Goal: Task Accomplishment & Management: Use online tool/utility

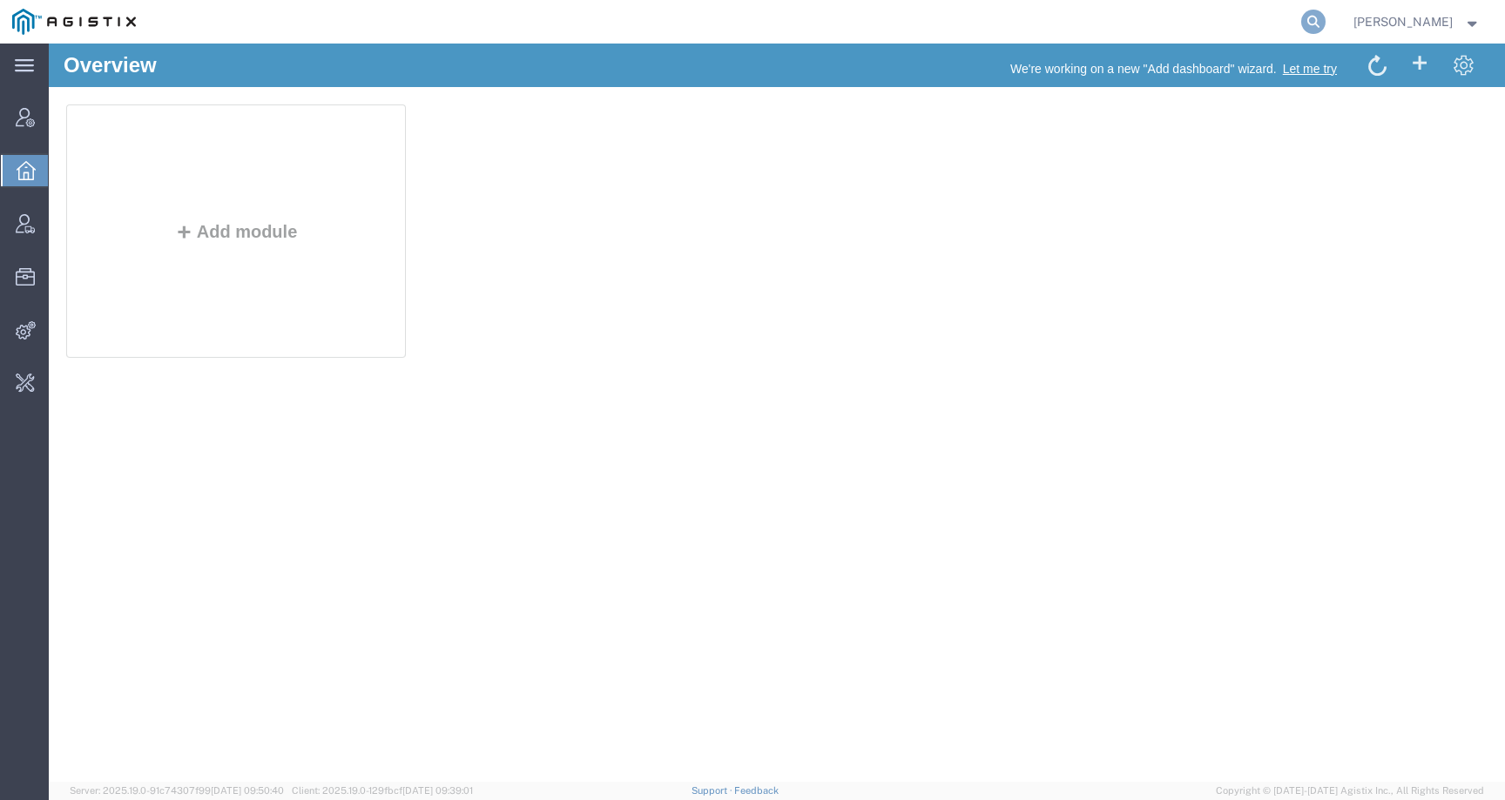
click at [1322, 16] on icon at bounding box center [1313, 22] width 24 height 24
click at [1286, 24] on input "search" at bounding box center [1036, 22] width 529 height 42
paste input "56796433"
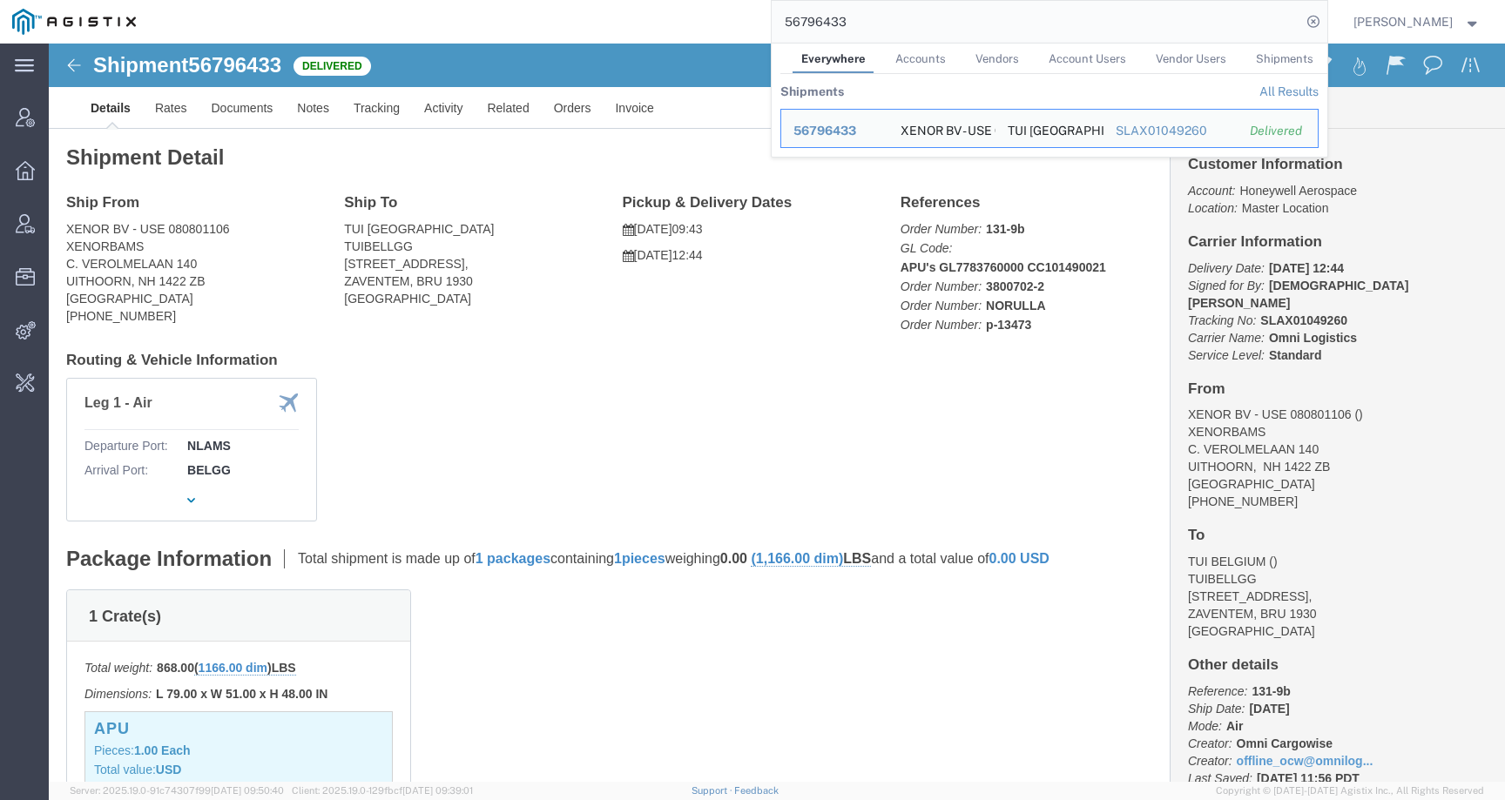
click div "Ship From XENOR BV - USE 080801106 XENORBAMS C. VEROLMELAAN 140 UITHOORN, NH 14…"
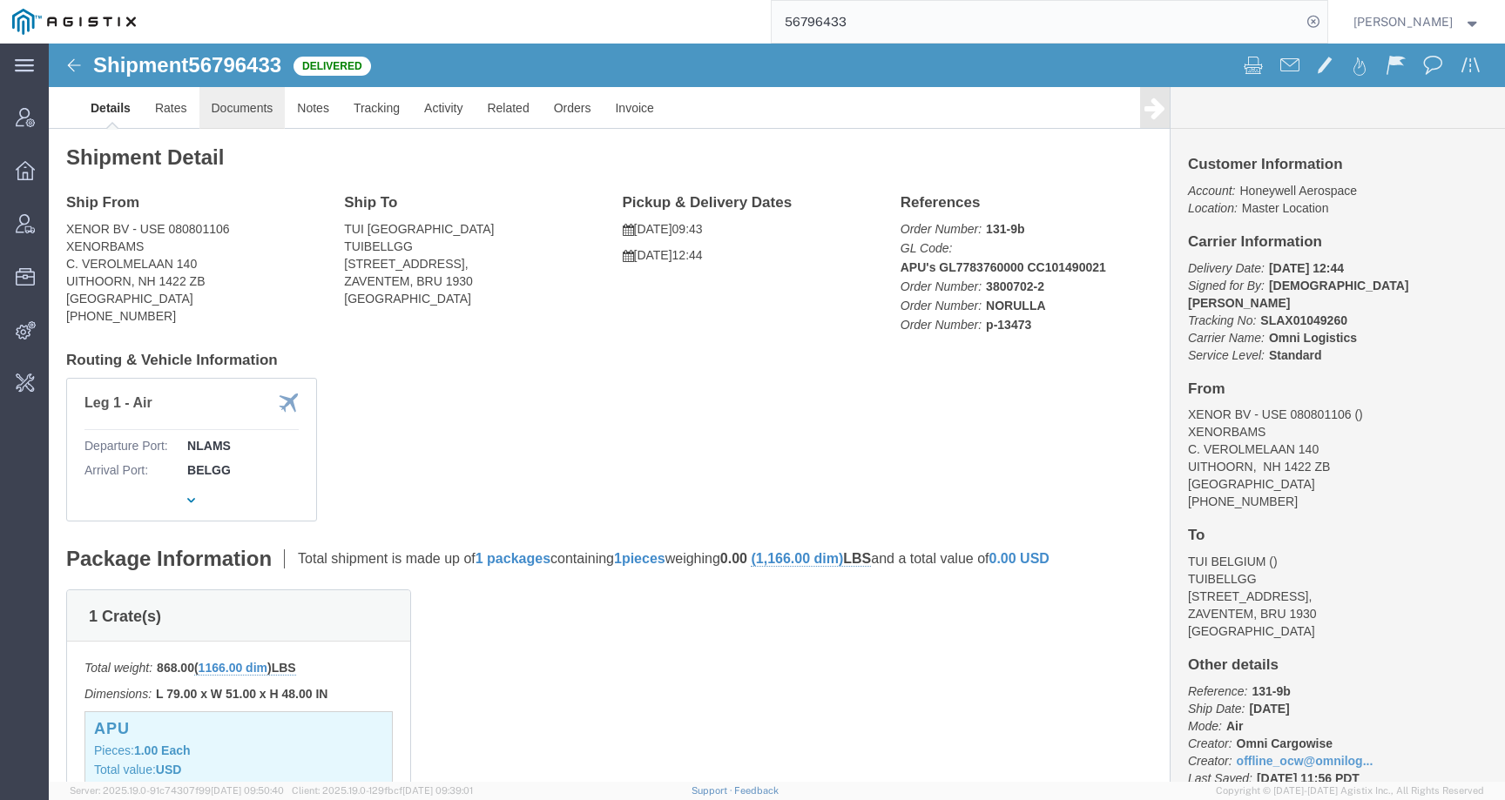
click link "Documents"
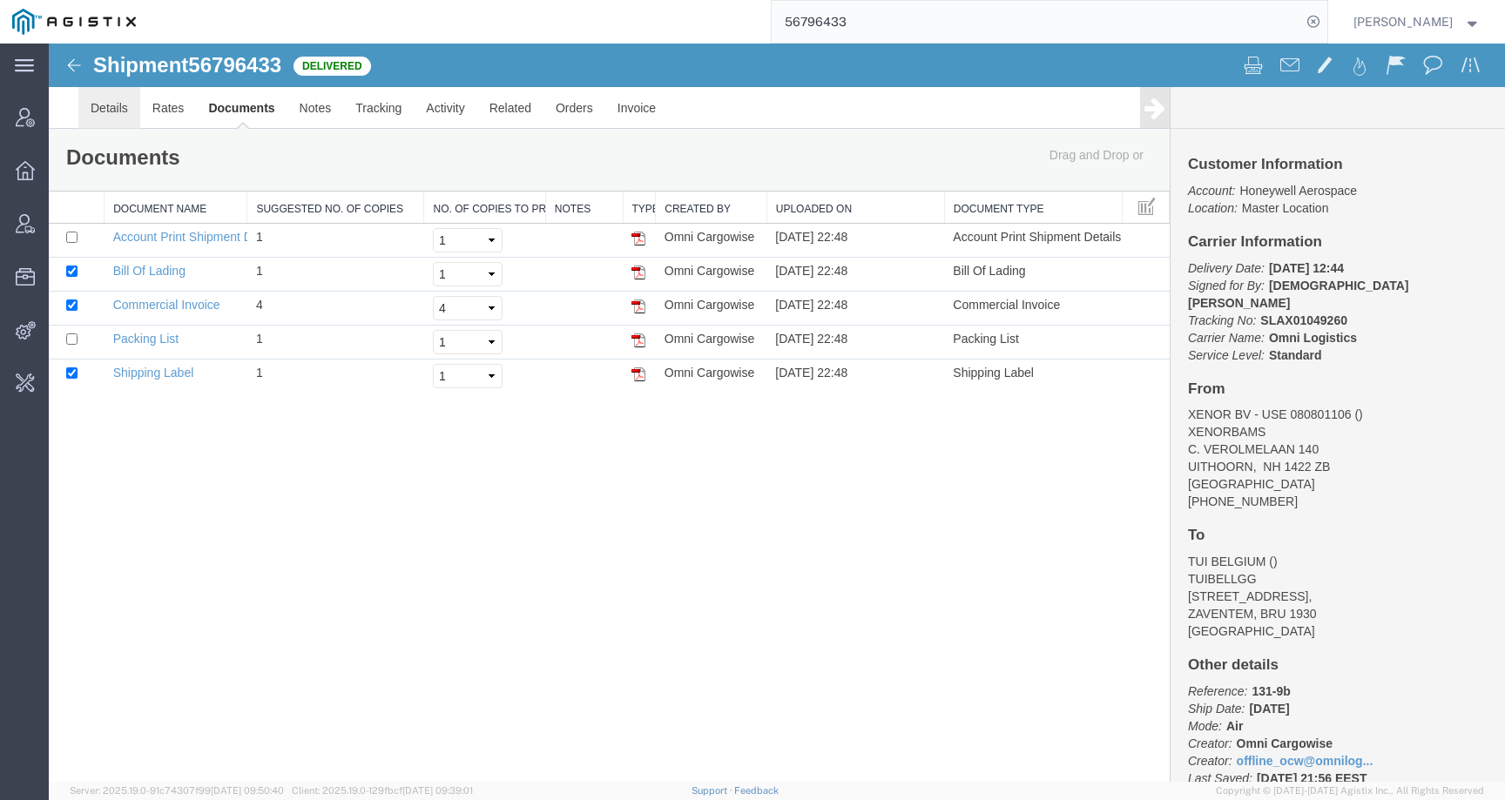
click at [118, 110] on link "Details" at bounding box center [109, 108] width 62 height 42
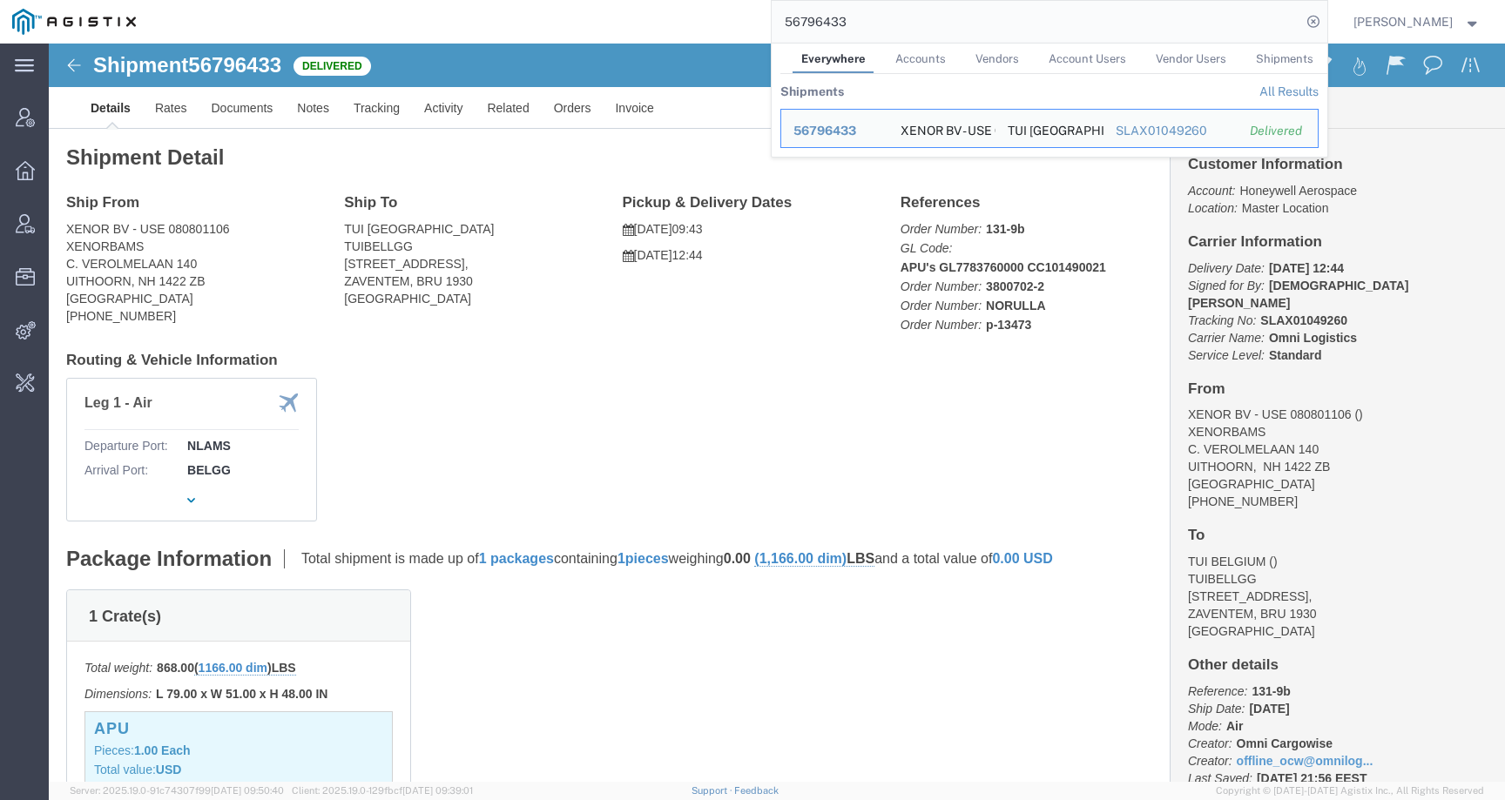
drag, startPoint x: 910, startPoint y: 20, endPoint x: 715, endPoint y: 20, distance: 195.1
click at [715, 20] on div "56796433 Everywhere Accounts Vendors Account Users Vendor Users Shipments Shipm…" at bounding box center [737, 22] width 1179 height 44
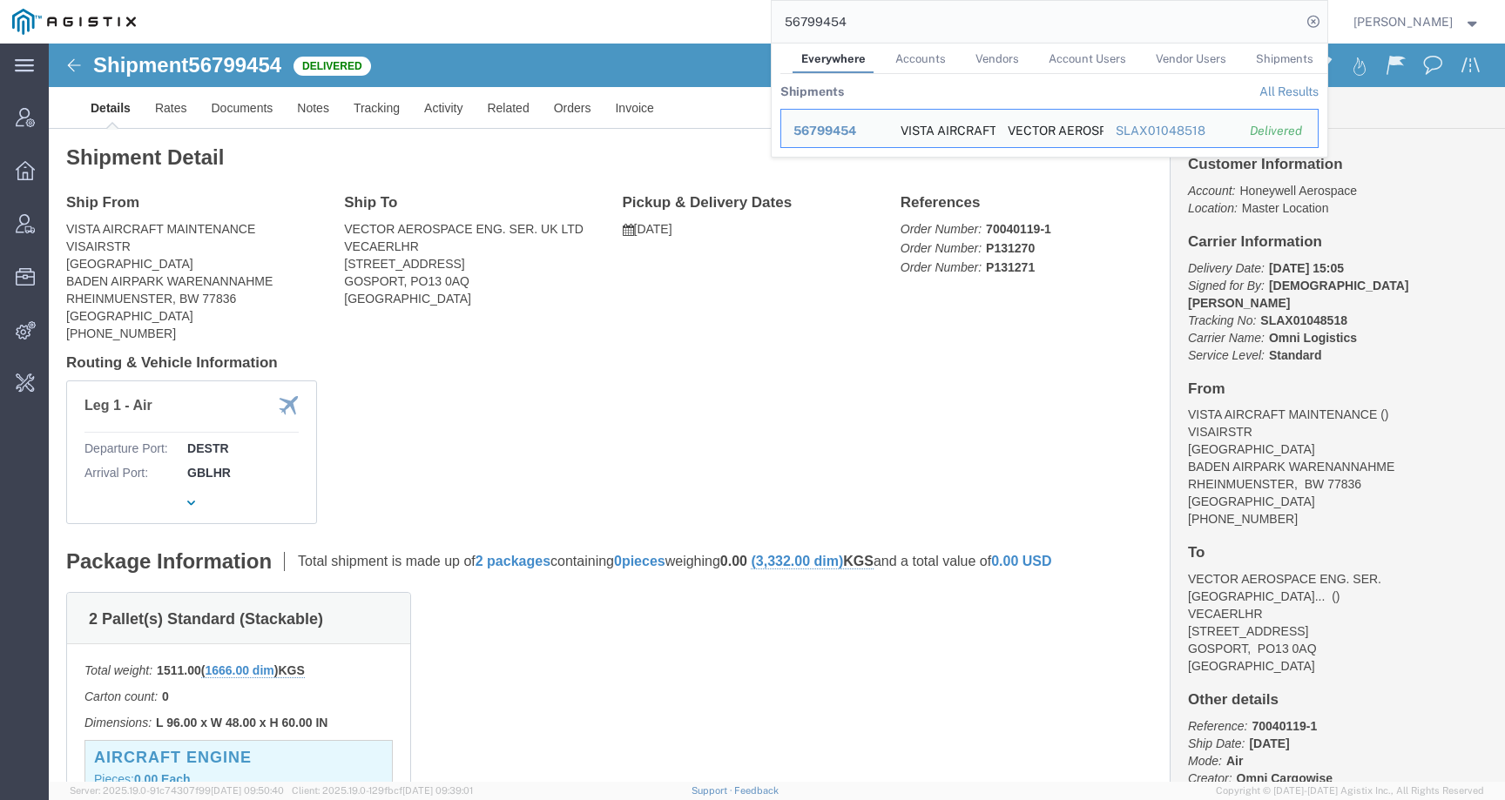
drag, startPoint x: 893, startPoint y: 18, endPoint x: 674, endPoint y: 17, distance: 218.6
click at [674, 17] on div "56799454 Everywhere Accounts Vendors Account Users Vendor Users Shipments Shipm…" at bounding box center [737, 22] width 1179 height 44
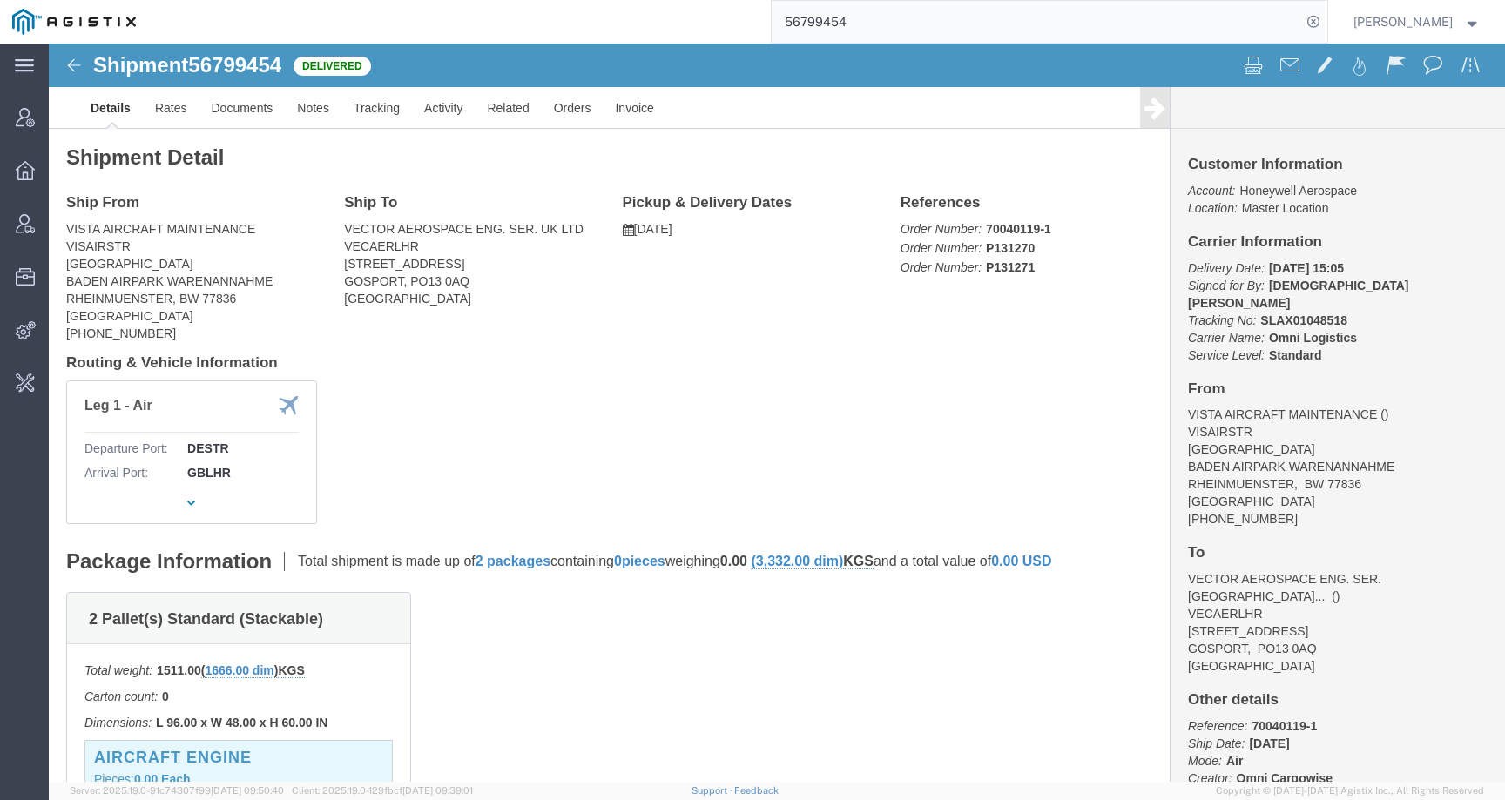
paste input "846867"
type input "56846867"
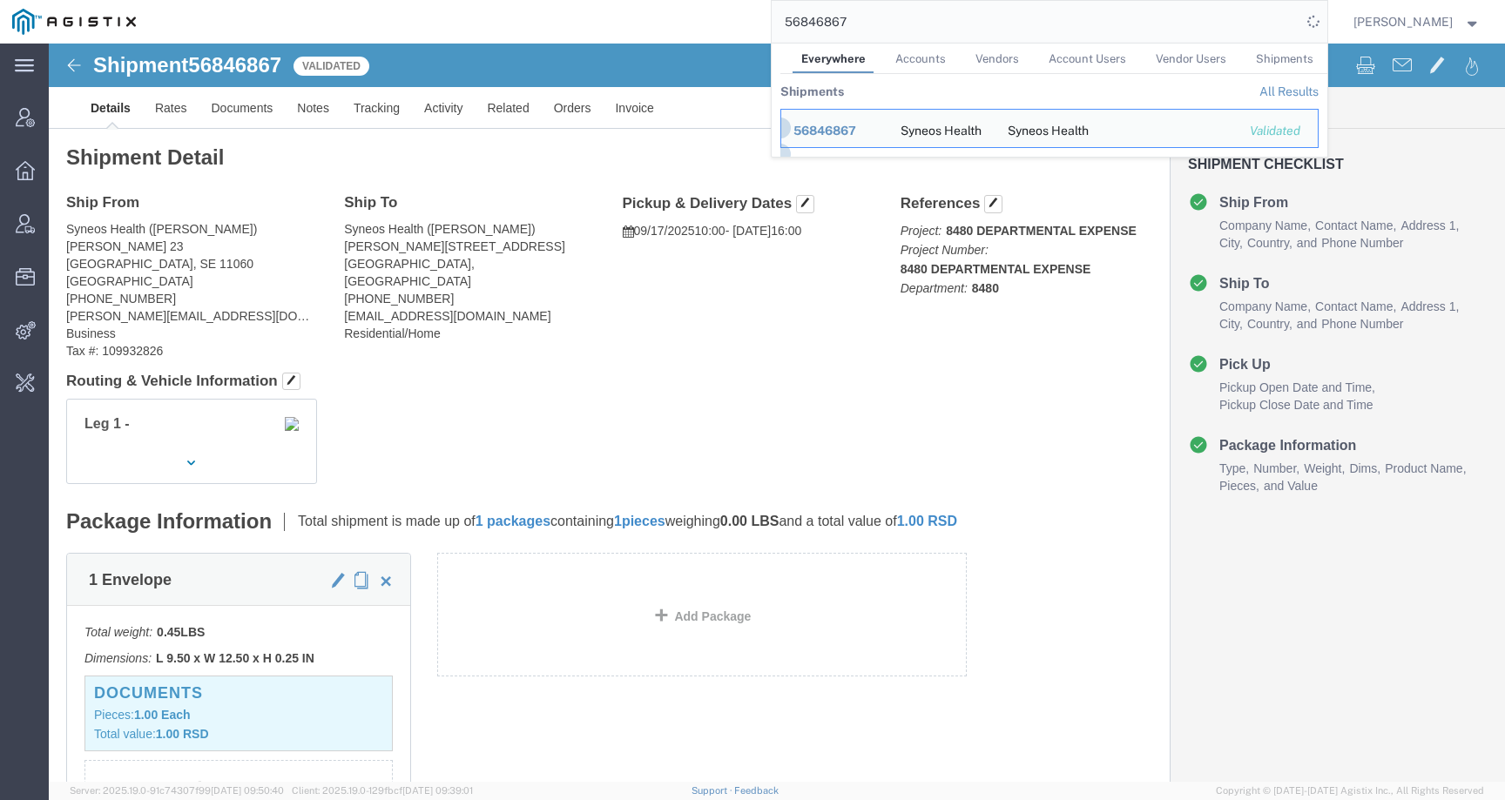
click div "Leg 1 -"
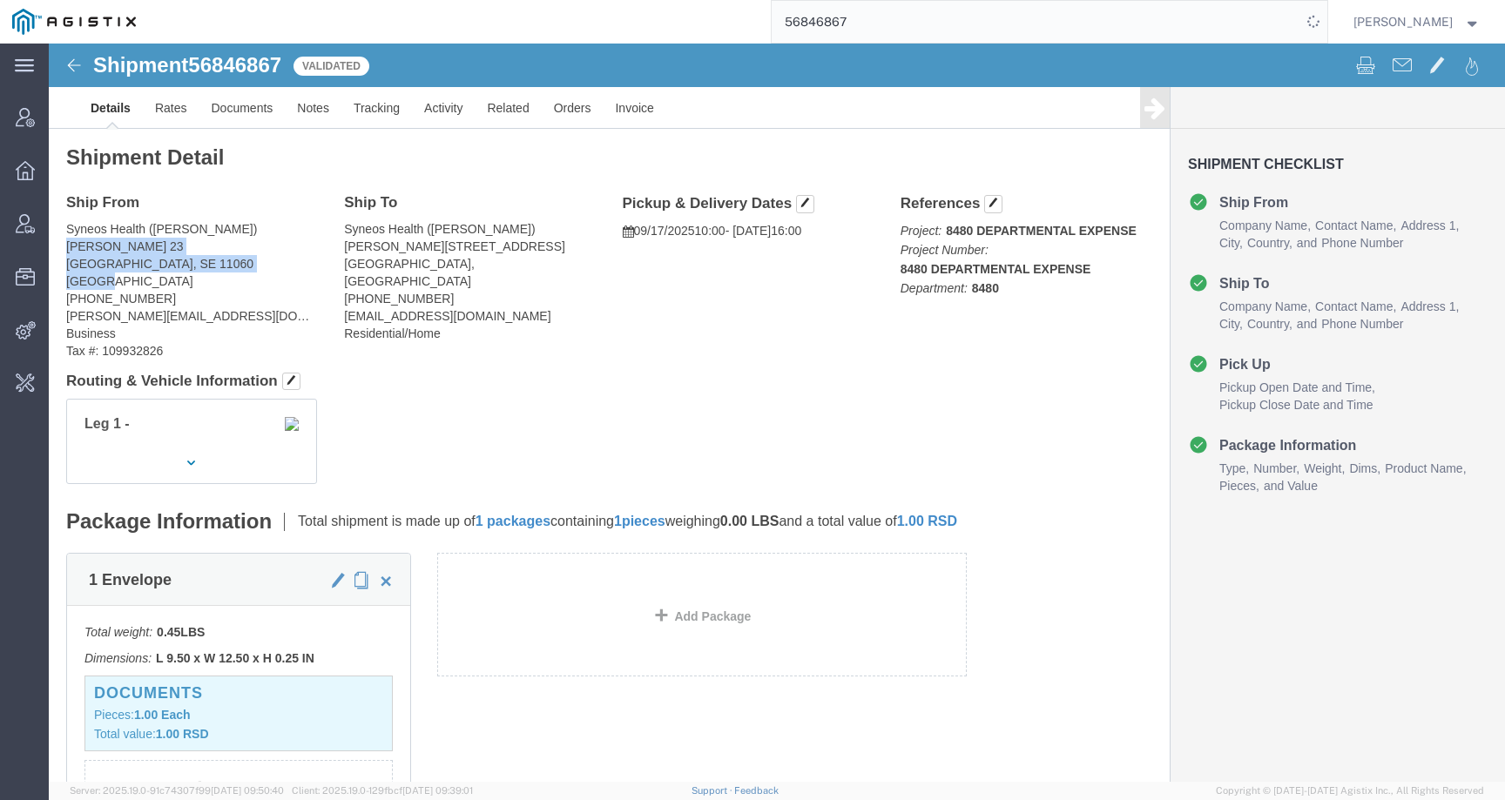
drag, startPoint x: 60, startPoint y: 242, endPoint x: 5, endPoint y: 206, distance: 65.9
click div "Ship From Syneos Health (Aleksandar Stanojevic) Starine Novaka 23 Belgrade, SE …"
copy address "Starine Novaka 23 Belgrade, SE 11060 Serbia"
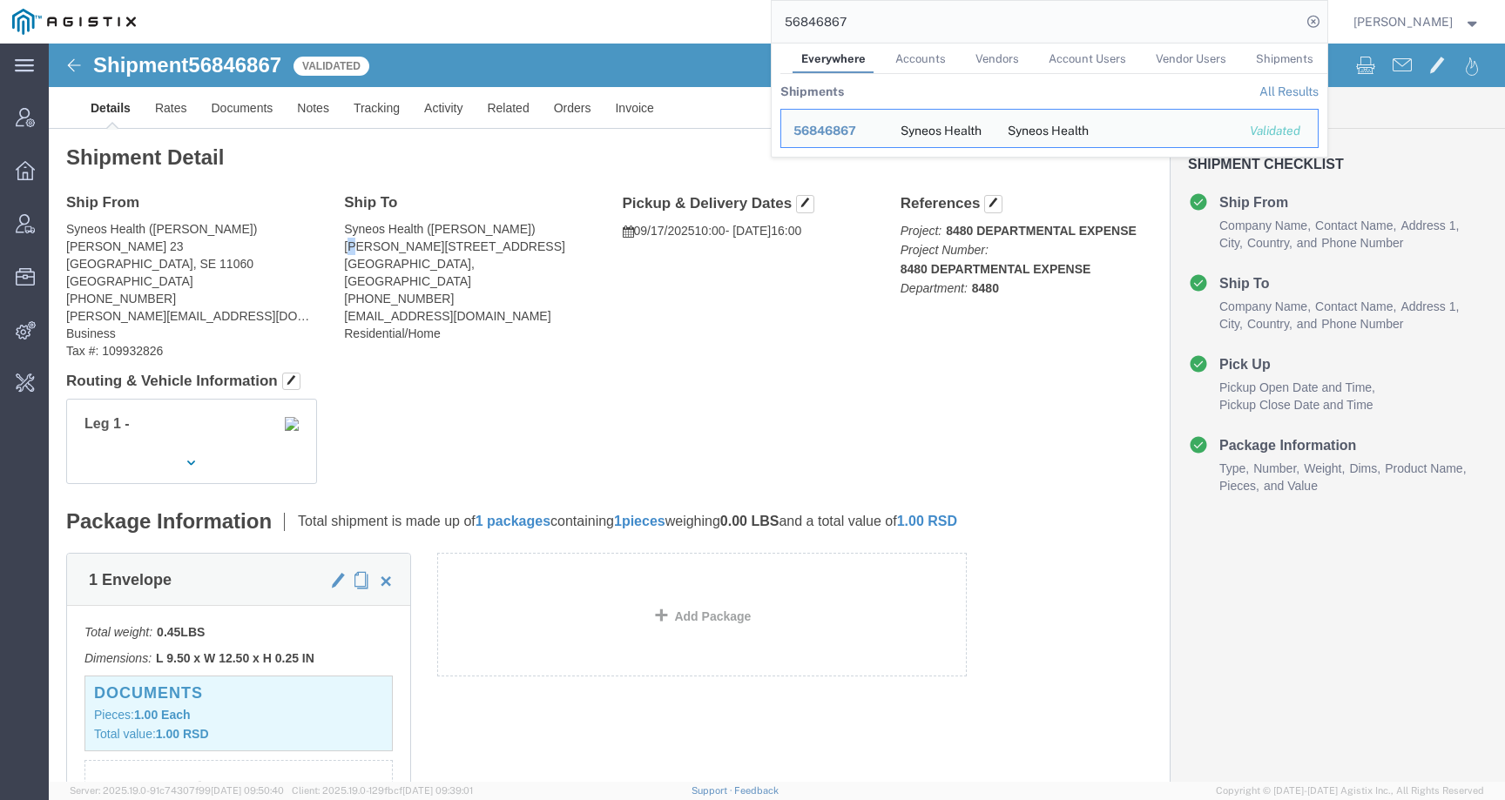
click address "Syneos Health (Aleksandar Stanojevuic) Knez Mihailova 34 Belgrade, Serbia +3816…"
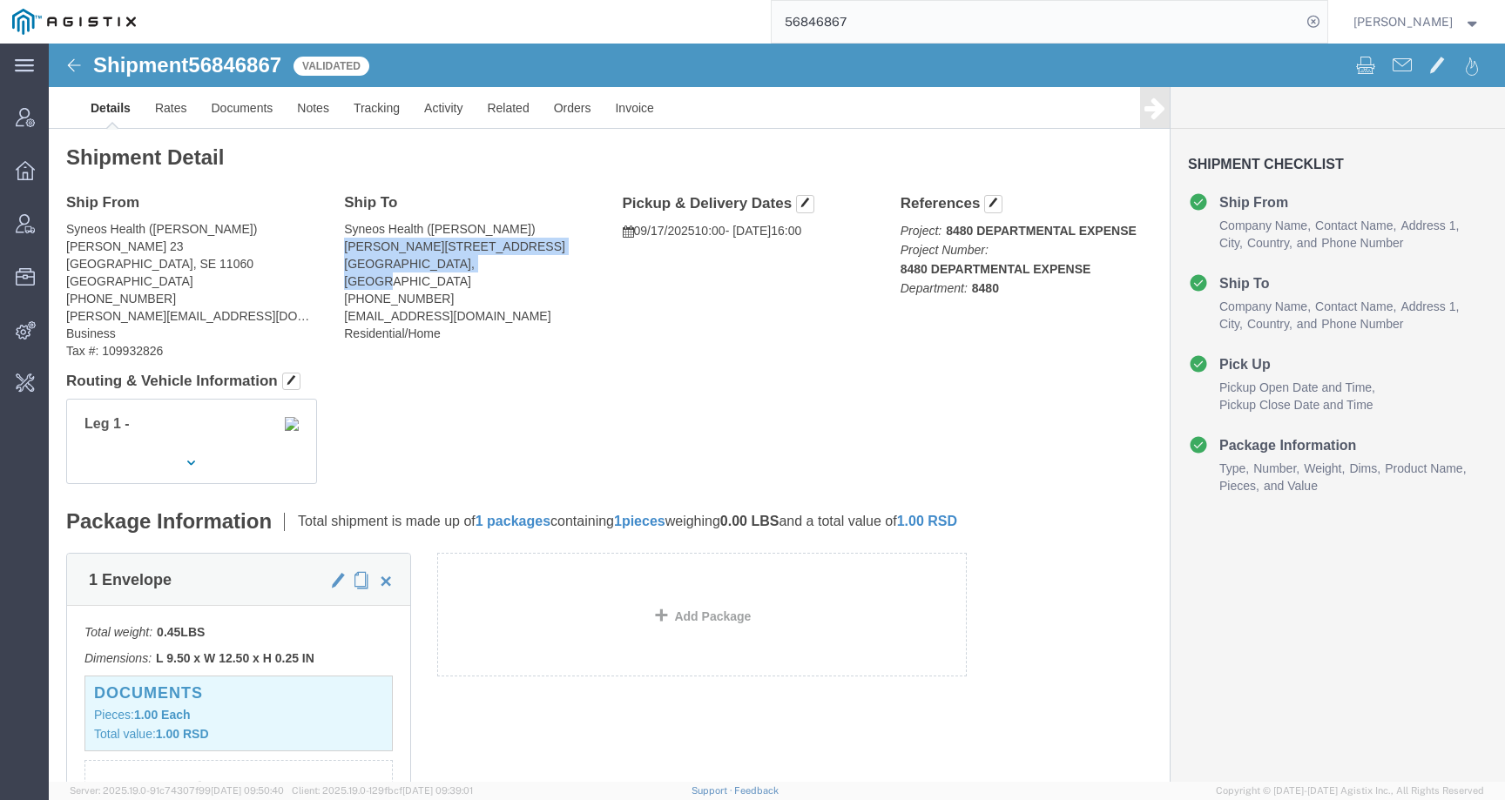
drag, startPoint x: 339, startPoint y: 234, endPoint x: 290, endPoint y: 202, distance: 58.4
click div "Ship To Syneos Health (Aleksandar Stanojevuic) Knez Mihailova 34 Belgrade, Serb…"
copy address "Knez Mihailova 34 Belgrade, Serbia"
click at [1325, 22] on icon at bounding box center [1313, 22] width 24 height 24
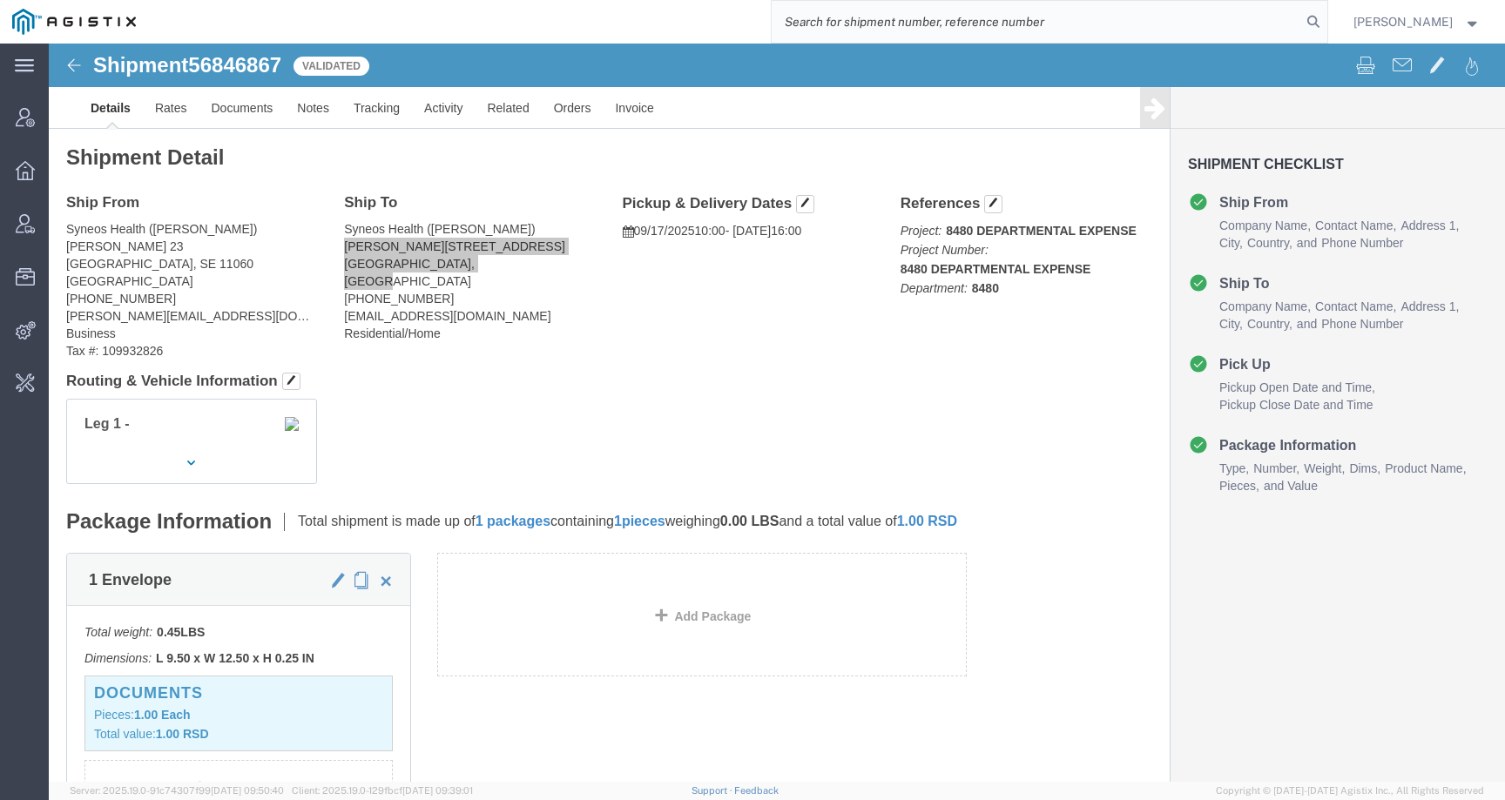
click at [1222, 25] on input "search" at bounding box center [1036, 22] width 529 height 42
type input "i"
type input "offline@syneos"
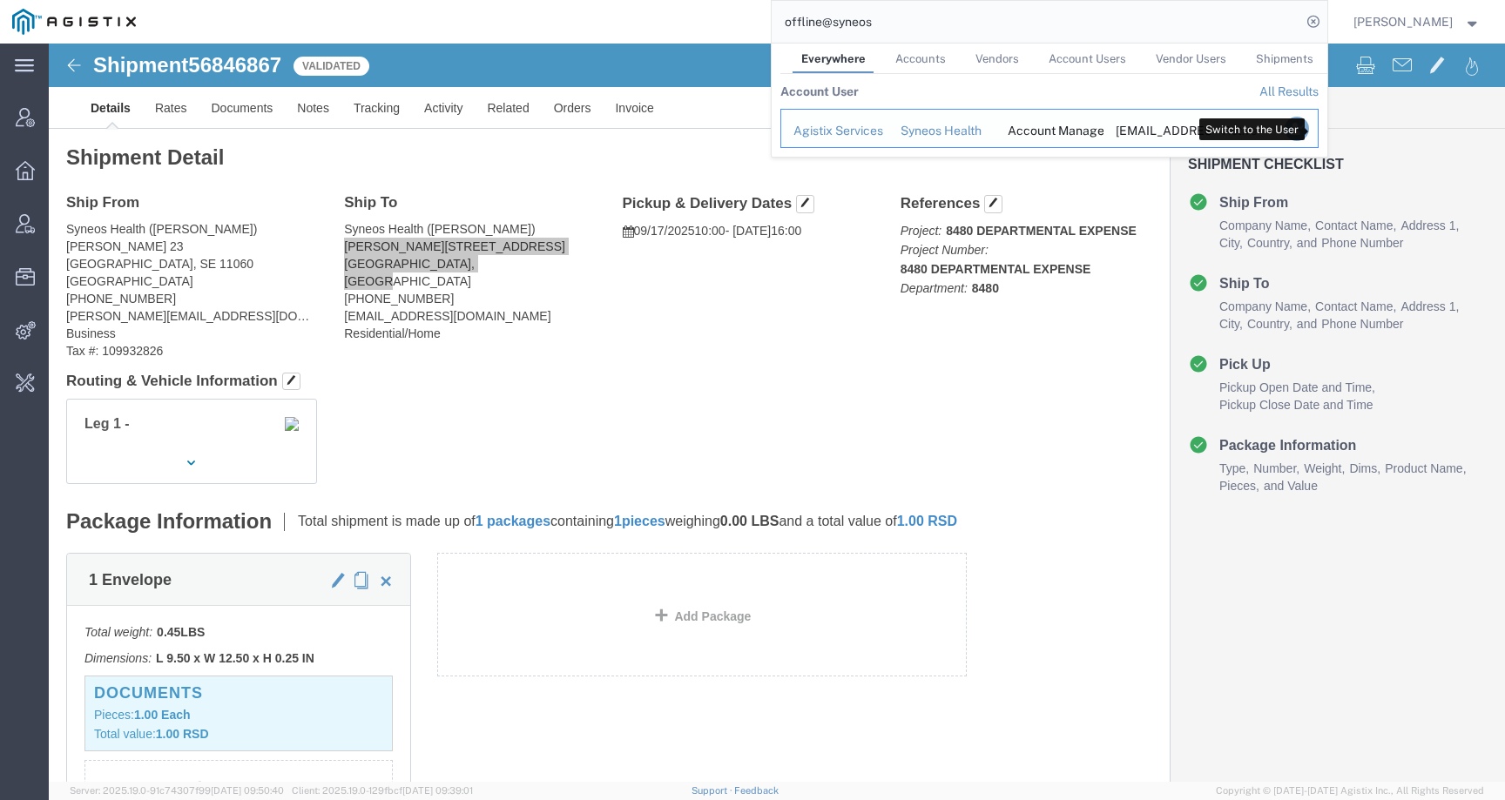
click at [1308, 130] on icon "Search Results" at bounding box center [1296, 129] width 24 height 24
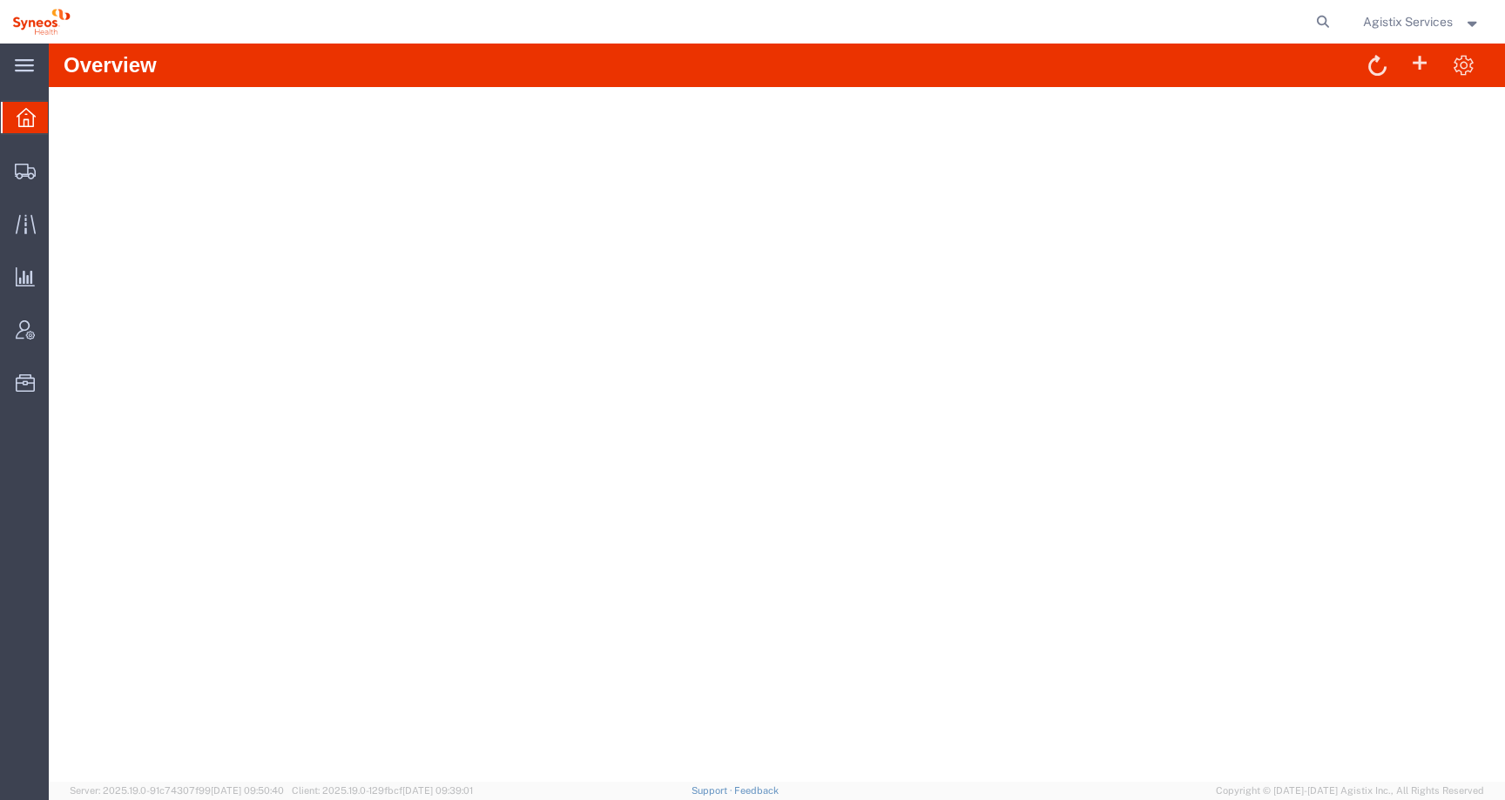
click at [1290, 21] on agx-global-search at bounding box center [1058, 22] width 557 height 44
click at [1327, 22] on icon at bounding box center [1323, 22] width 24 height 24
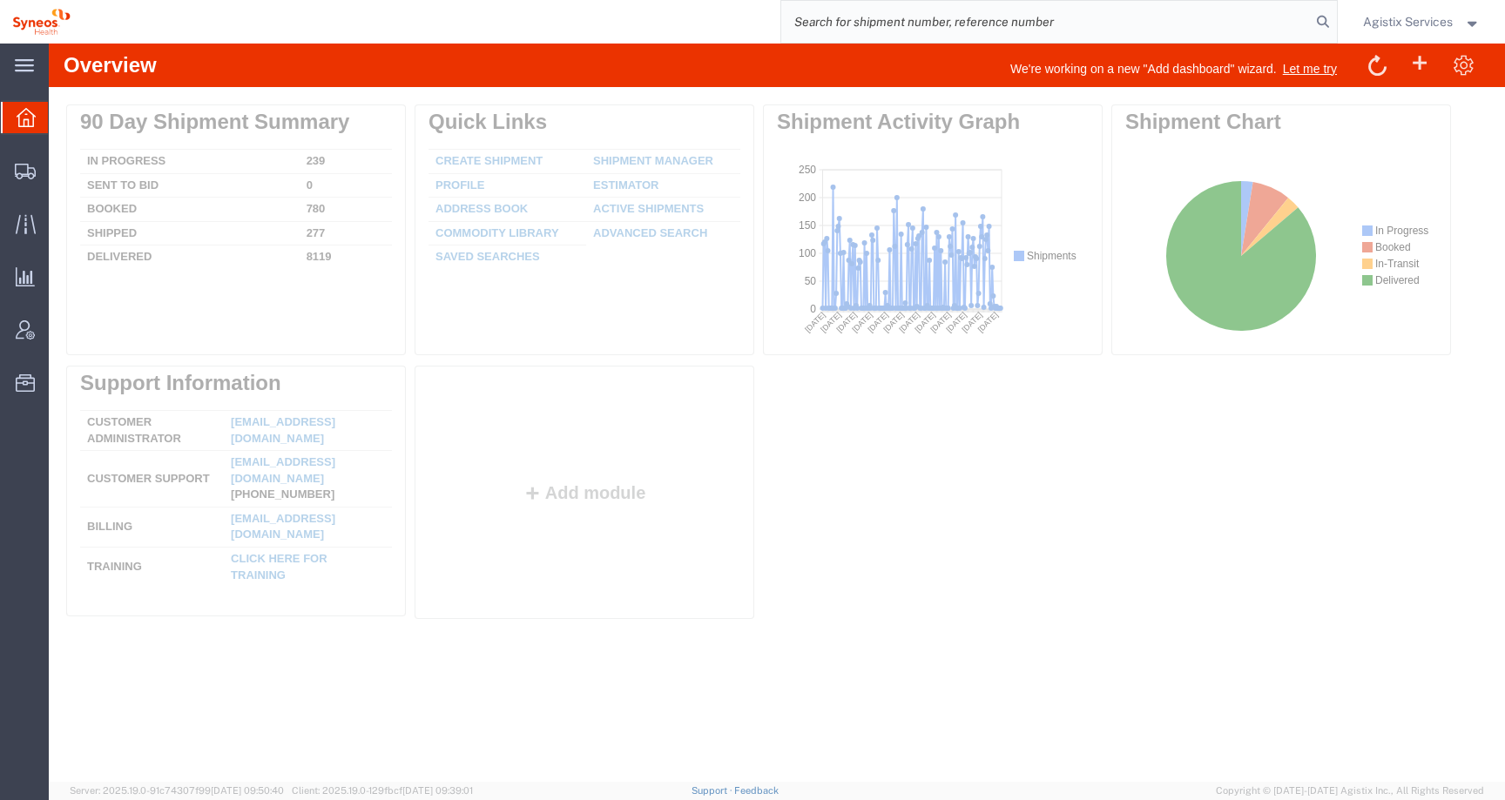
click at [1283, 22] on input "search" at bounding box center [1045, 22] width 529 height 42
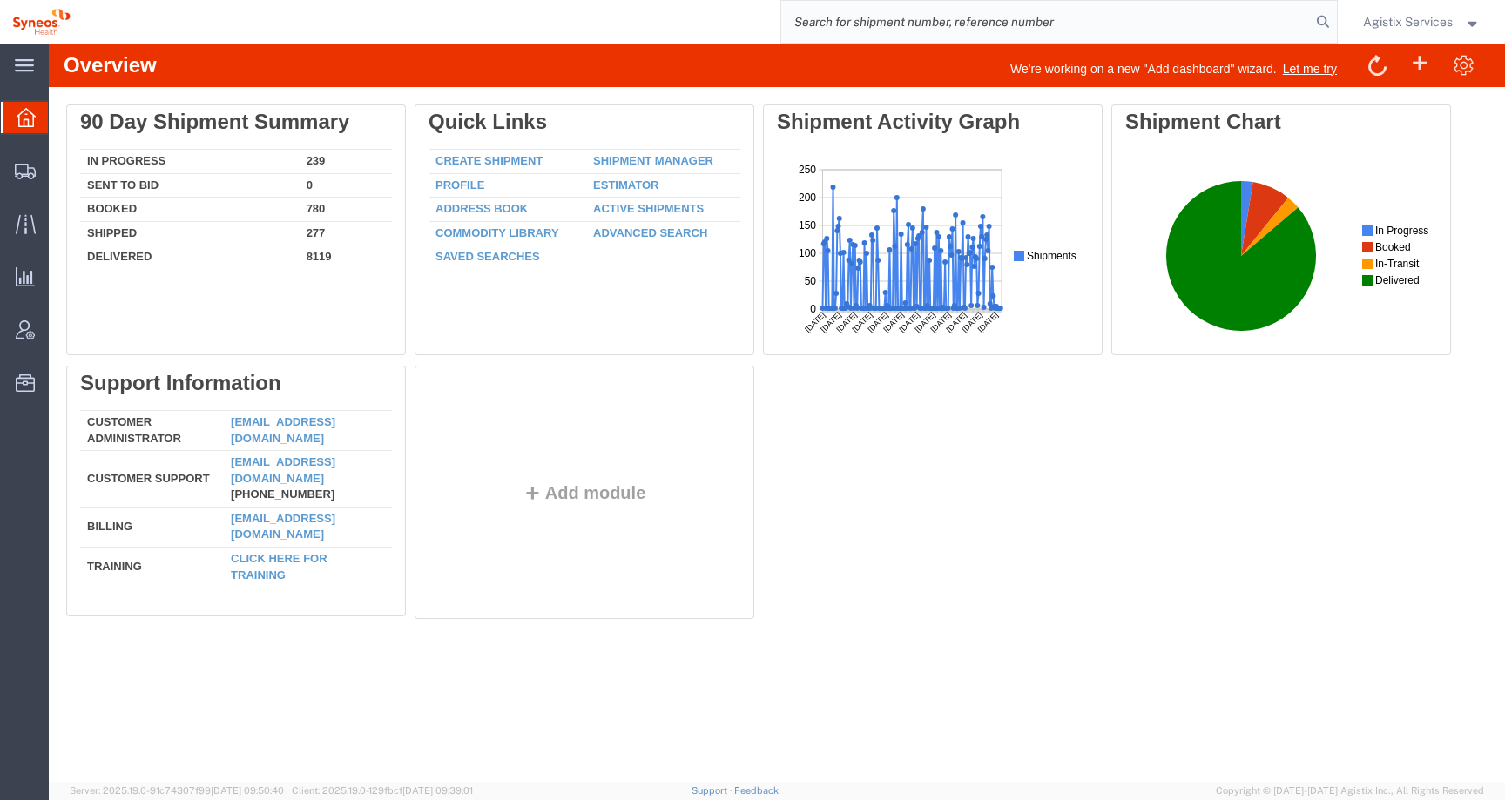
paste input "56846867"
type input "56846867"
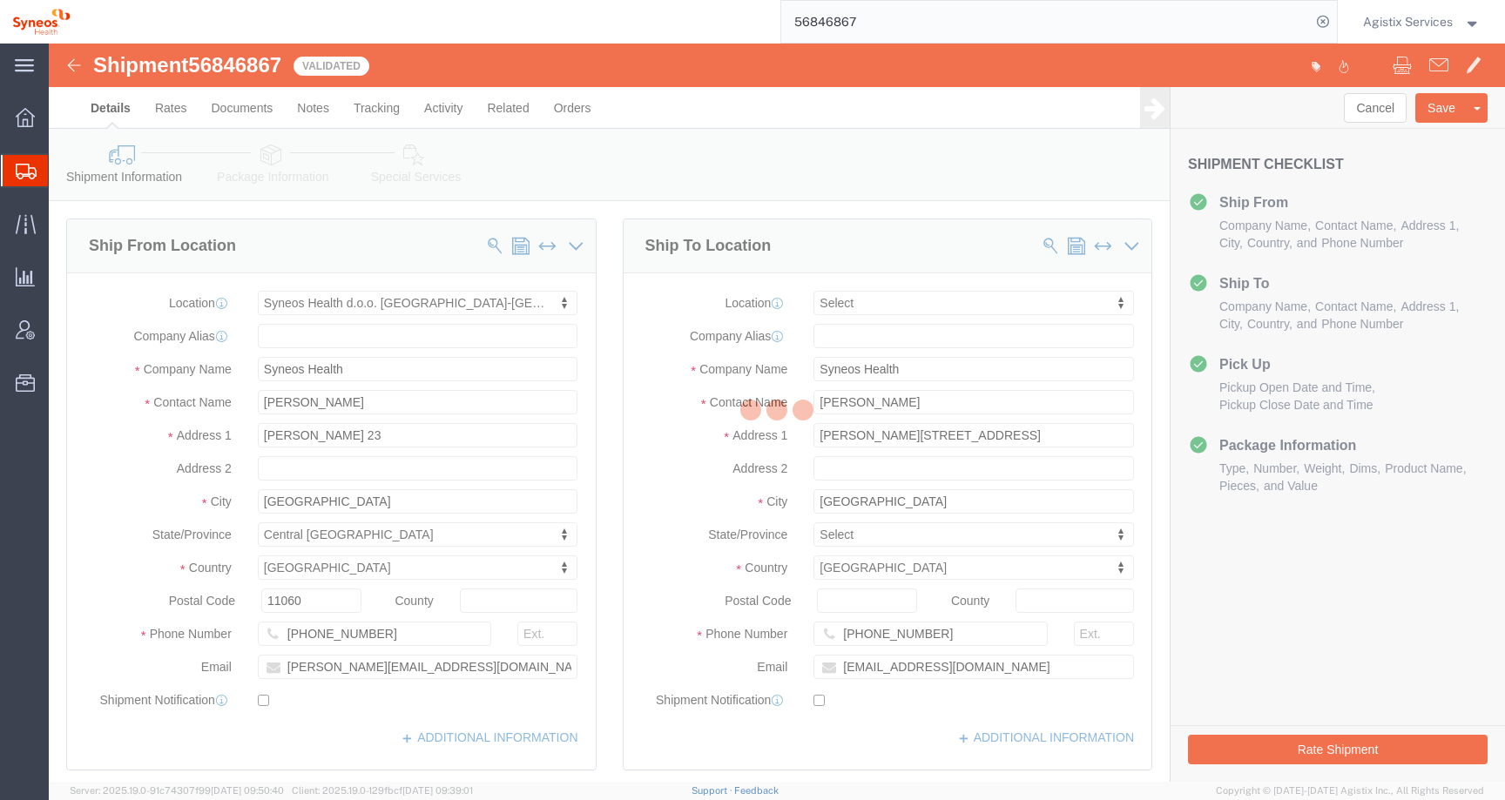
select select "63774"
select select
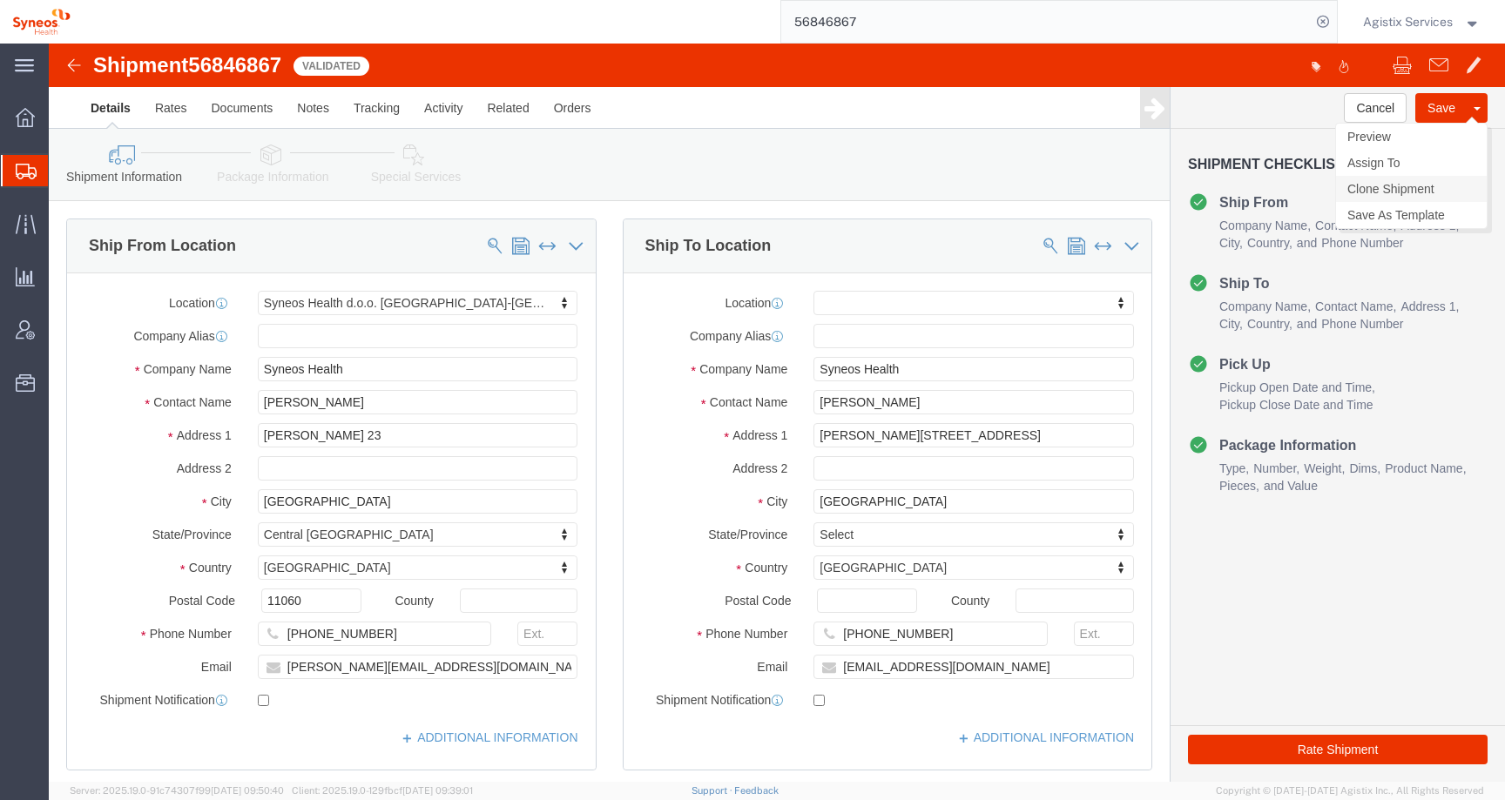
click link "Clone Shipment"
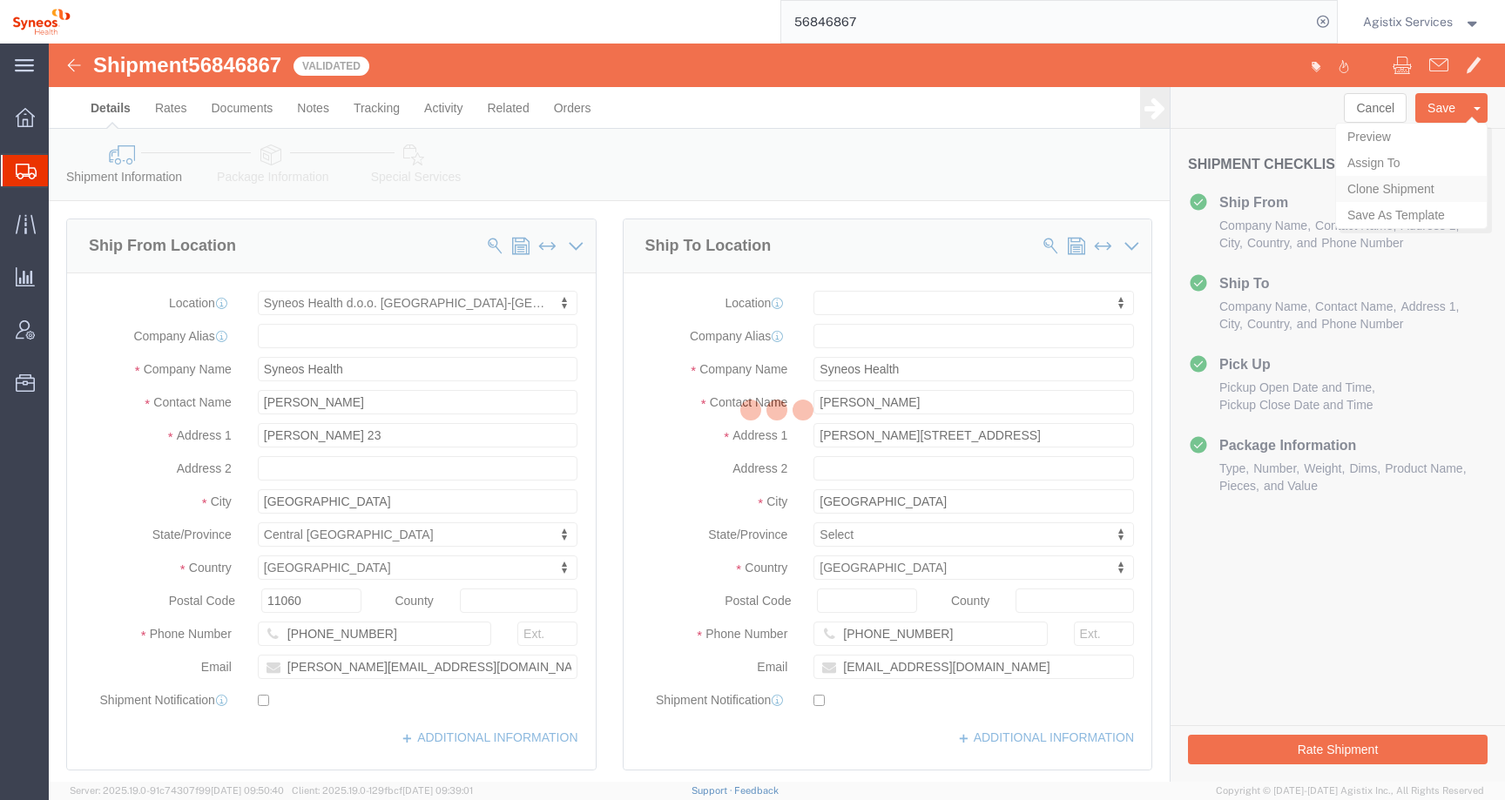
select select "63774"
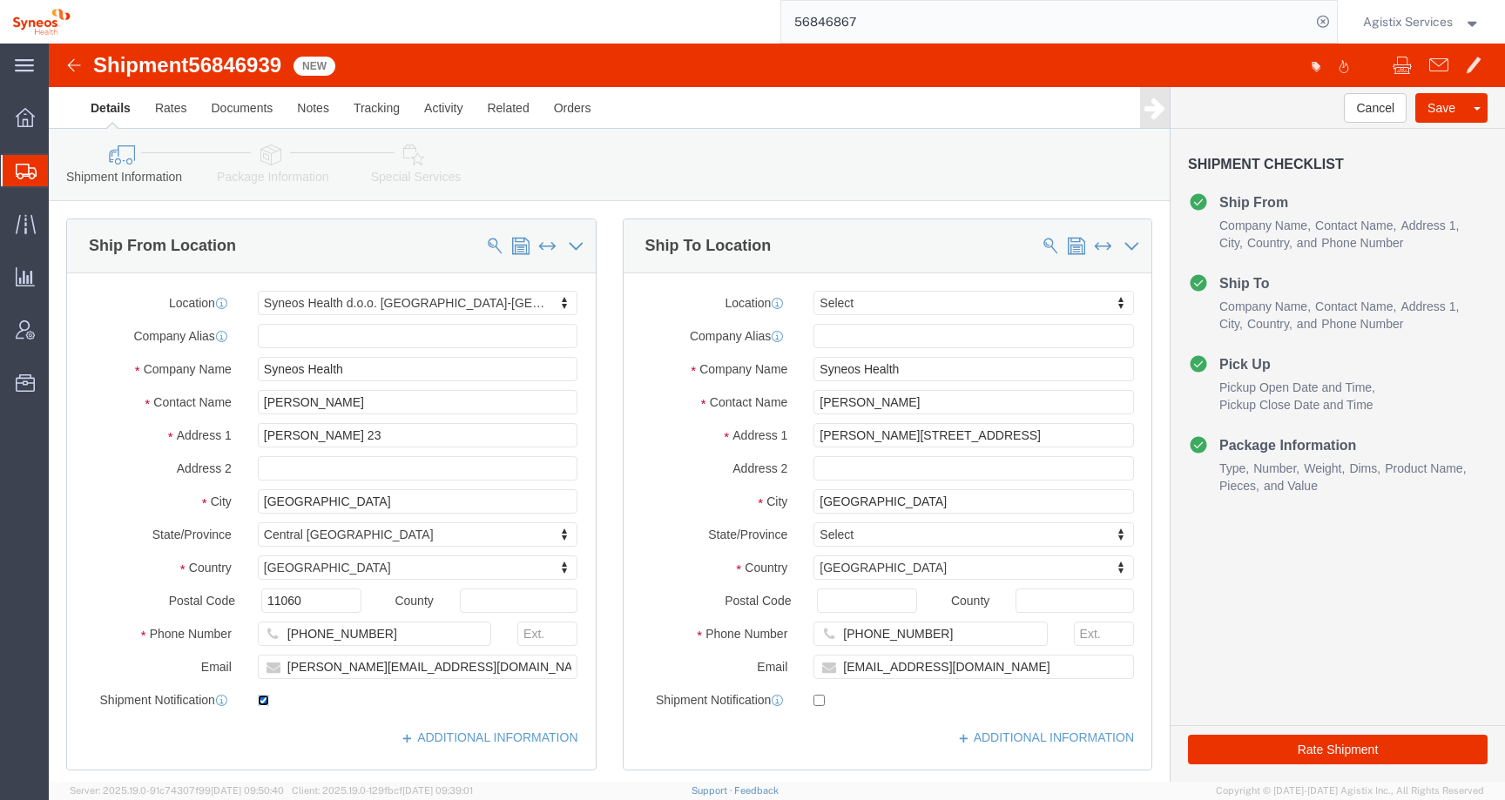
click input "checkbox"
checkbox input "false"
drag, startPoint x: 448, startPoint y: 626, endPoint x: 200, endPoint y: 614, distance: 247.6
click div "[PERSON_NAME][EMAIL_ADDRESS][DOMAIN_NAME]"
drag, startPoint x: 986, startPoint y: 625, endPoint x: 580, endPoint y: 623, distance: 405.8
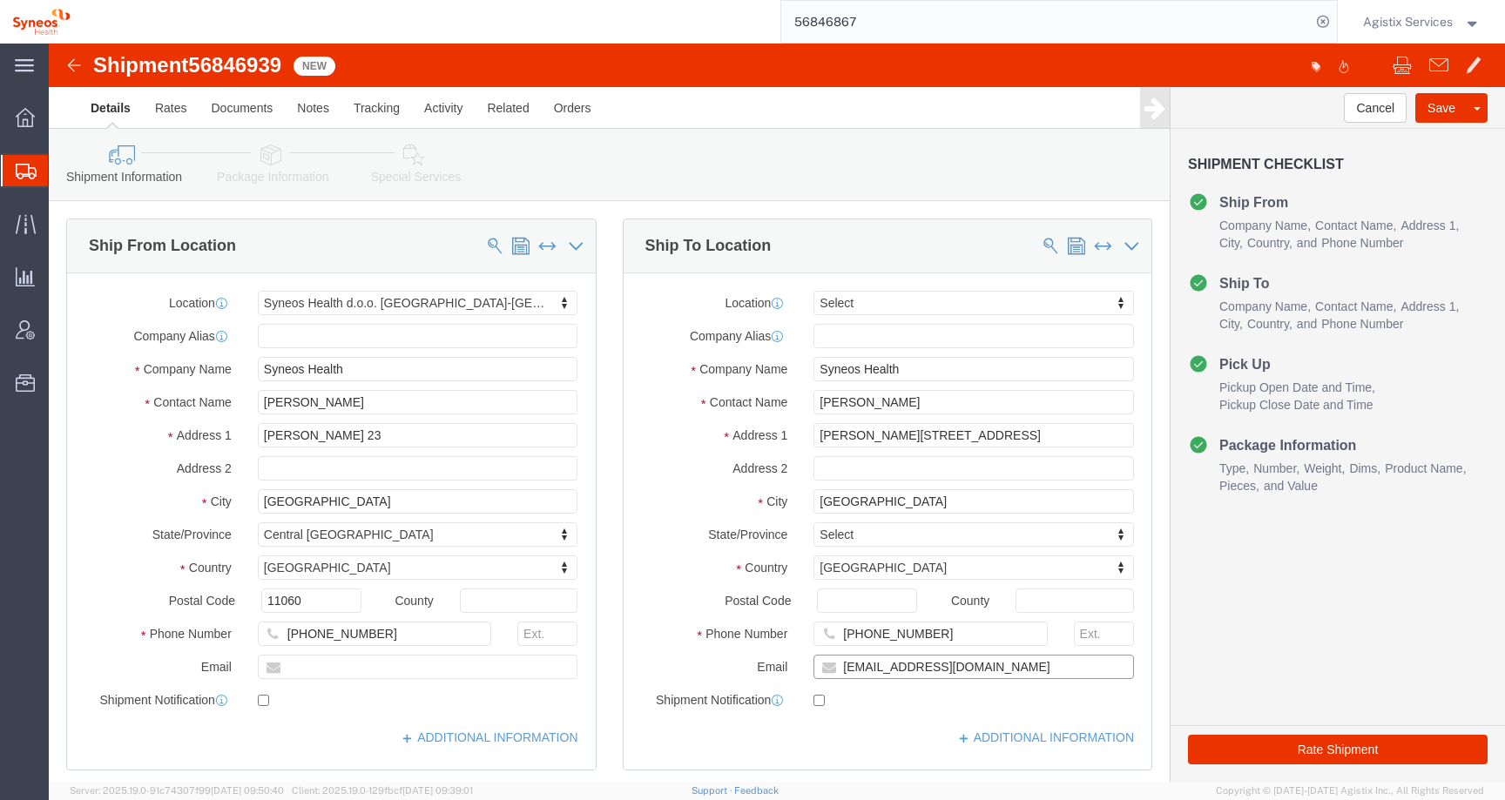
click div "Email aleksa.stanojevic2002@gmail.com"
drag, startPoint x: 332, startPoint y: 595, endPoint x: 45, endPoint y: 588, distance: 286.6
click div "Phone Number +381600887550"
drag, startPoint x: 900, startPoint y: 596, endPoint x: 683, endPoint y: 590, distance: 216.9
click div "Phone Number +381600887551"
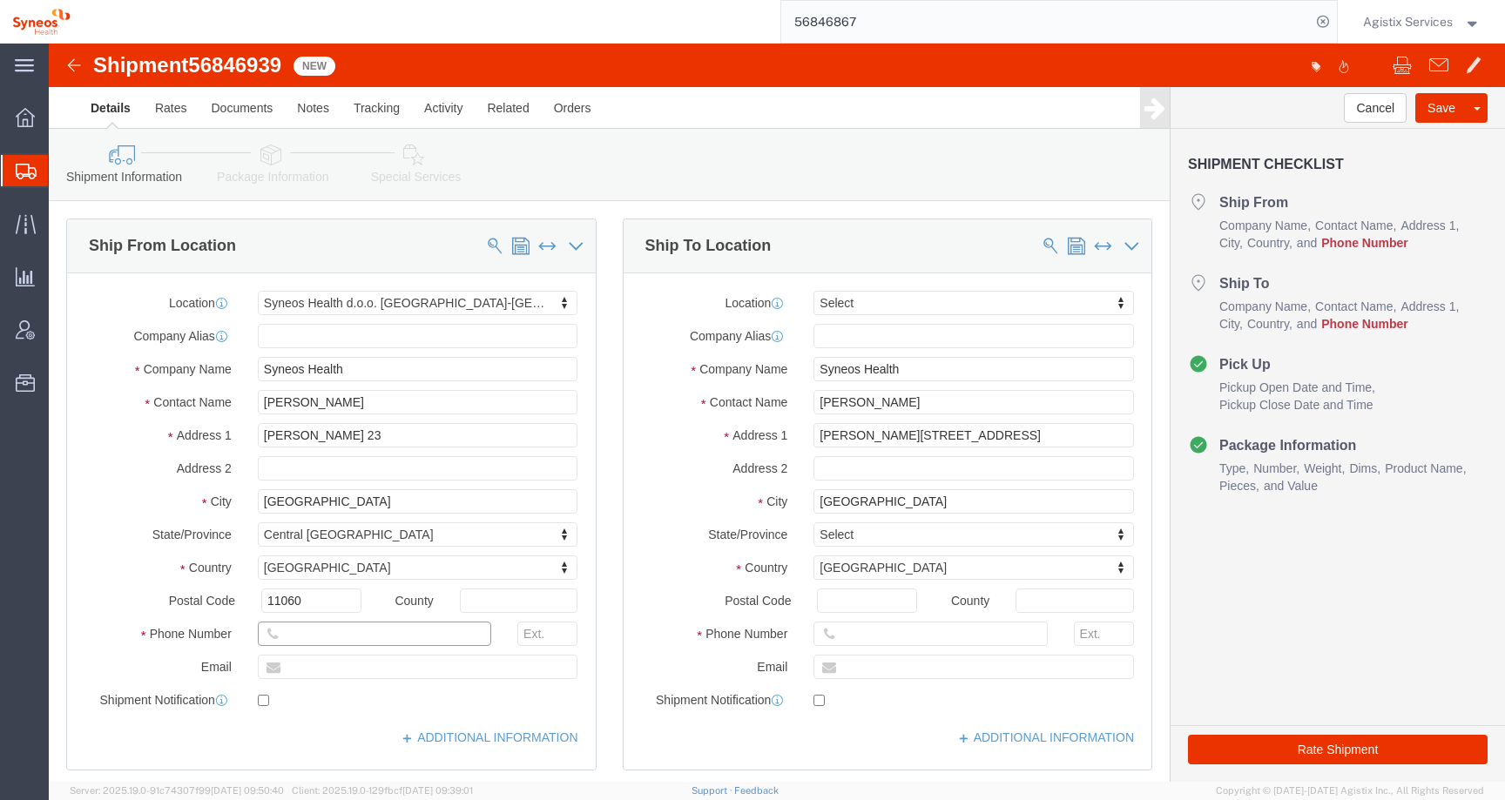
click input "text"
click input "Aleksandar Stanojevic"
drag, startPoint x: 375, startPoint y: 360, endPoint x: 40, endPoint y: 360, distance: 335.2
click div "Contact Name Aleksandar Stanojevic"
drag, startPoint x: 279, startPoint y: 361, endPoint x: 150, endPoint y: 361, distance: 128.9
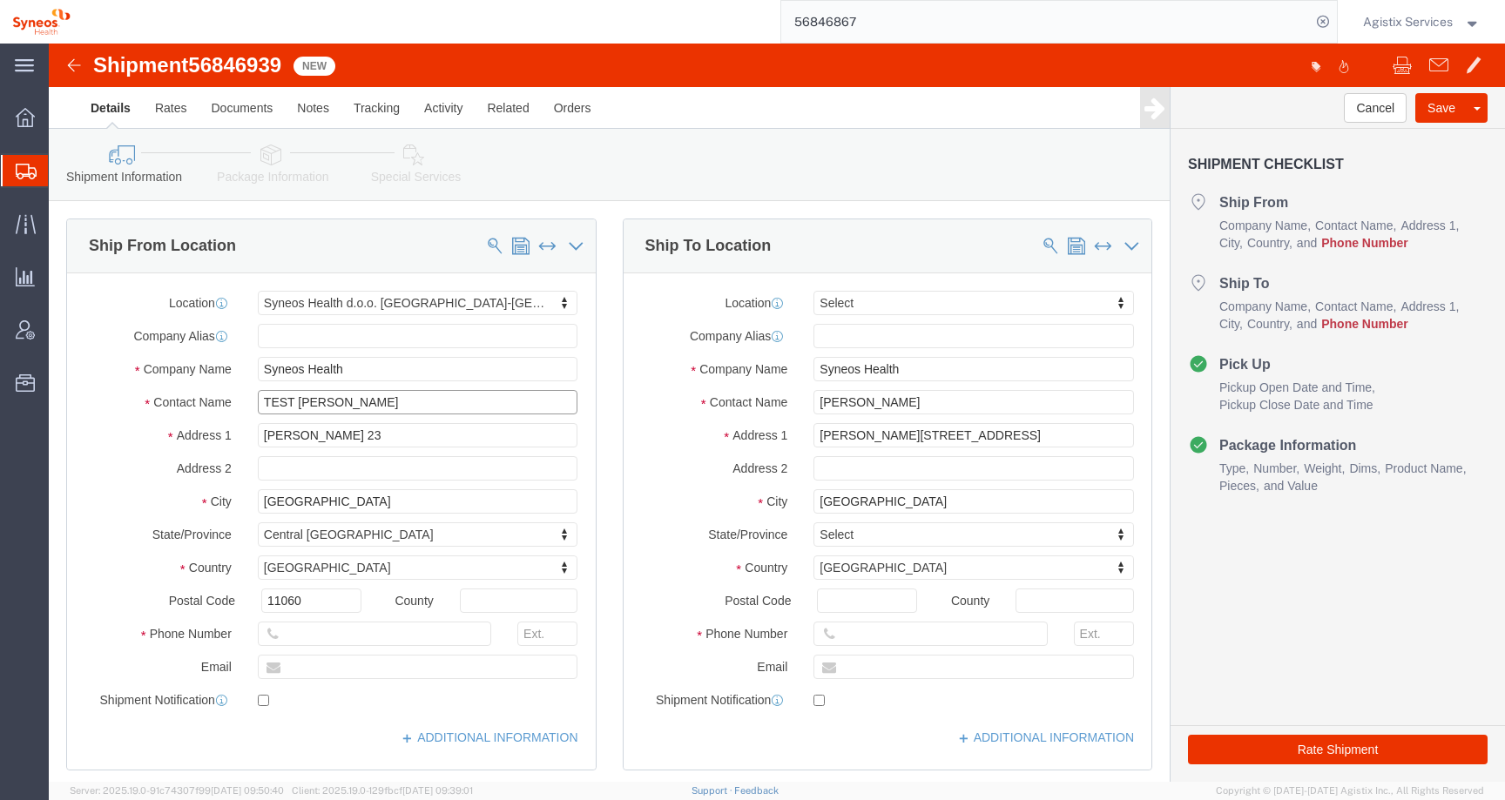
click div "Contact Name TEST KATE"
type input "TEST KATE"
drag, startPoint x: 919, startPoint y: 367, endPoint x: 702, endPoint y: 363, distance: 216.9
click div "Contact Name Aleksandar Stanojevuic"
paste input "TEST KATE"
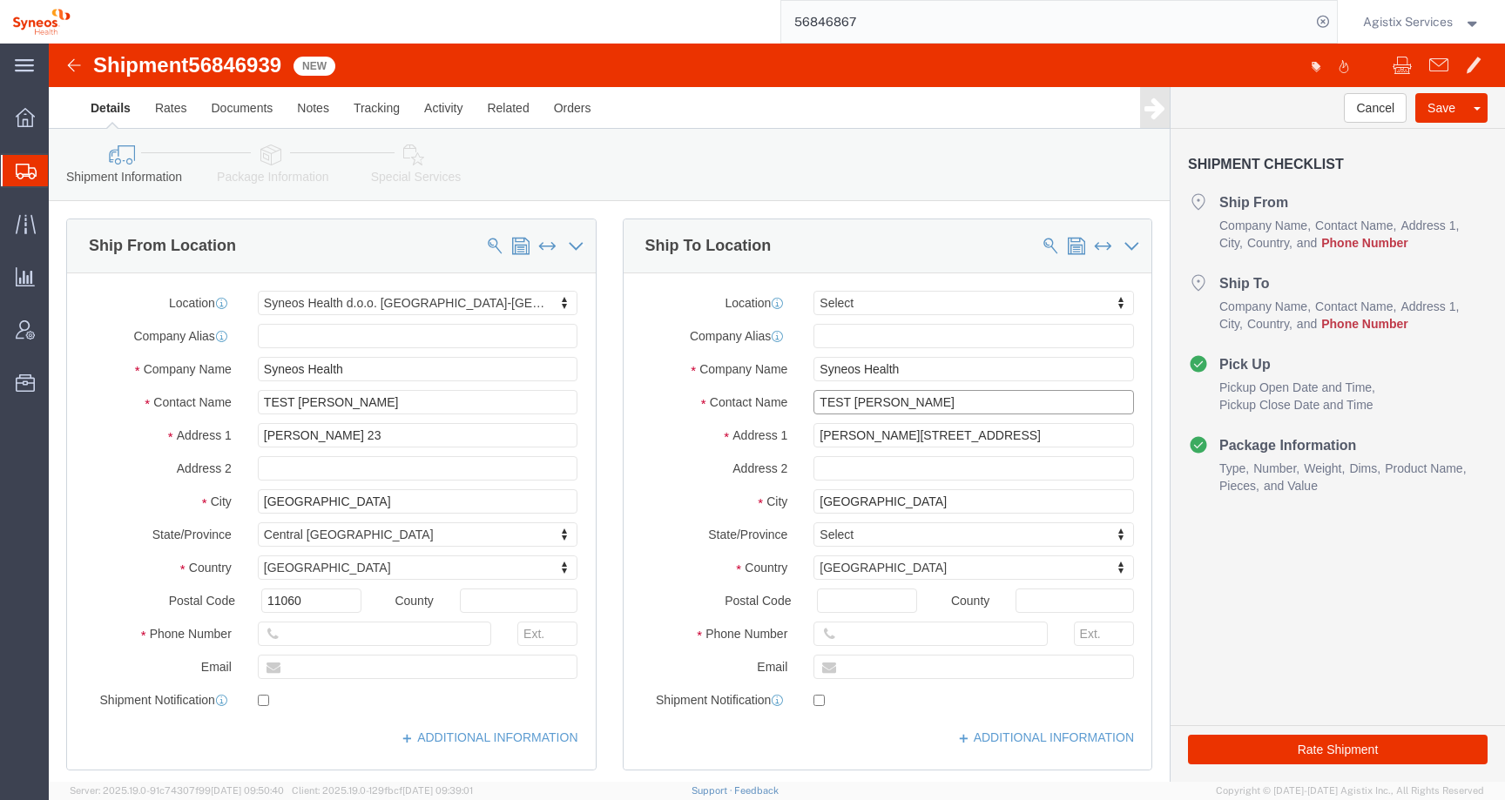
type input "TEST KATE"
click input "text"
type input "555-5554-5555"
click input "text"
type input "555-5554-5555"
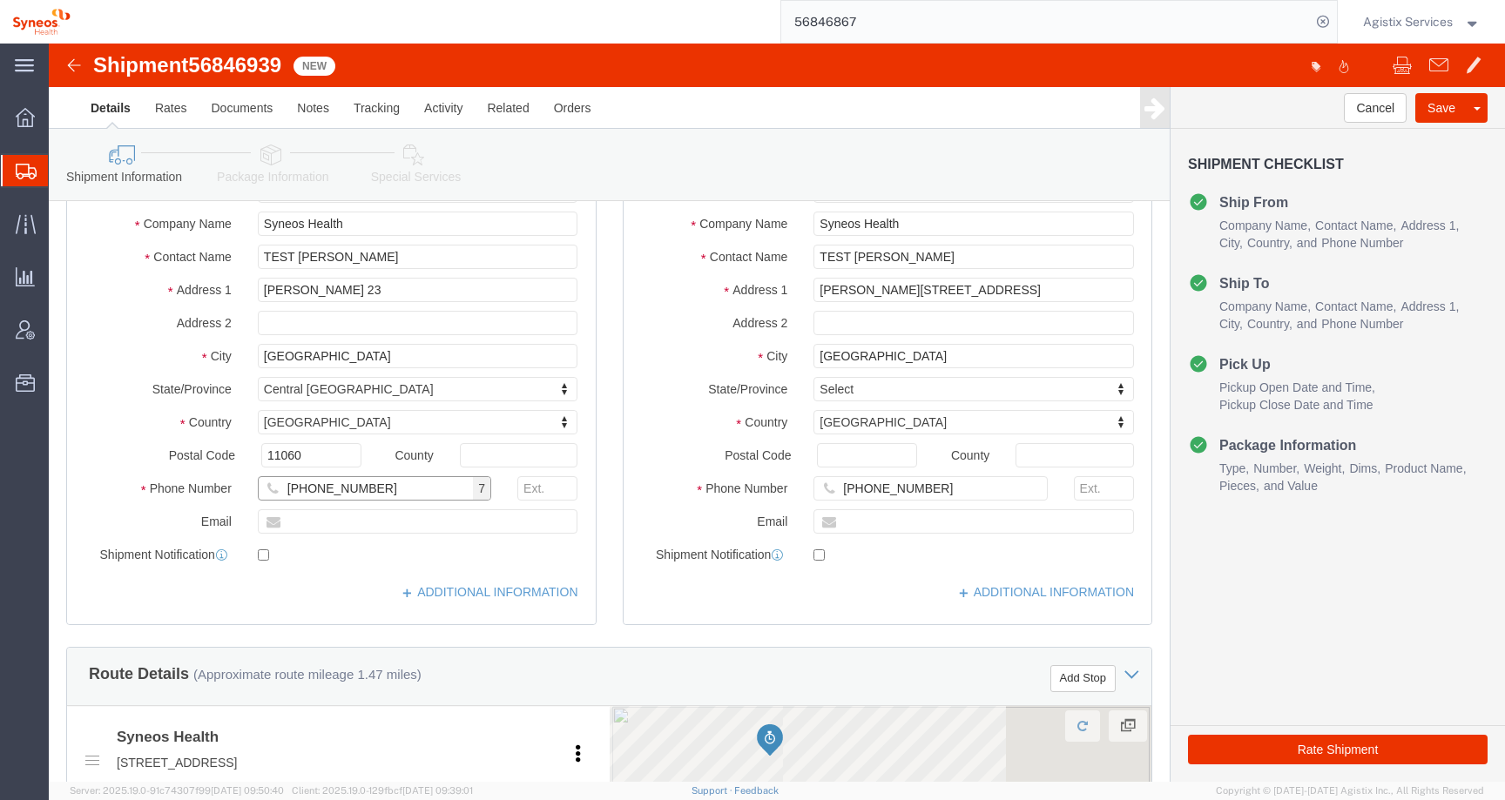
scroll to position [430, 0]
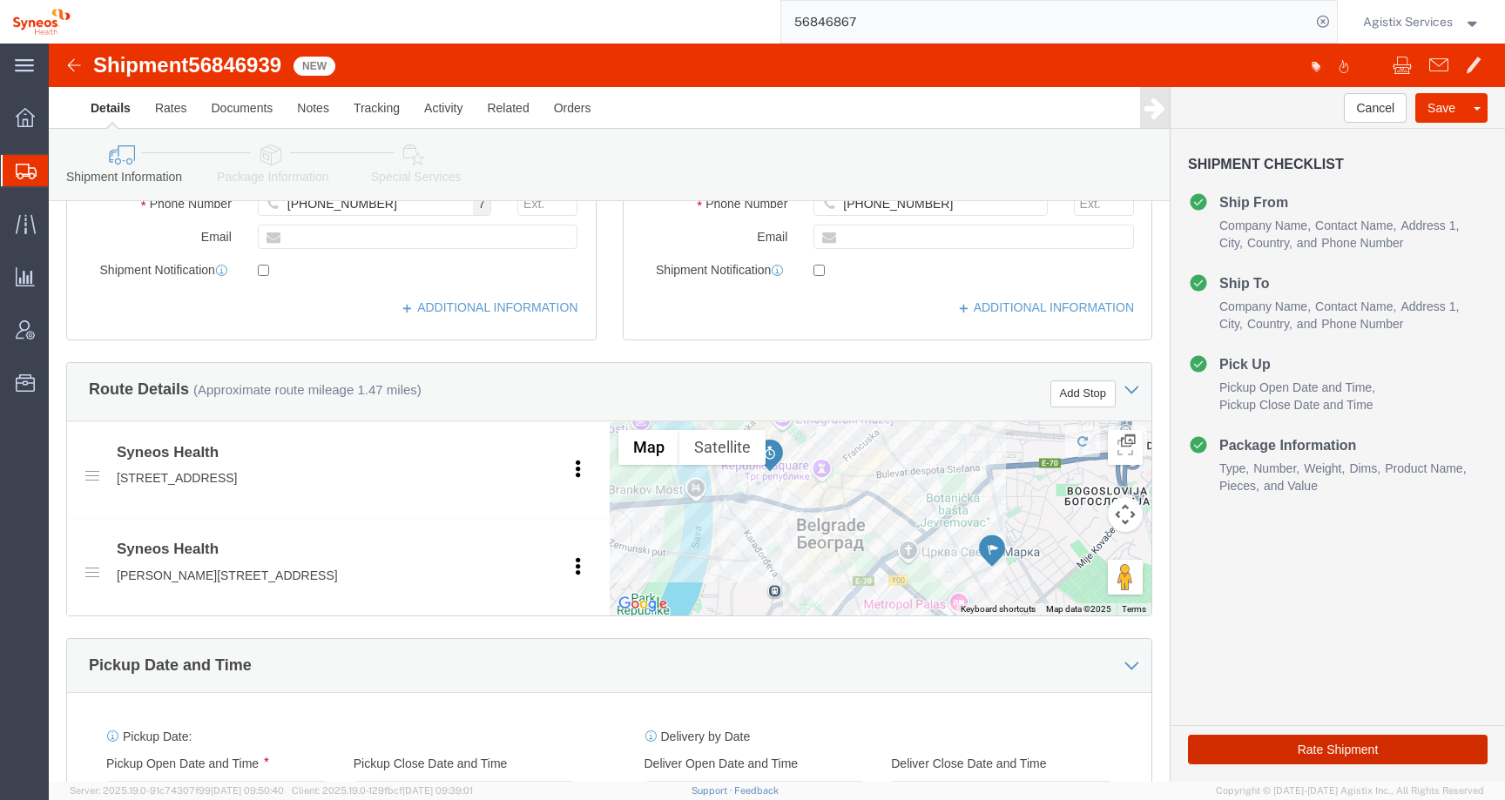
click button "Rate Shipment"
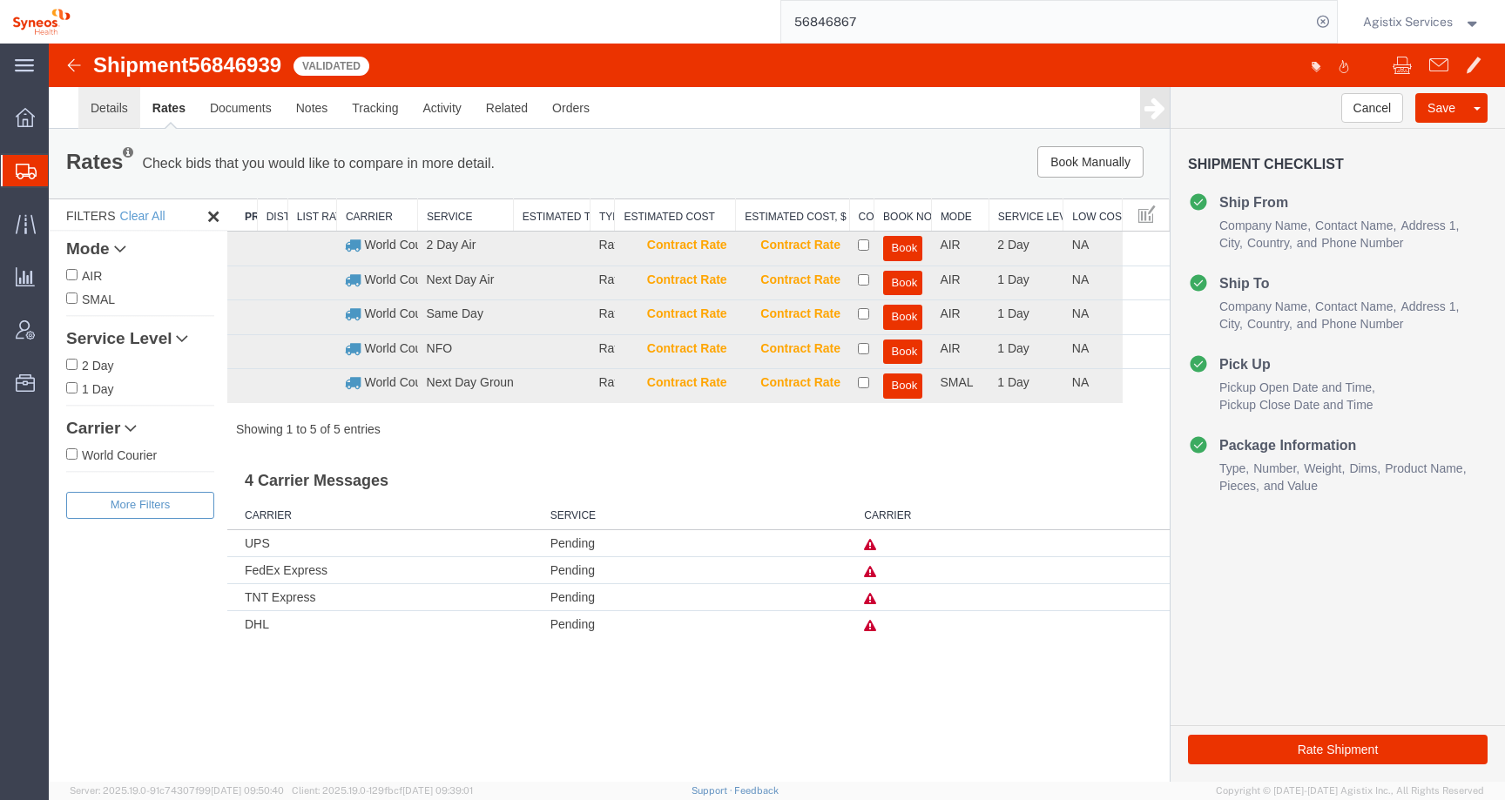
click at [105, 105] on link "Details" at bounding box center [109, 108] width 62 height 42
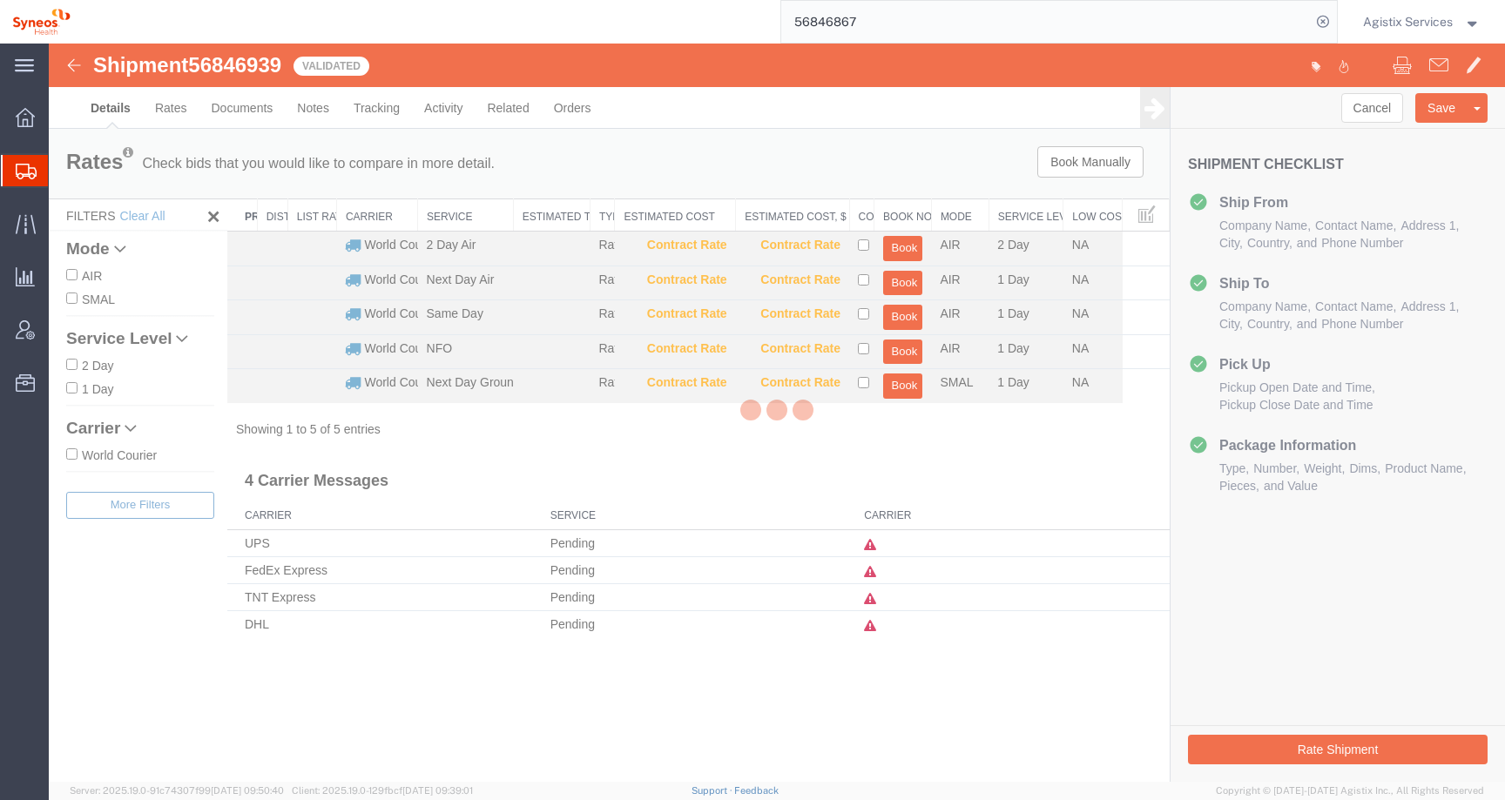
select select "63774"
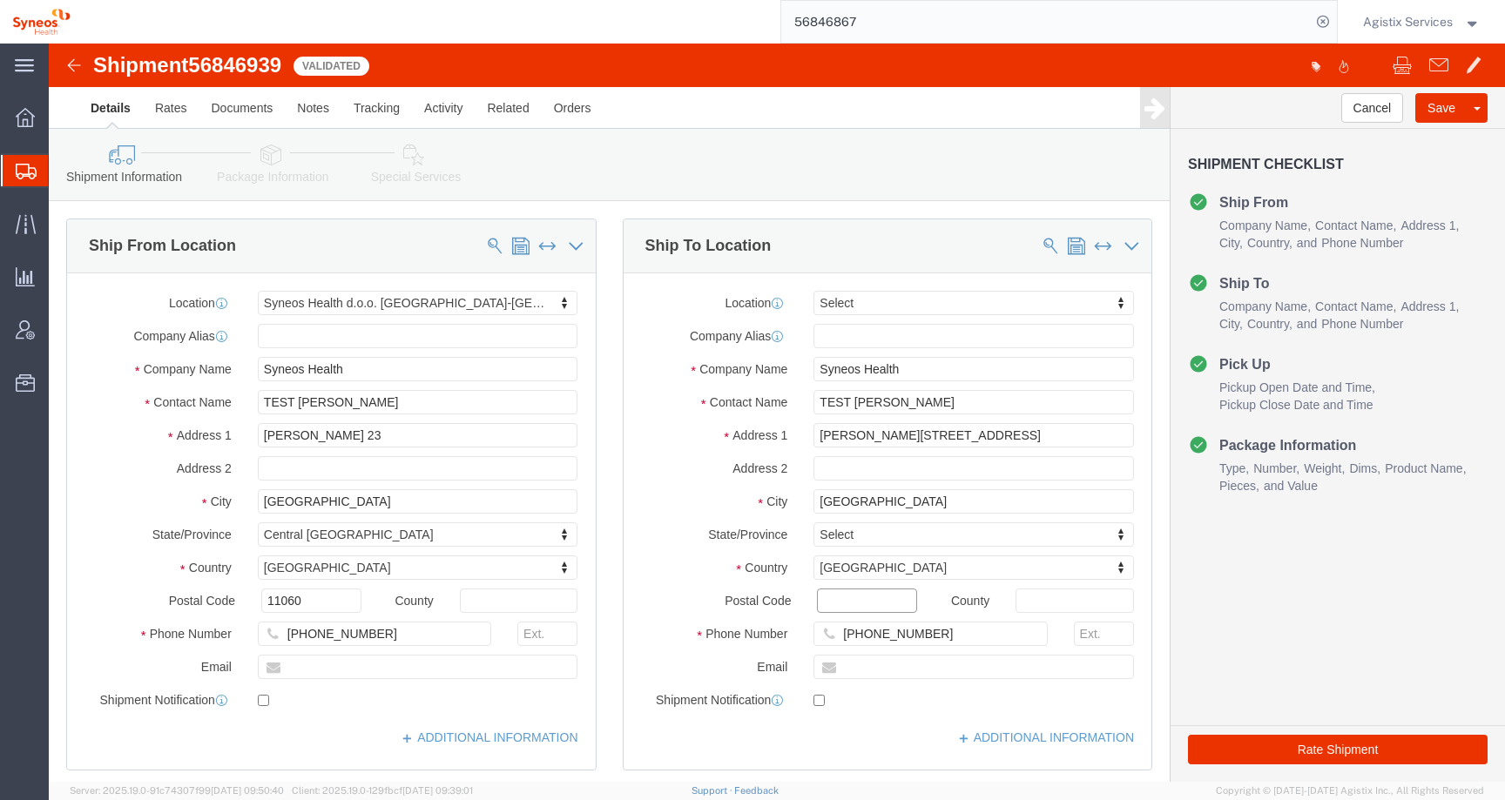
click input "Postal Code"
type input "11000"
click button "Rate Shipment"
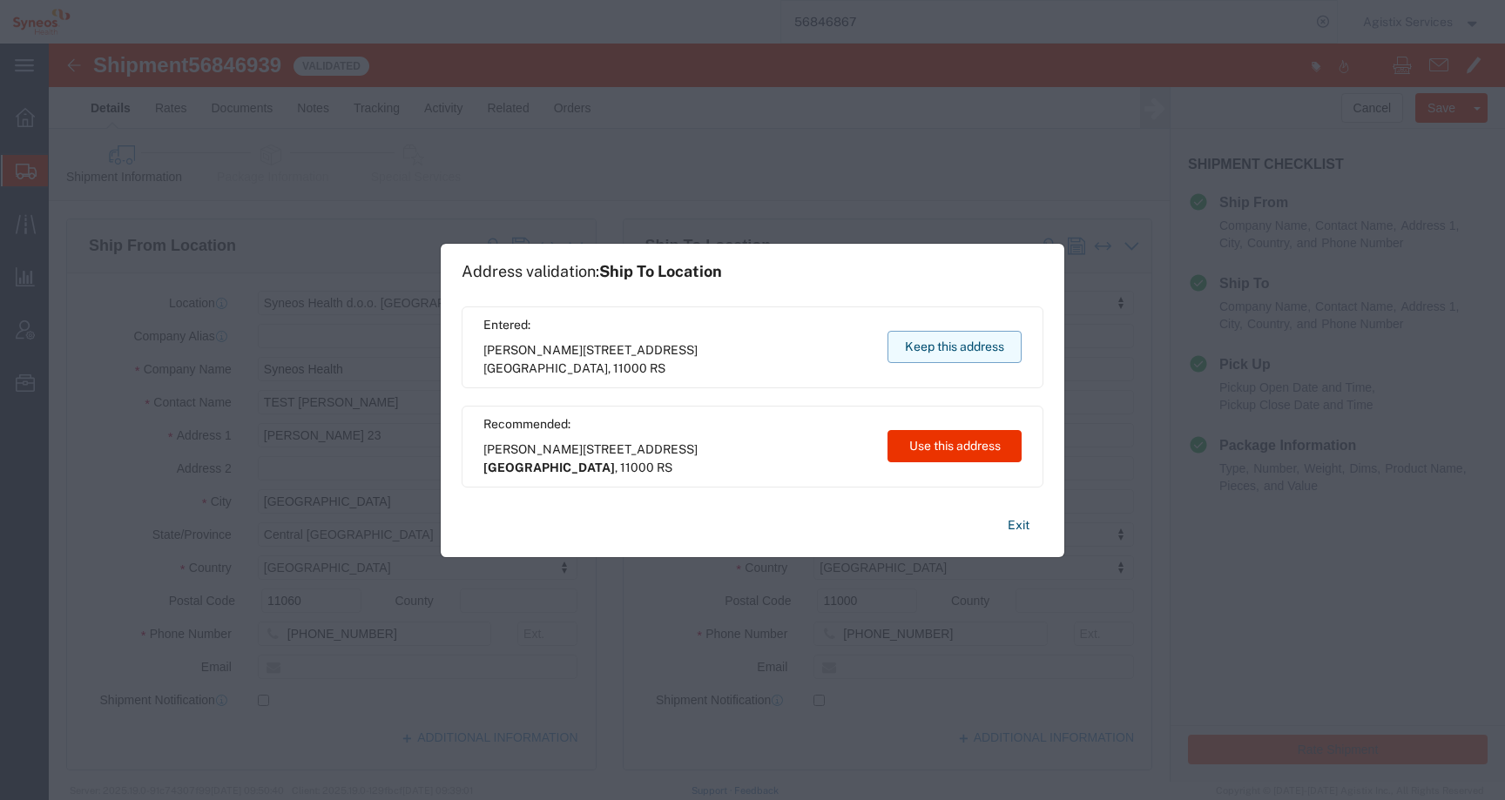
click at [950, 359] on button "Keep this address" at bounding box center [954, 347] width 134 height 32
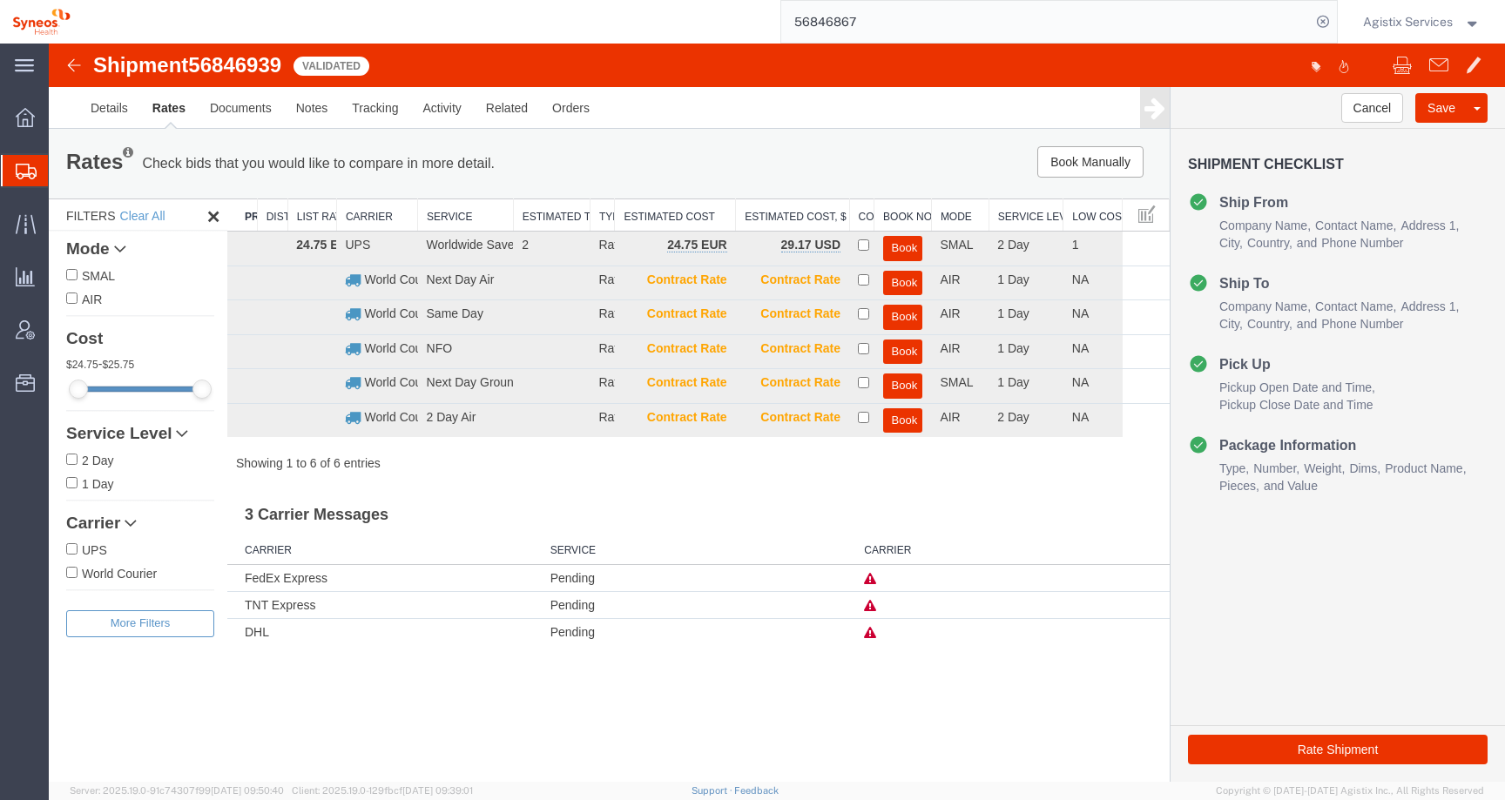
click at [868, 576] on icon at bounding box center [870, 579] width 12 height 12
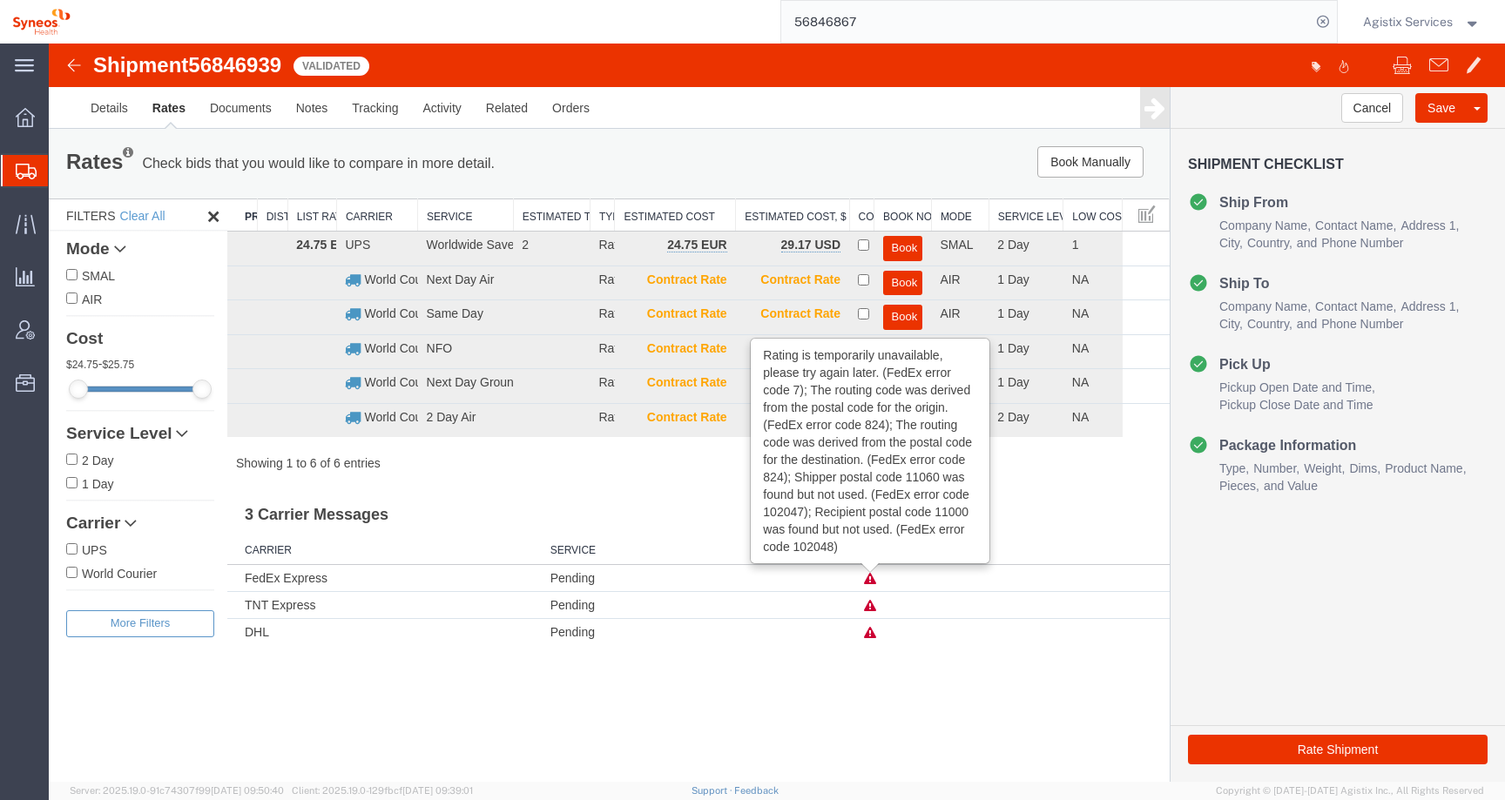
click at [868, 576] on icon at bounding box center [870, 579] width 12 height 12
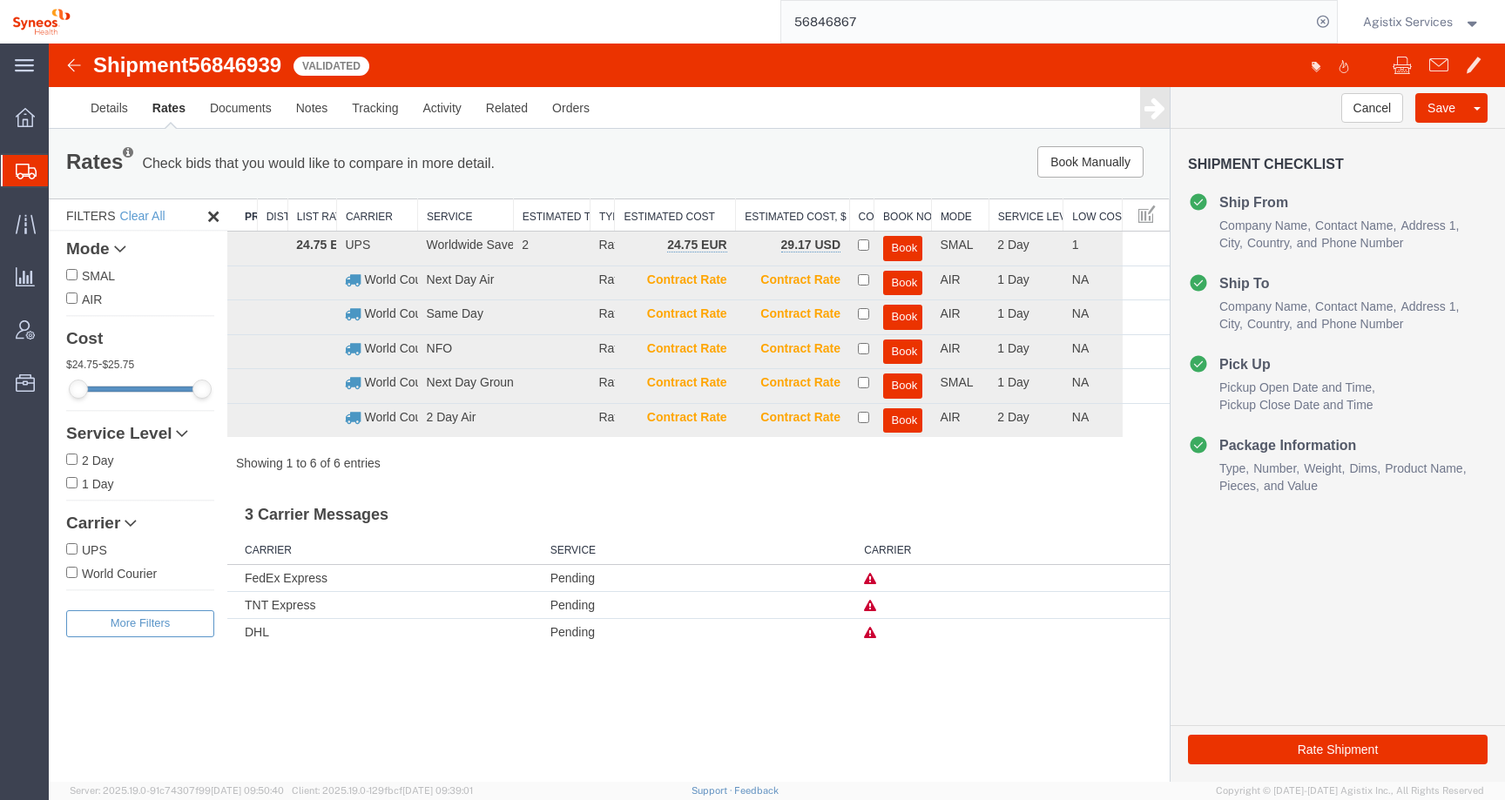
click at [873, 610] on icon at bounding box center [870, 606] width 12 height 12
click at [873, 609] on icon at bounding box center [870, 606] width 12 height 12
click at [873, 641] on td at bounding box center [1012, 631] width 314 height 27
click at [872, 640] on td at bounding box center [1012, 631] width 314 height 27
click at [871, 634] on icon at bounding box center [870, 633] width 12 height 12
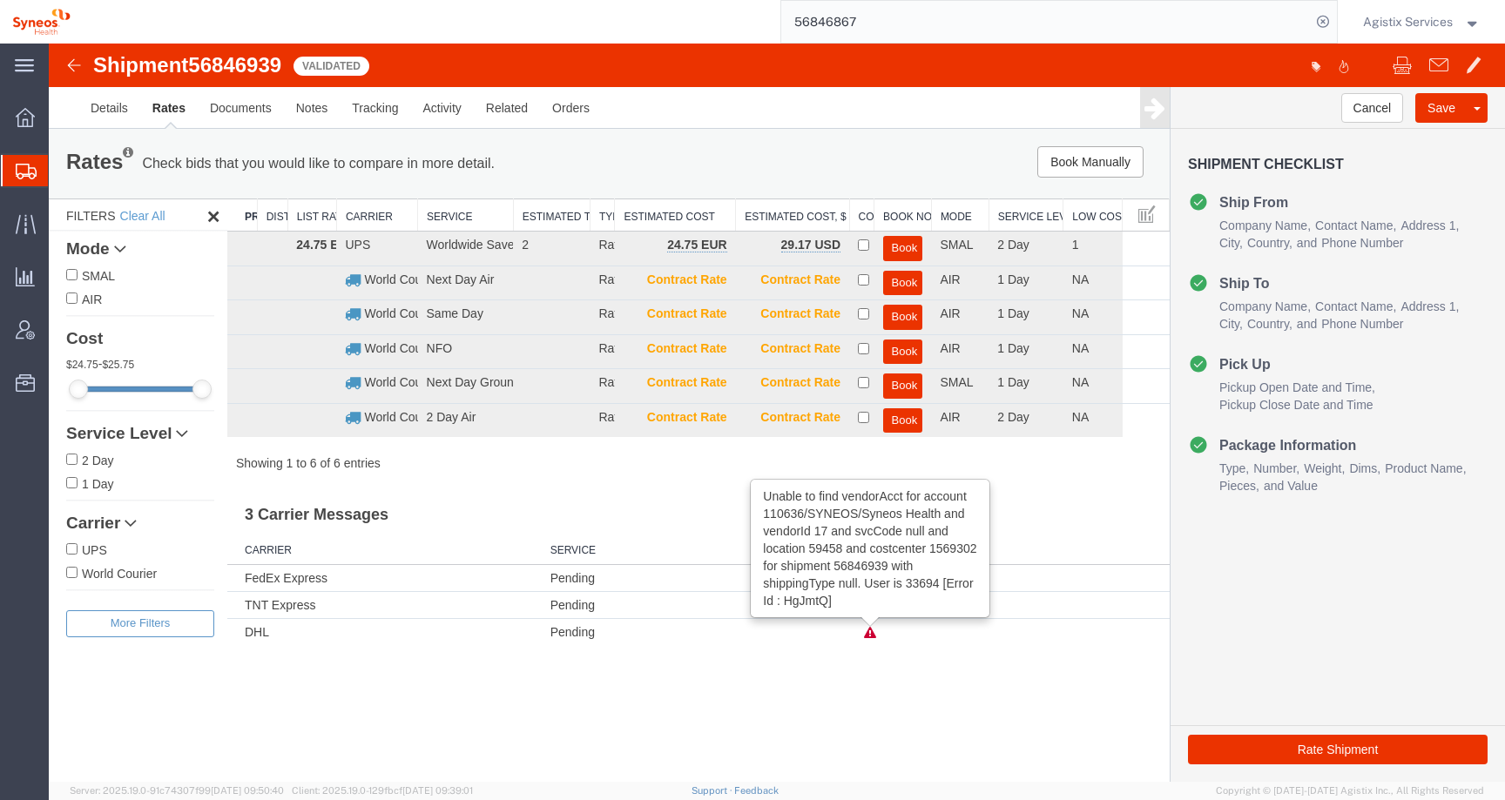
click at [871, 634] on icon at bounding box center [870, 633] width 12 height 12
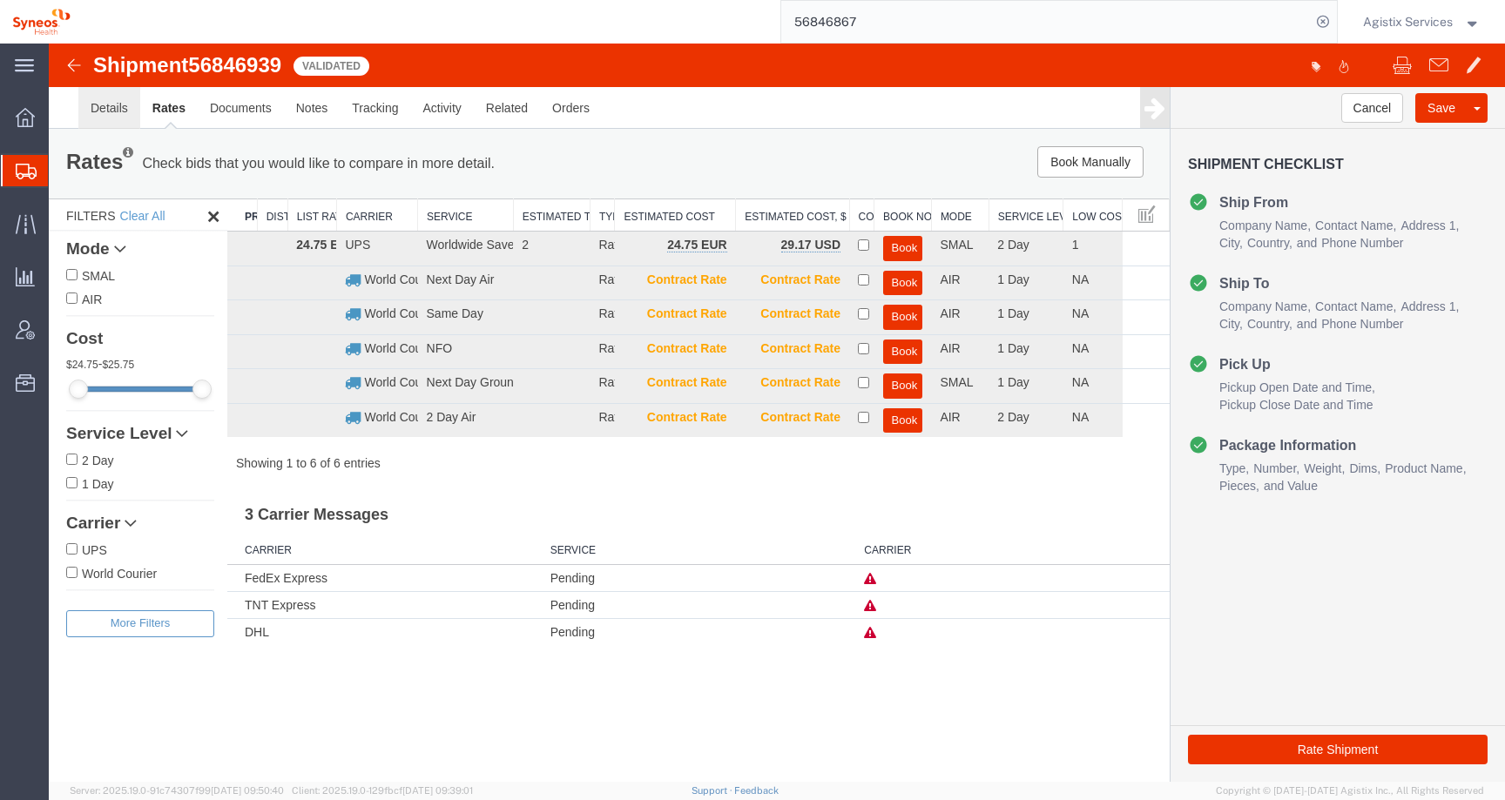
click at [111, 118] on link "Details" at bounding box center [109, 108] width 62 height 42
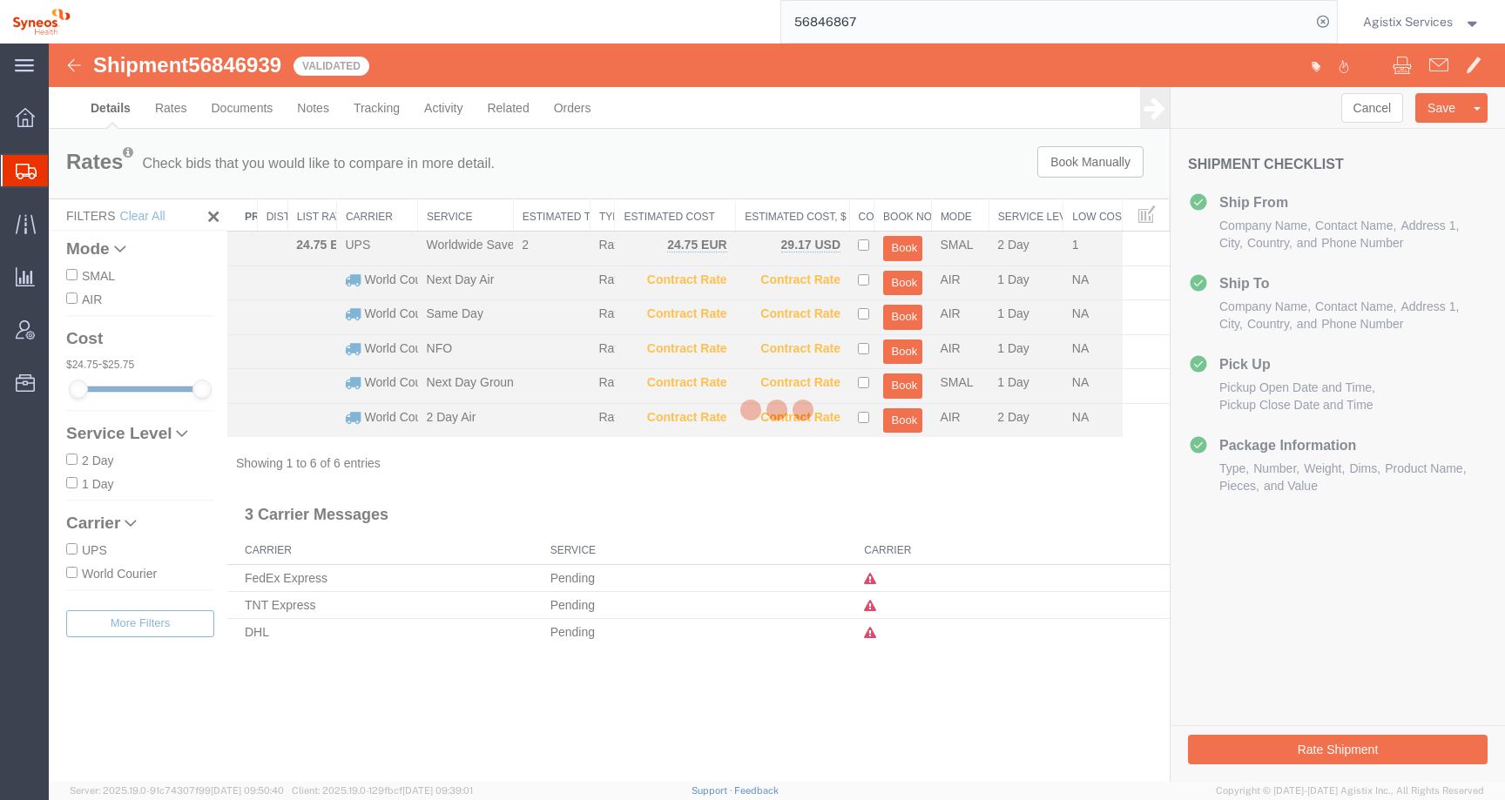
select select "63774"
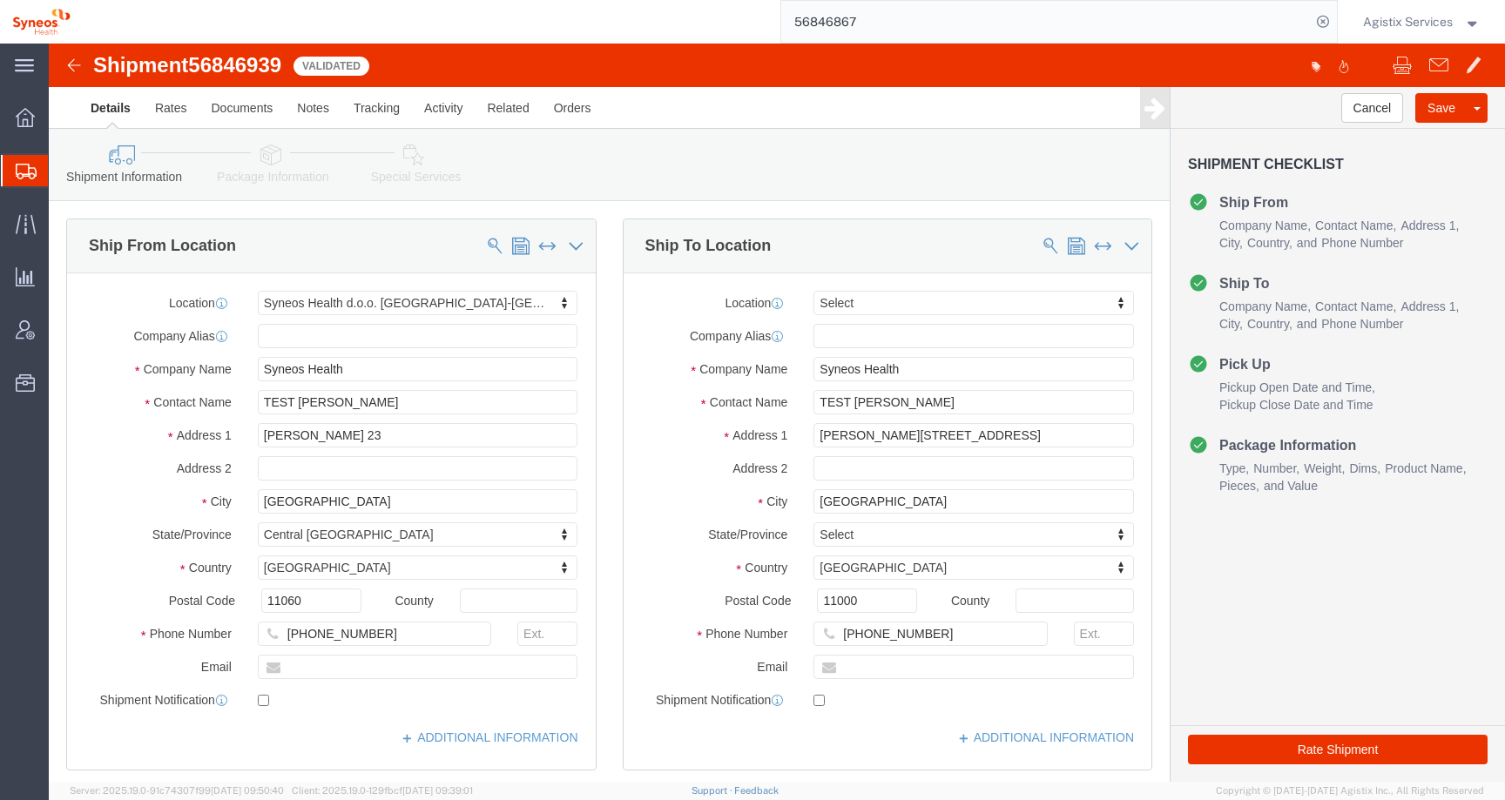
click link "Special Services"
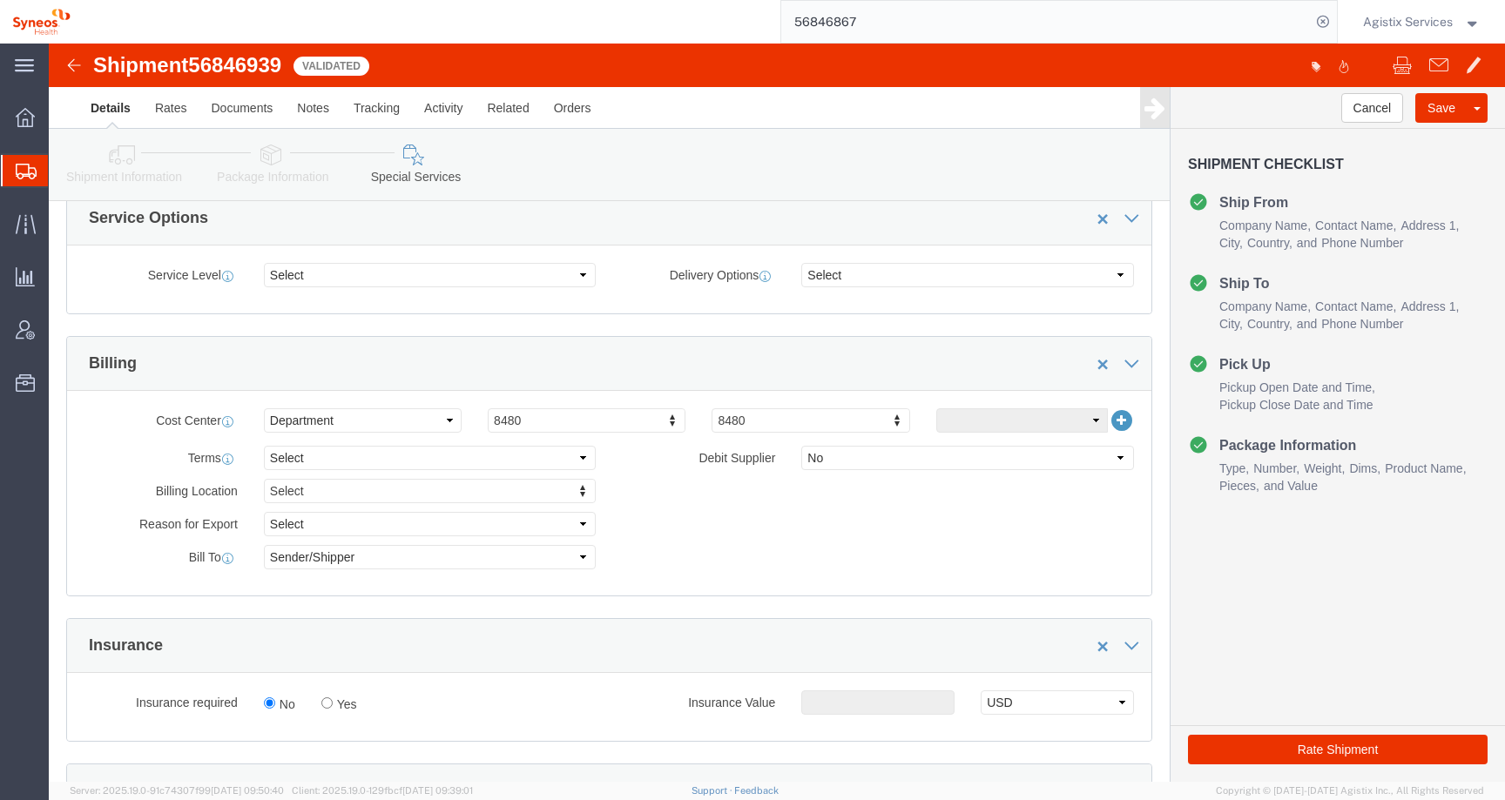
scroll to position [653, 0]
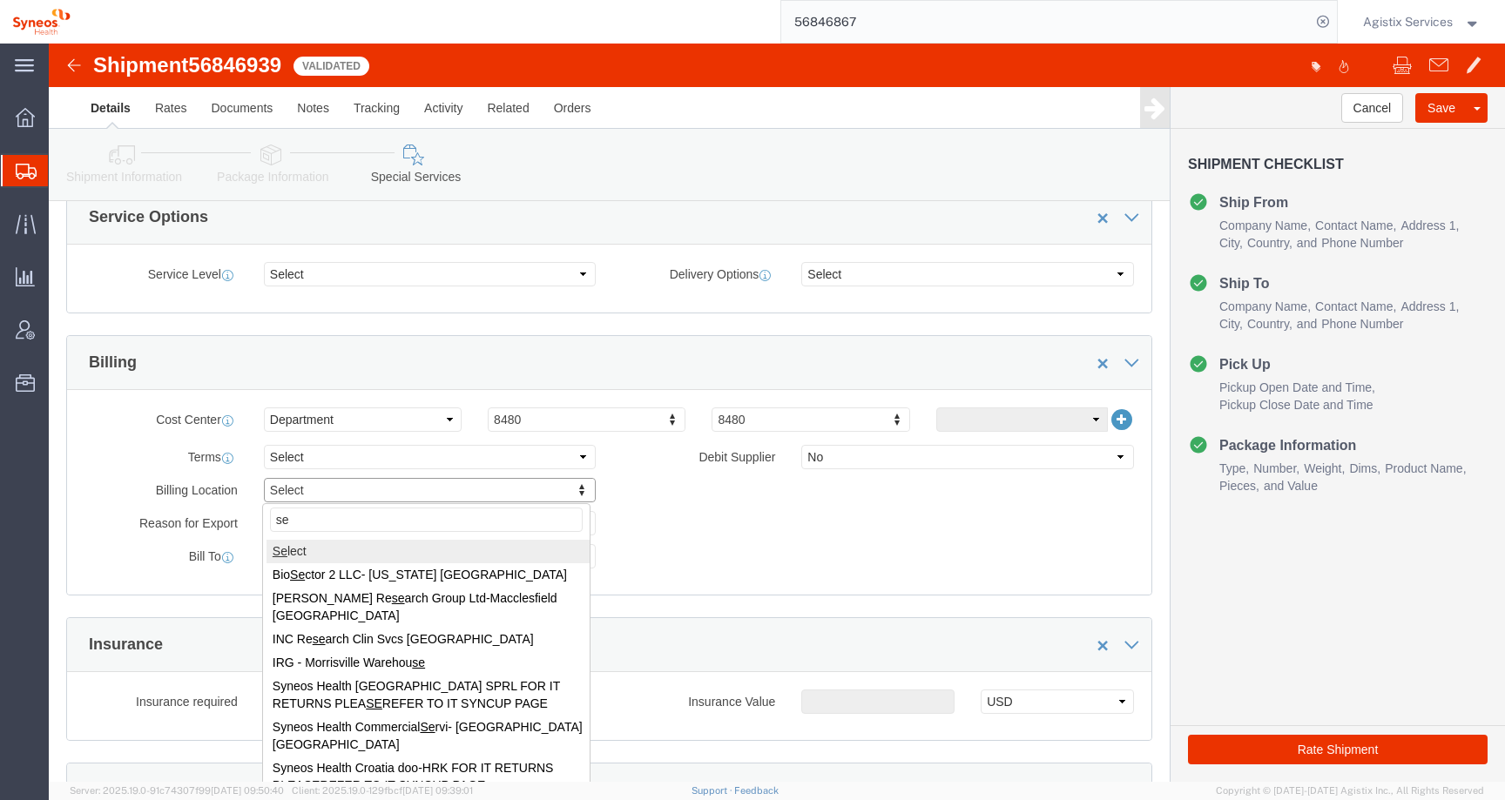
type input "ser"
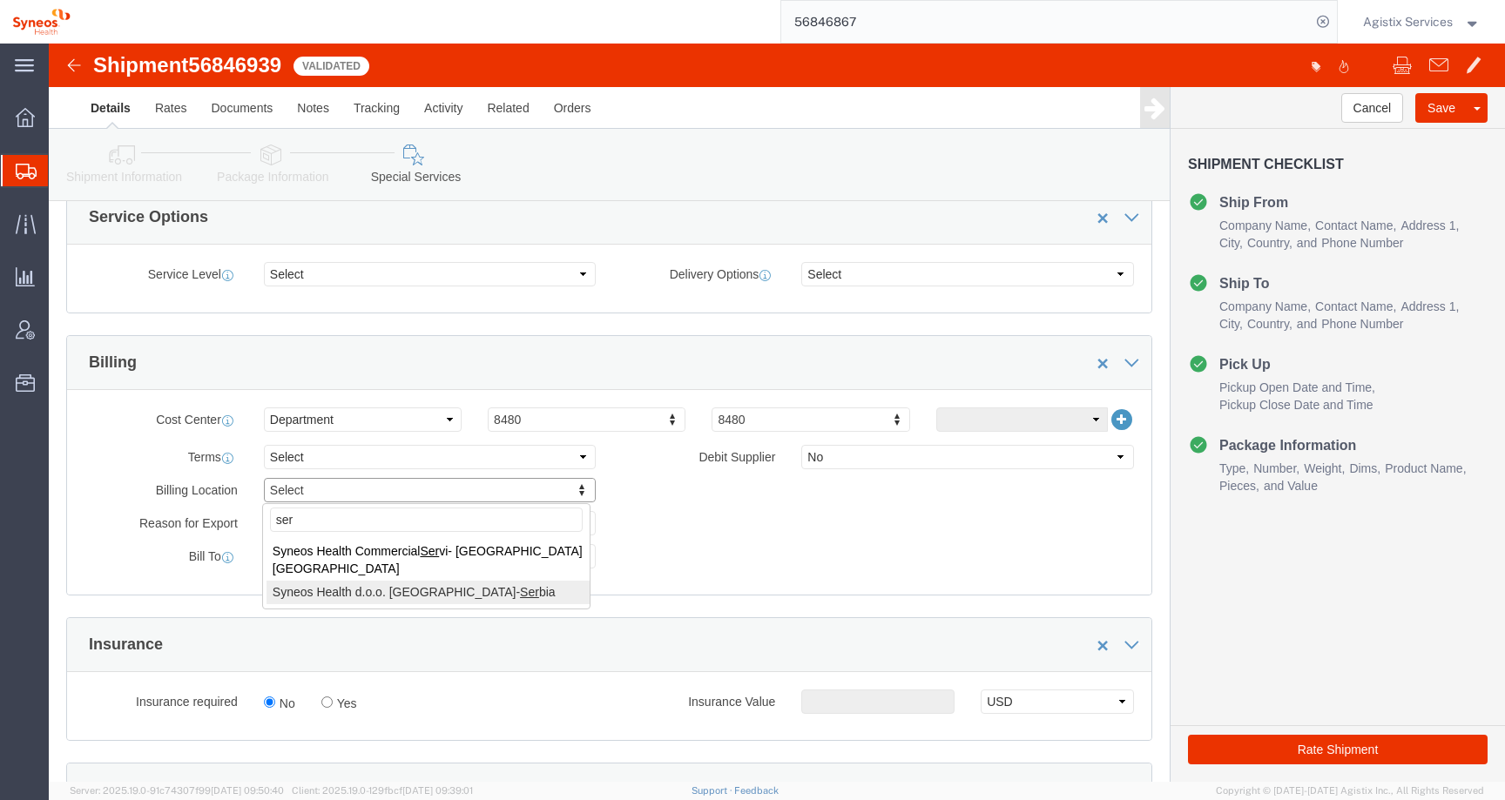
select "63774"
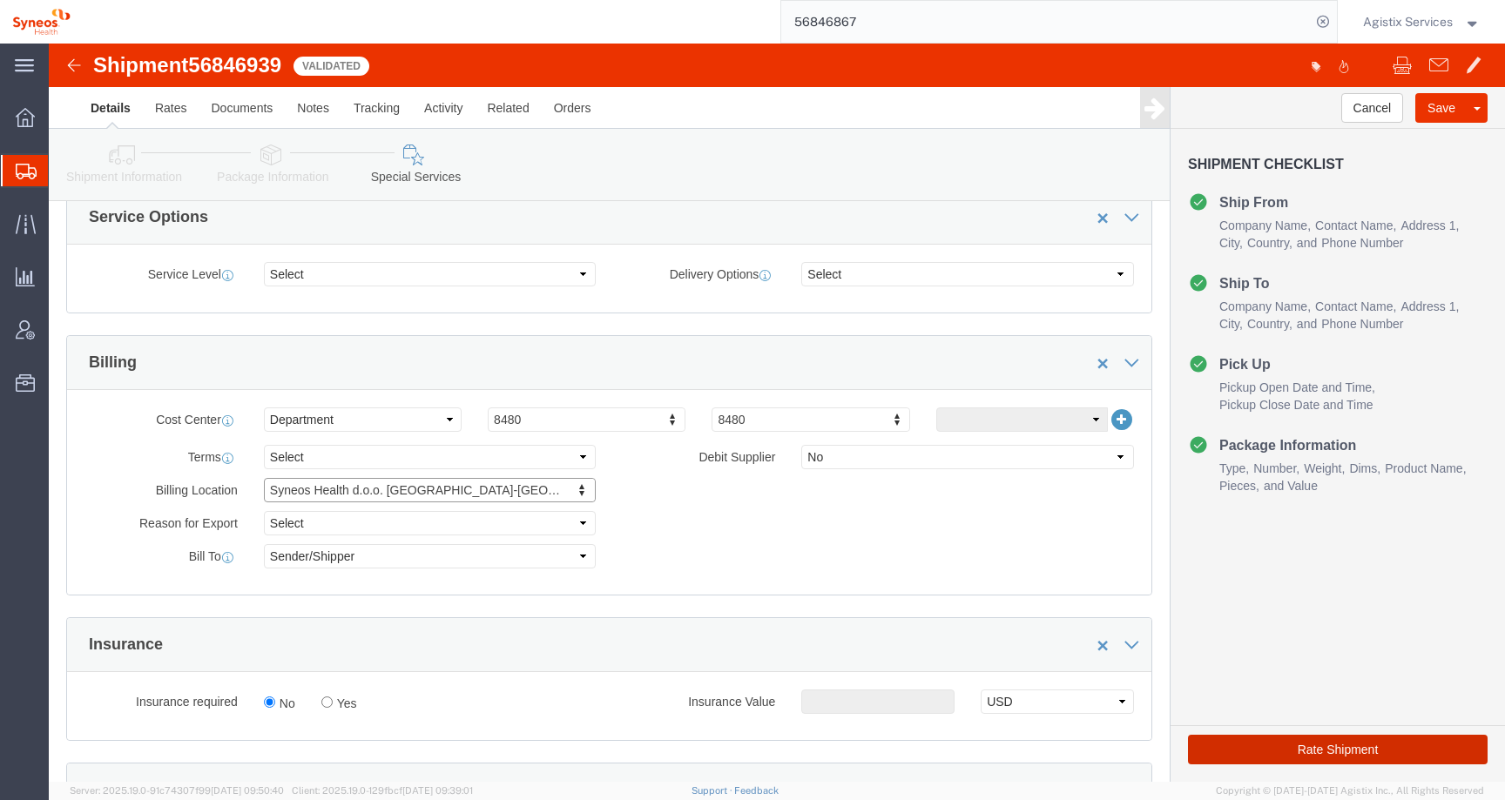
click button "Rate Shipment"
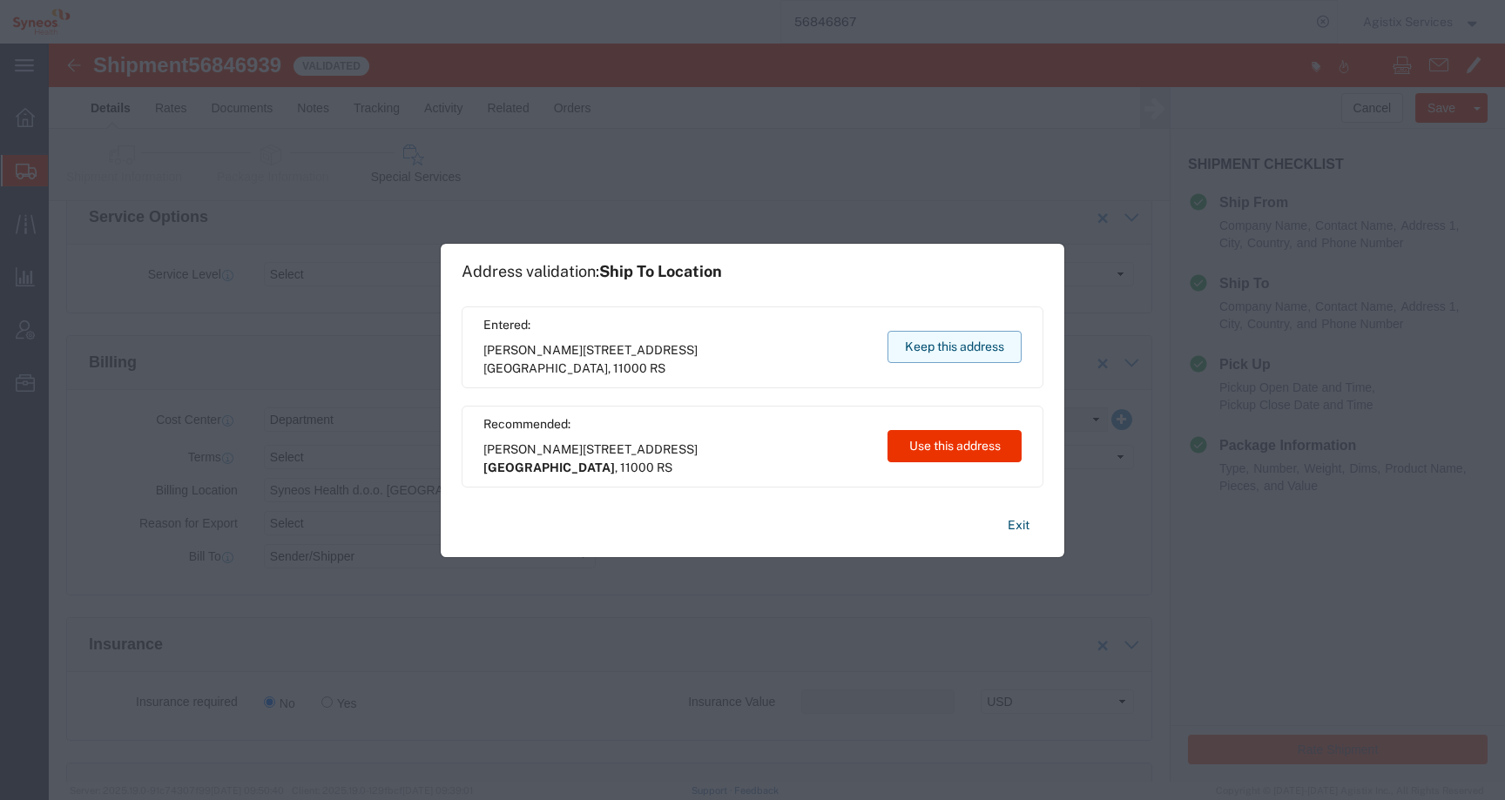
click at [943, 344] on button "Keep this address" at bounding box center [954, 347] width 134 height 32
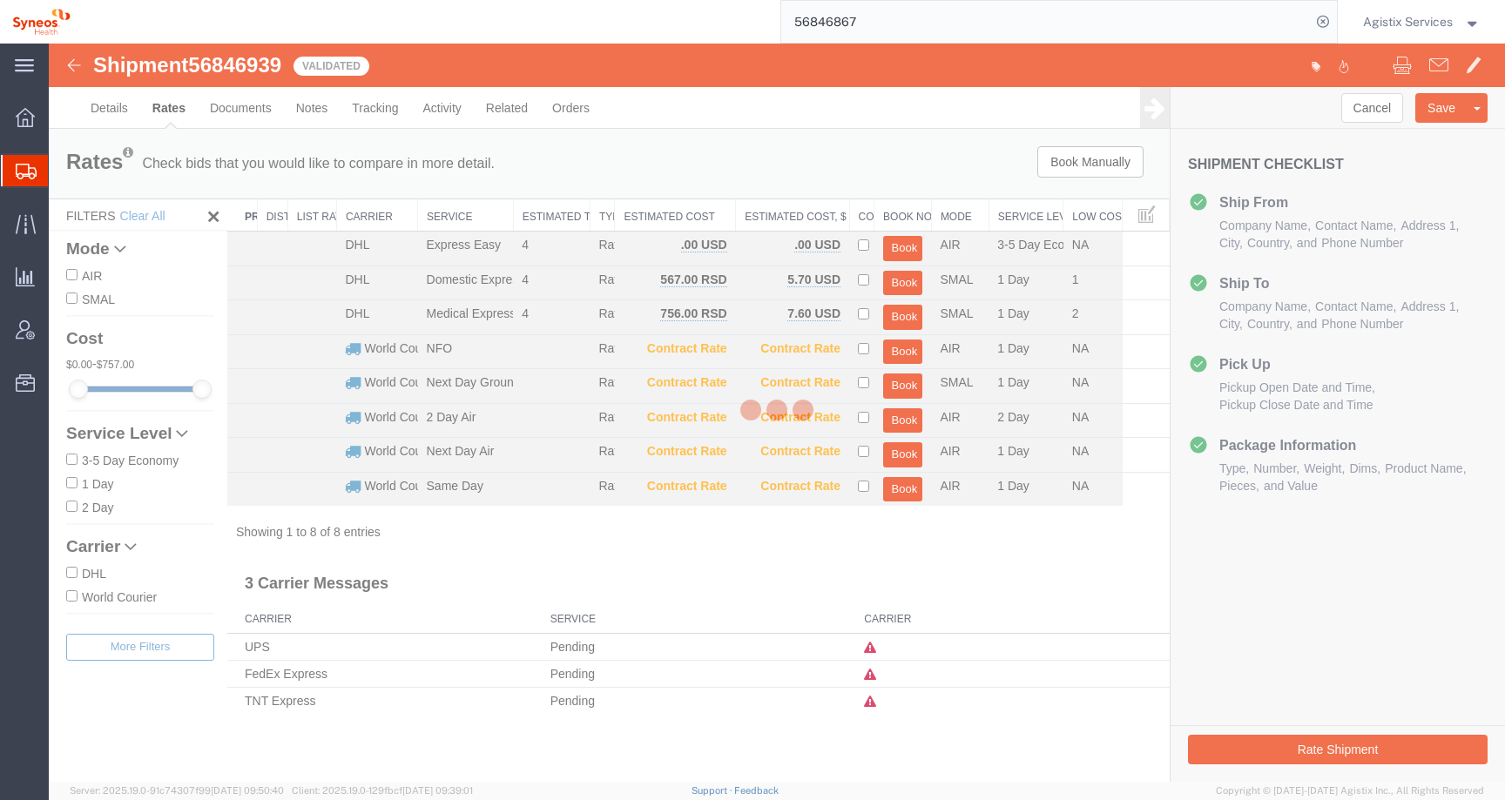
scroll to position [0, 0]
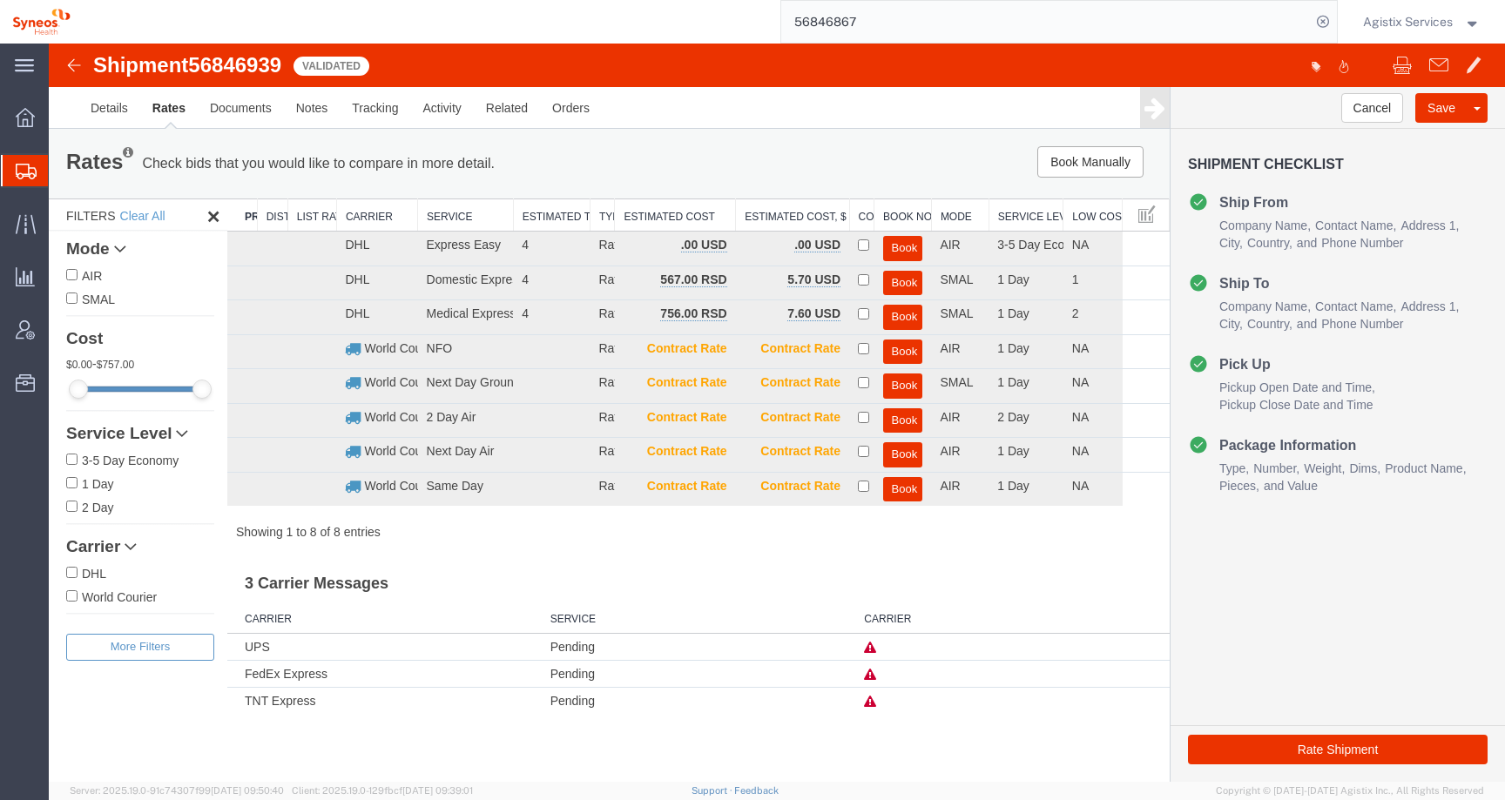
click at [869, 651] on icon at bounding box center [870, 648] width 12 height 12
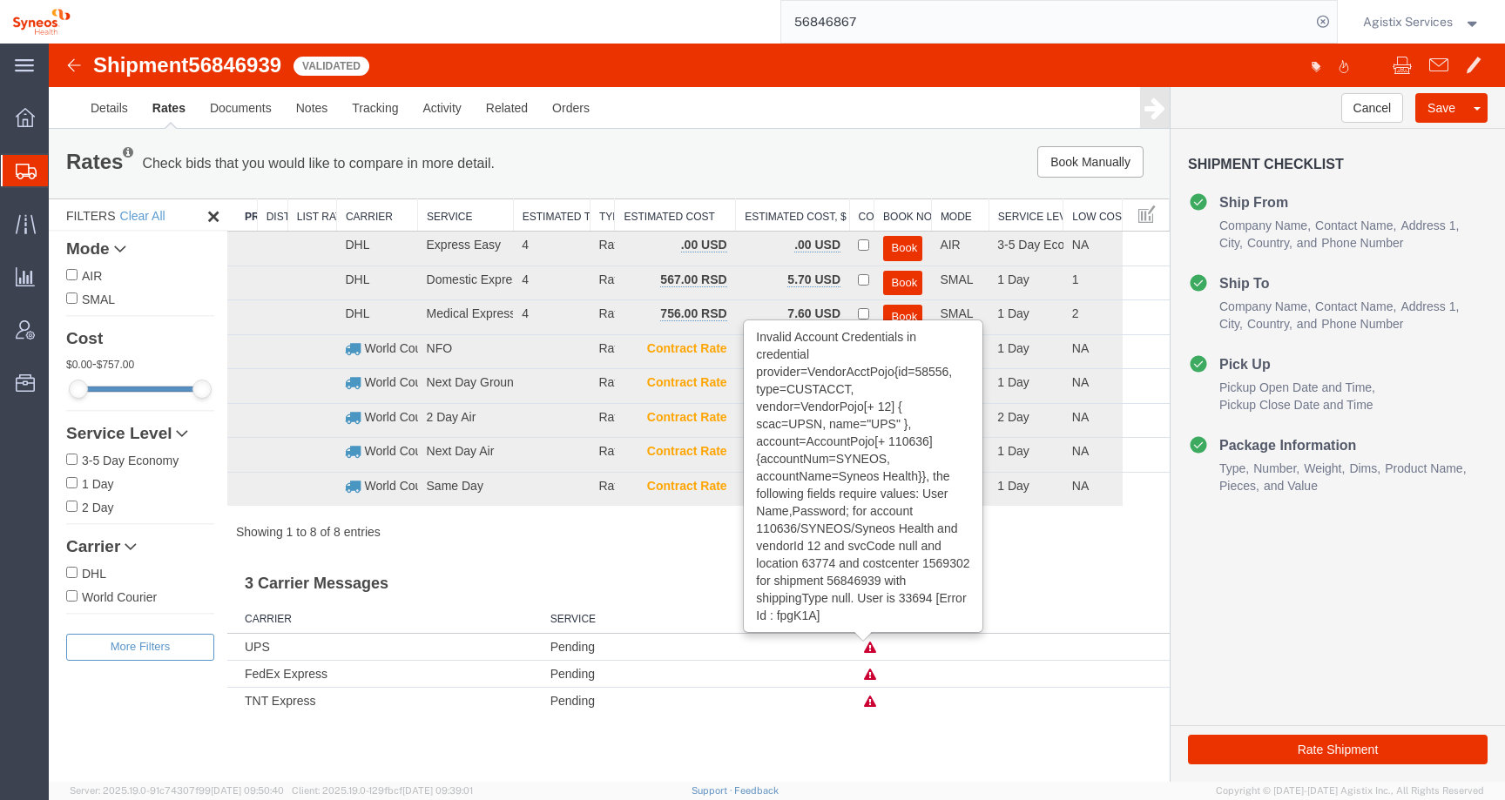
click at [871, 669] on icon at bounding box center [870, 675] width 12 height 12
click at [874, 699] on icon at bounding box center [870, 702] width 12 height 12
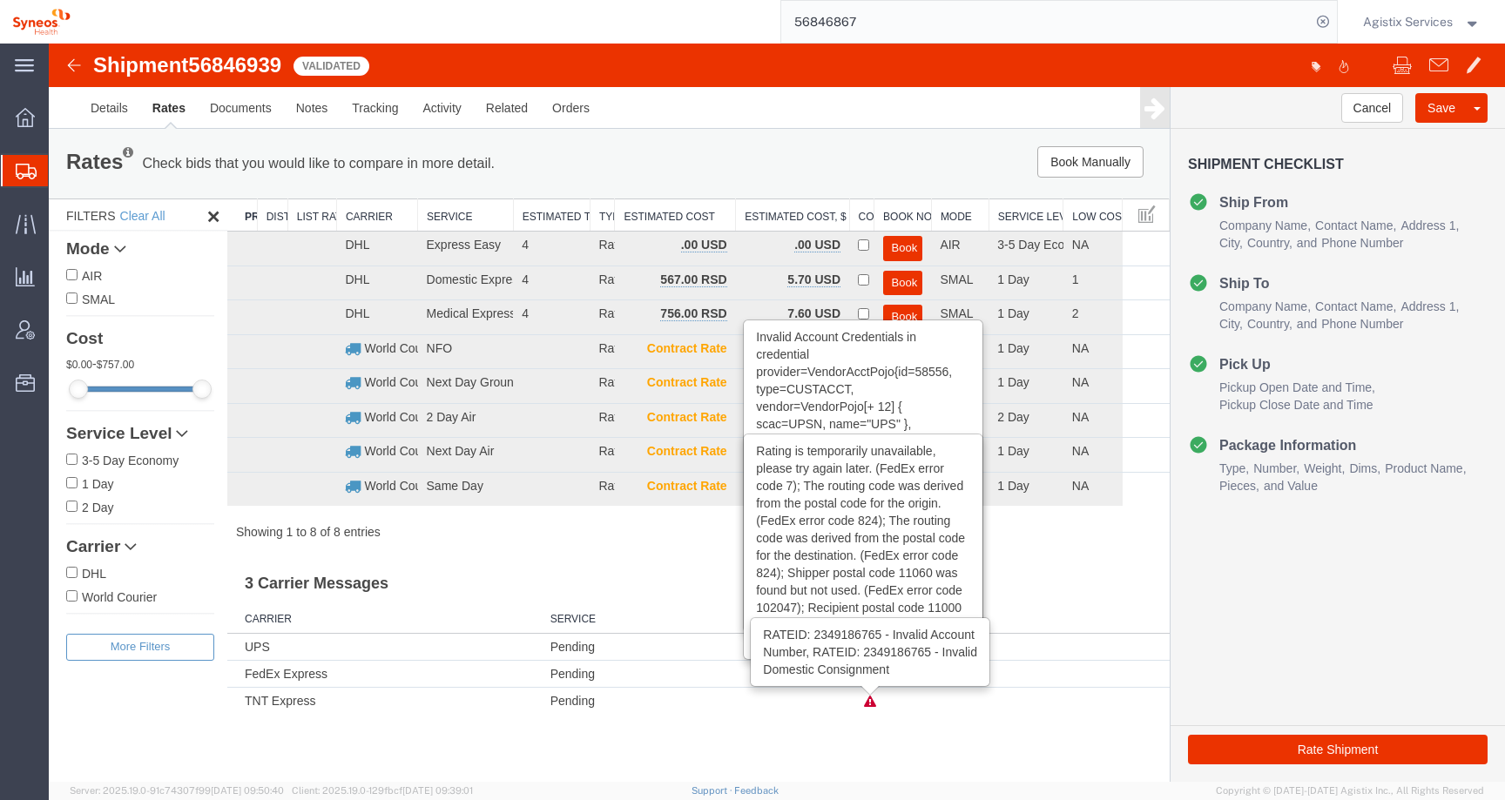
click at [873, 698] on icon at bounding box center [870, 702] width 12 height 12
click at [870, 676] on icon at bounding box center [870, 675] width 12 height 12
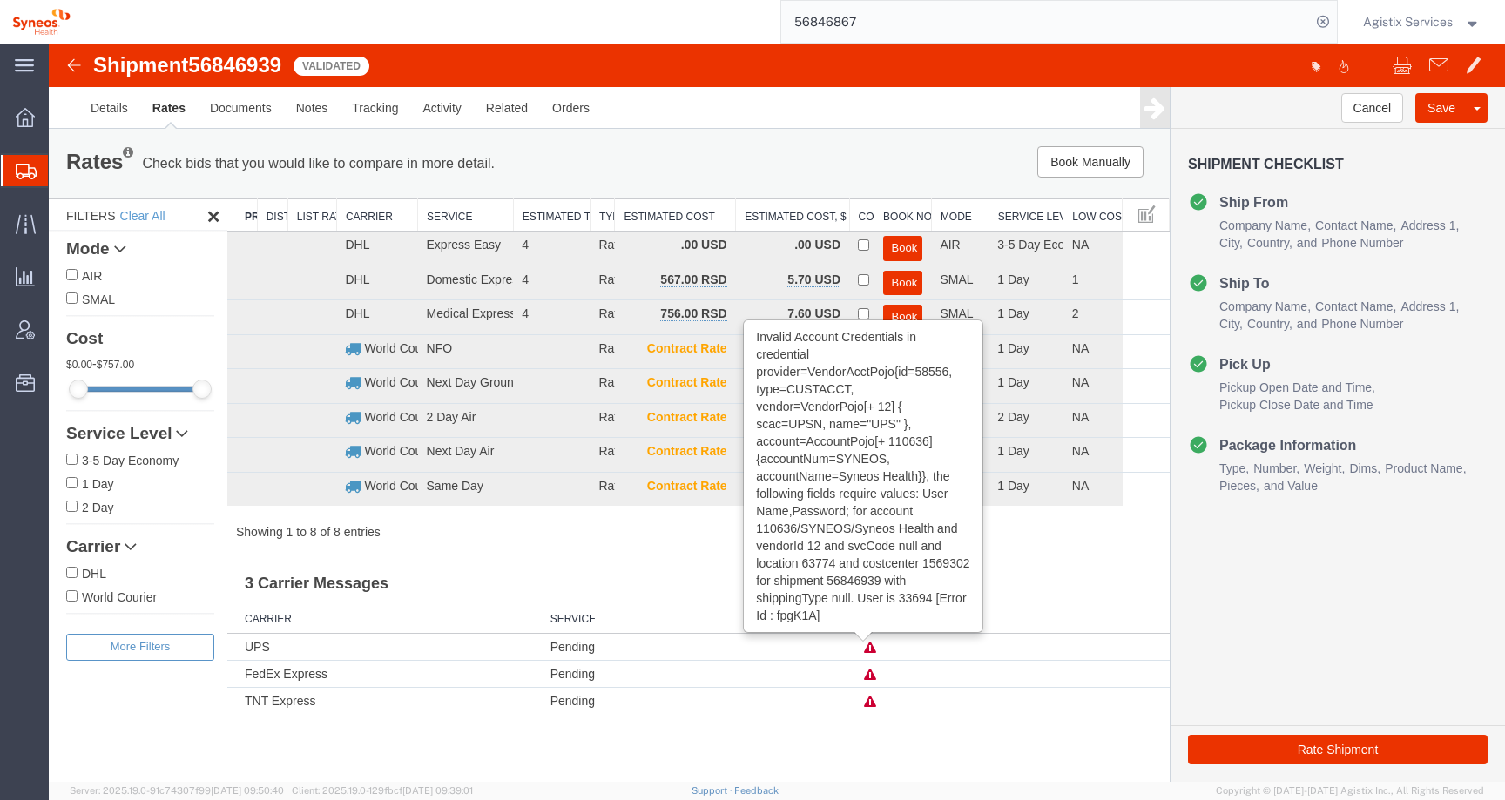
click at [866, 647] on icon at bounding box center [870, 648] width 12 height 12
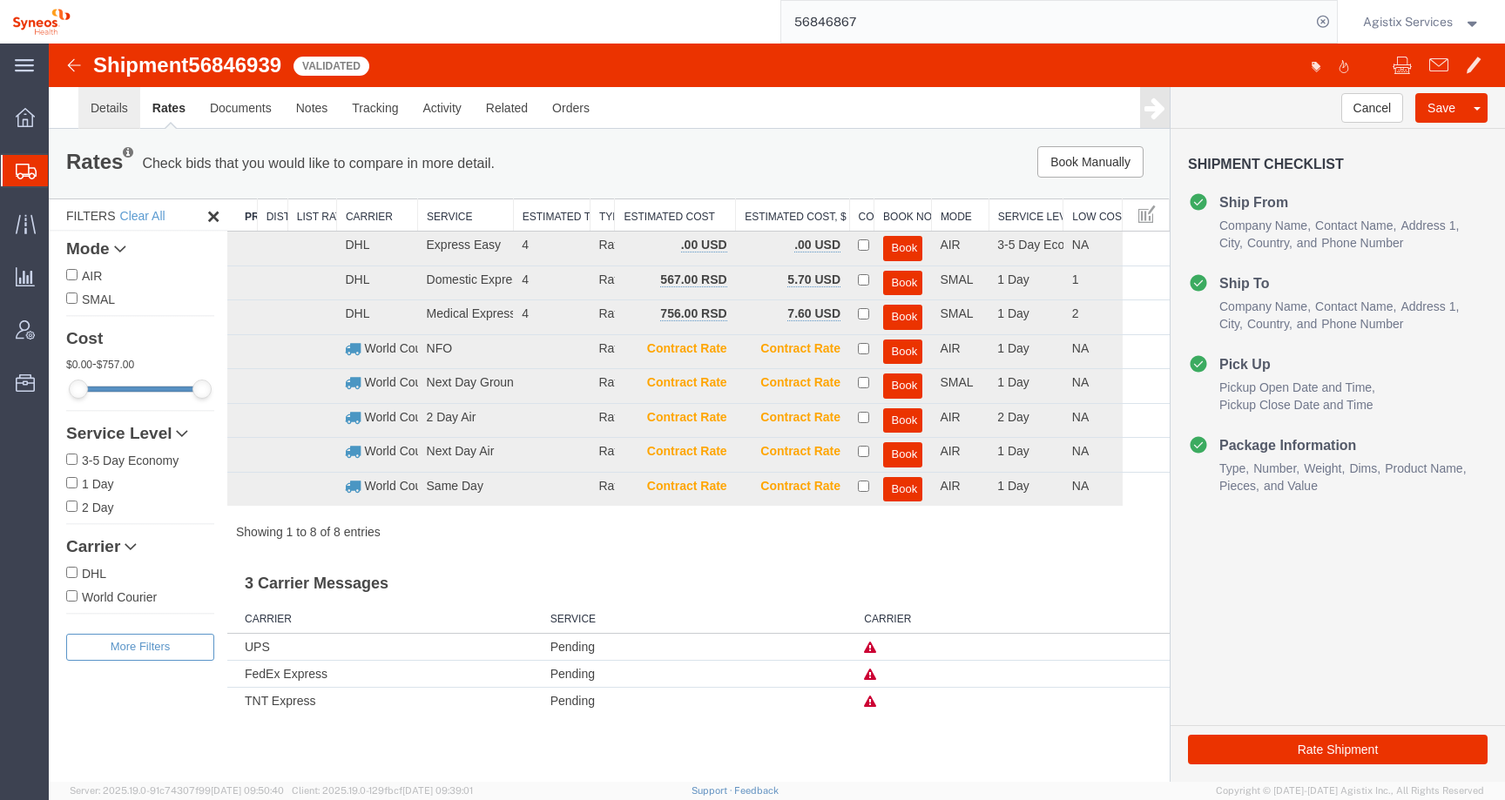
click at [113, 111] on link "Details" at bounding box center [109, 108] width 62 height 42
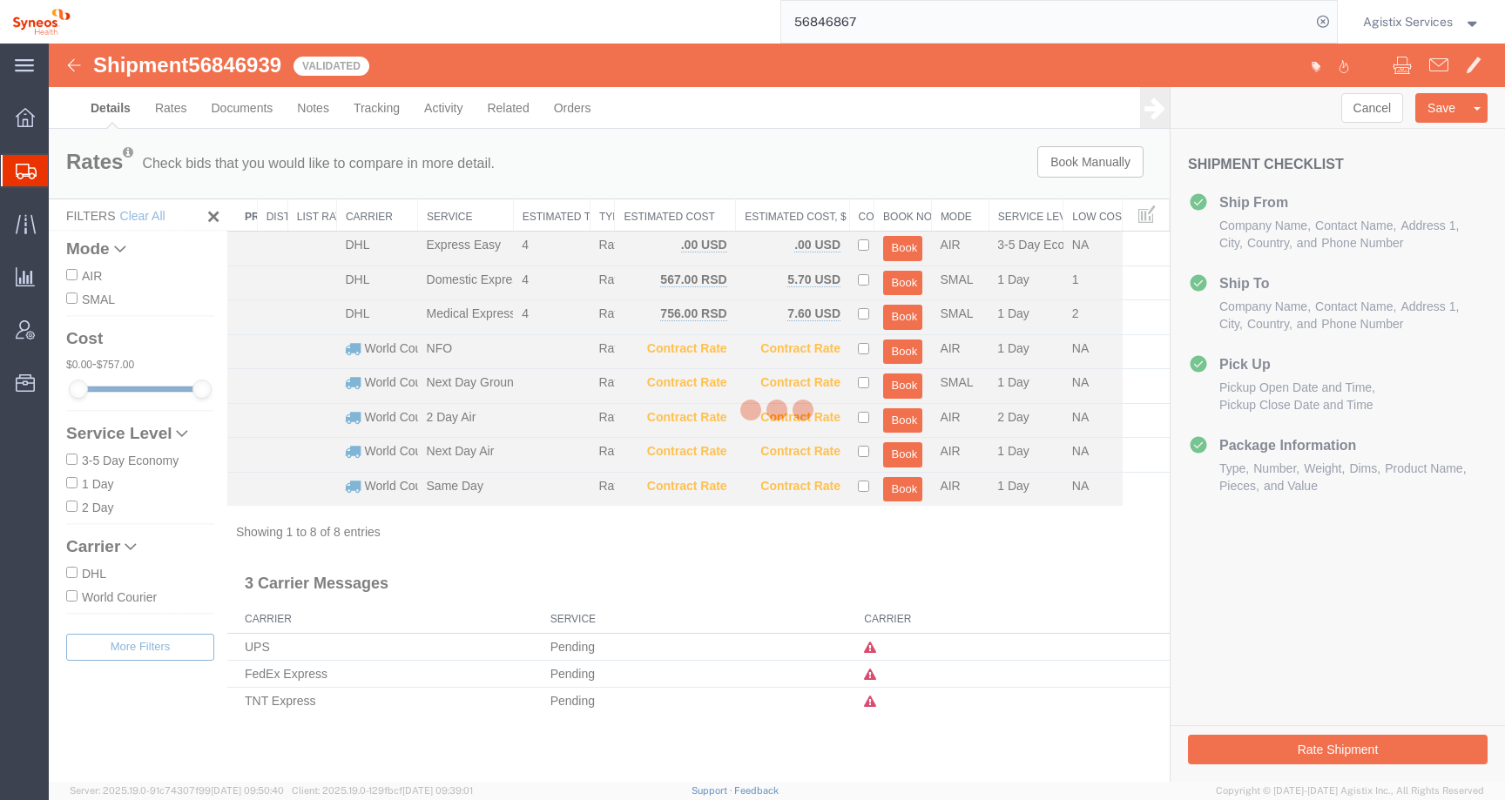
select select "63774"
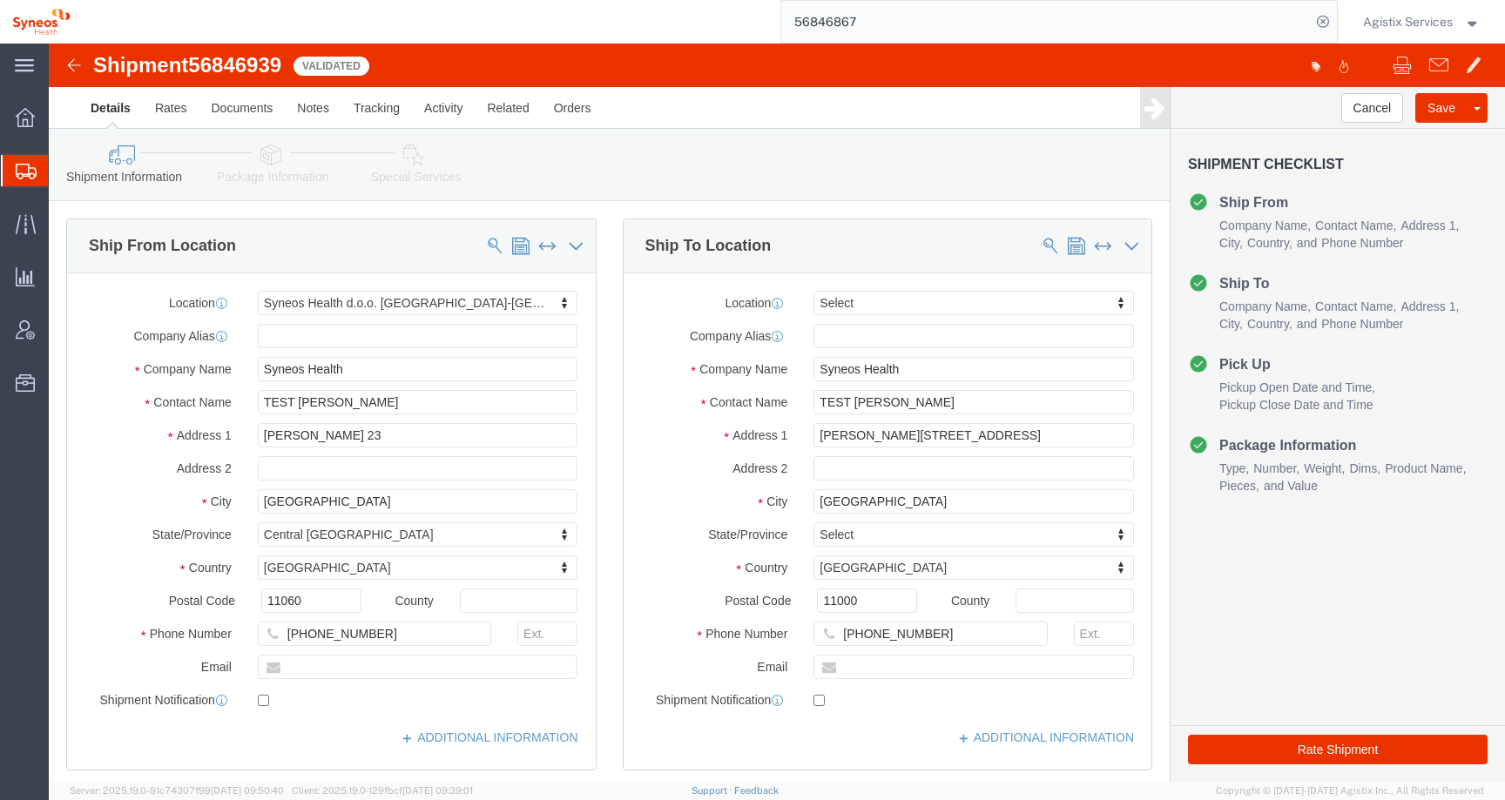
click link "Package Information"
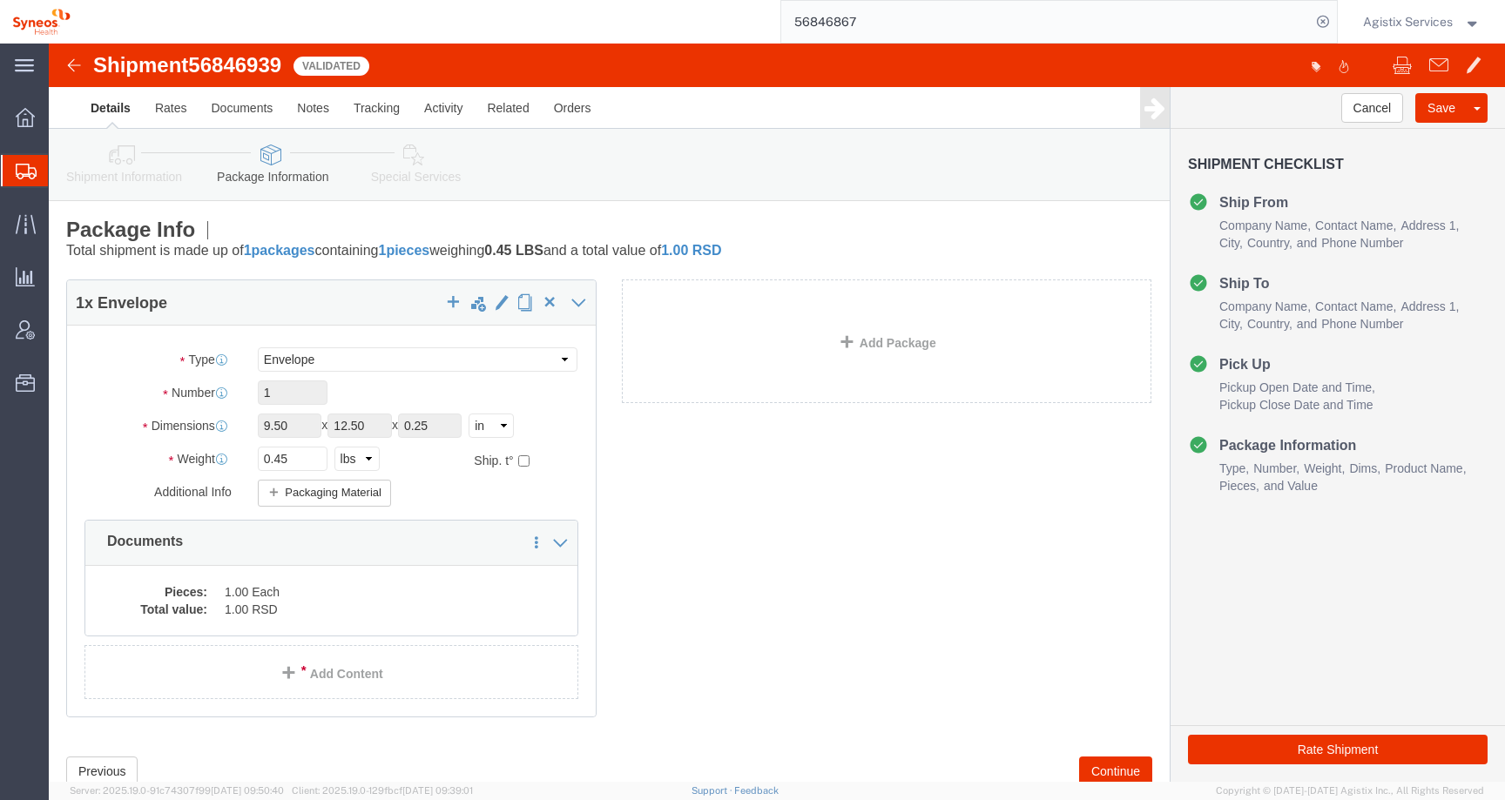
click icon
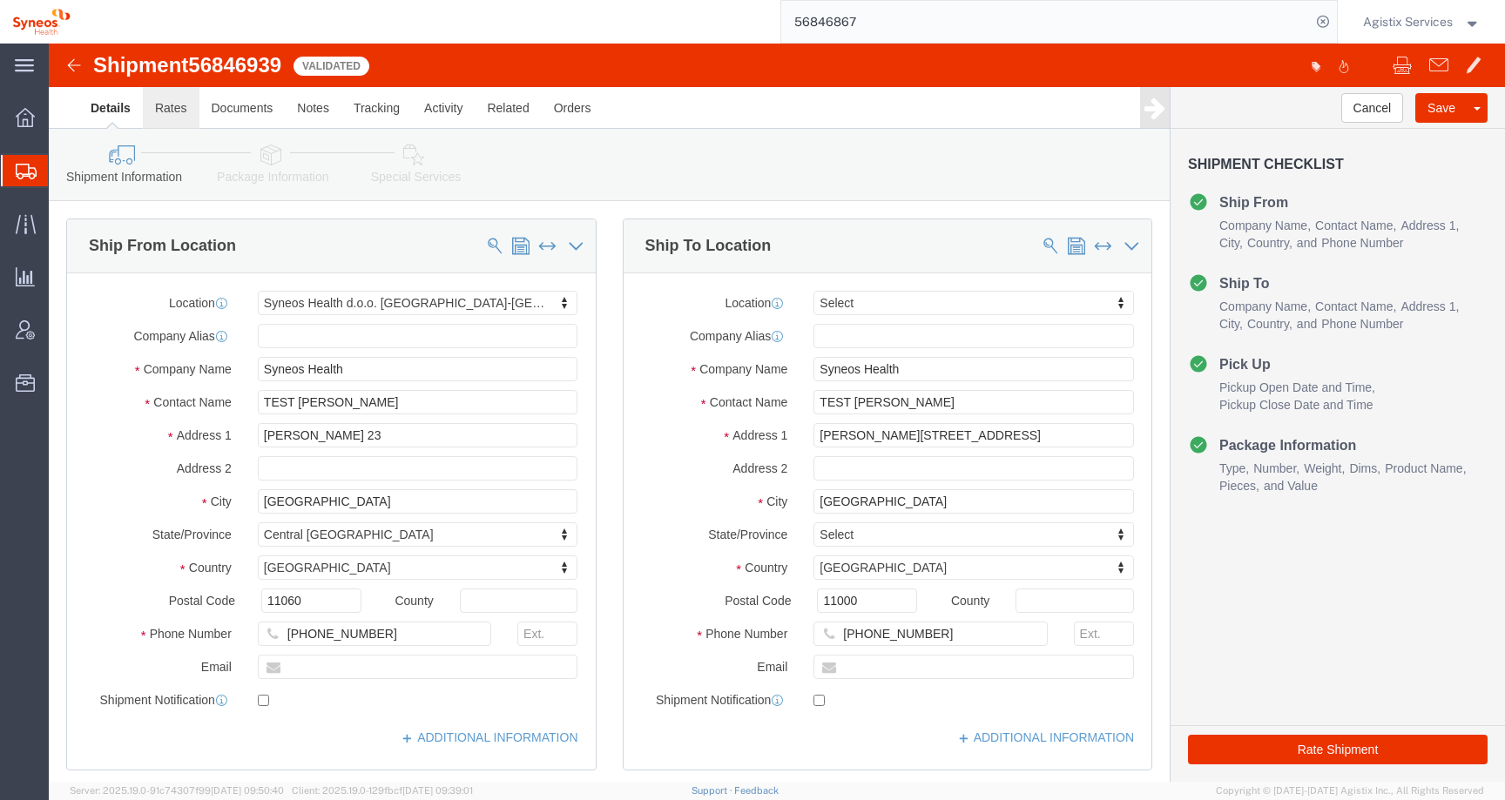
click link "Rates"
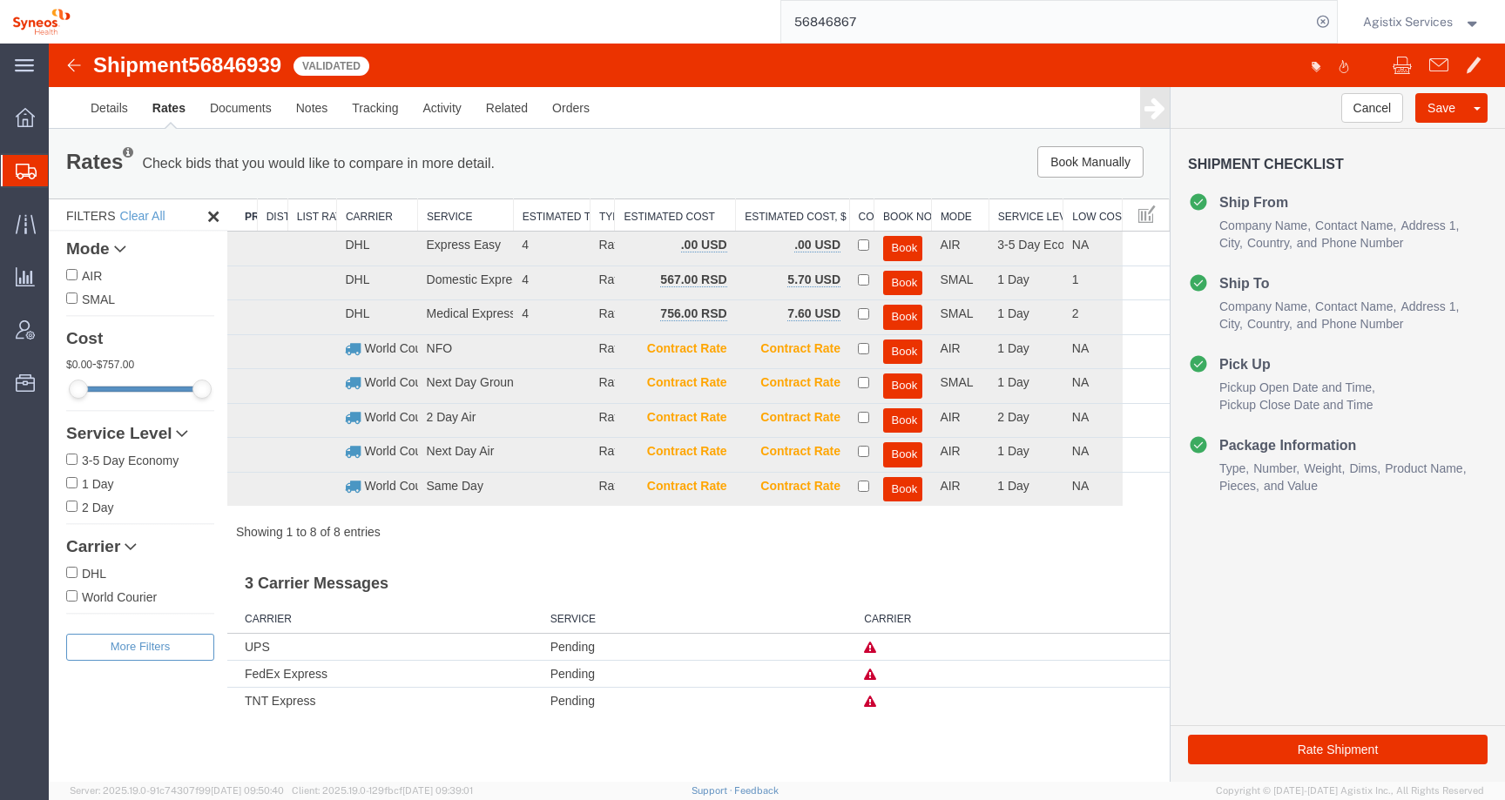
click at [873, 648] on icon at bounding box center [870, 648] width 12 height 12
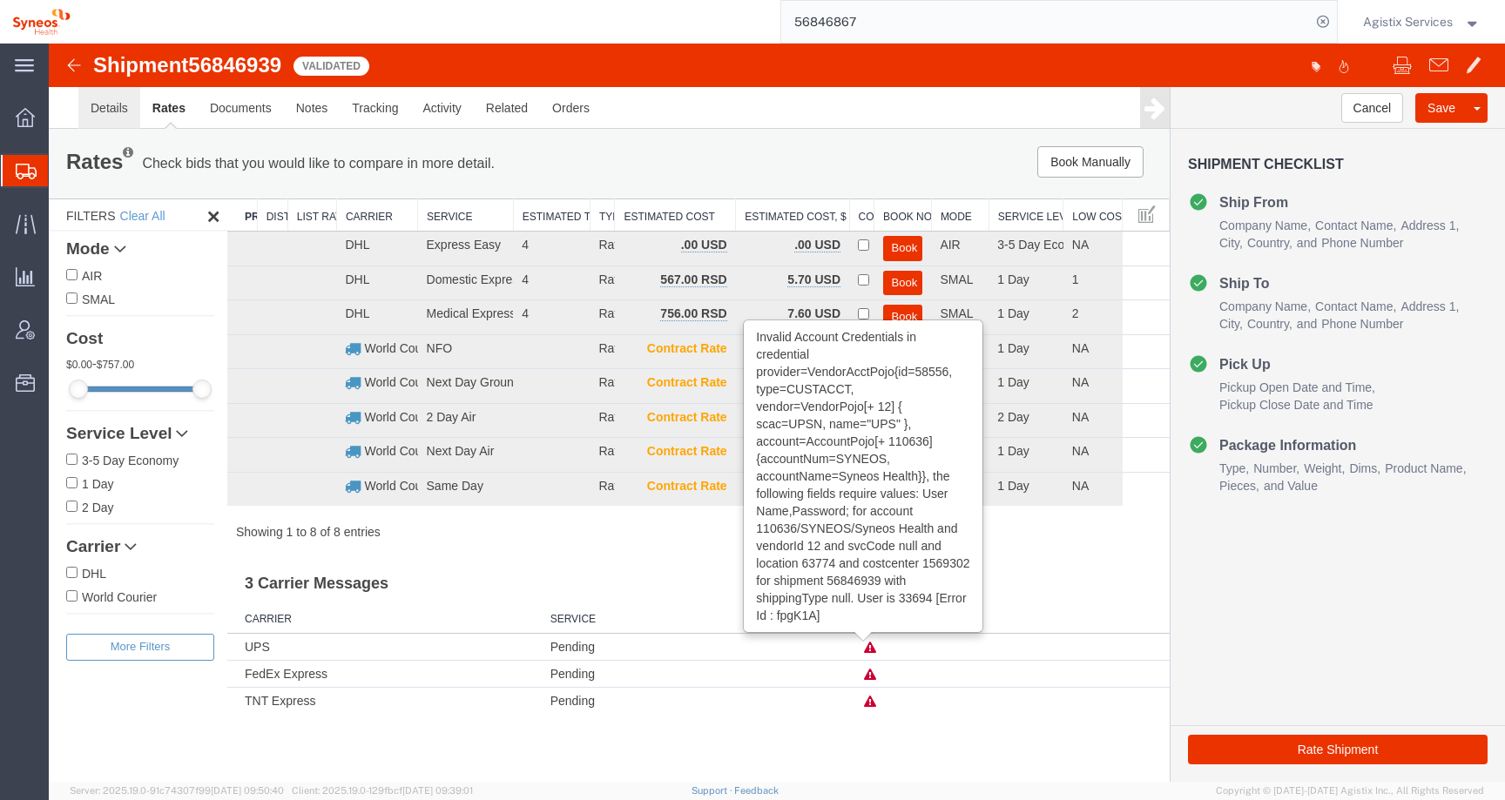
click at [111, 106] on link "Details" at bounding box center [109, 108] width 62 height 42
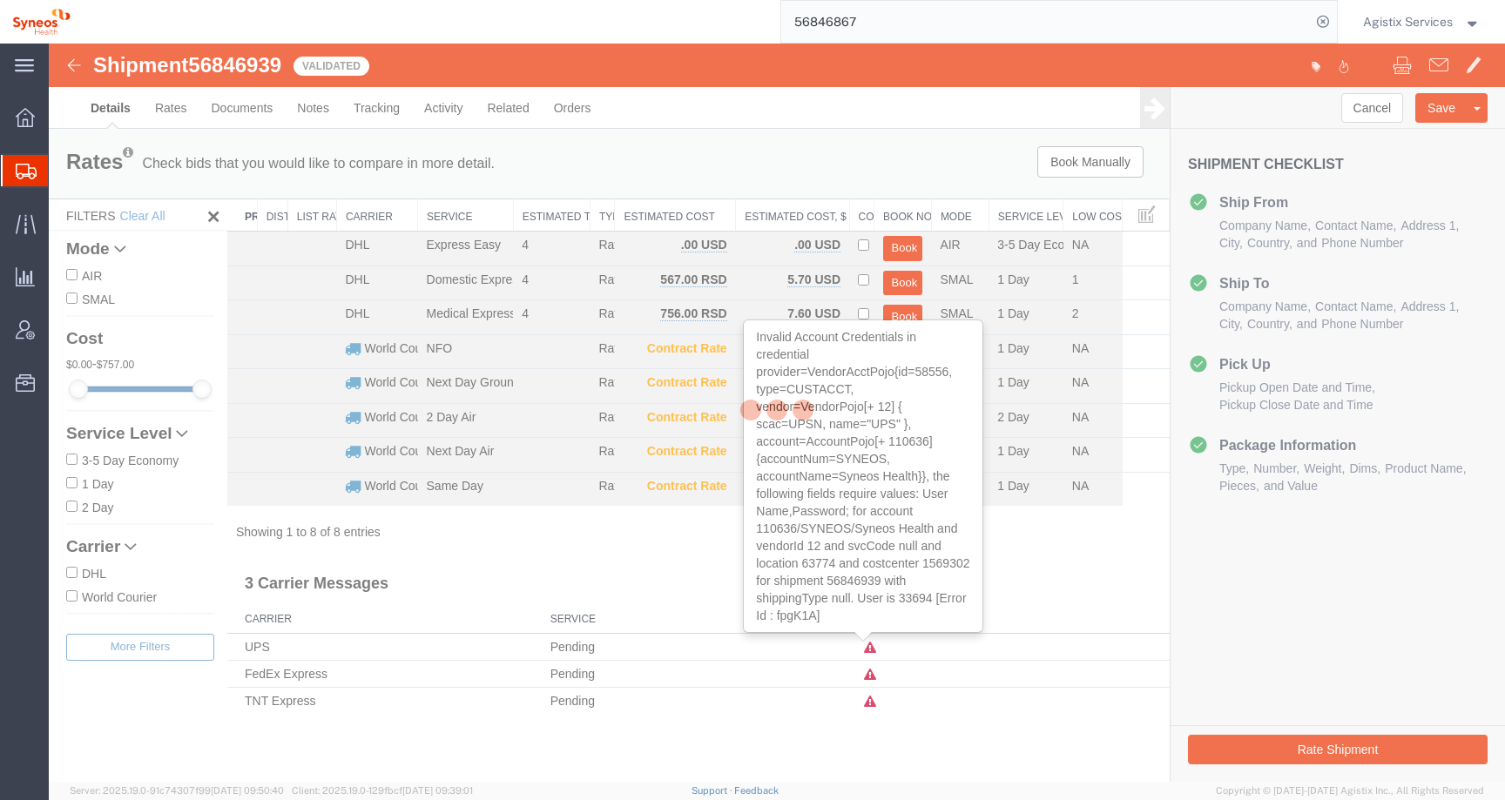
select select "63774"
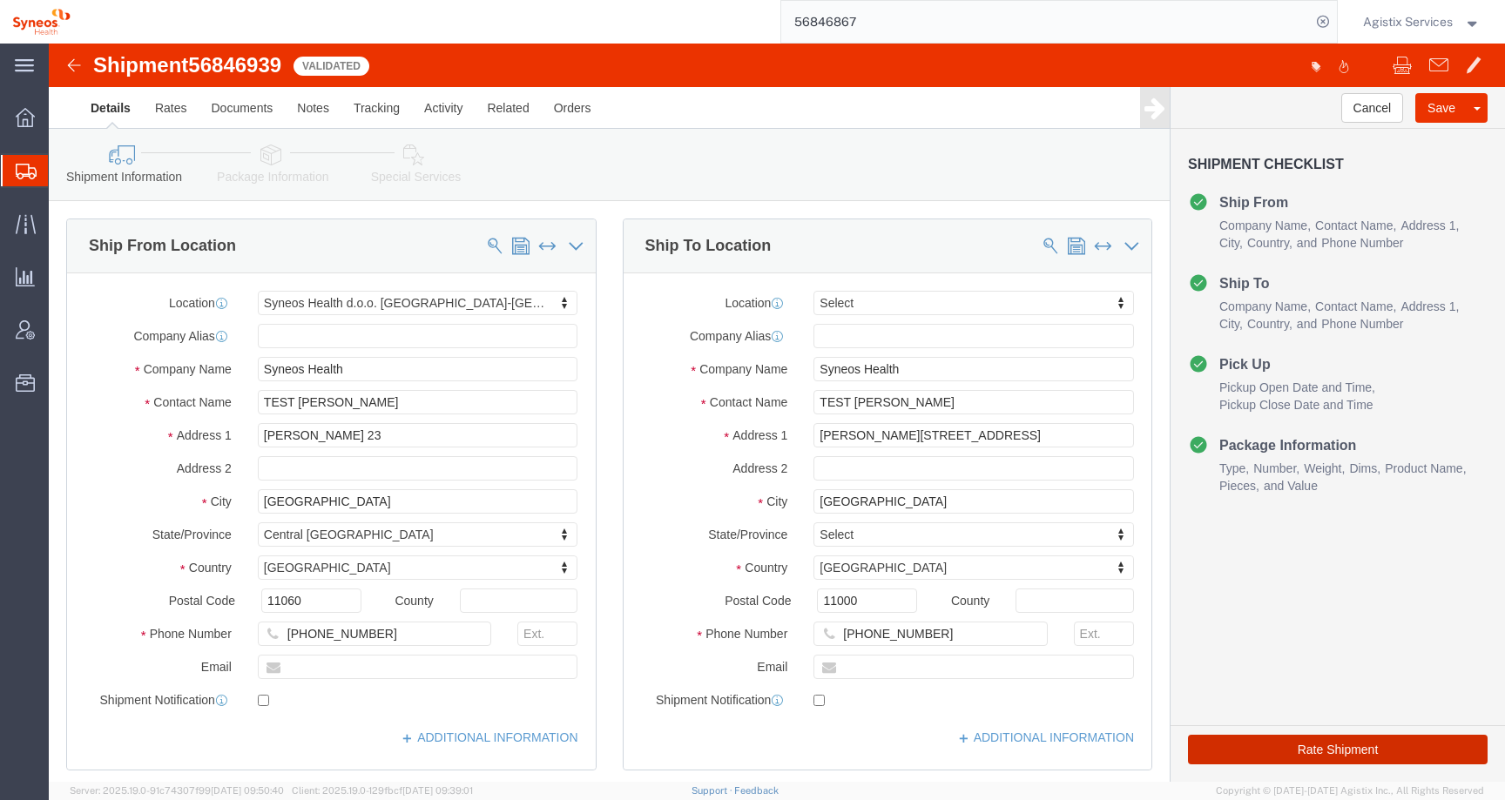
click button "Rate Shipment"
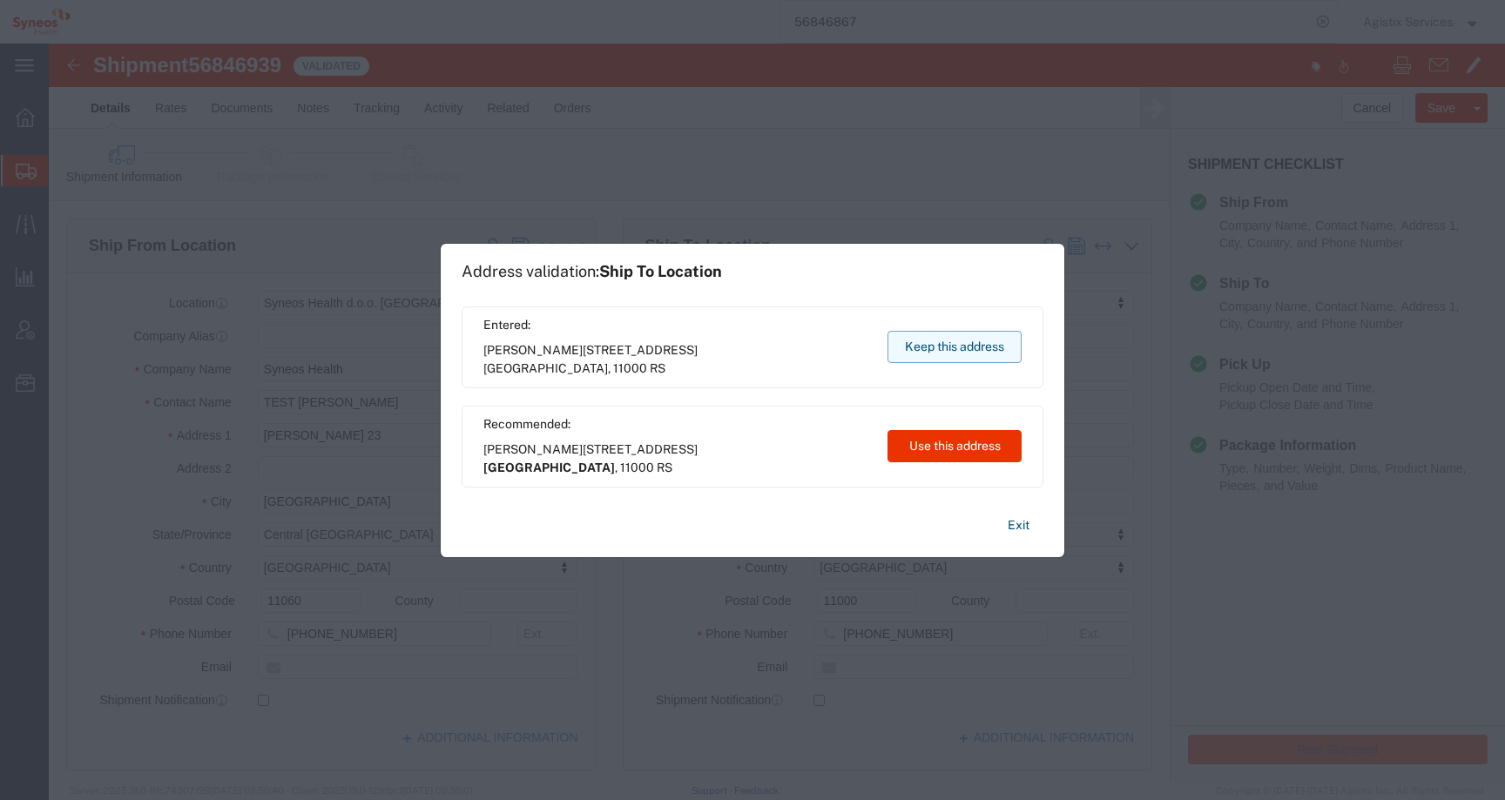
click at [951, 334] on button "Keep this address" at bounding box center [954, 347] width 134 height 32
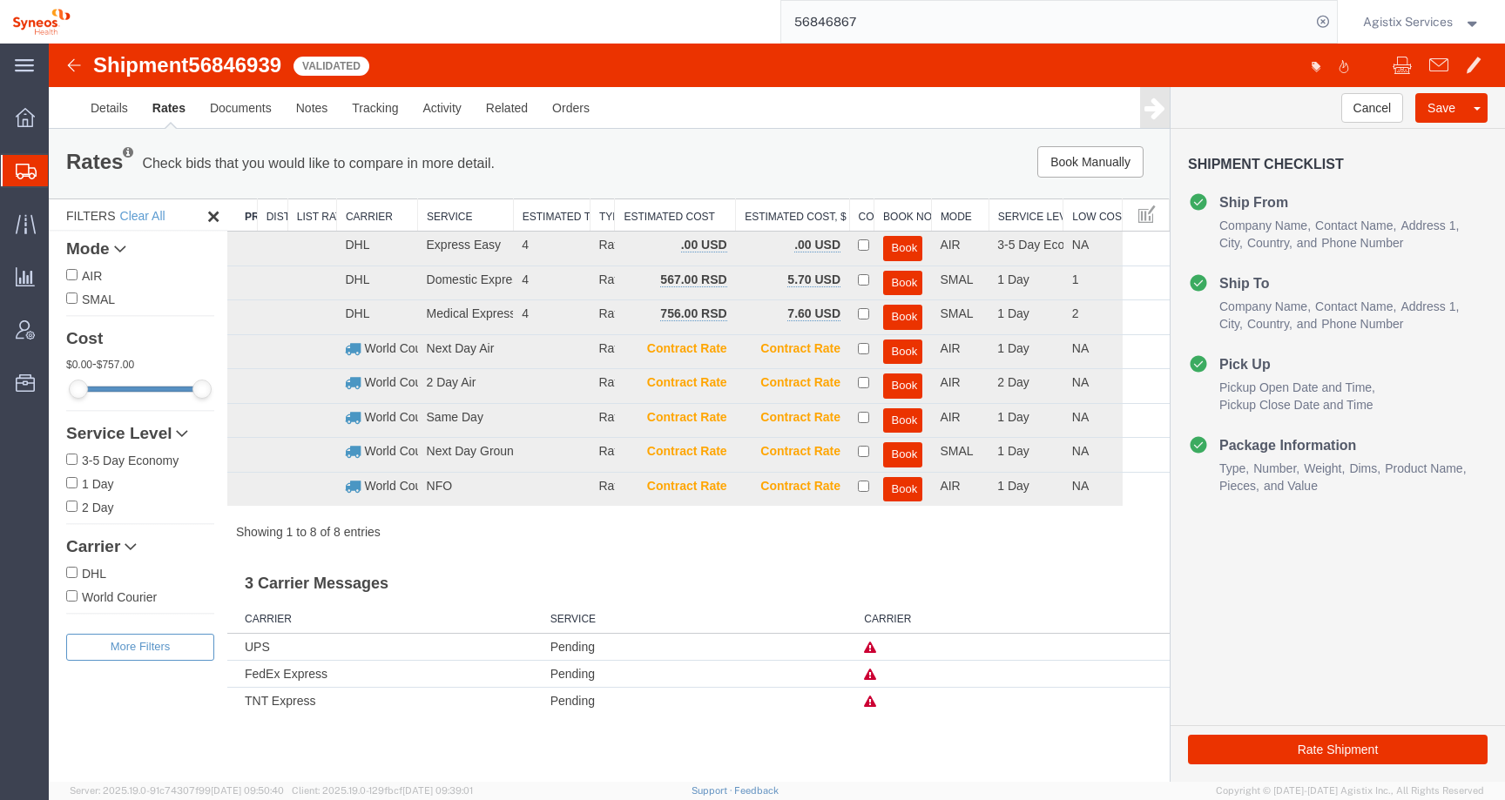
click at [867, 669] on icon at bounding box center [870, 675] width 12 height 12
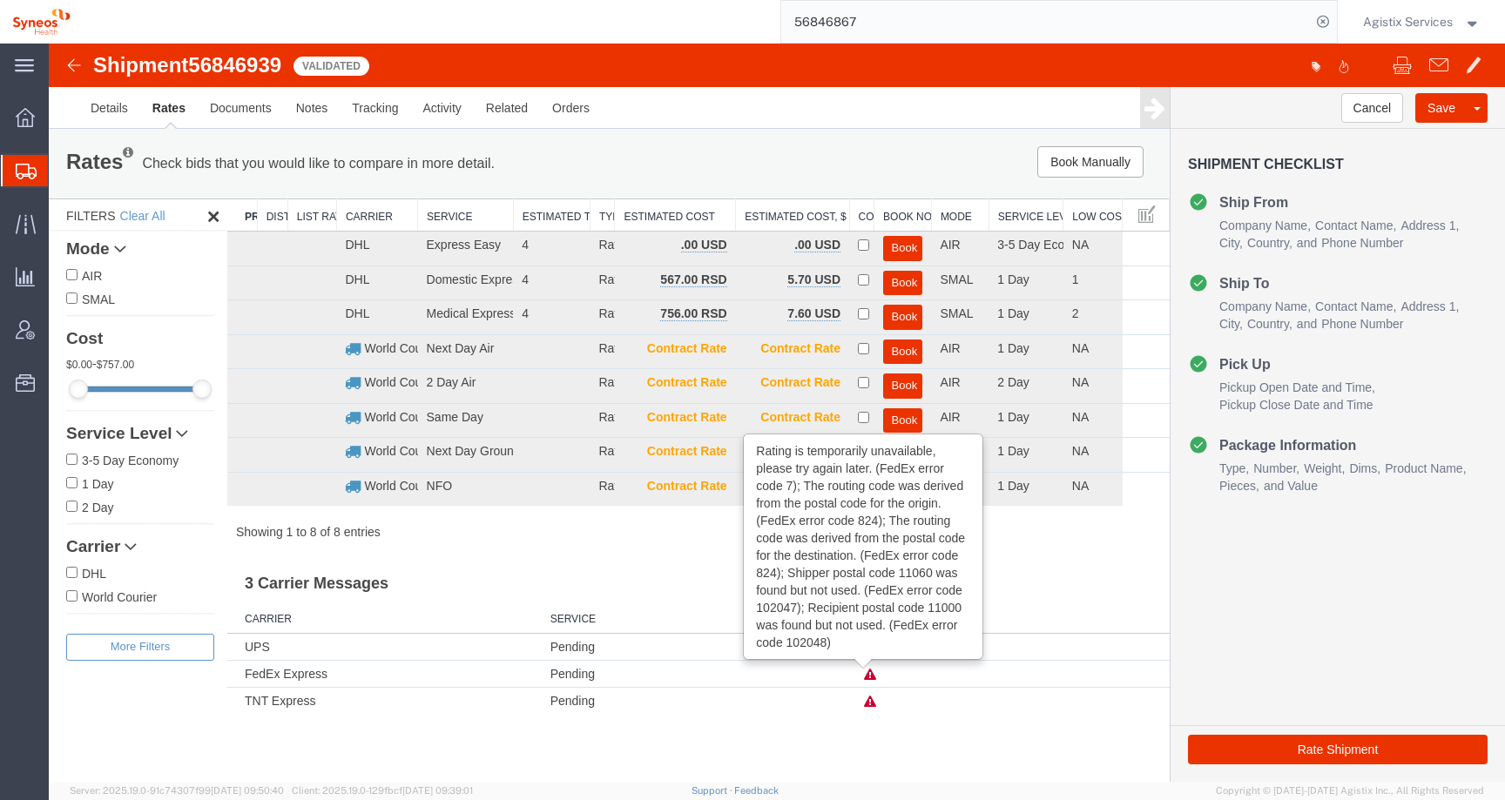
click at [581, 561] on h3 "3 Carrier Messages" at bounding box center [698, 577] width 942 height 39
click at [102, 118] on link "Details" at bounding box center [109, 108] width 62 height 42
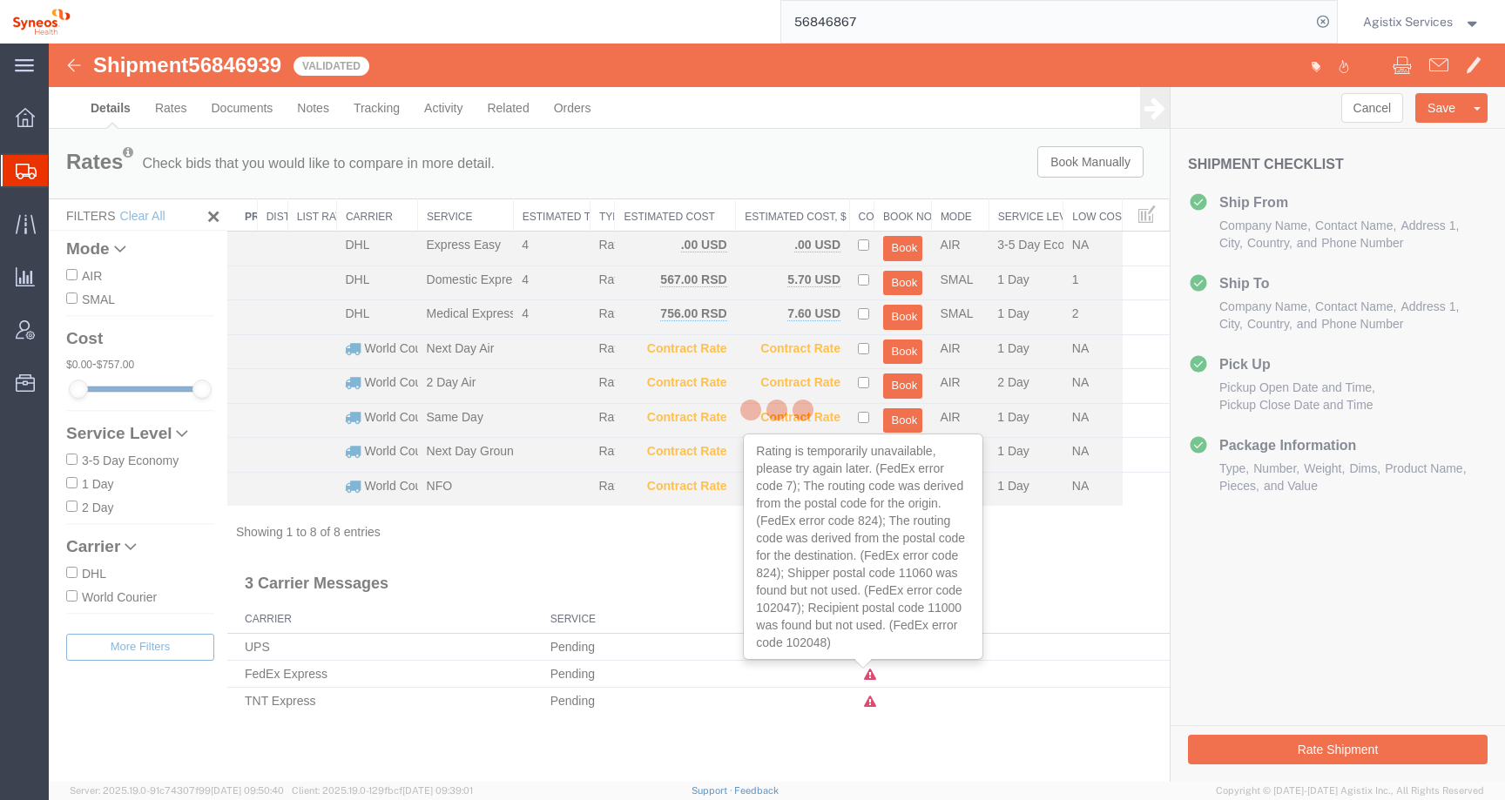
select select "63774"
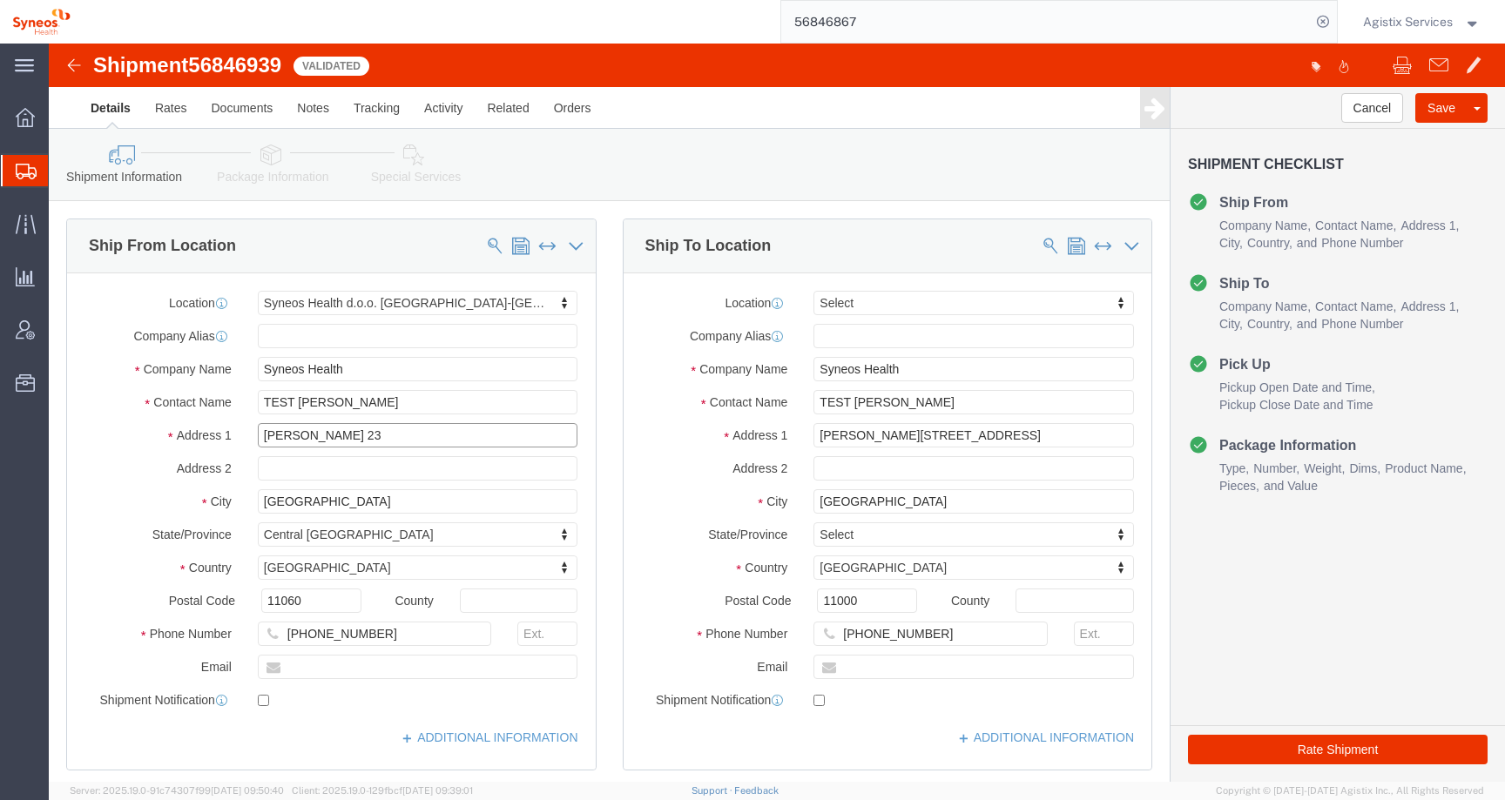
drag, startPoint x: 354, startPoint y: 389, endPoint x: 193, endPoint y: 387, distance: 161.1
click div "Starine Novaka 23"
click at [1416, 20] on span "Agistix Services" at bounding box center [1408, 21] width 90 height 19
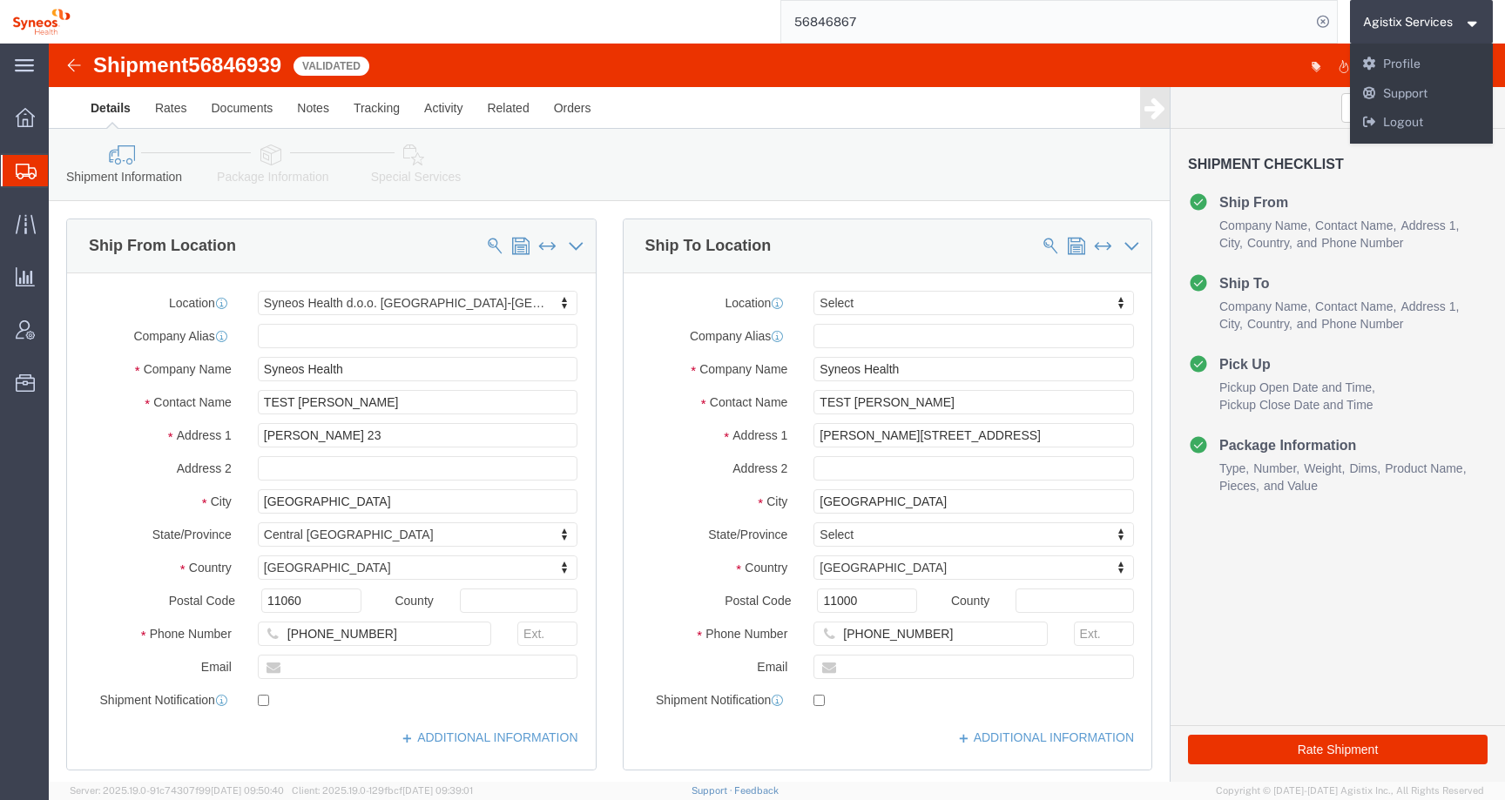
click div "Shipment Information Package Information Special Services Loading Routing"
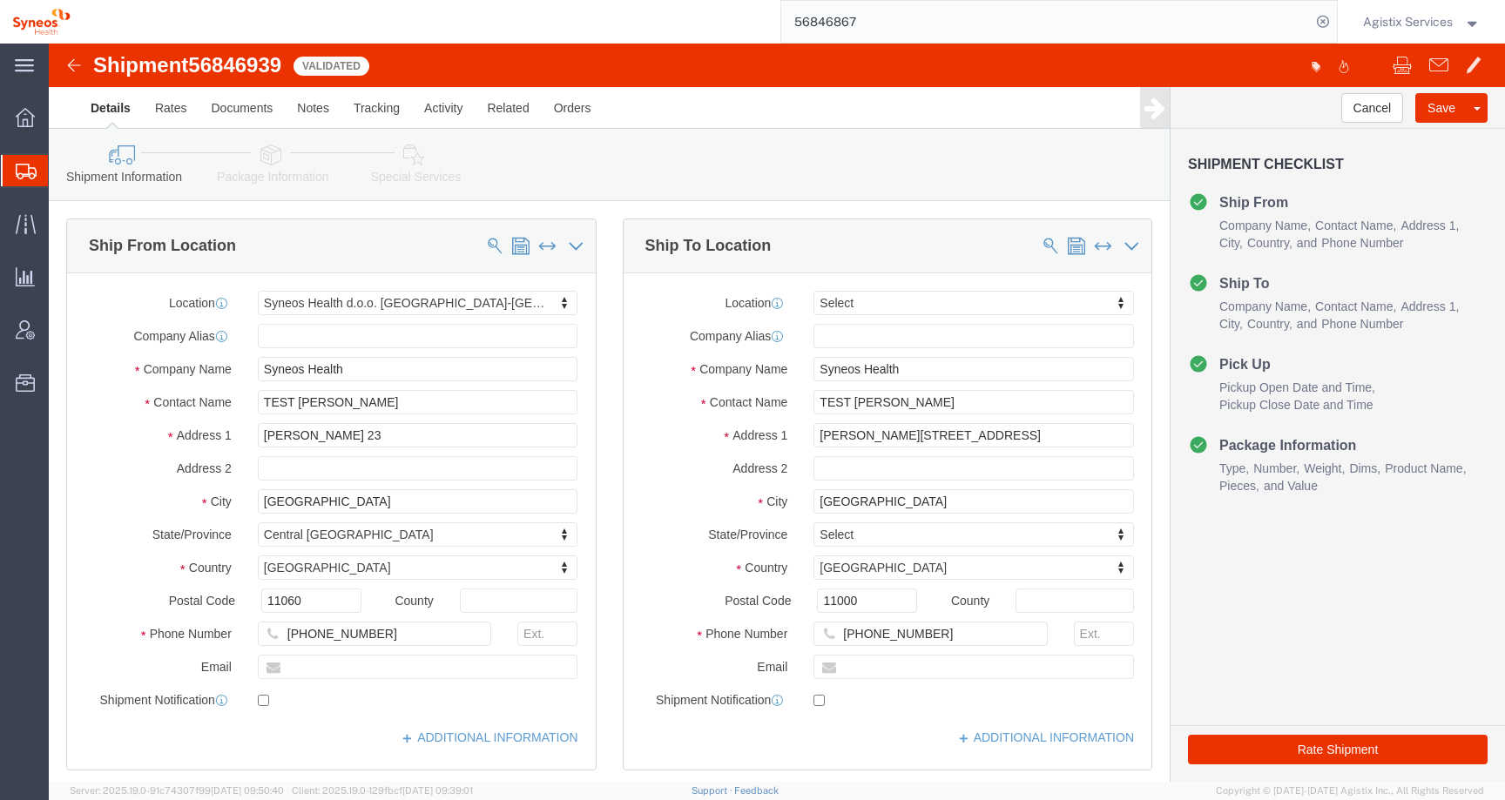
click span "56846939"
copy span "56846939"
click button "Rate Shipment"
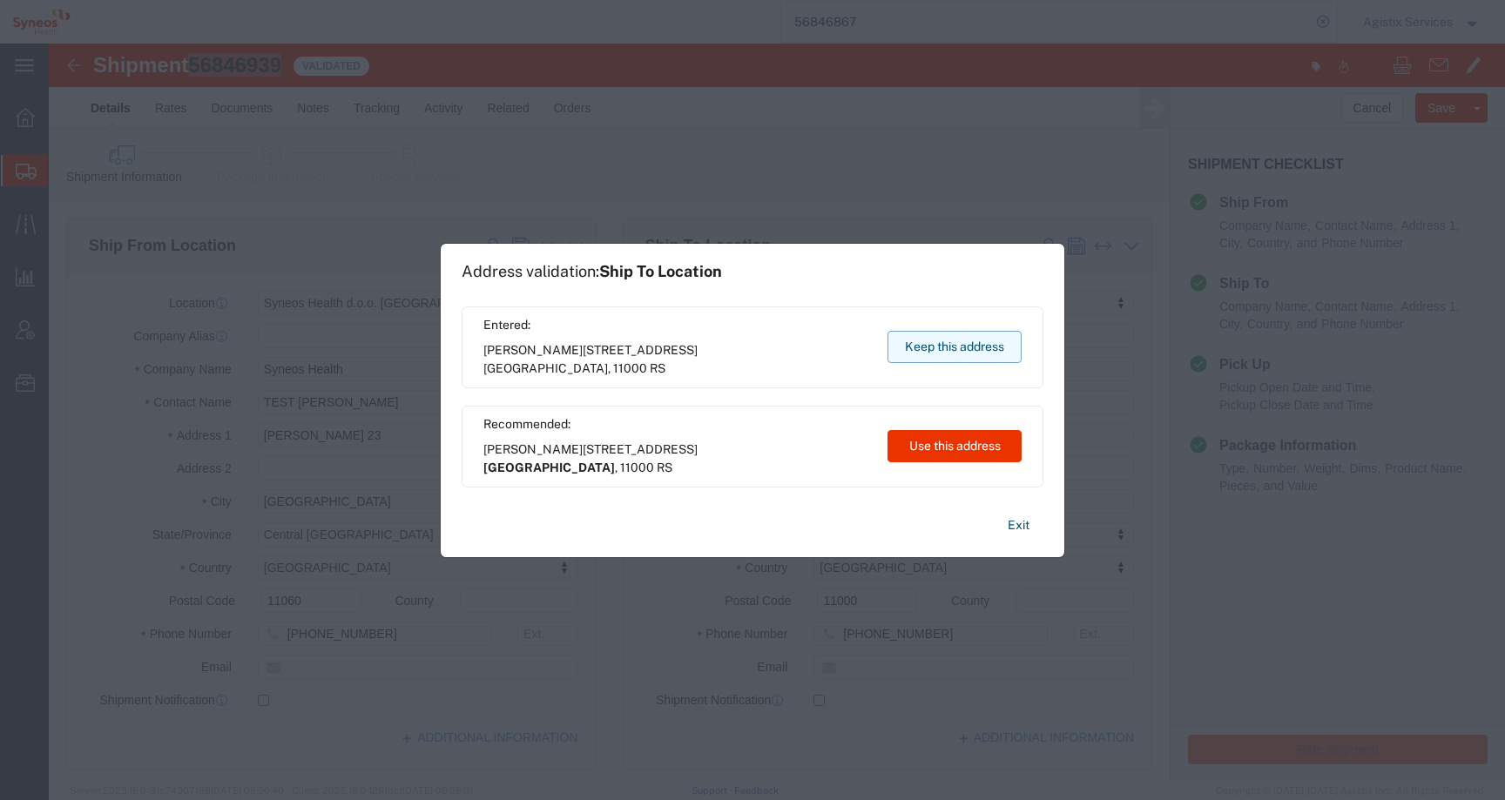
click at [912, 347] on button "Keep this address" at bounding box center [954, 347] width 134 height 32
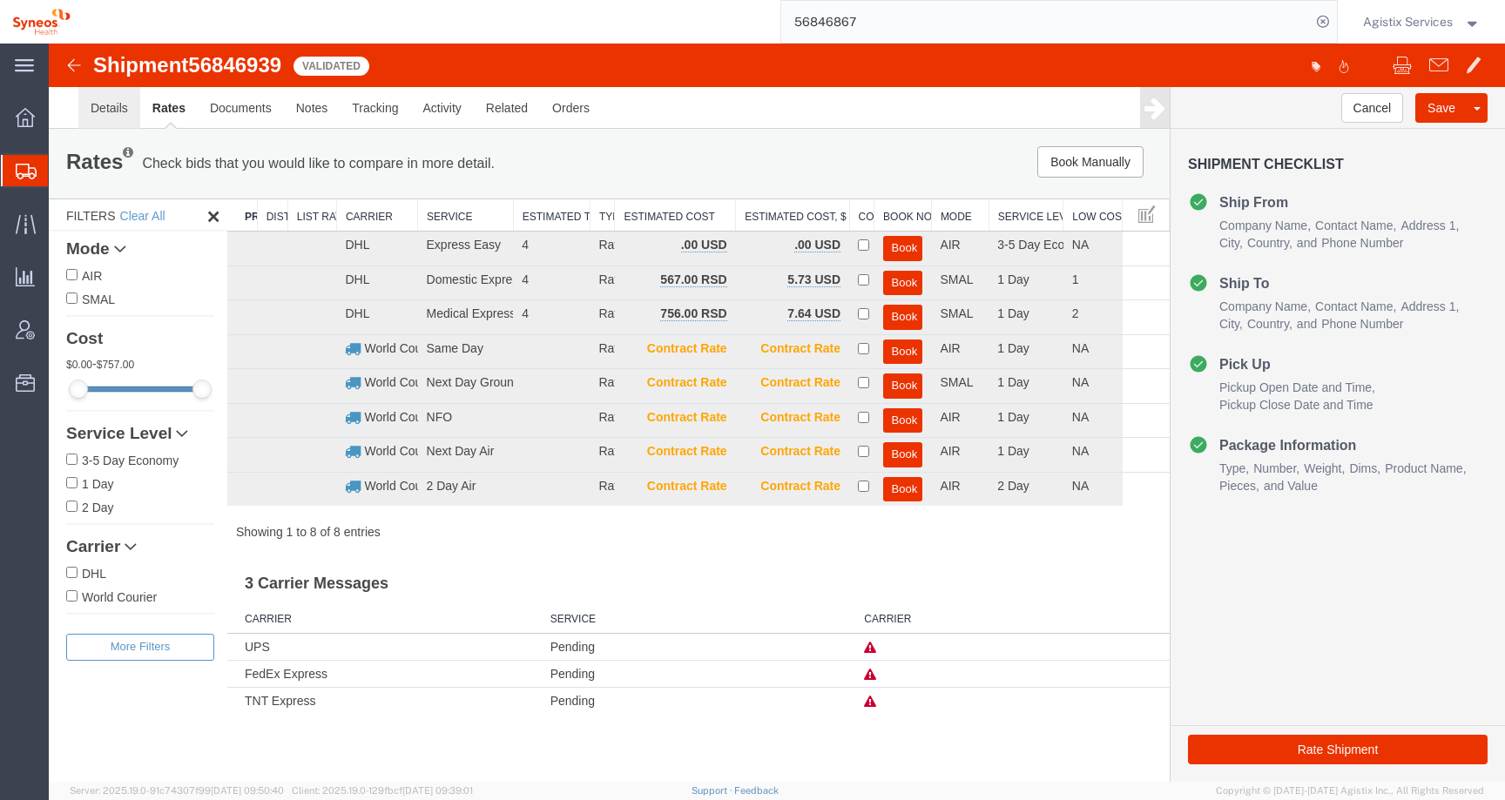
click at [86, 116] on link "Details" at bounding box center [109, 108] width 62 height 42
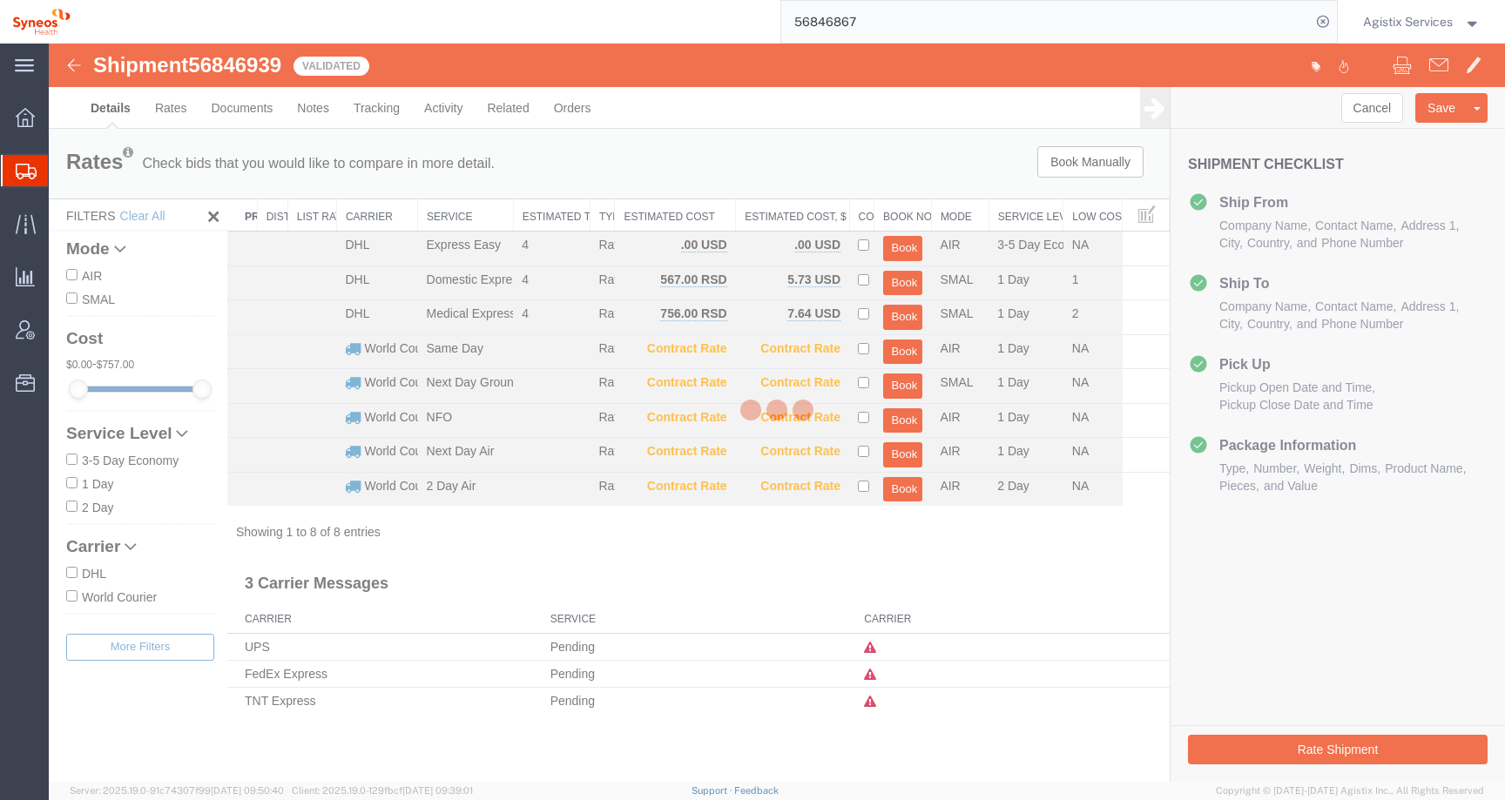
select select "63774"
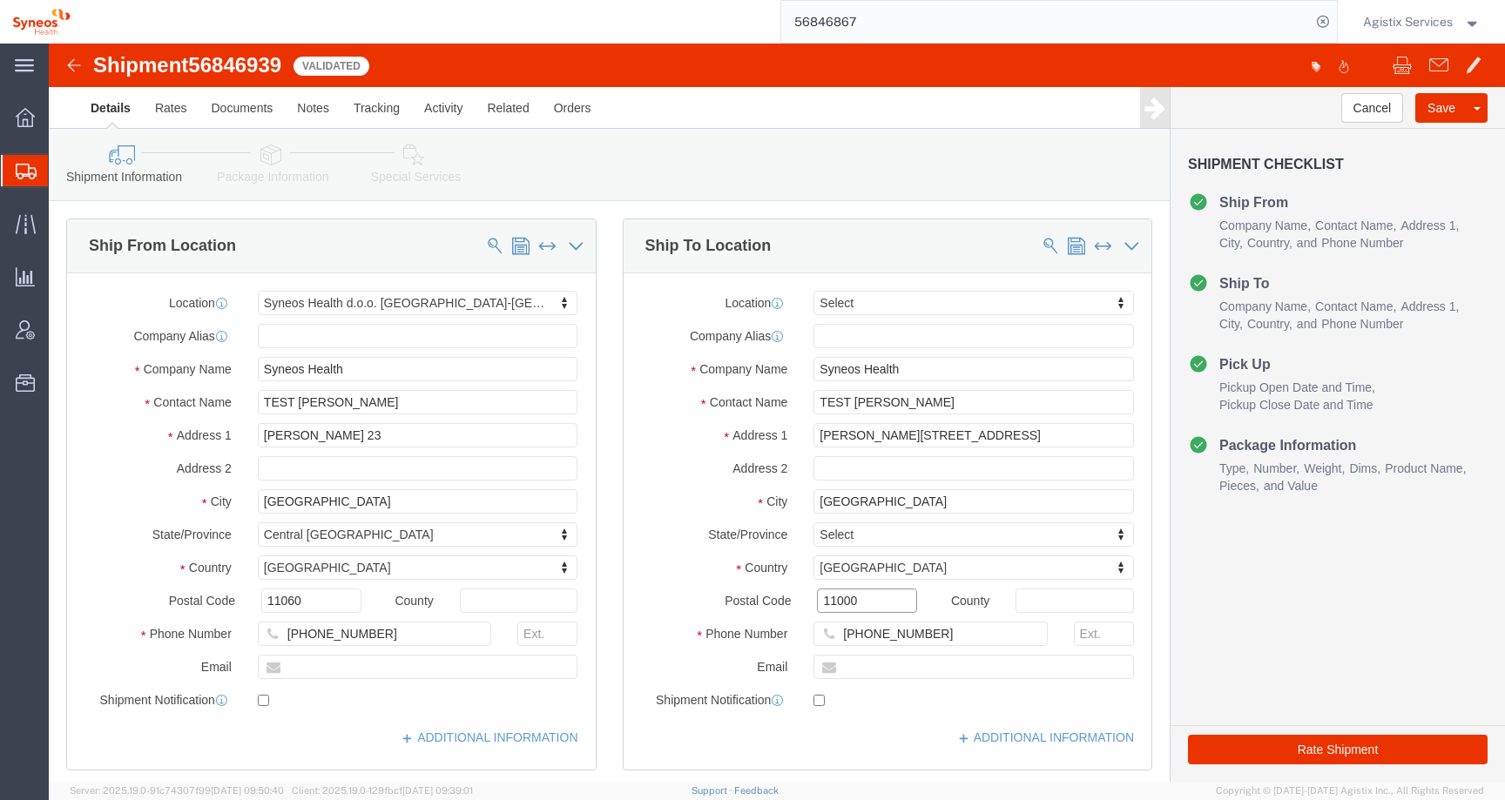
drag, startPoint x: 803, startPoint y: 555, endPoint x: 695, endPoint y: 560, distance: 108.1
click div "Postal Code 11000"
click button "Rate Shipment"
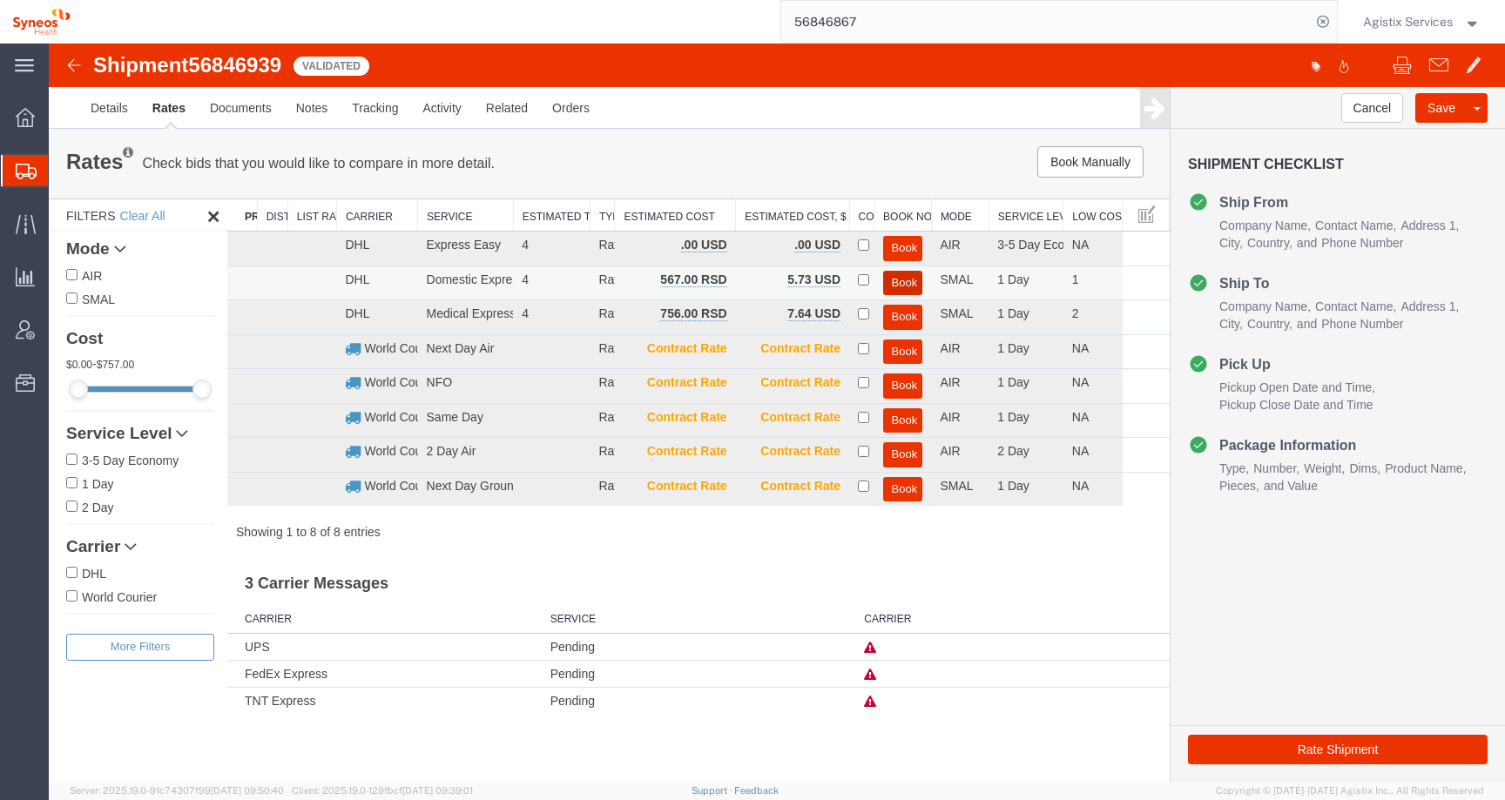
click at [913, 286] on button "Book" at bounding box center [903, 283] width 40 height 25
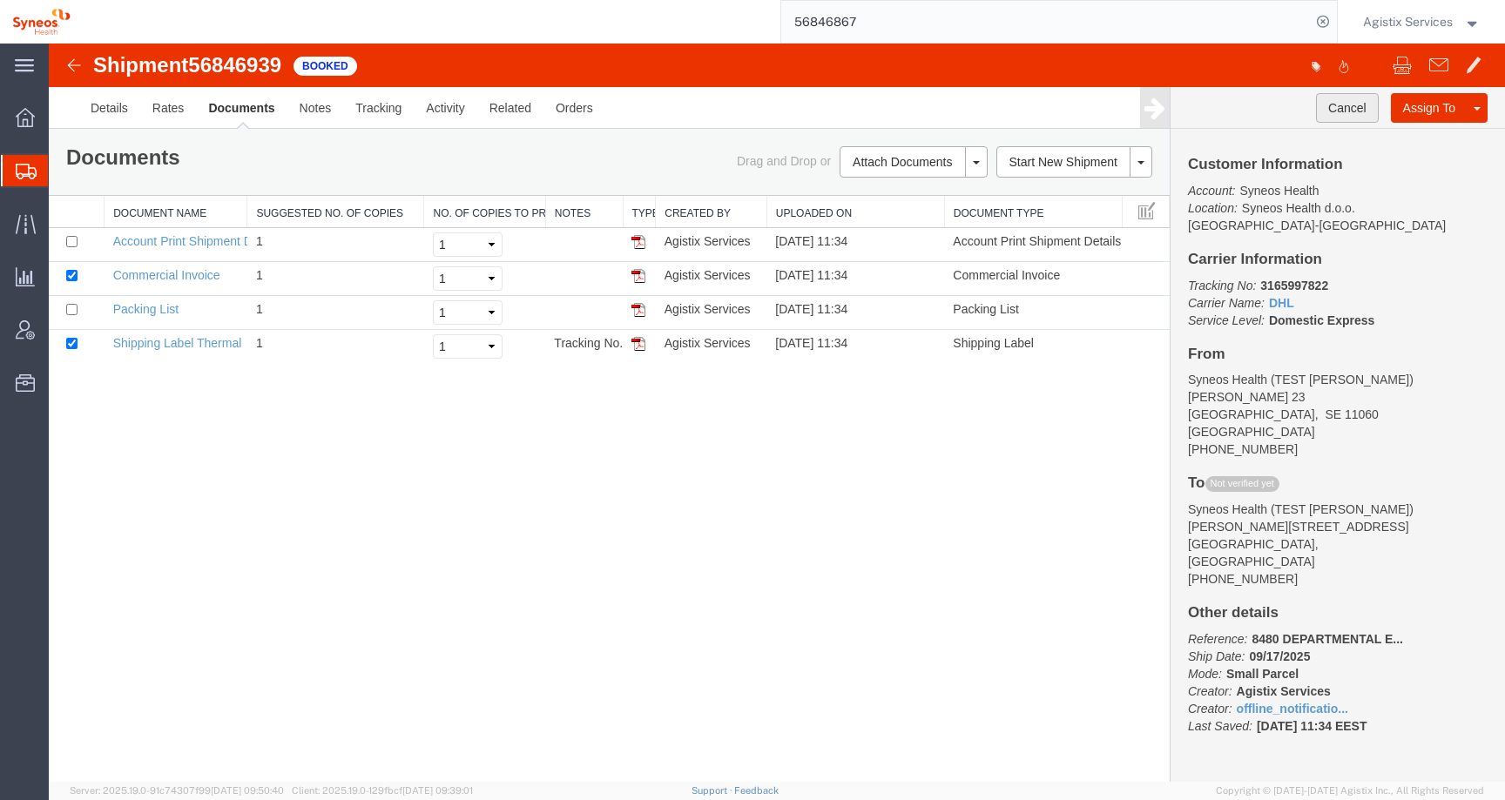
click at [1347, 106] on button "Cancel" at bounding box center [1347, 108] width 63 height 30
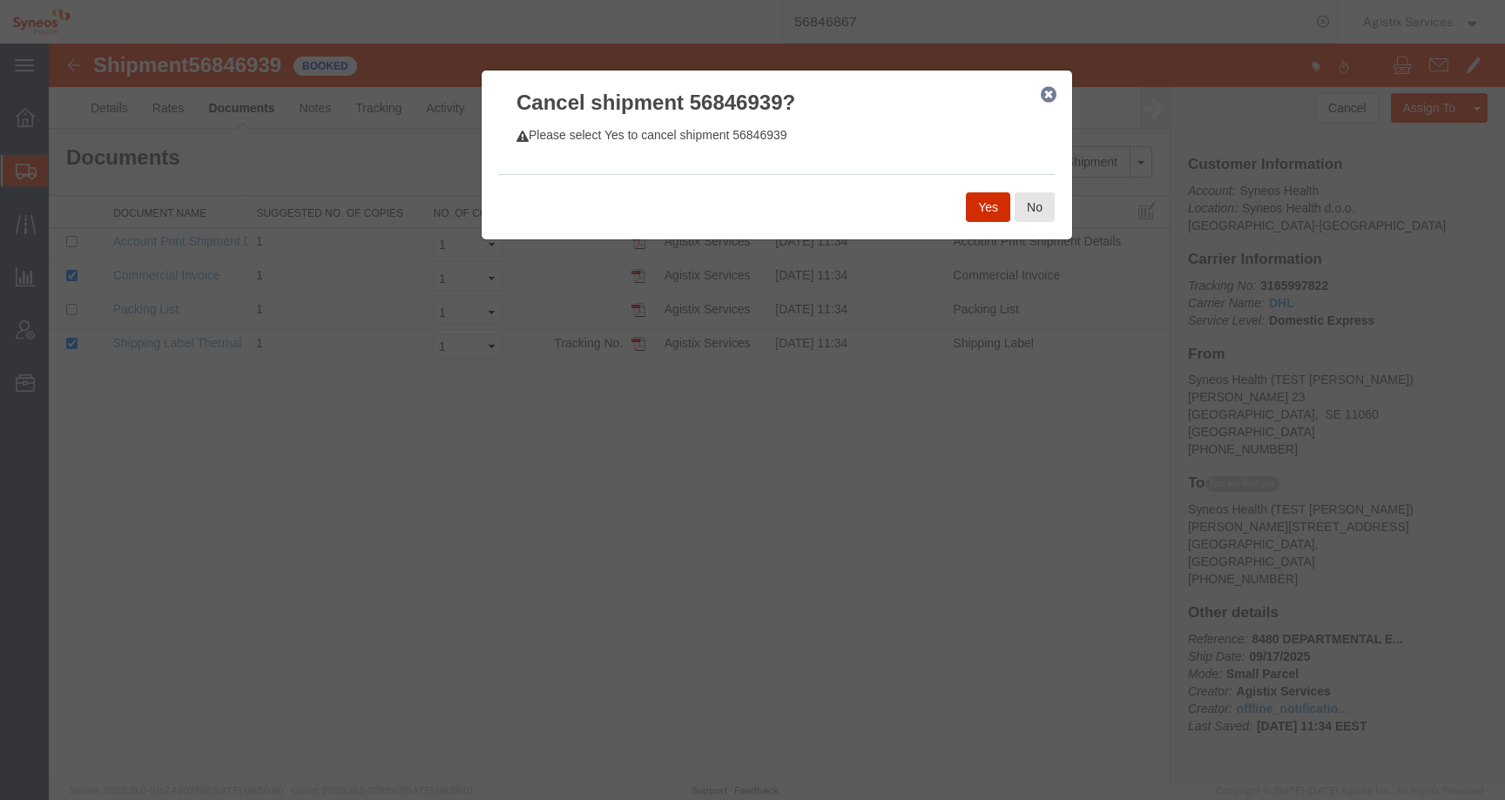
click at [992, 207] on button "Yes" at bounding box center [988, 207] width 44 height 30
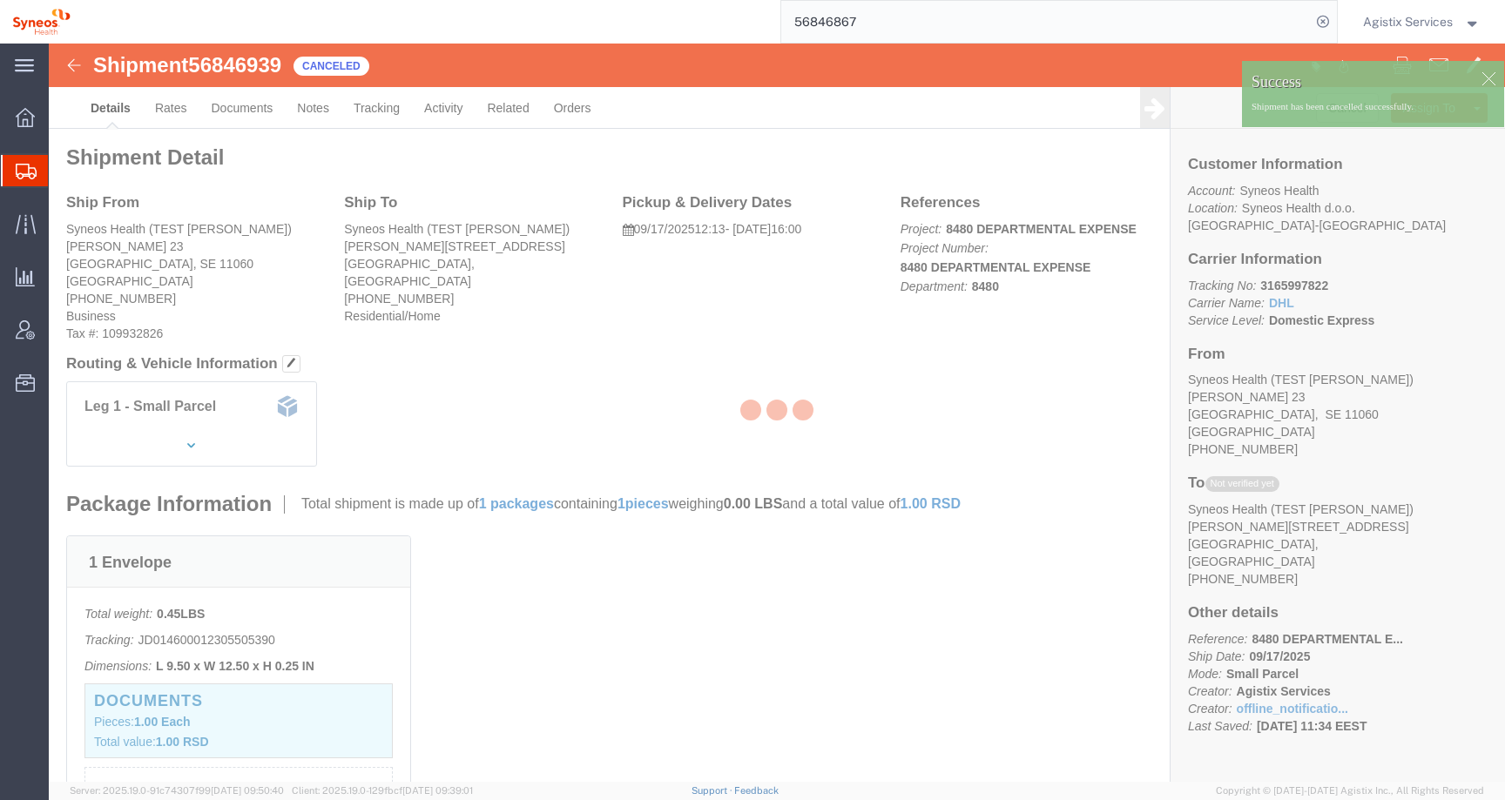
click at [1399, 24] on span "Agistix Services" at bounding box center [1408, 21] width 90 height 19
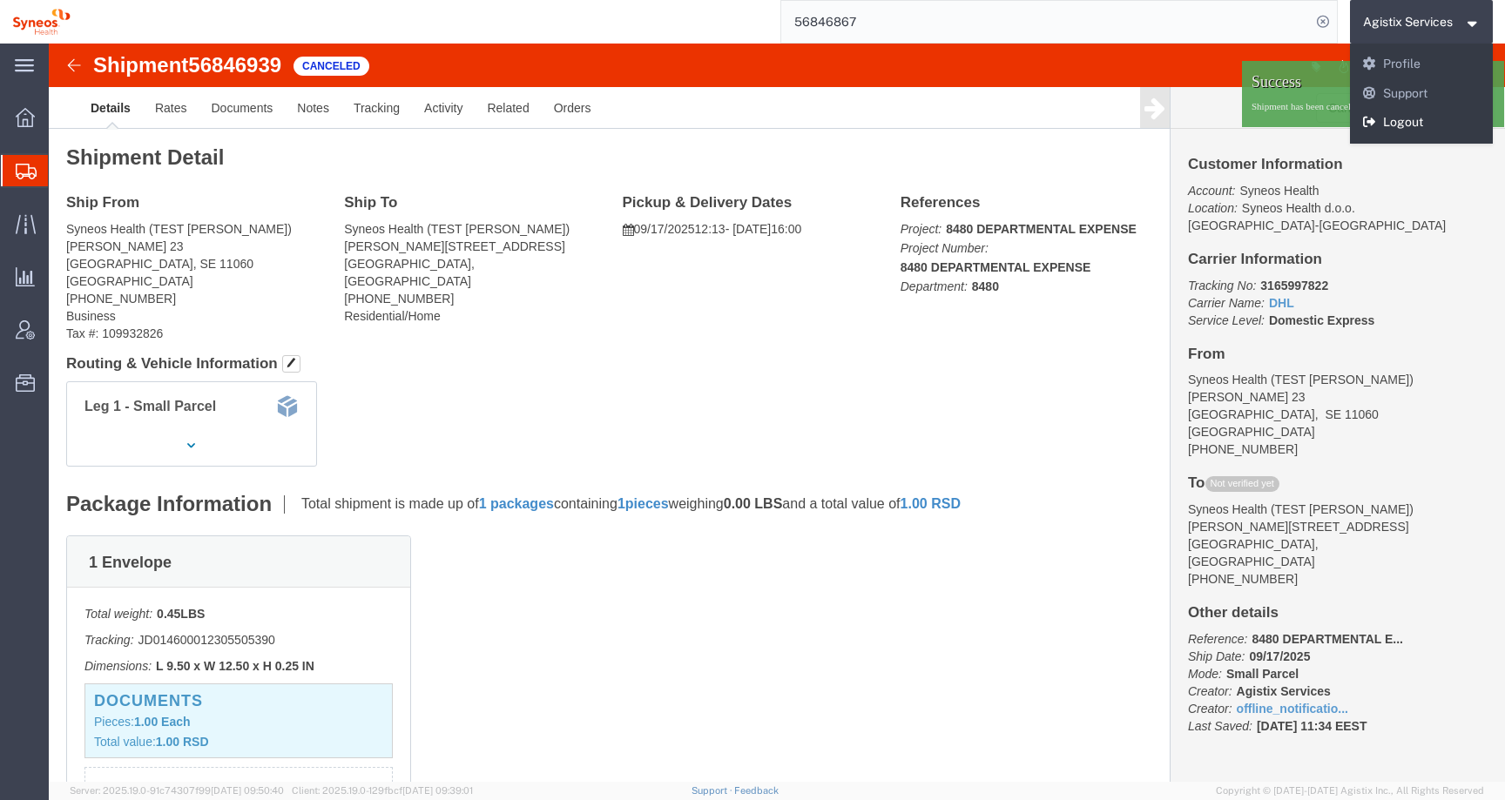
click at [1429, 117] on link "Logout" at bounding box center [1422, 123] width 144 height 30
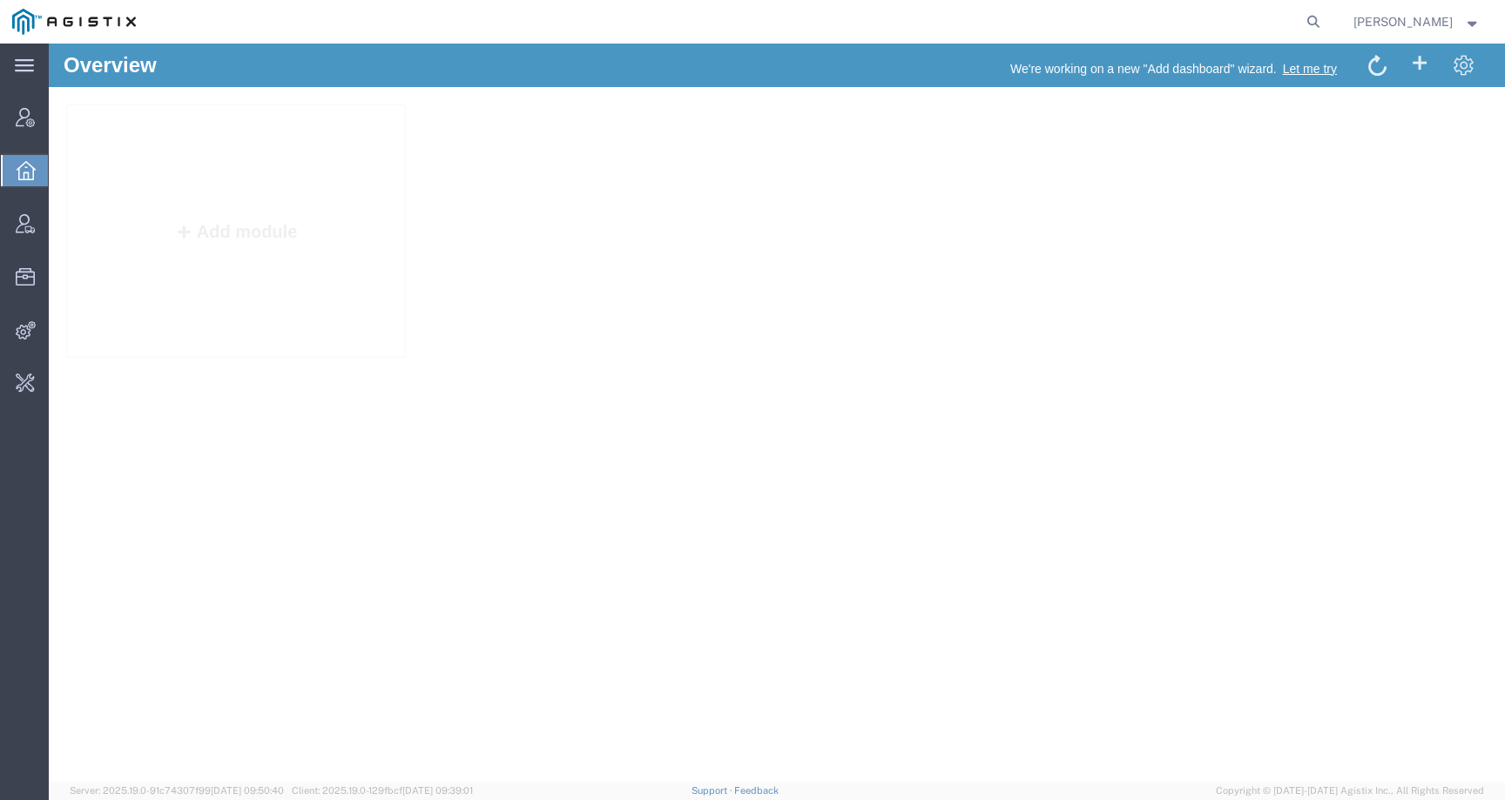
click at [1316, 22] on agx-global-search at bounding box center [1049, 22] width 557 height 44
click at [1325, 22] on icon at bounding box center [1313, 22] width 24 height 24
click at [1261, 22] on input "search" at bounding box center [1036, 22] width 529 height 42
paste input "56846867"
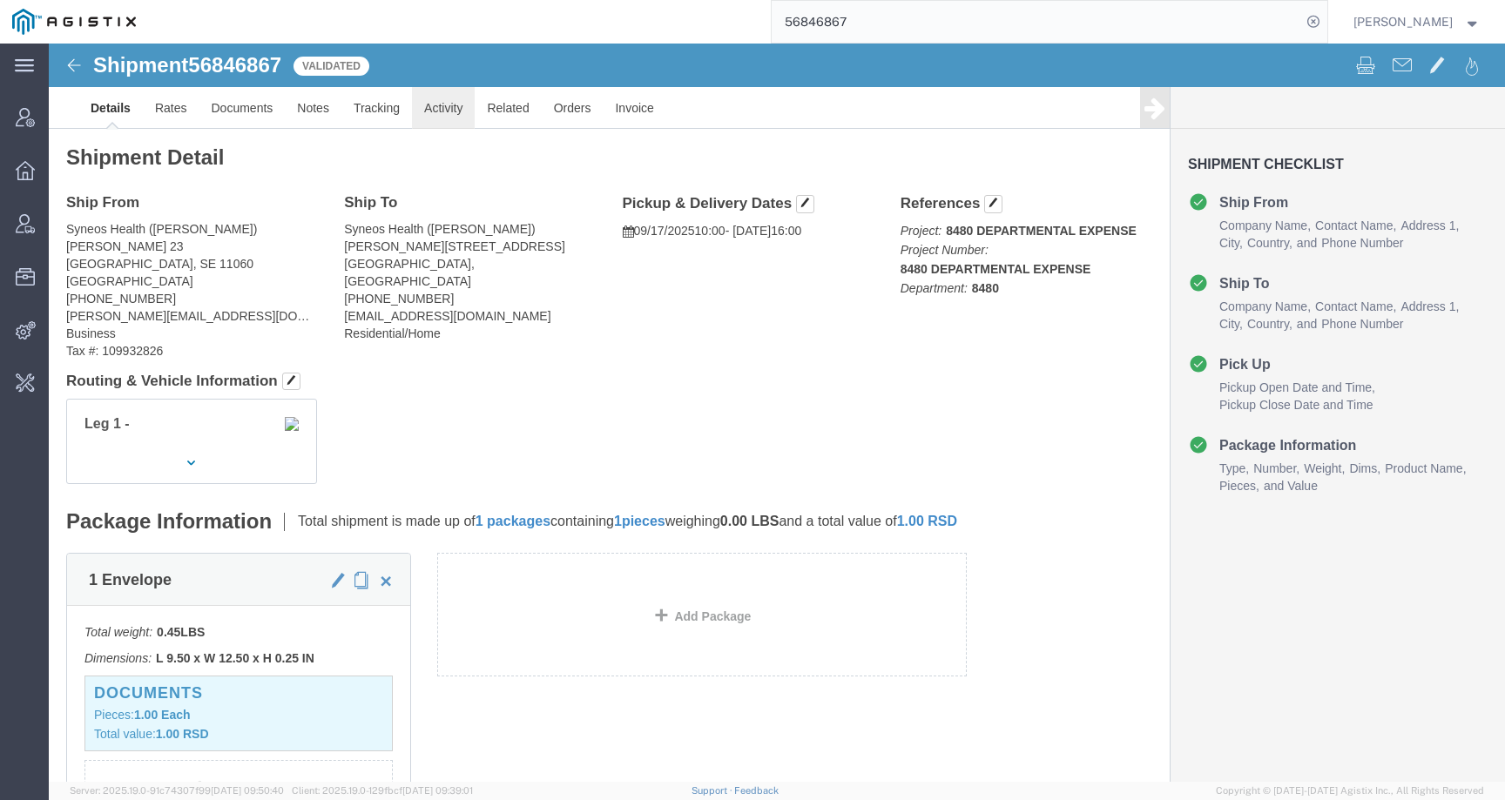
click link "Activity"
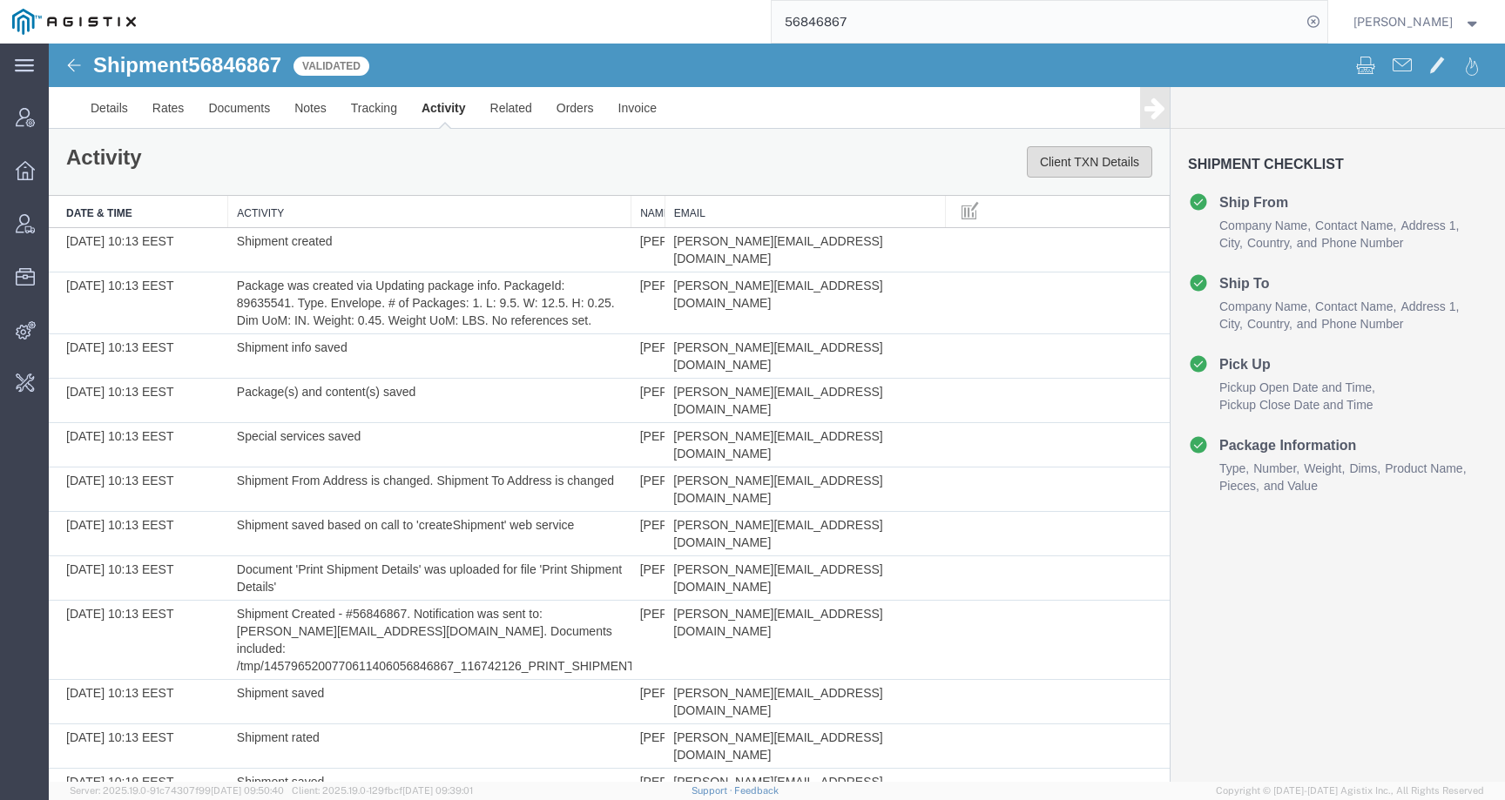
click at [1121, 158] on button "Client TXN Details" at bounding box center [1089, 161] width 125 height 31
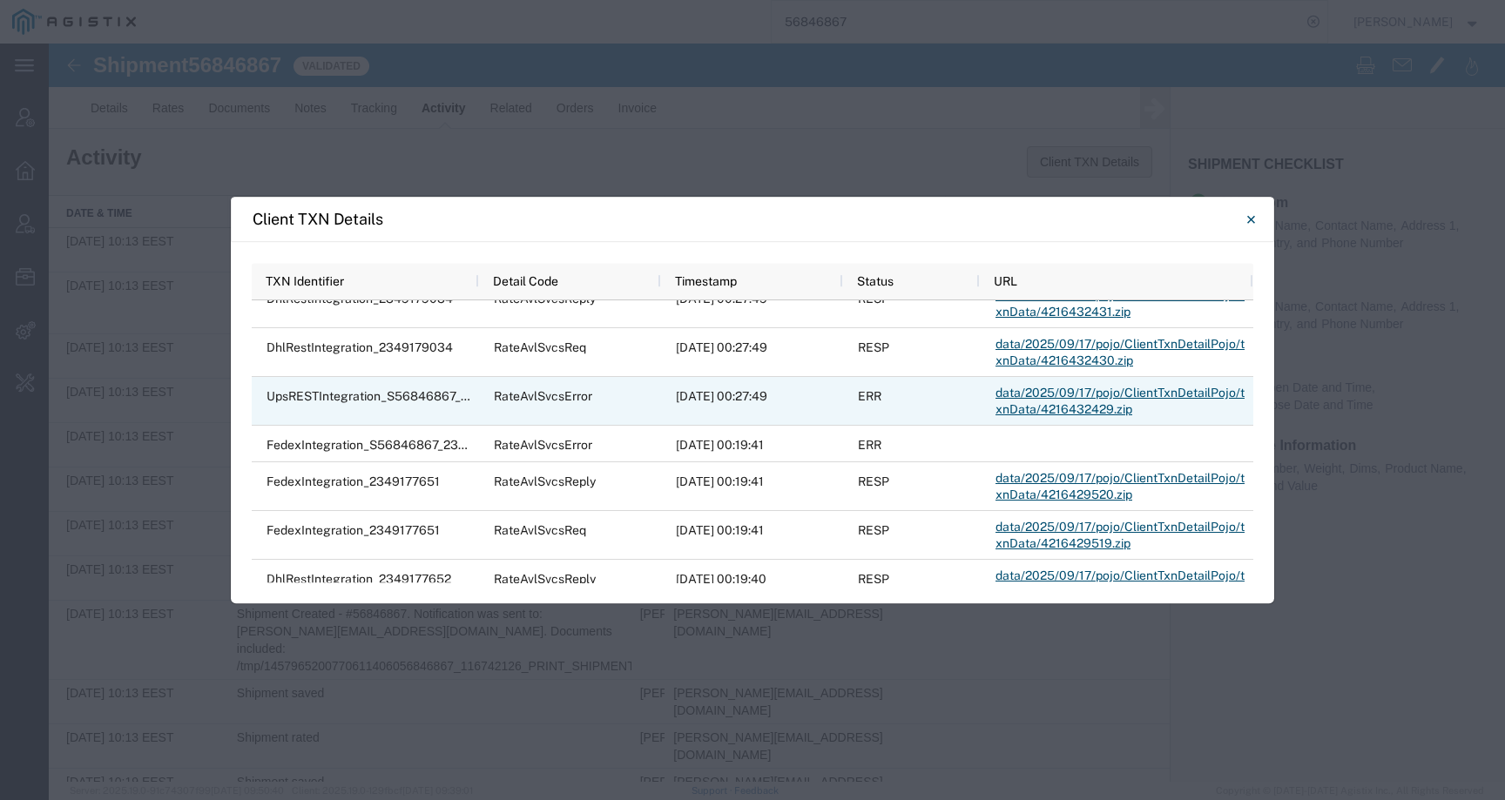
scroll to position [167, 0]
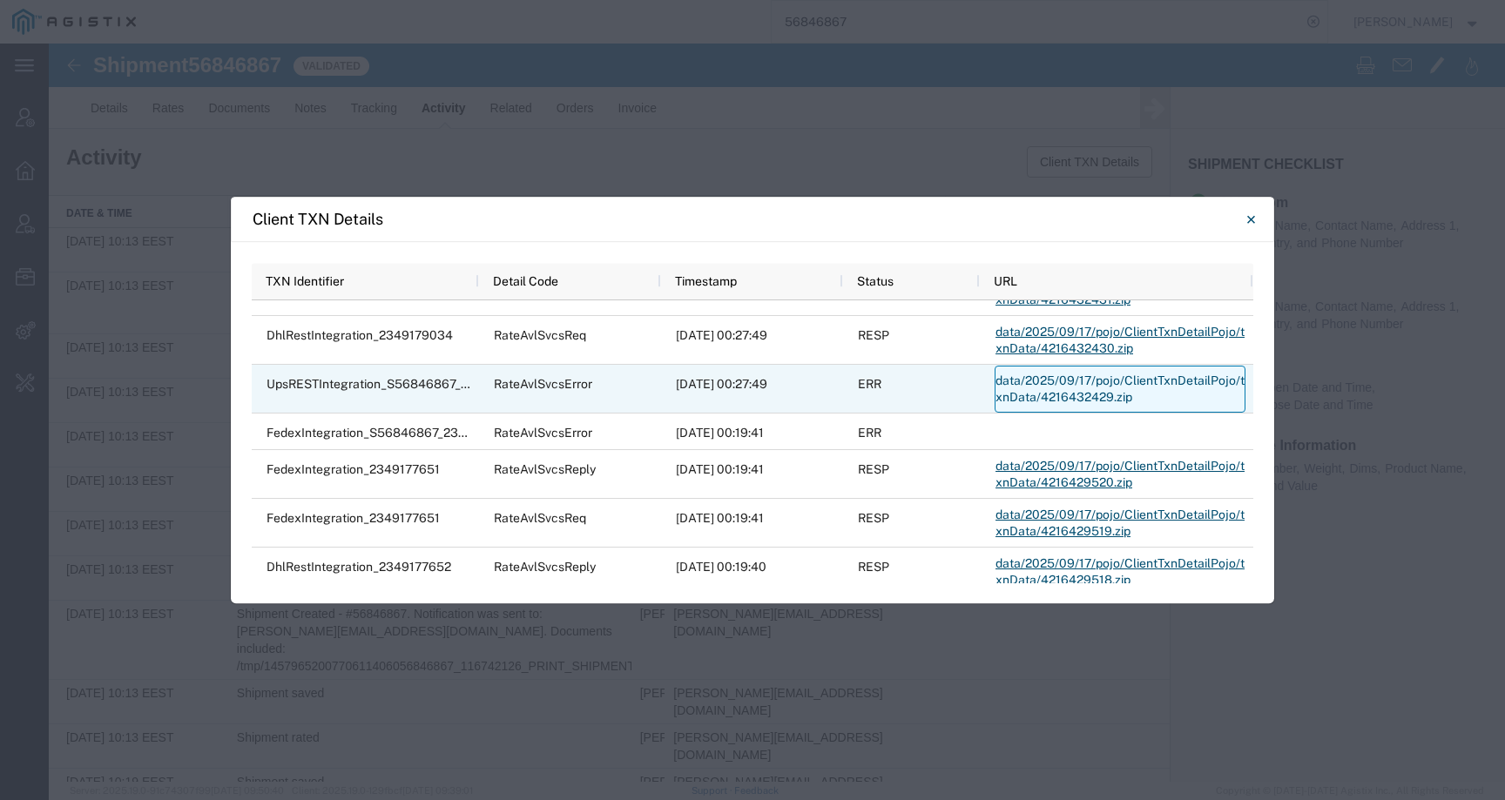
click at [1074, 385] on link "data/2025/09/17/pojo/ClientTxnDetailPojo/txnData/4216432429.zip" at bounding box center [1119, 389] width 251 height 47
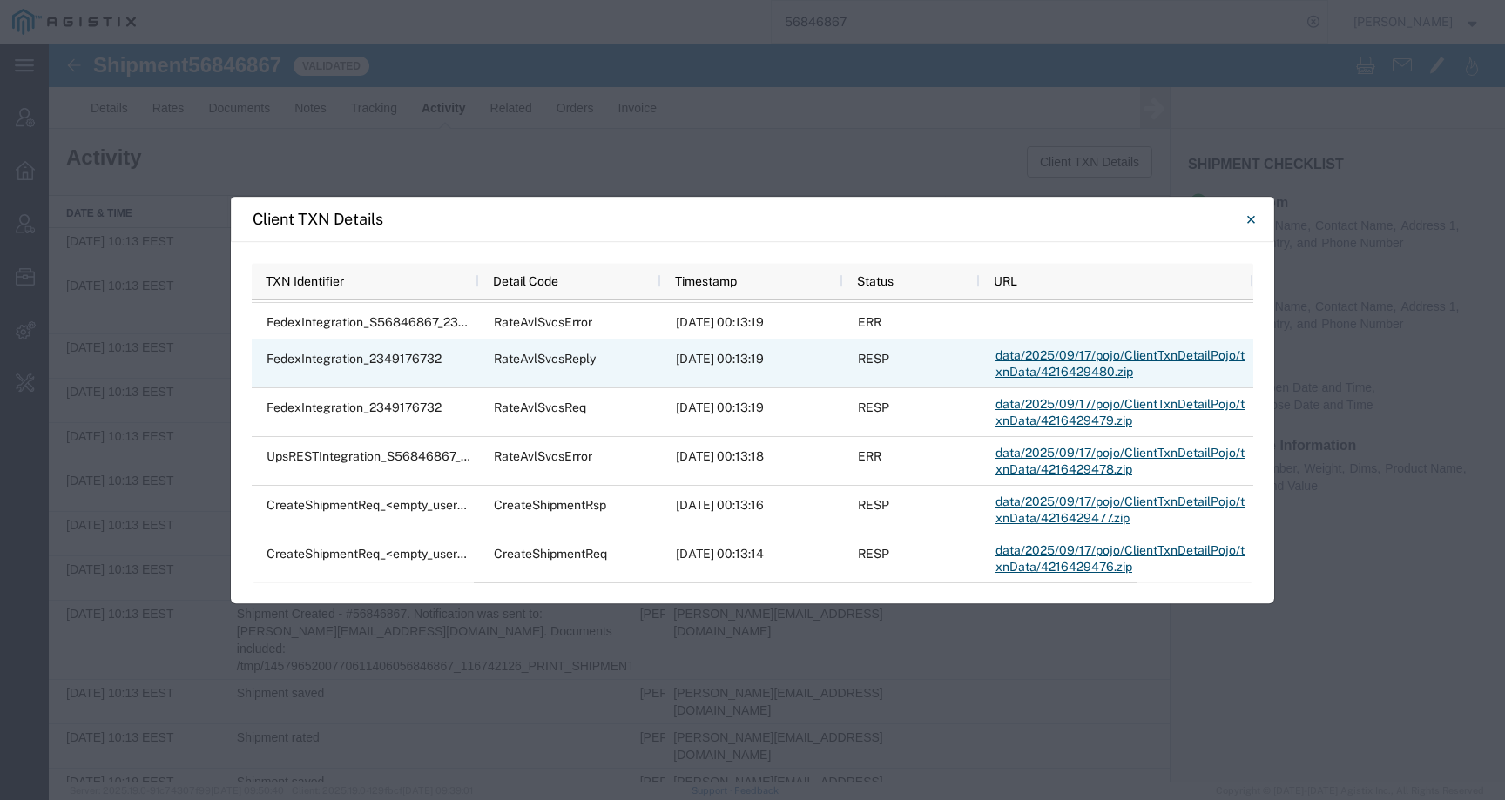
scroll to position [656, 0]
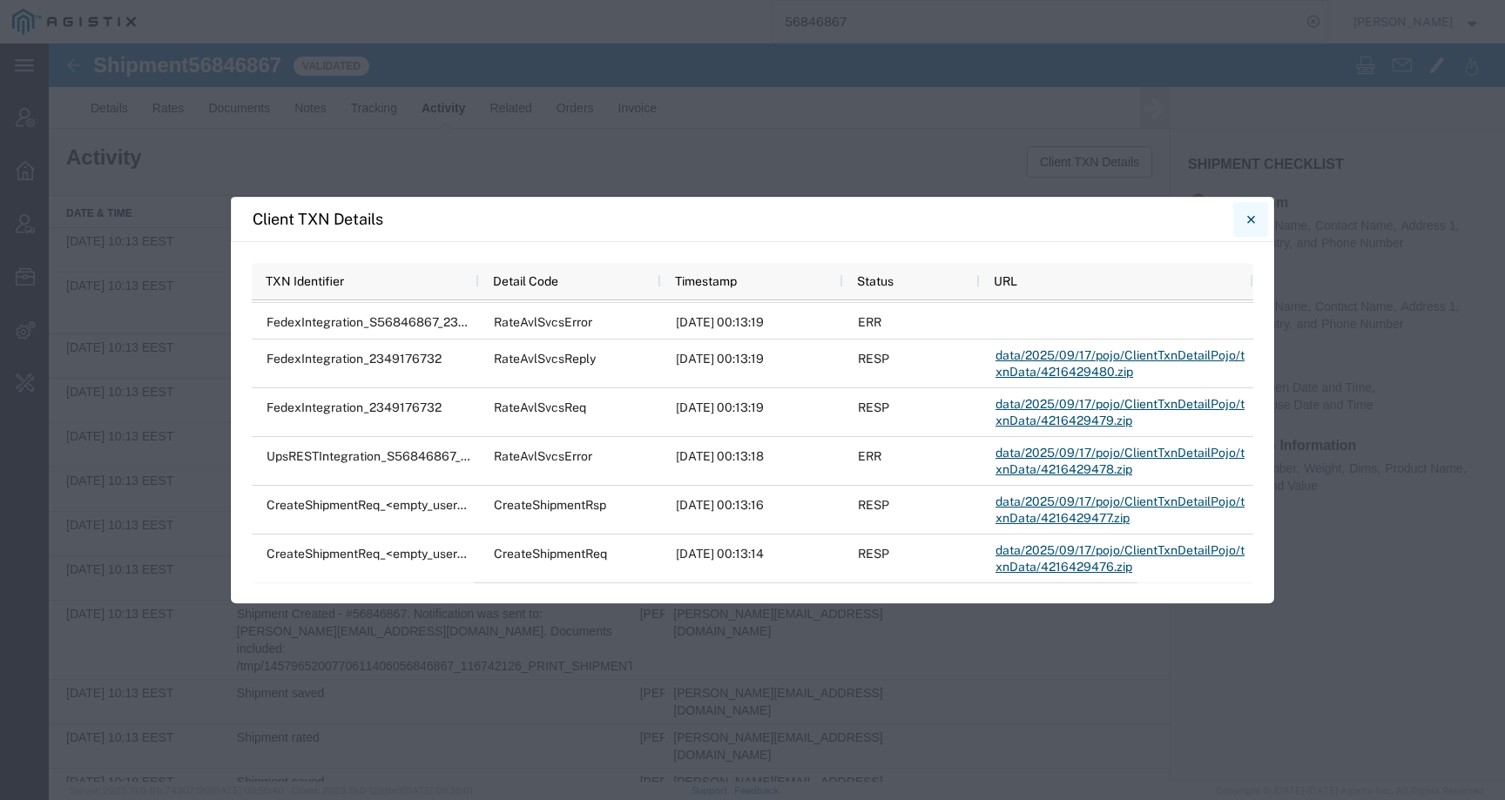
click at [1257, 218] on button "Close" at bounding box center [1250, 219] width 35 height 35
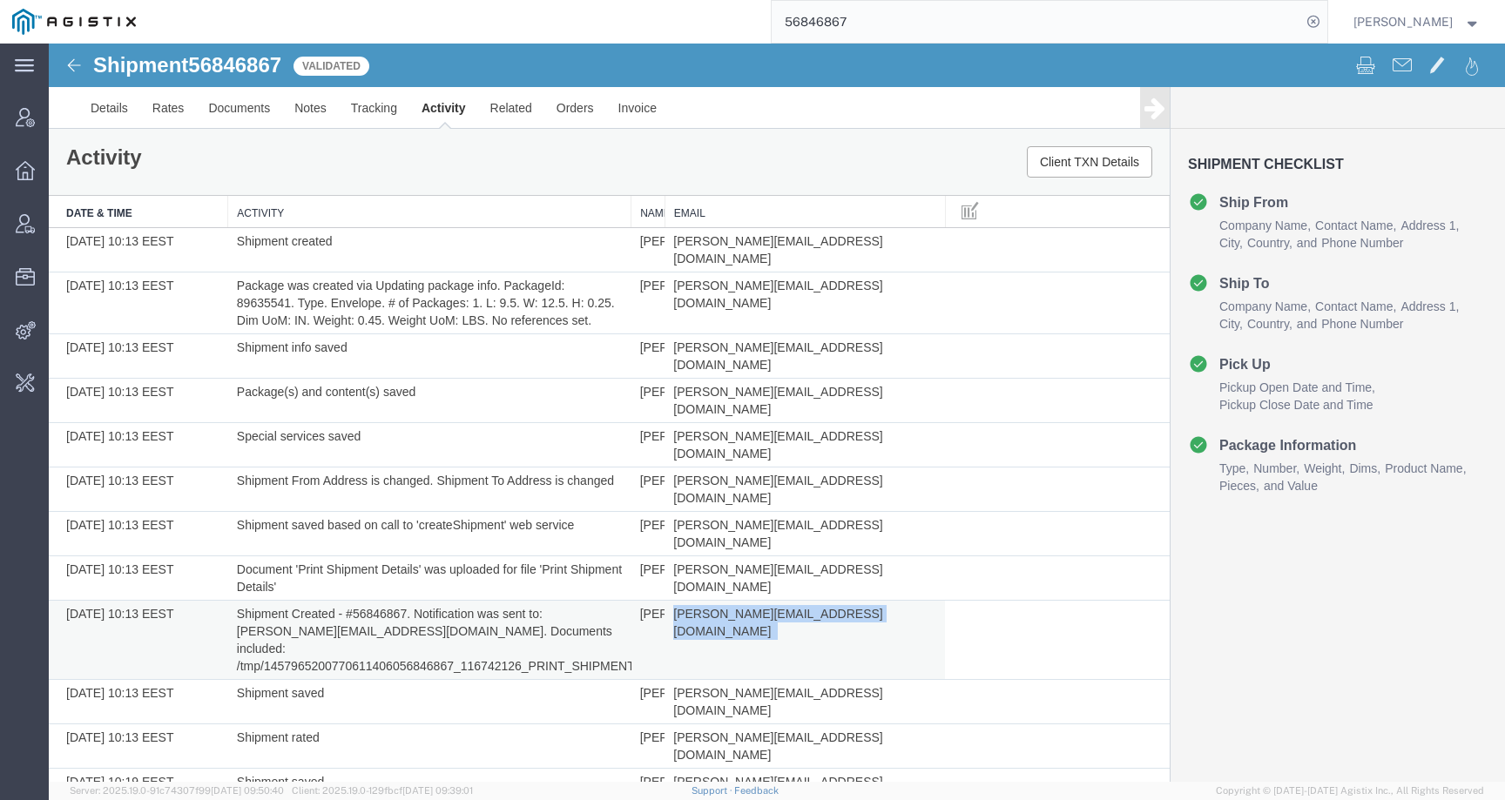
drag, startPoint x: 668, startPoint y: 530, endPoint x: 910, endPoint y: 530, distance: 242.1
click at [910, 601] on td "aleksandar.stanojevic@syneoshealth.com" at bounding box center [804, 640] width 280 height 79
copy td "aleksandar.stanojevic@syneoshealth.com"
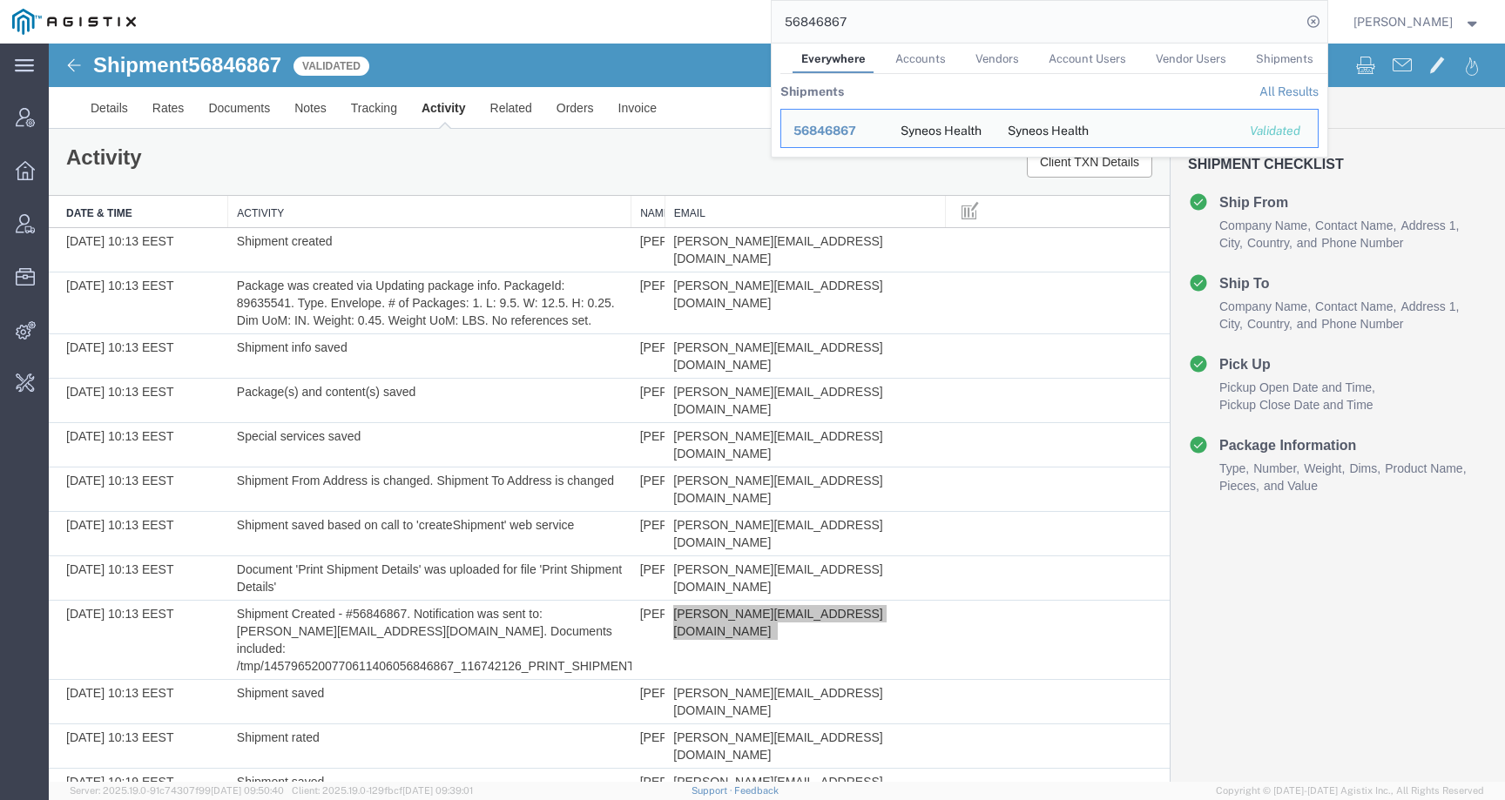
drag, startPoint x: 909, startPoint y: 32, endPoint x: 757, endPoint y: 14, distance: 153.5
click at [757, 14] on div "56846867 Everywhere Accounts Vendors Account Users Vendor Users Shipments Shipm…" at bounding box center [737, 22] width 1179 height 44
paste input "aleksandar.stanojevic@syneoshealth.com"
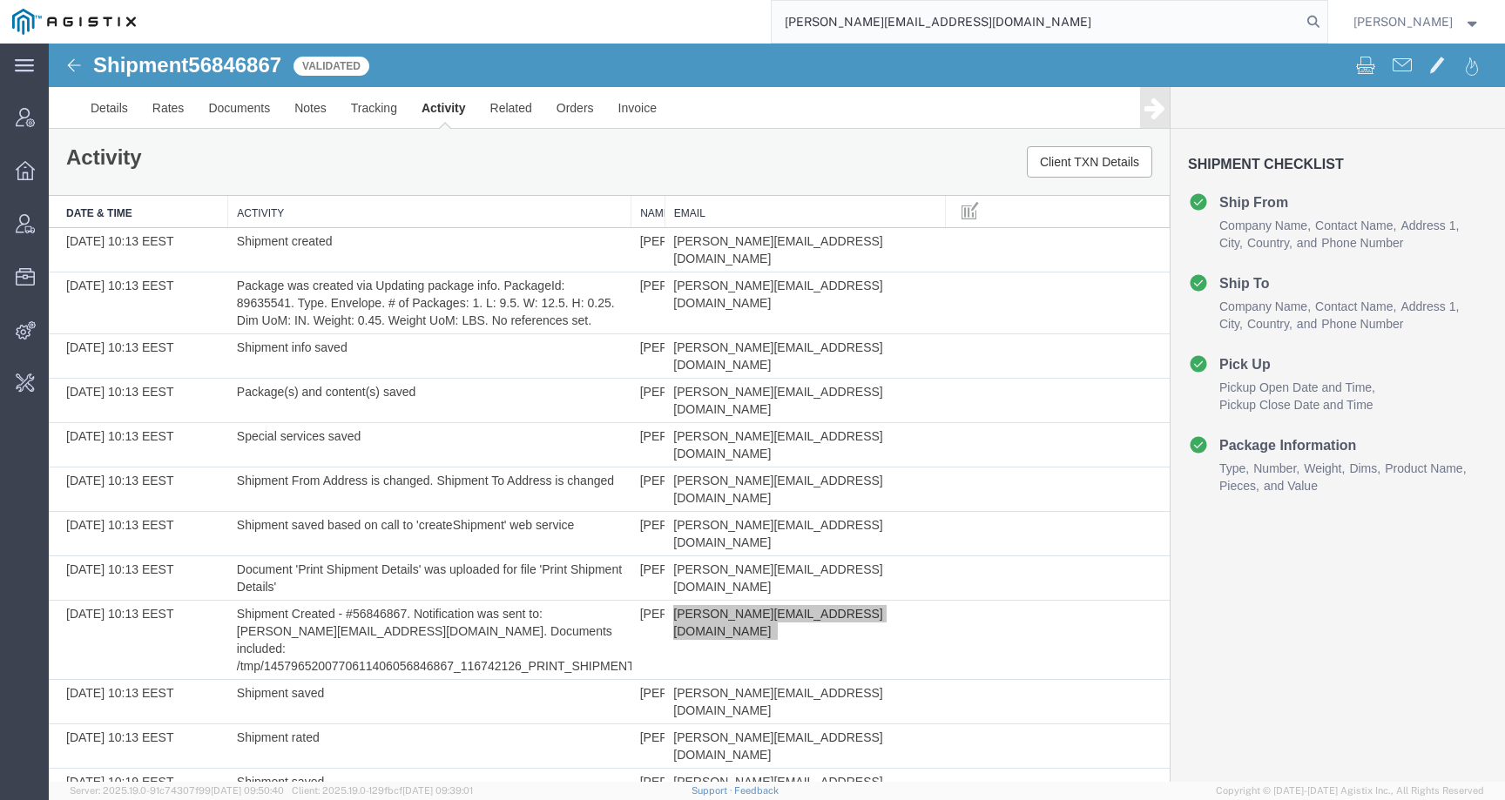
type input "aleksandar.stanojevic@syneoshealth.com"
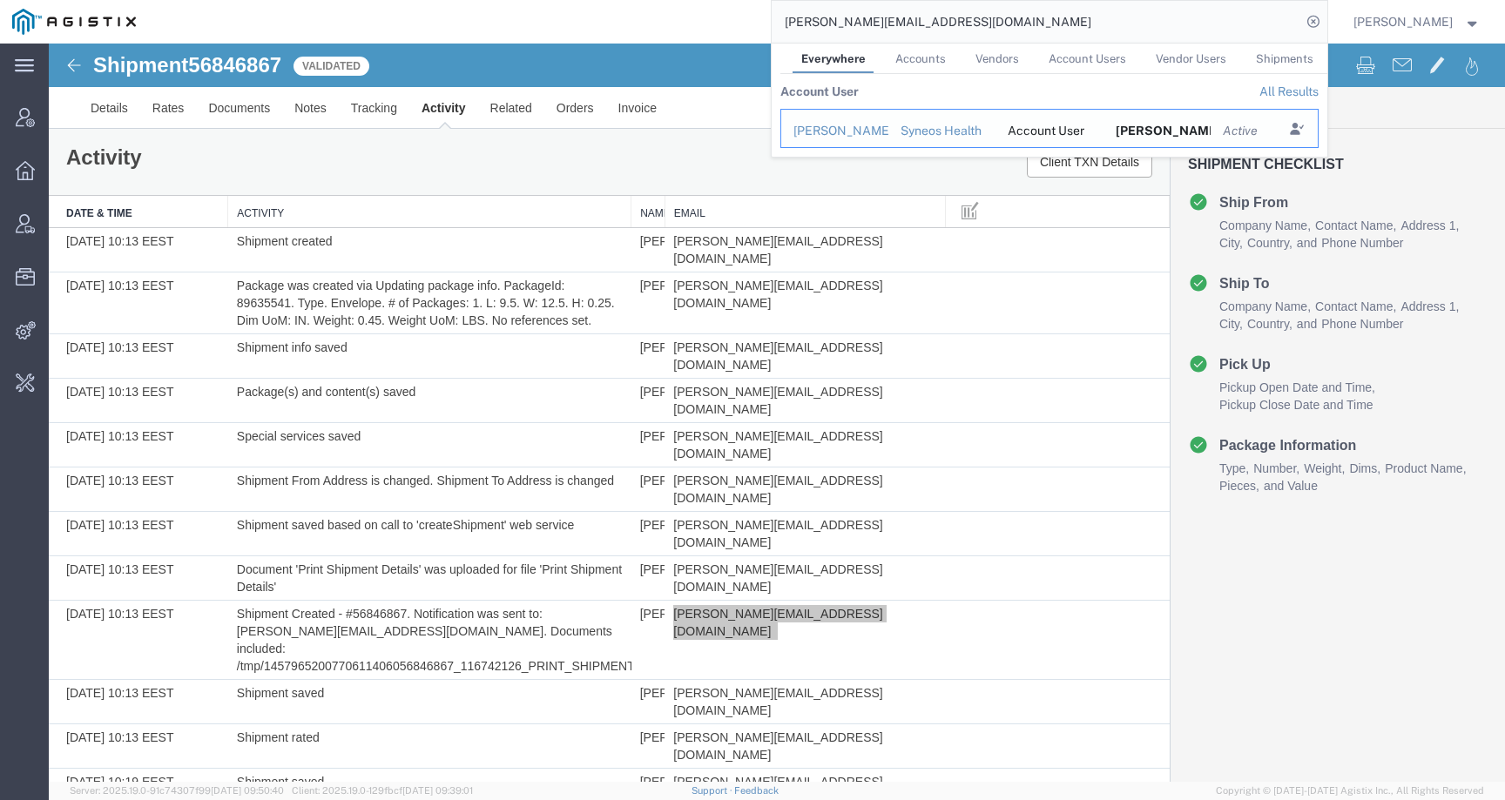
click at [983, 137] on div "Syneos Health" at bounding box center [942, 131] width 84 height 18
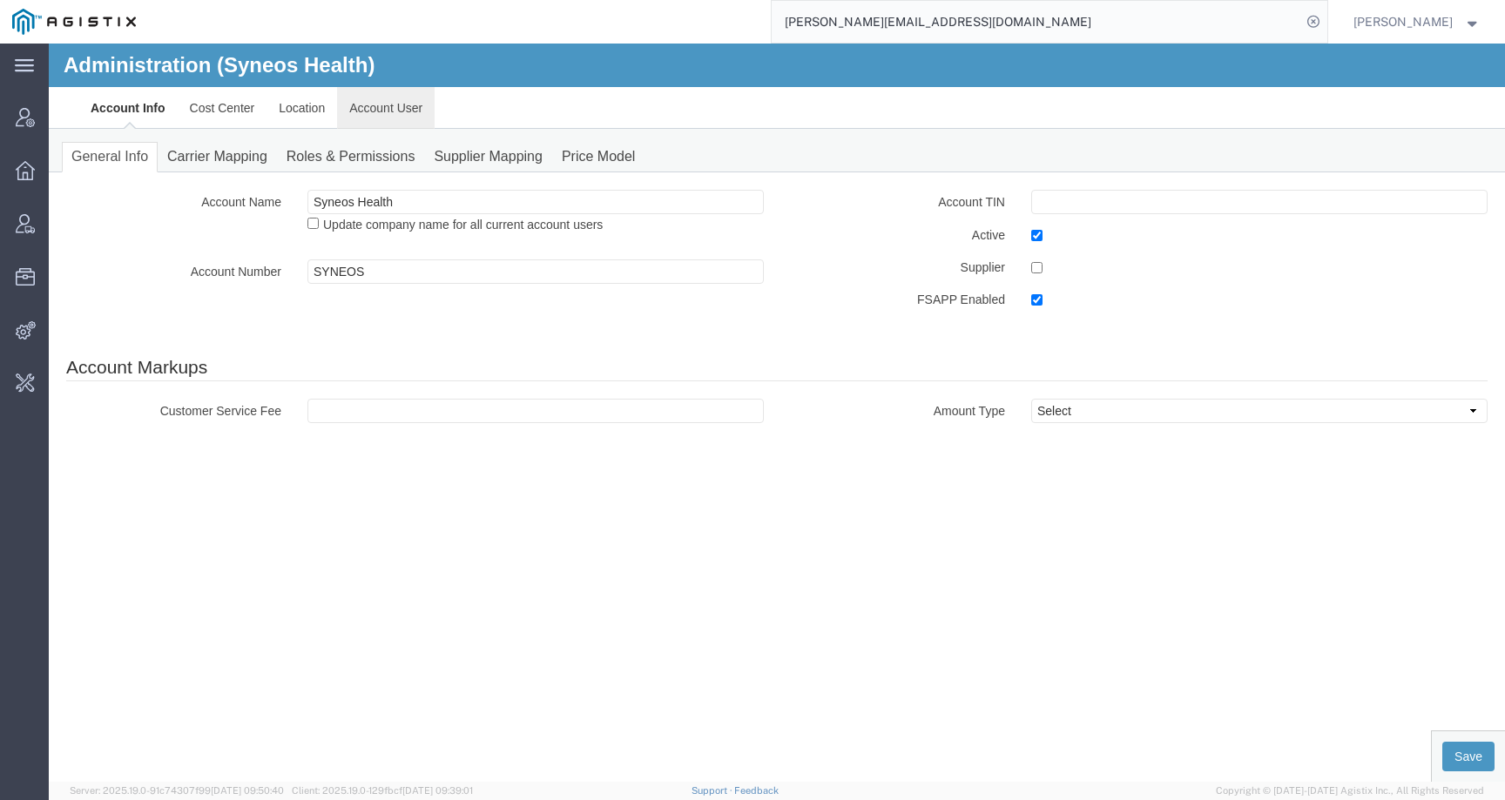
click at [416, 106] on link "Account User" at bounding box center [386, 108] width 98 height 42
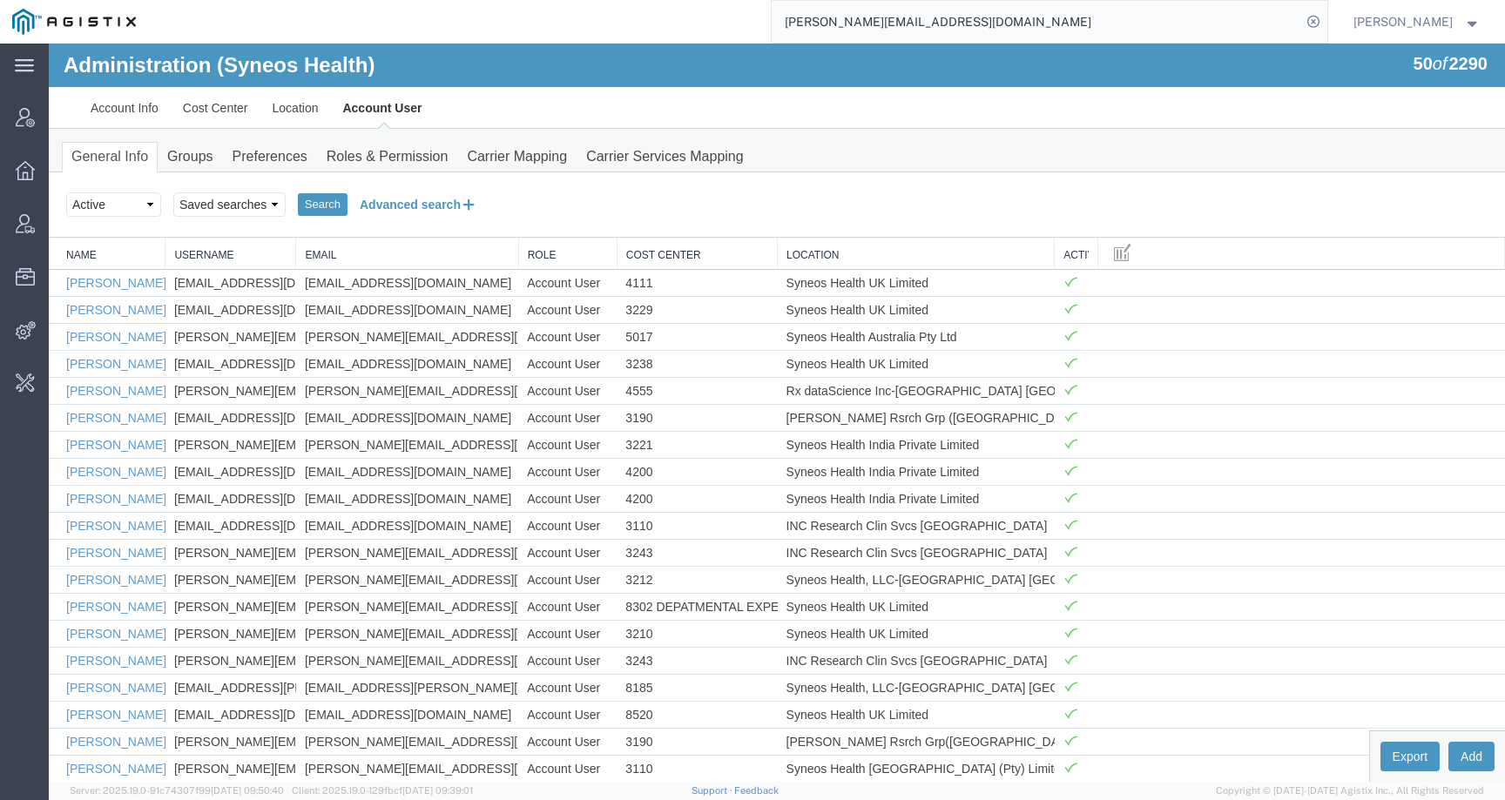
click at [404, 199] on button "Advanced search" at bounding box center [418, 205] width 142 height 30
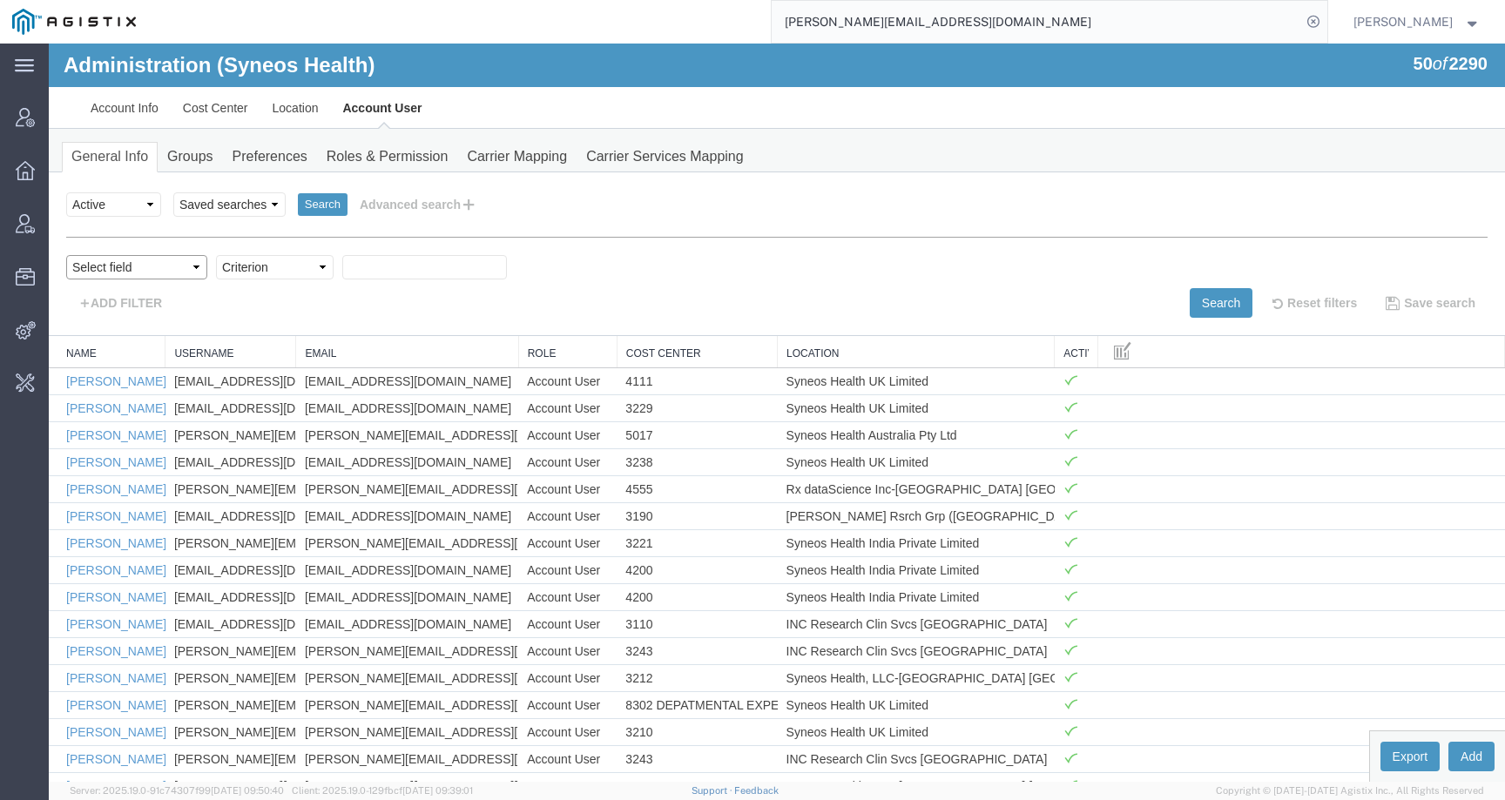
click at [109, 268] on select "Select field Cost Center Email Location Name Role Username" at bounding box center [136, 267] width 141 height 24
select select "email"
click at [66, 255] on select "Select field Cost Center Email Location Name Role Username" at bounding box center [136, 267] width 141 height 24
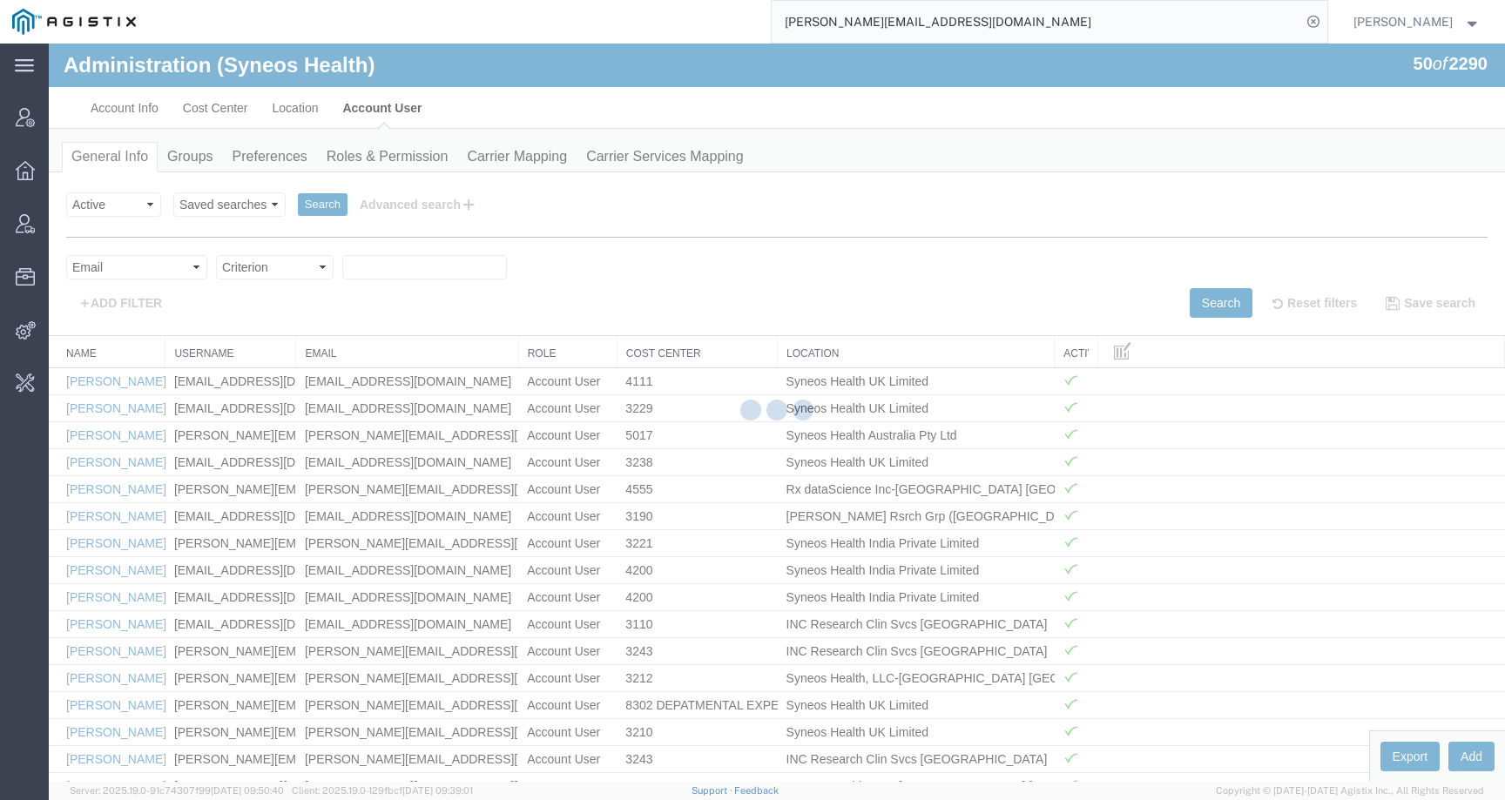
click at [256, 271] on div at bounding box center [777, 413] width 1456 height 738
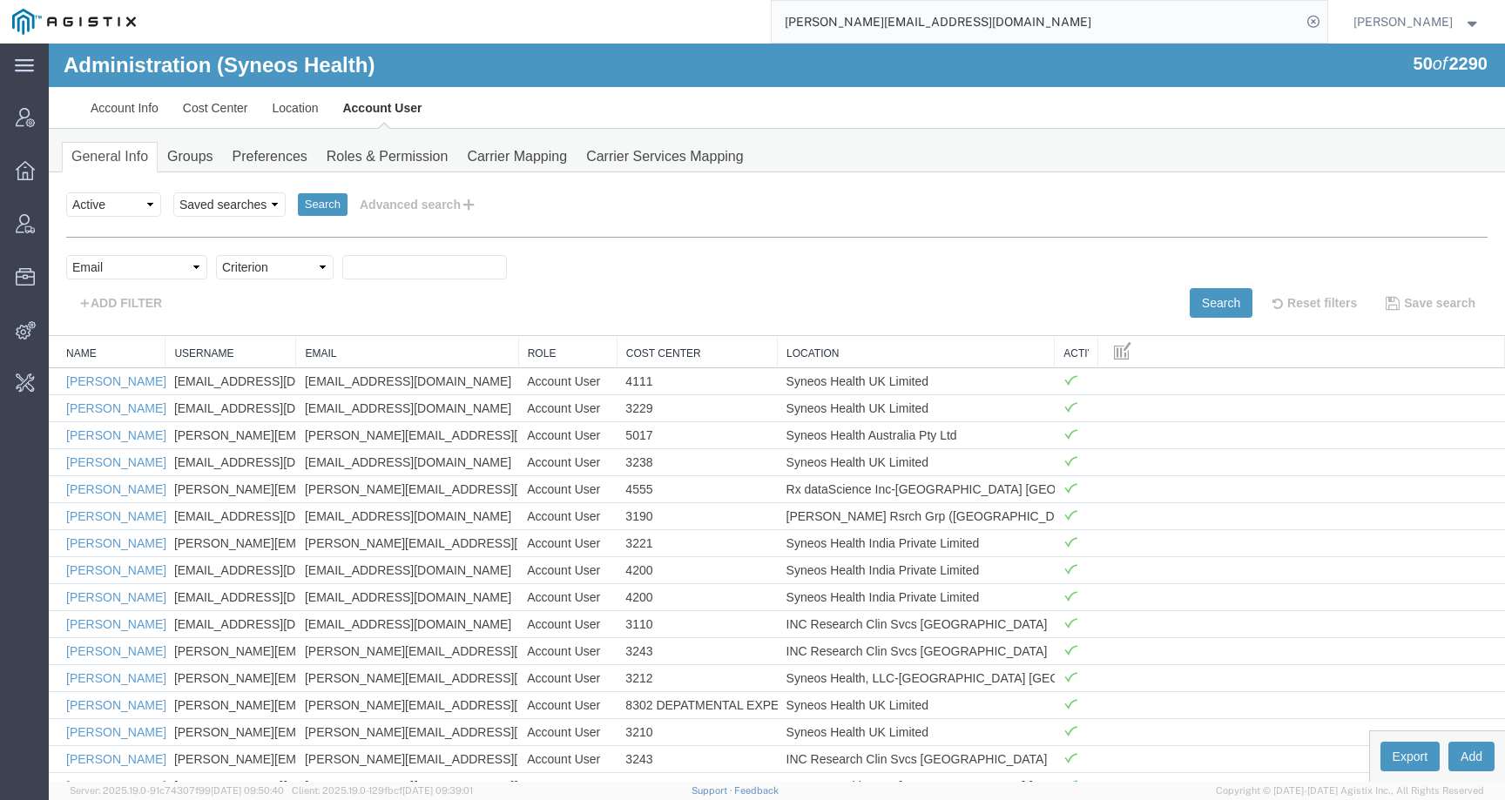
click at [256, 271] on select "Criterion contains does not contain is is blank is not blank starts with" at bounding box center [275, 267] width 118 height 24
select select "contains"
click at [216, 255] on select "Criterion contains does not contain is is blank is not blank starts with" at bounding box center [275, 267] width 118 height 24
click at [428, 258] on input "text" at bounding box center [424, 267] width 165 height 24
paste input "aleksandar.stanojevic@syneoshealth.com"
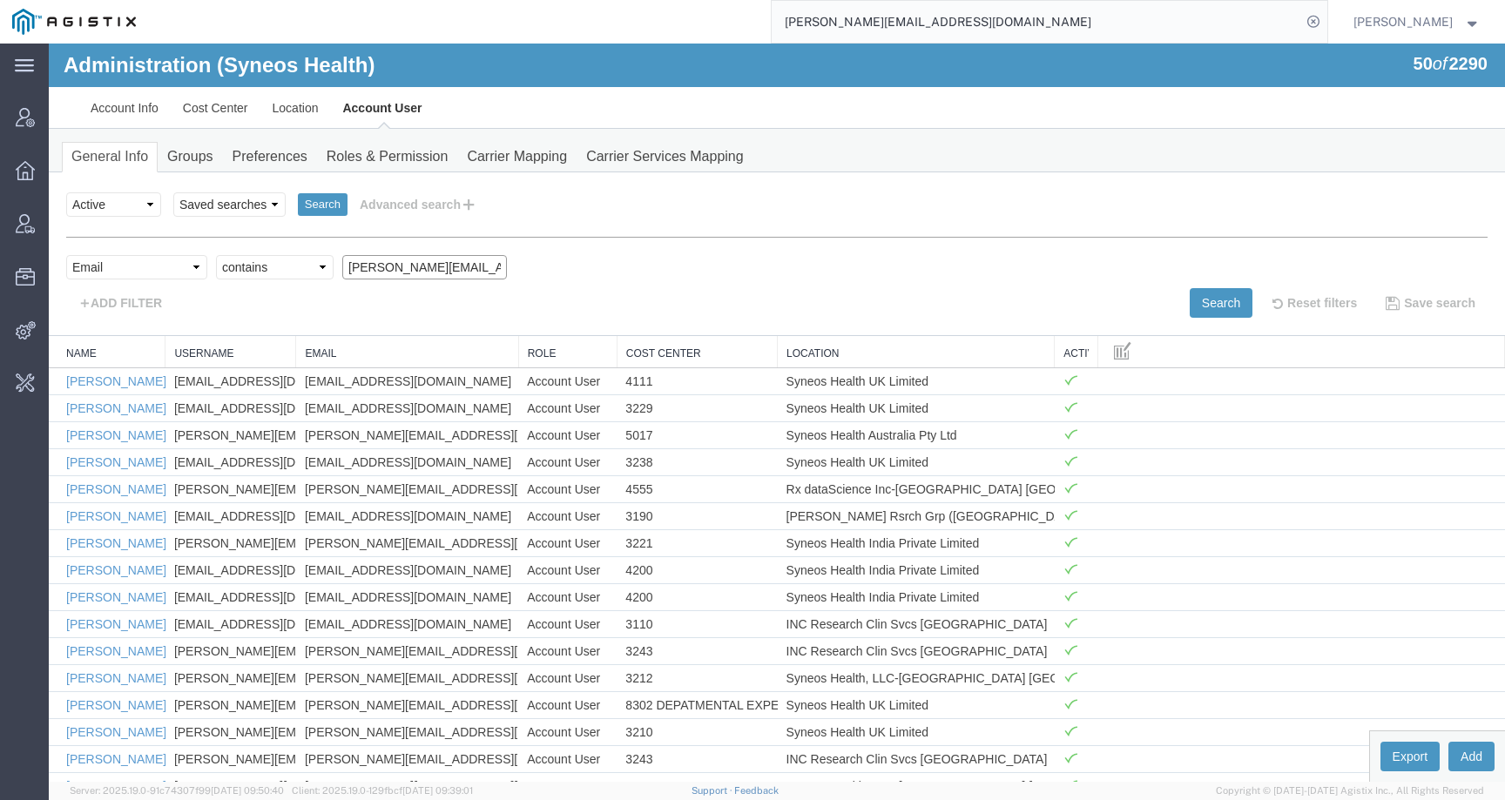
scroll to position [0, 104]
type input "aleksandar.stanojevic@syneoshealth.com"
click at [1202, 292] on button "Search" at bounding box center [1220, 303] width 63 height 30
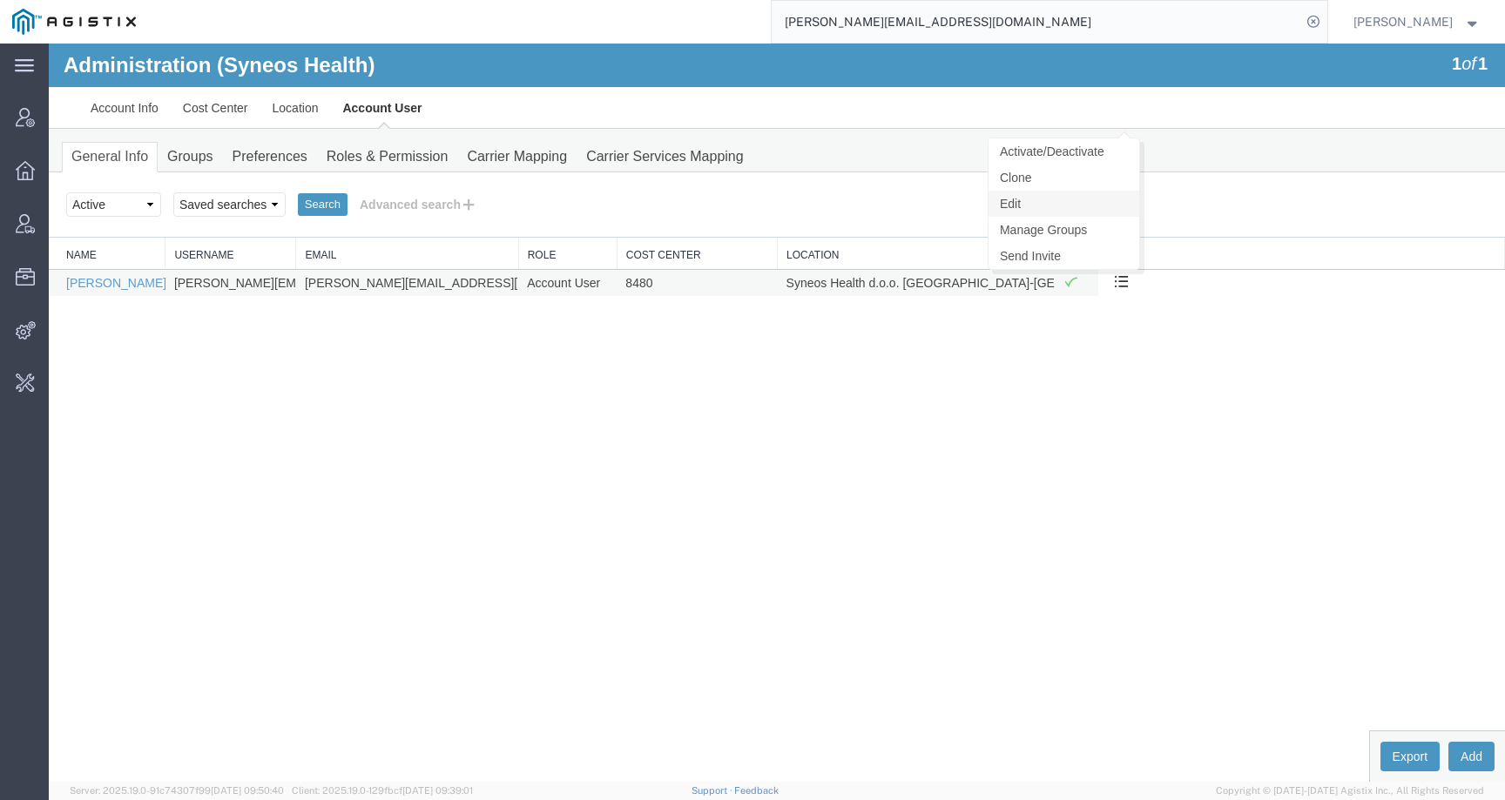
click at [1075, 192] on link "Edit" at bounding box center [1063, 204] width 151 height 26
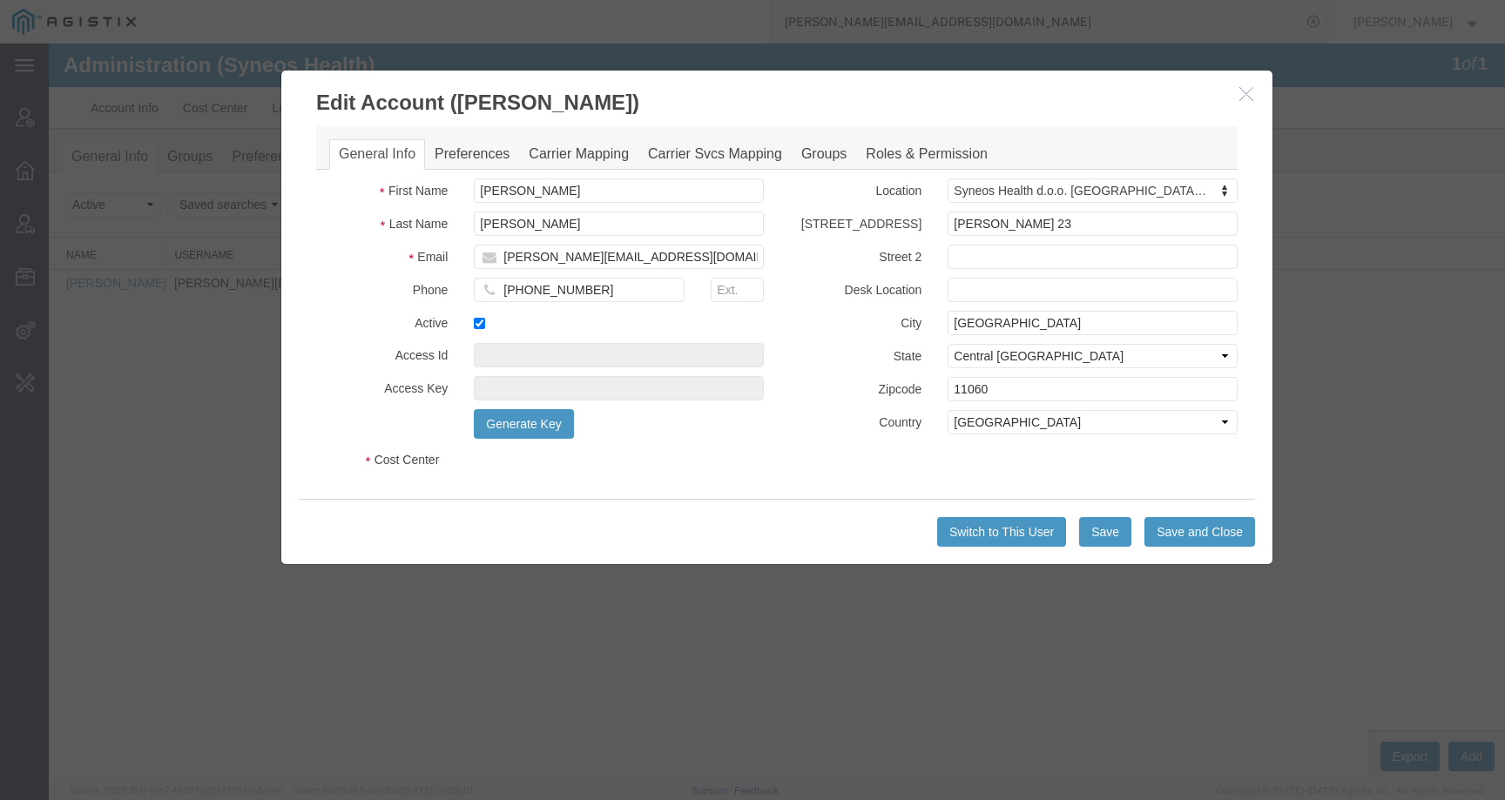
select select "DEPARTMENT"
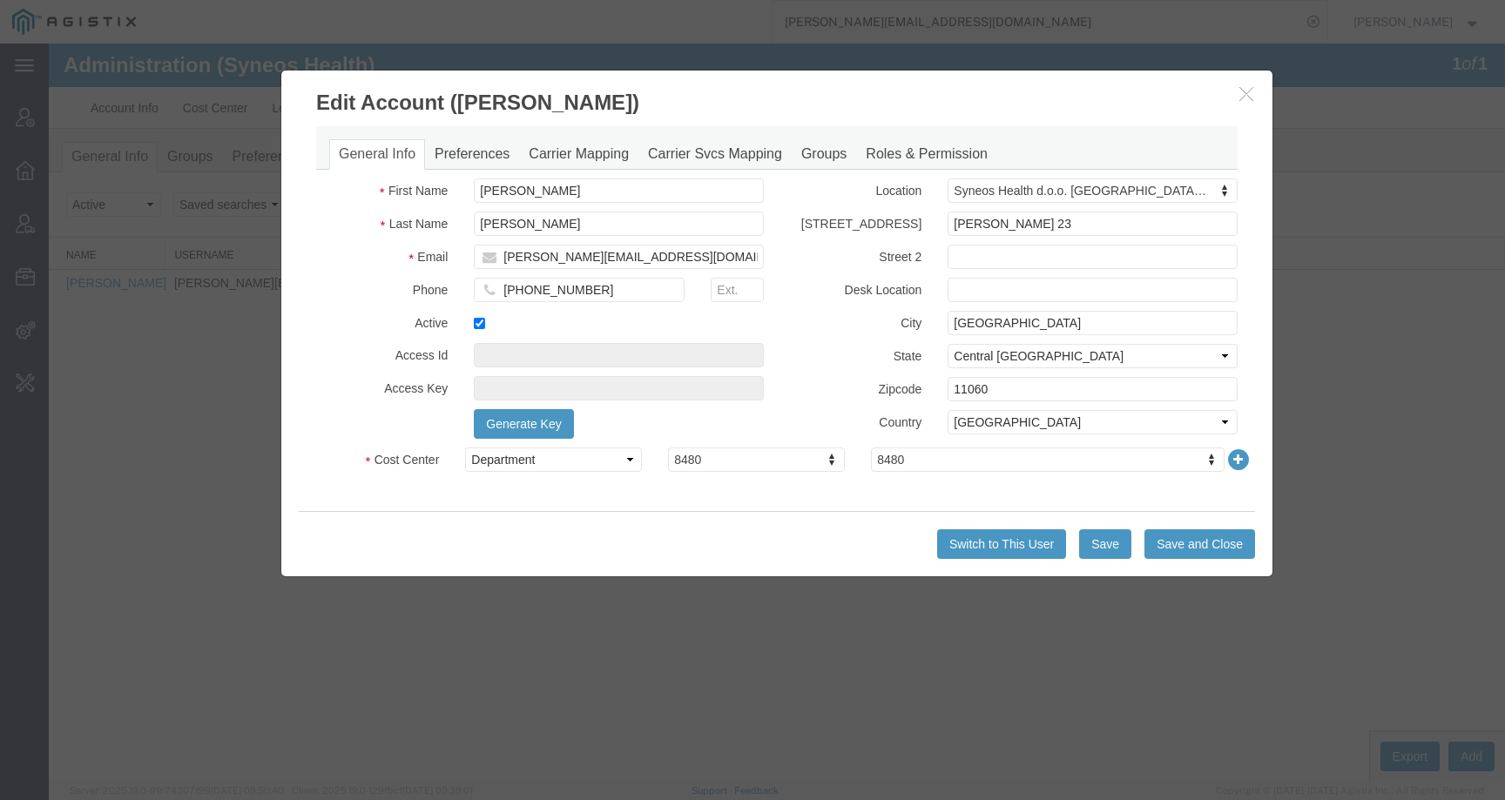
click at [553, 138] on div "General Info Preferences Carrier Mapping Carrier Svcs Mapping Groups Roles & Pe…" at bounding box center [776, 148] width 921 height 44
click at [553, 157] on link "Carrier Mapping" at bounding box center [578, 154] width 119 height 30
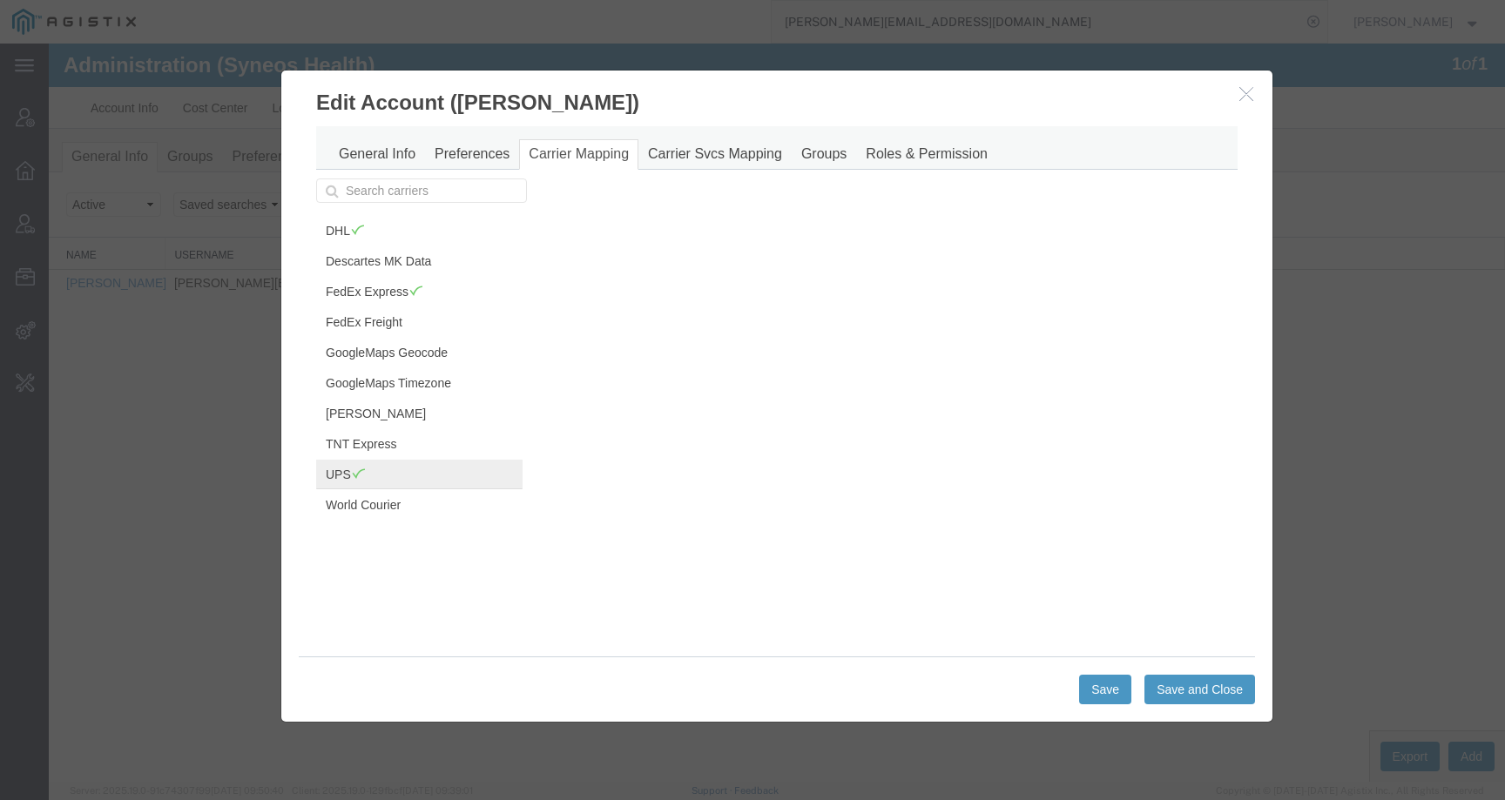
click at [423, 466] on link "UPS" at bounding box center [419, 475] width 206 height 30
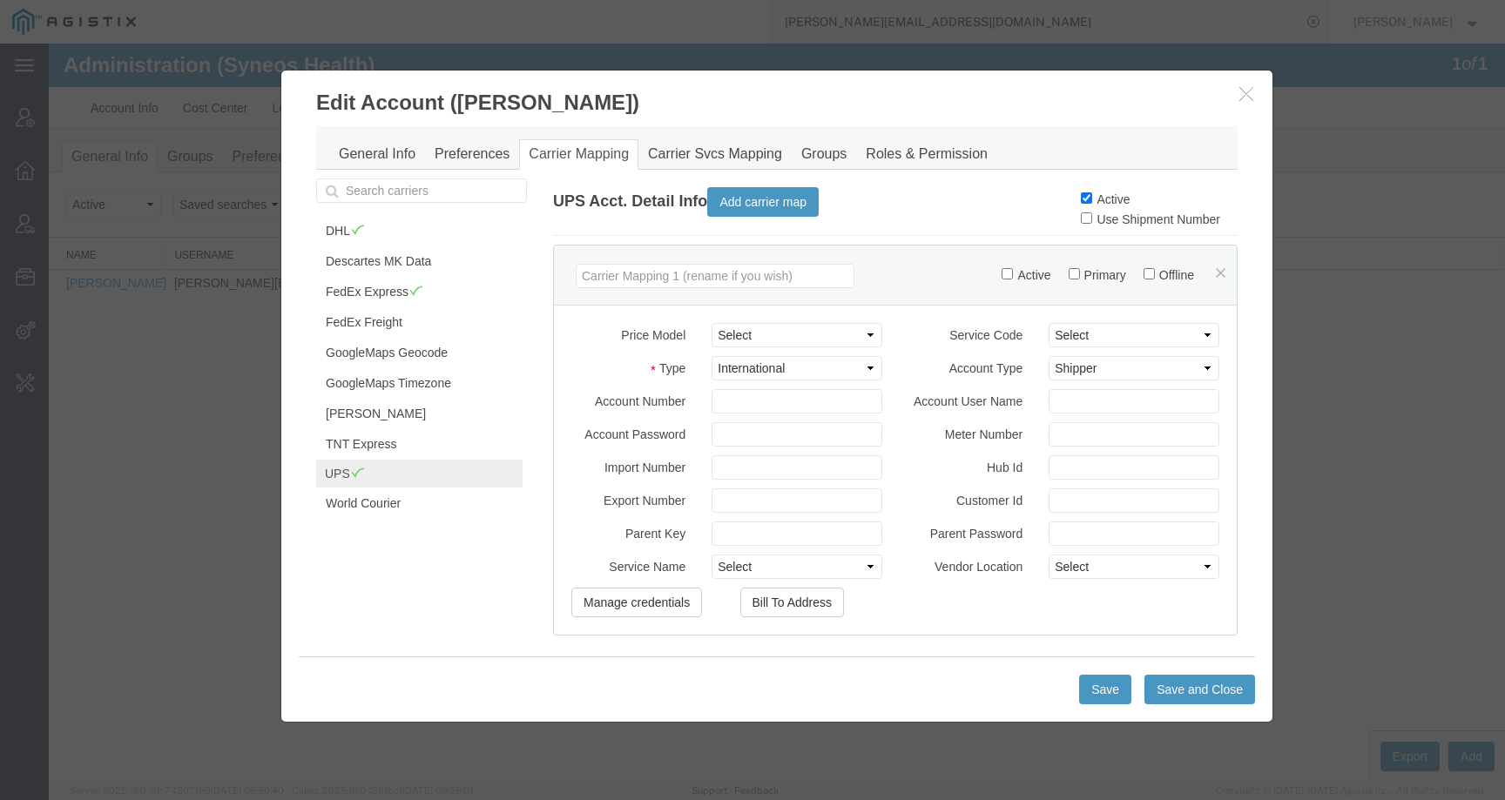
click at [452, 101] on h3 "Edit Account (Aleksandar Stanojevic)" at bounding box center [776, 94] width 991 height 47
click at [368, 233] on link "DHL" at bounding box center [419, 231] width 206 height 30
click at [1237, 93] on button "button" at bounding box center [1248, 95] width 22 height 22
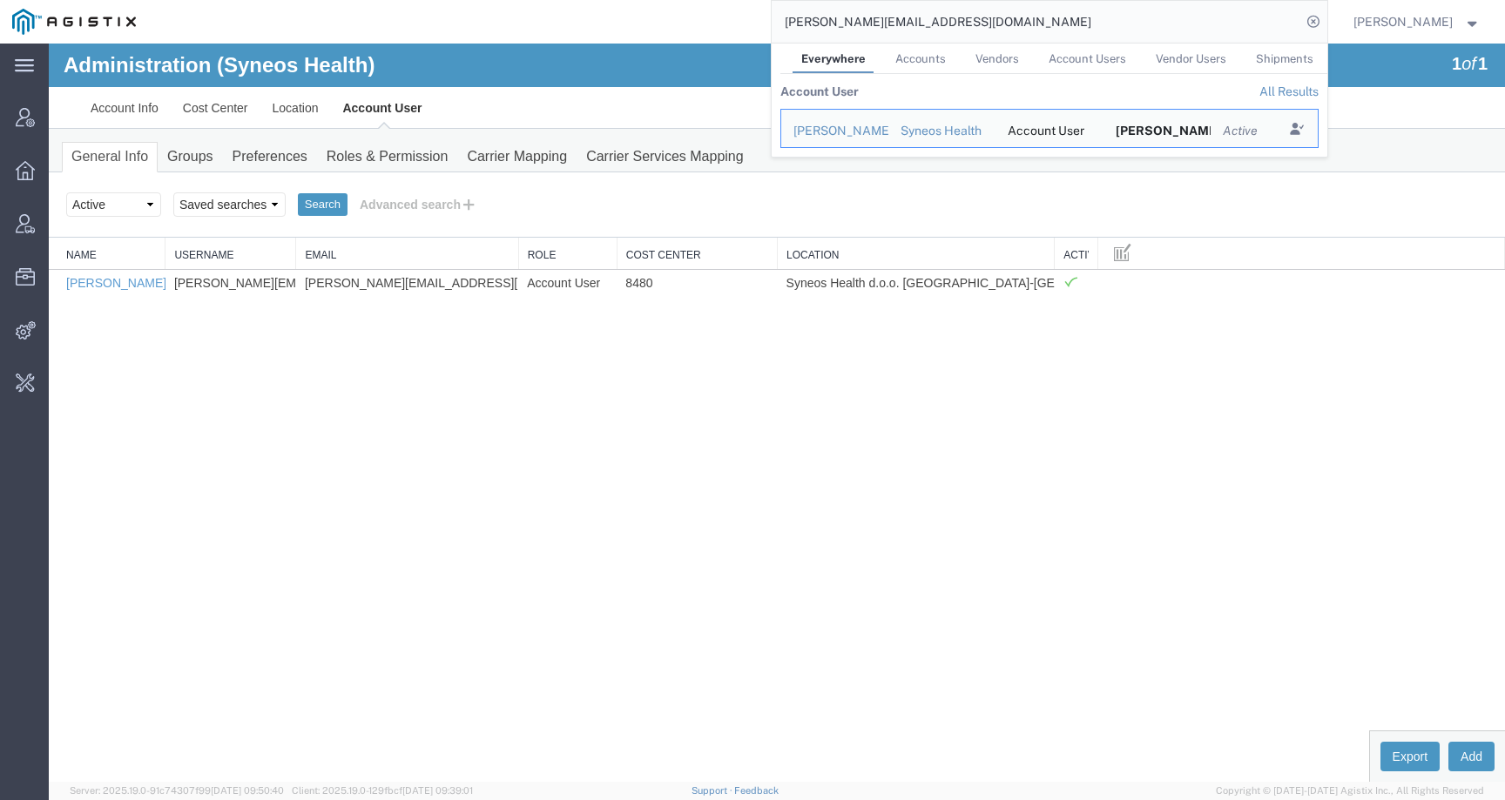
drag, startPoint x: 1054, startPoint y: 16, endPoint x: 762, endPoint y: 13, distance: 291.7
click at [762, 13] on div "aleksandar.stanojevic@syneoshealth.com Everywhere Accounts Vendors Account User…" at bounding box center [737, 22] width 1179 height 44
click at [1068, 207] on link "Edit" at bounding box center [1063, 204] width 151 height 26
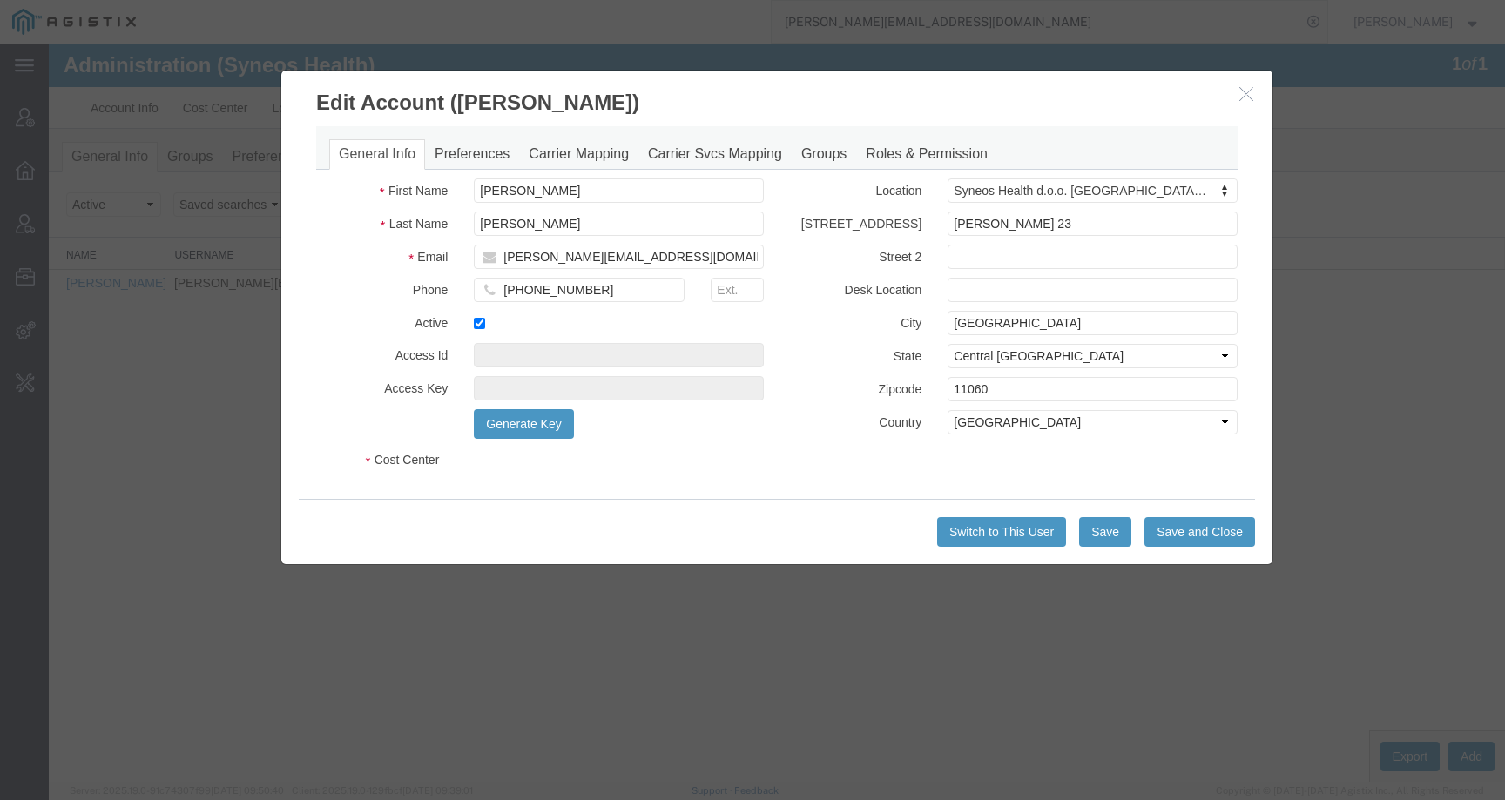
select select "DEPARTMENT"
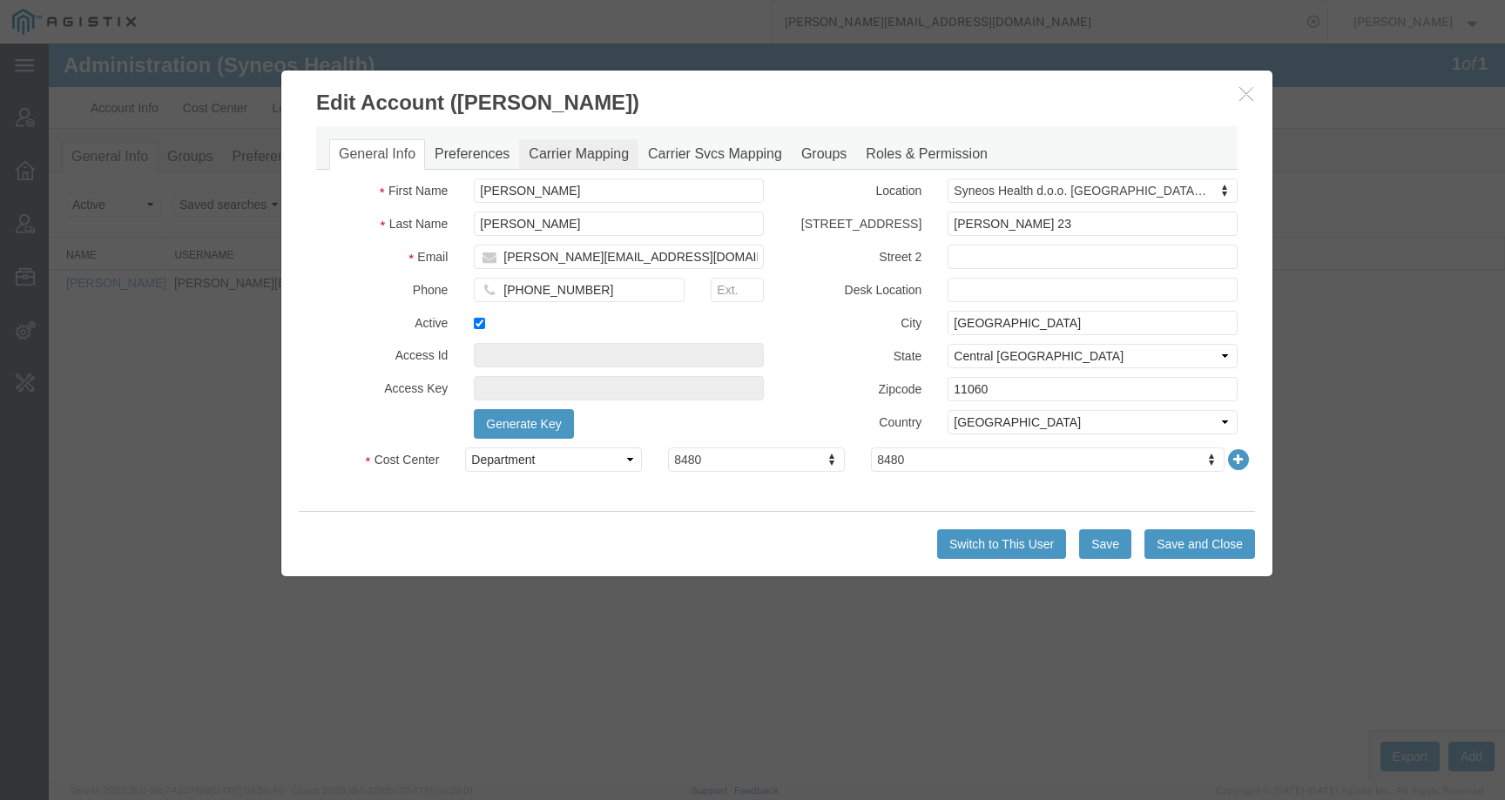
click at [599, 147] on link "Carrier Mapping" at bounding box center [578, 154] width 119 height 30
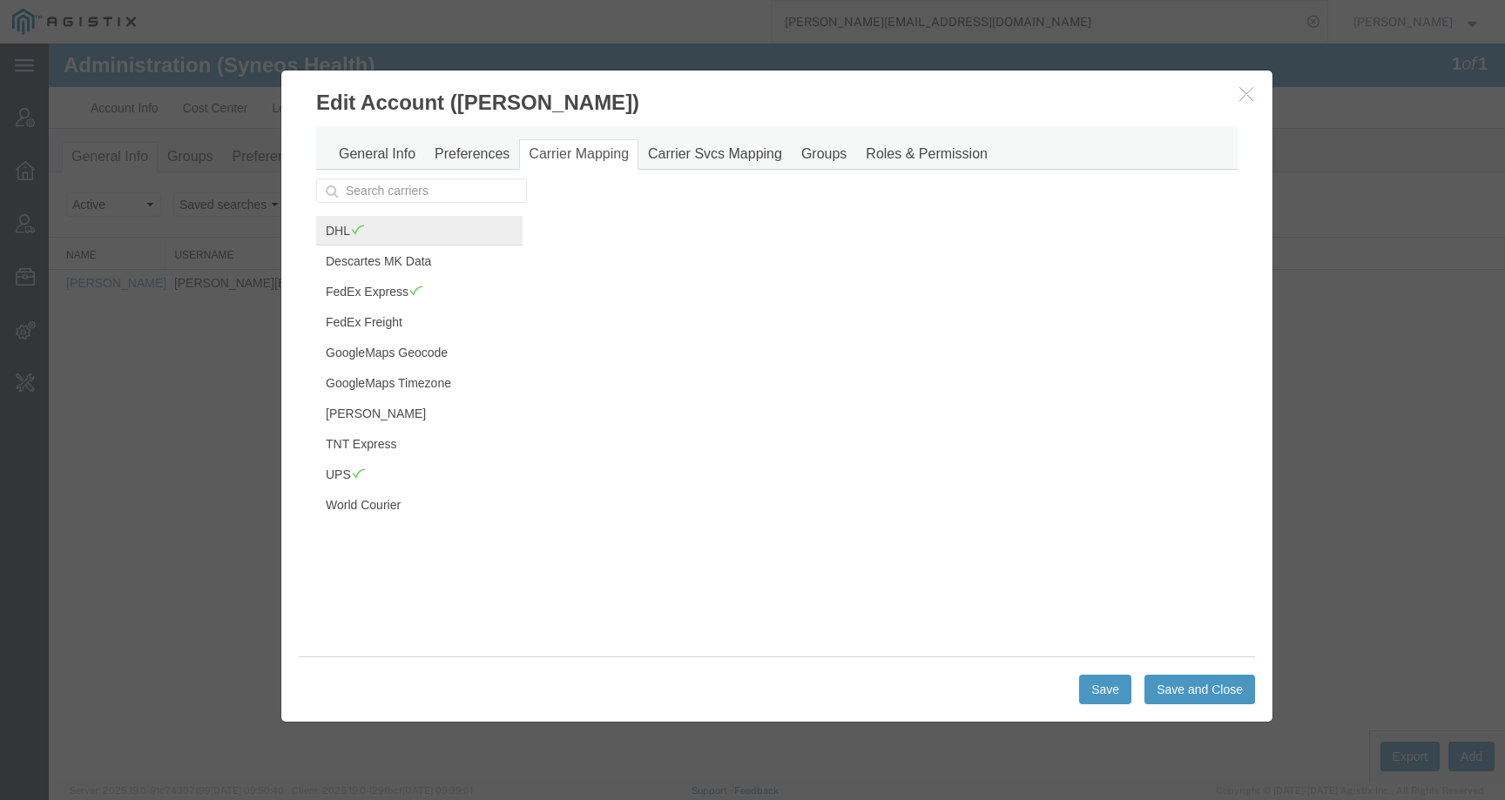
click at [381, 230] on link "DHL" at bounding box center [419, 231] width 206 height 30
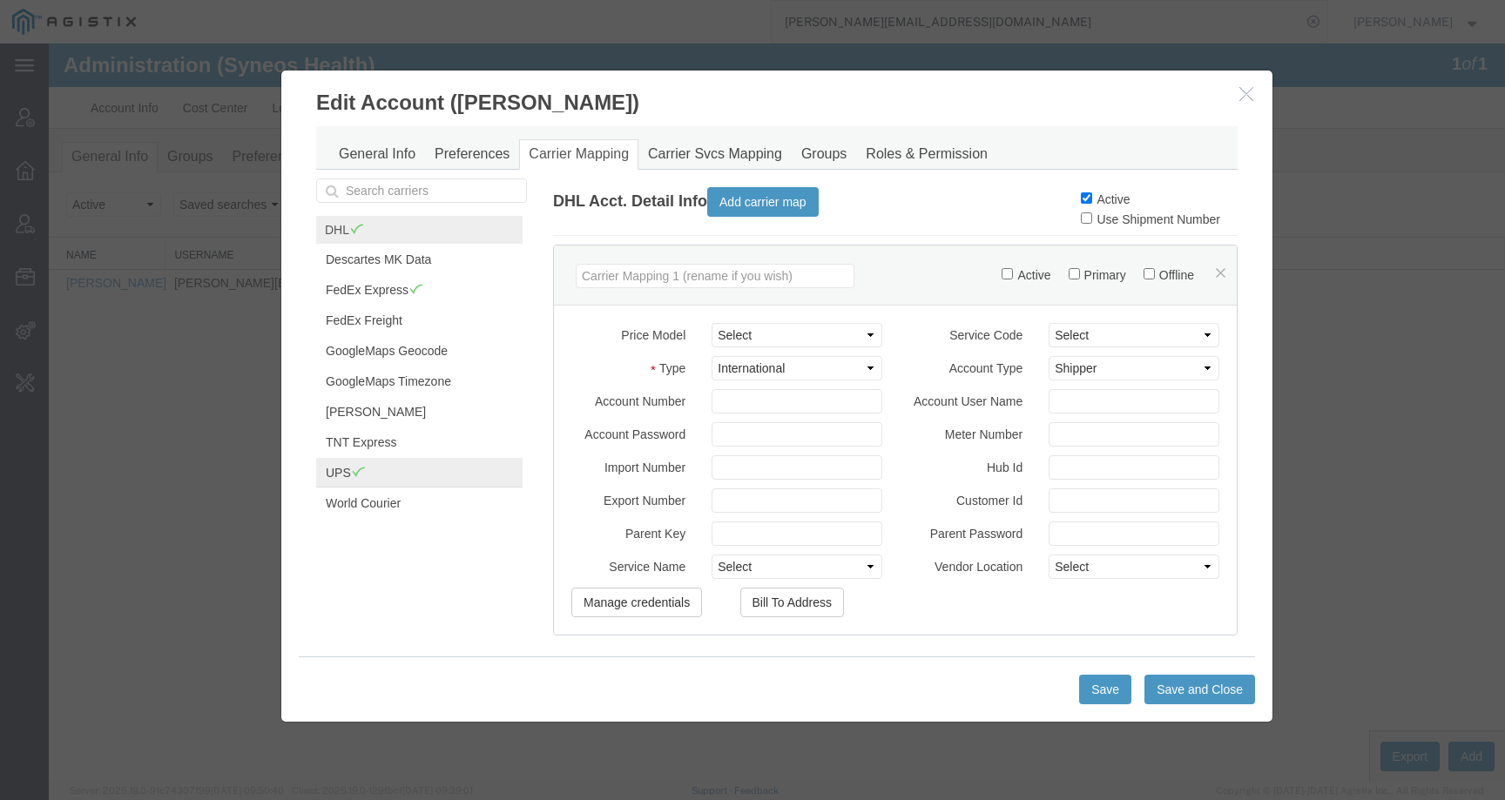
click at [381, 468] on link "UPS" at bounding box center [419, 473] width 206 height 30
click at [455, 299] on link "FedEx Express" at bounding box center [419, 292] width 206 height 30
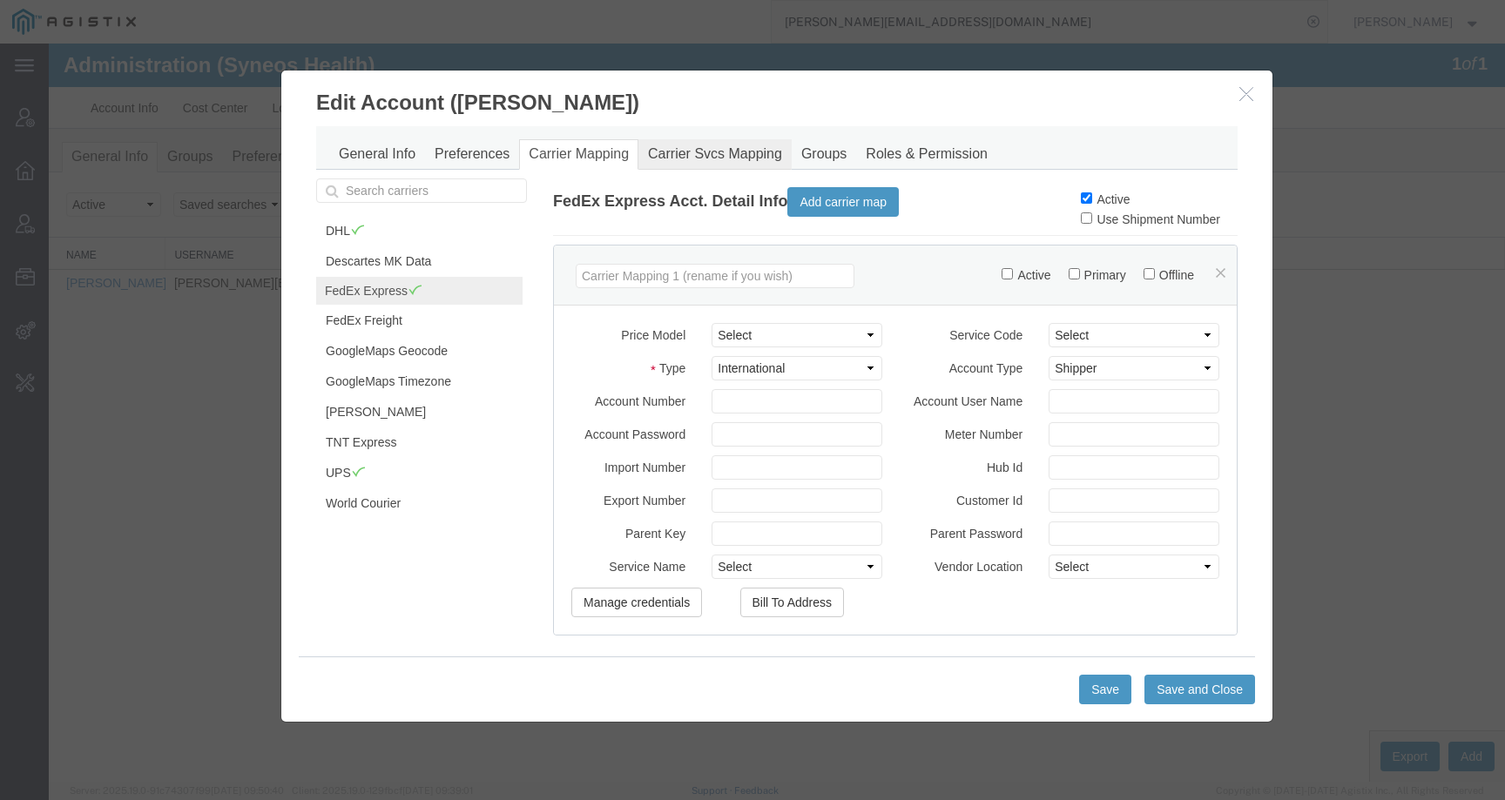
click at [708, 164] on link "Carrier Svcs Mapping" at bounding box center [714, 154] width 153 height 30
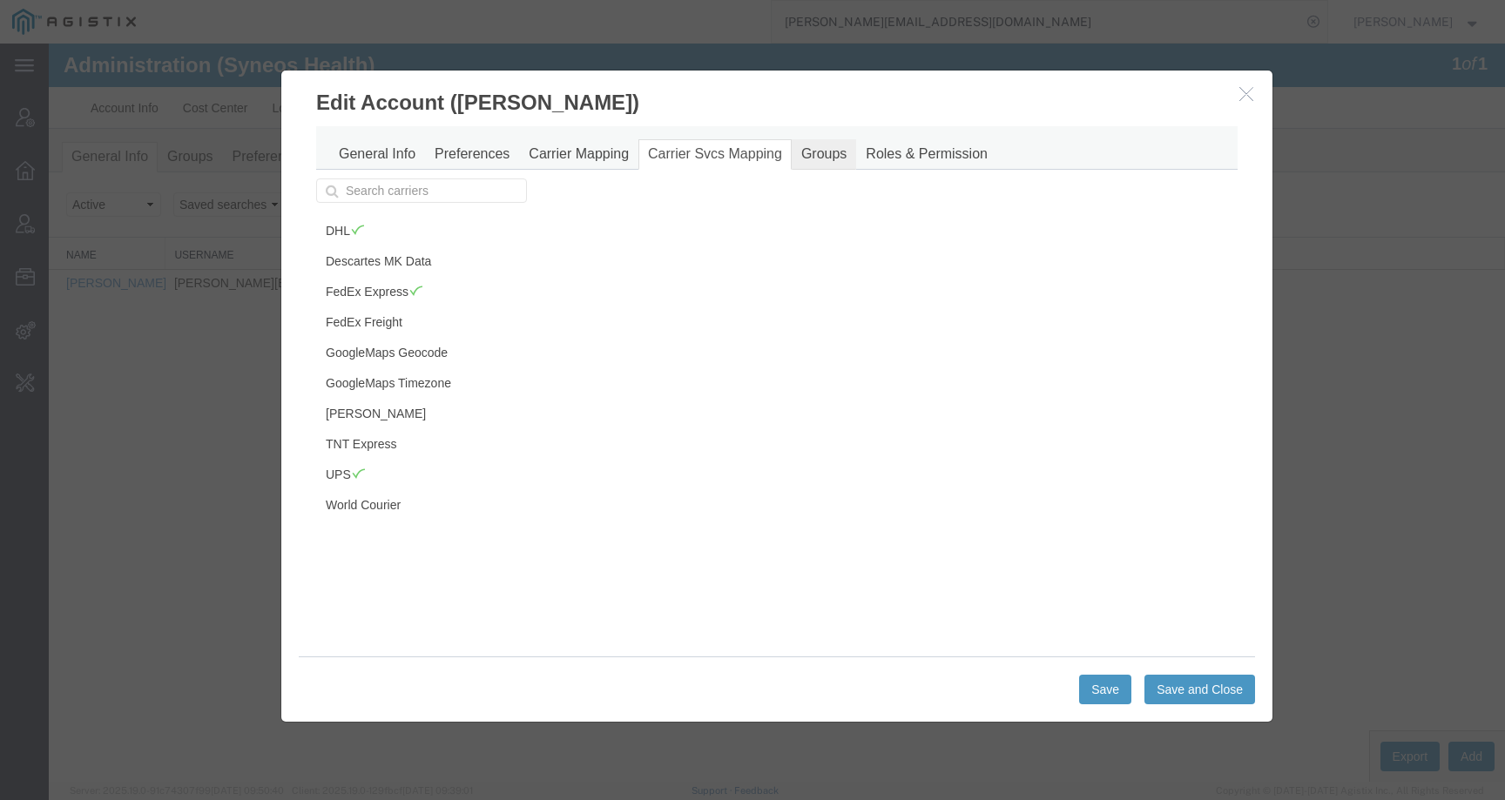
click at [814, 152] on link "Groups" at bounding box center [824, 154] width 64 height 30
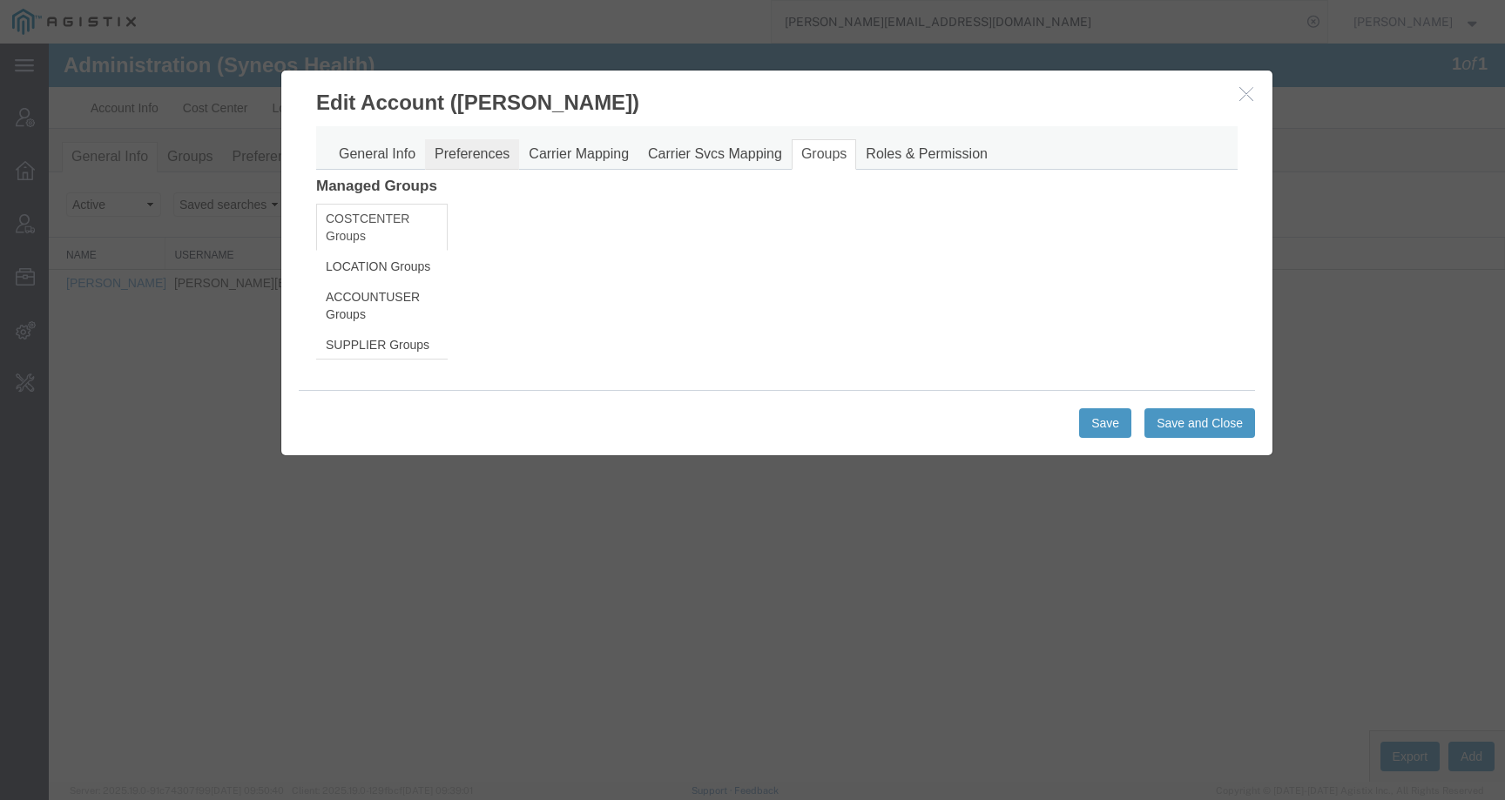
click at [469, 151] on link "Preferences" at bounding box center [472, 154] width 94 height 30
select select
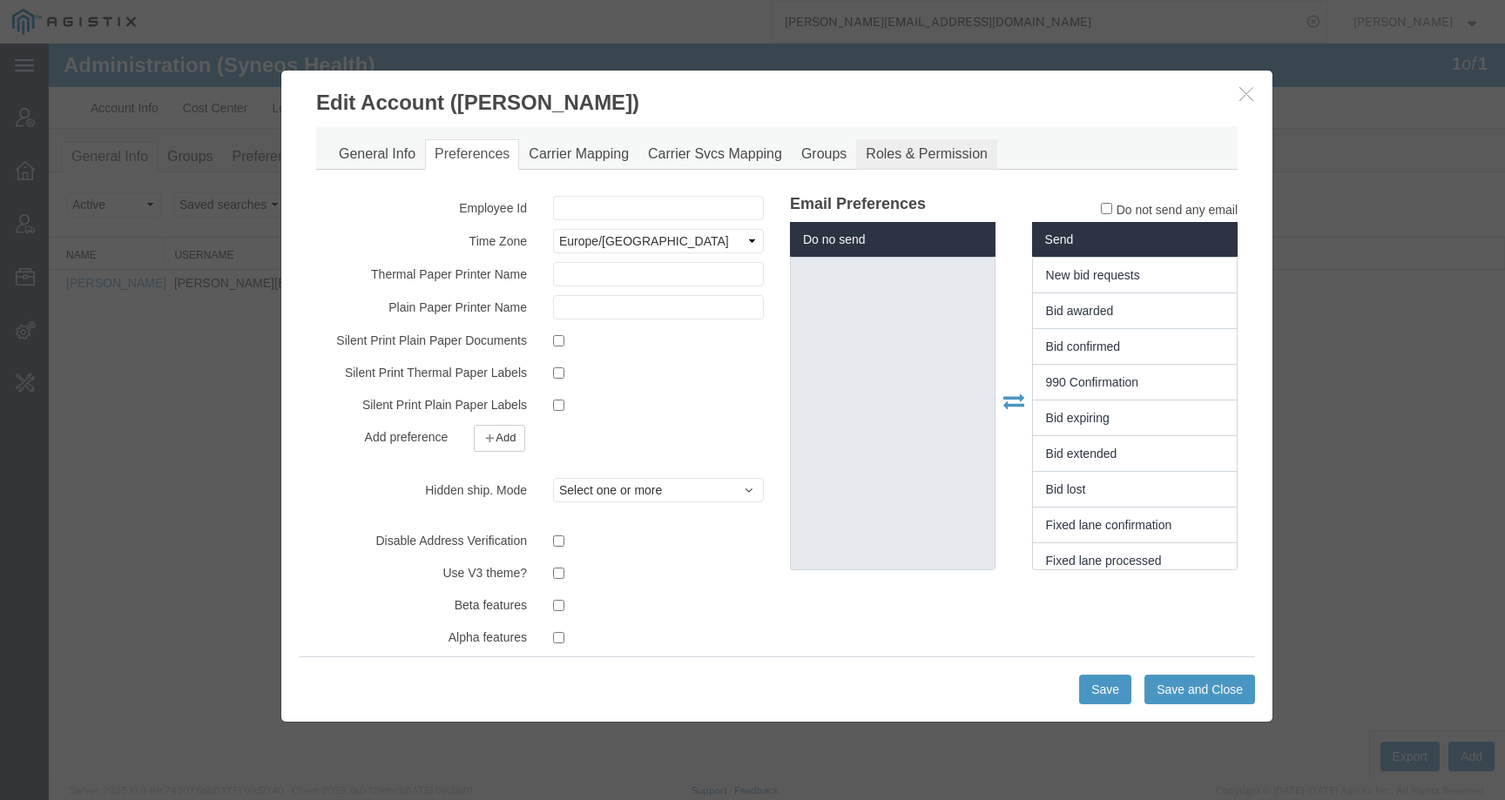
click at [925, 153] on link "Roles & Permission" at bounding box center [926, 154] width 141 height 30
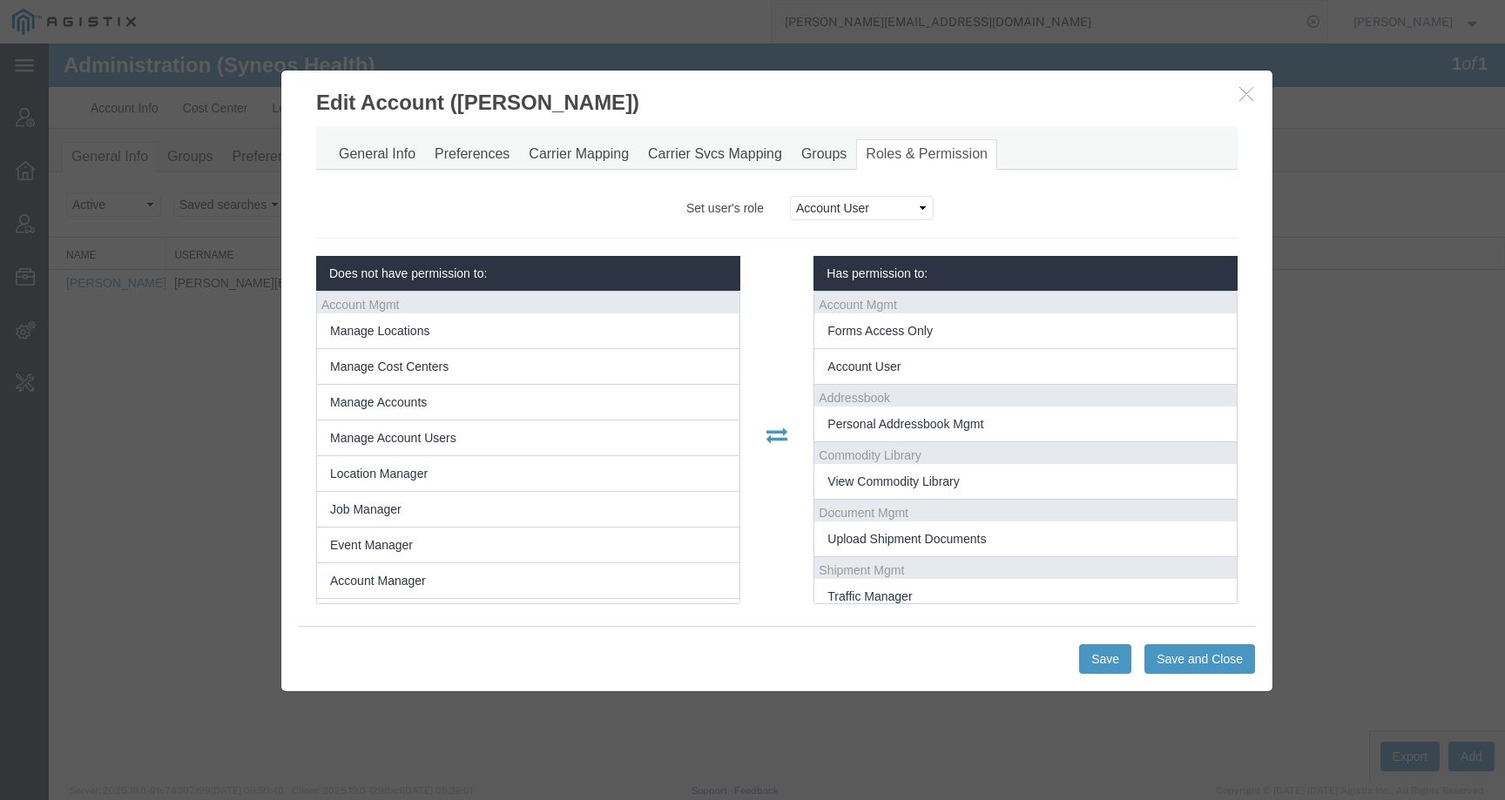
scroll to position [12, 0]
click at [706, 163] on link "Carrier Svcs Mapping" at bounding box center [714, 154] width 153 height 30
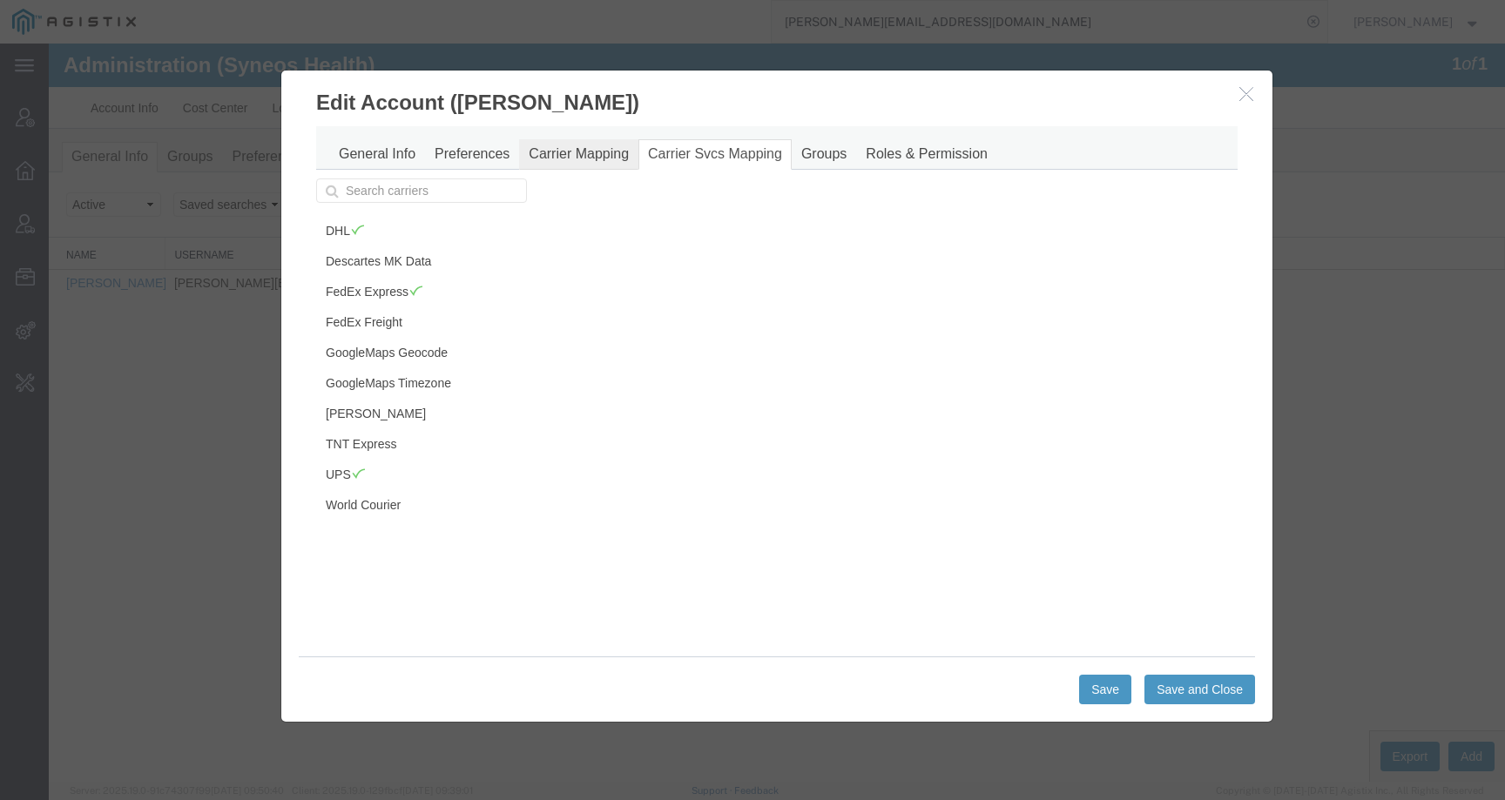
click at [571, 155] on link "Carrier Mapping" at bounding box center [578, 154] width 119 height 30
click at [407, 479] on link "UPS" at bounding box center [419, 475] width 206 height 30
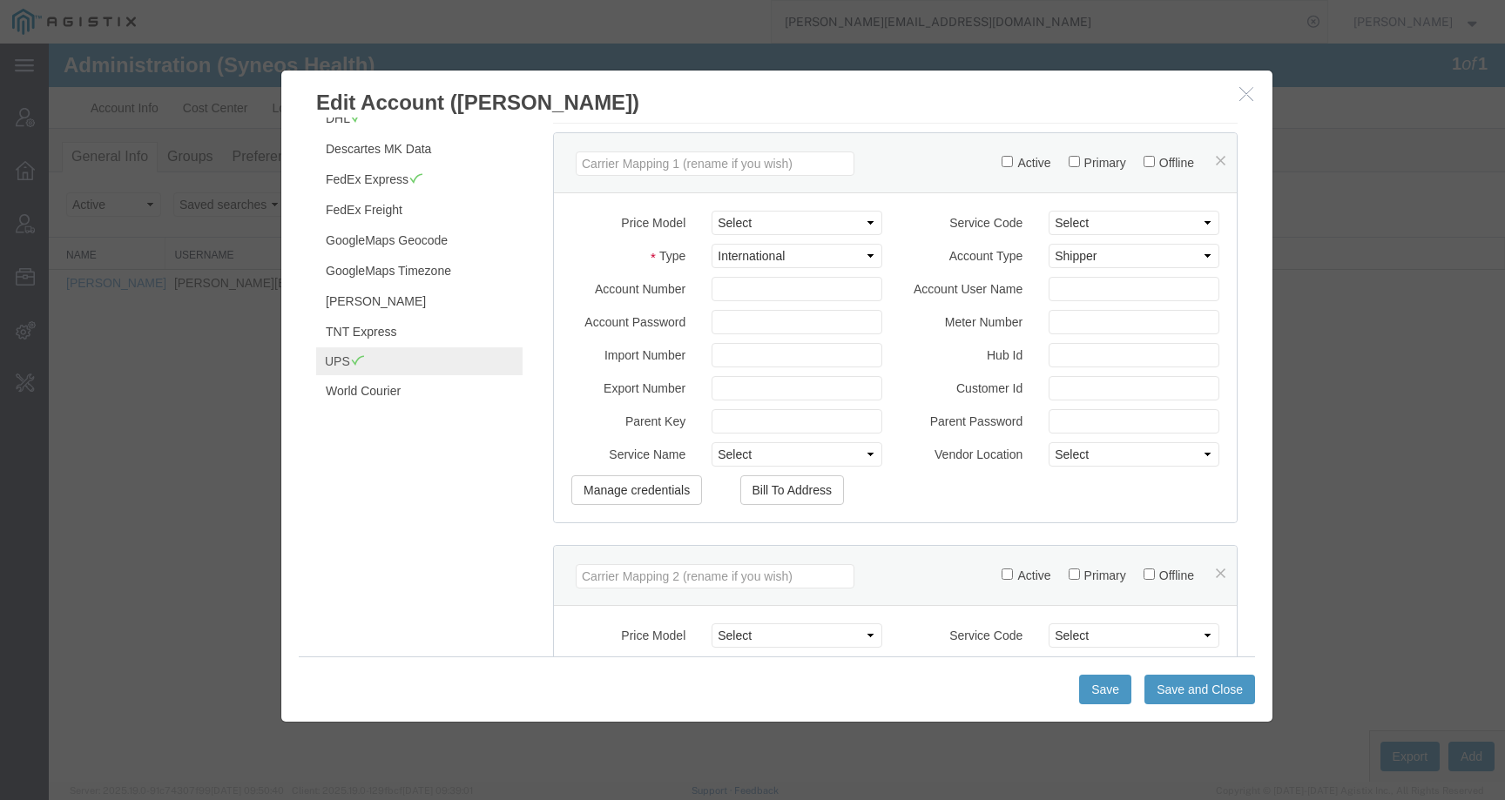
scroll to position [0, 0]
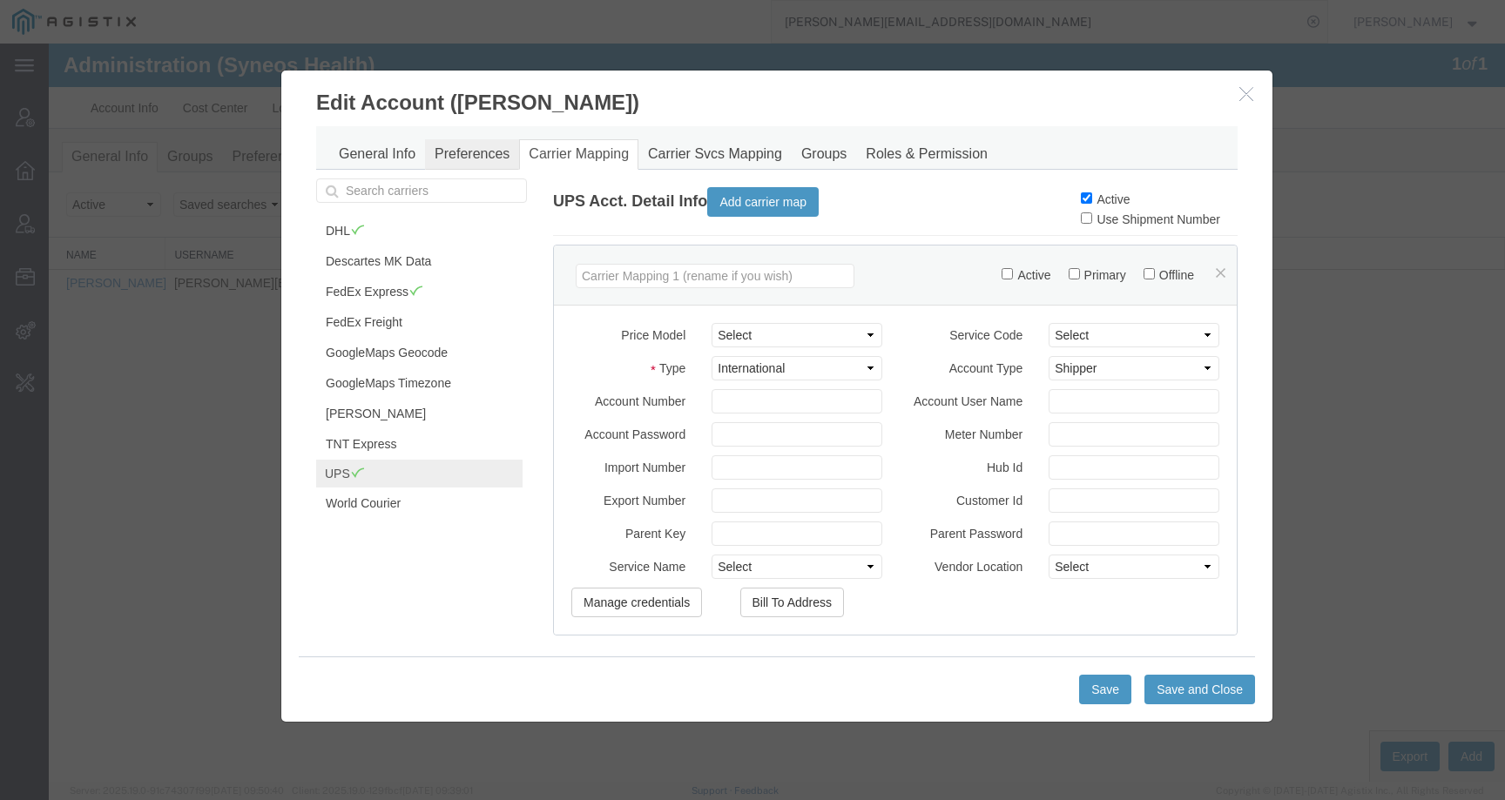
click at [450, 159] on link "Preferences" at bounding box center [472, 154] width 94 height 30
select select
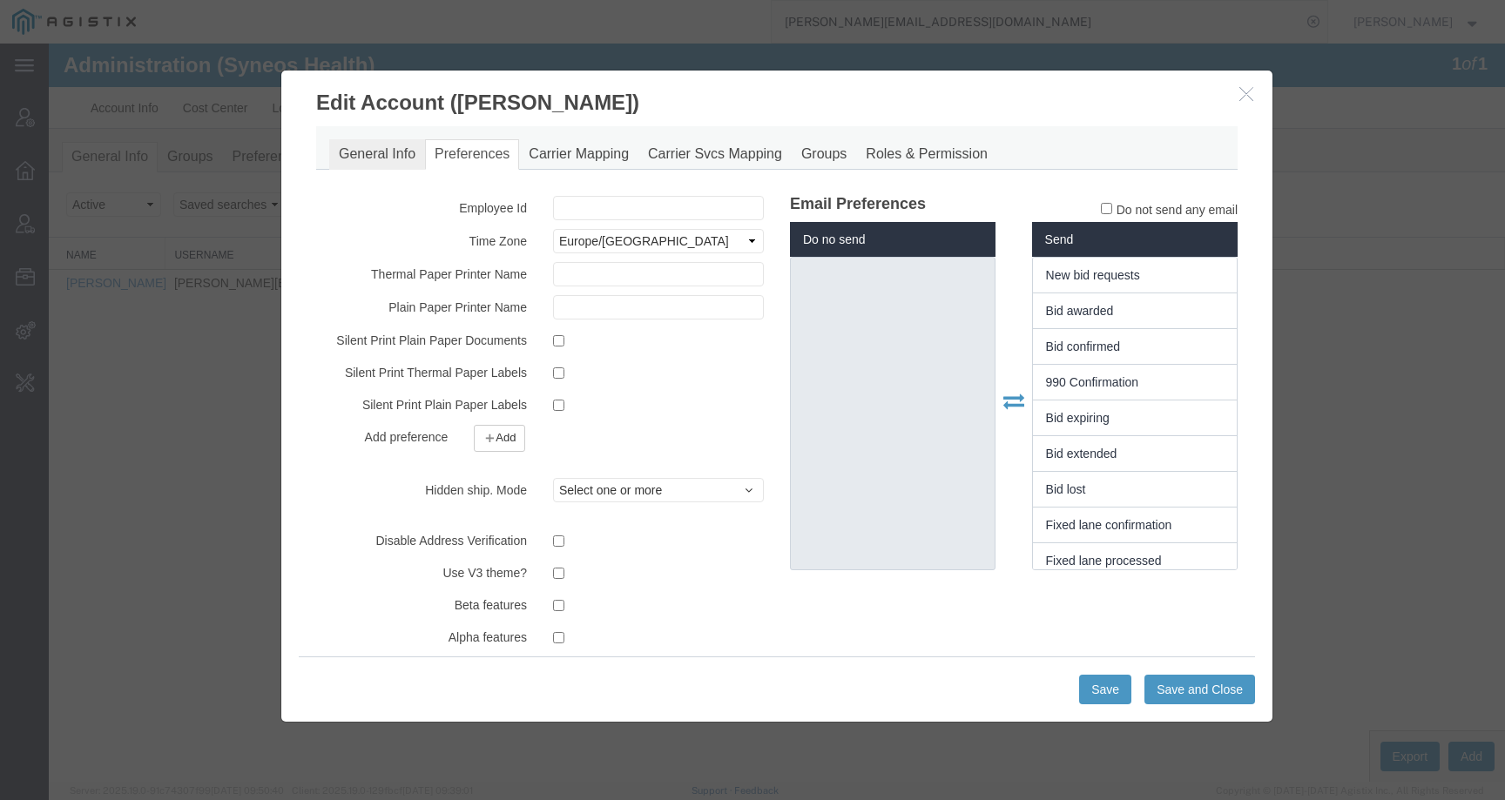
click at [365, 158] on link "General Info" at bounding box center [377, 154] width 96 height 30
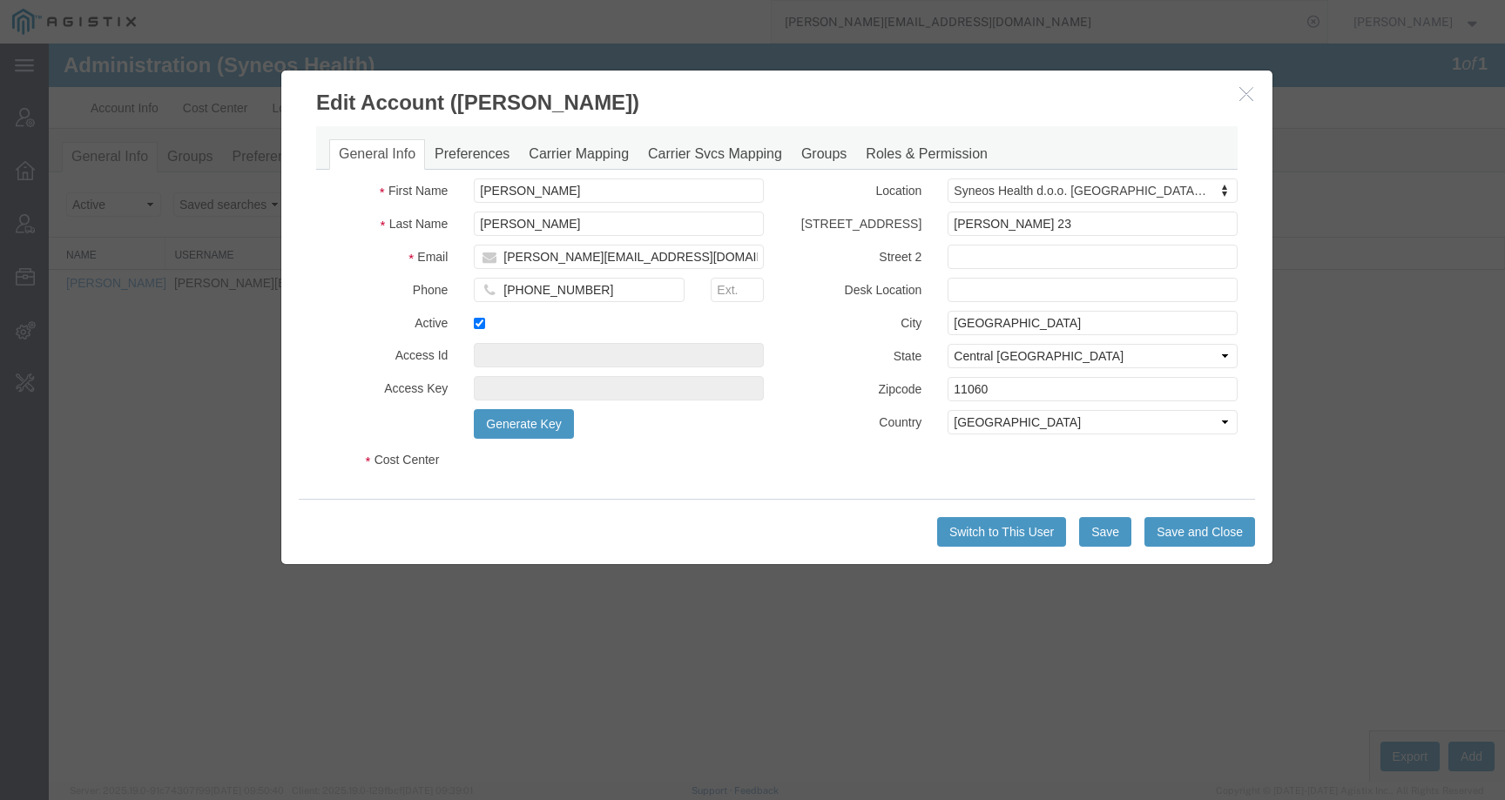
select select "DEPARTMENT"
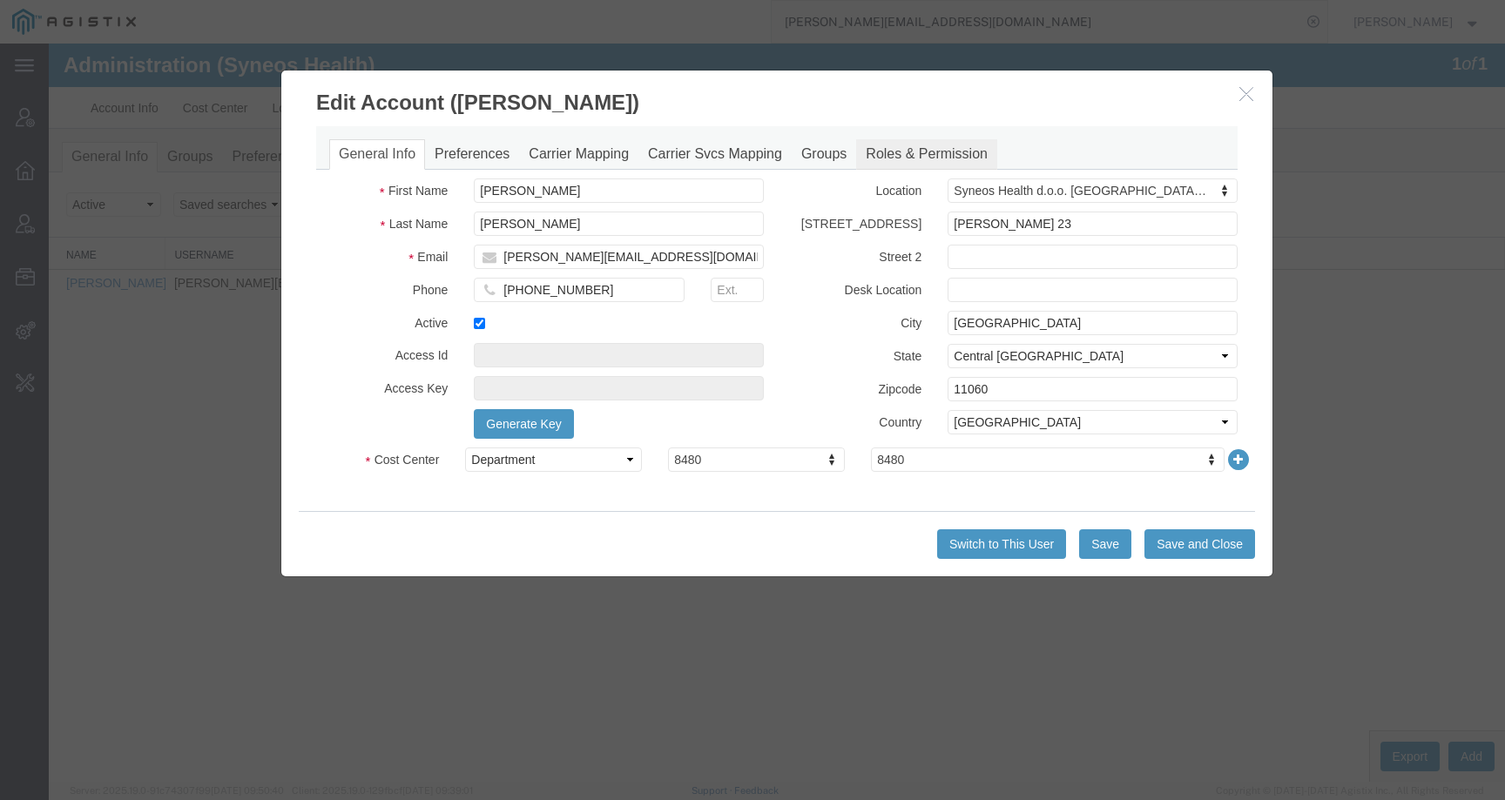
click at [912, 150] on link "Roles & Permission" at bounding box center [926, 154] width 141 height 30
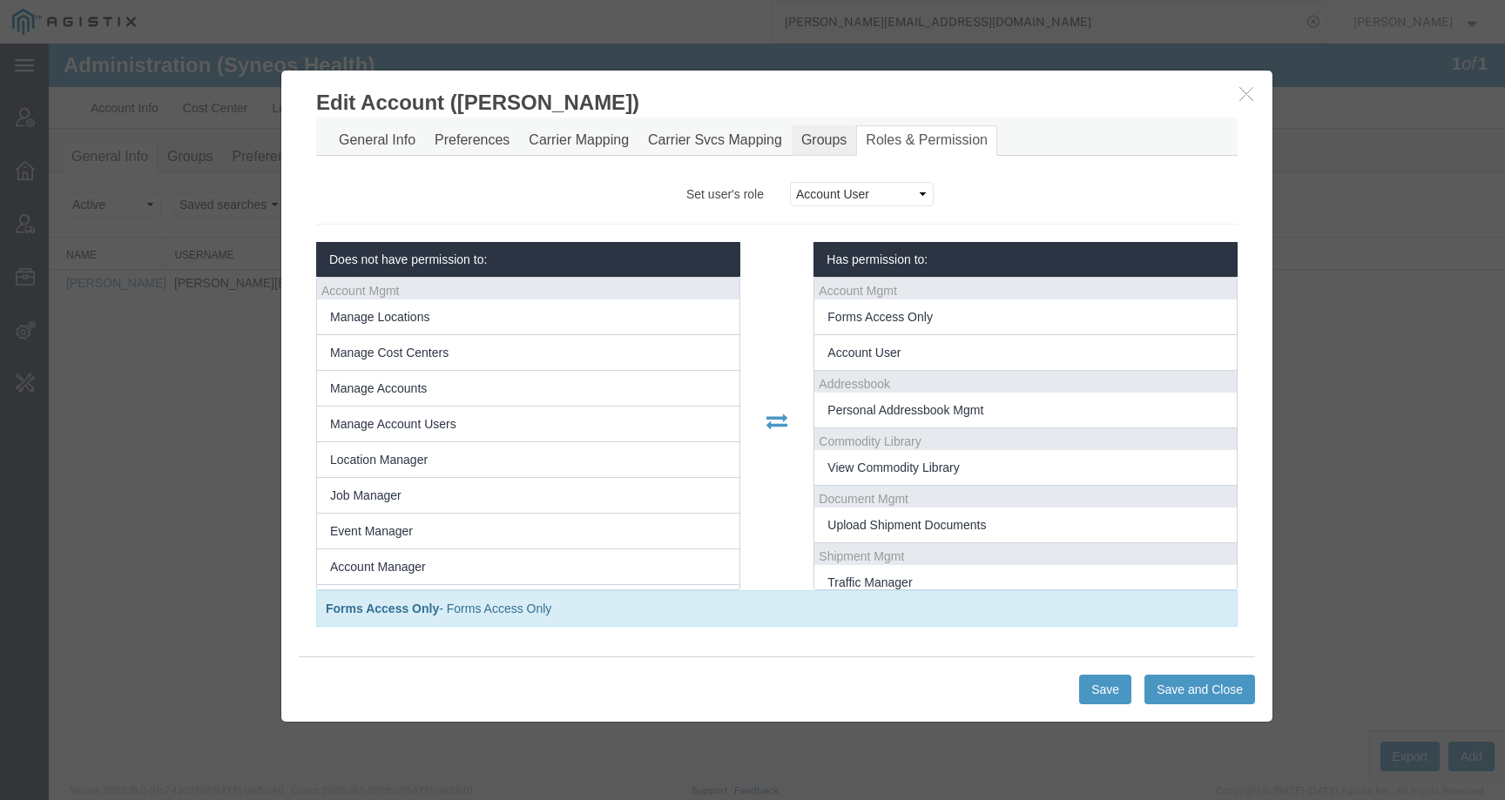
click at [812, 142] on link "Groups" at bounding box center [824, 140] width 64 height 30
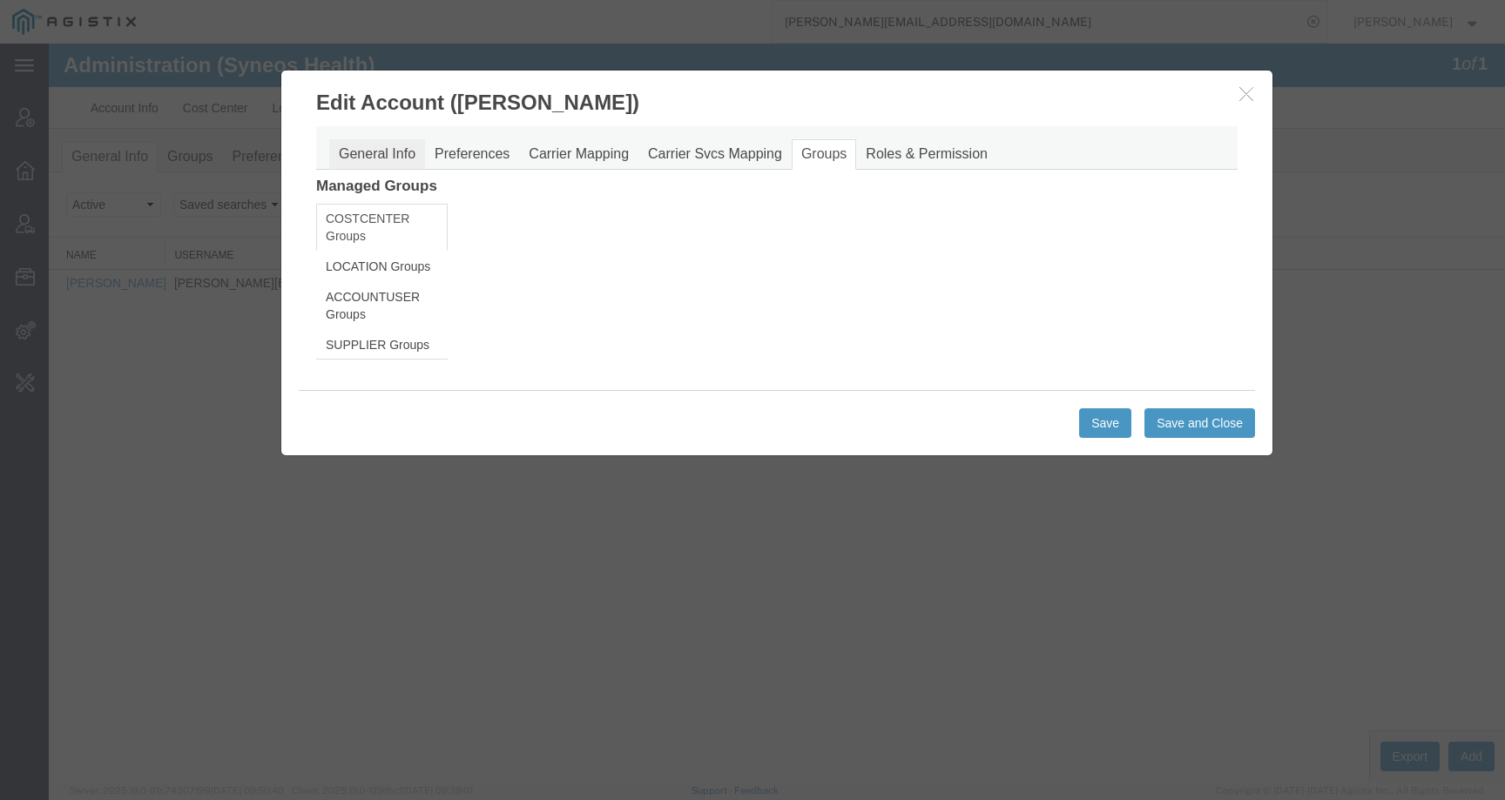
click at [363, 144] on link "General Info" at bounding box center [377, 154] width 96 height 30
select select "DEPARTMENT"
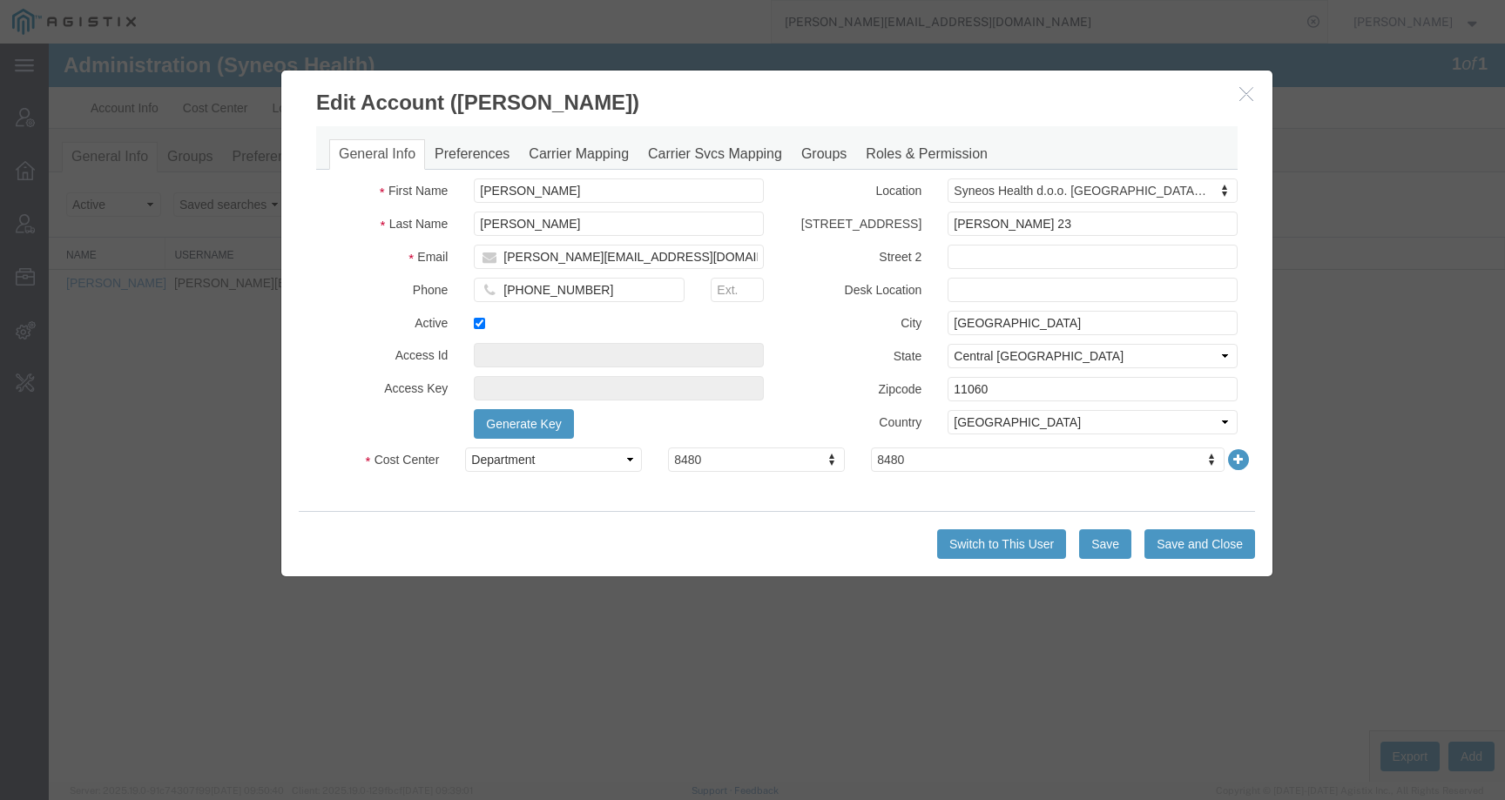
click at [1250, 88] on icon "button" at bounding box center [1246, 93] width 14 height 15
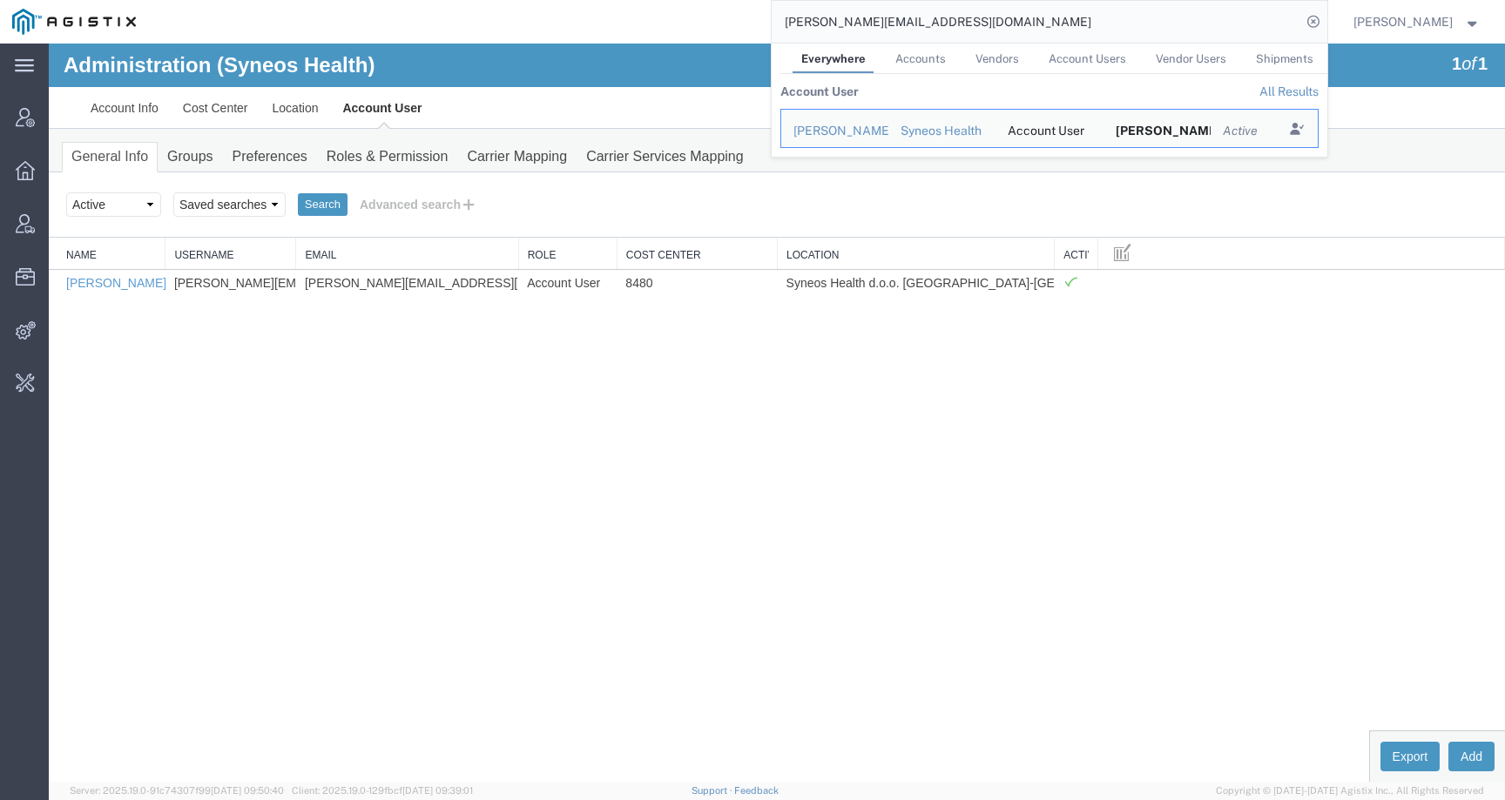
drag, startPoint x: 1051, startPoint y: 30, endPoint x: 655, endPoint y: 10, distance: 396.7
click at [655, 10] on div "aleksandar.stanojevic@syneoshealth.com Everywhere Accounts Vendors Account User…" at bounding box center [737, 22] width 1179 height 44
click at [1456, 105] on ul "Account Info Cost Center Location Account User" at bounding box center [776, 107] width 1397 height 41
click at [1075, 18] on input "aleksandar.stanojevic@syneoshealth.com" at bounding box center [1036, 22] width 529 height 42
click at [1308, 131] on icon "Search Results" at bounding box center [1296, 129] width 24 height 24
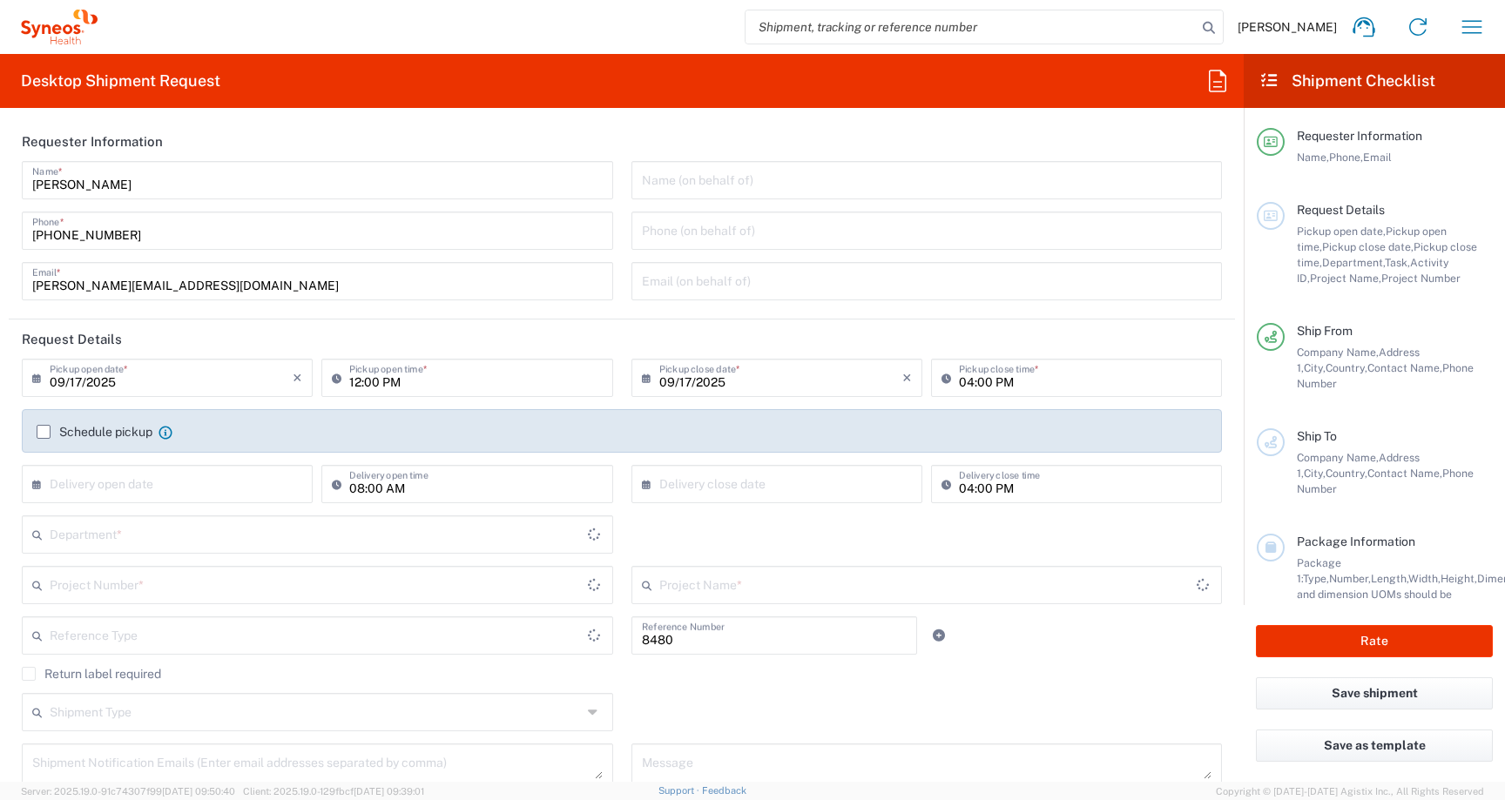
type input "Department"
type input "Central [GEOGRAPHIC_DATA]"
type input "[GEOGRAPHIC_DATA]"
type input "Syneos Health d.o.o. [GEOGRAPHIC_DATA]-[GEOGRAPHIC_DATA]"
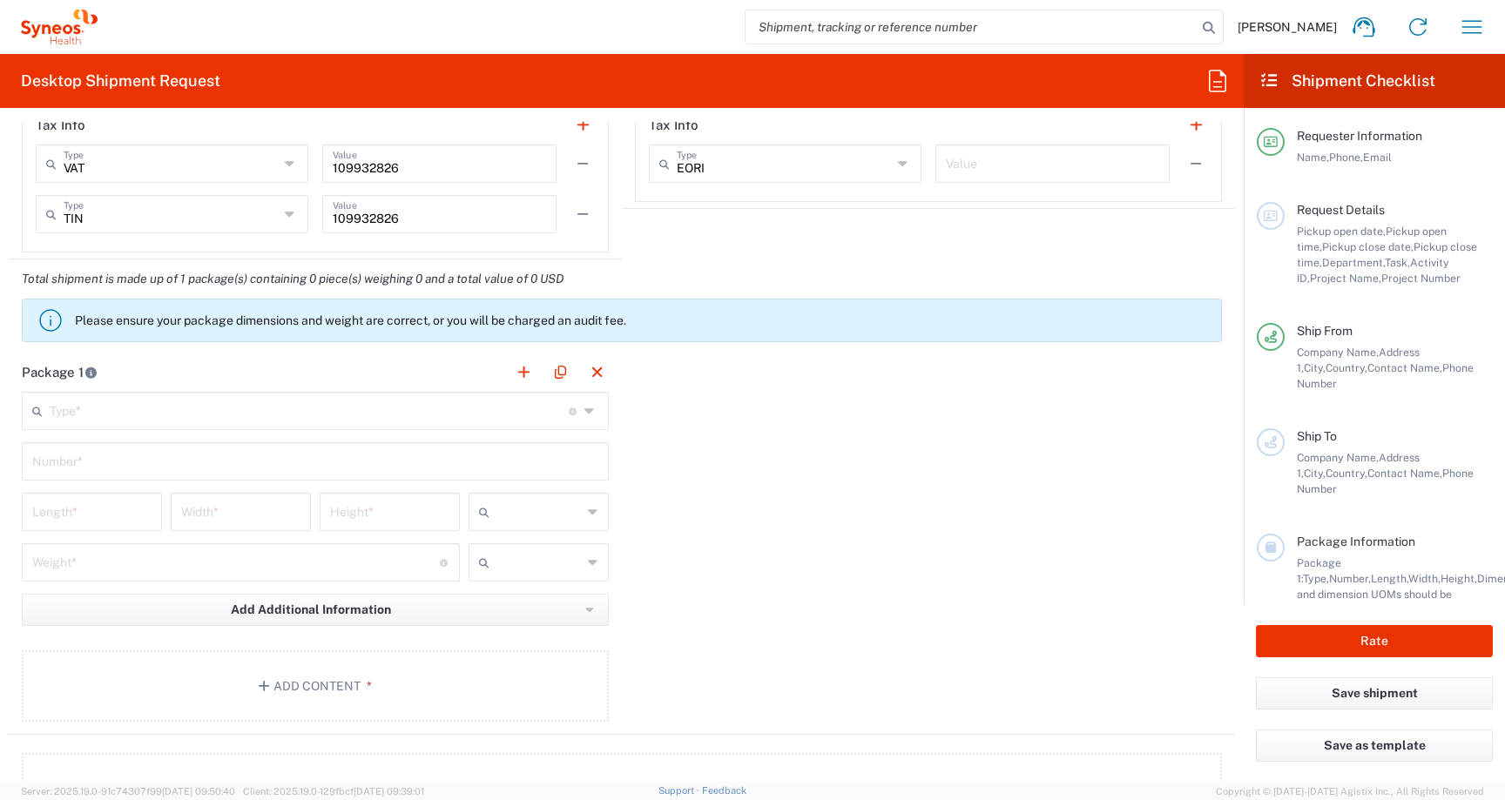
scroll to position [1467, 0]
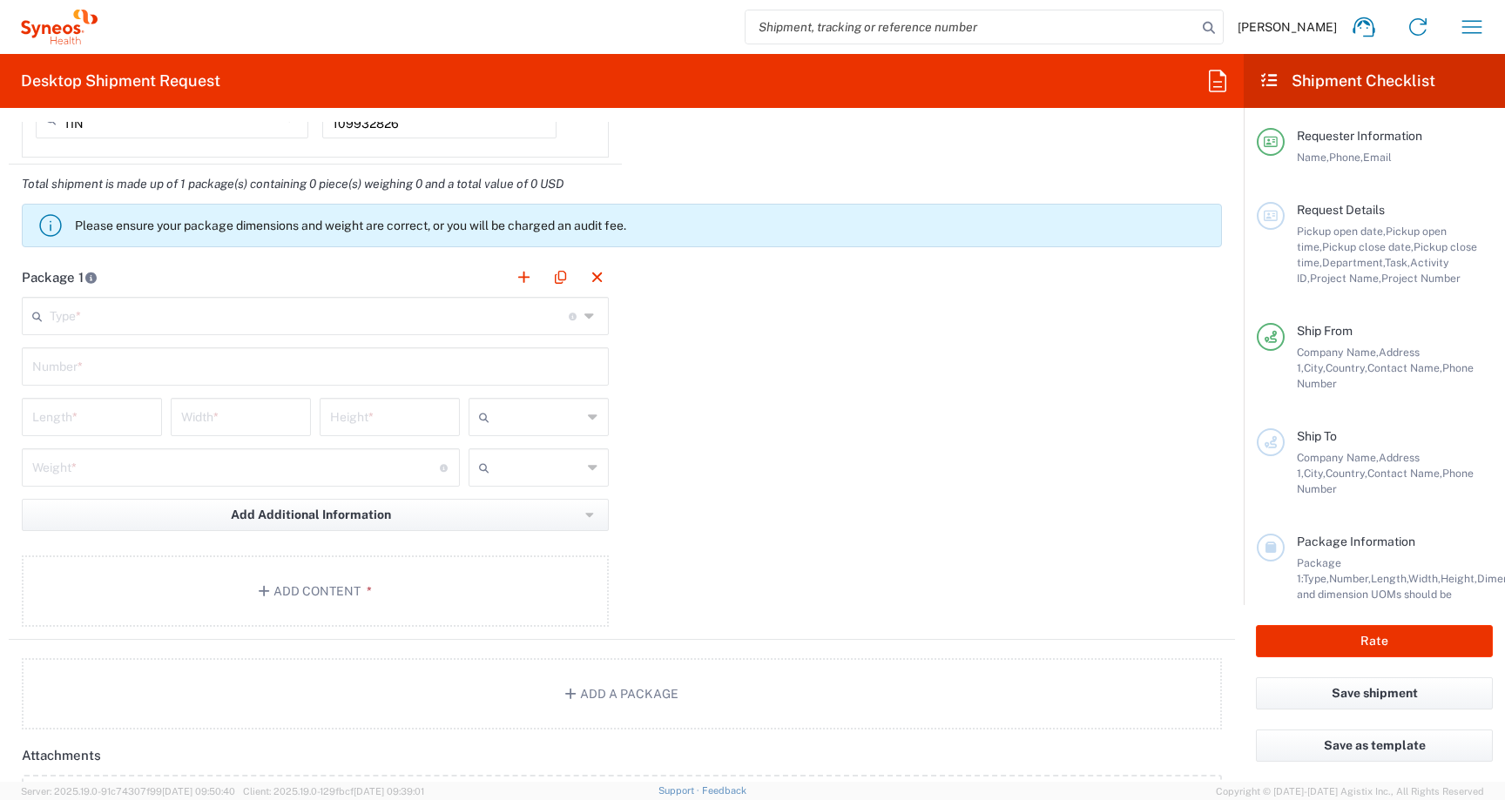
click at [775, 30] on input "search" at bounding box center [970, 26] width 451 height 33
paste input "56846867"
type input "56846867"
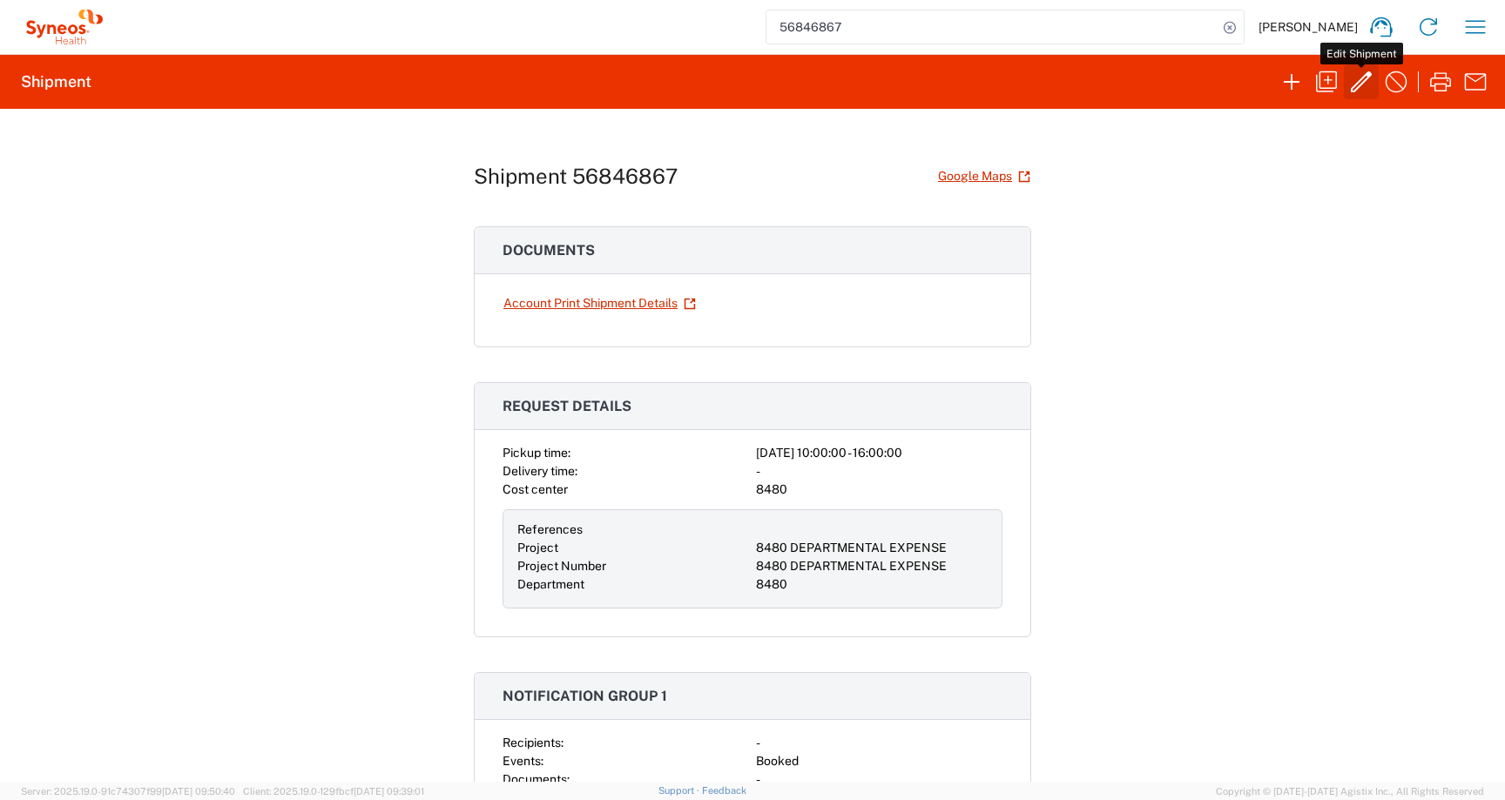
click at [1362, 85] on icon "button" at bounding box center [1361, 82] width 28 height 28
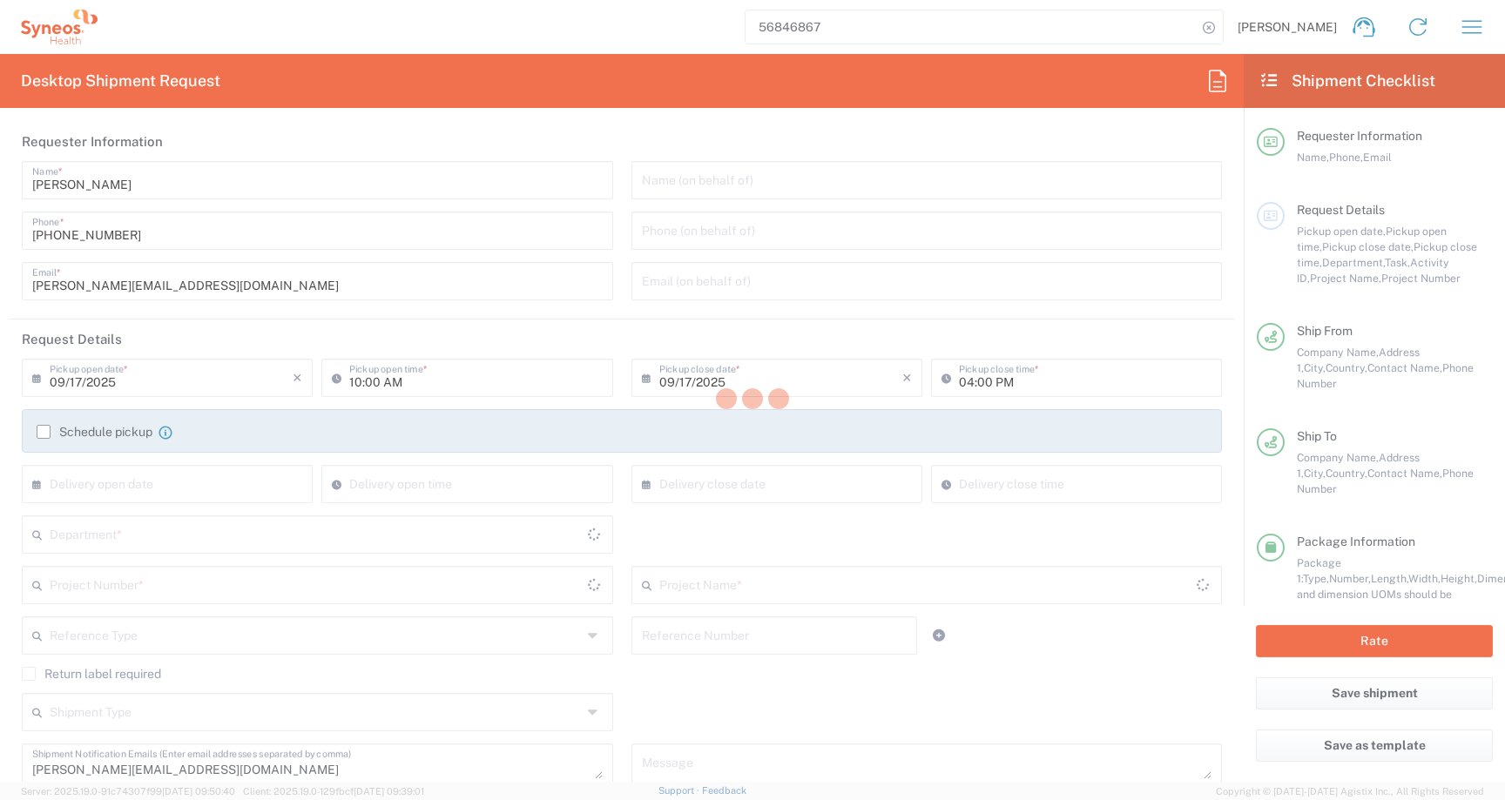
type input "Envelope"
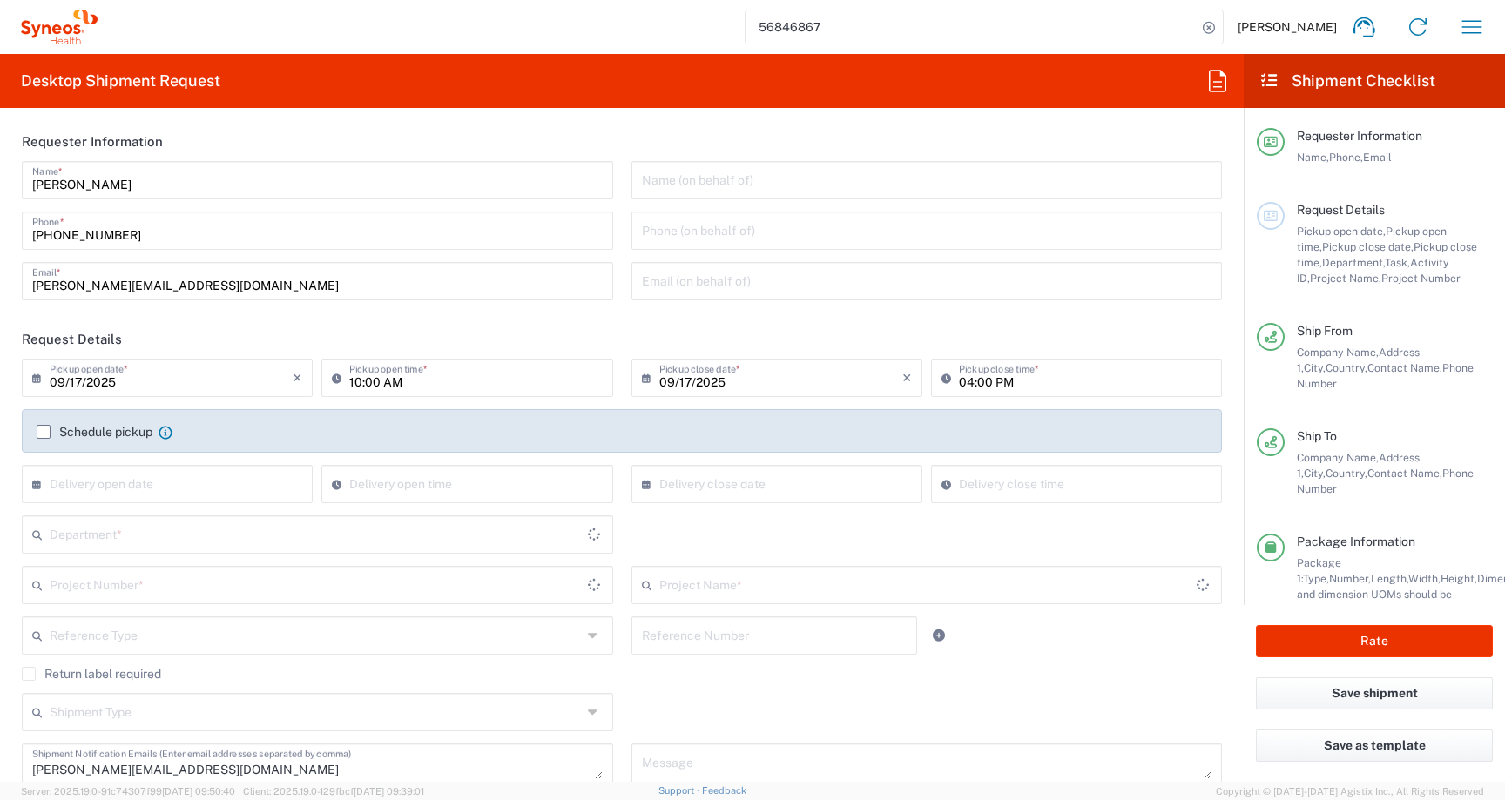
type input "Central [GEOGRAPHIC_DATA]"
type input "8480 DEPARTMENTAL EXPENSE"
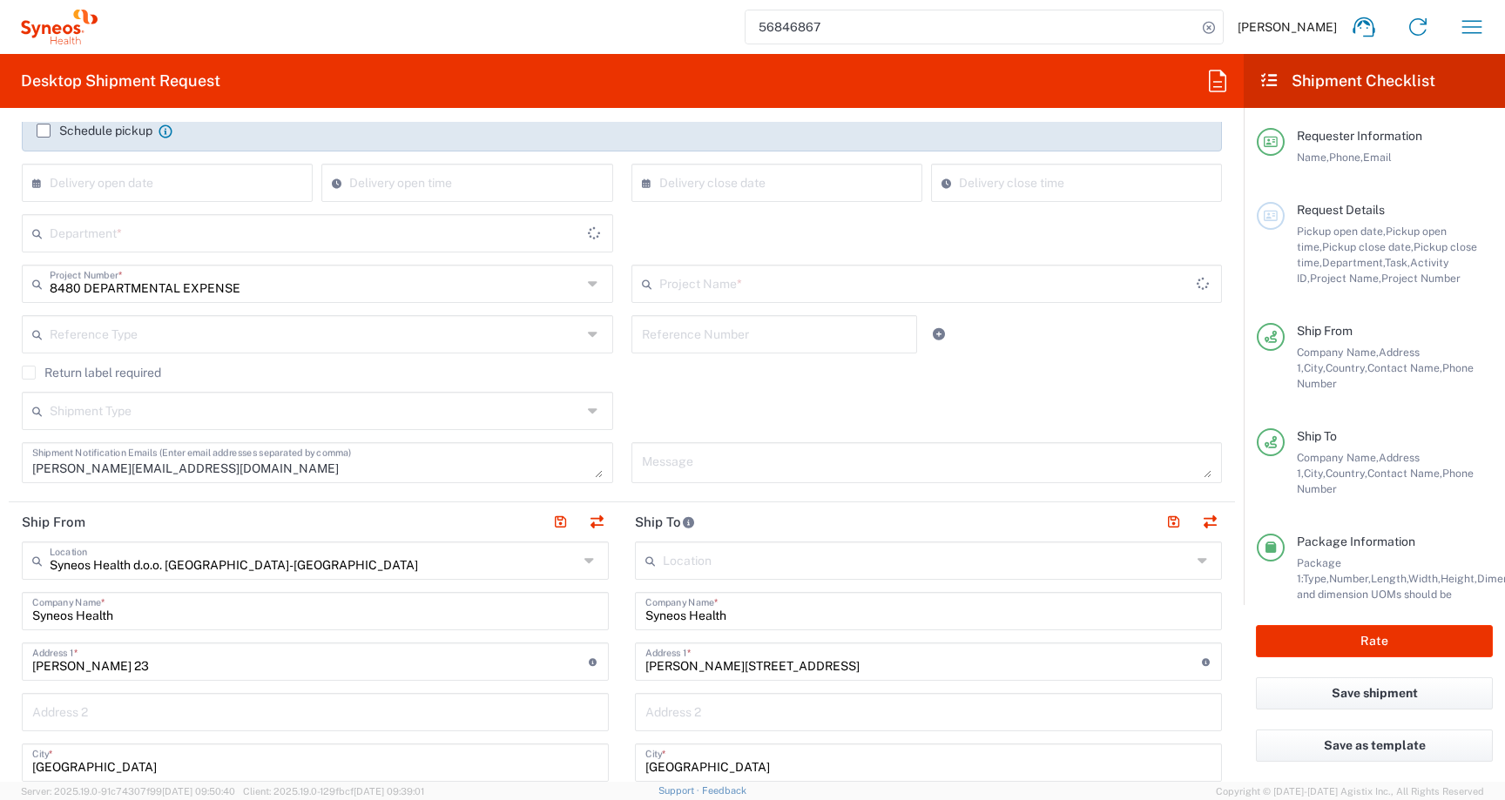
type input "8480 DEPARTMENTAL EXPENSE"
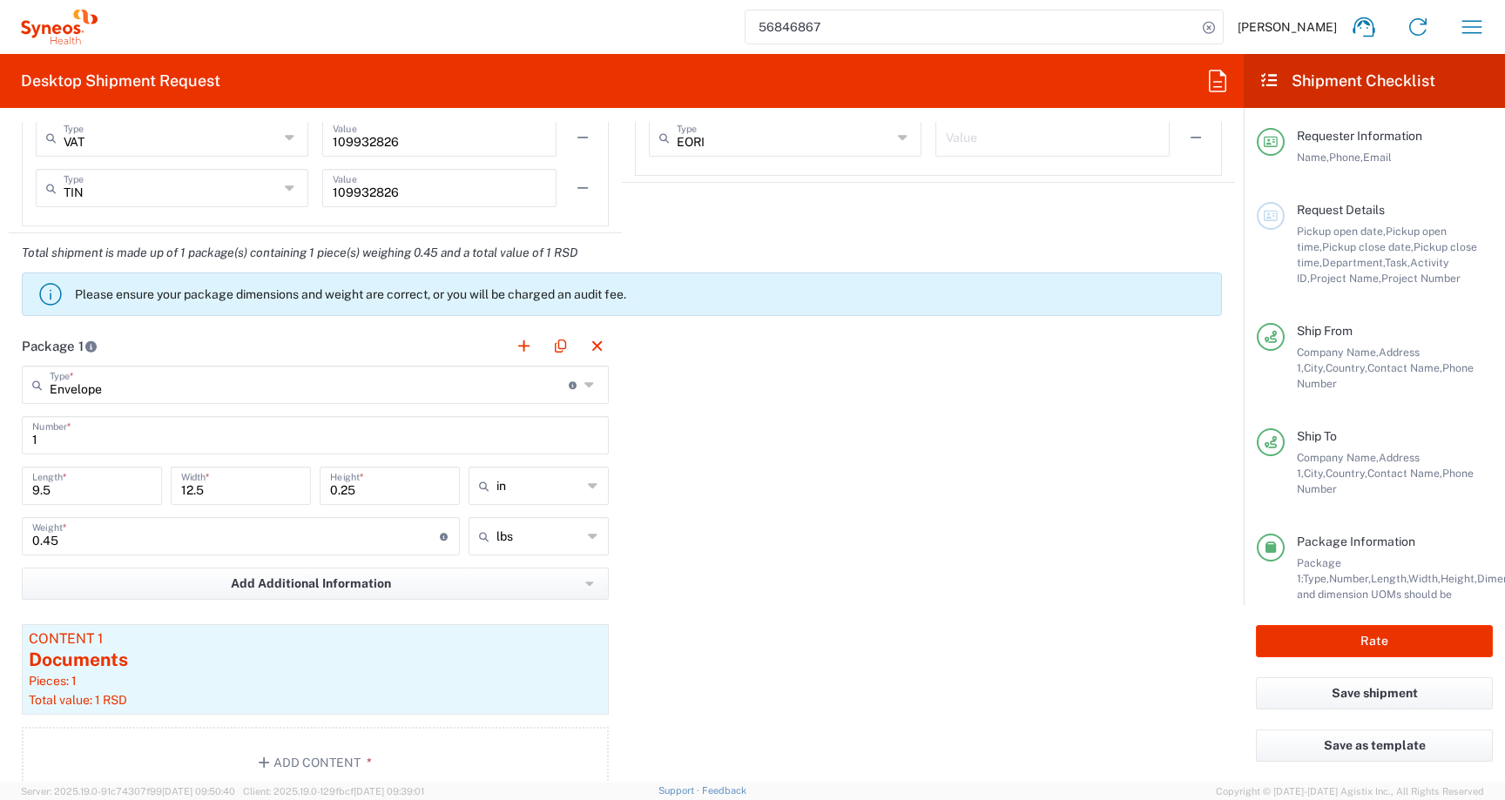
type input "8480"
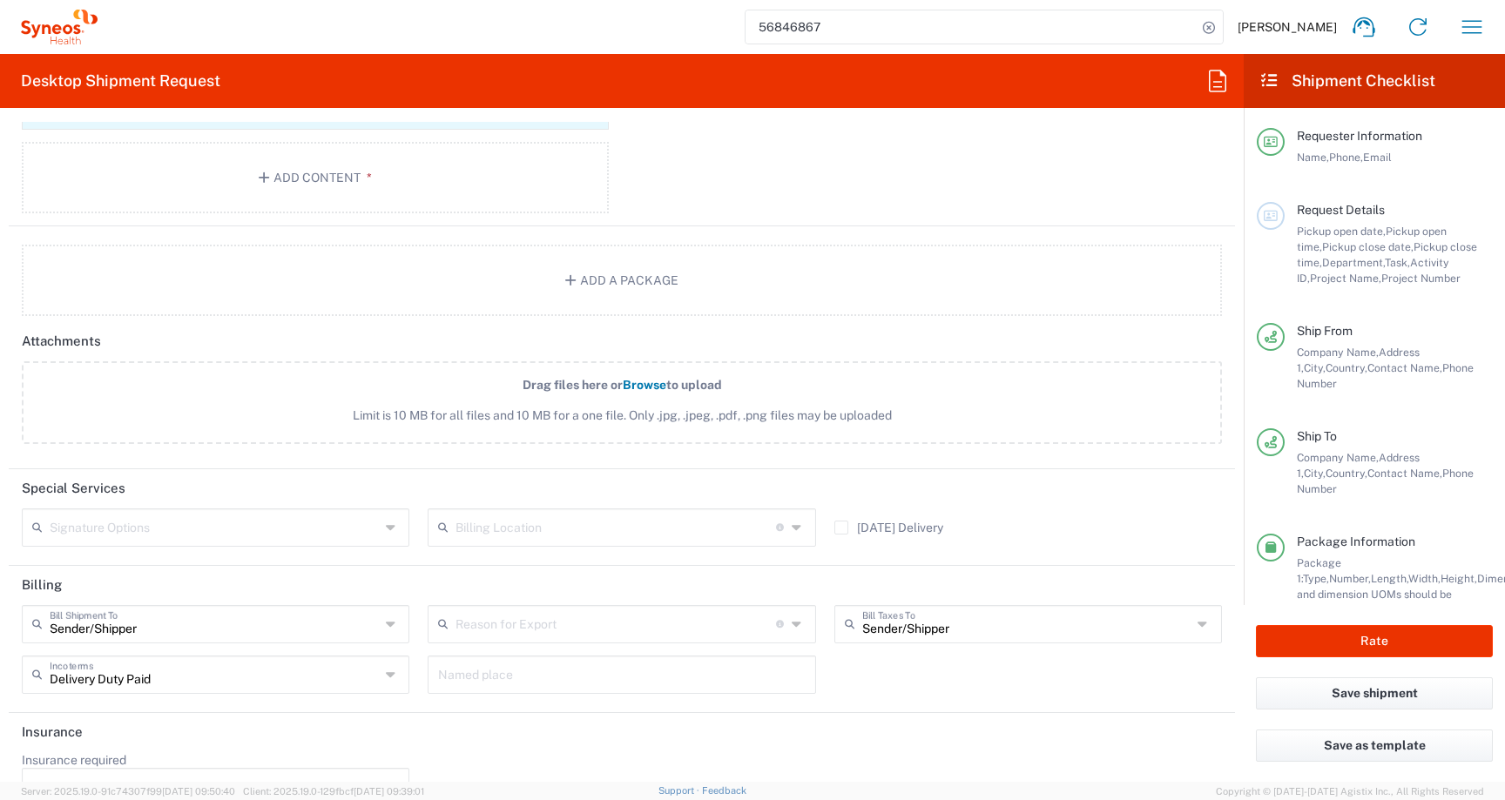
scroll to position [2027, 0]
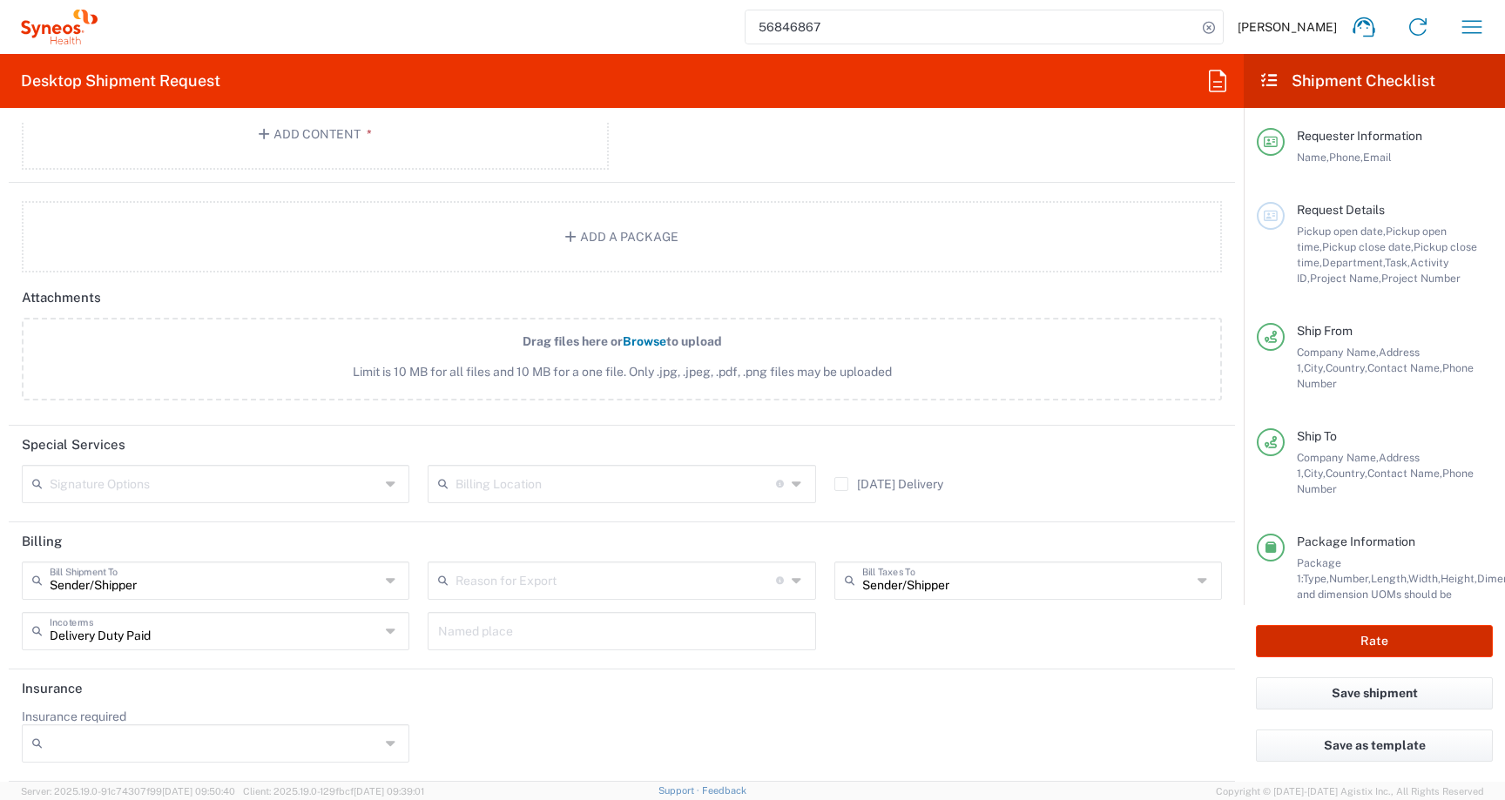
click at [1277, 625] on button "Rate" at bounding box center [1374, 641] width 237 height 32
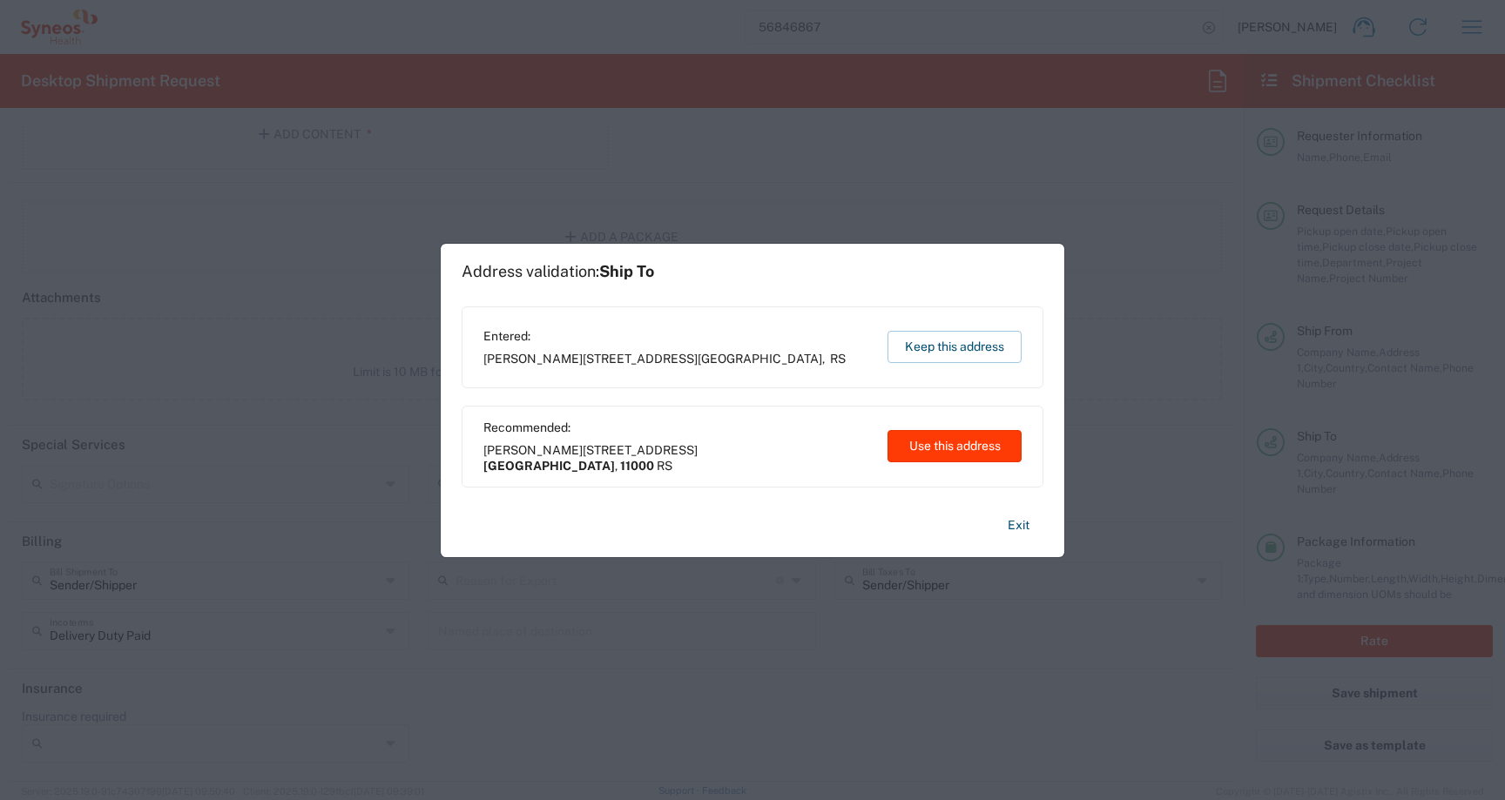
click at [918, 446] on button "Use this address" at bounding box center [954, 446] width 134 height 32
type input "Beograd"
type input "11000"
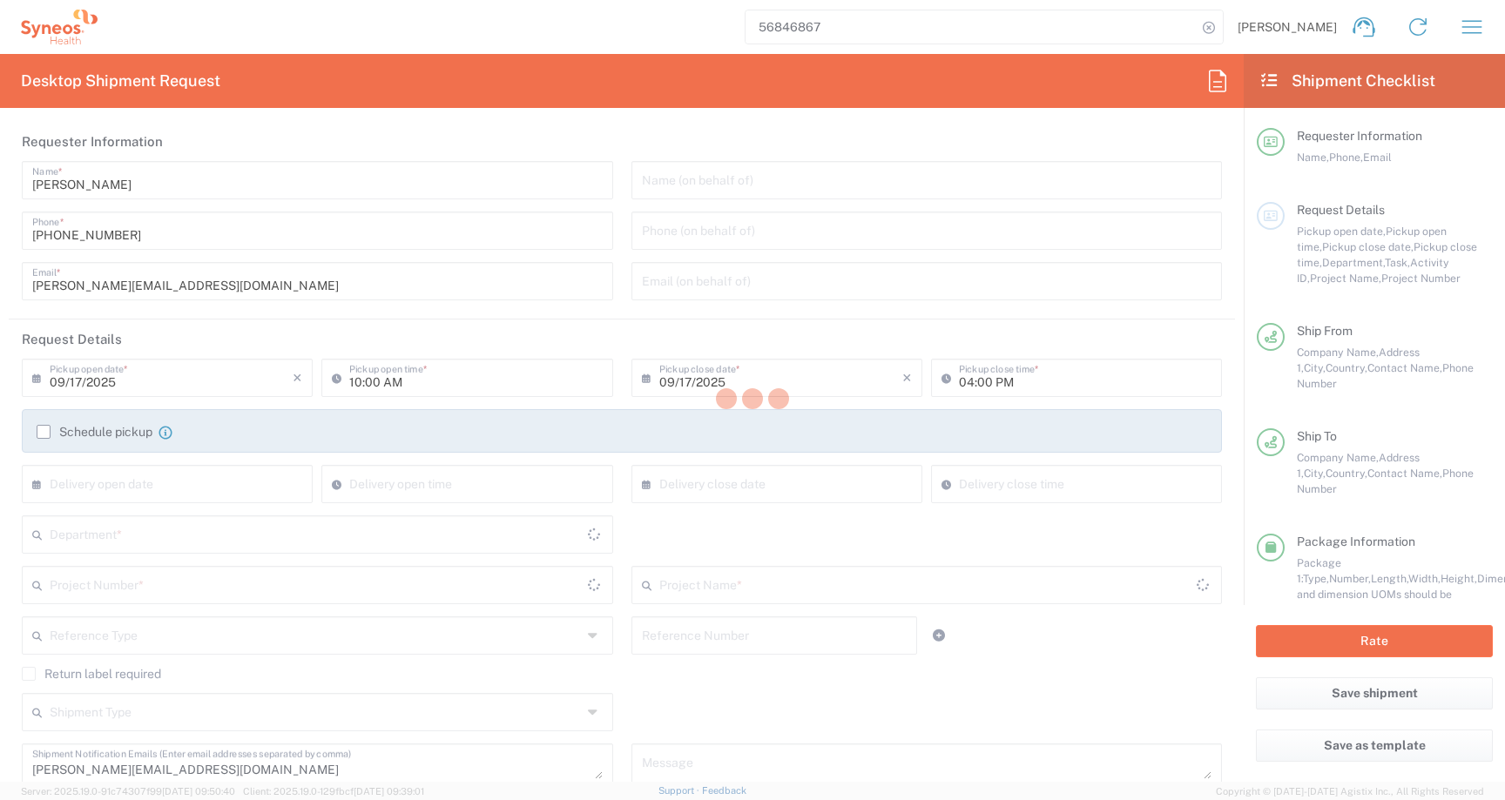
type input "Envelope"
type input "Central [GEOGRAPHIC_DATA]"
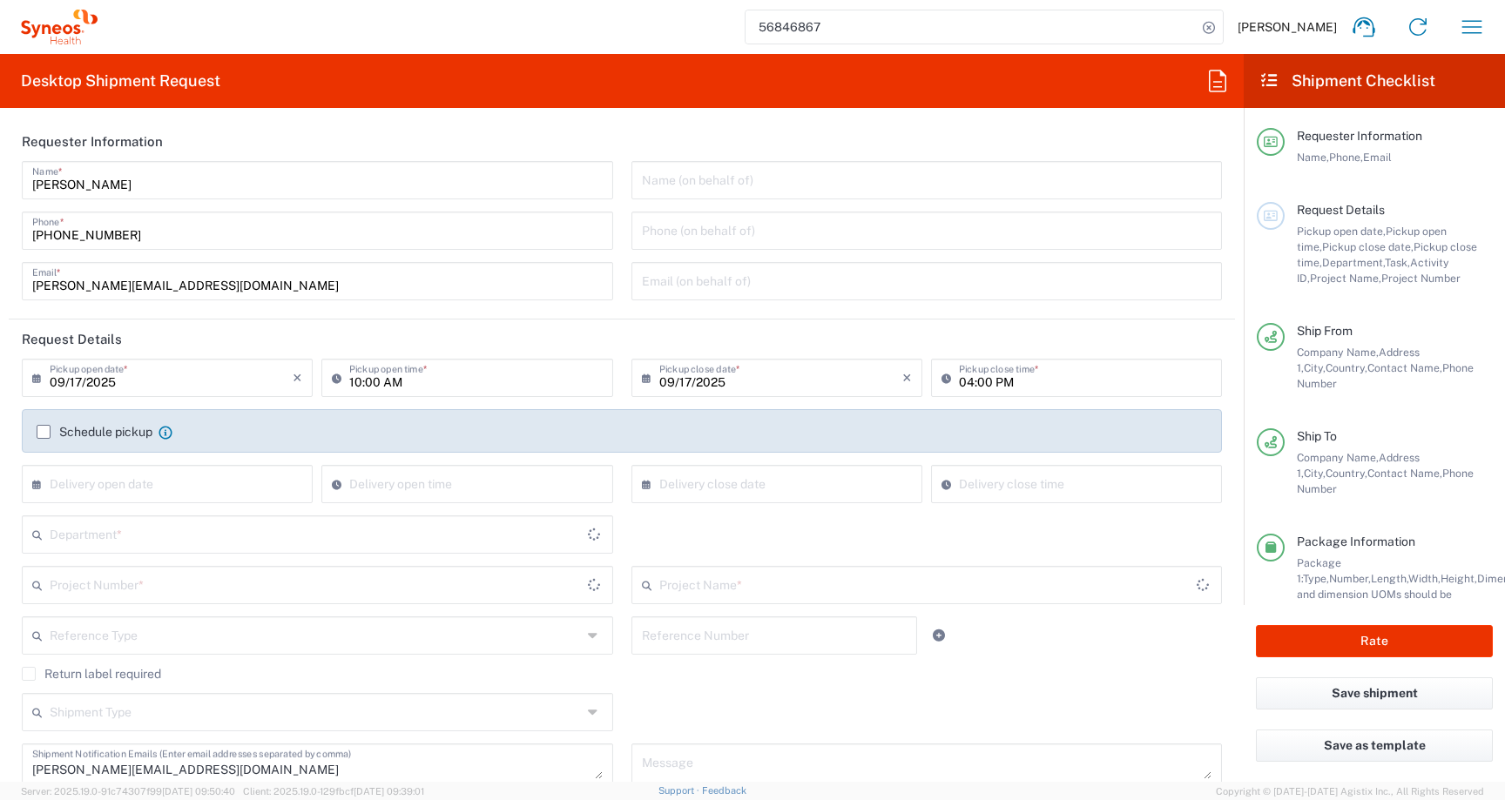
type input "8480 DEPARTMENTAL EXPENSE"
type input "8480"
type input "8480 DEPARTMENTAL EXPENSE"
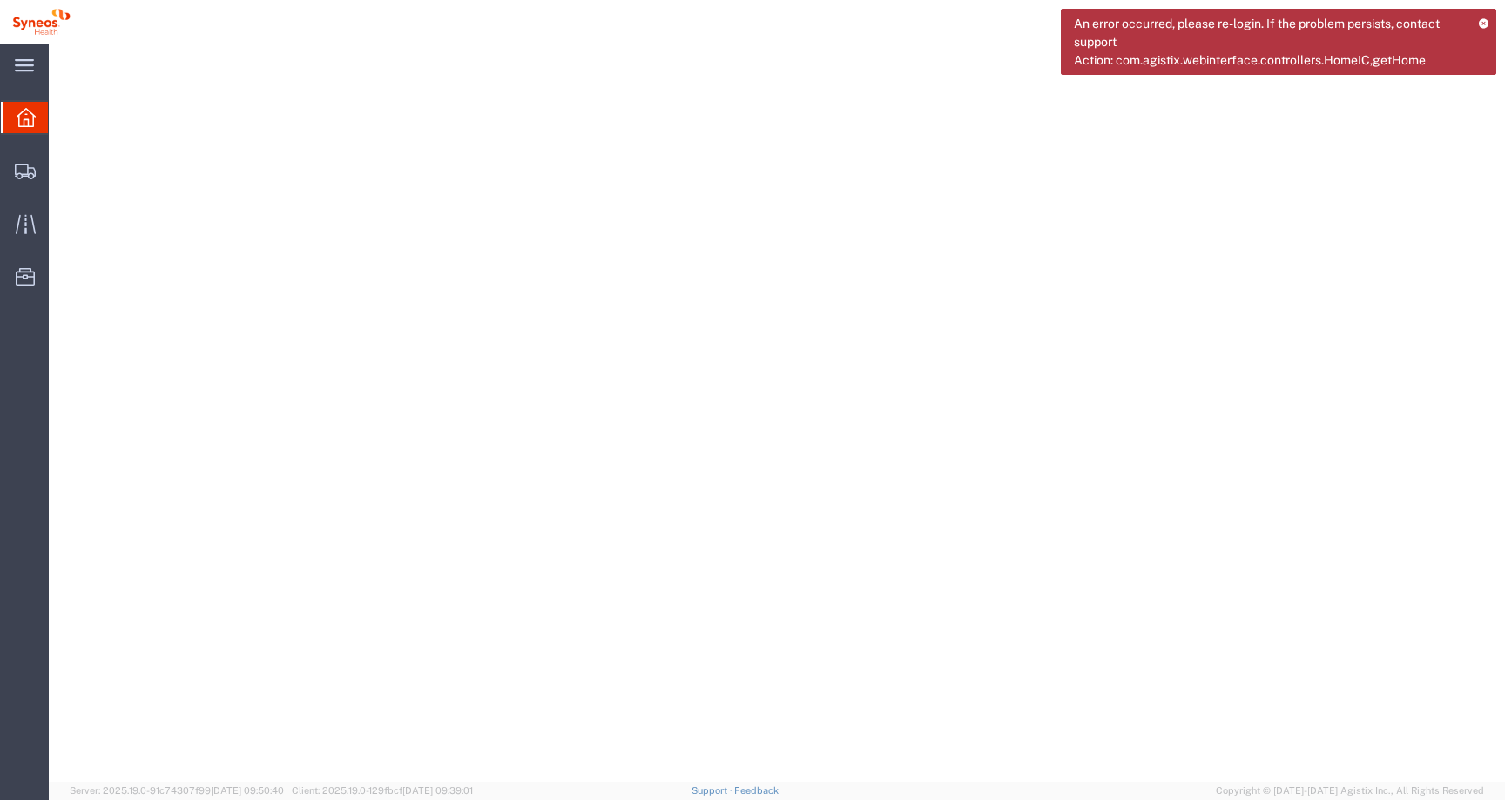
click at [1371, 30] on span "An error occurred, please re-login. If the problem persists, contact support Ac…" at bounding box center [1270, 42] width 392 height 55
click at [1487, 23] on icon at bounding box center [1483, 23] width 11 height 10
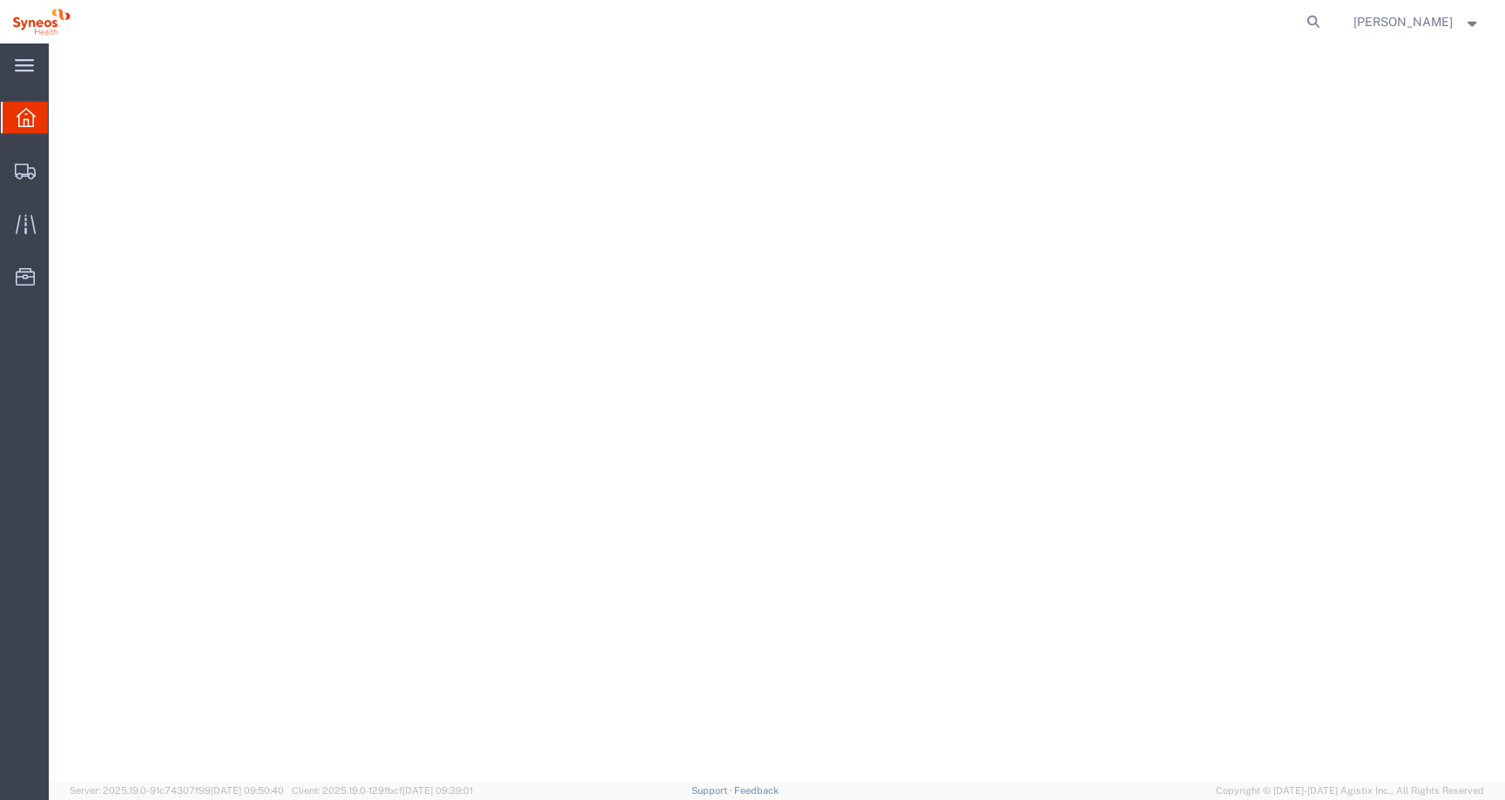
click at [1462, 23] on span "[PERSON_NAME]" at bounding box center [1416, 21] width 127 height 19
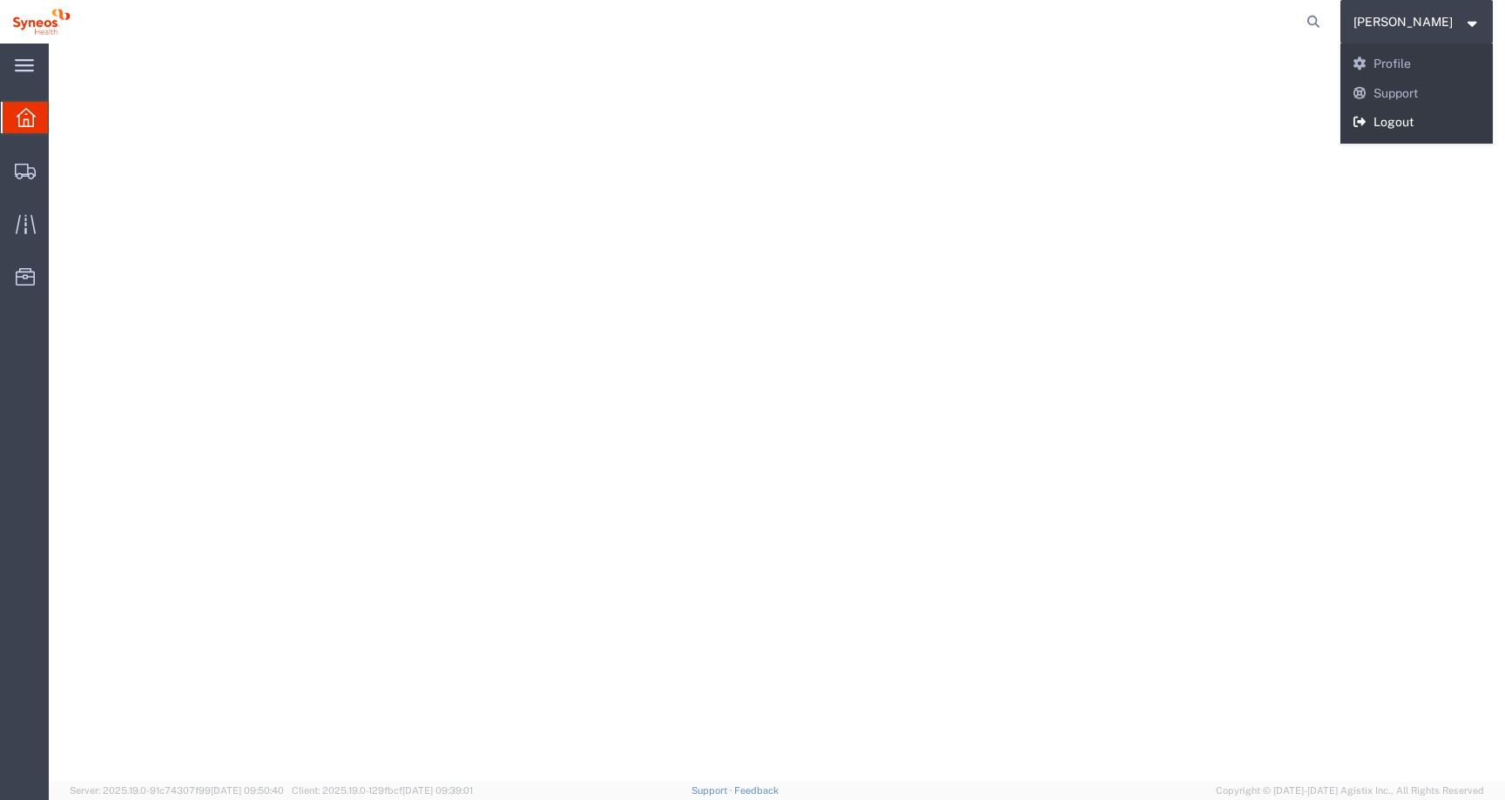
click at [1440, 118] on link "Logout" at bounding box center [1416, 123] width 153 height 30
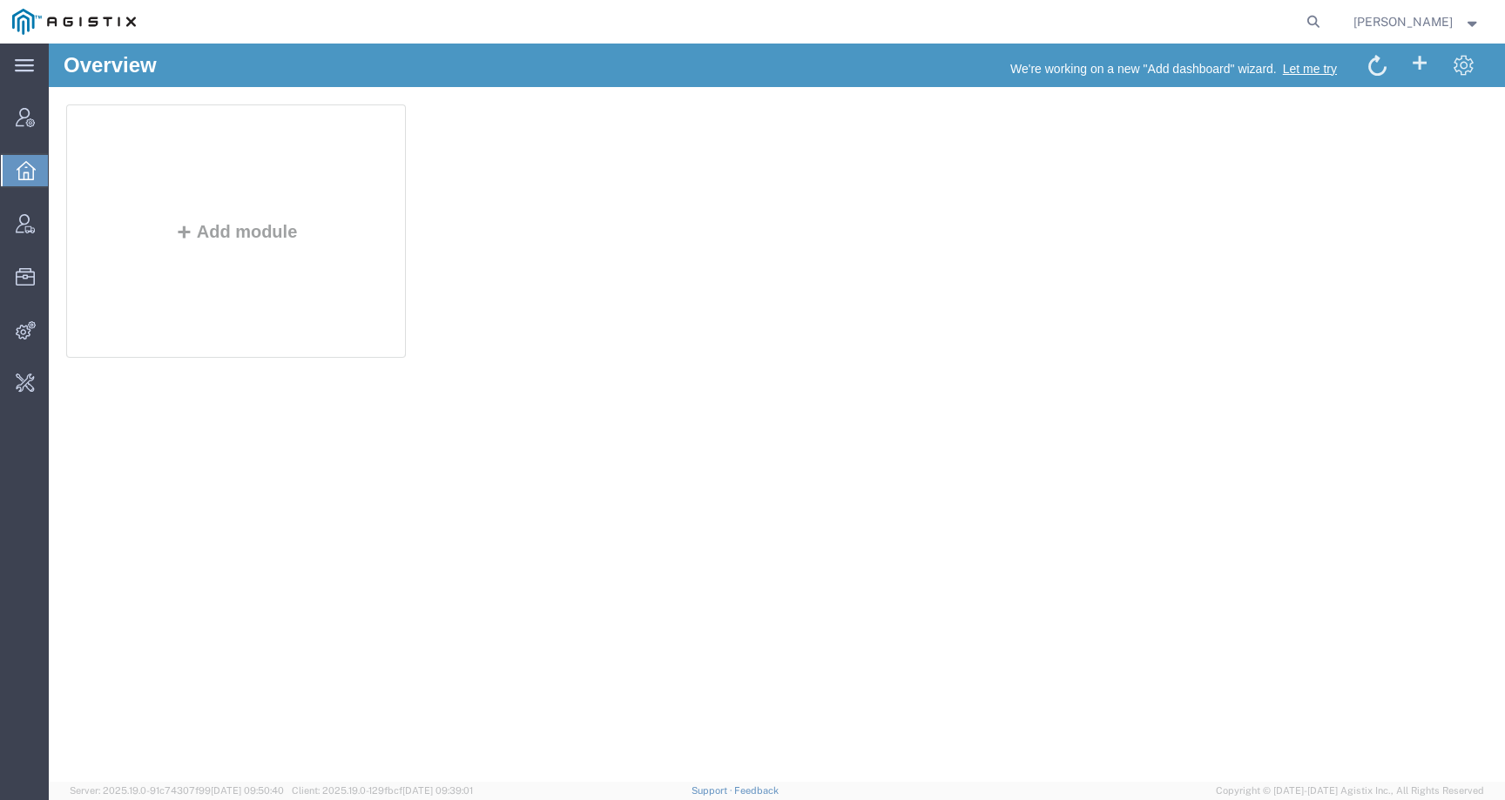
click at [1309, 24] on agx-global-search at bounding box center [1049, 22] width 557 height 44
click at [1322, 24] on icon at bounding box center [1313, 22] width 24 height 24
click at [1294, 26] on input "search" at bounding box center [1036, 22] width 529 height 42
paste input "56831900"
type input "56831900"
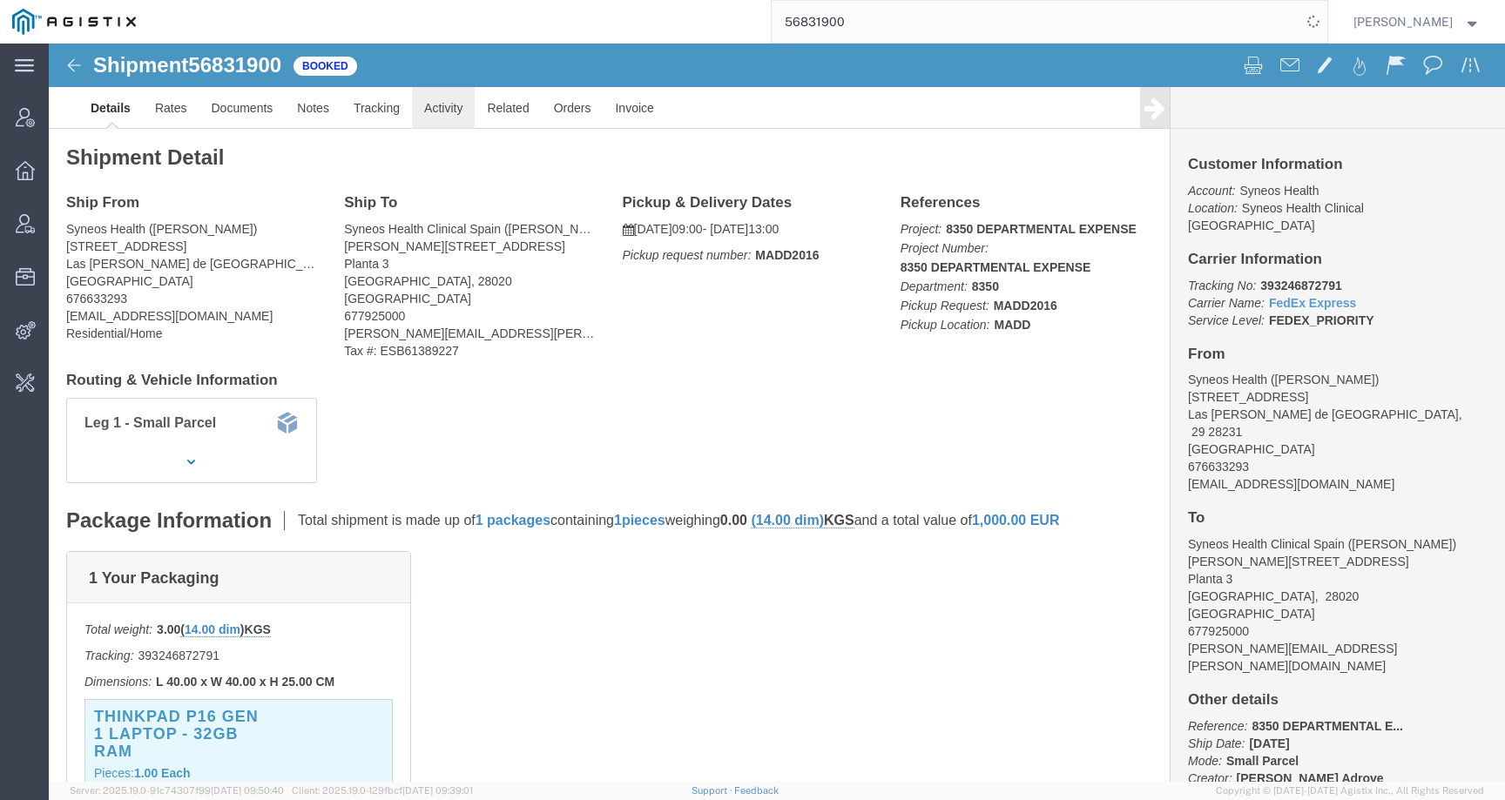
click link "Activity"
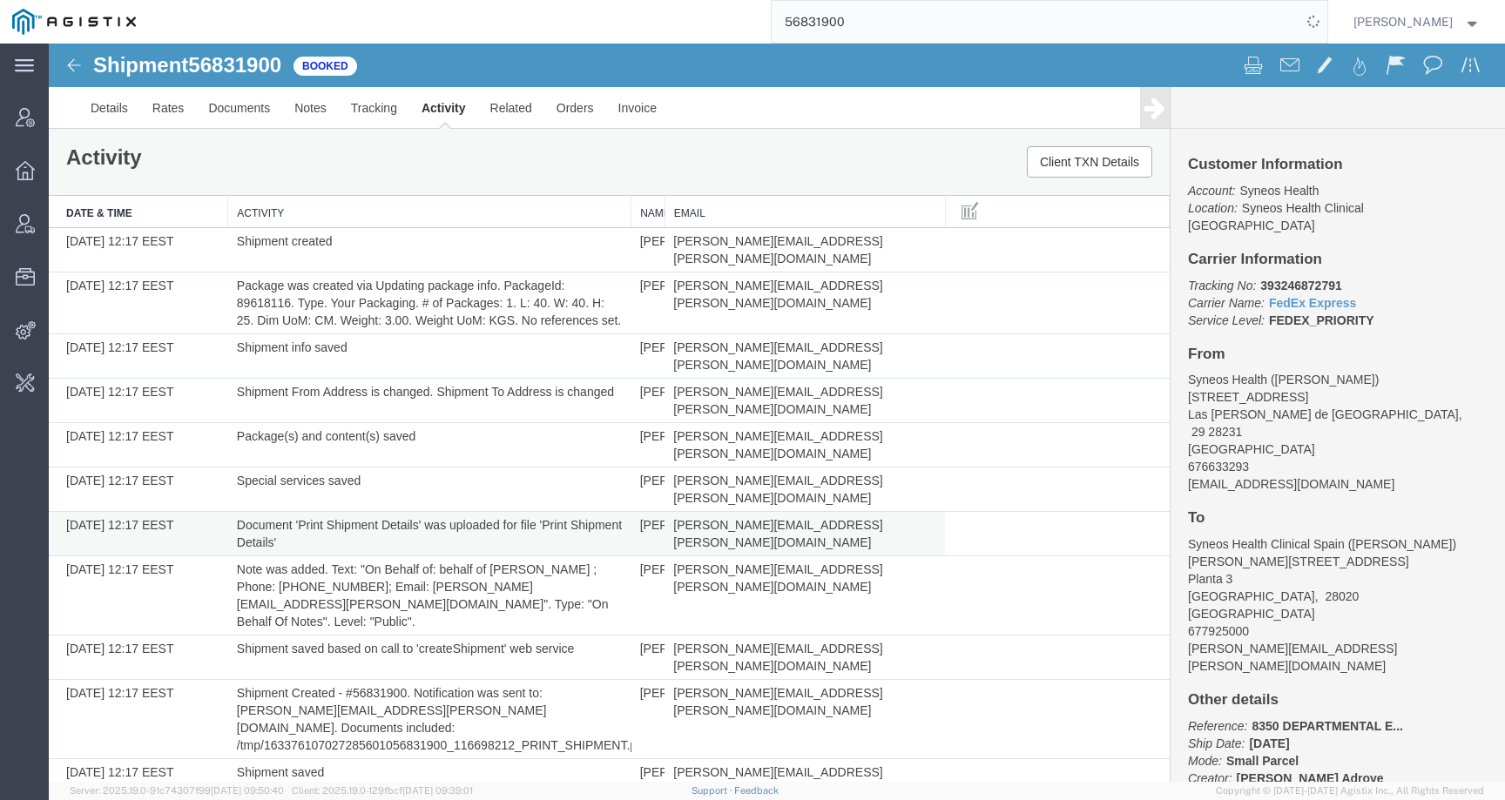
scroll to position [408, 0]
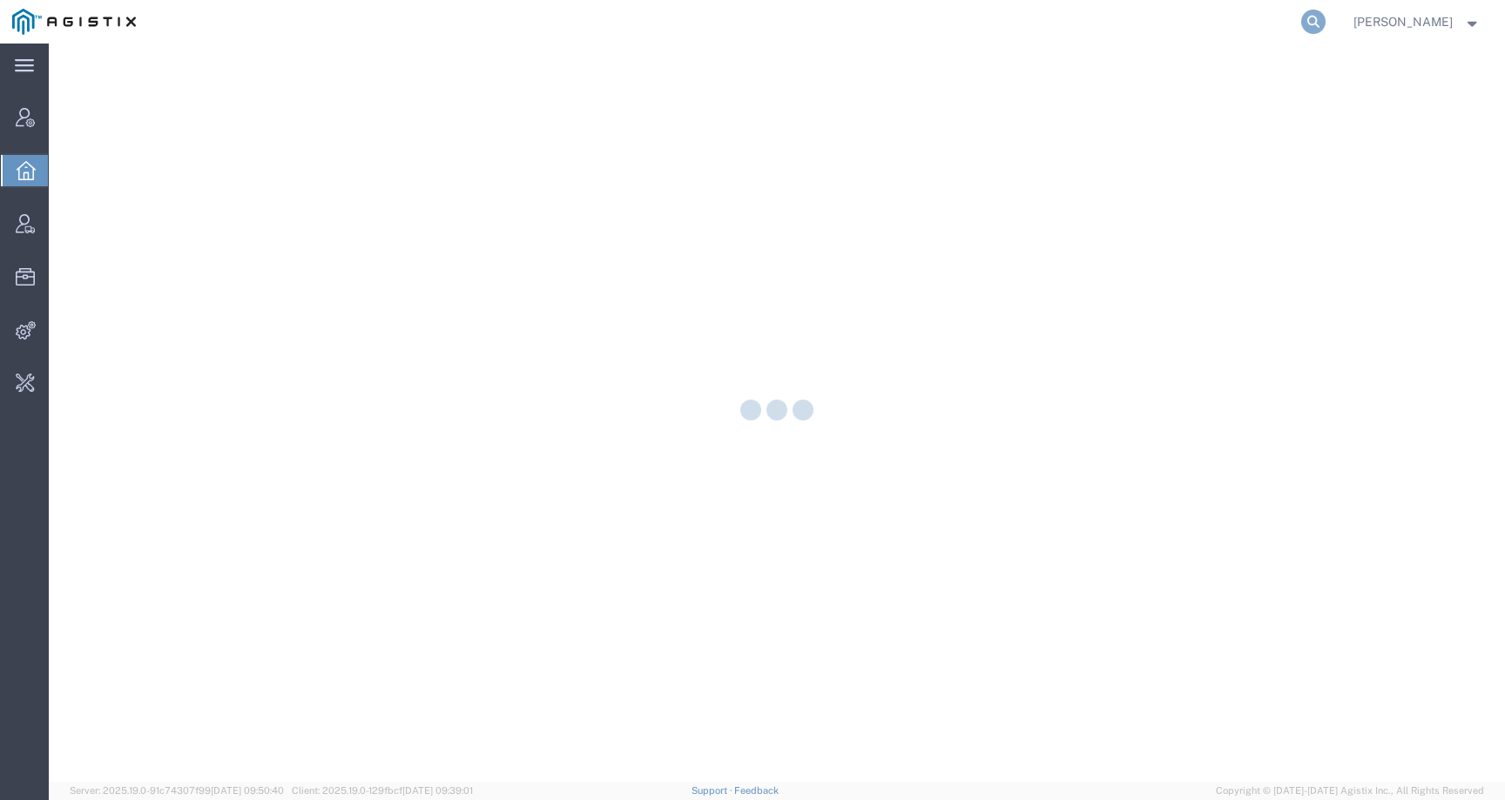
click at [1320, 24] on icon at bounding box center [1313, 22] width 24 height 24
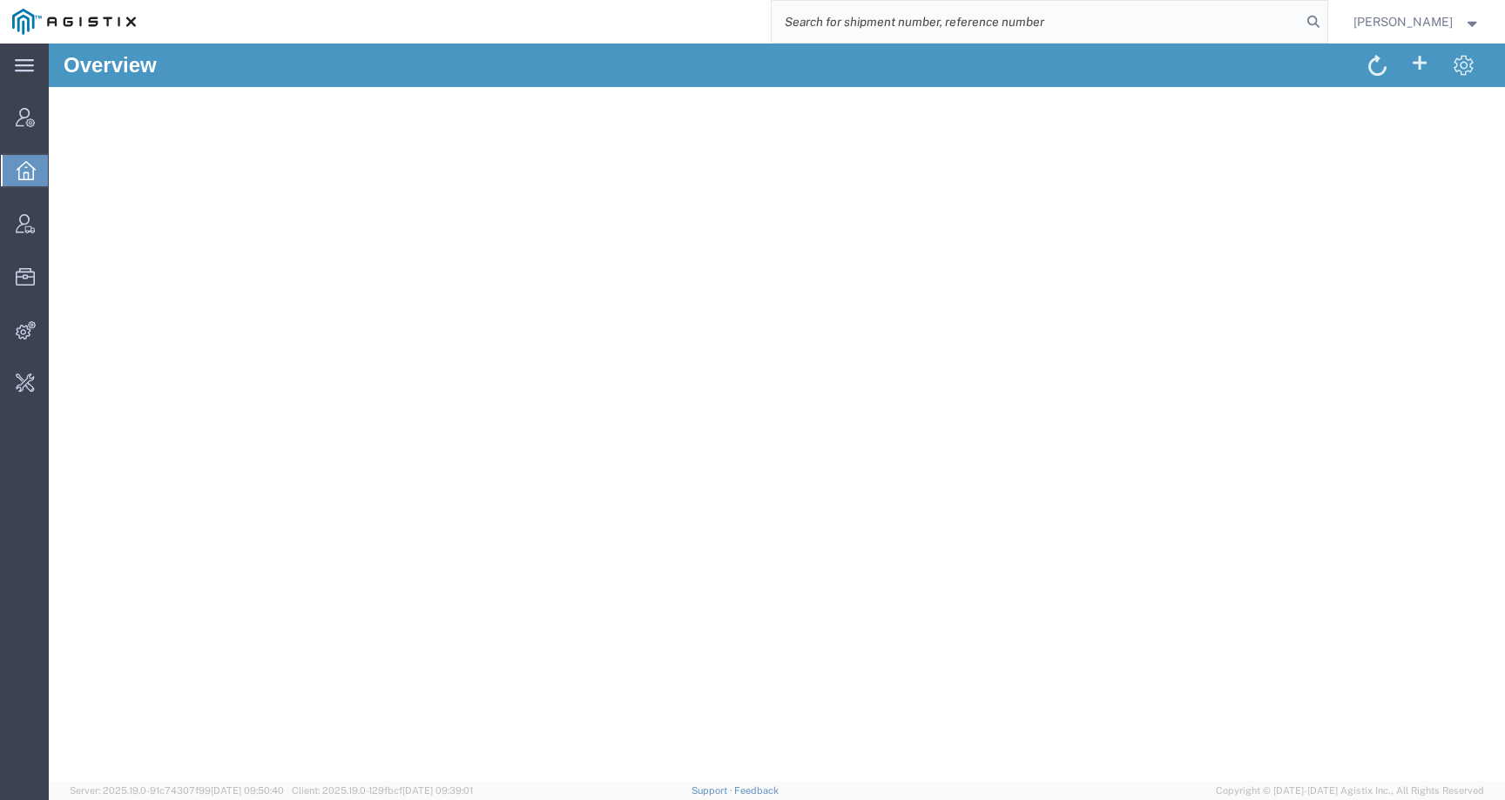
click at [1081, 14] on input "search" at bounding box center [1036, 22] width 529 height 42
paste input "56676884"
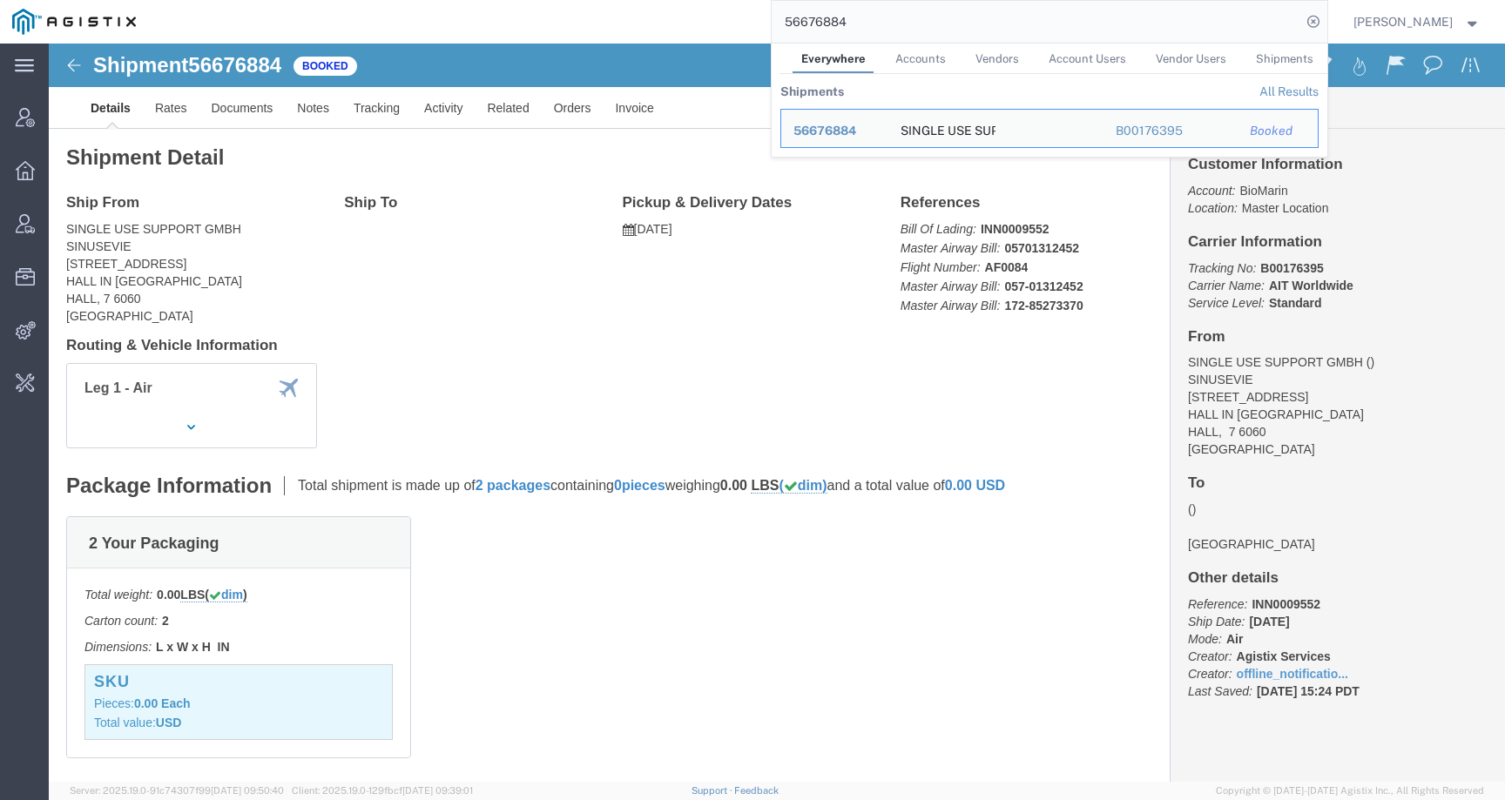
click div "Leg 1 - Air"
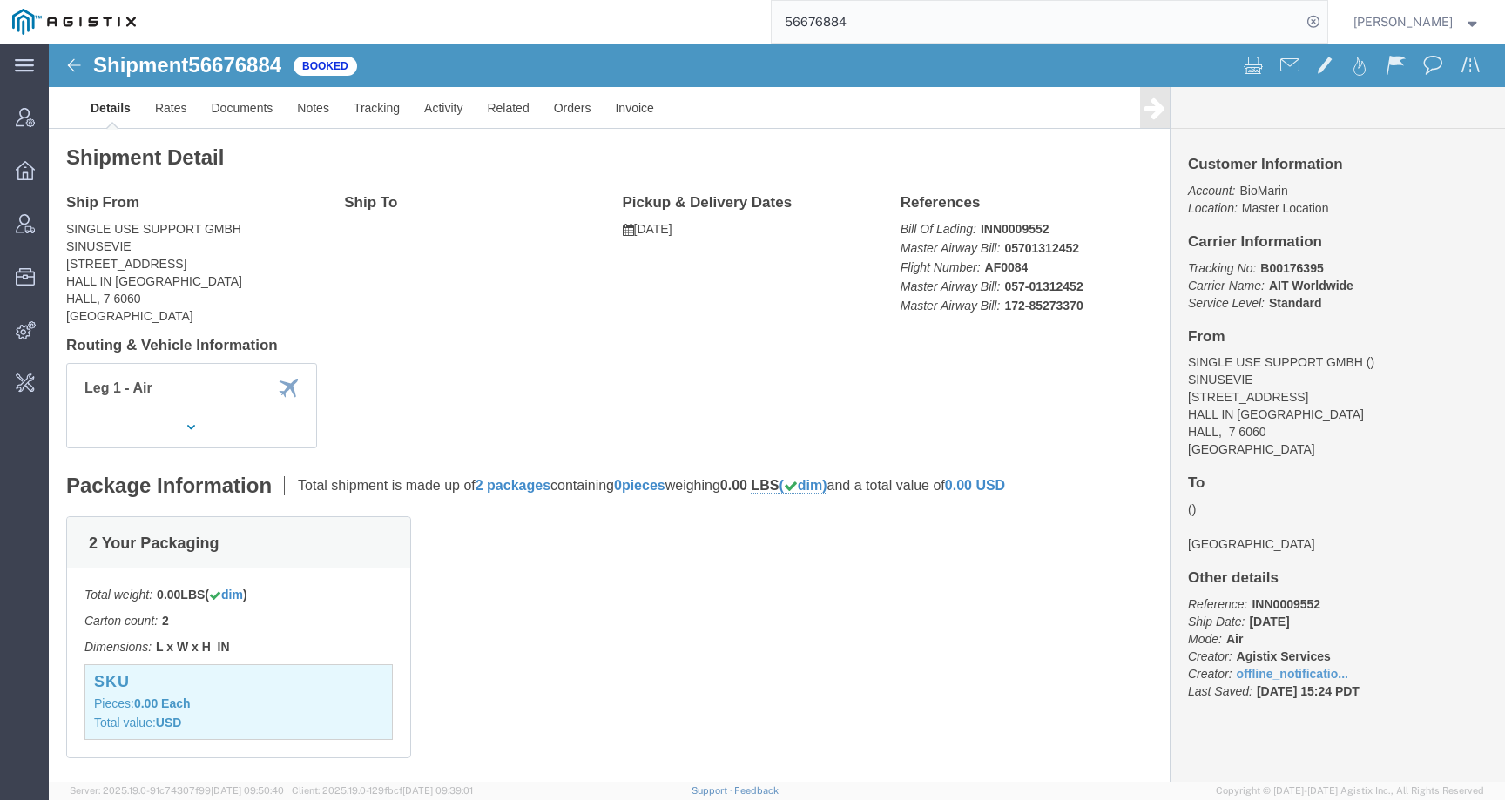
click h3 "SKU"
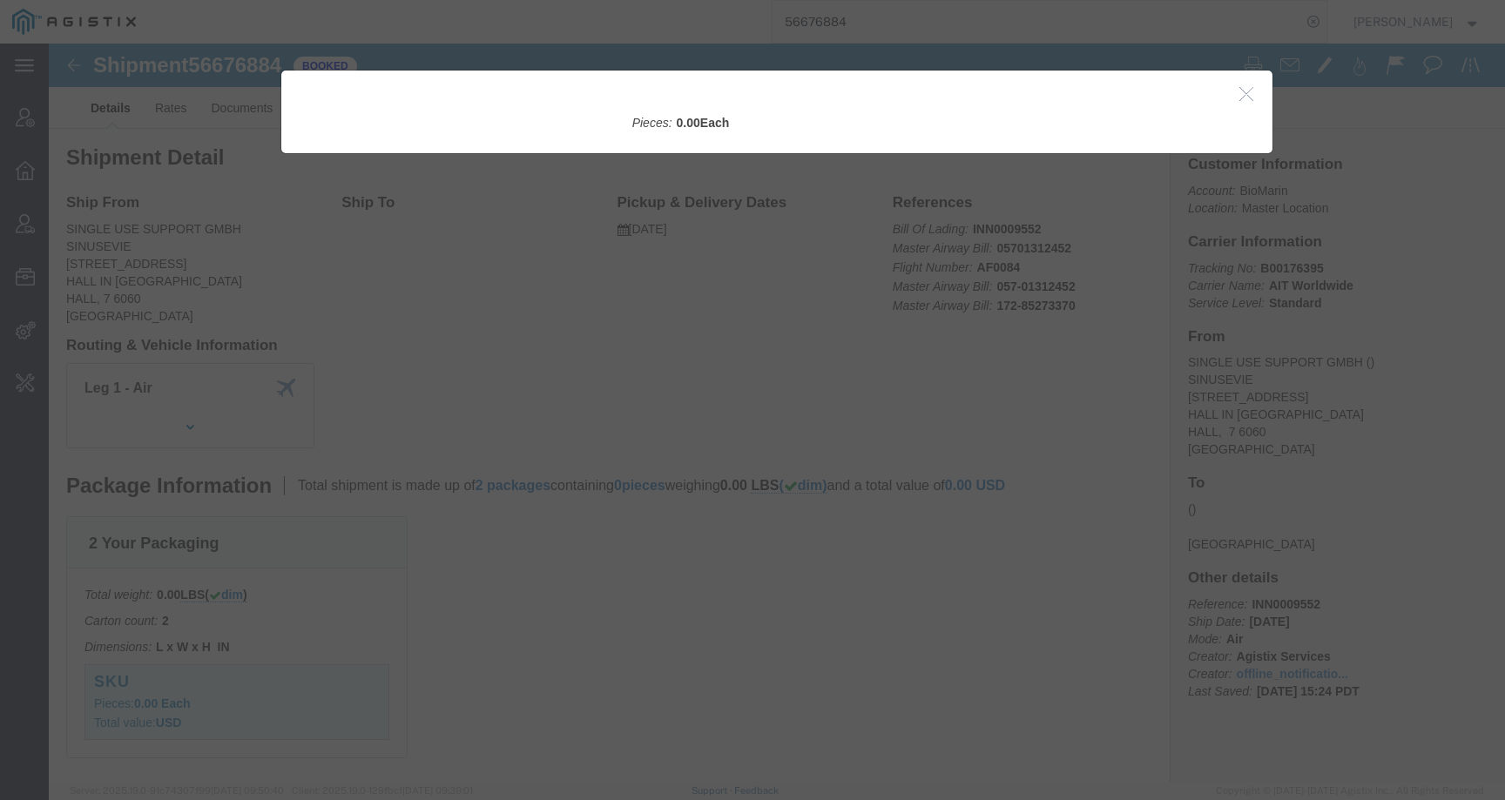
click div
drag, startPoint x: 632, startPoint y: 13, endPoint x: 760, endPoint y: 9, distance: 128.1
click div
click h2
click icon "button"
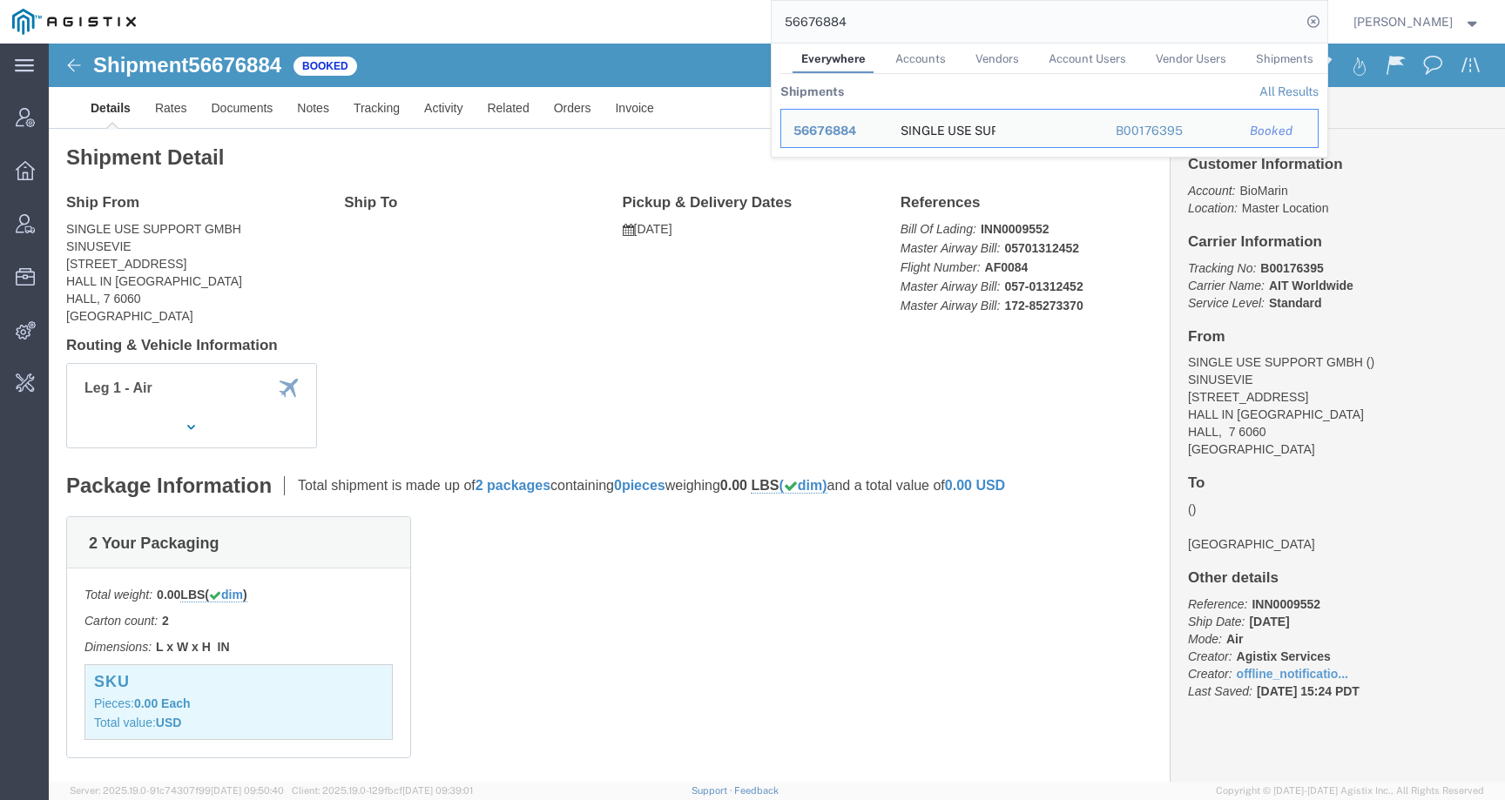
drag, startPoint x: 870, startPoint y: 25, endPoint x: 659, endPoint y: 25, distance: 210.7
click at [659, 25] on div "56676884 Everywhere Accounts Vendors Account Users Vendor Users Shipments Shipm…" at bounding box center [737, 22] width 1179 height 44
paste input "81890"
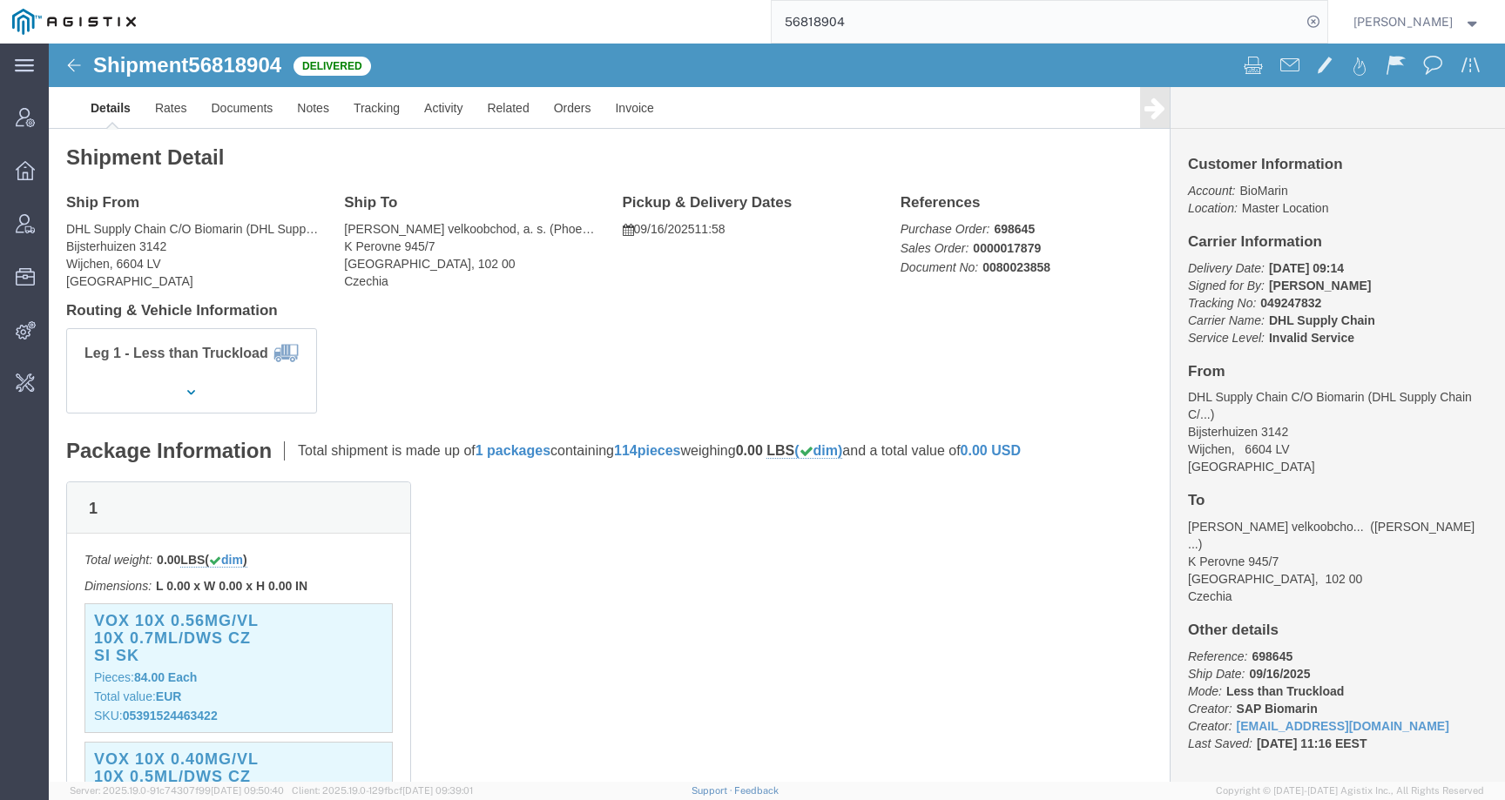
click h3 "VOX 10X 0.56MG/VL 10X 0.7ML/DWS CZ SI SK"
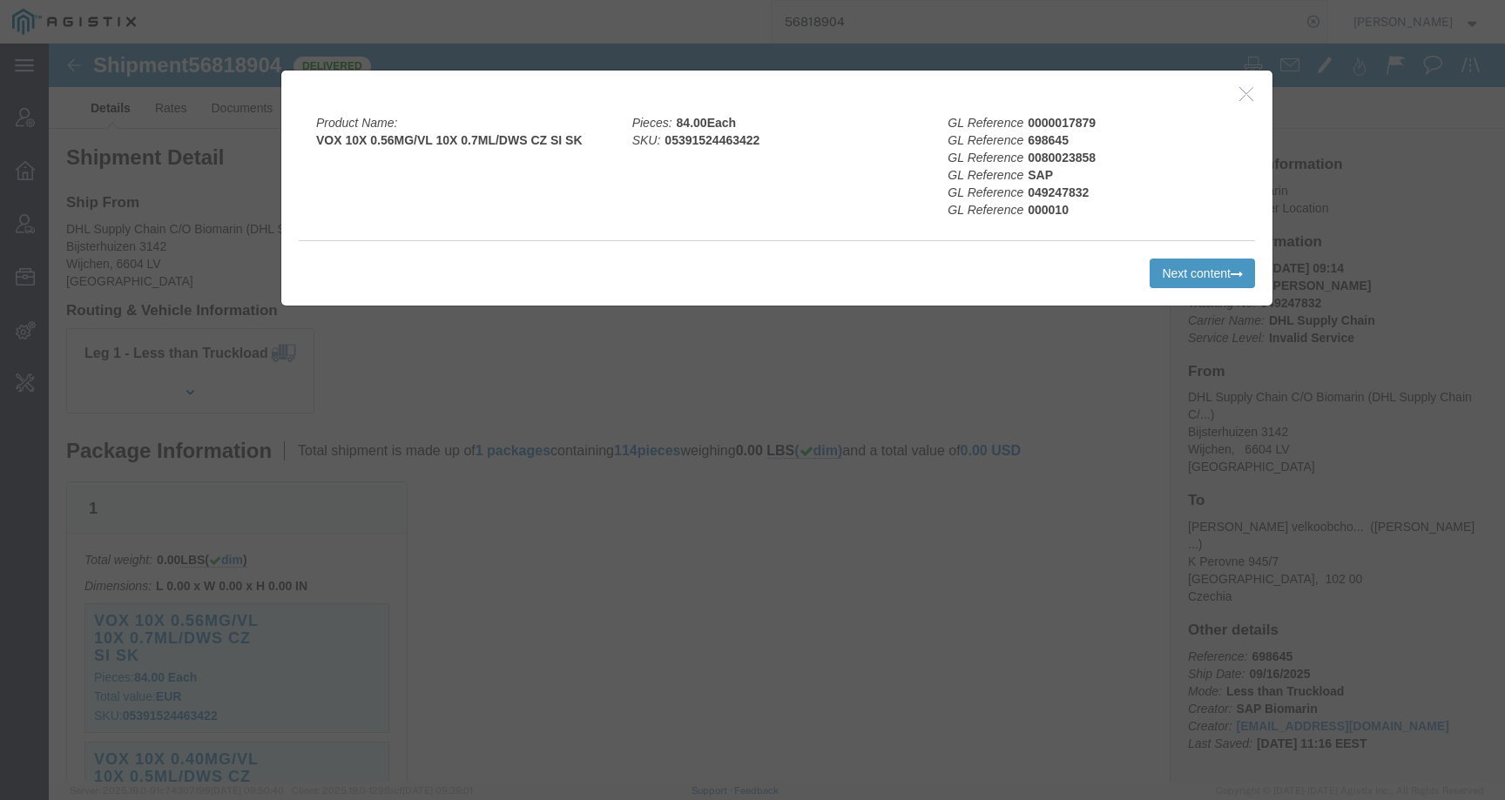
click div
click icon "button"
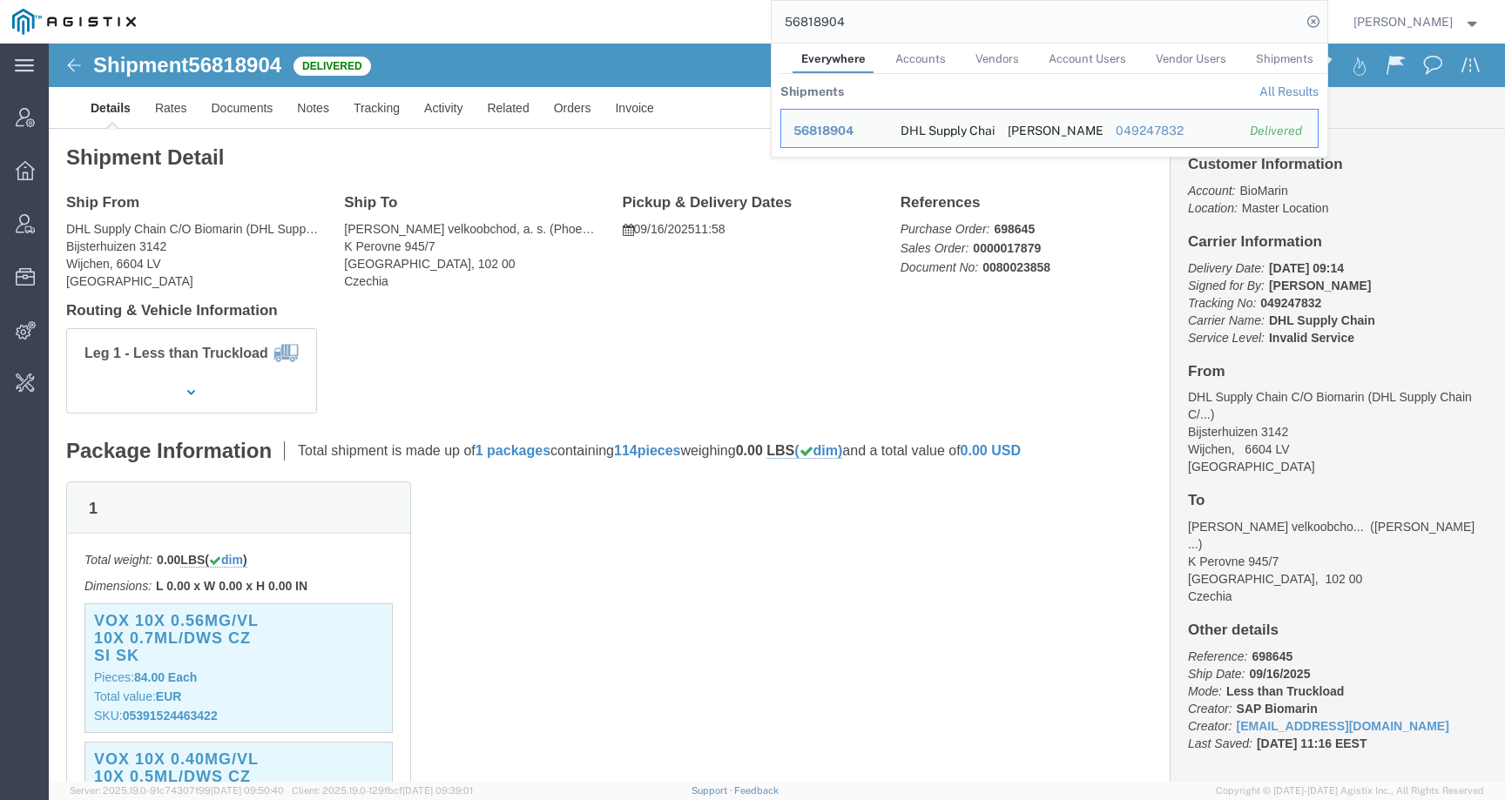
drag, startPoint x: 885, startPoint y: 19, endPoint x: 620, endPoint y: 19, distance: 264.7
click at [620, 19] on div "56818904 Everywhere Accounts Vendors Account Users Vendor Users Shipments Shipm…" at bounding box center [737, 22] width 1179 height 44
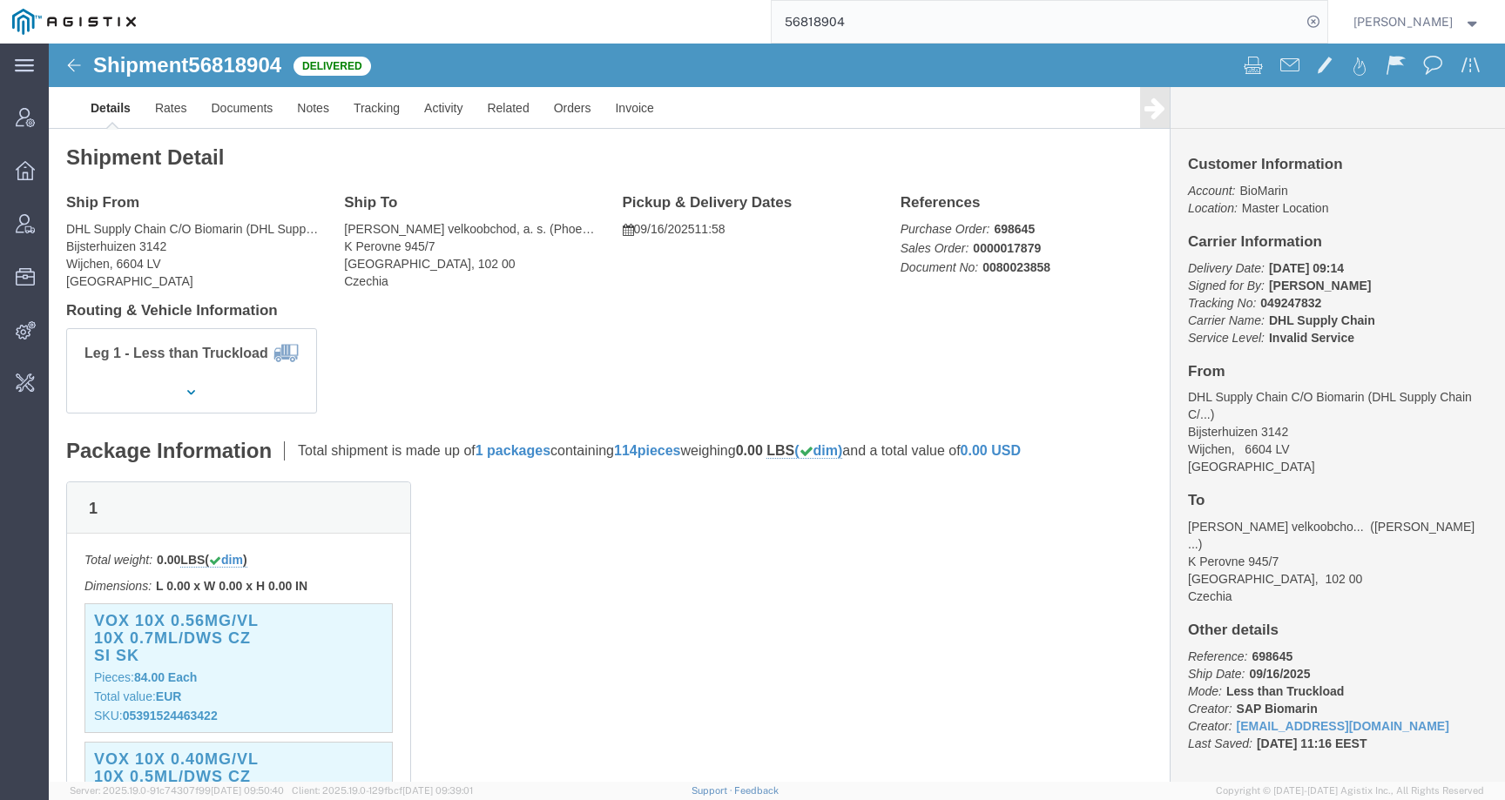
paste input "S02454671"
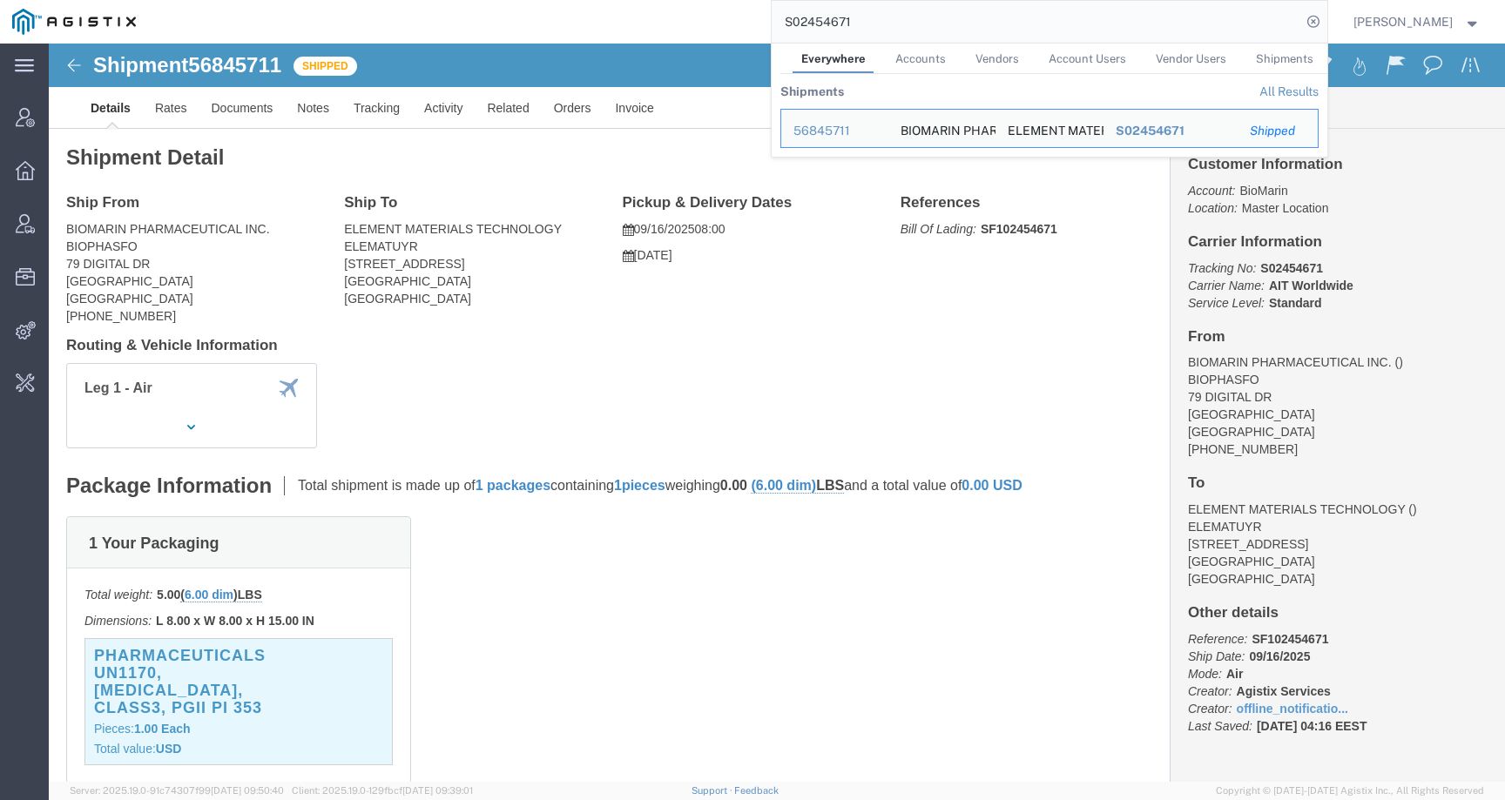
click div "Leg 1 - Air"
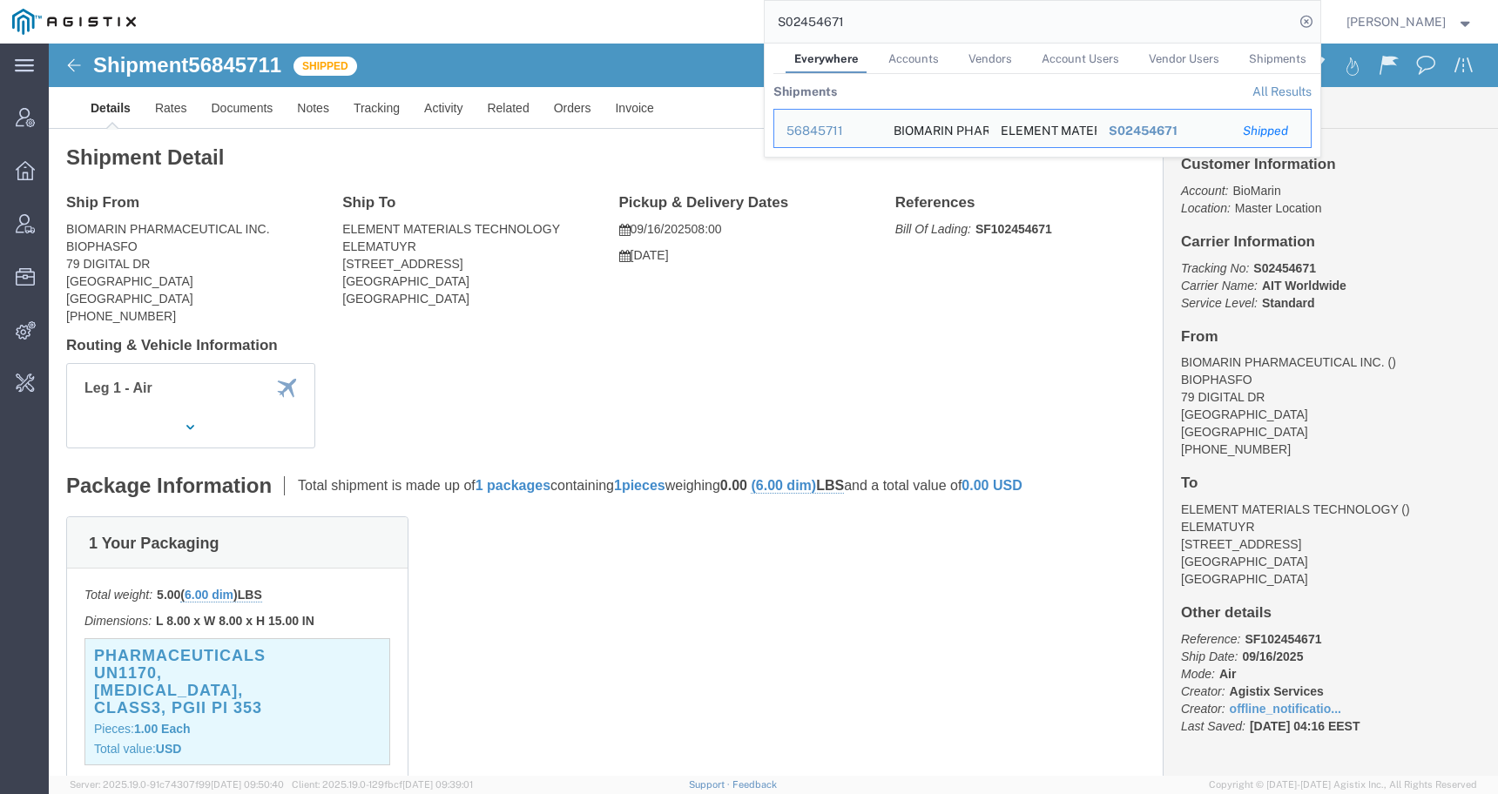
drag, startPoint x: 813, startPoint y: 20, endPoint x: 636, endPoint y: 20, distance: 177.6
click at [636, 20] on div "S02454671 Everywhere Accounts Vendors Account Users Vendor Users Shipments Ship…" at bounding box center [734, 22] width 1172 height 44
paste input "5683248"
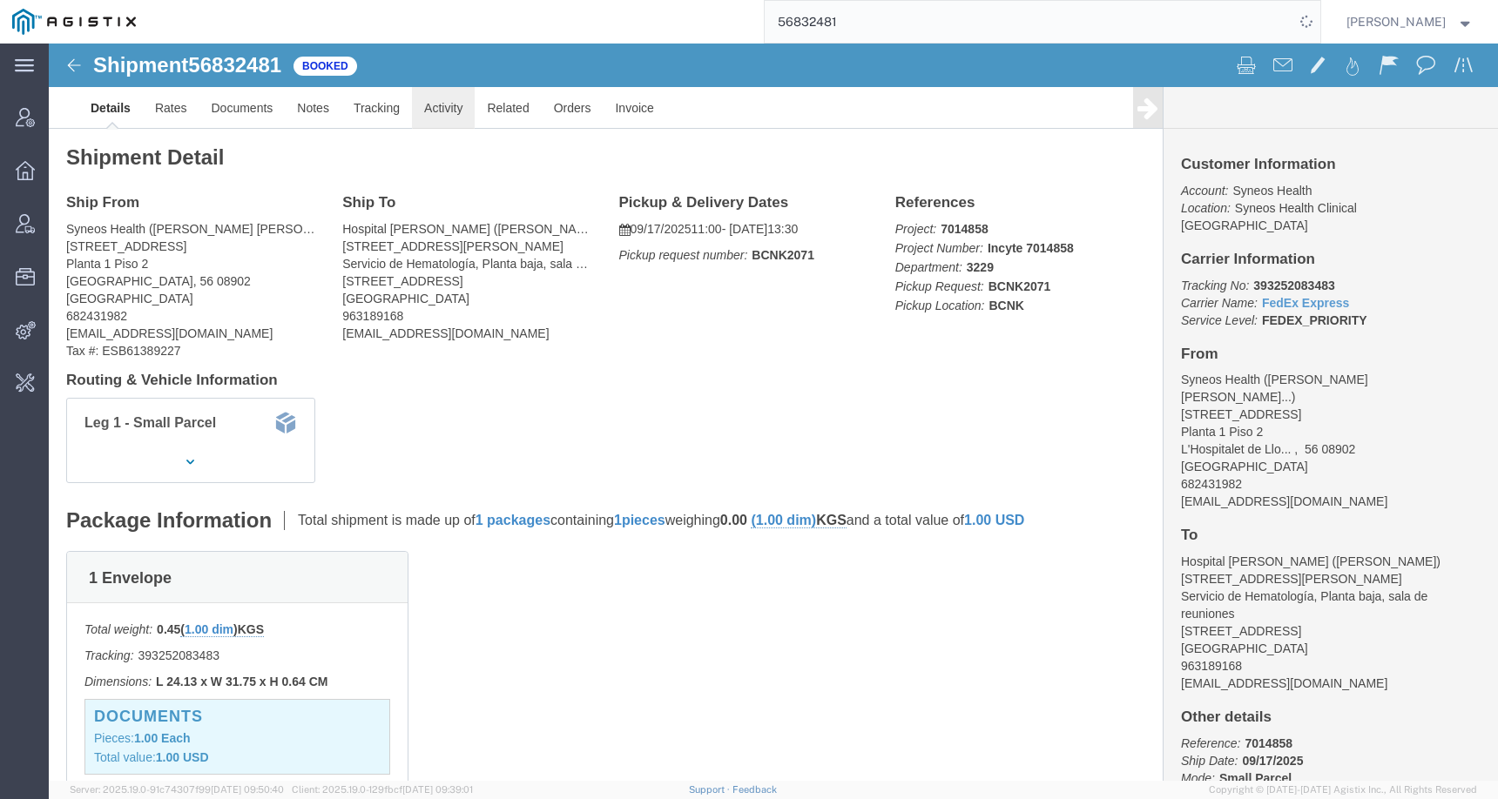
click link "Activity"
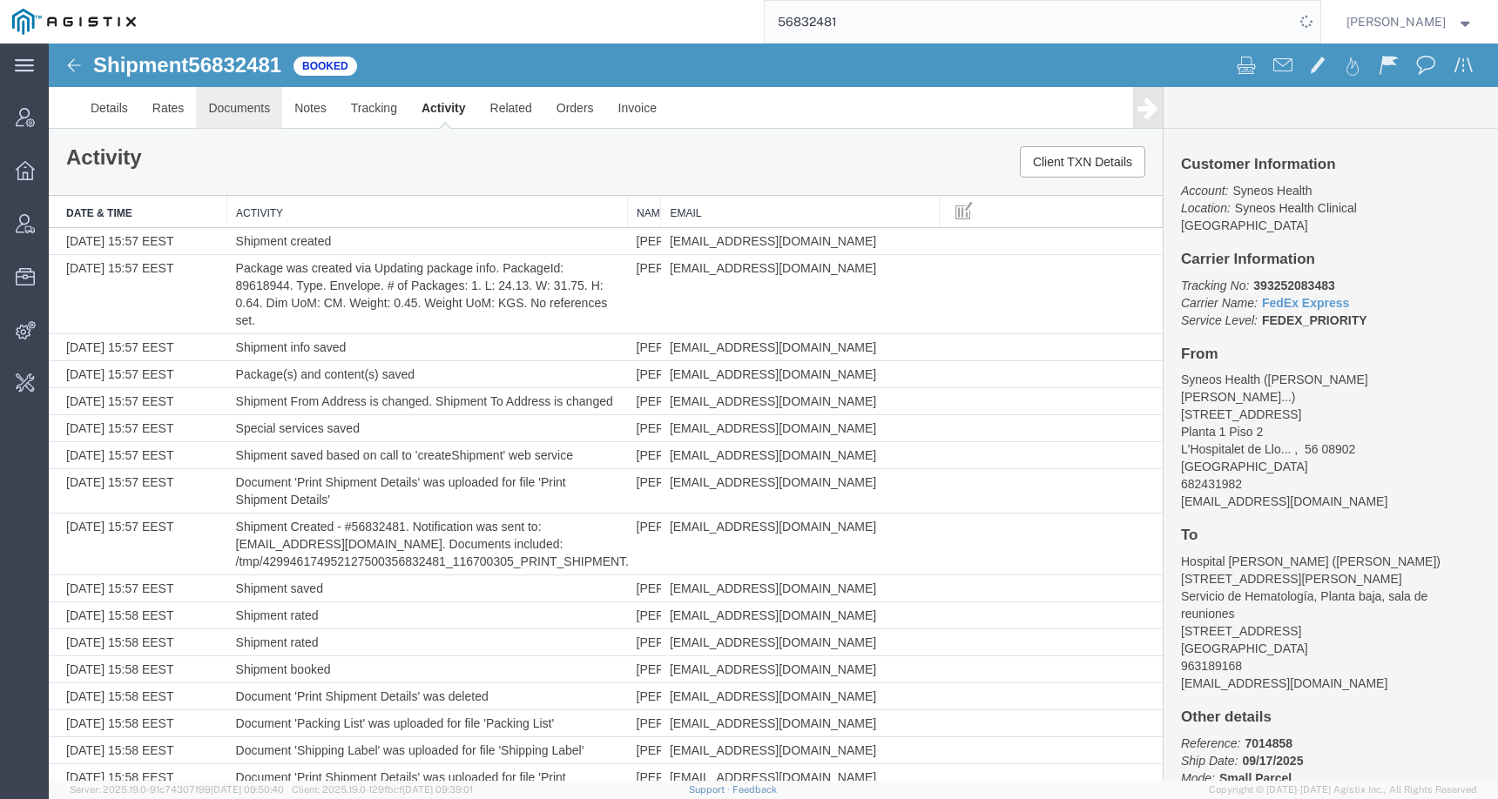
scroll to position [381, 0]
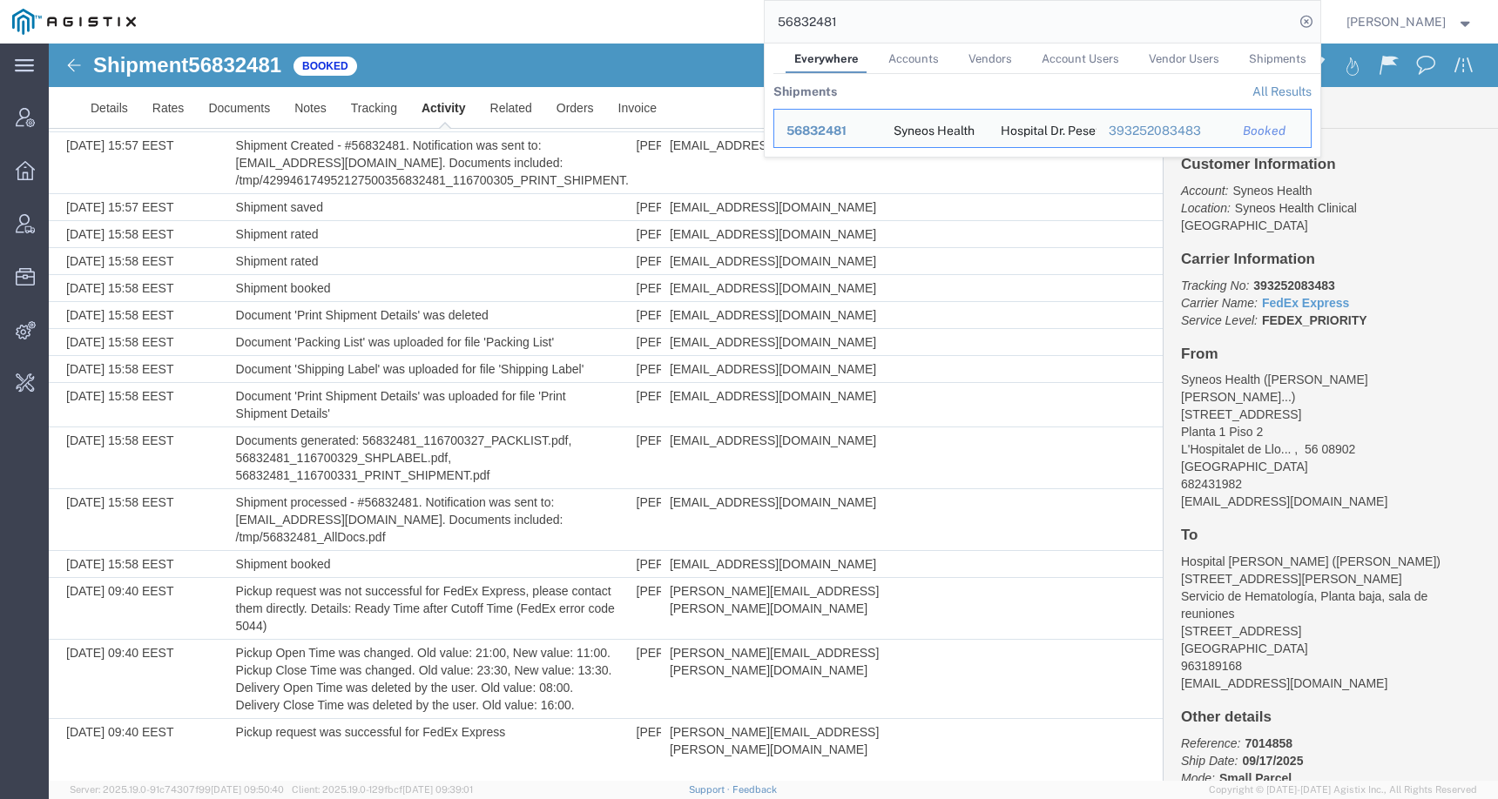
drag, startPoint x: 852, startPoint y: 25, endPoint x: 673, endPoint y: 25, distance: 179.4
click at [673, 25] on div "56832481 Everywhere Accounts Vendors Account Users Vendor Users Shipments Shipm…" at bounding box center [734, 22] width 1172 height 44
paste input "4632"
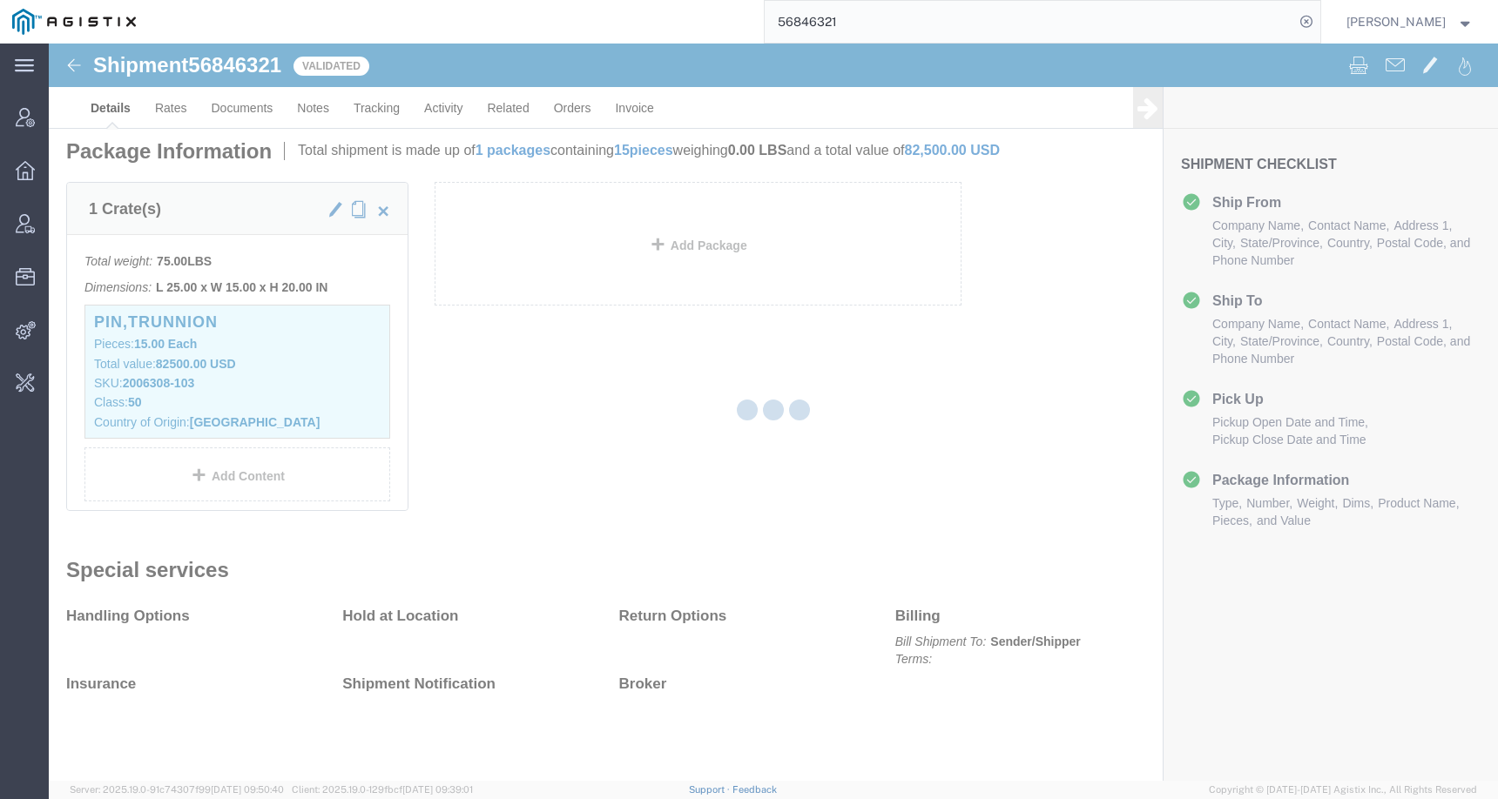
scroll to position [290, 0]
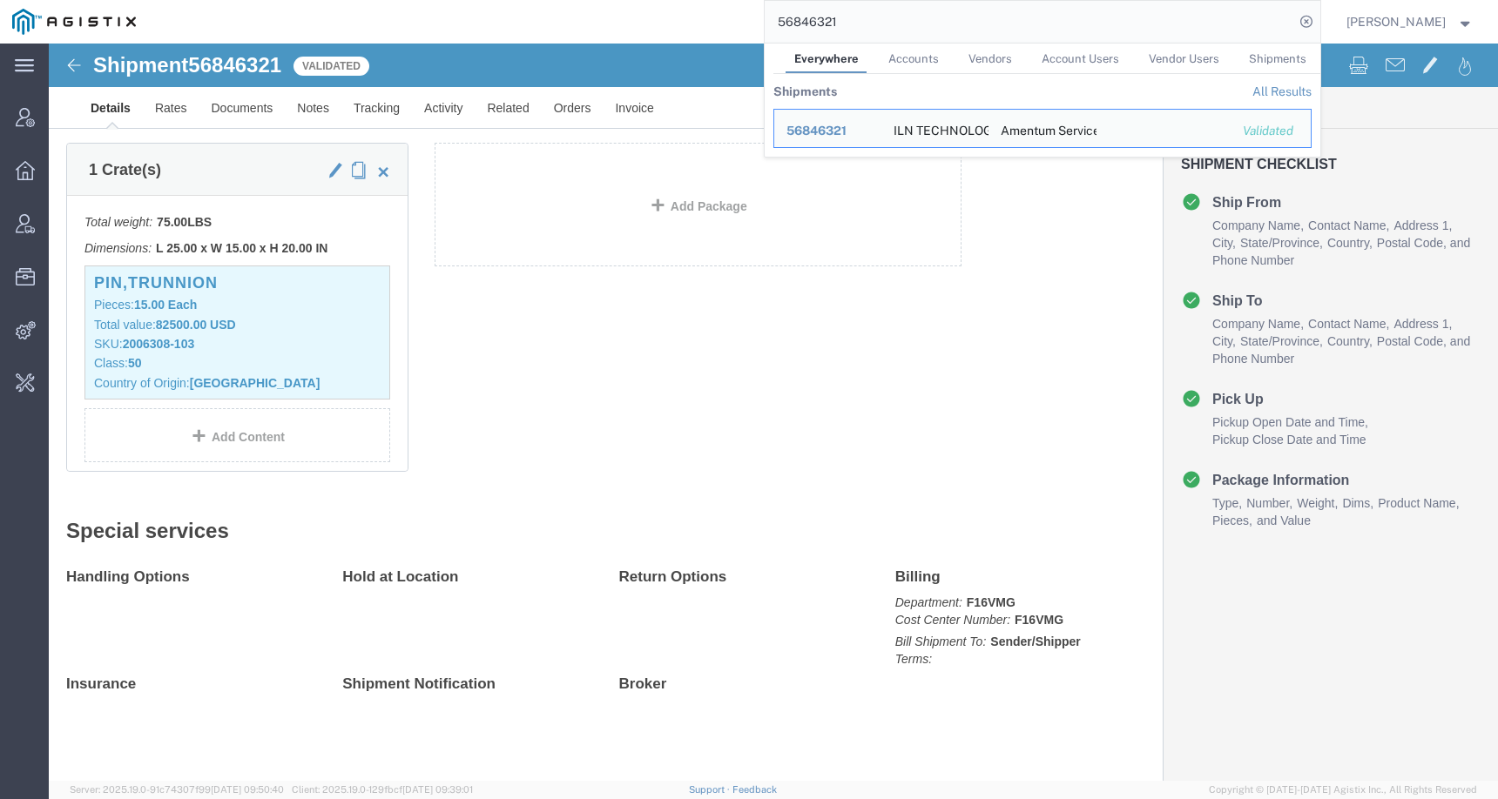
click div "1 Crate(s) Total weight: 75.00 LBS Dimensions: L 25.00 x W 15.00 x H 20.00 IN D…"
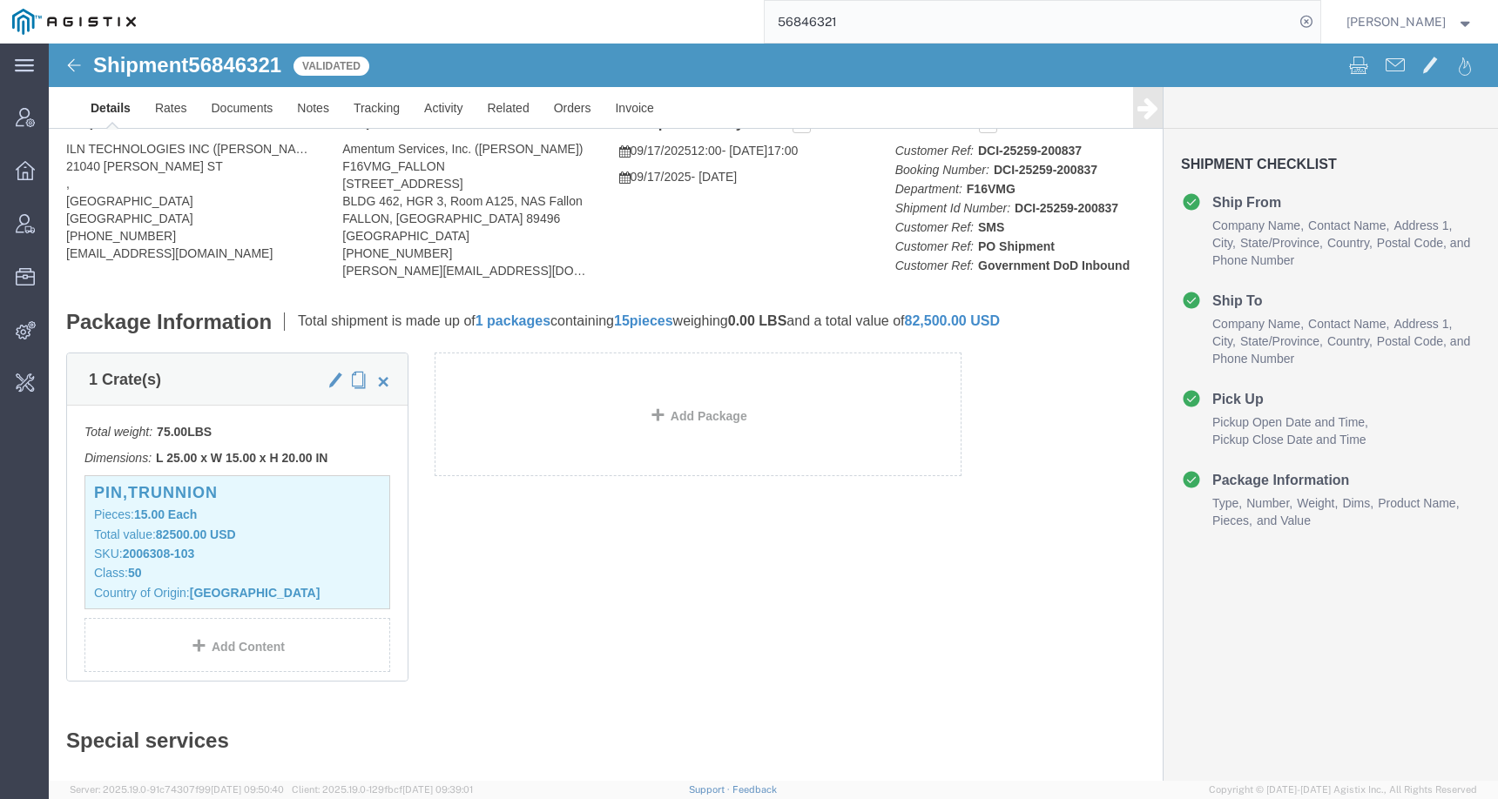
scroll to position [0, 0]
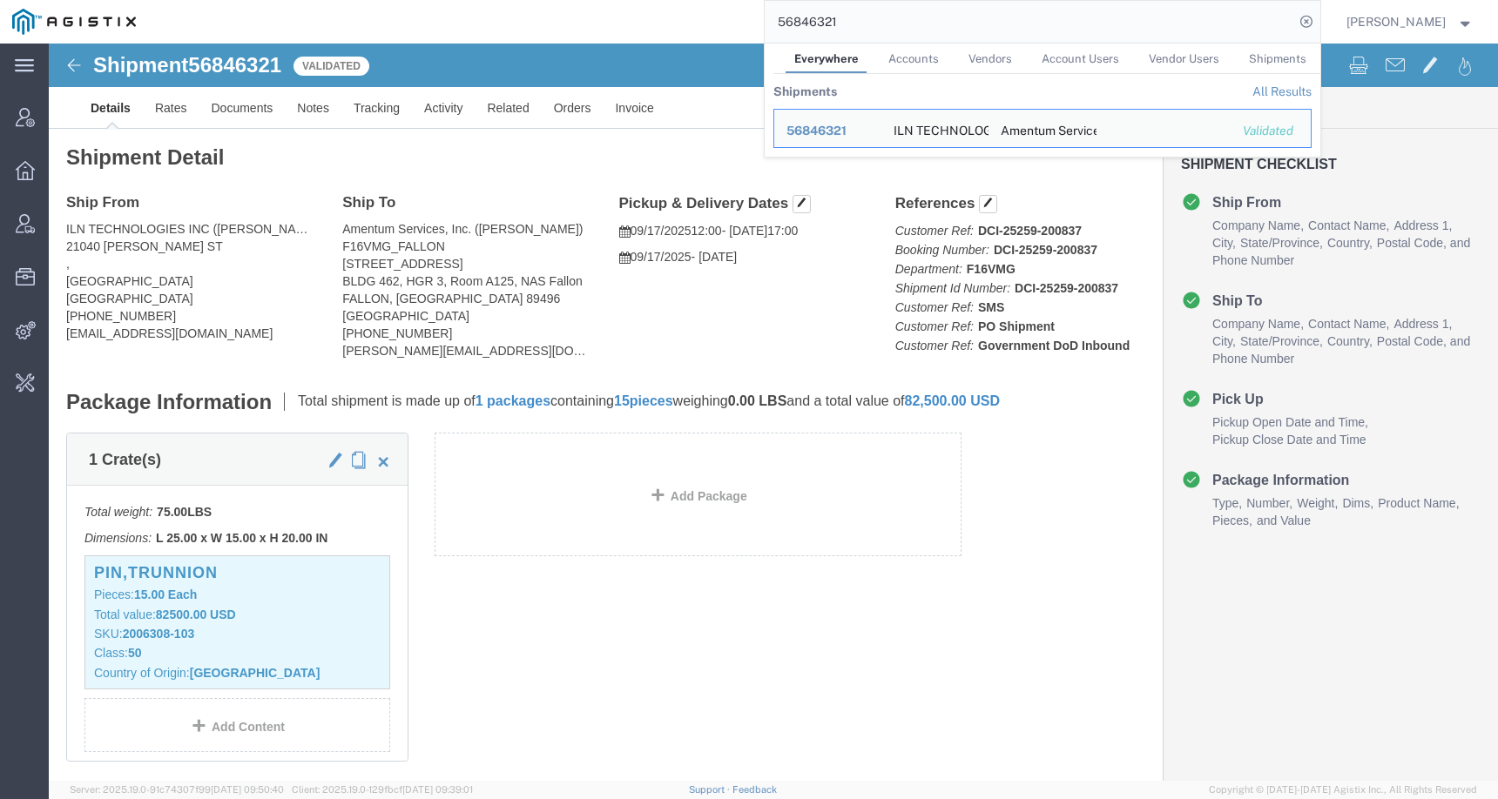
drag, startPoint x: 878, startPoint y: 23, endPoint x: 640, endPoint y: 22, distance: 237.7
click at [640, 22] on div "56846321 Everywhere Accounts Vendors Account Users Vendor Users Shipments Shipm…" at bounding box center [734, 22] width 1172 height 44
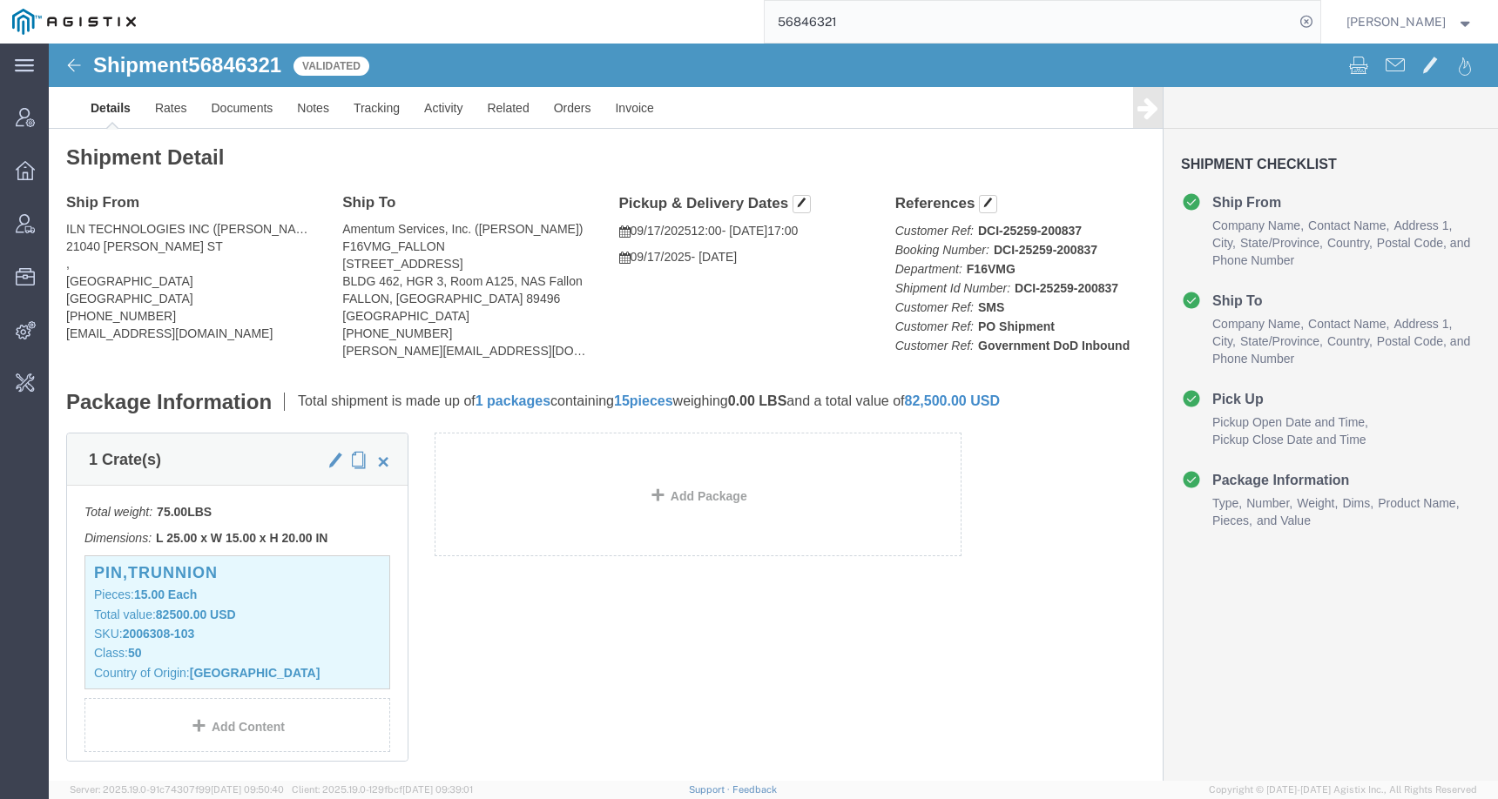
paste input "07305"
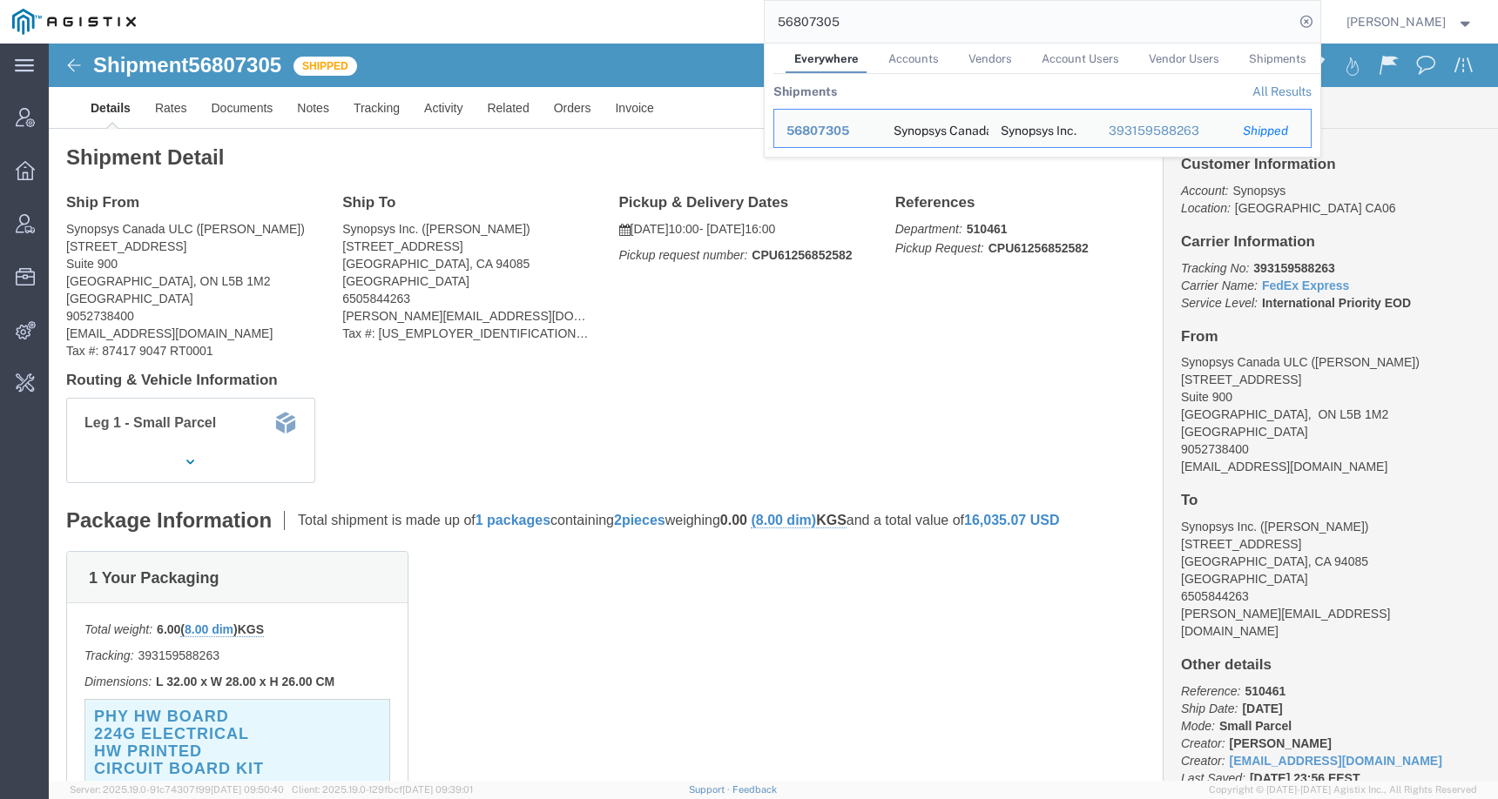
drag, startPoint x: 861, startPoint y: 24, endPoint x: 724, endPoint y: 24, distance: 137.6
click at [724, 24] on div "56807305 Everywhere Accounts Vendors Account Users Vendor Users Shipments Shipm…" at bounding box center [734, 22] width 1172 height 44
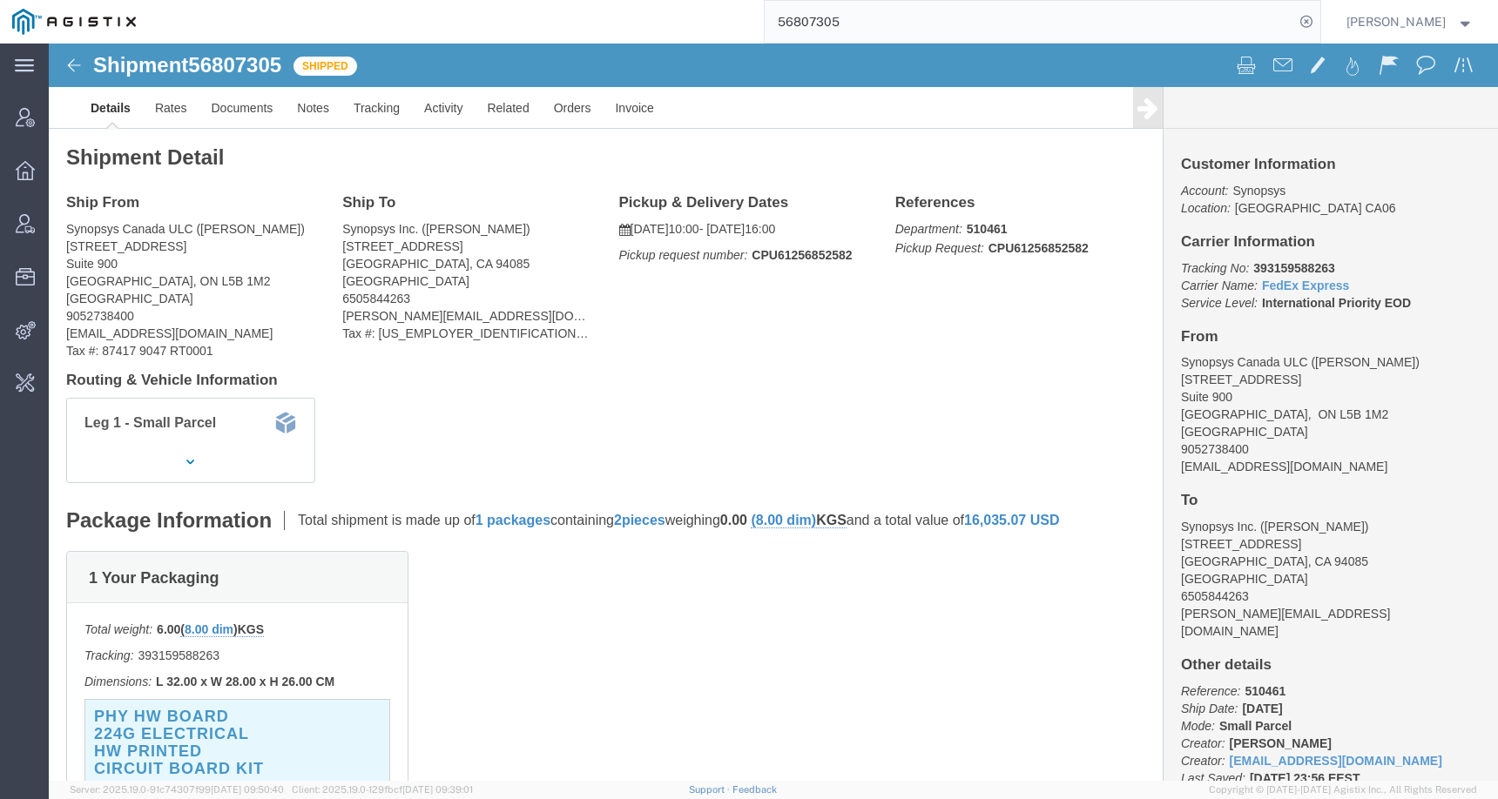
paste input "202509170043191070"
click at [724, 24] on div "202509170043191070" at bounding box center [734, 22] width 1172 height 44
click at [950, 20] on input "202509170043191070" at bounding box center [1029, 22] width 529 height 42
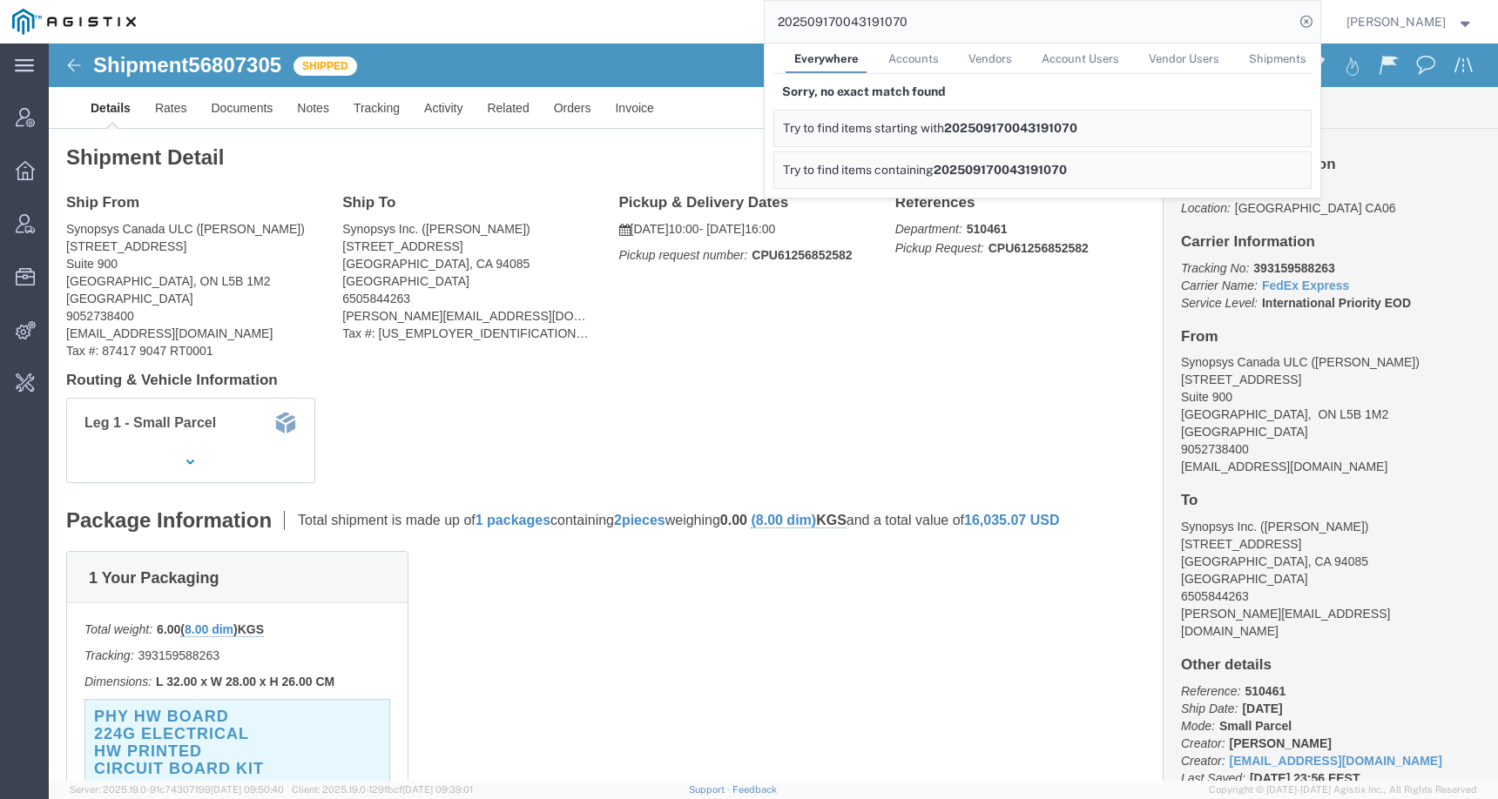
drag, startPoint x: 946, startPoint y: 26, endPoint x: 742, endPoint y: 23, distance: 203.8
click at [744, 23] on div "202509170043191070 Everywhere Accounts Vendors Account Users Vendor Users Shipm…" at bounding box center [734, 22] width 1172 height 44
paste input "SORD0104961"
drag, startPoint x: 863, startPoint y: 24, endPoint x: 747, endPoint y: 24, distance: 115.8
click at [747, 24] on div "SORD01049610 Everywhere Accounts Vendors Account Users Vendor Users Shipments S…" at bounding box center [734, 22] width 1172 height 44
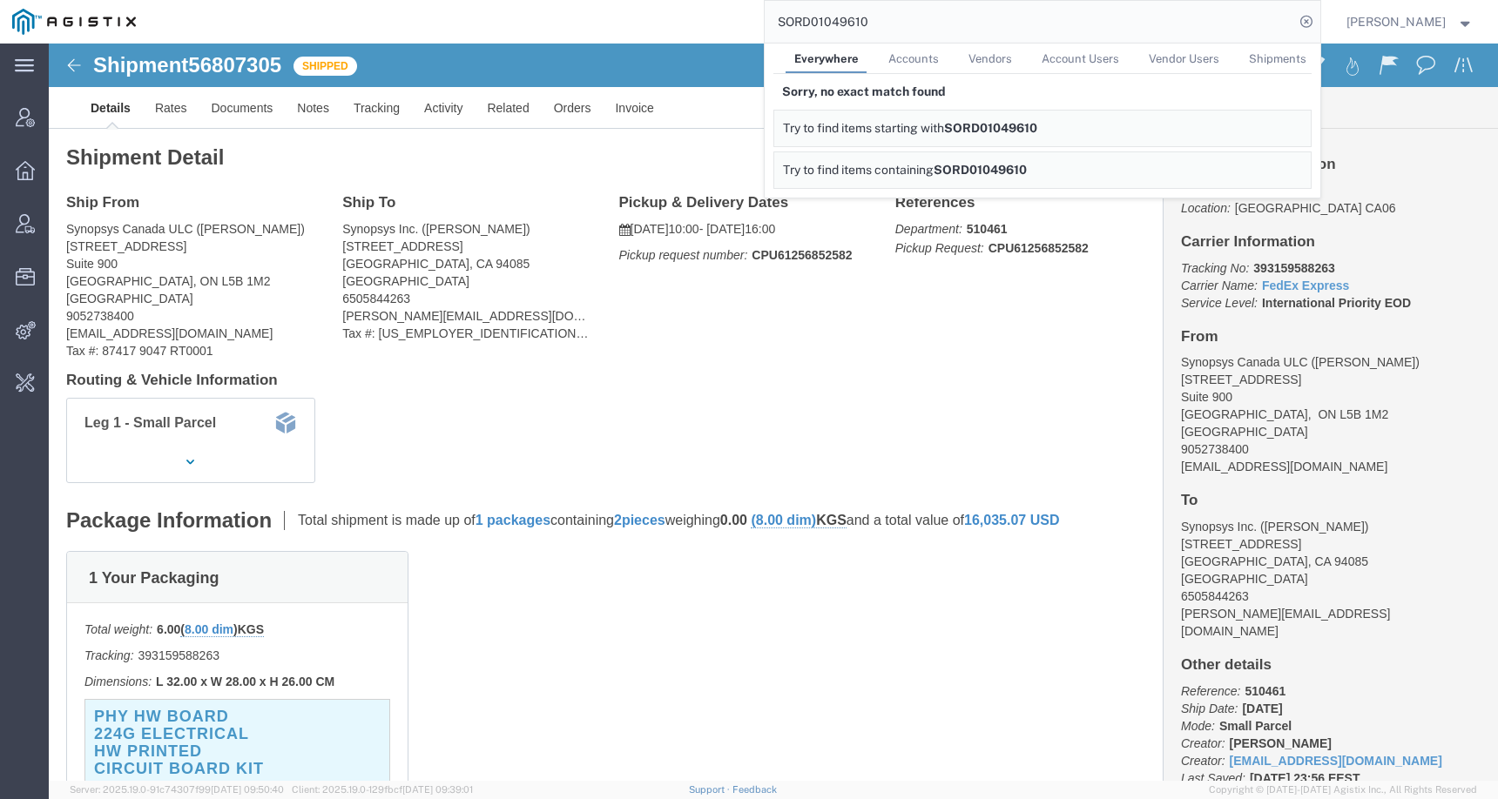
paste input "TR-70023144"
drag, startPoint x: 920, startPoint y: 21, endPoint x: 695, endPoint y: 21, distance: 224.7
click at [695, 21] on div "STR-70023144 Everywhere Accounts Vendors Account Users Vendor Users Shipments S…" at bounding box center [734, 22] width 1172 height 44
paste input "202509170"
drag, startPoint x: 868, startPoint y: 21, endPoint x: 699, endPoint y: 21, distance: 168.9
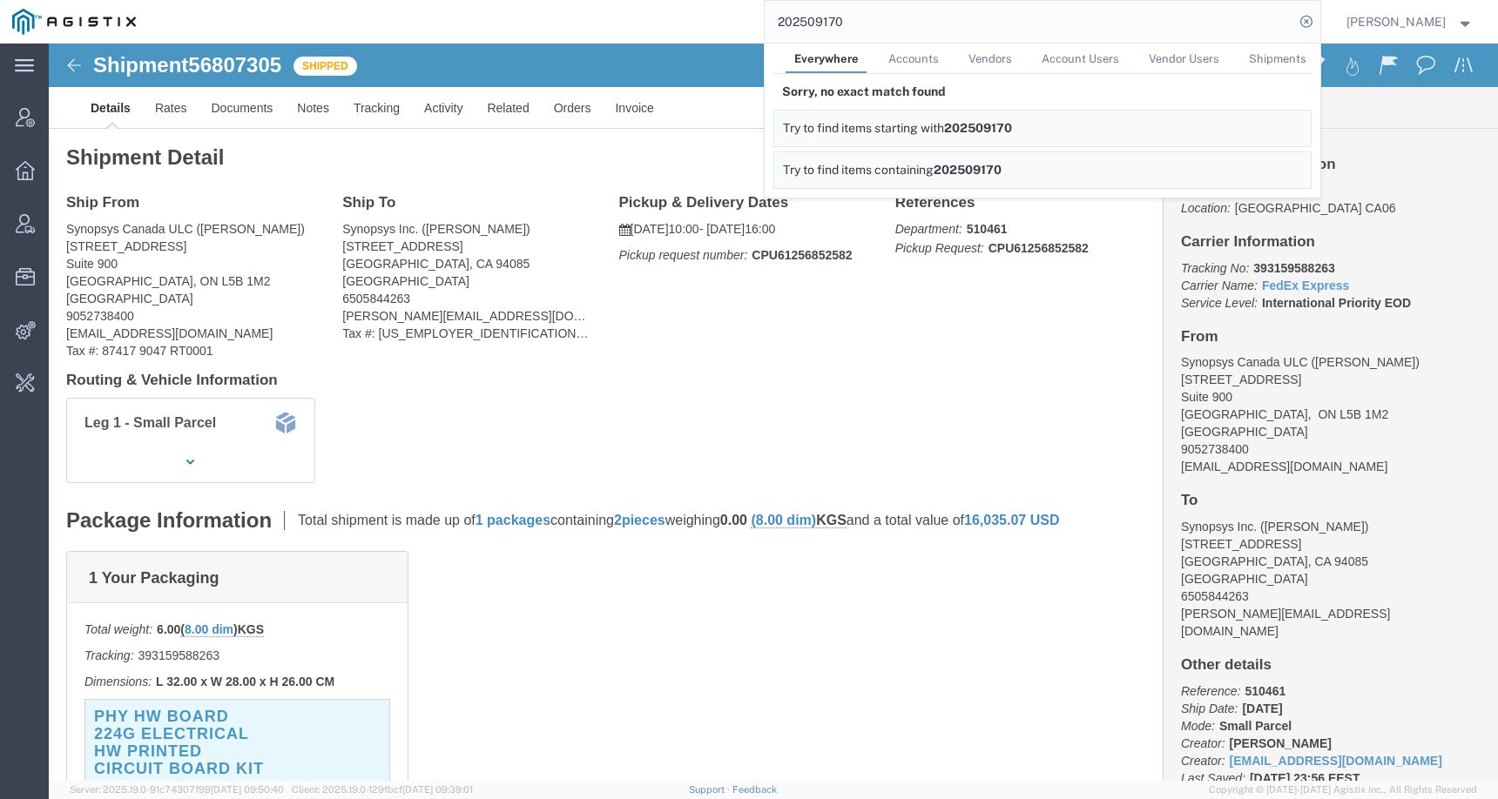
click at [699, 21] on div "202509170 Everywhere Accounts Vendors Account Users Vendor Users Shipments Sorr…" at bounding box center [734, 22] width 1172 height 44
paste input "STR70023144"
drag, startPoint x: 884, startPoint y: 19, endPoint x: 570, endPoint y: 19, distance: 313.5
click at [570, 19] on div "STR70023144 Everywhere Accounts Vendors Account Users Vendor Users Shipments So…" at bounding box center [734, 22] width 1172 height 44
paste input "HK201047855"
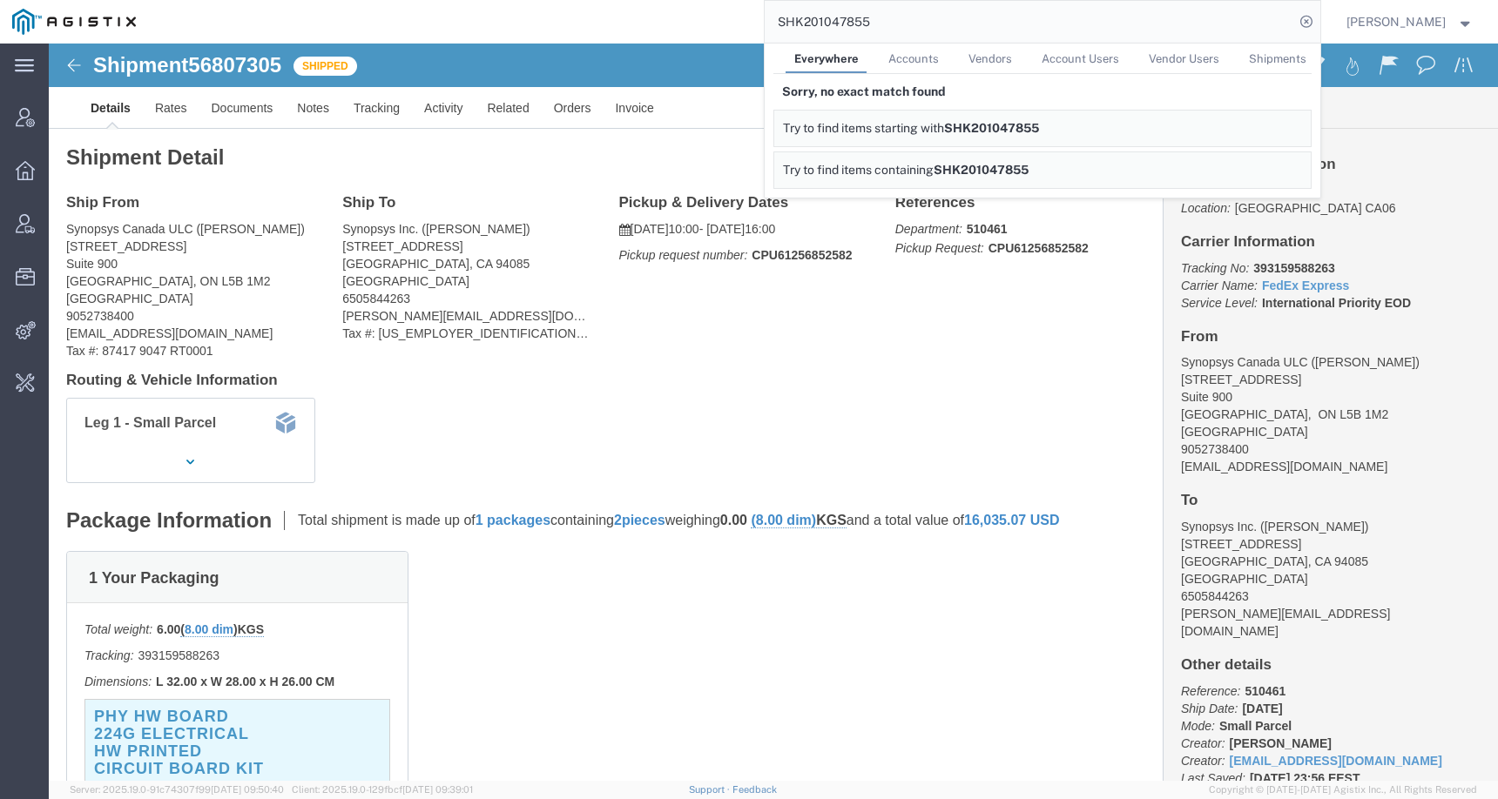
drag, startPoint x: 915, startPoint y: 23, endPoint x: 603, endPoint y: 17, distance: 311.8
click at [603, 17] on div "SHK201047855 Everywhere Accounts Vendors Account Users Vendor Users Shipments S…" at bounding box center [734, 22] width 1172 height 44
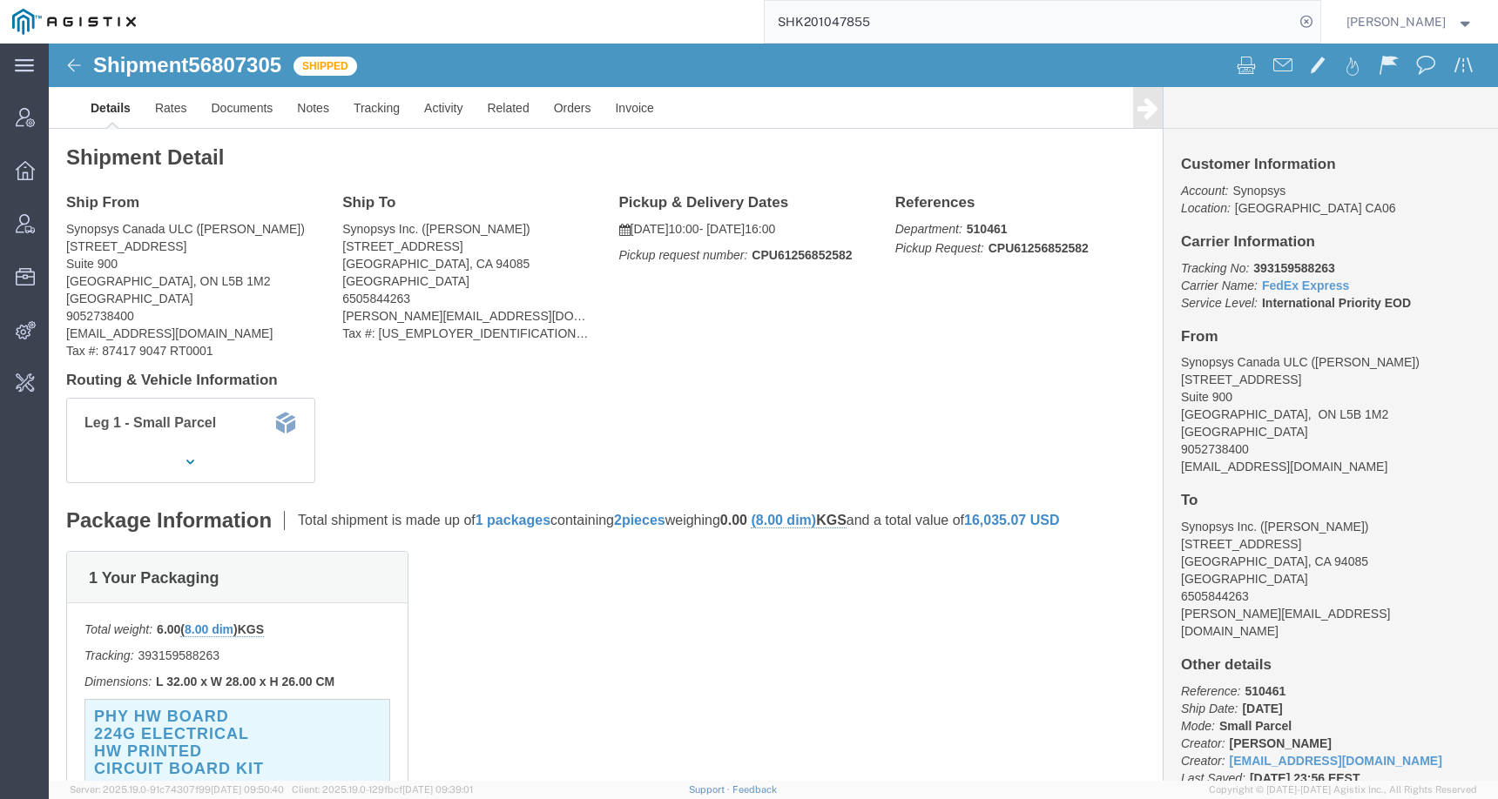
drag, startPoint x: 921, startPoint y: 24, endPoint x: 578, endPoint y: 16, distance: 343.2
click at [578, 16] on div "SHK201047855" at bounding box center [734, 22] width 1172 height 44
paste input "202509170250534100"
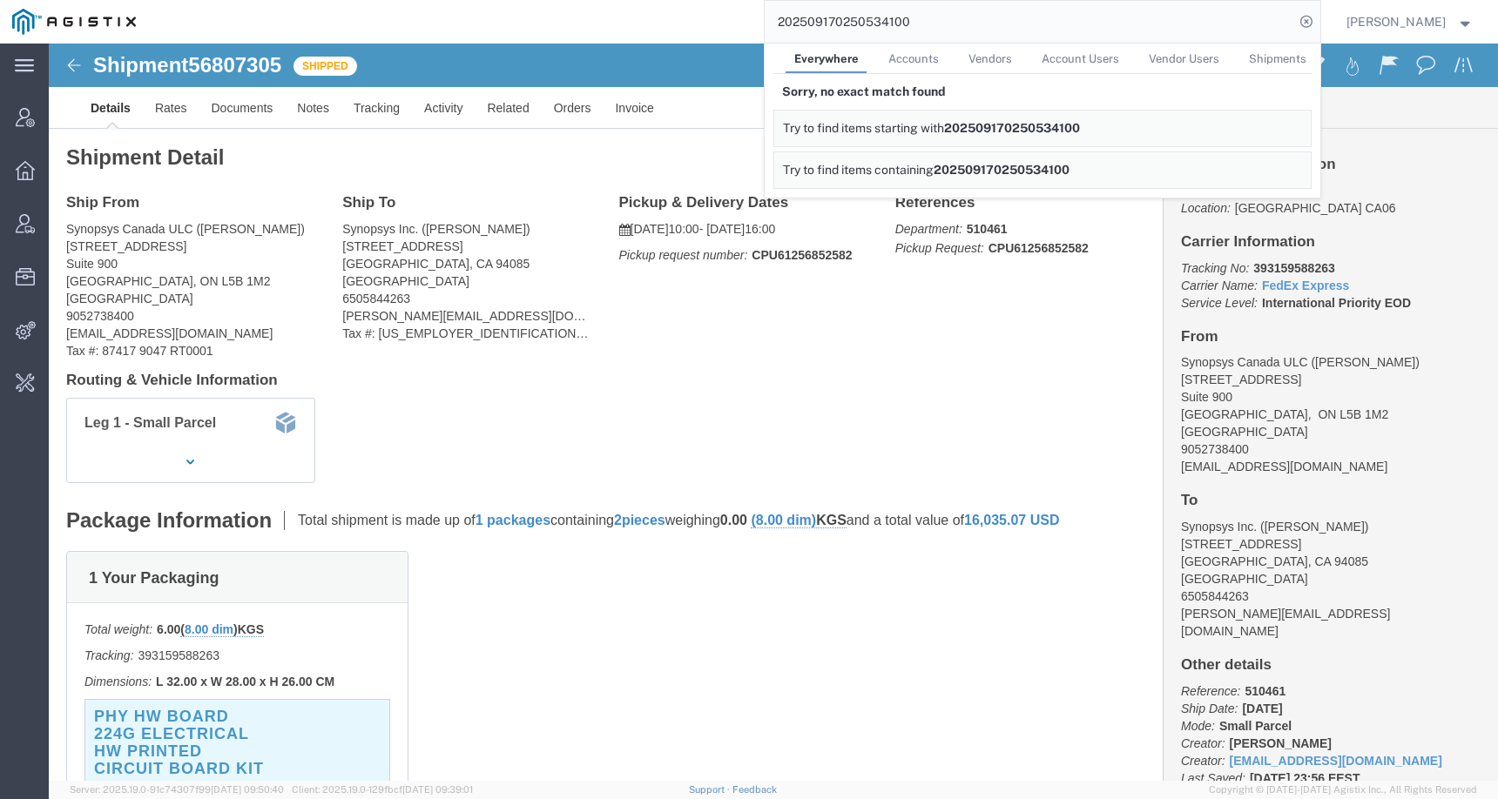
drag, startPoint x: 931, startPoint y: 24, endPoint x: 540, endPoint y: 20, distance: 391.0
click at [540, 21] on div "202509170250534100 Everywhere Accounts Vendors Account Users Vendor Users Shipm…" at bounding box center [734, 22] width 1172 height 44
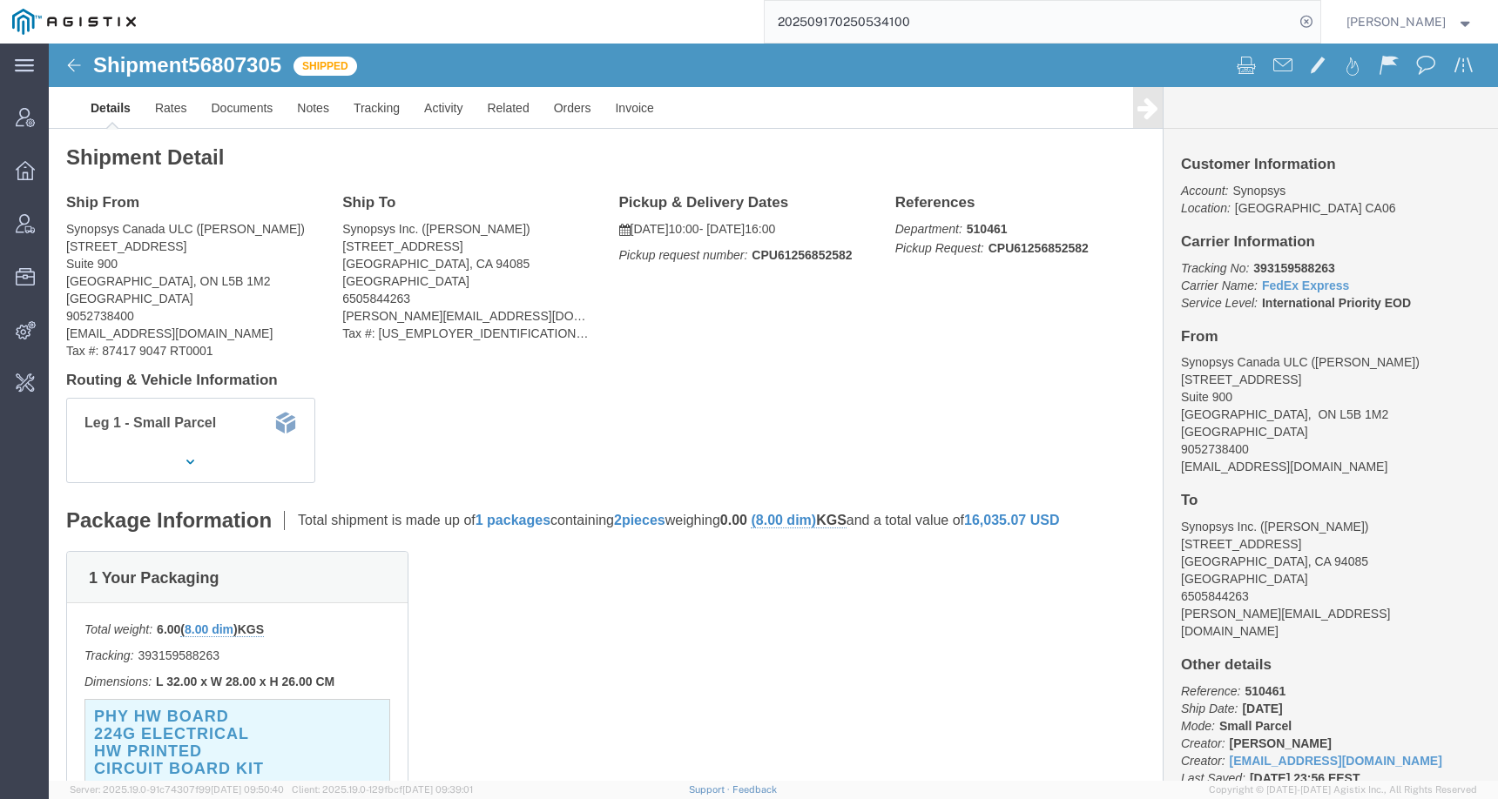
paste input "HONMSPPHX"
type input "HONMSPPHX"
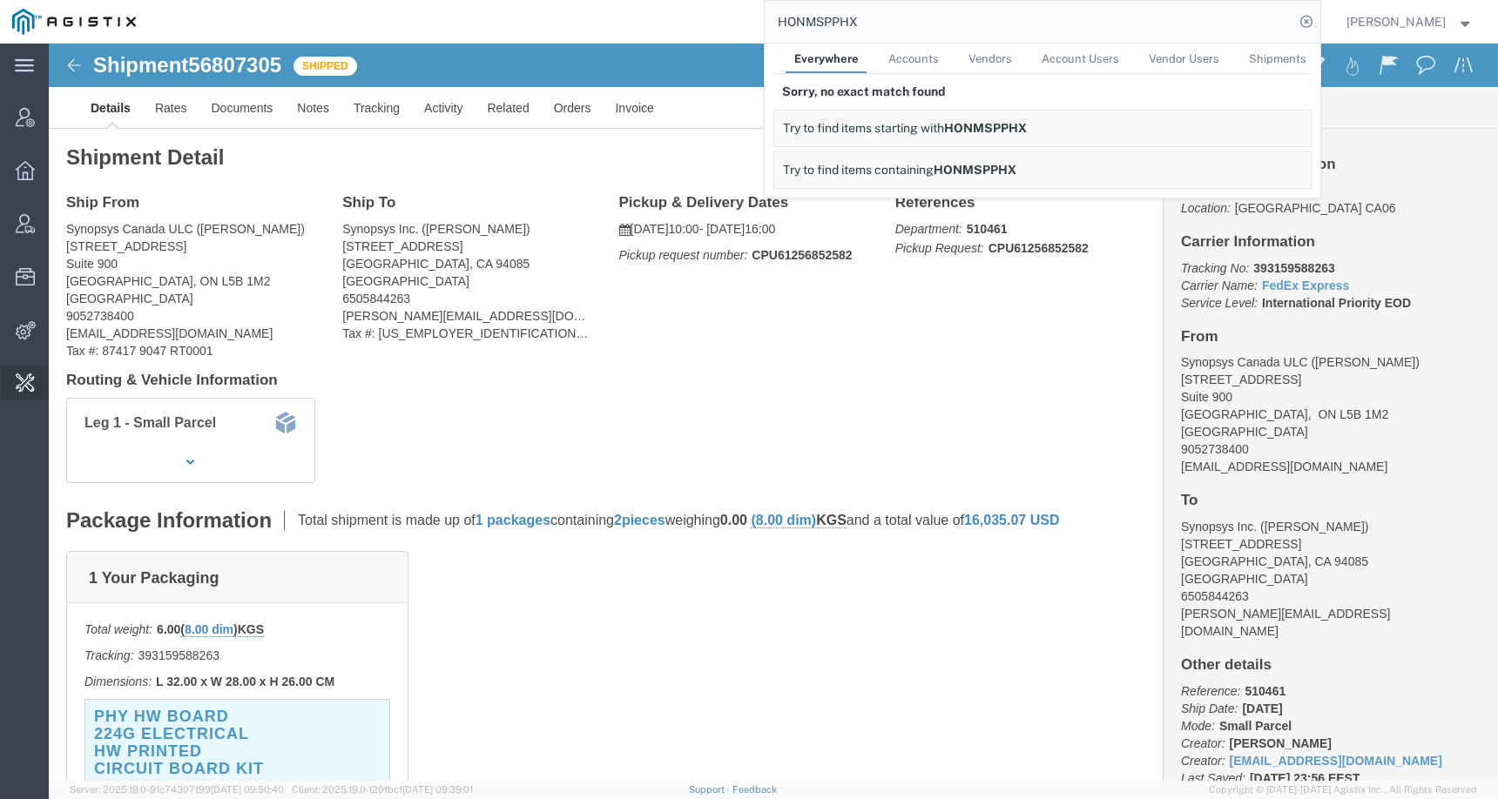
click at [0, 0] on span "Change Carrier" at bounding box center [0, 0] width 0 height 0
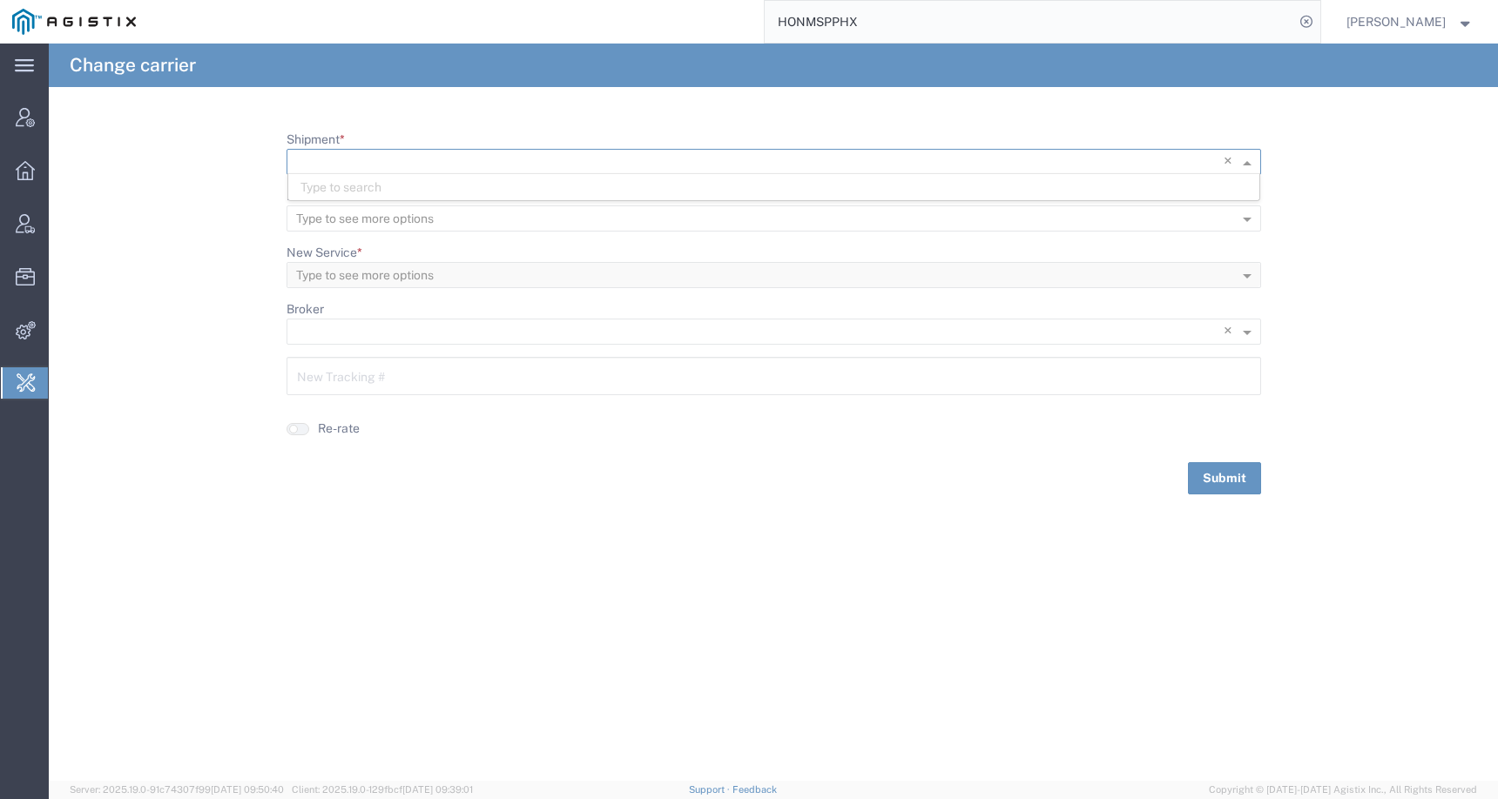
scroll to position [1, 0]
click at [475, 155] on input "Shipment *" at bounding box center [738, 162] width 884 height 24
paste input "56809212"
type input "56809212"
click at [398, 182] on div "56809212" at bounding box center [773, 187] width 971 height 26
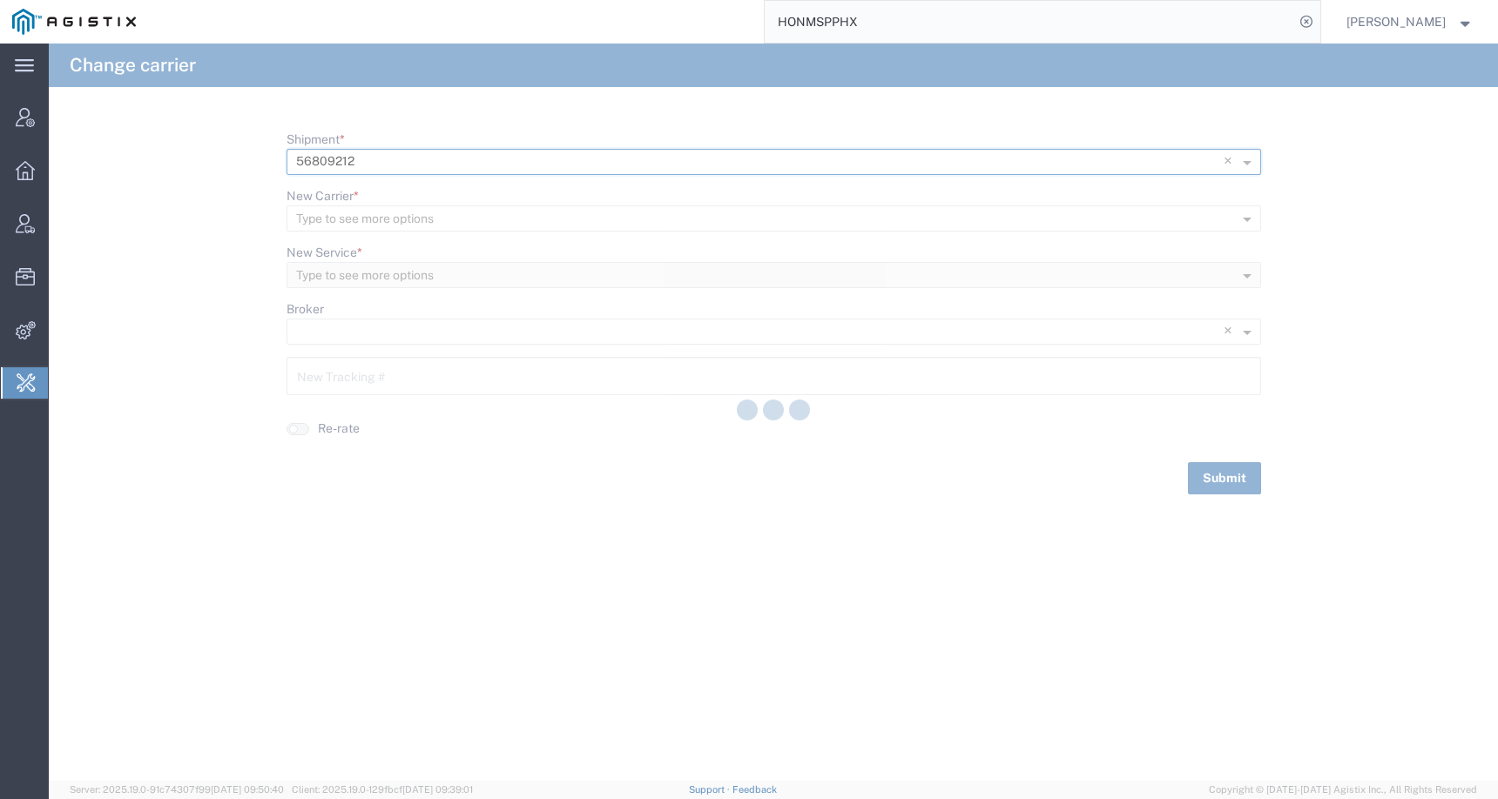
type input "56668849"
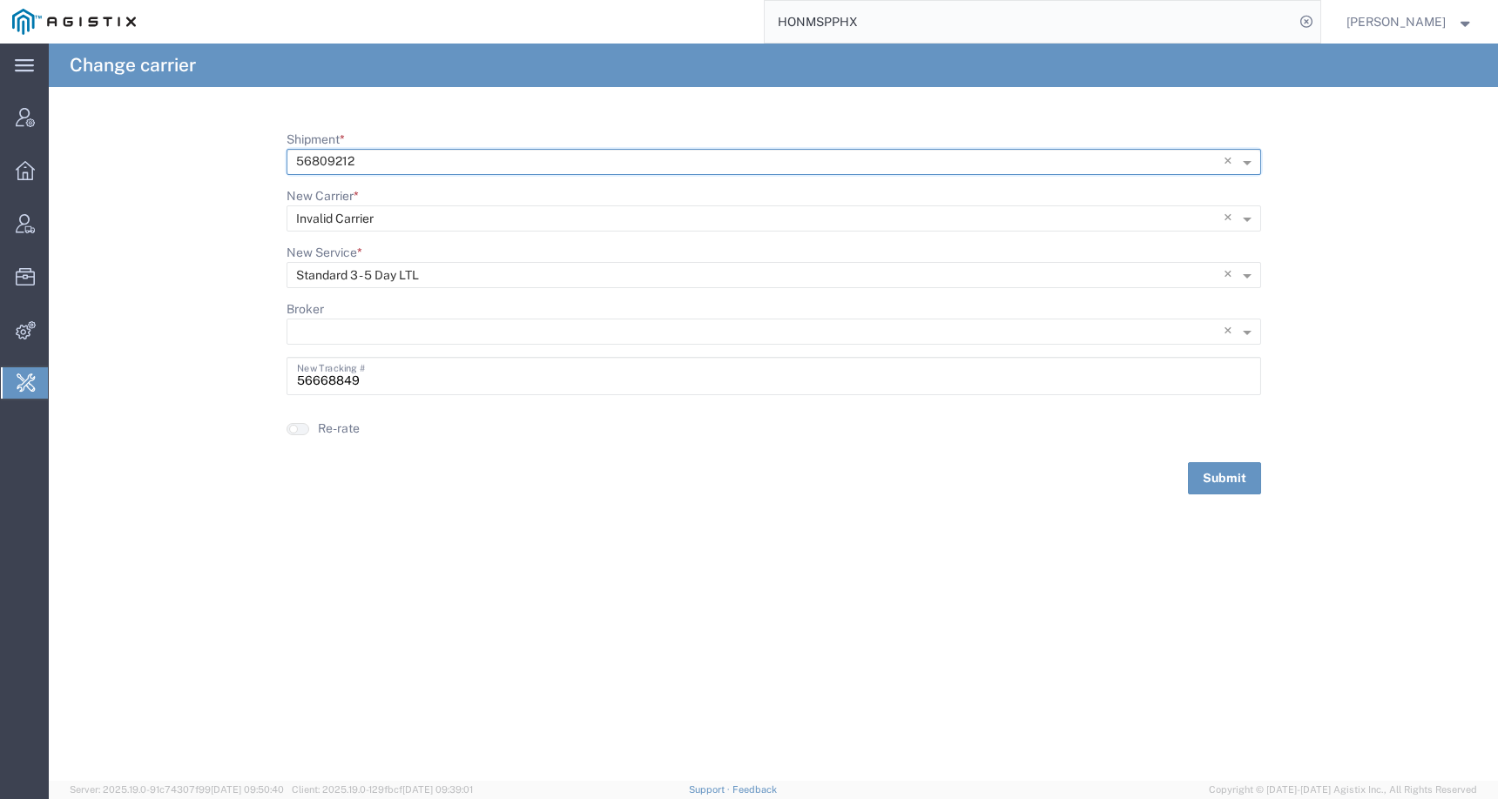
click at [333, 159] on input "Shipment *" at bounding box center [738, 162] width 884 height 24
drag, startPoint x: 368, startPoint y: 161, endPoint x: 257, endPoint y: 161, distance: 111.5
click at [257, 161] on form "Shipment * × 56809212 × 56809212 New Carrier * Type to see more options × Inval…" at bounding box center [773, 313] width 1449 height 364
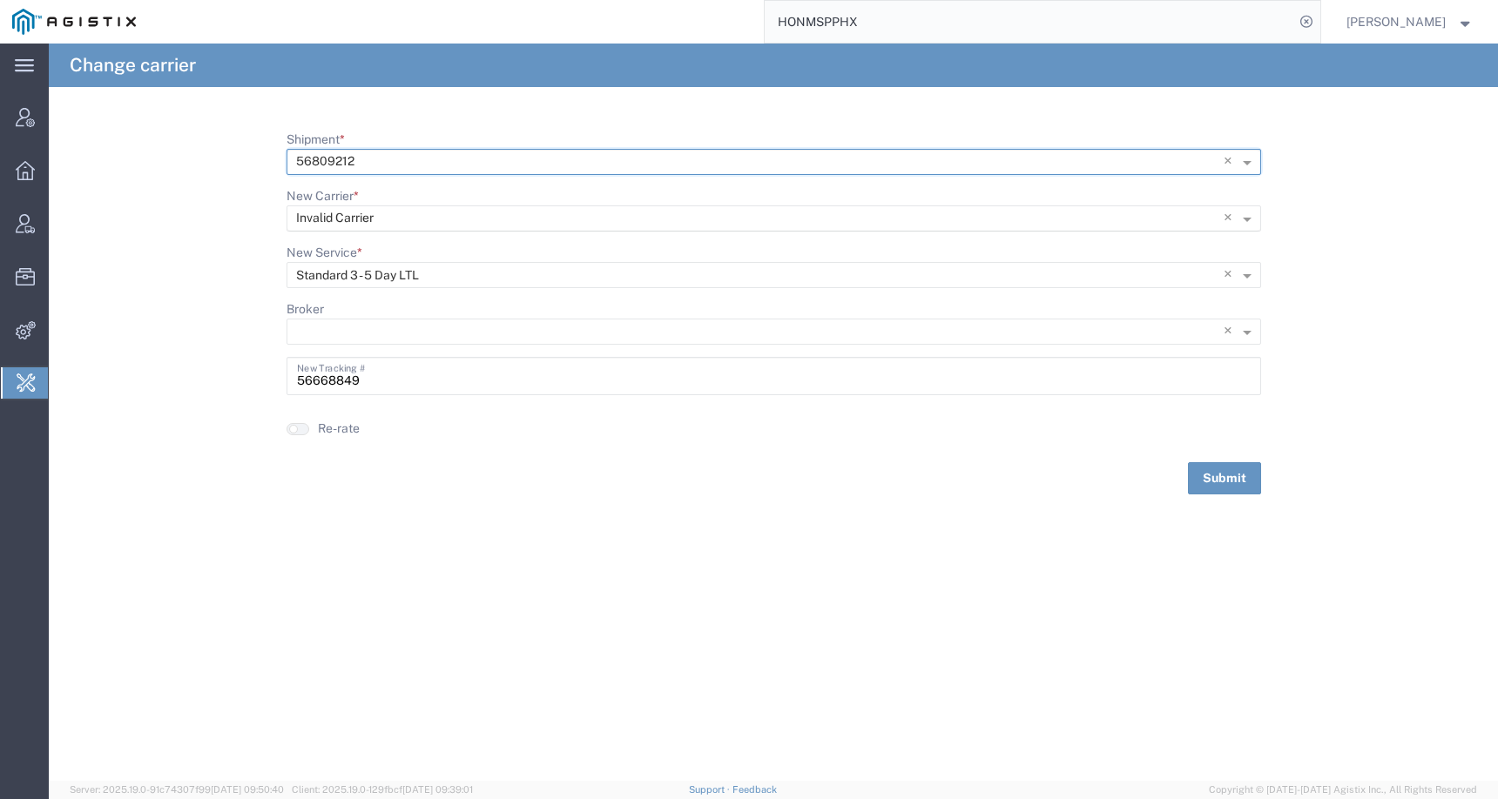
click at [372, 218] on input "New Carrier *" at bounding box center [738, 218] width 884 height 24
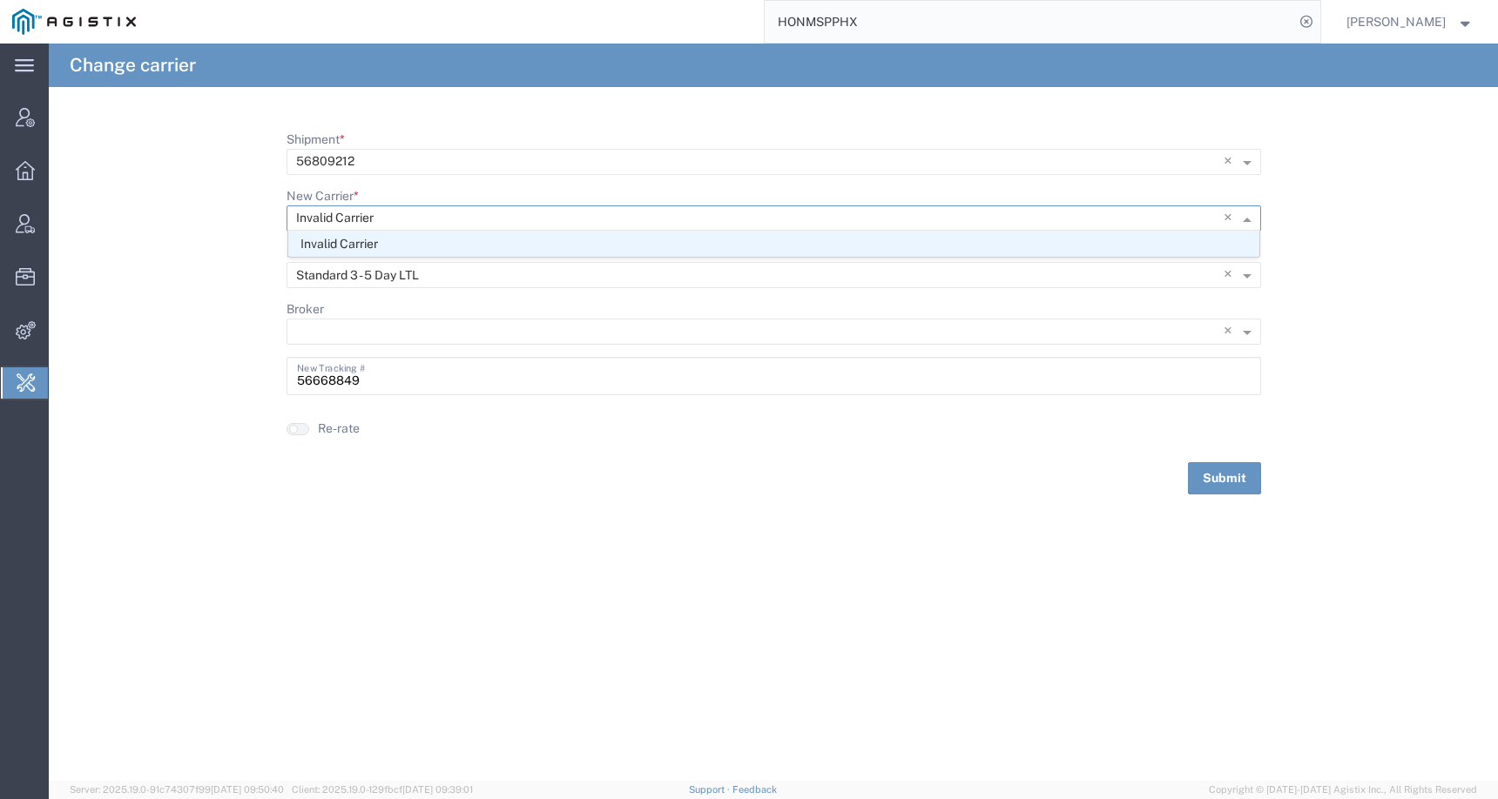
click at [404, 210] on input "New Carrier *" at bounding box center [738, 218] width 884 height 24
drag, startPoint x: 393, startPoint y: 212, endPoint x: 246, endPoint y: 212, distance: 146.3
click at [246, 212] on form "Shipment * × 56809212 × New Carrier * Type to see more options × Invalid Carrie…" at bounding box center [773, 313] width 1449 height 364
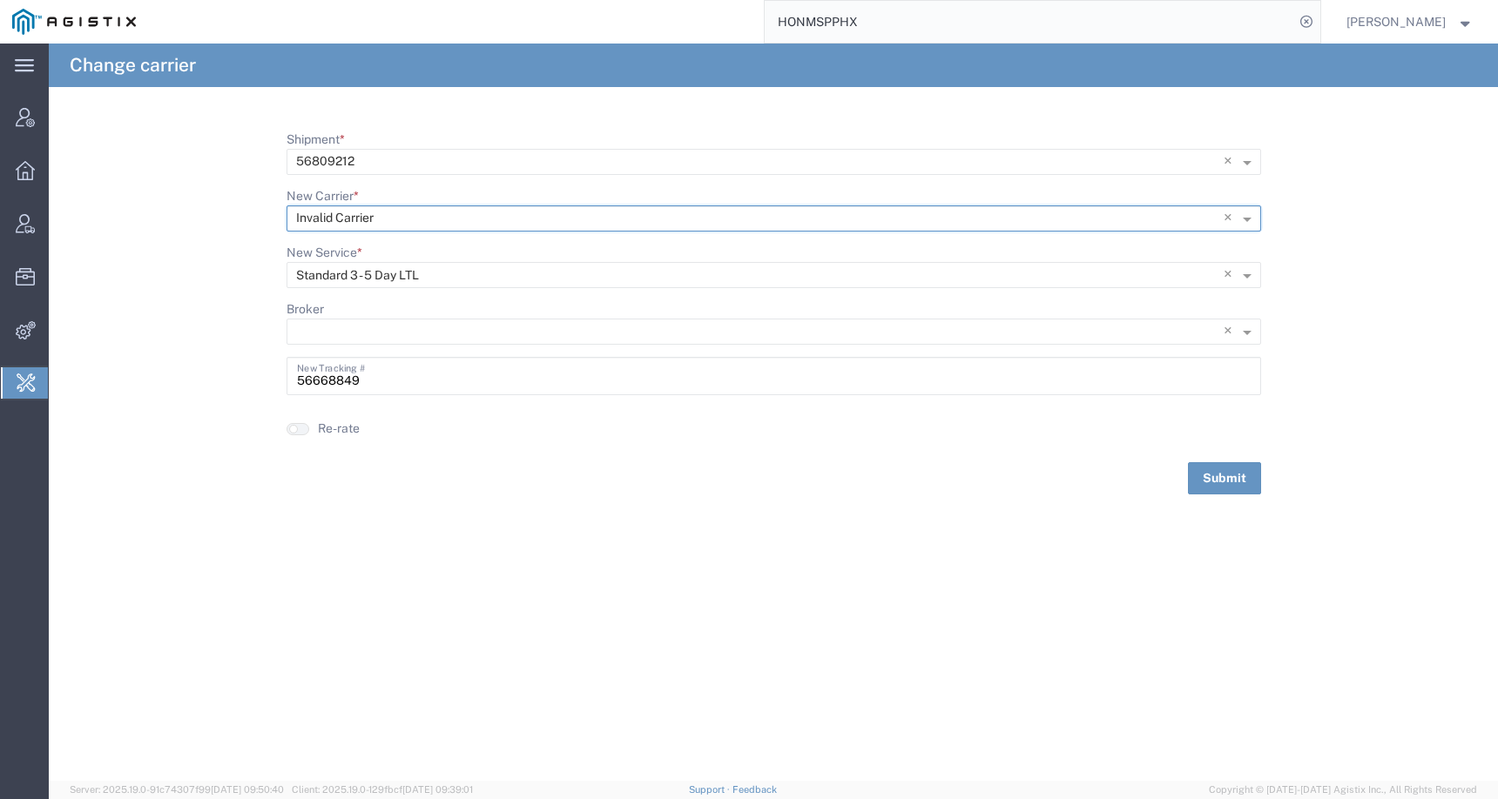
paste input "[PERSON_NAME] & SONS TRUCKING"
type input "[PERSON_NAME] & SONS TRUCKING"
click at [494, 239] on div "[PERSON_NAME] & Sons Trucking, Inc" at bounding box center [773, 244] width 971 height 26
click at [438, 277] on input "New Service *" at bounding box center [745, 276] width 899 height 24
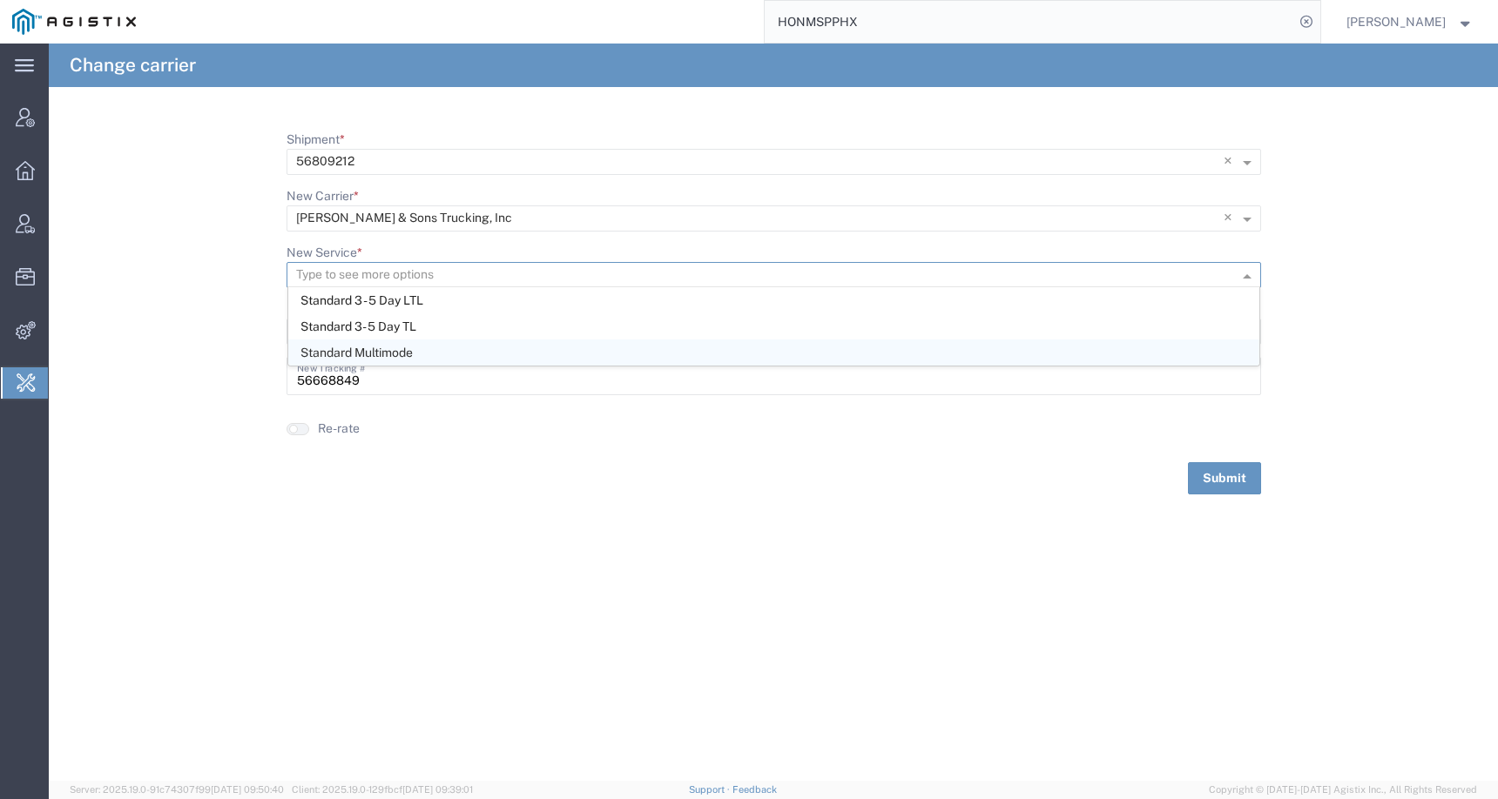
click at [482, 512] on div "Change carrier Shipment * × 56809212 × New Carrier * Type to see more options ×…" at bounding box center [773, 413] width 1449 height 738
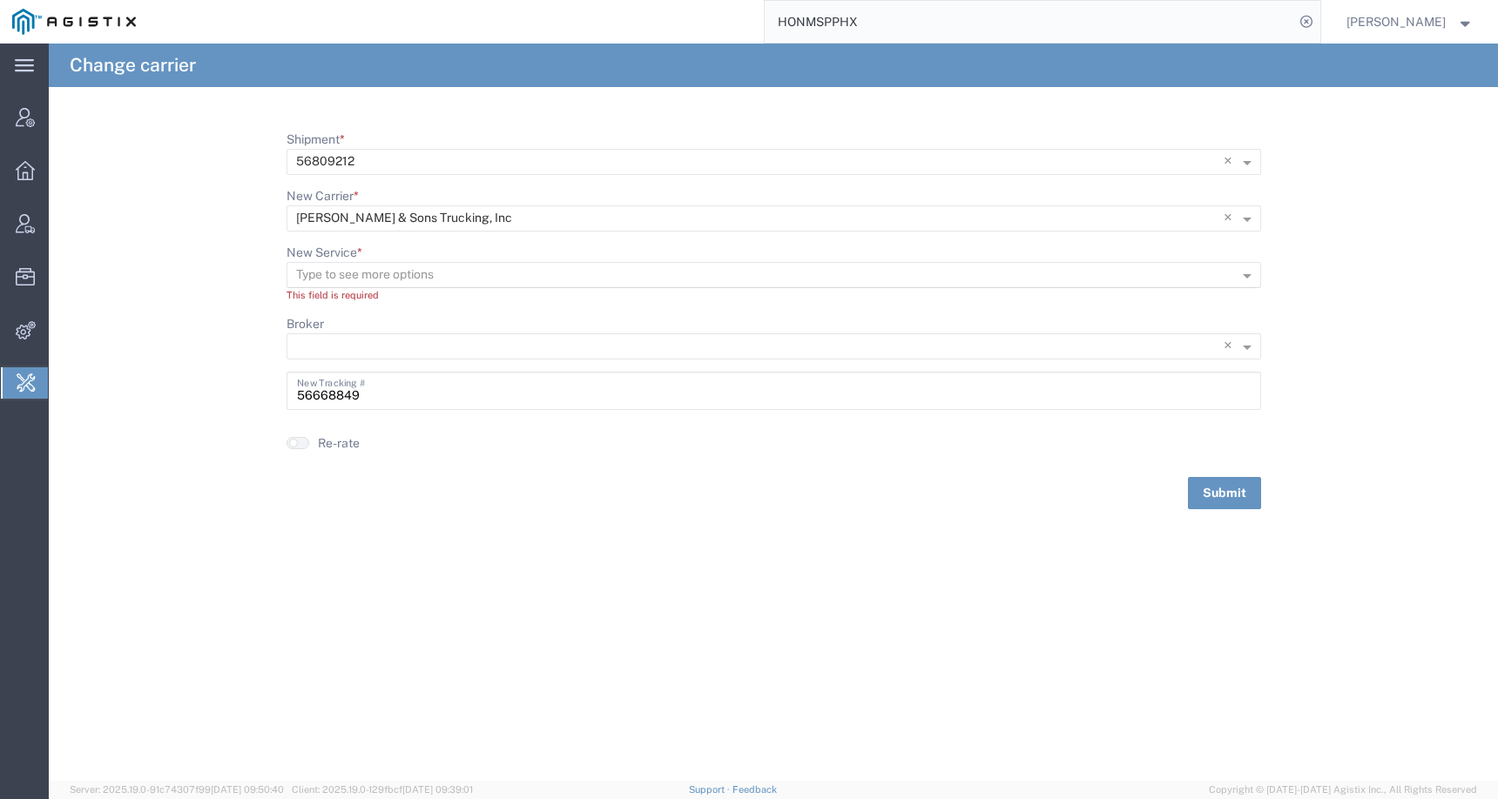
click at [458, 284] on input "New Service *" at bounding box center [745, 275] width 899 height 24
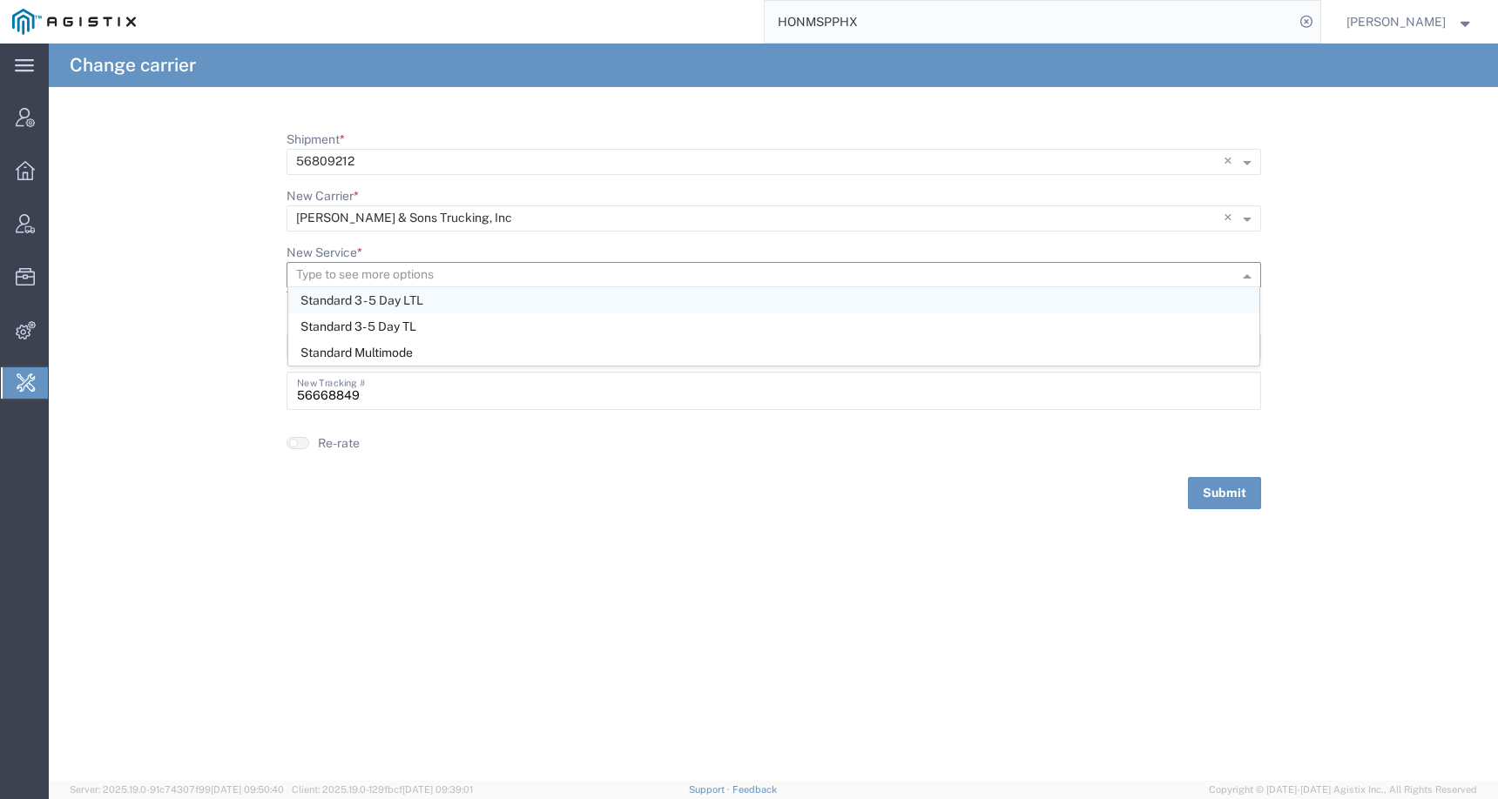
click at [475, 307] on div "Standard 3 - 5 Day LTL" at bounding box center [773, 300] width 971 height 26
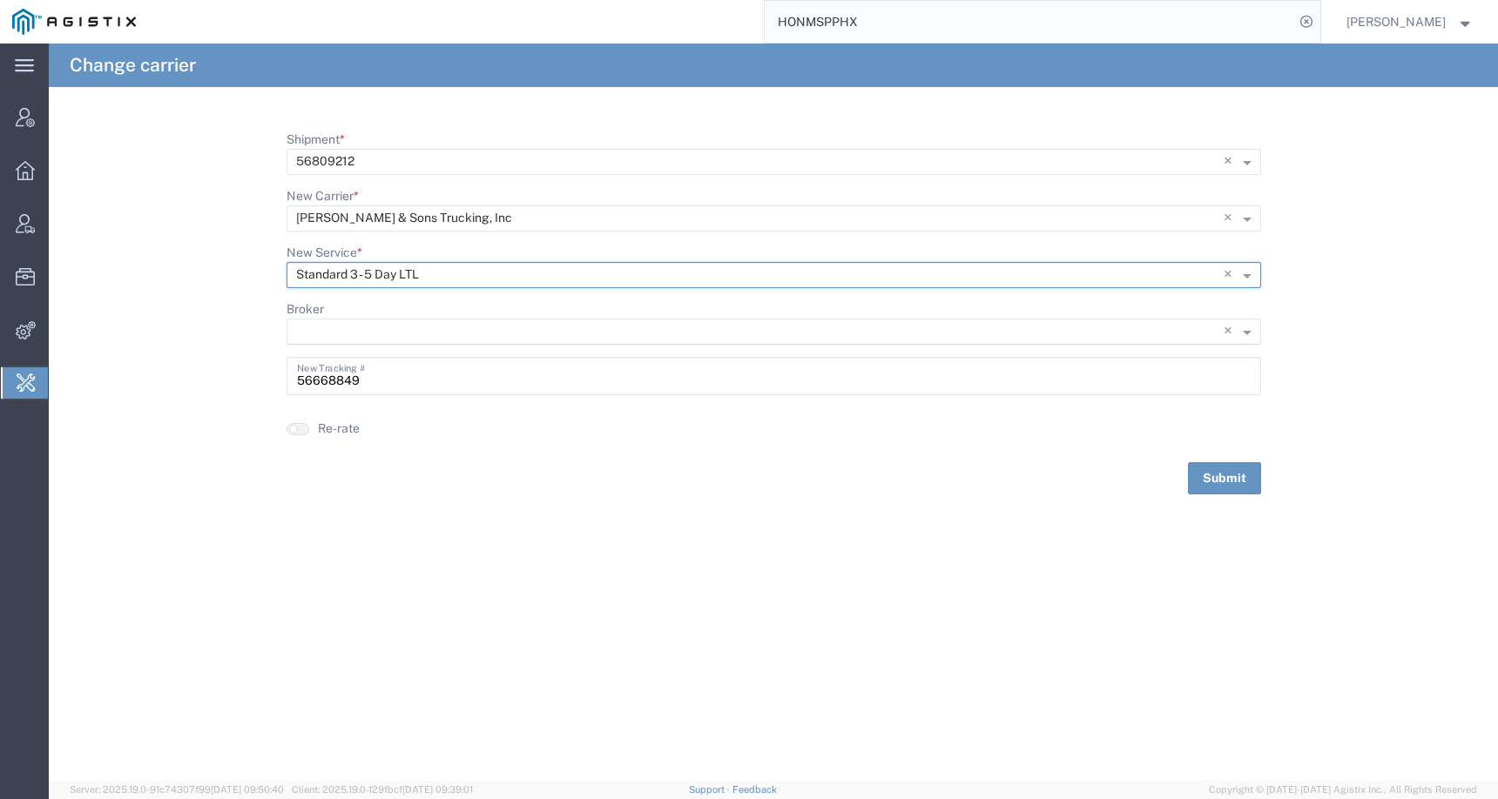
click at [475, 335] on input "Broker" at bounding box center [738, 332] width 884 height 24
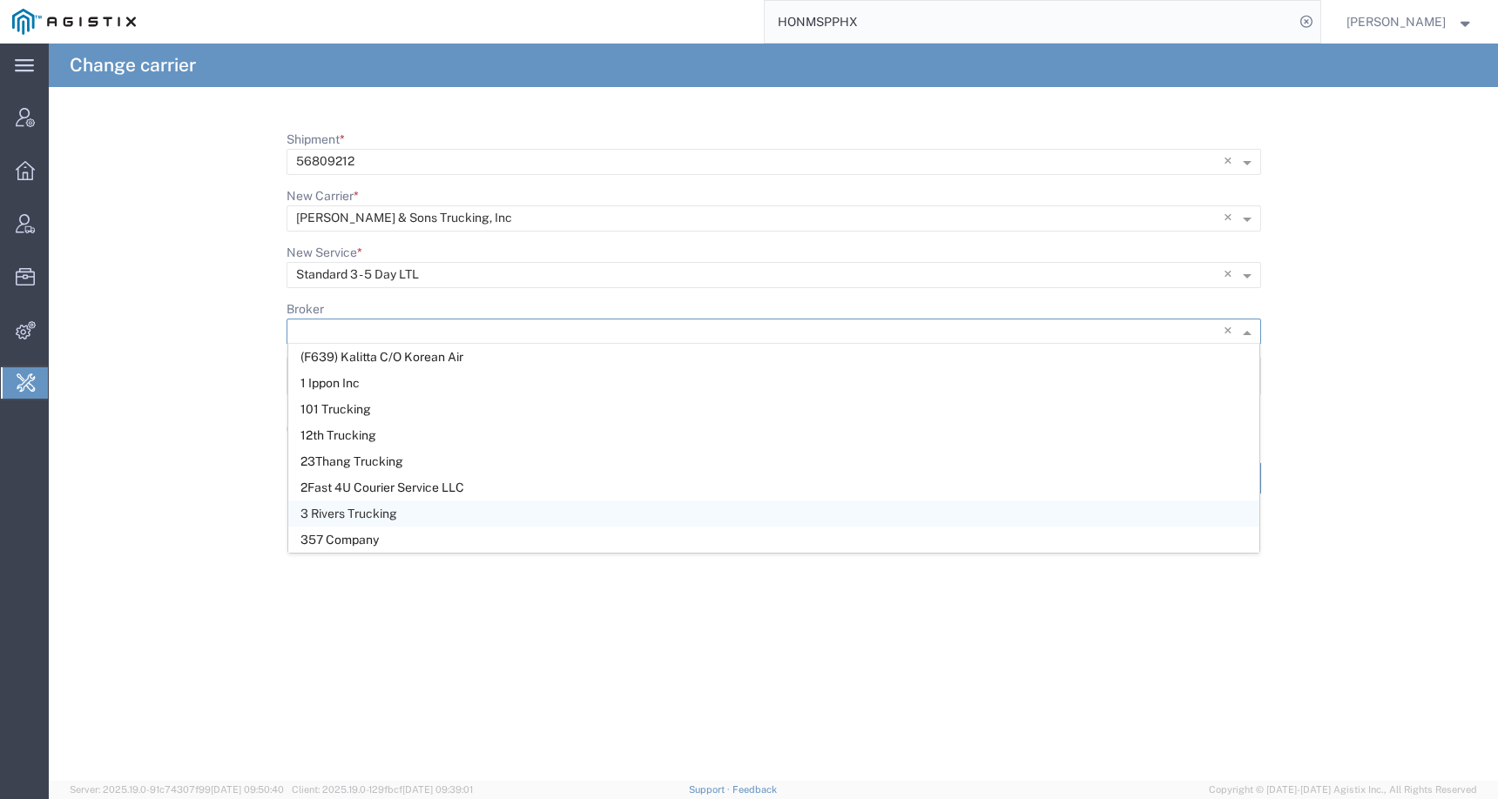
click at [640, 707] on div "Change carrier Shipment * × 56809212 × New Carrier * Type to see more options ×…" at bounding box center [773, 413] width 1449 height 738
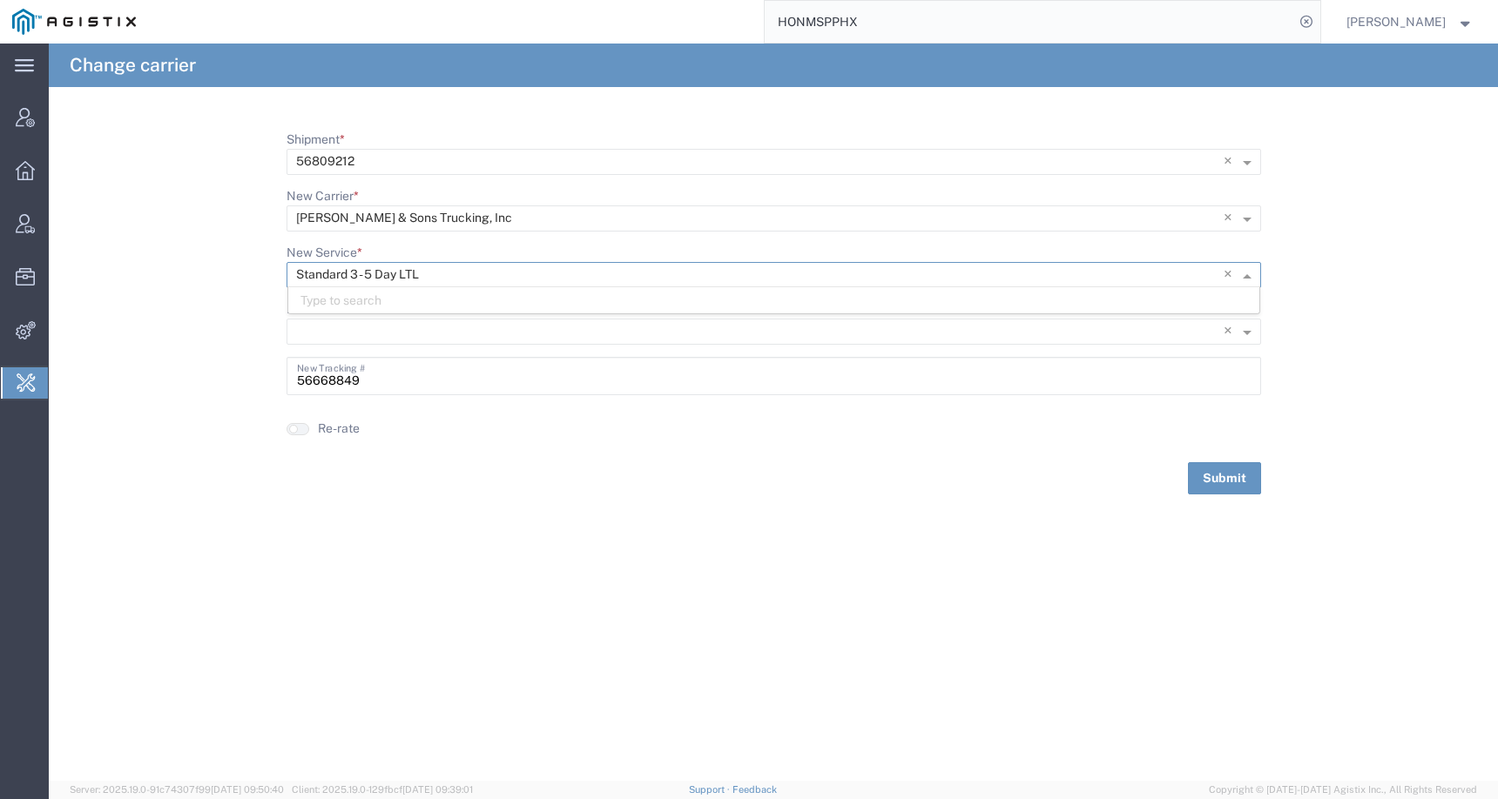
click at [489, 284] on input "New Service *" at bounding box center [738, 275] width 884 height 24
click at [488, 278] on input "New Service *" at bounding box center [738, 275] width 884 height 24
click at [577, 266] on input "New Service *" at bounding box center [738, 275] width 884 height 24
click at [1223, 273] on span "×" at bounding box center [1230, 275] width 15 height 26
click at [1037, 279] on input "New Service *" at bounding box center [745, 275] width 899 height 24
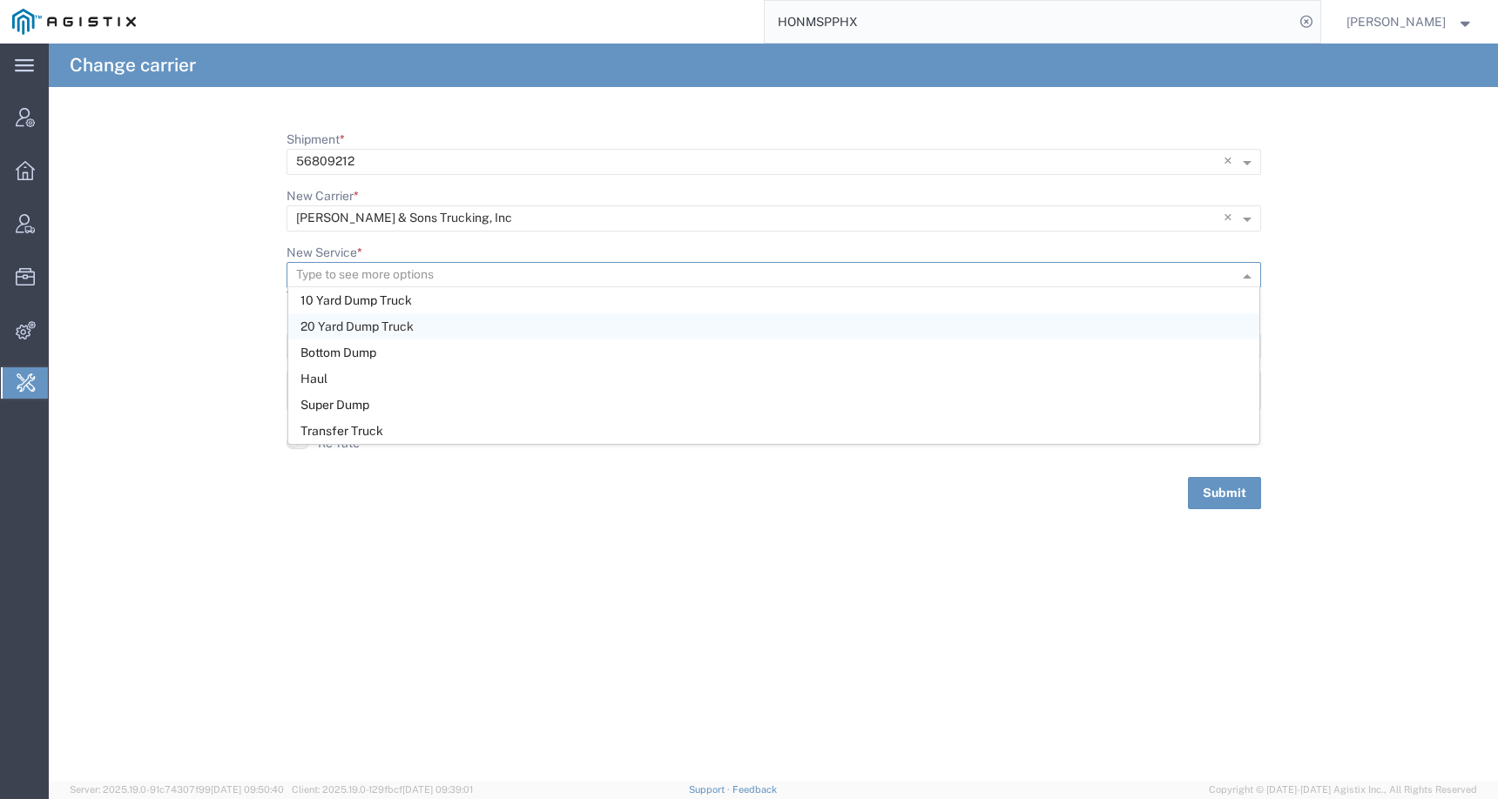
click at [577, 324] on div "20 Yard Dump Truck" at bounding box center [773, 326] width 971 height 26
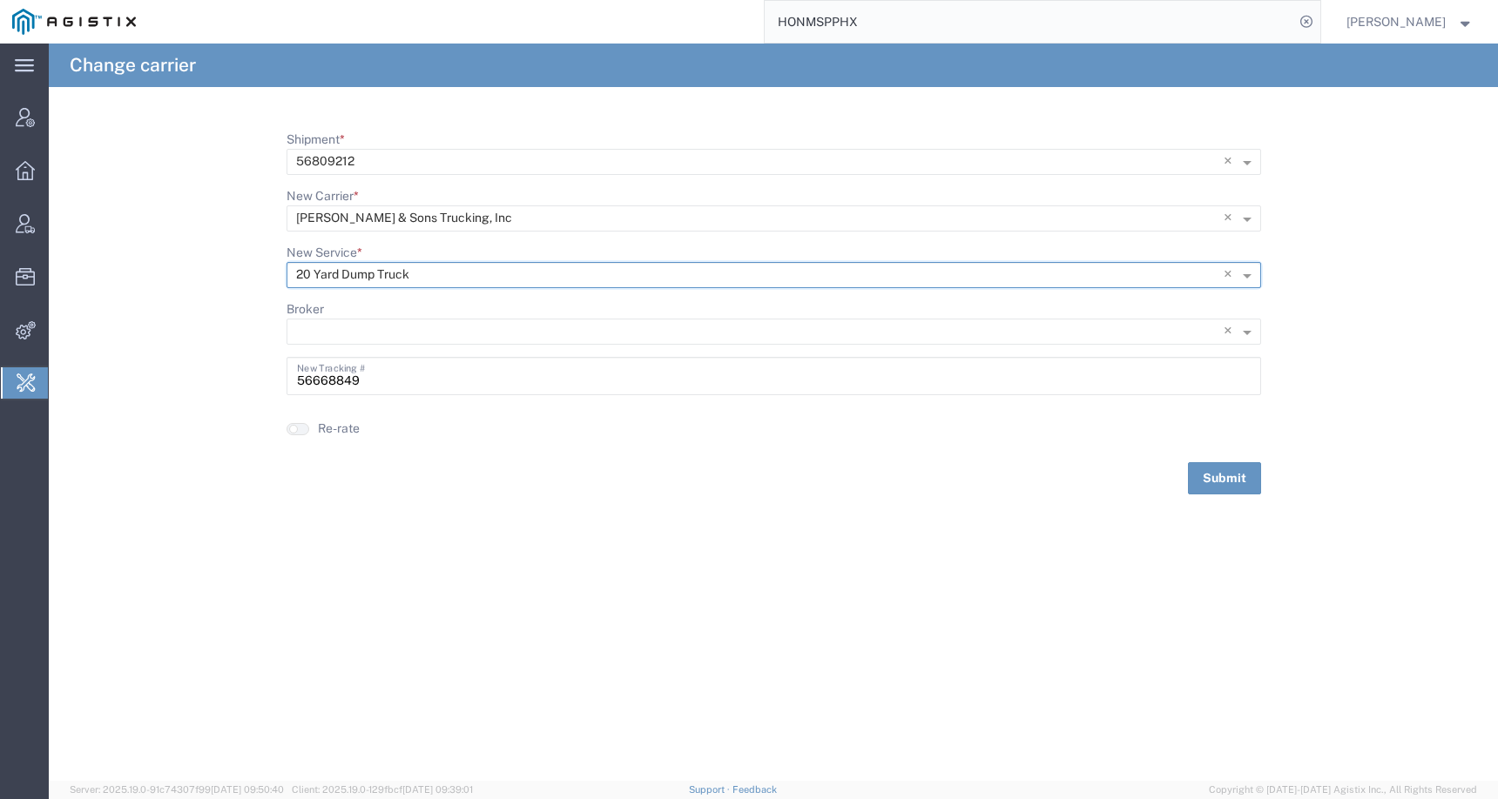
click at [1103, 265] on input "New Service *" at bounding box center [738, 275] width 884 height 24
click at [960, 619] on div "Change carrier Shipment * × 56809212 × New Carrier * Type to see more options ×…" at bounding box center [773, 413] width 1449 height 738
click at [455, 271] on input "New Service *" at bounding box center [738, 275] width 884 height 24
click at [1219, 271] on div at bounding box center [755, 274] width 936 height 24
click at [1226, 271] on span "×" at bounding box center [1230, 275] width 15 height 26
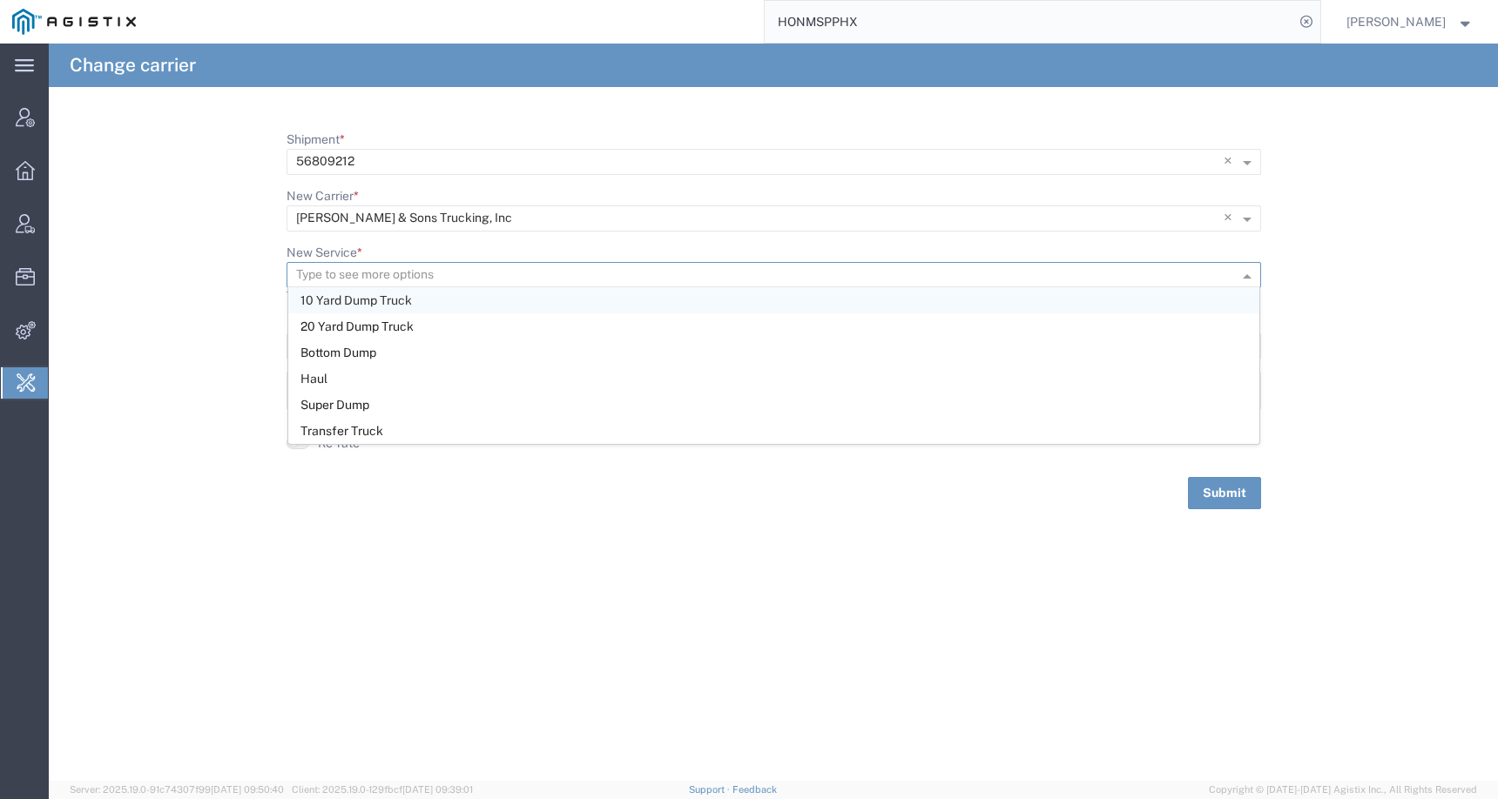
click at [1153, 278] on input "New Service *" at bounding box center [745, 275] width 899 height 24
click at [768, 324] on div "20 Yard Dump Truck" at bounding box center [773, 326] width 971 height 26
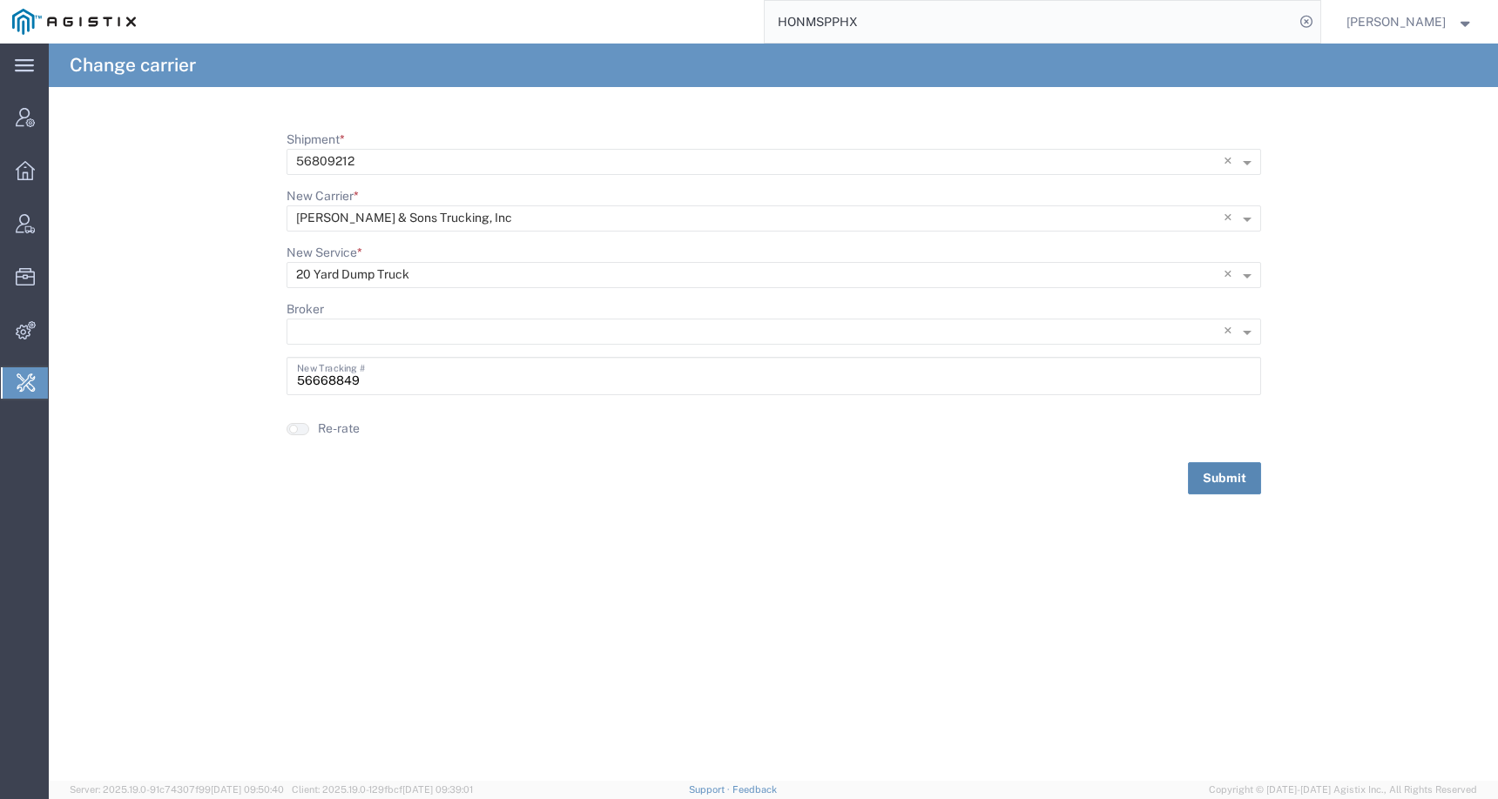
click at [1230, 483] on button "Submit" at bounding box center [1224, 478] width 73 height 32
drag, startPoint x: 902, startPoint y: 24, endPoint x: 719, endPoint y: 23, distance: 182.9
click at [718, 24] on div "HONMSPPHX" at bounding box center [734, 22] width 1172 height 44
paste input "56809212"
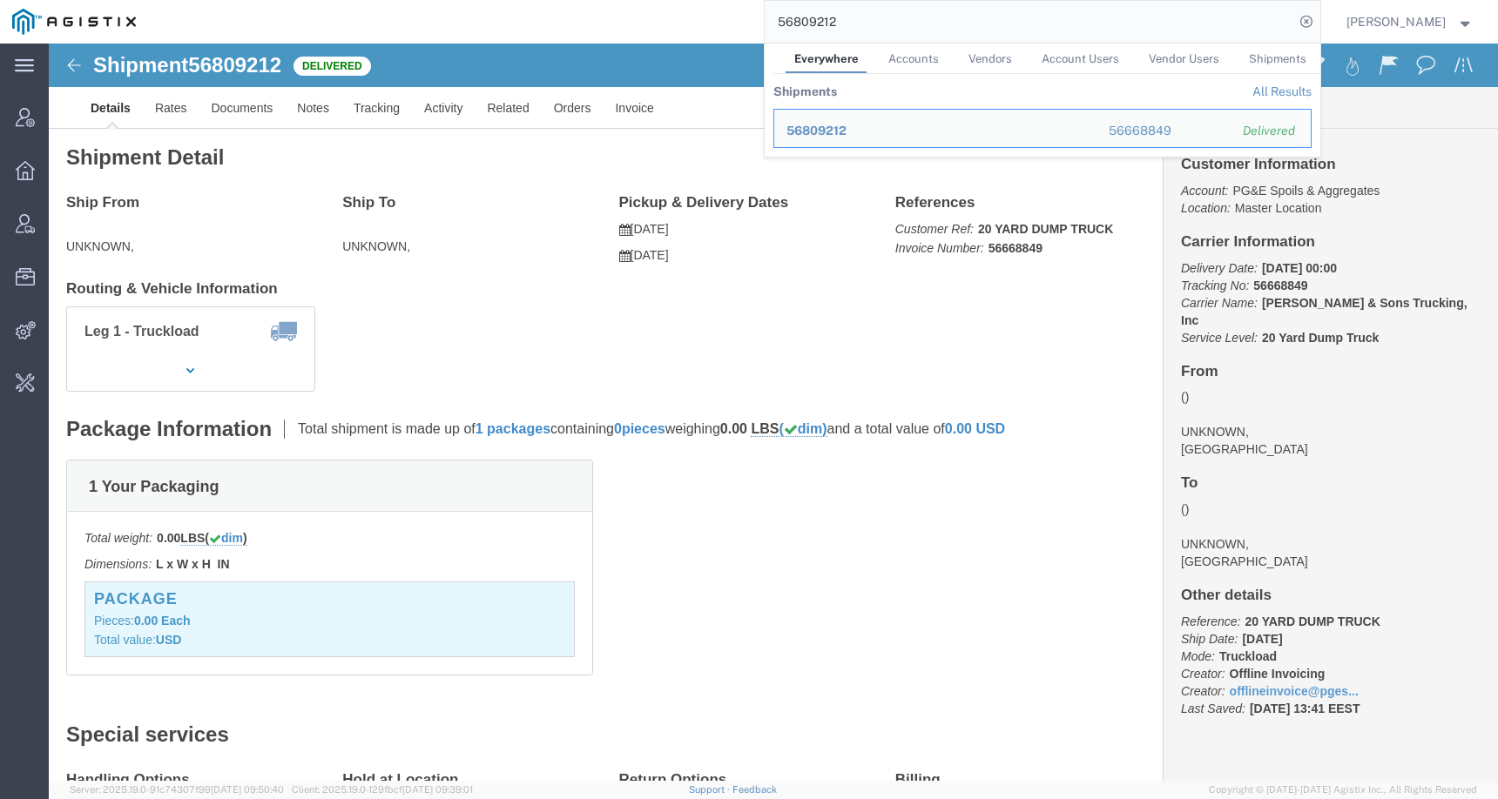
drag, startPoint x: 873, startPoint y: 24, endPoint x: 700, endPoint y: 24, distance: 172.4
click at [702, 24] on div "56809212 Everywhere Accounts Vendors Account Users Vendor Users Shipments Shipm…" at bounding box center [734, 22] width 1172 height 44
paste input "926"
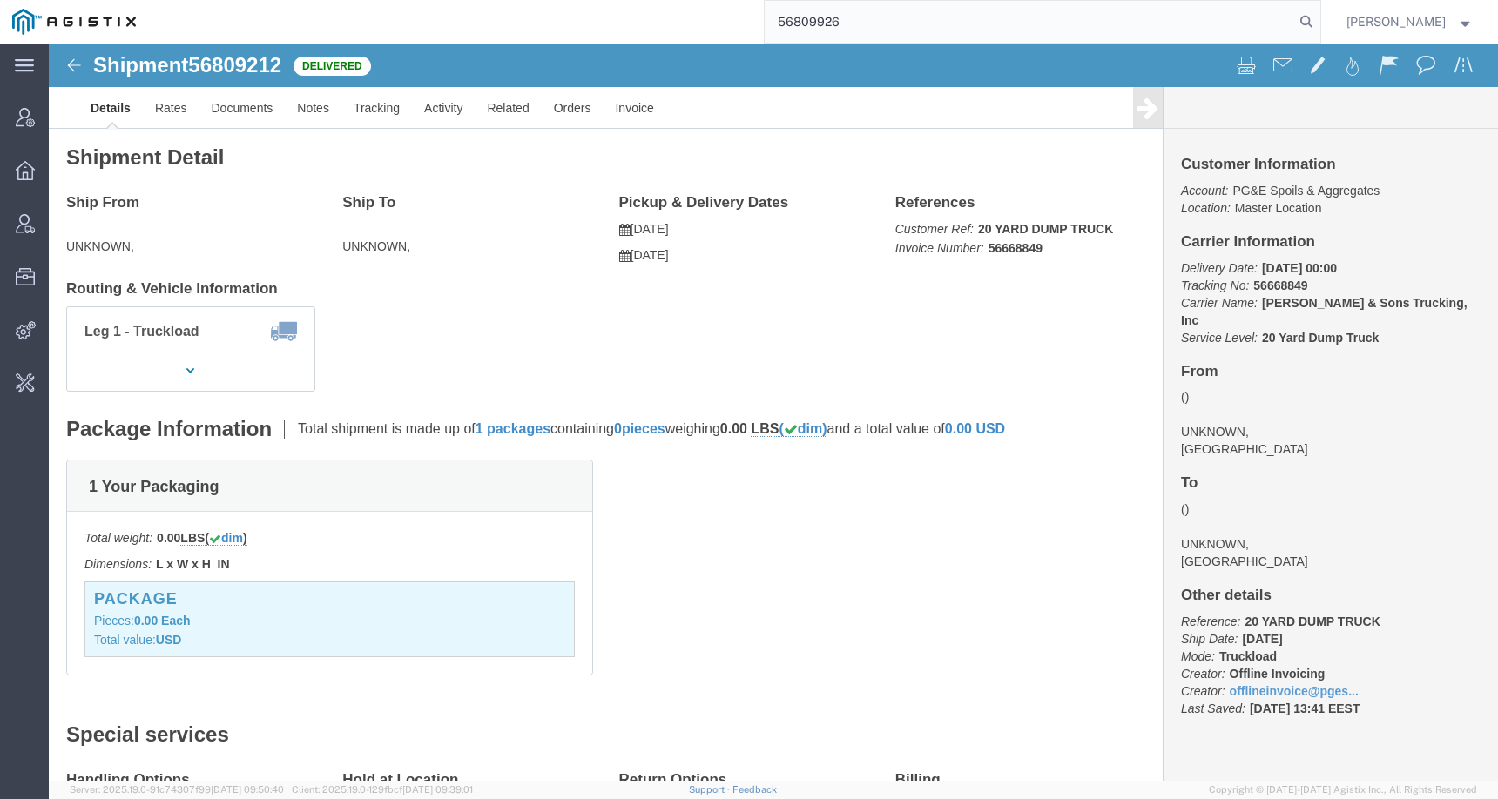
type input "56809926"
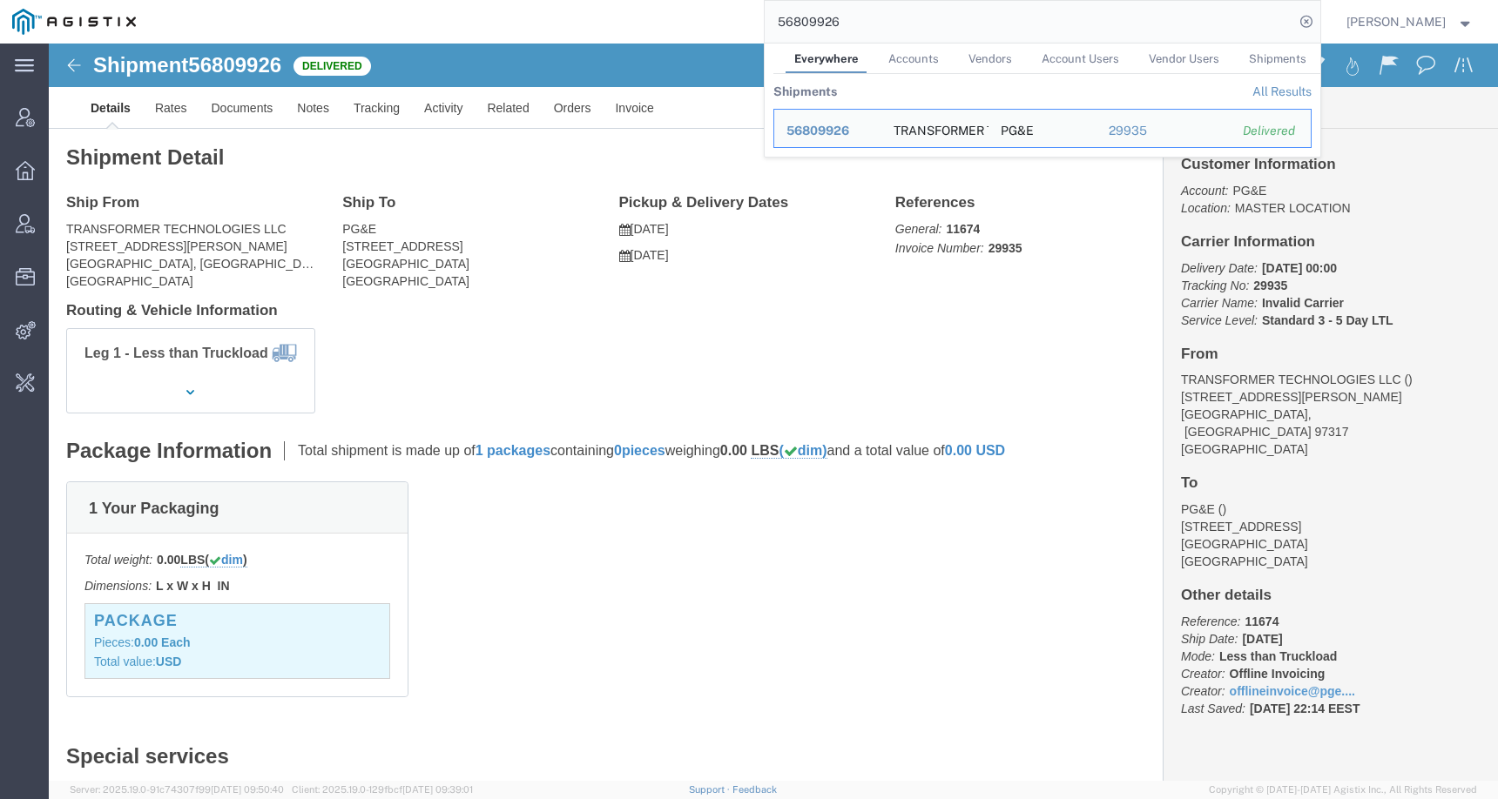
click at [819, 17] on input "56809926" at bounding box center [1029, 22] width 529 height 42
click at [0, 0] on span "Change Carrier" at bounding box center [0, 0] width 0 height 0
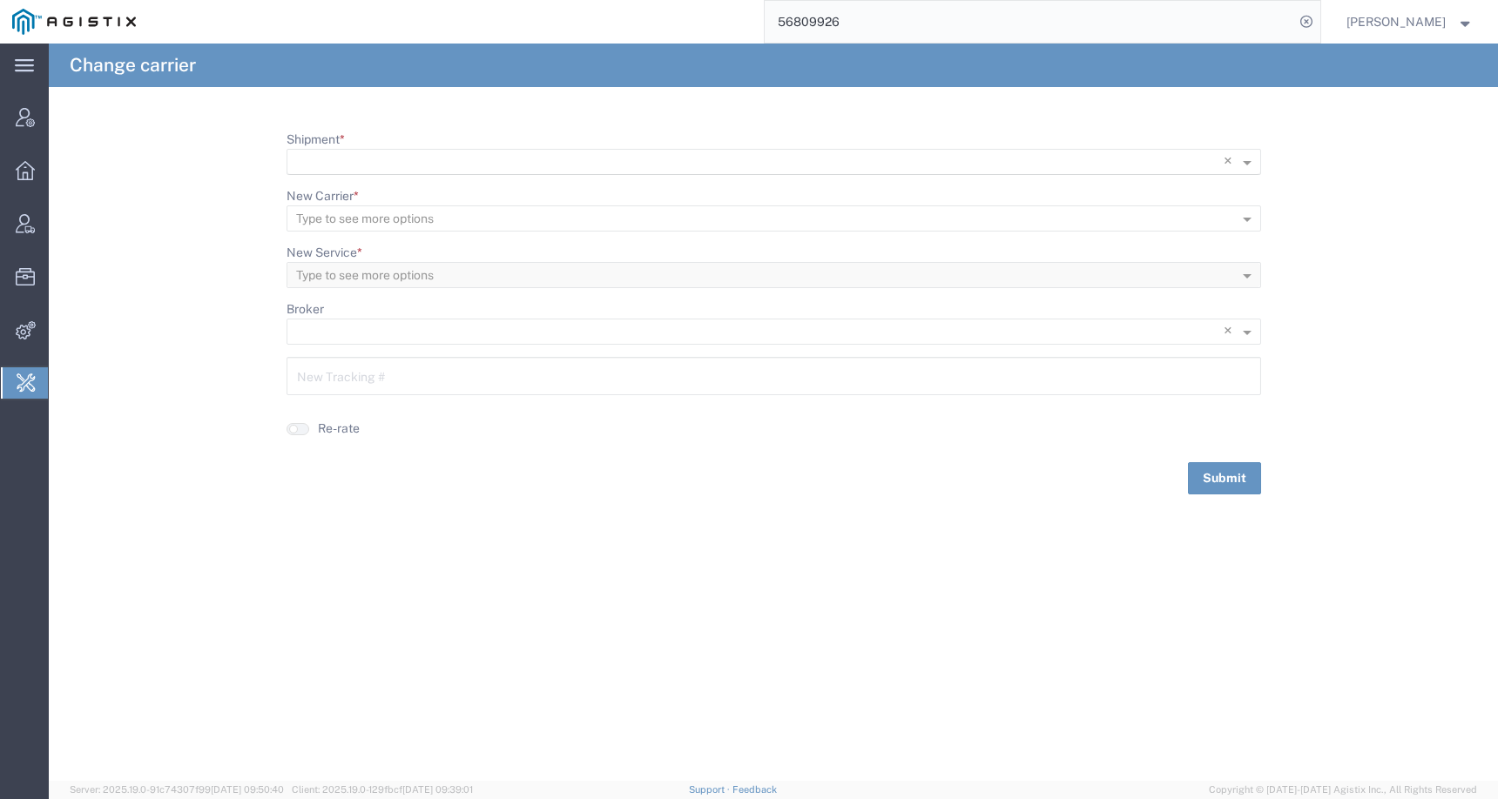
scroll to position [1, 0]
click at [387, 154] on input "Shipment *" at bounding box center [738, 162] width 884 height 24
paste input "56809926"
type input "56809926"
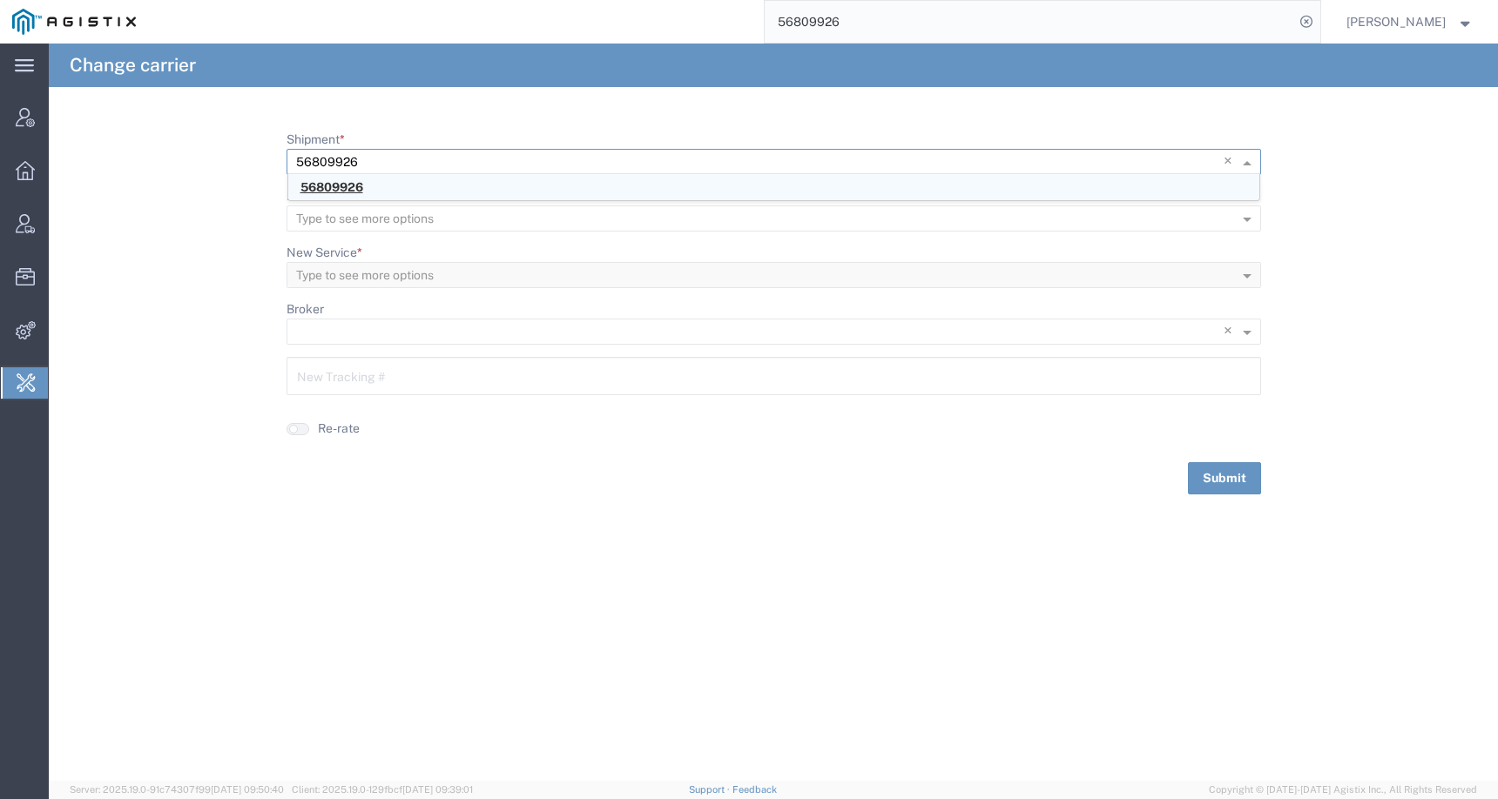
click at [345, 180] on span "56809926" at bounding box center [331, 187] width 63 height 14
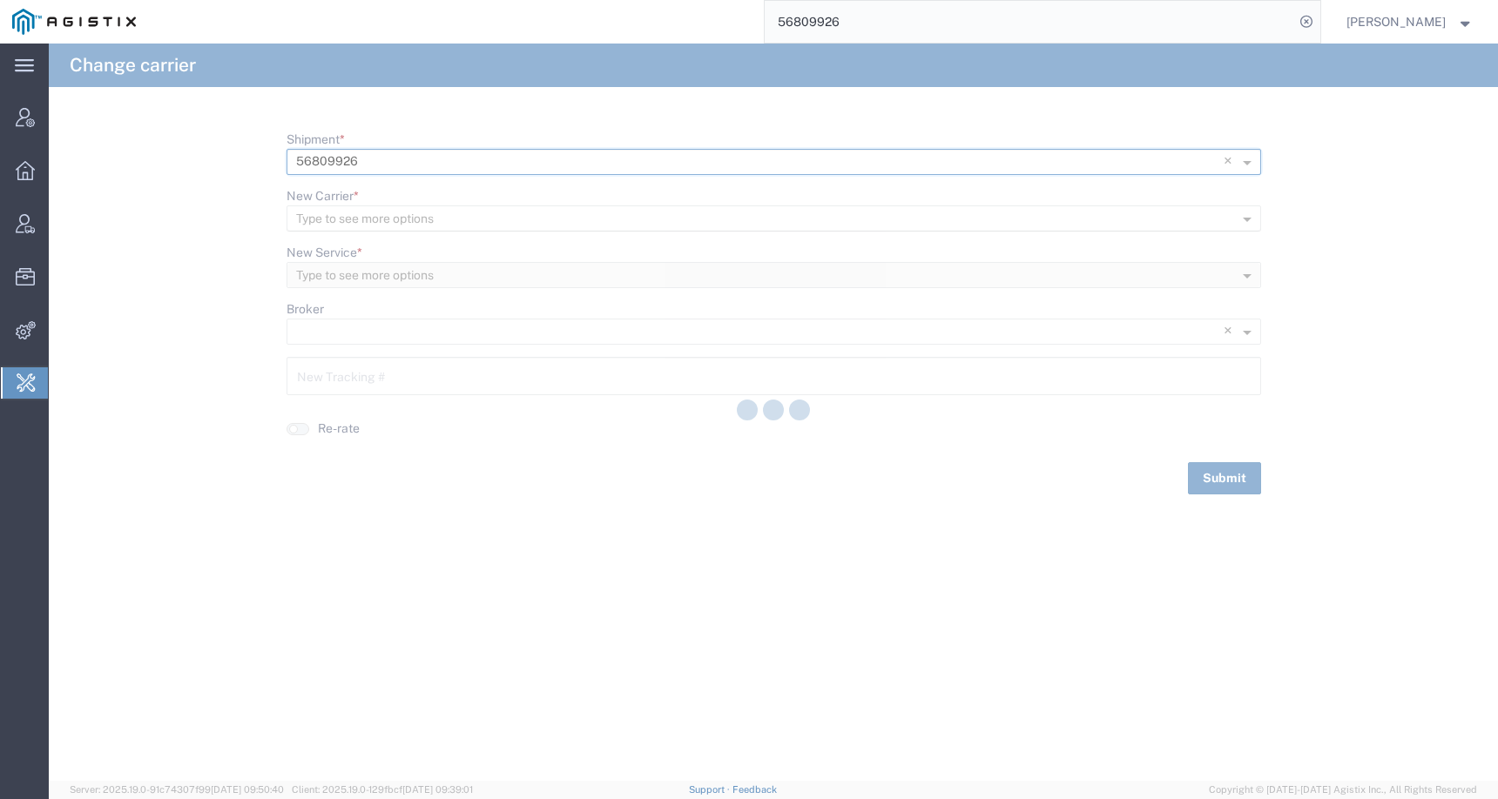
type input "29935"
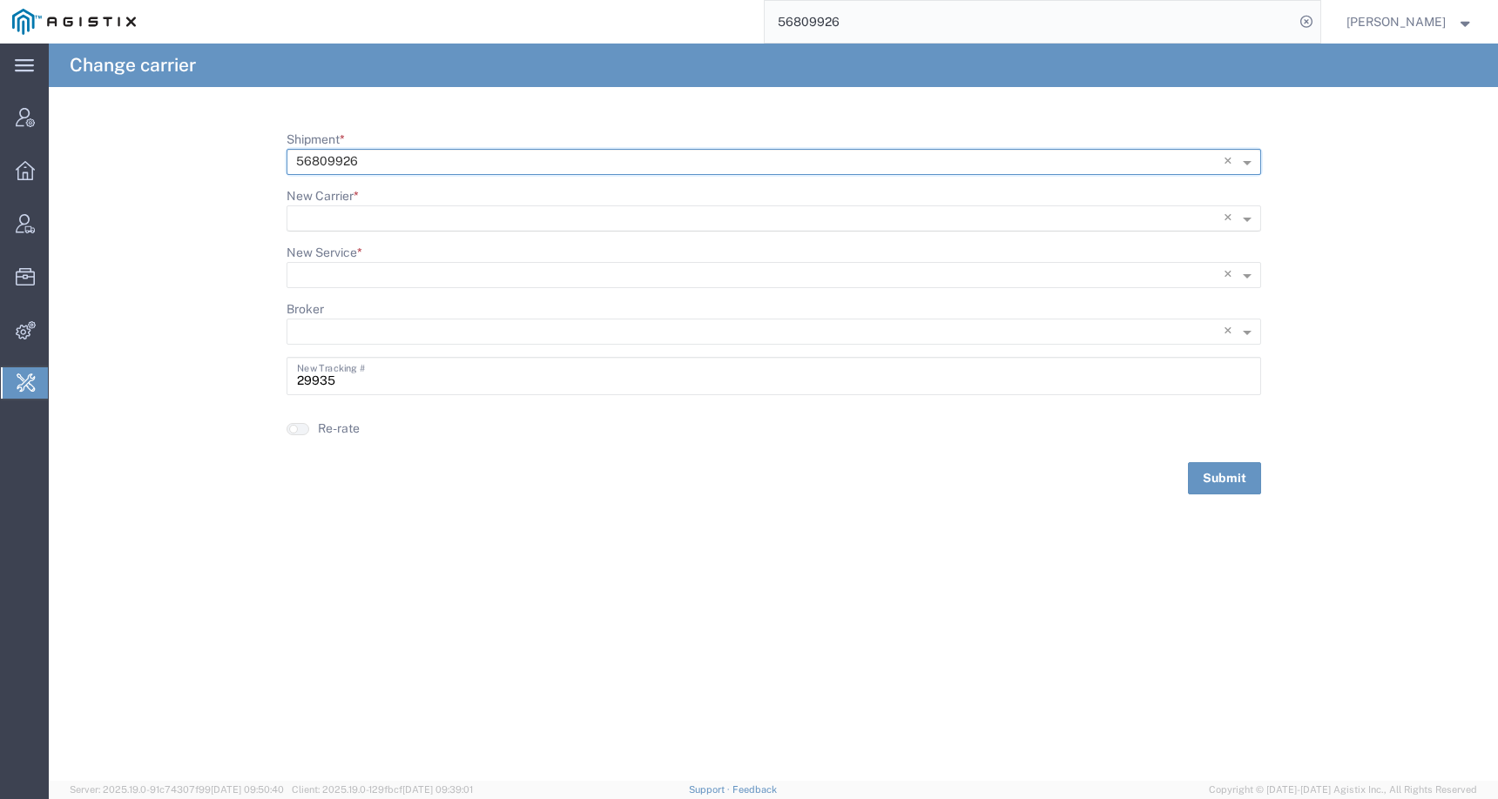
click at [352, 212] on input "New Carrier *" at bounding box center [738, 218] width 884 height 24
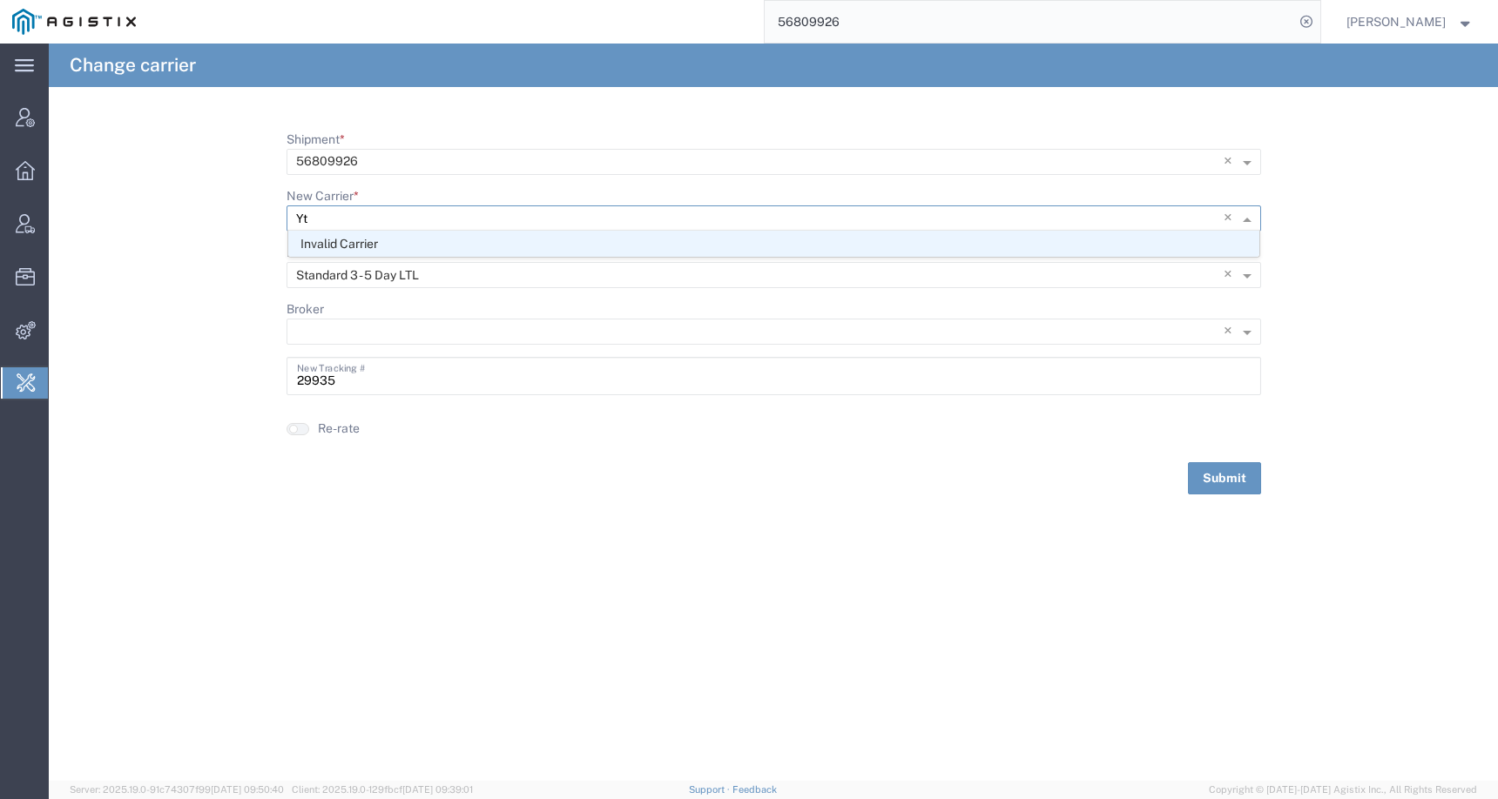
type input "Y"
type input "R"
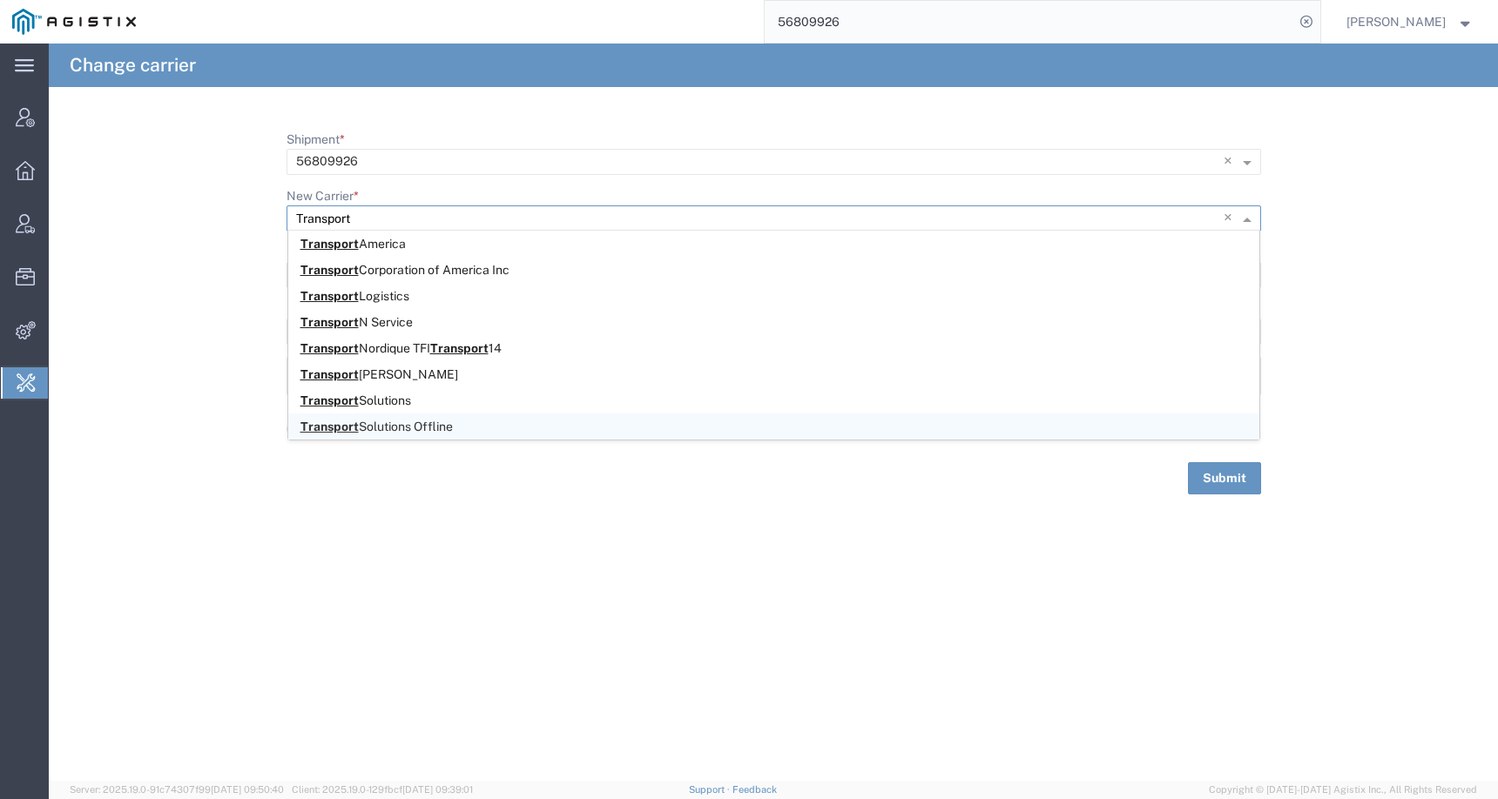
type input "Transport"
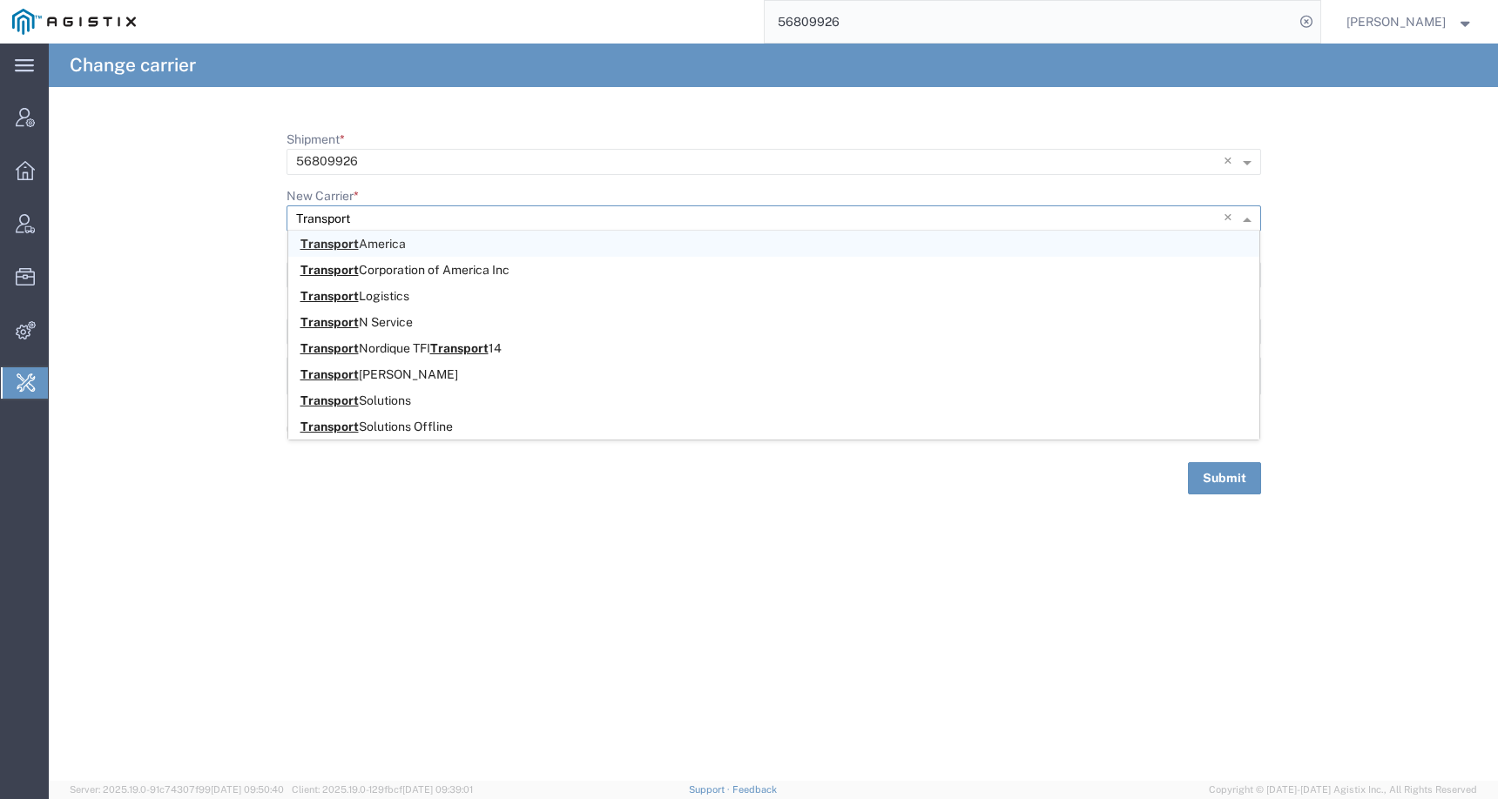
drag, startPoint x: 364, startPoint y: 213, endPoint x: 185, endPoint y: 213, distance: 179.4
click at [185, 213] on form "Shipment * × 56809926 × New Carrier * Type to see more options × Invalid Carrie…" at bounding box center [773, 313] width 1449 height 364
paste input "TRANSFORMER TECHNOLOGIE"
type input "TRANSFORMER TECHNOLOGIE"
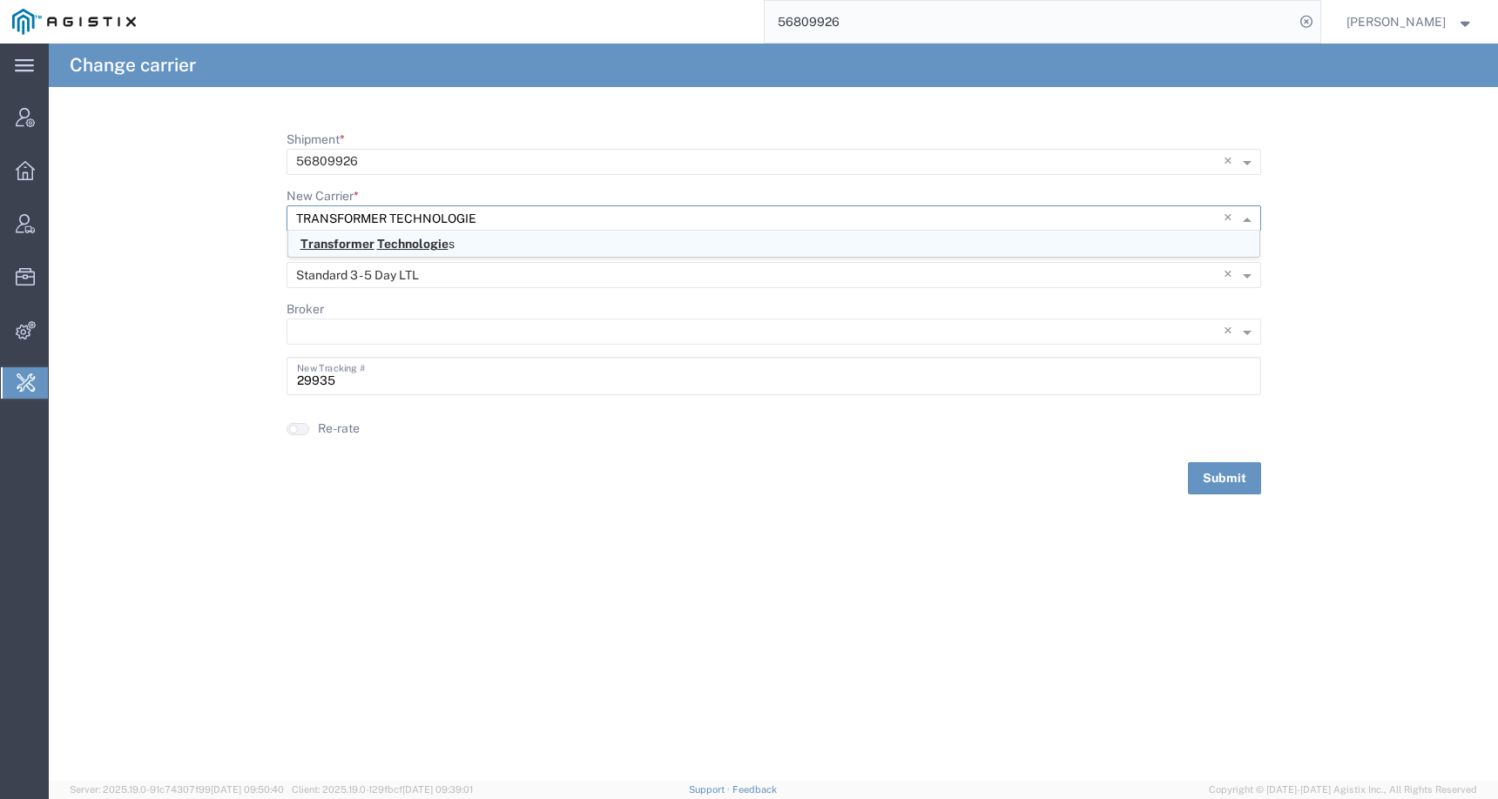
click at [449, 240] on span "Transformer Technologie s" at bounding box center [377, 244] width 154 height 14
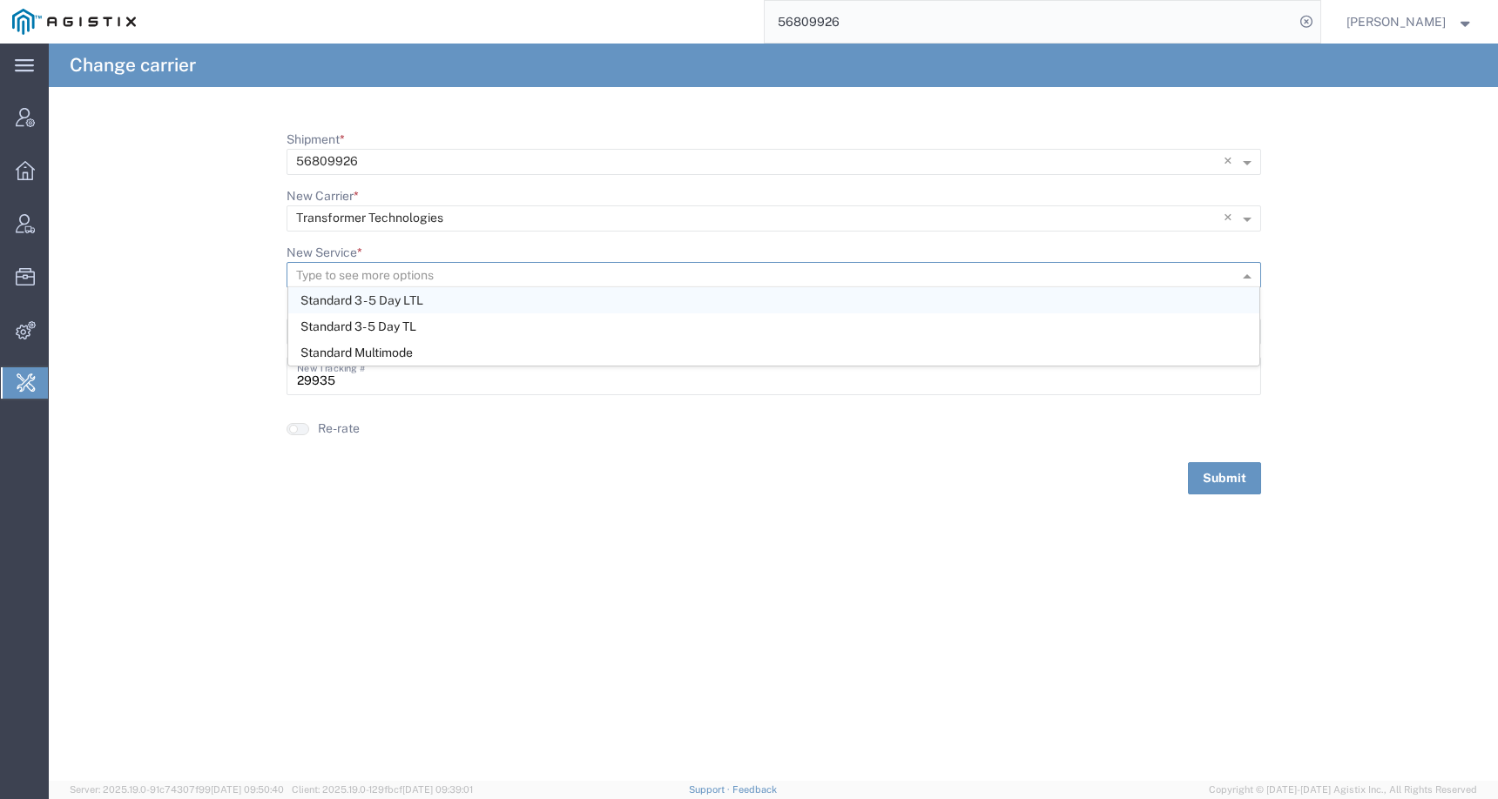
click at [422, 273] on input "New Service *" at bounding box center [745, 276] width 899 height 24
click at [422, 303] on span "Standard 3 - 5 Day LTL" at bounding box center [361, 300] width 123 height 14
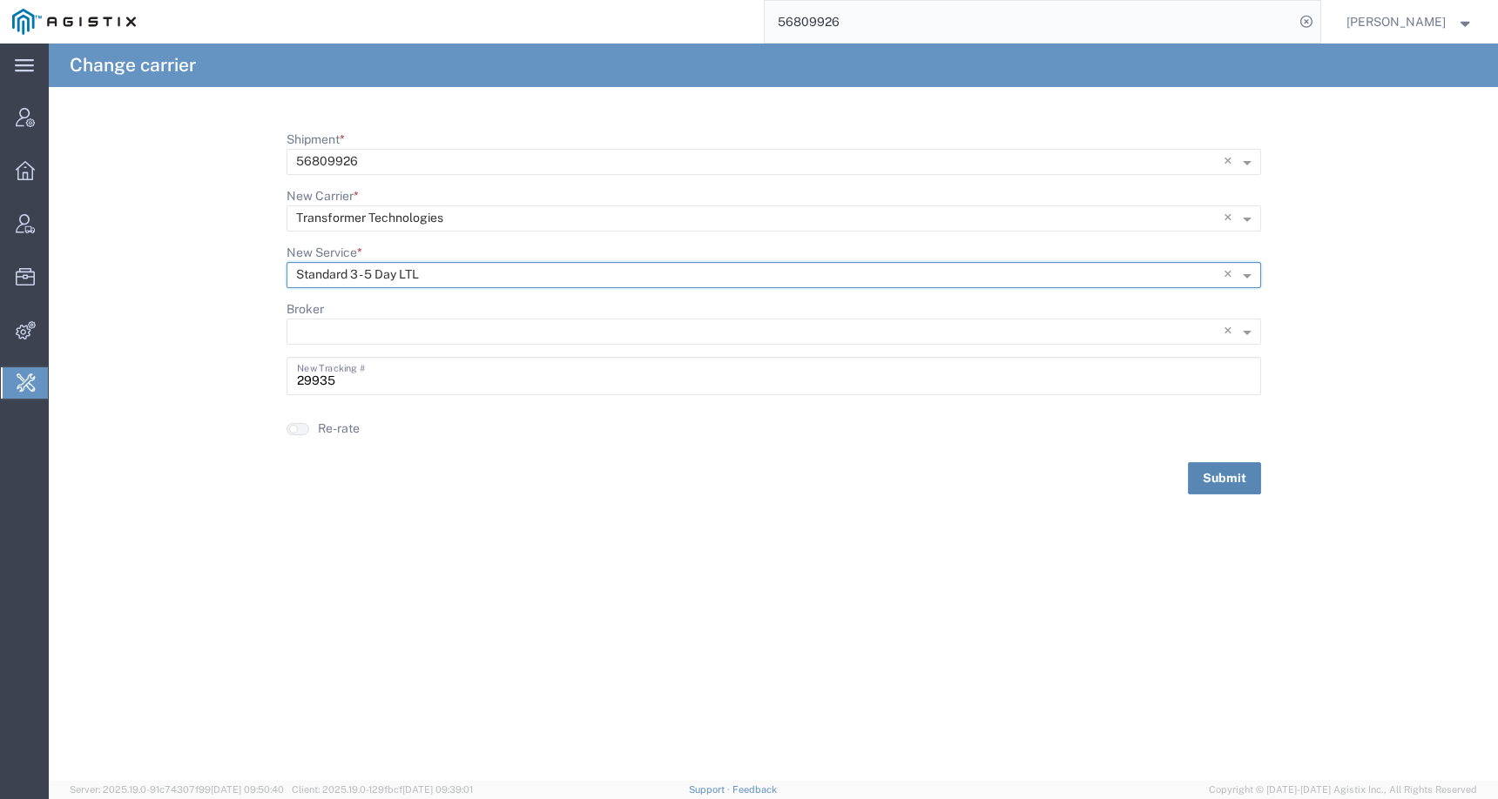
click at [1226, 478] on button "Submit" at bounding box center [1224, 478] width 73 height 32
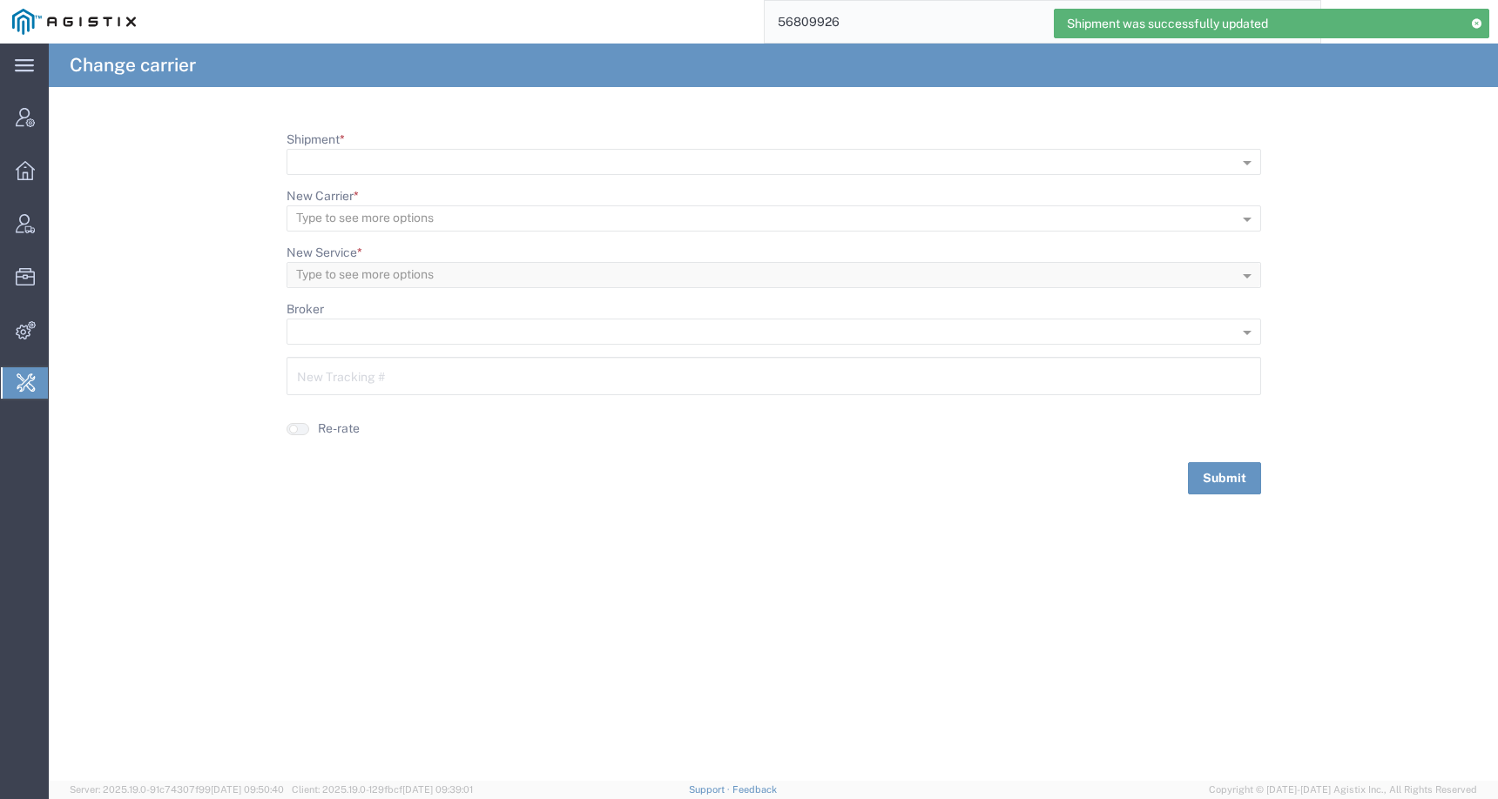
click at [876, 25] on input "56809926" at bounding box center [1029, 22] width 529 height 42
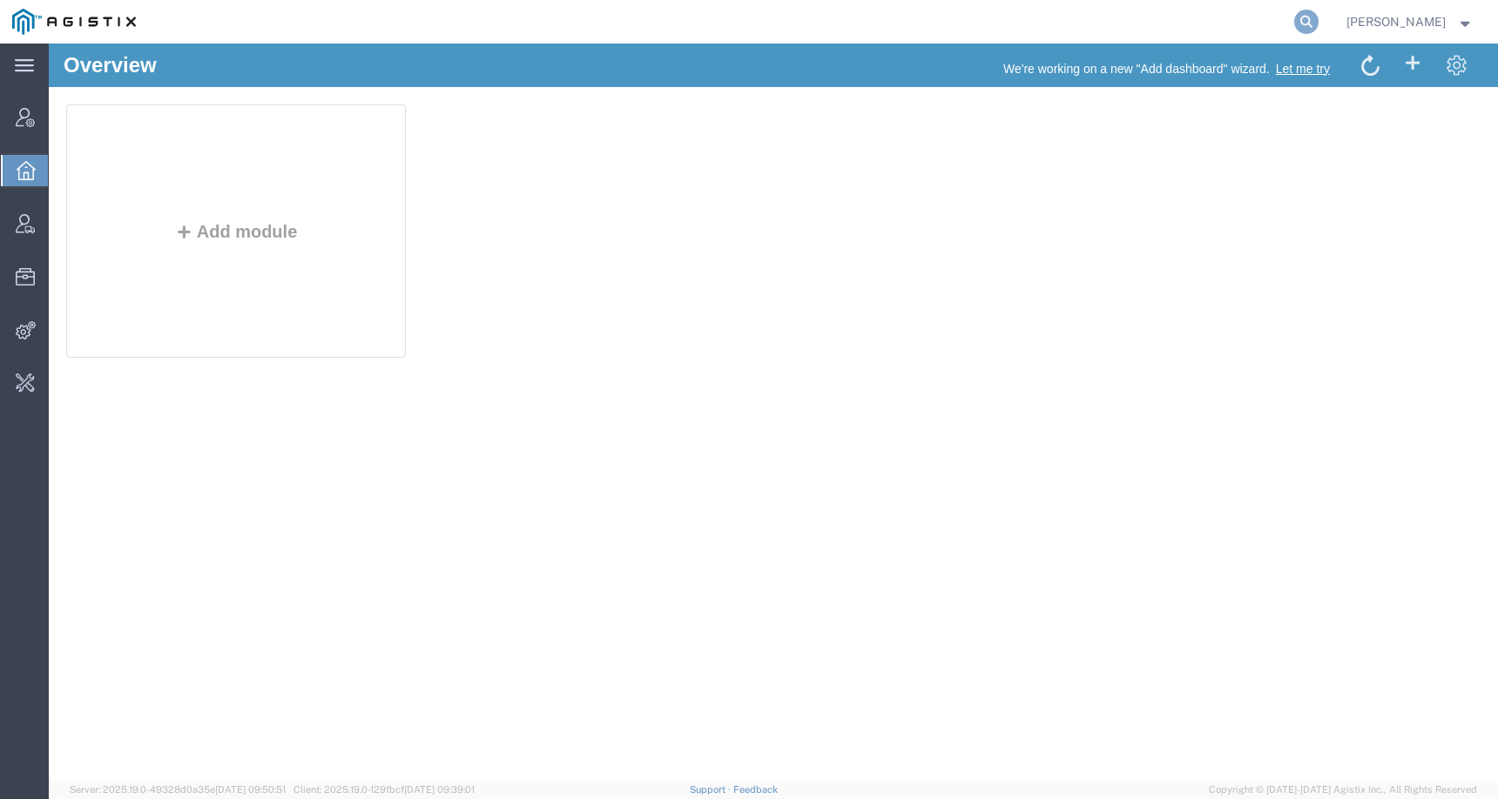
click at [1318, 15] on icon at bounding box center [1306, 22] width 24 height 24
click at [1259, 25] on input "search" at bounding box center [1029, 22] width 529 height 42
paste input "56809212"
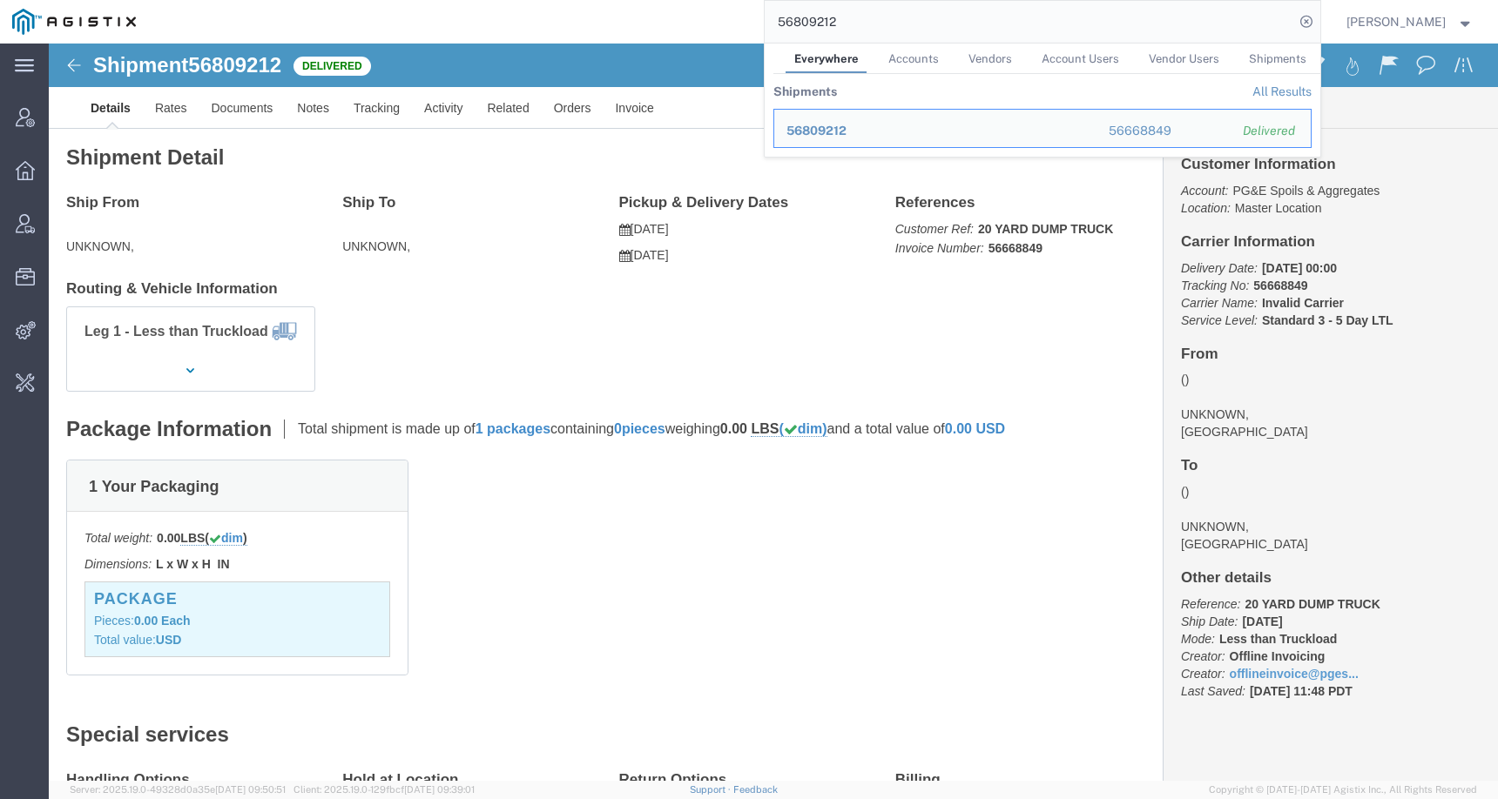
click div "1 Your Packaging Total weight: 0.00 LBS ( dim ) Dimensions: L x W x H IN Device…"
drag, startPoint x: 892, startPoint y: 31, endPoint x: 729, endPoint y: 3, distance: 165.2
click at [728, 3] on div "56809212 Everywhere Accounts Vendors Account Users Vendor Users Shipments Shipm…" at bounding box center [734, 22] width 1172 height 44
paste input "BOWMAN & SONS TRUCKING"
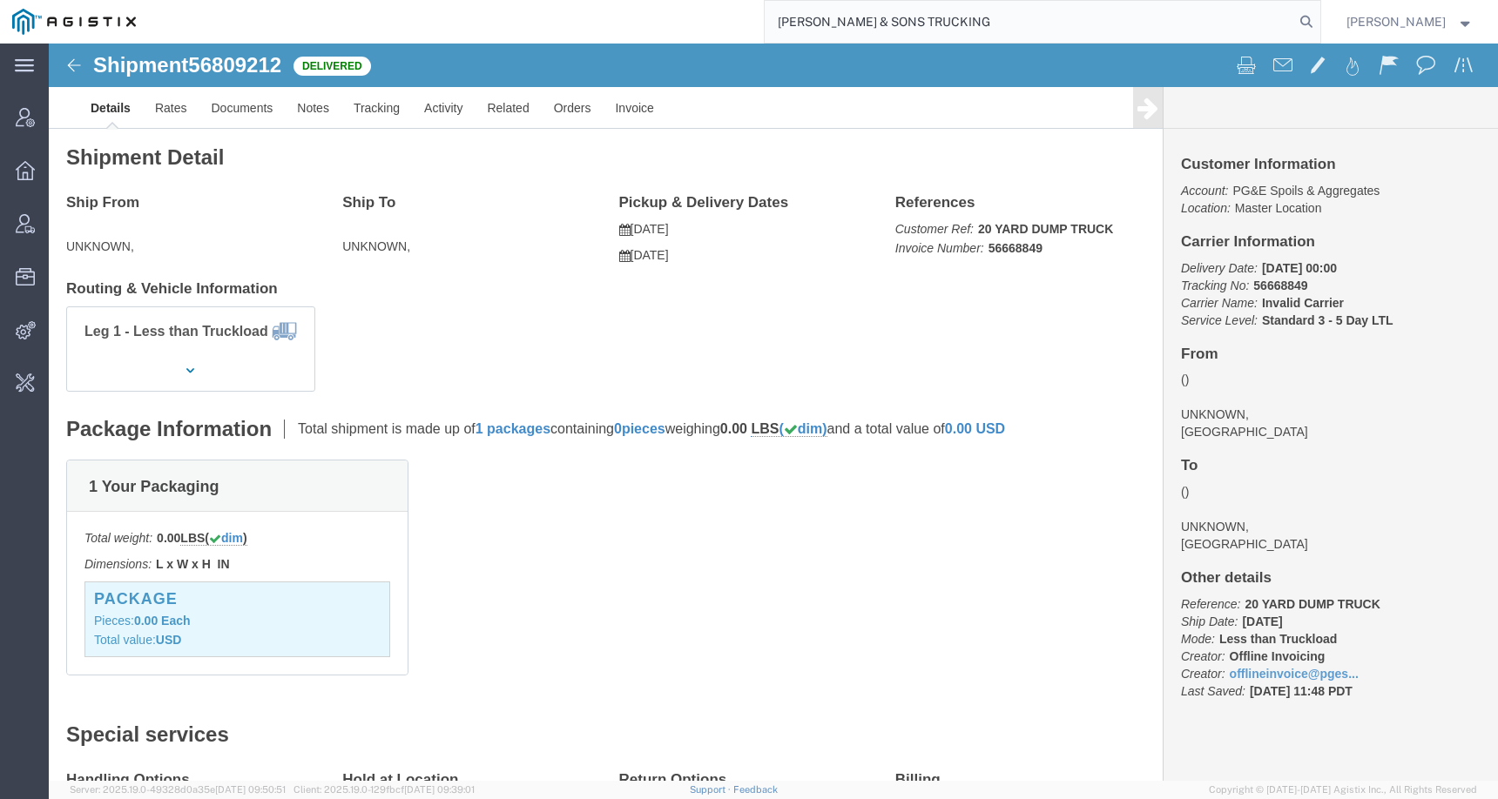
type input "BOWMAN & SONS TRUCKING"
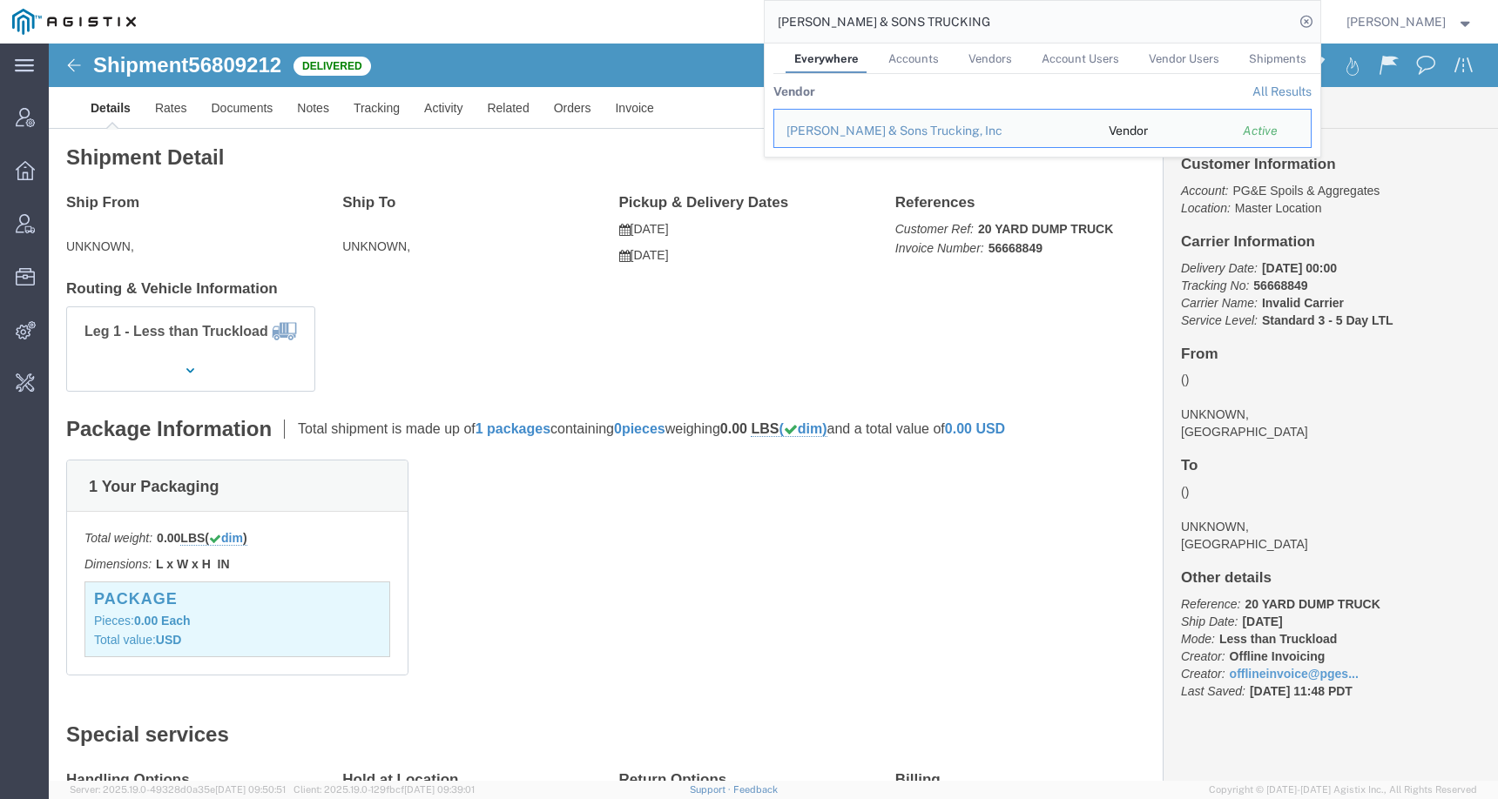
click div "Leg 1 - Less than Truckload"
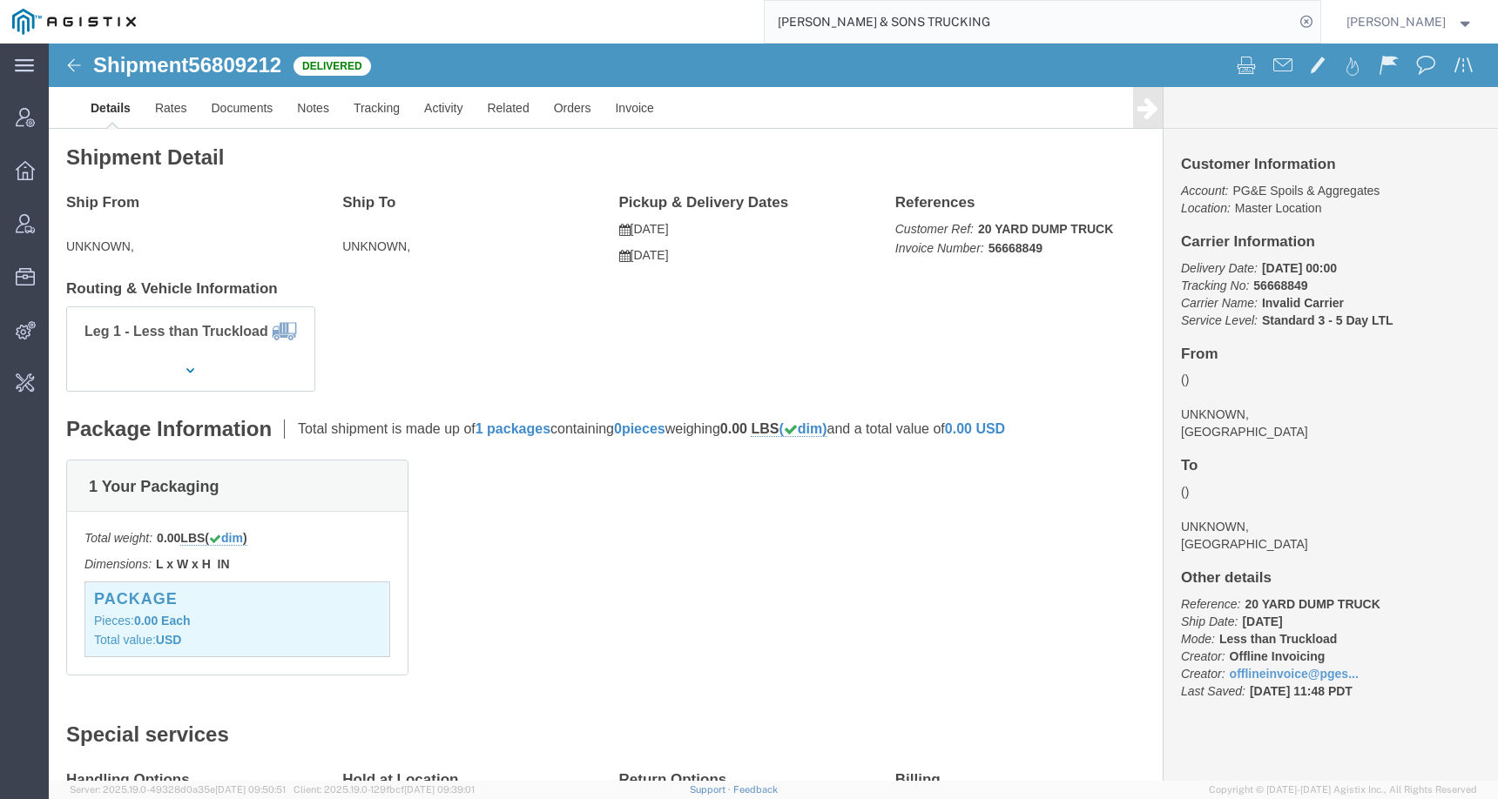
click at [42, 13] on img at bounding box center [74, 22] width 124 height 26
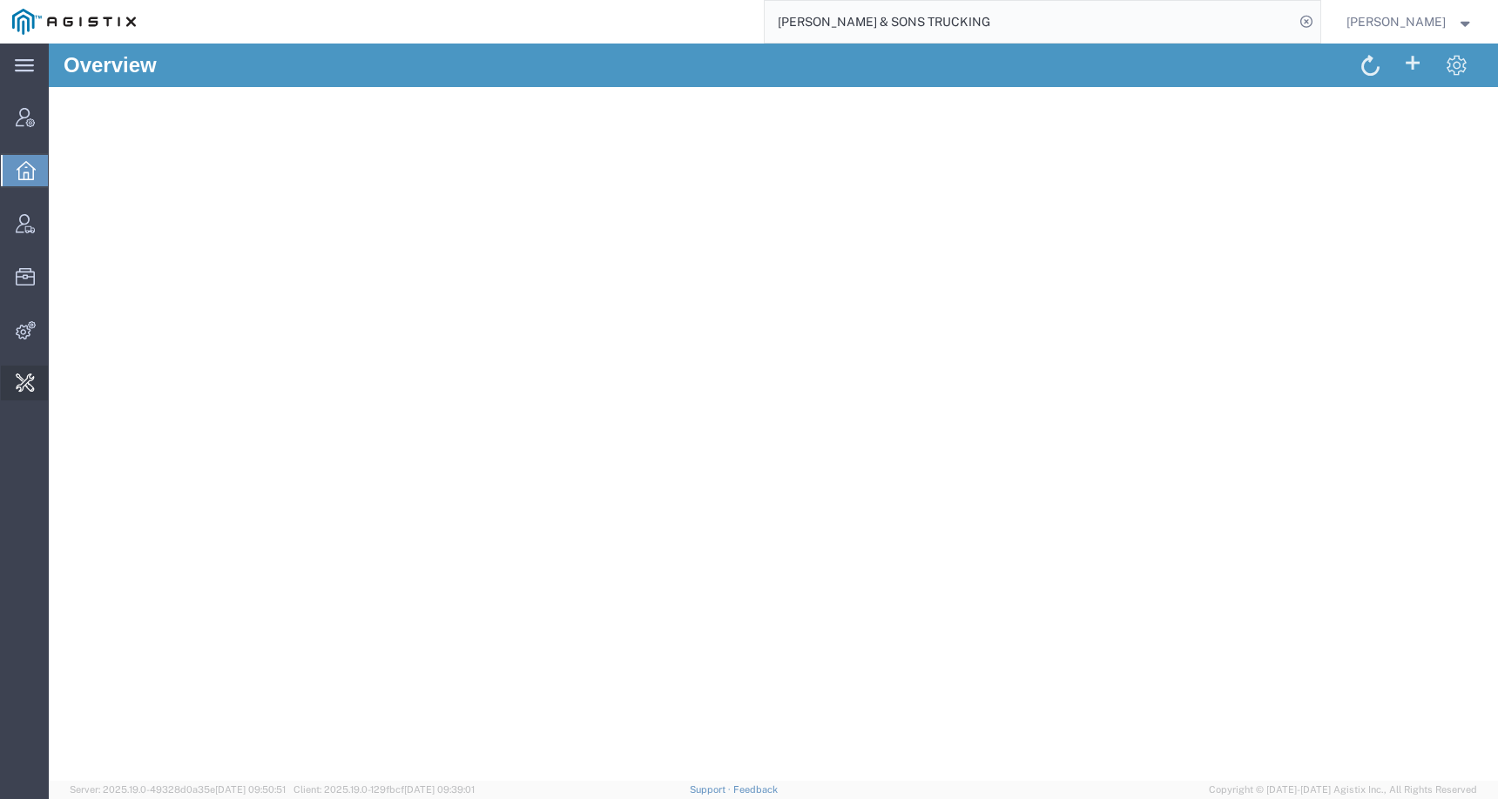
click at [0, 0] on span "Change Carrier" at bounding box center [0, 0] width 0 height 0
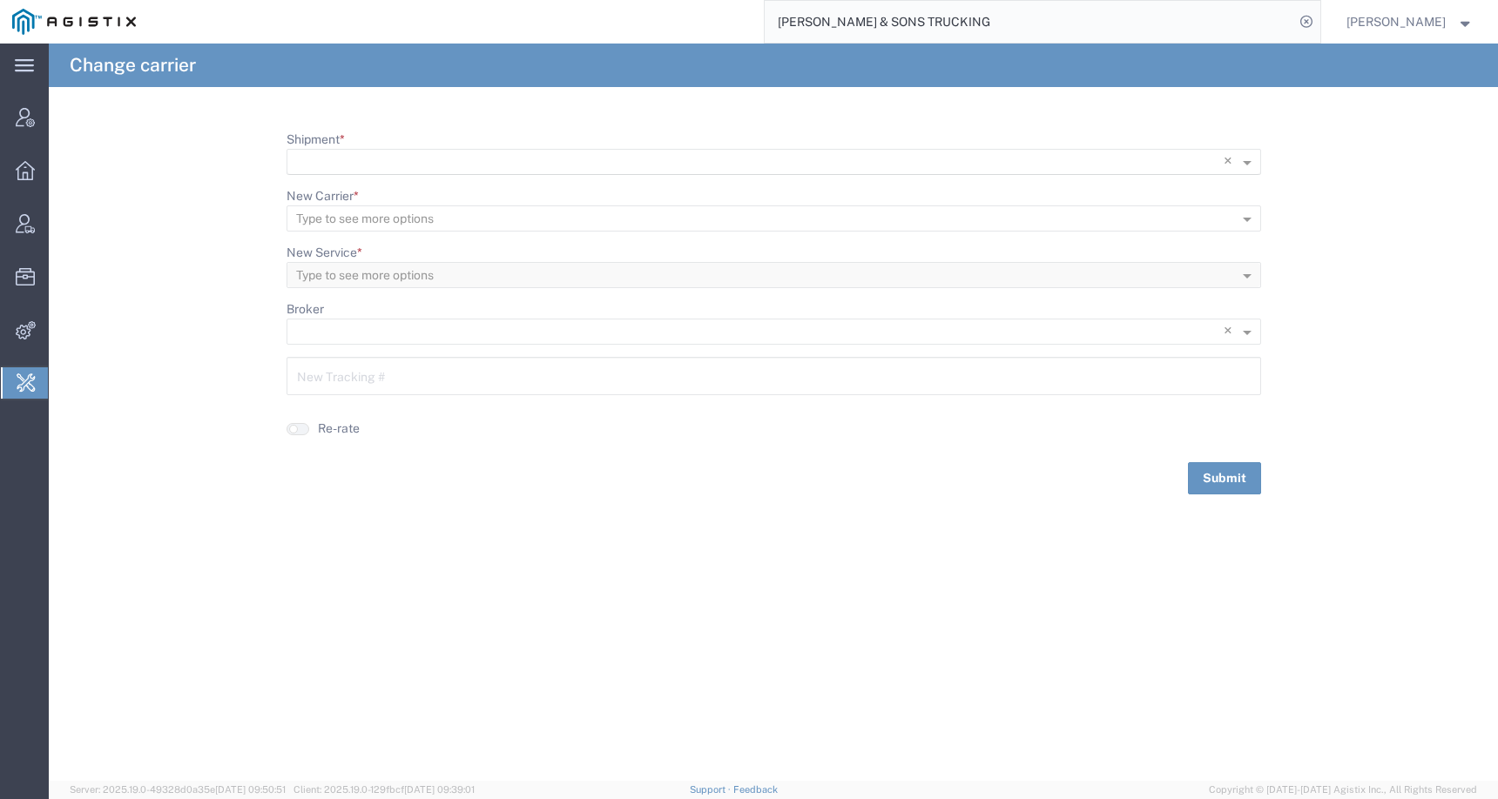
scroll to position [1, 0]
click at [354, 157] on input "Shipment *" at bounding box center [738, 162] width 884 height 24
paste input "29935"
type input "29935"
drag, startPoint x: 344, startPoint y: 158, endPoint x: 210, endPoint y: 158, distance: 134.1
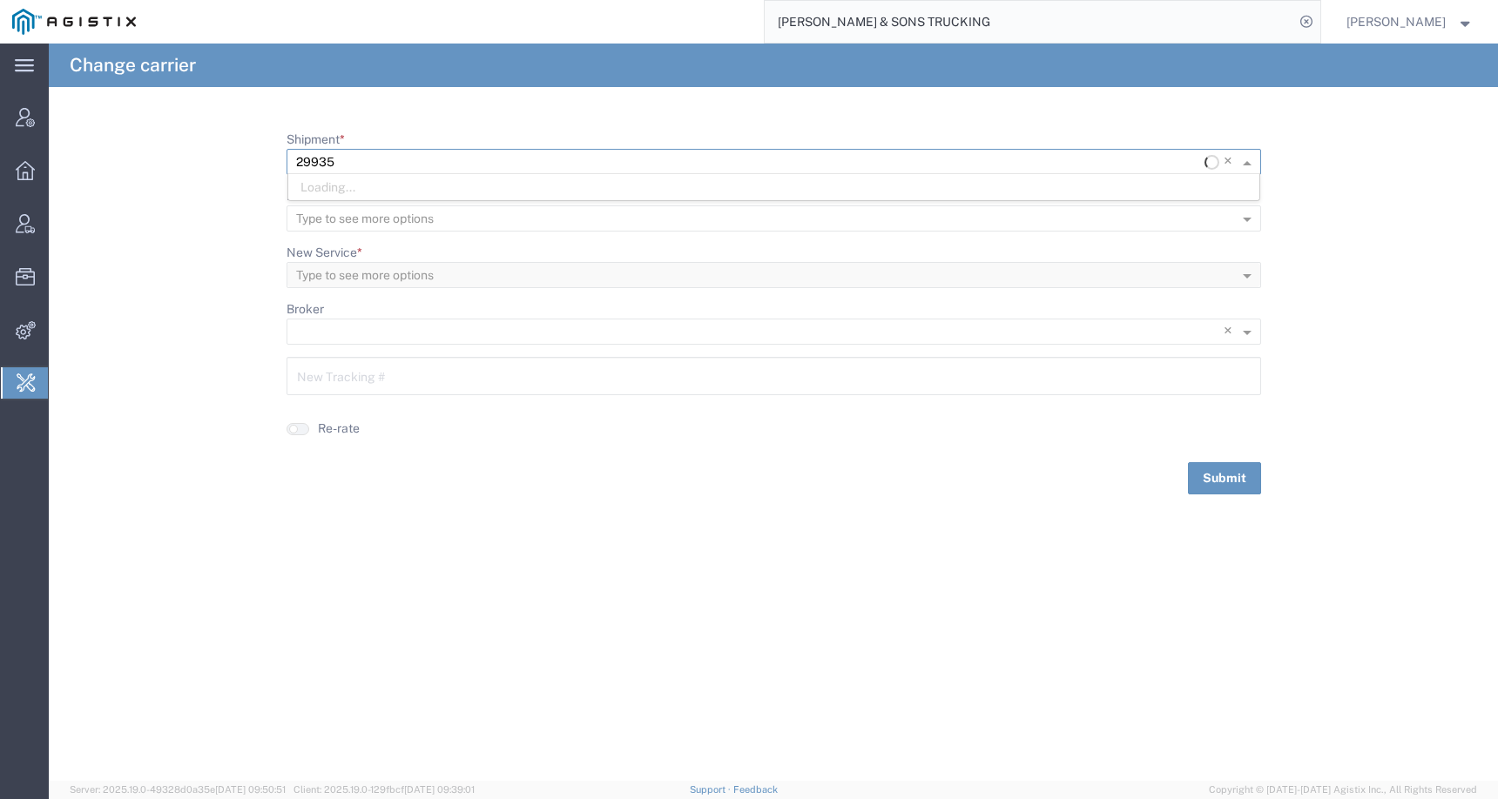
click at [210, 158] on form "Shipment * × 29935 × Loading... New Carrier * Type to see more options New Serv…" at bounding box center [773, 313] width 1449 height 364
paste input "56809926"
type input "56809926"
click at [373, 191] on div "56809926" at bounding box center [773, 187] width 971 height 26
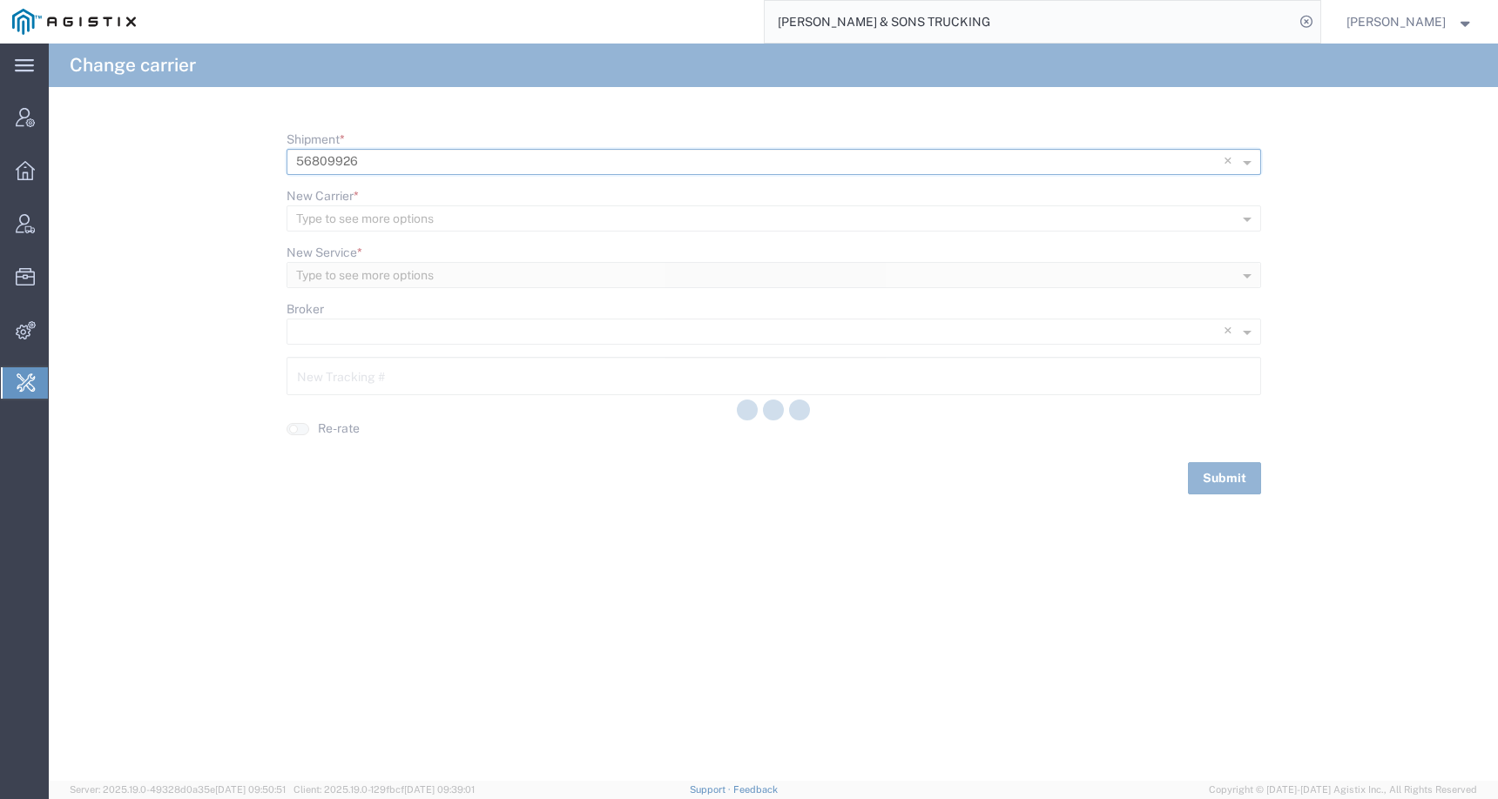
type input "29935"
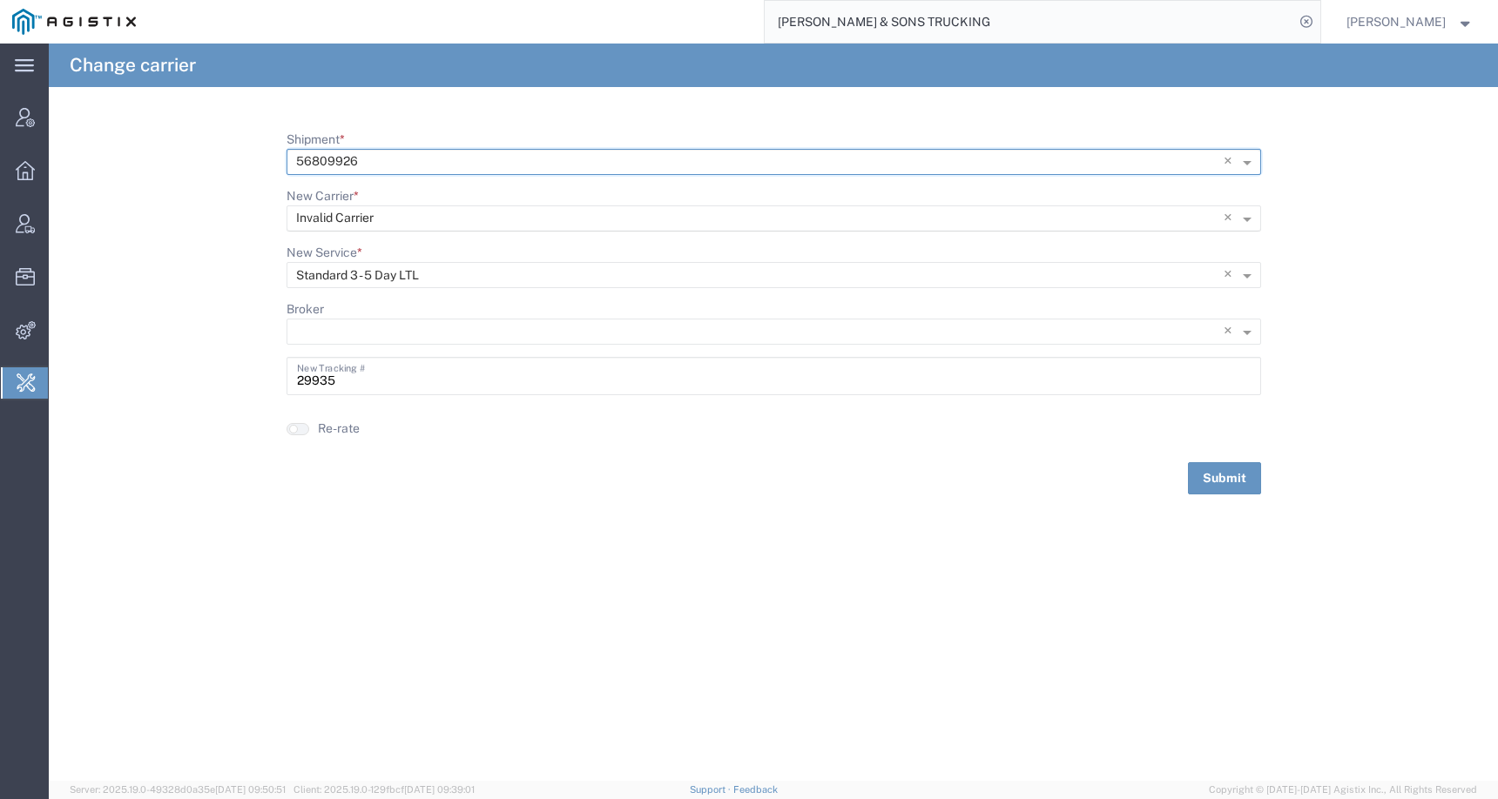
click at [414, 212] on input "New Carrier *" at bounding box center [738, 218] width 884 height 24
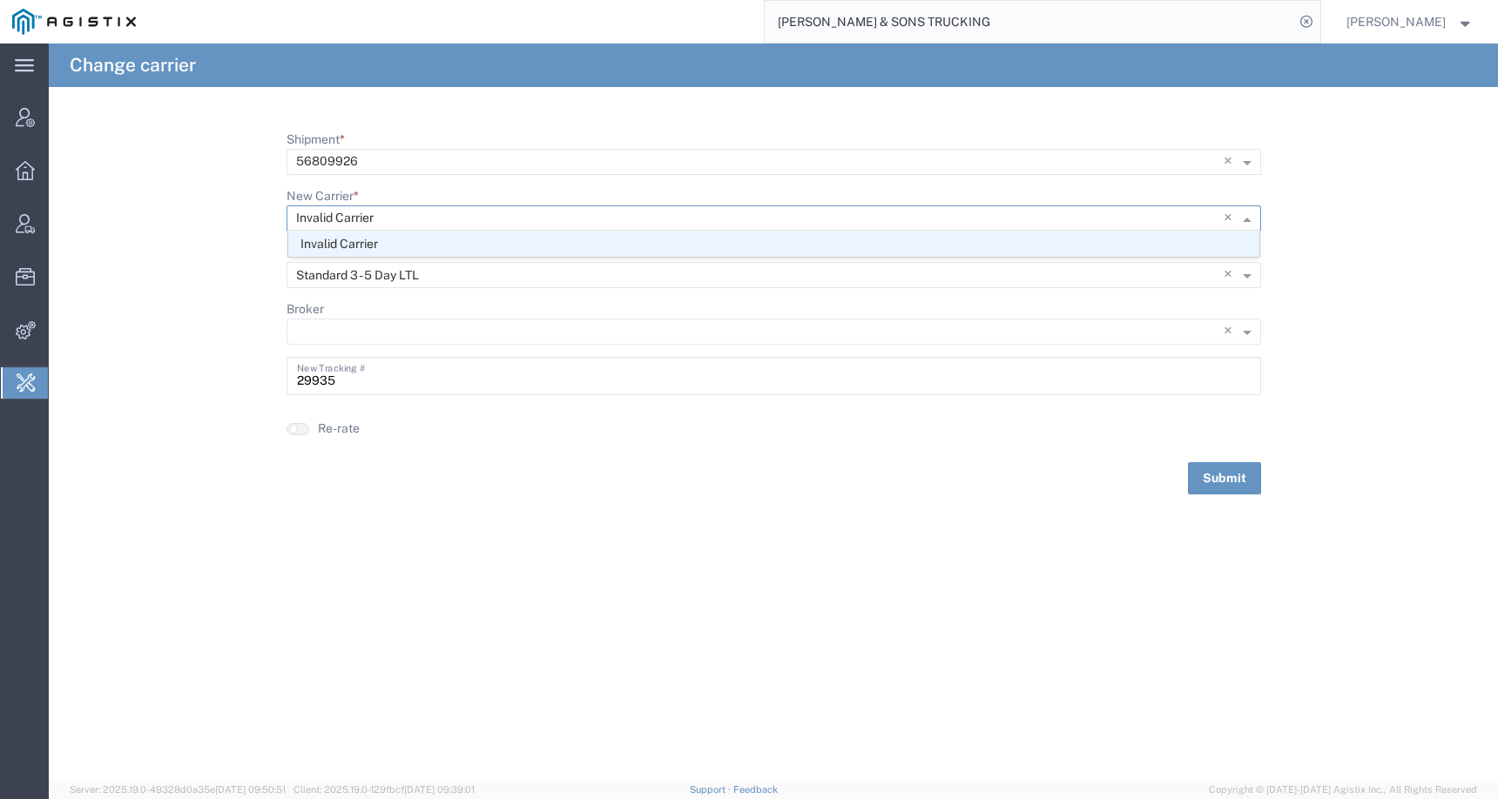
paste input "TRANSFORMER TECHNOLOGIES LLC"
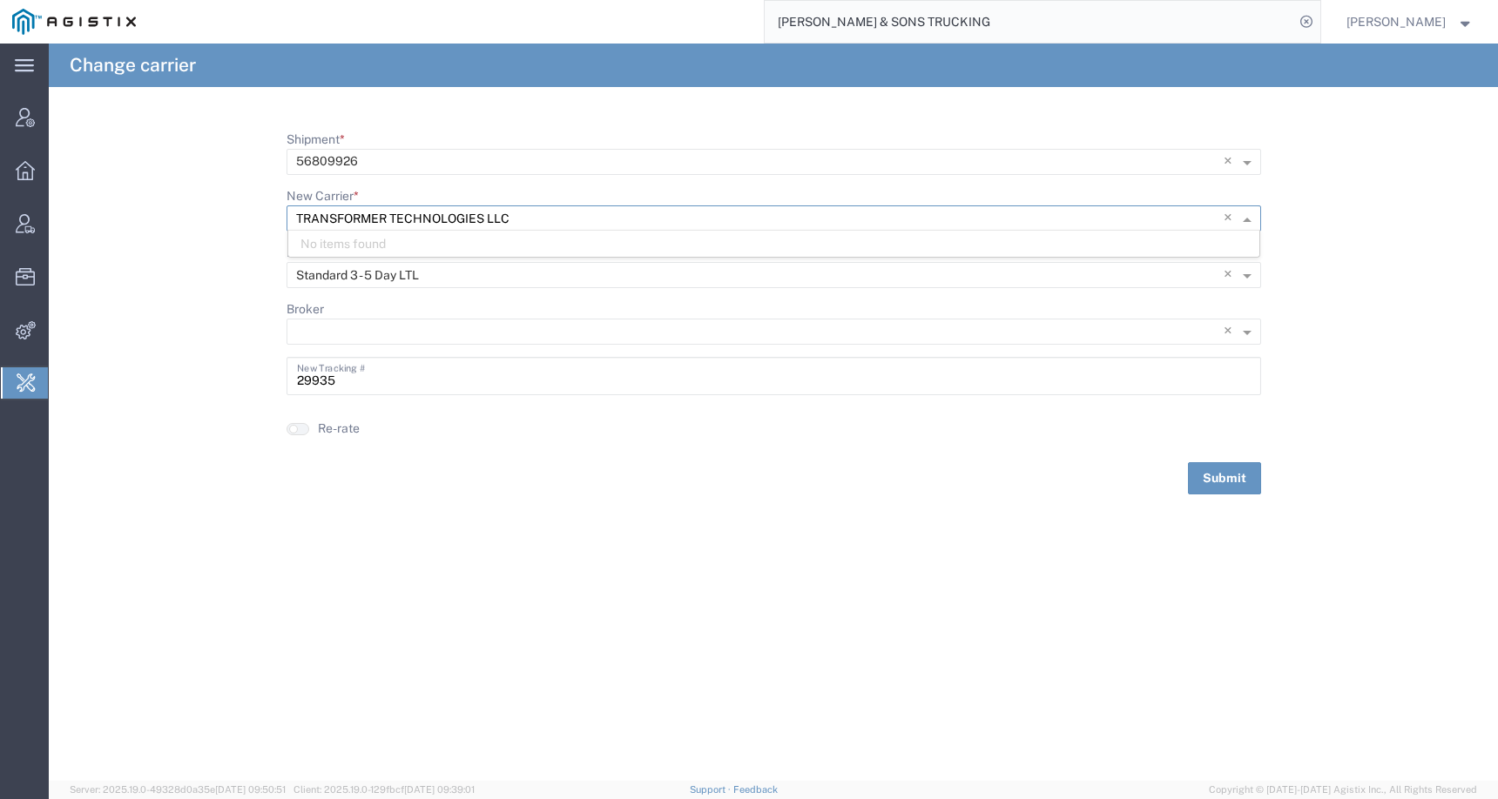
click at [319, 215] on input "TRANSFORMER TECHNOLOGIES LLC" at bounding box center [738, 218] width 884 height 24
drag, startPoint x: 489, startPoint y: 218, endPoint x: 532, endPoint y: 218, distance: 42.7
click at [532, 218] on input "TRANSFORMER TECHNOLOGIES LLC" at bounding box center [738, 218] width 884 height 24
type input "TRANSFORMER TECHNOLOGIES"
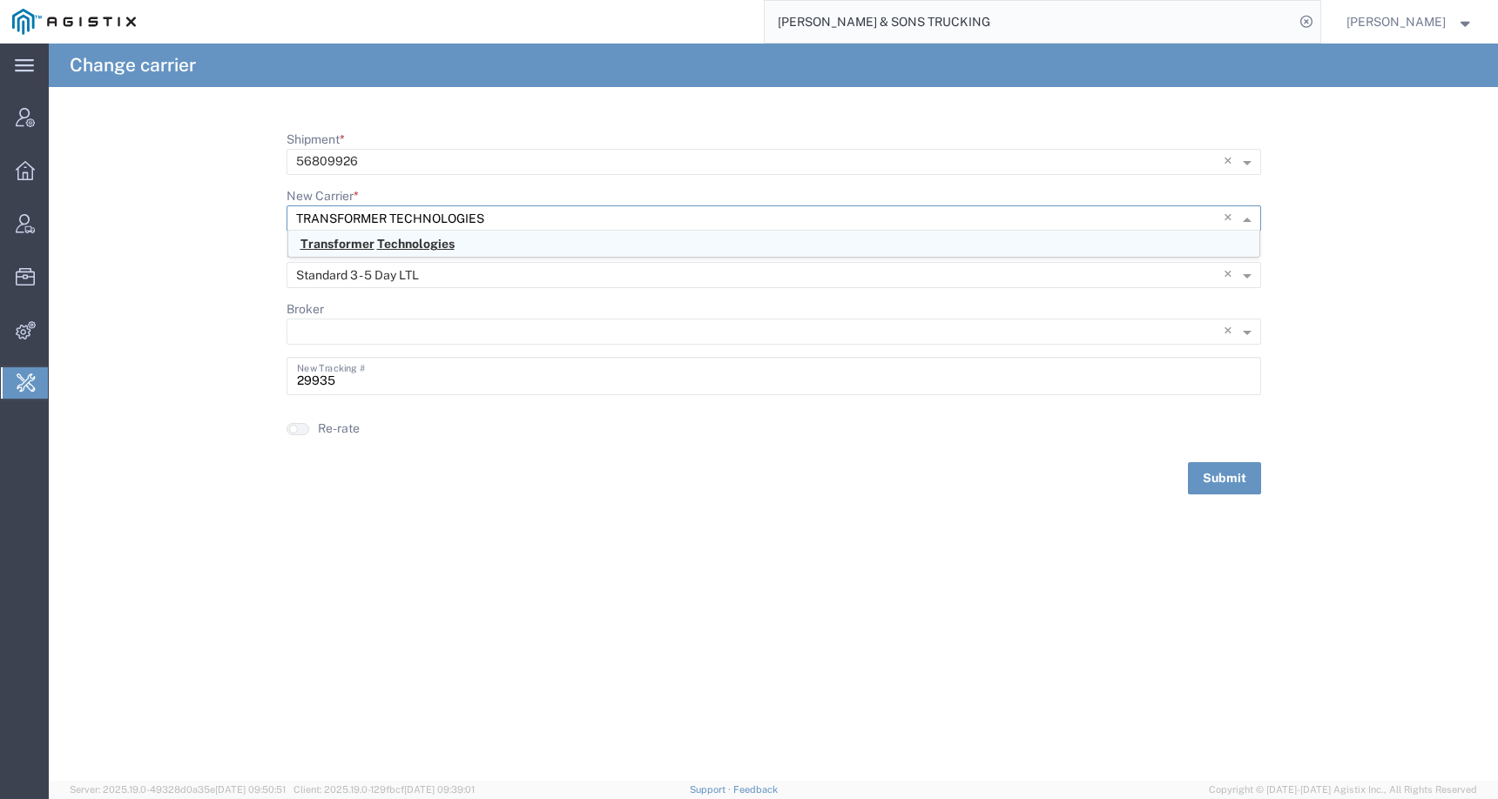
click at [423, 246] on span "Technologies" at bounding box center [415, 244] width 77 height 14
click at [389, 282] on input "New Service *" at bounding box center [745, 275] width 899 height 24
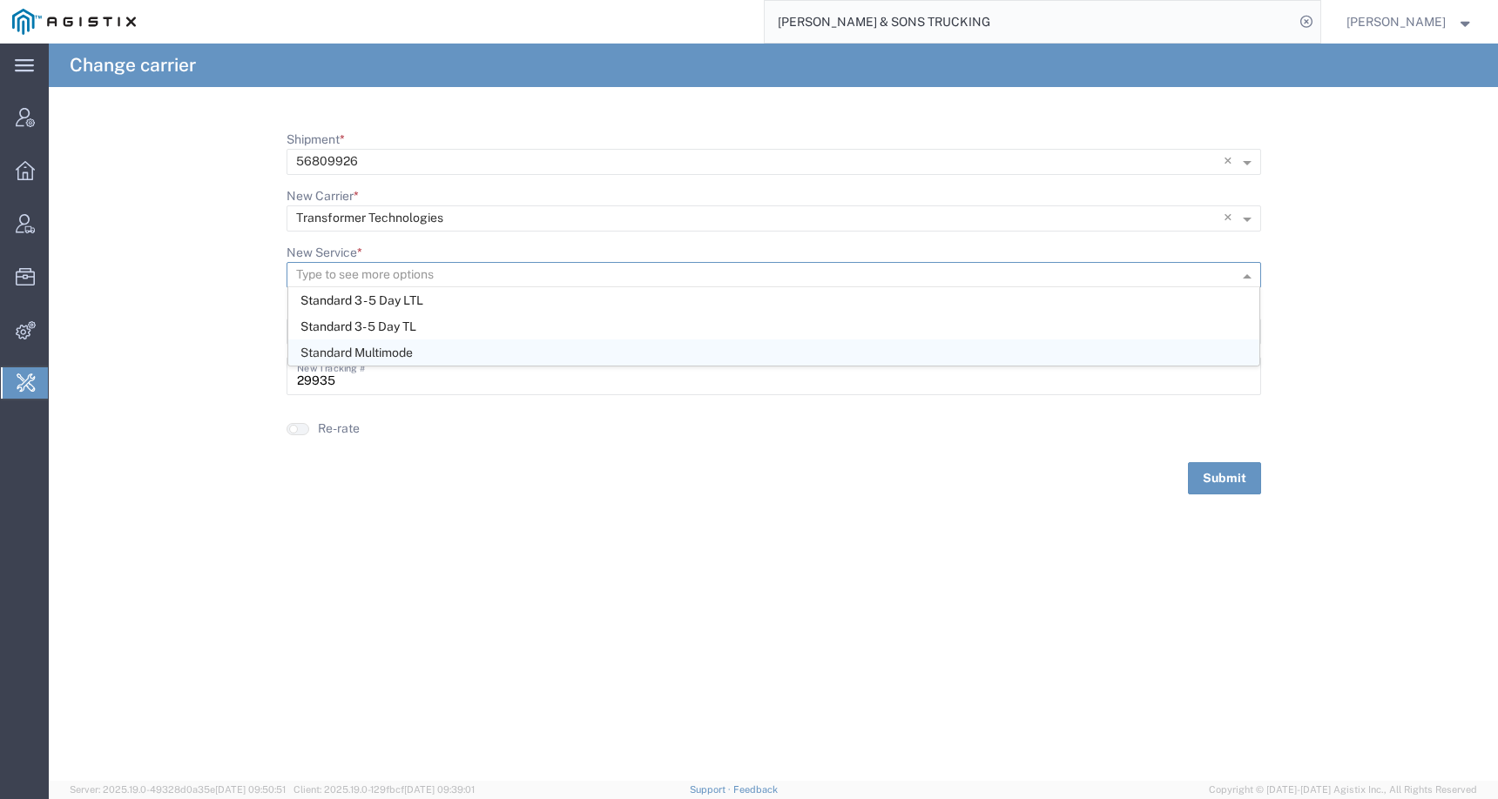
click at [520, 578] on div "Change carrier Shipment * × 56809926 × New Carrier * Type to see more options ×…" at bounding box center [773, 413] width 1449 height 738
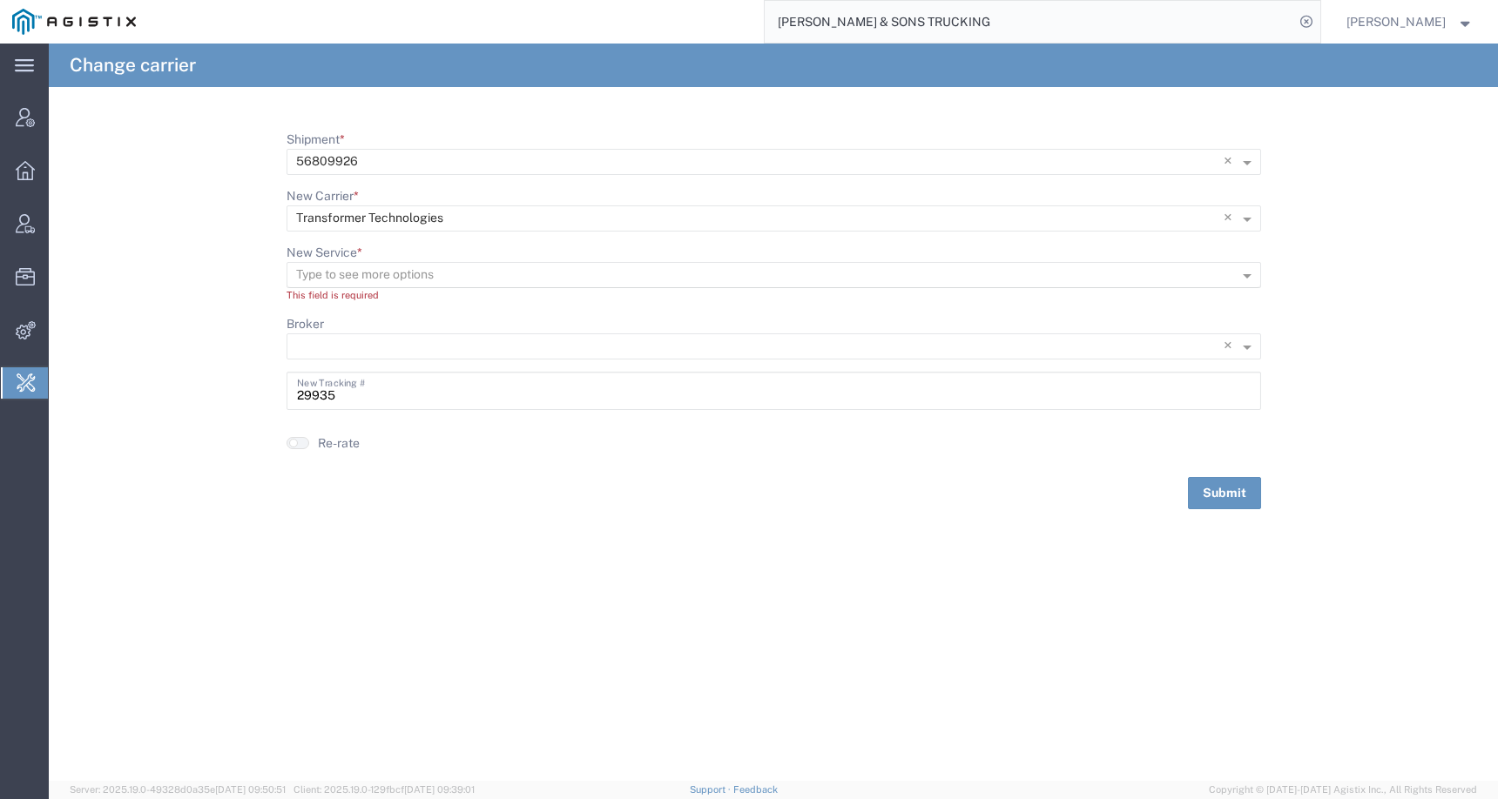
click at [382, 266] on input "New Service *" at bounding box center [745, 275] width 899 height 24
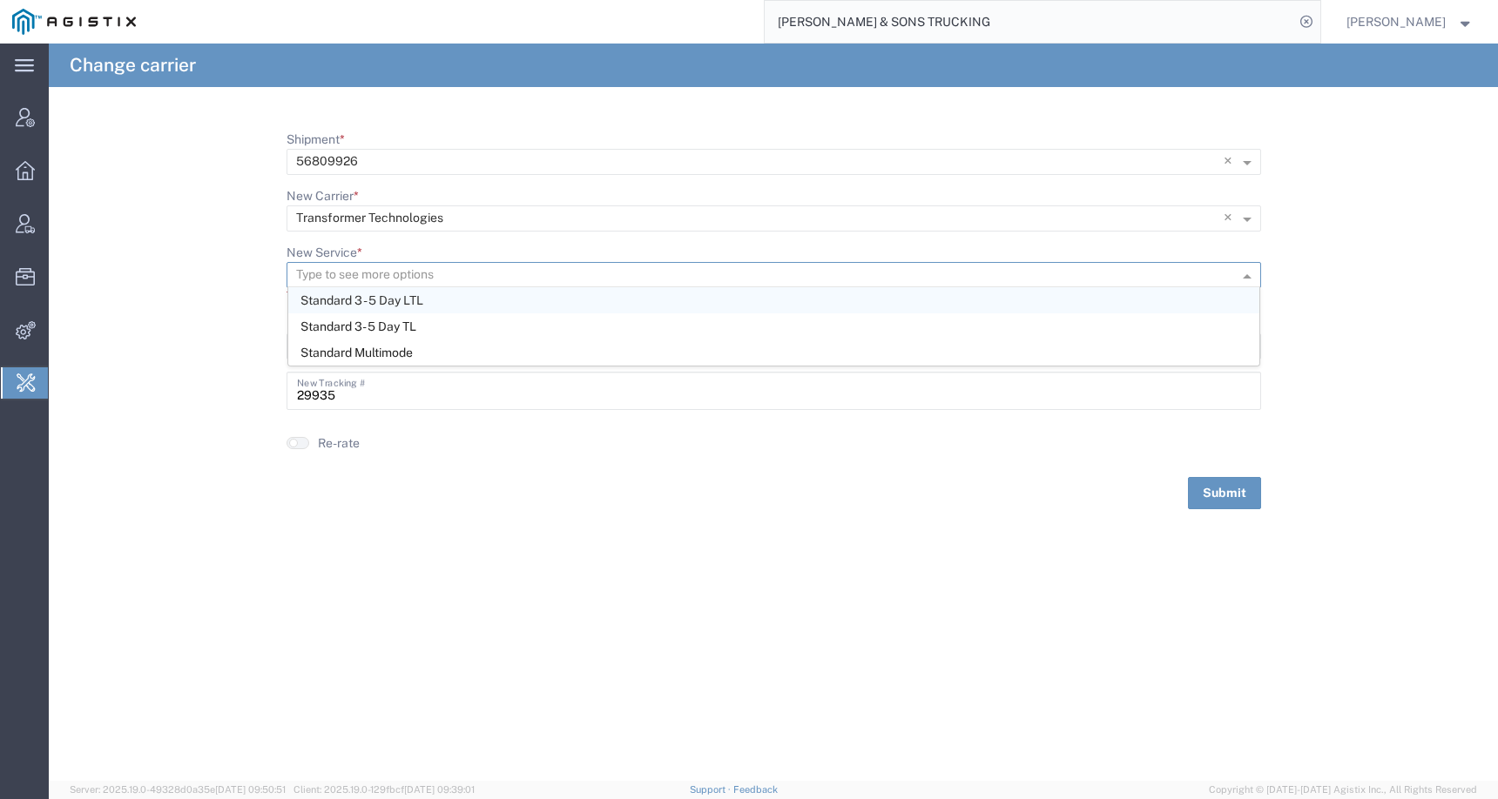
click at [455, 306] on div "Standard 3 - 5 Day LTL" at bounding box center [773, 300] width 971 height 26
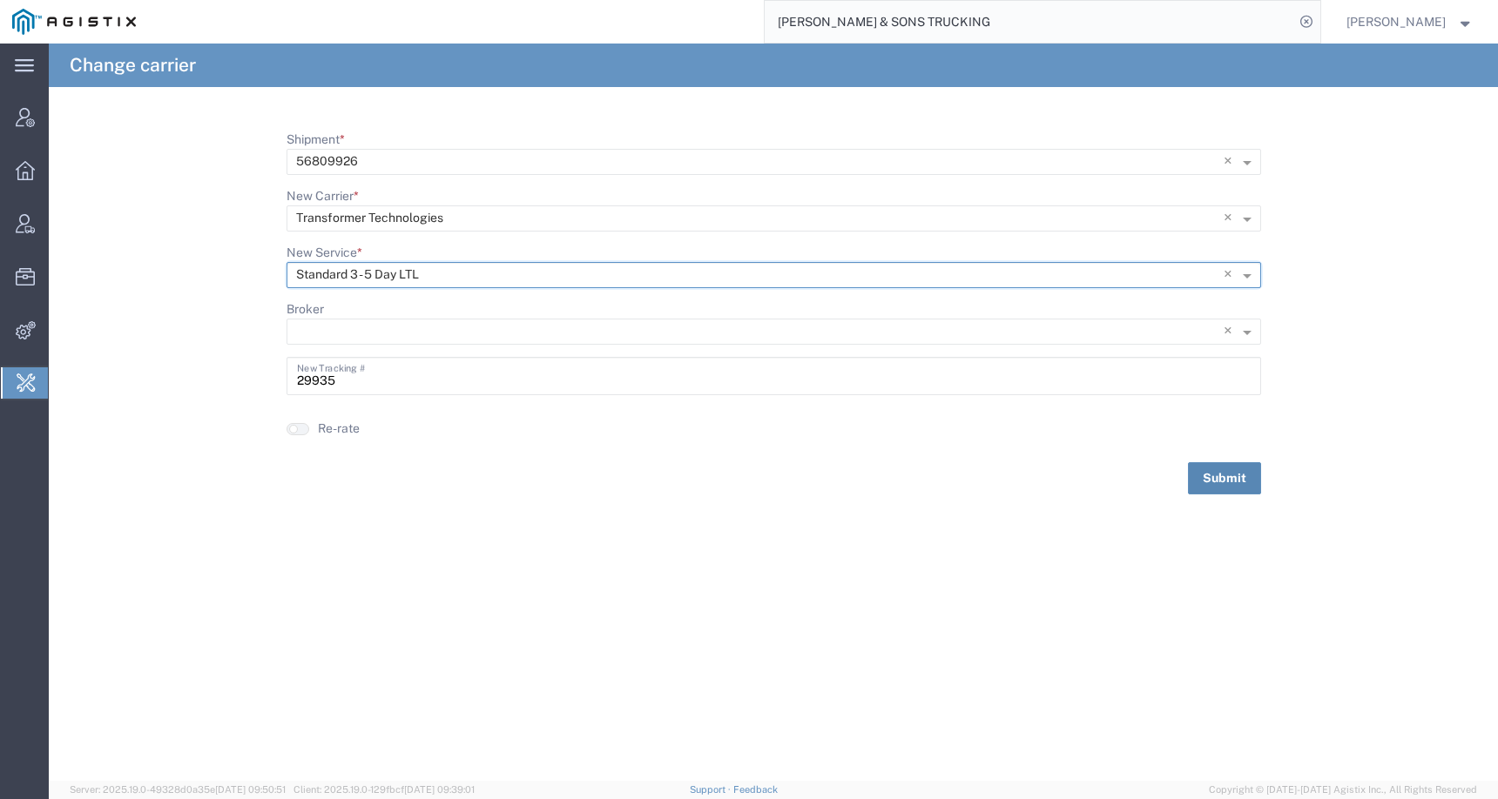
click at [1223, 482] on button "Submit" at bounding box center [1224, 478] width 73 height 32
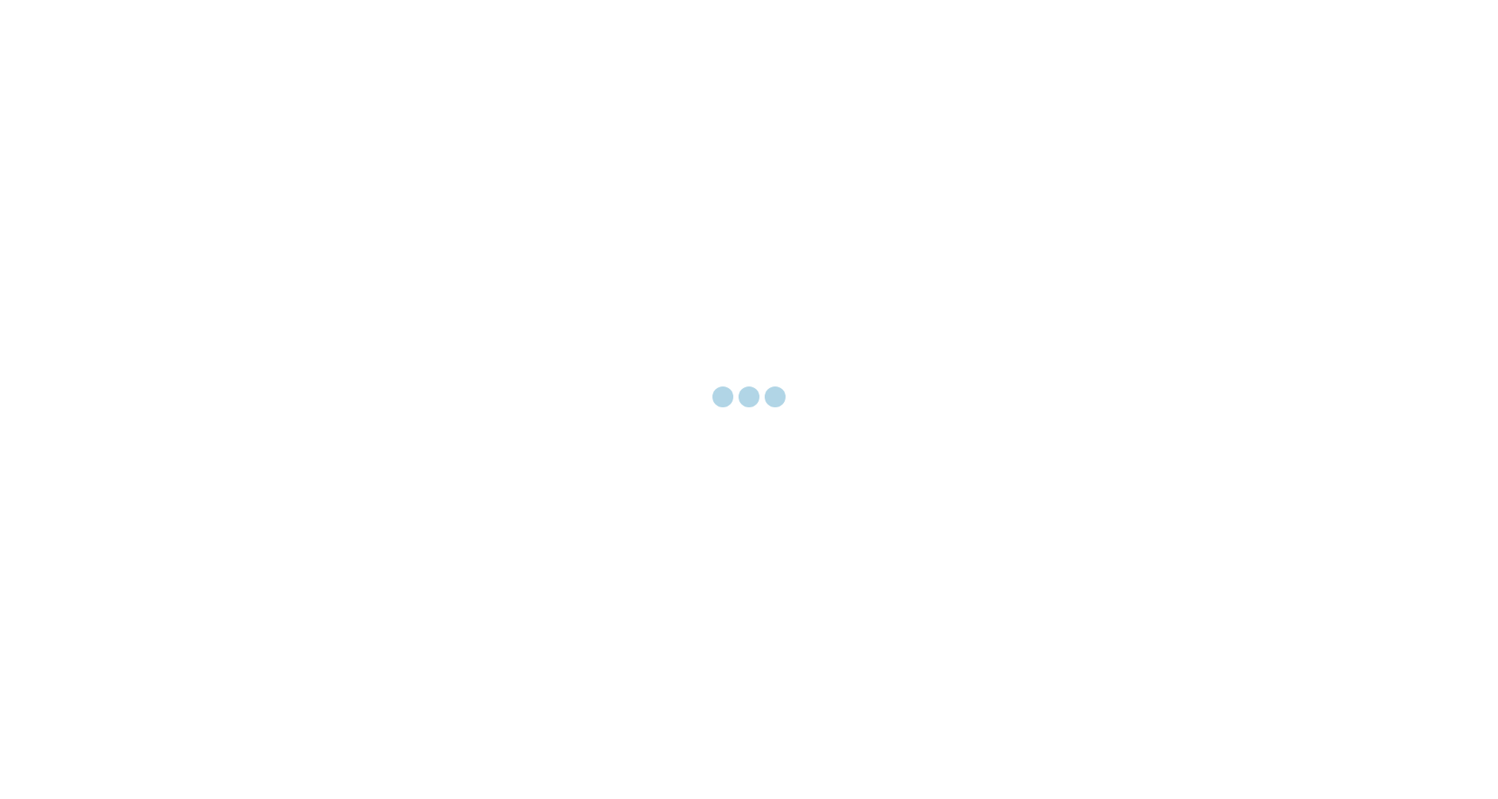
click at [1083, 538] on div at bounding box center [749, 399] width 1498 height 799
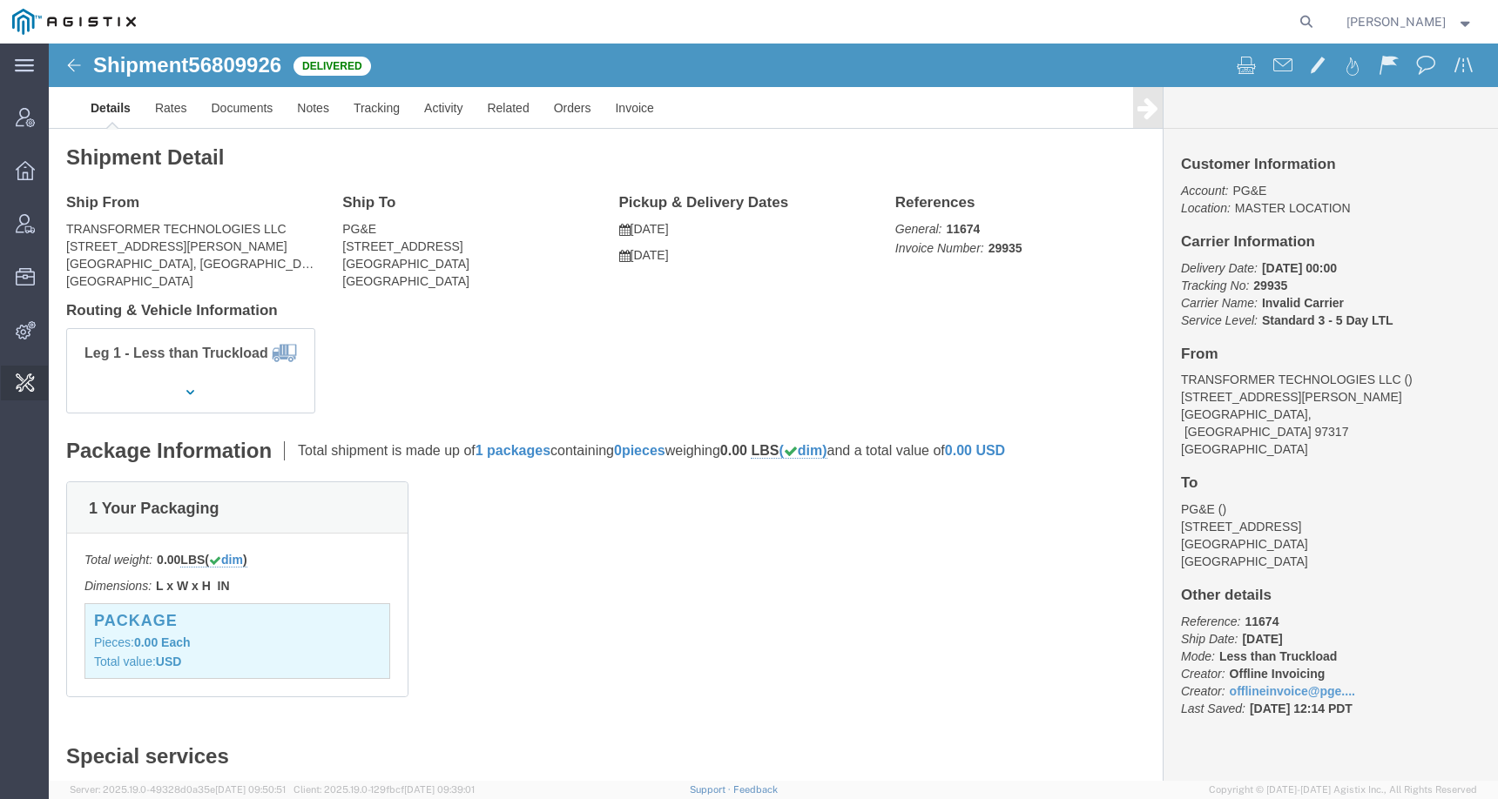
click at [0, 0] on span "Change Carrier" at bounding box center [0, 0] width 0 height 0
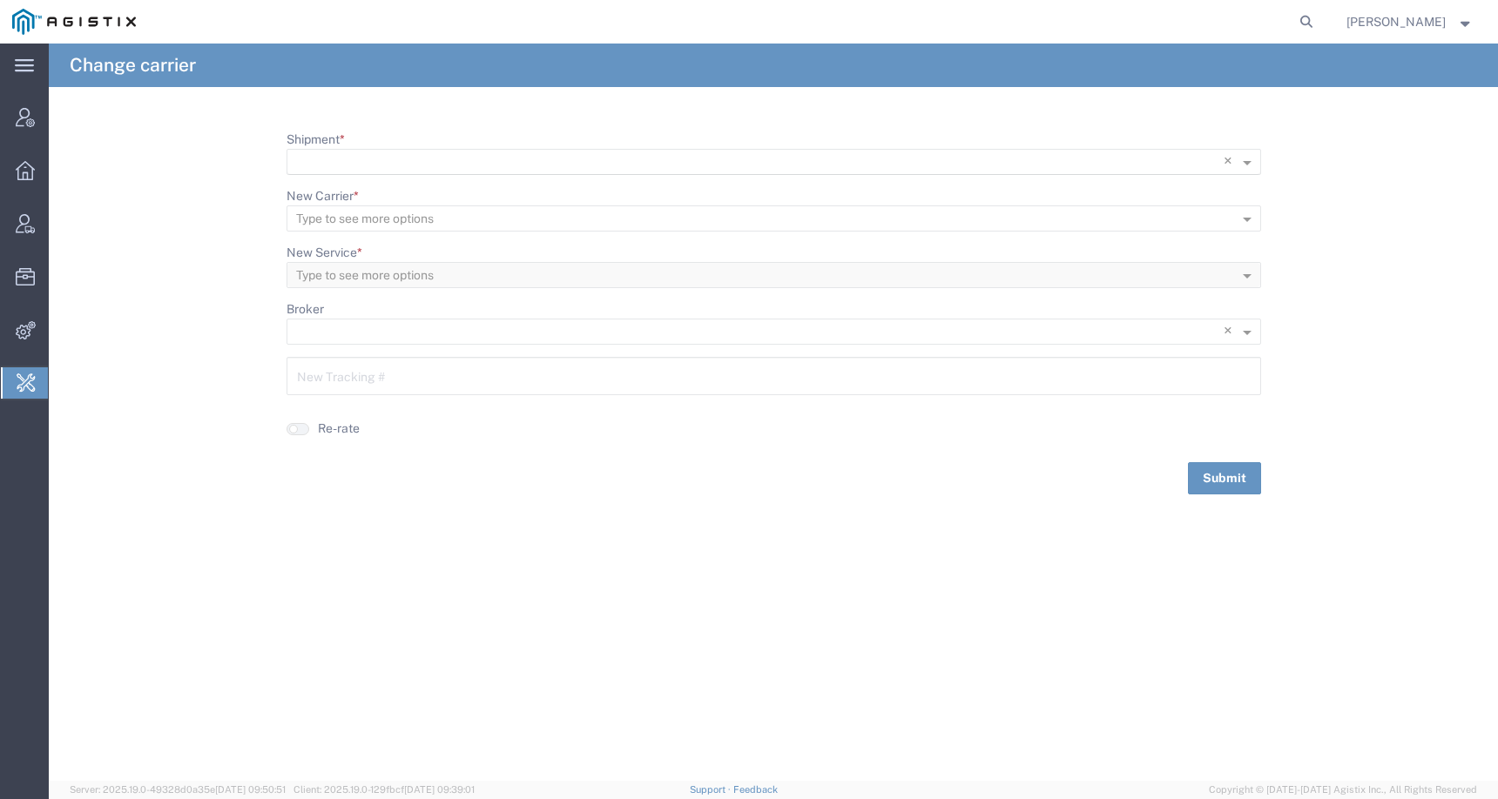
scroll to position [1, 0]
click at [367, 162] on input "Shipment *" at bounding box center [738, 162] width 884 height 24
paste input "TRANSFORMER TECHNOLOGIE"
type input "TRANSFORMER TECHNOLOGIE"
drag, startPoint x: 490, startPoint y: 158, endPoint x: 204, endPoint y: 153, distance: 286.5
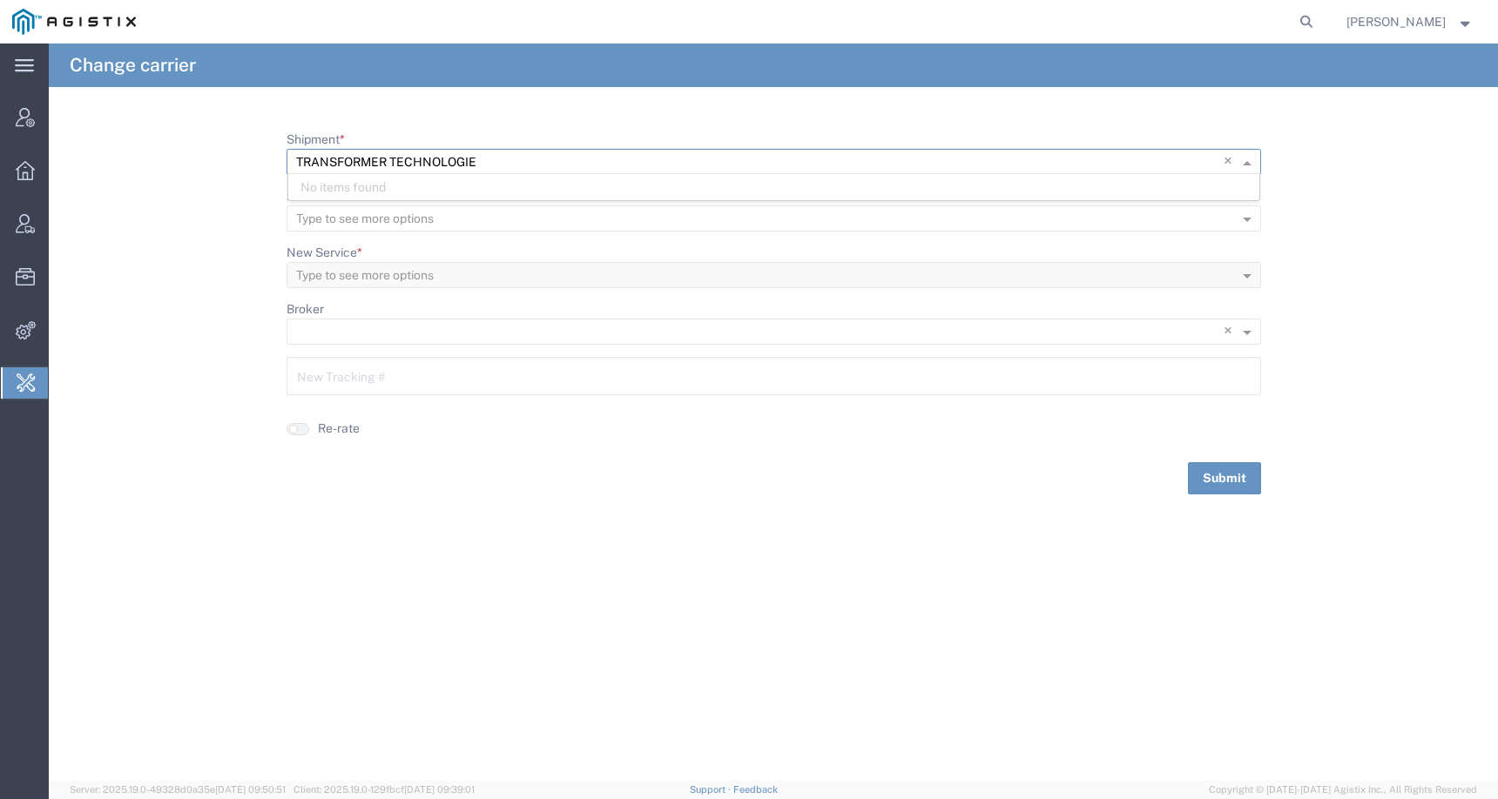
click at [204, 153] on form "Shipment * × TRANSFORMER TECHNOLOGIE × No items found No items found New Carrie…" at bounding box center [773, 313] width 1449 height 364
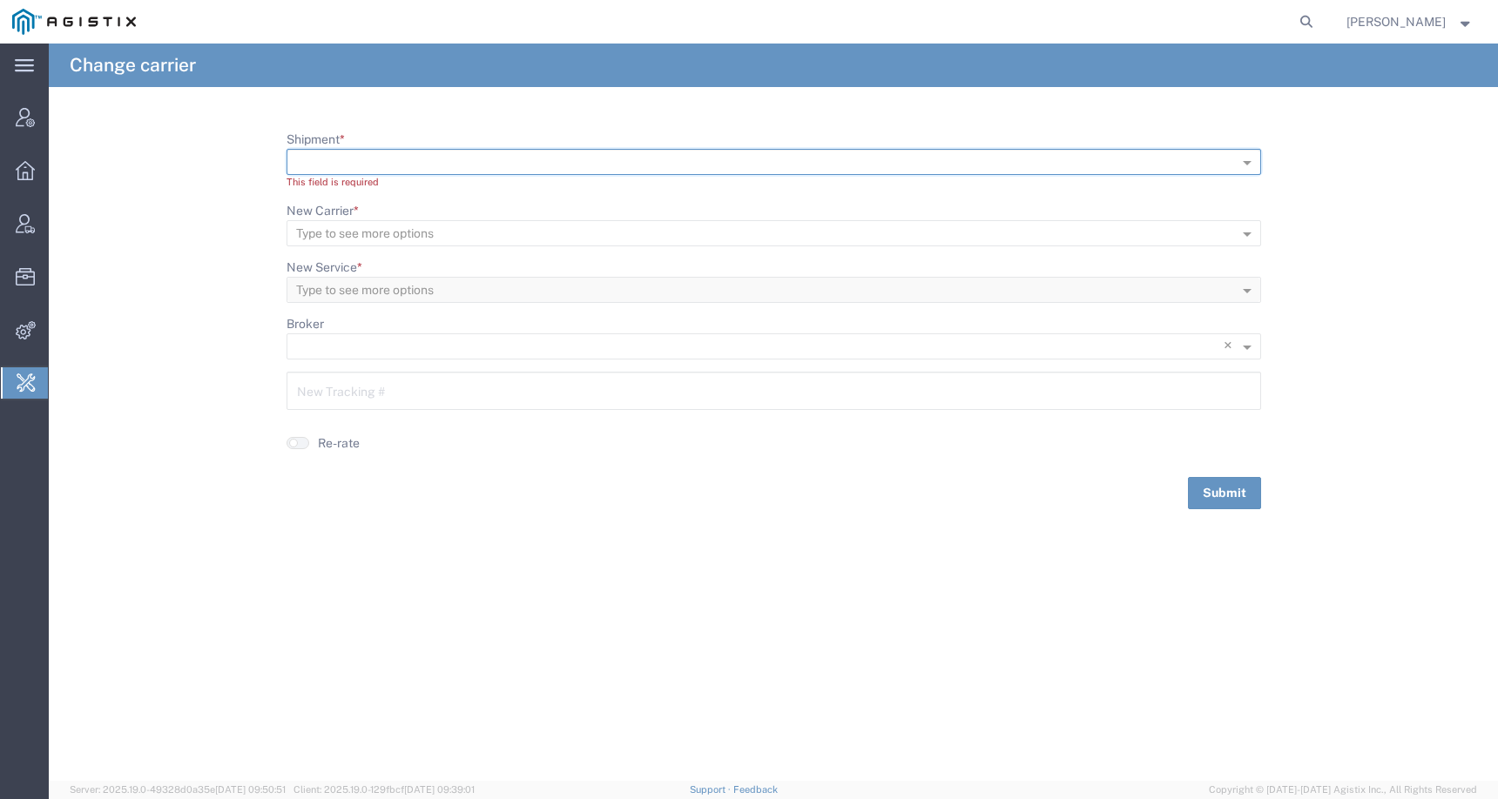
click at [338, 220] on ng-select "Type to see more options" at bounding box center [773, 233] width 974 height 26
click at [338, 223] on input "New Carrier *" at bounding box center [745, 233] width 899 height 24
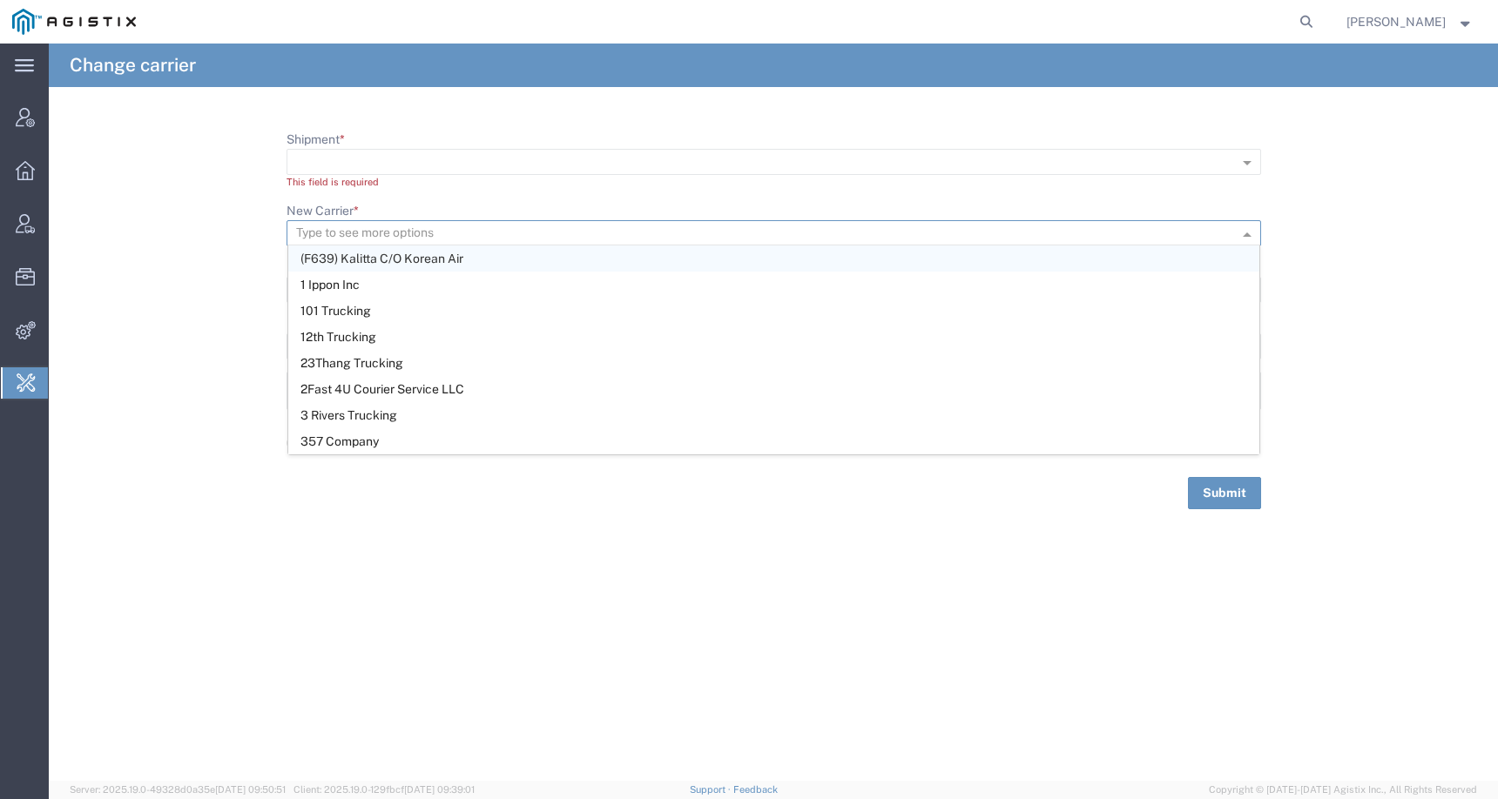
paste input "TRANSFORMER TECHNOLOGIE"
type input "TRANSFORMER TECHNOLOGIE"
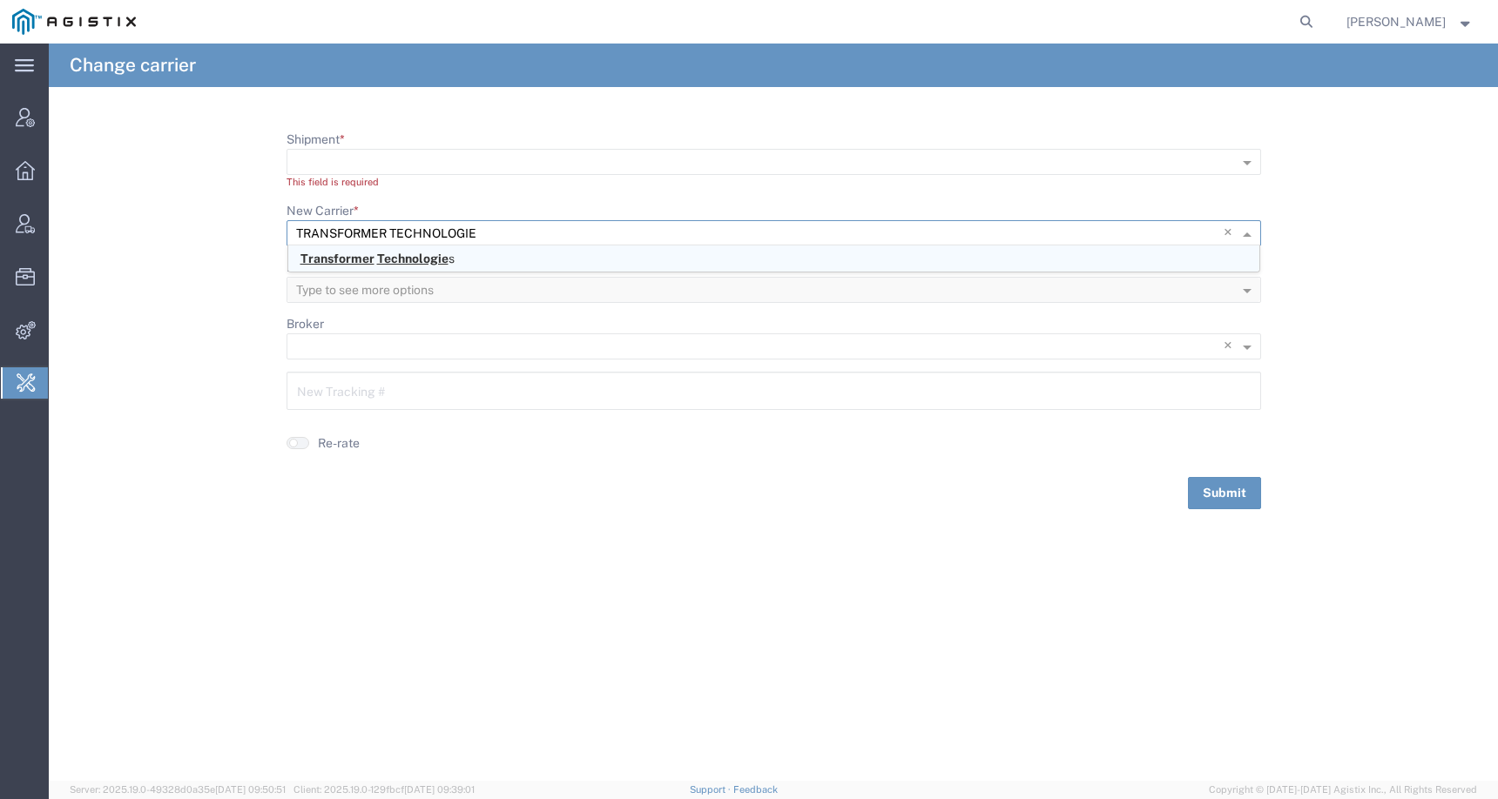
click at [427, 255] on span "Technologie" at bounding box center [412, 259] width 71 height 14
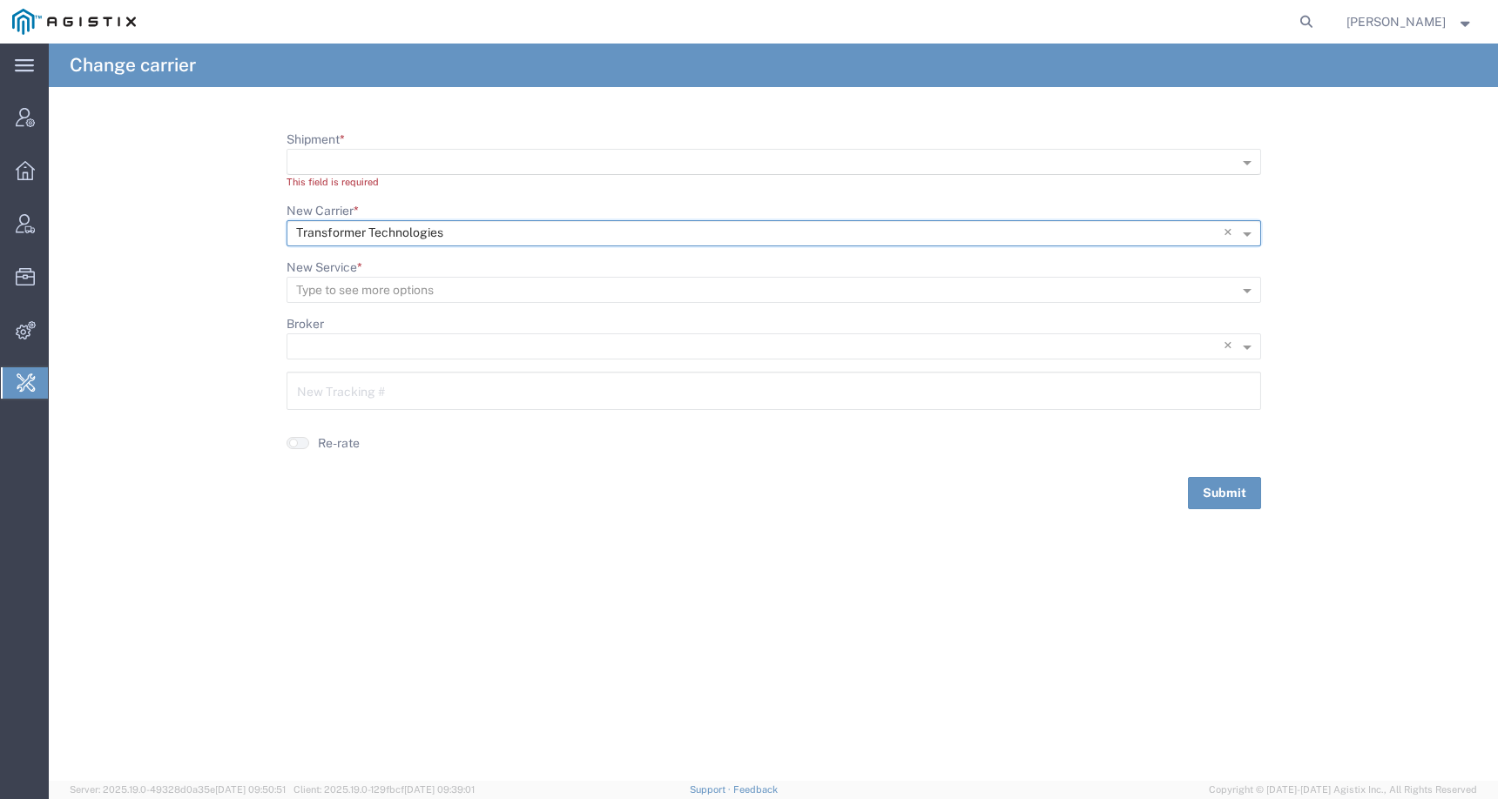
click at [329, 173] on ng-select at bounding box center [773, 162] width 974 height 26
paste input "56809926"
type input "56809926"
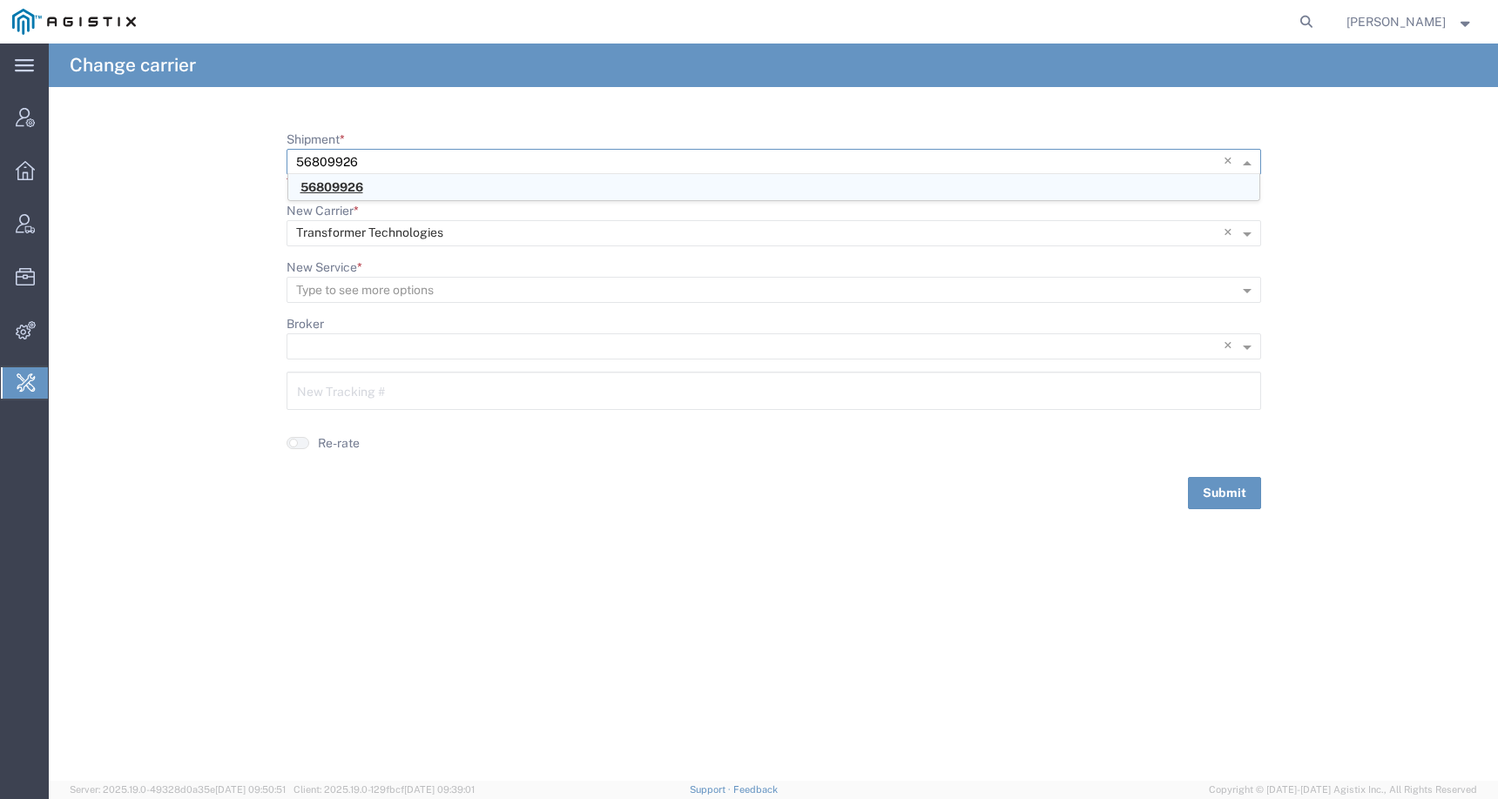
click at [372, 189] on div "56809926" at bounding box center [773, 187] width 971 height 26
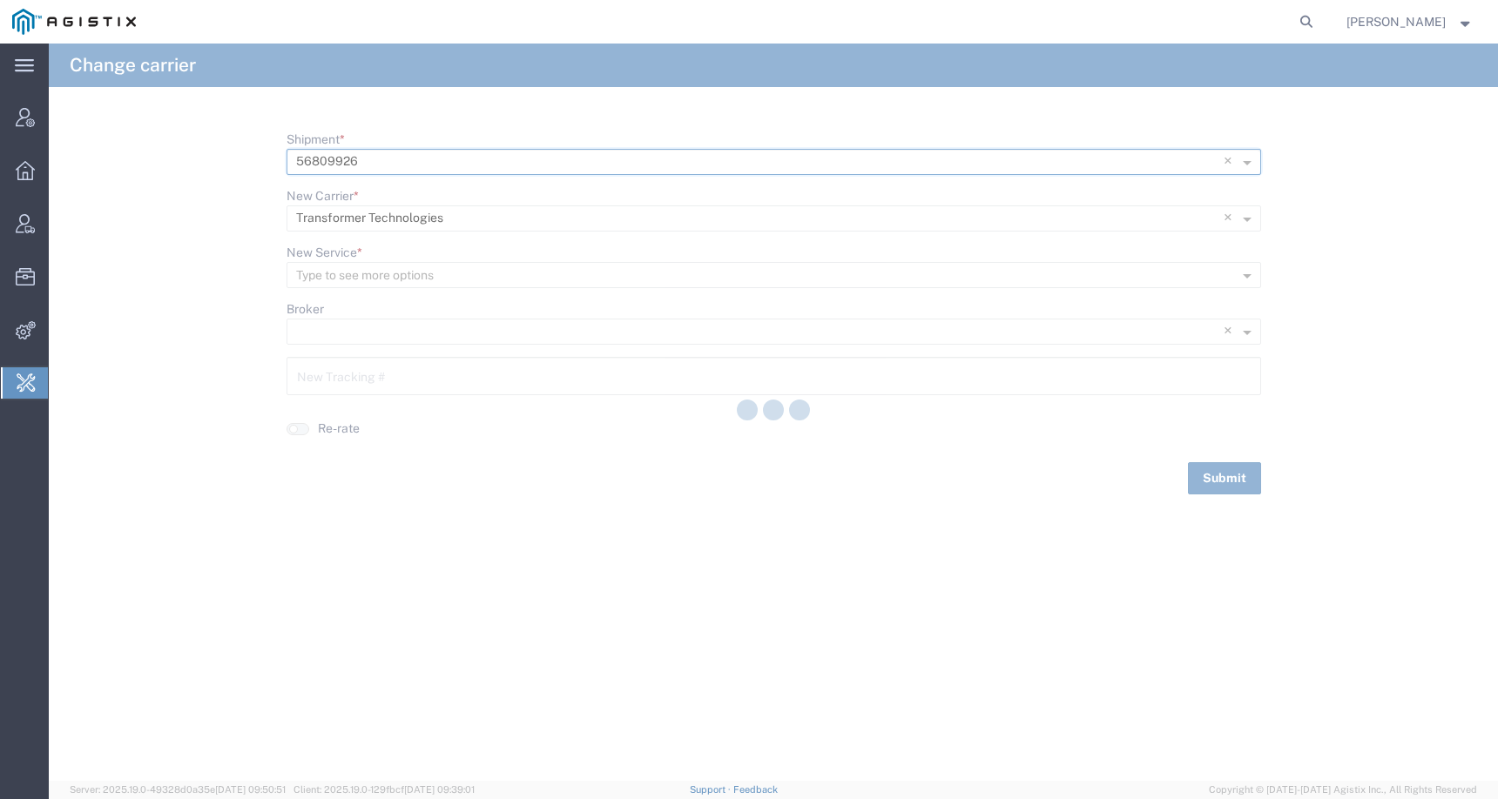
type input "29935"
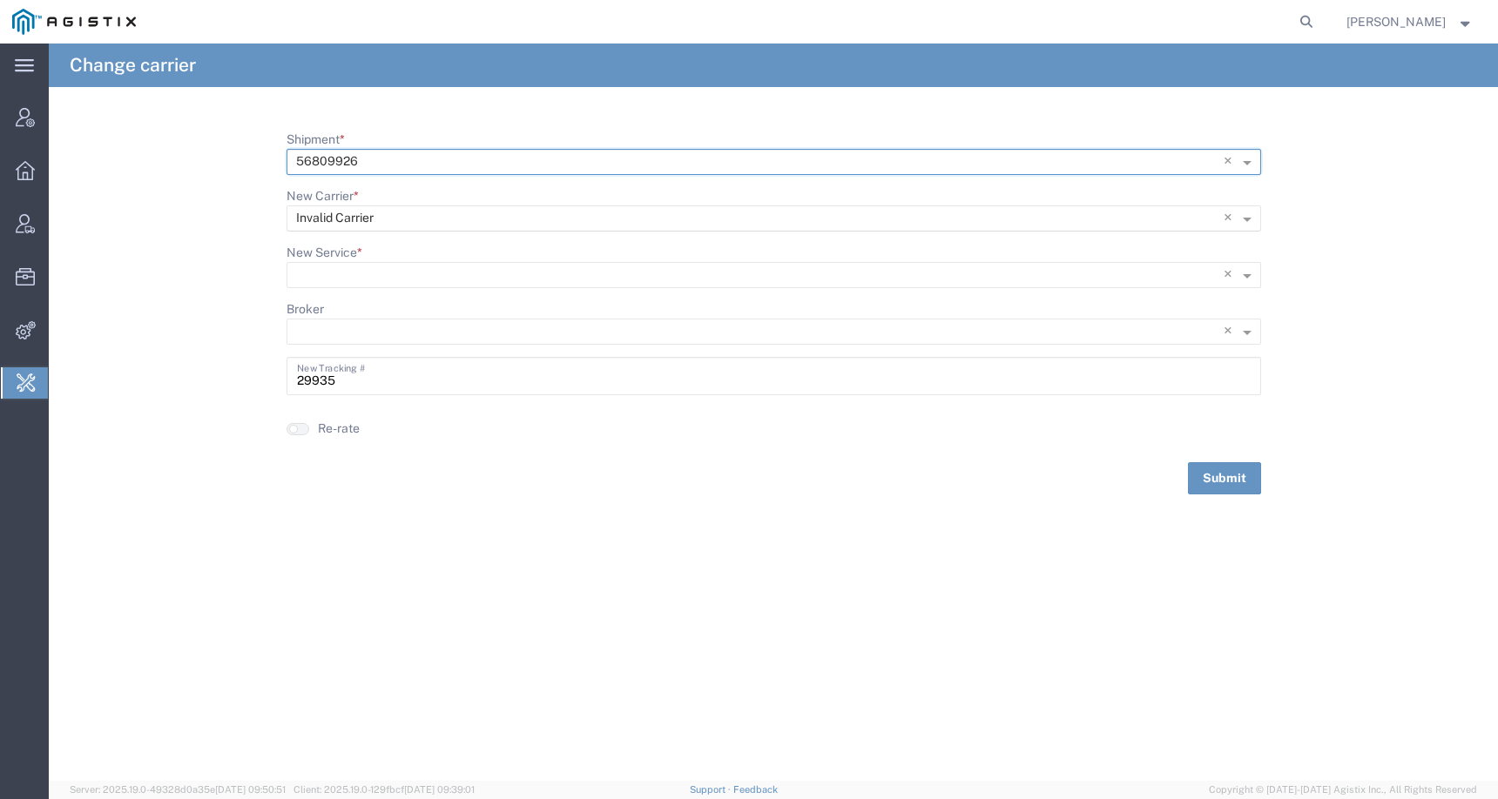
click at [414, 218] on input "New Carrier *" at bounding box center [738, 218] width 884 height 24
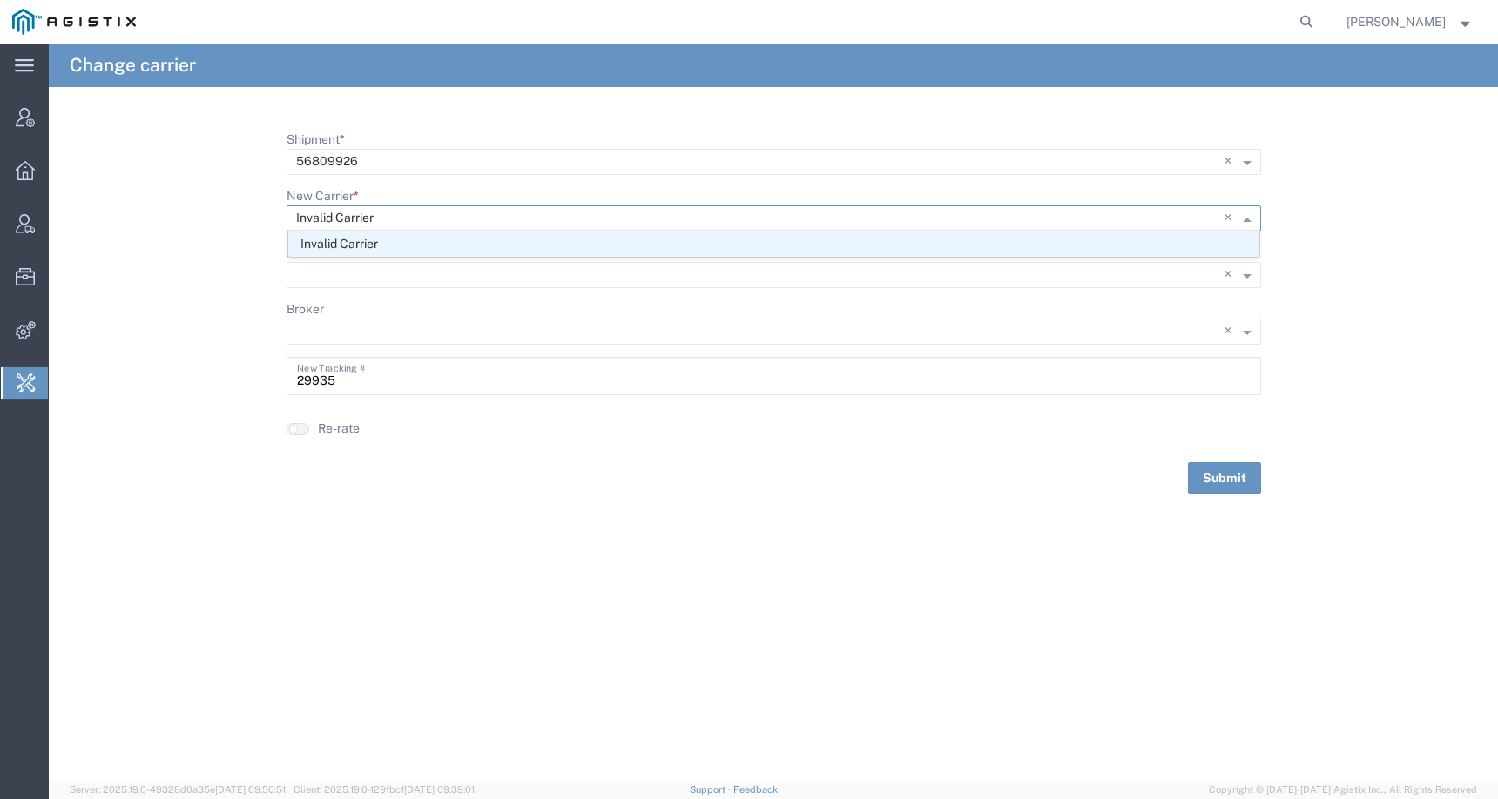
paste input "TRANSFORMER TECHNOLOGIE"
type input "TRANSFORMER TECHNOLOGIE"
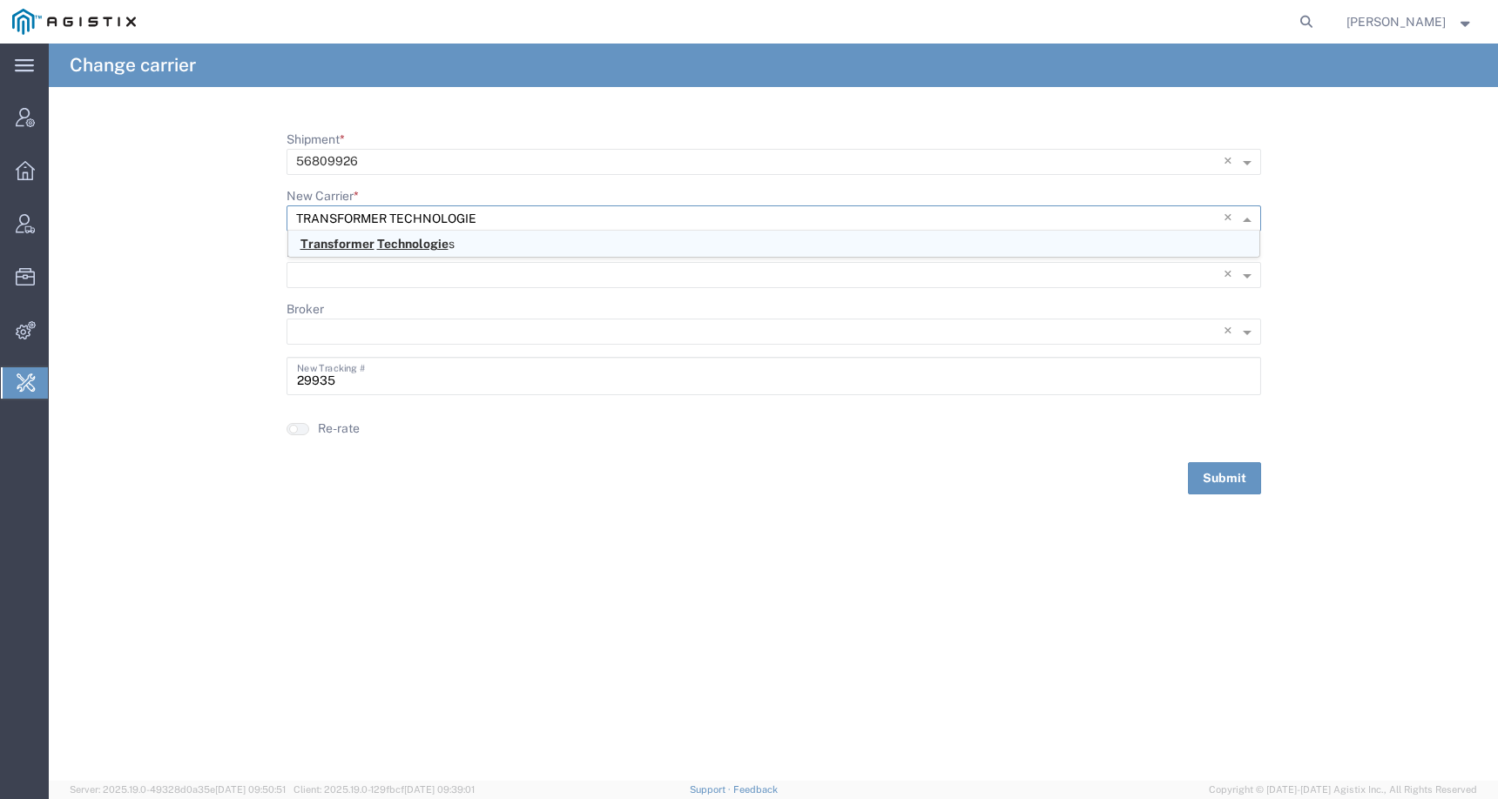
click at [389, 255] on div "Transformer Technologie s" at bounding box center [773, 244] width 971 height 26
click at [1295, 291] on form "Shipment * × 56809926 × New Carrier * Type to see more options × Transformer Te…" at bounding box center [773, 313] width 1449 height 364
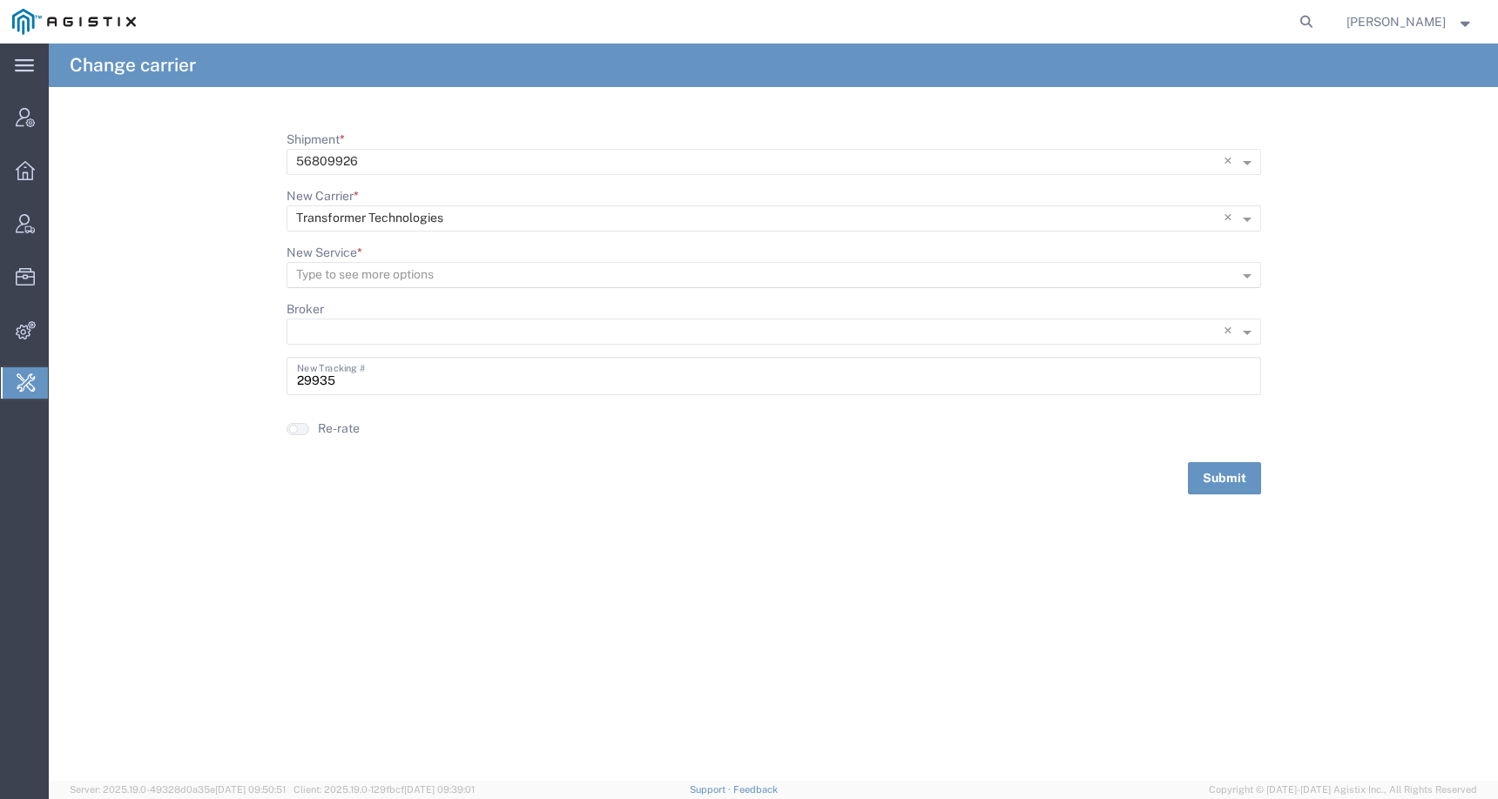
click at [1142, 276] on input "New Service *" at bounding box center [745, 275] width 899 height 24
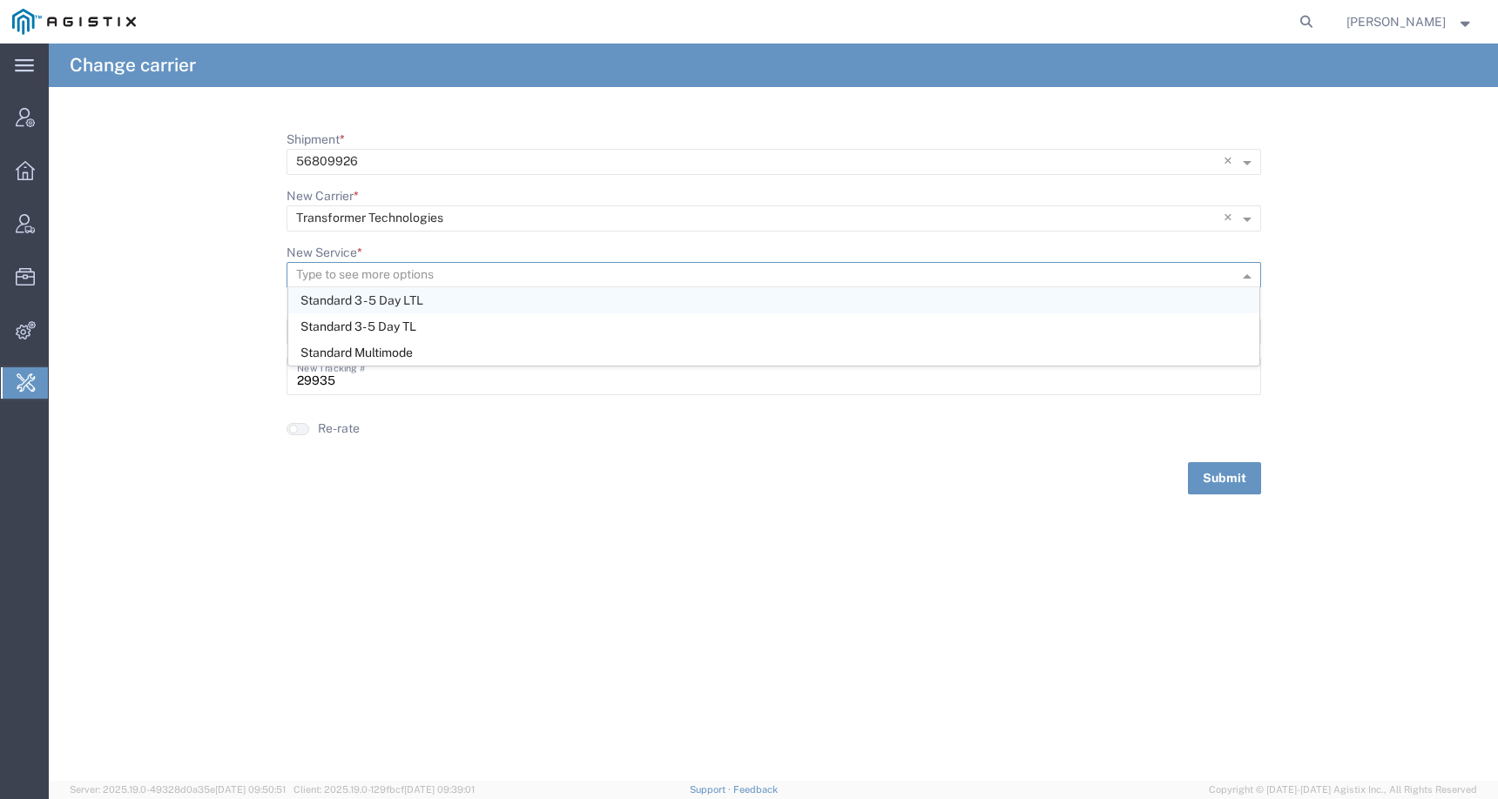
click at [1405, 288] on form "Shipment * × 56809926 × New Carrier * Type to see more options × Transformer Te…" at bounding box center [773, 313] width 1449 height 364
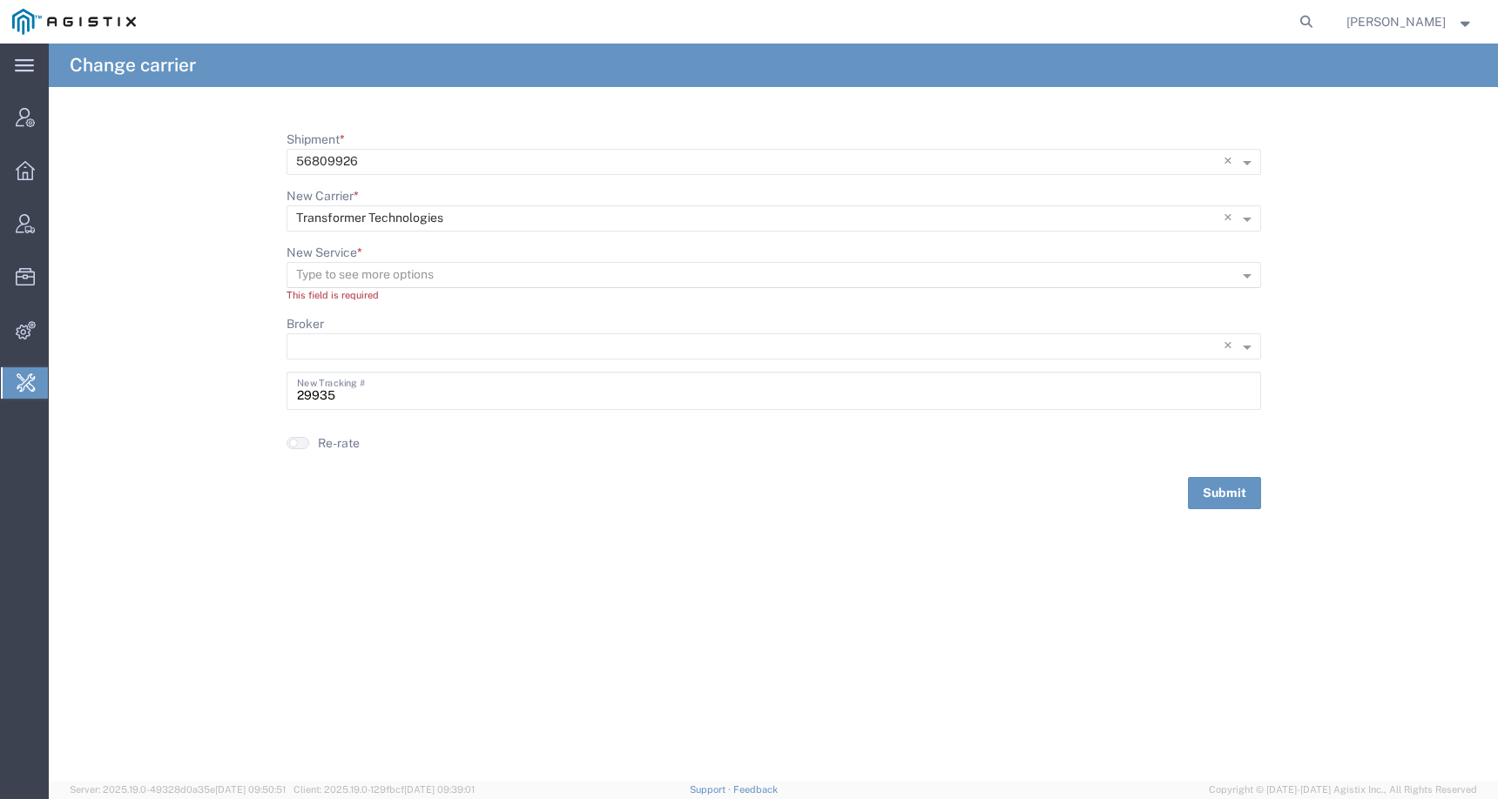
click at [1218, 272] on div at bounding box center [762, 274] width 951 height 24
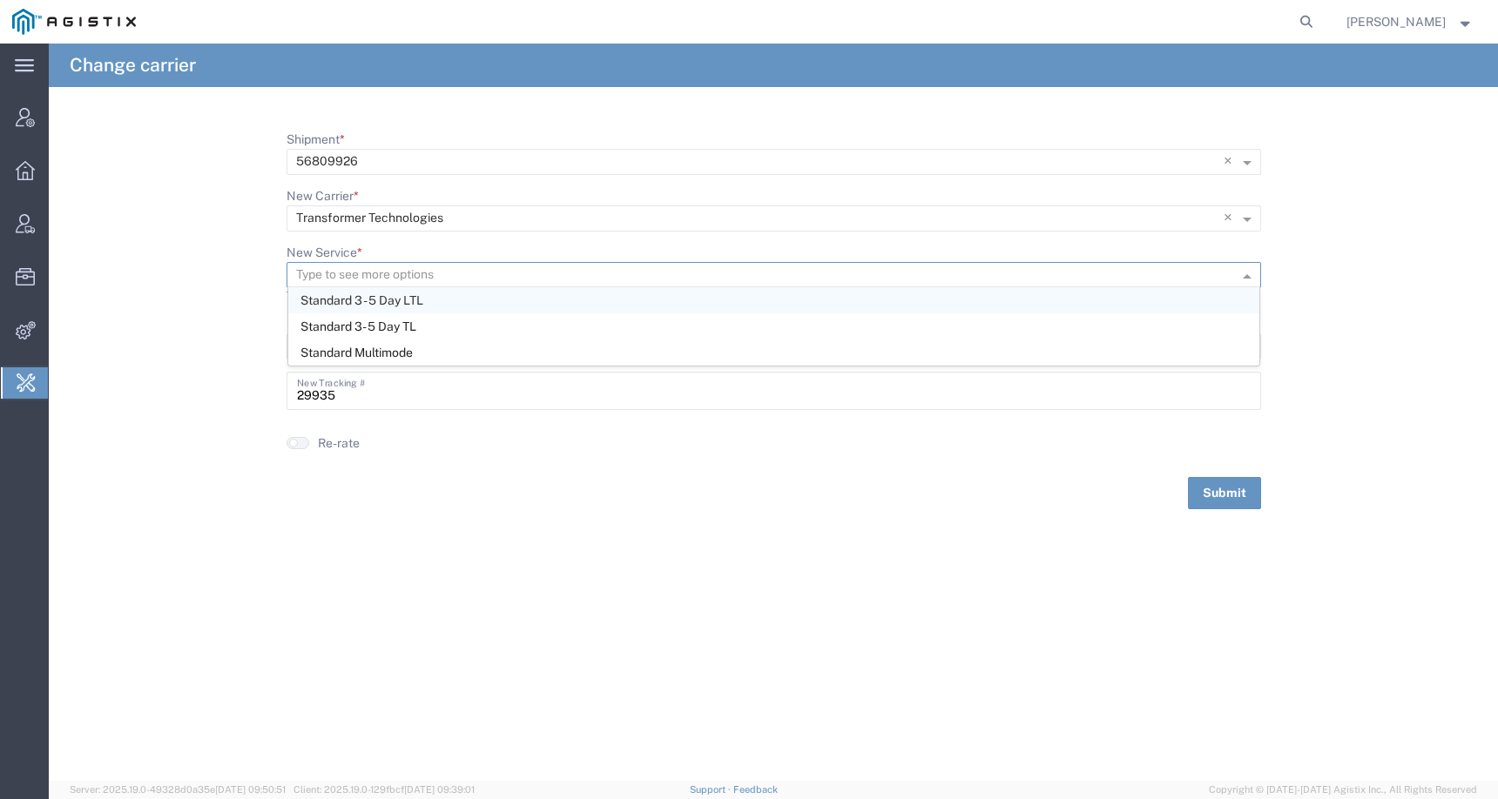
click at [368, 295] on span "Standard 3 - 5 Day LTL" at bounding box center [361, 300] width 123 height 14
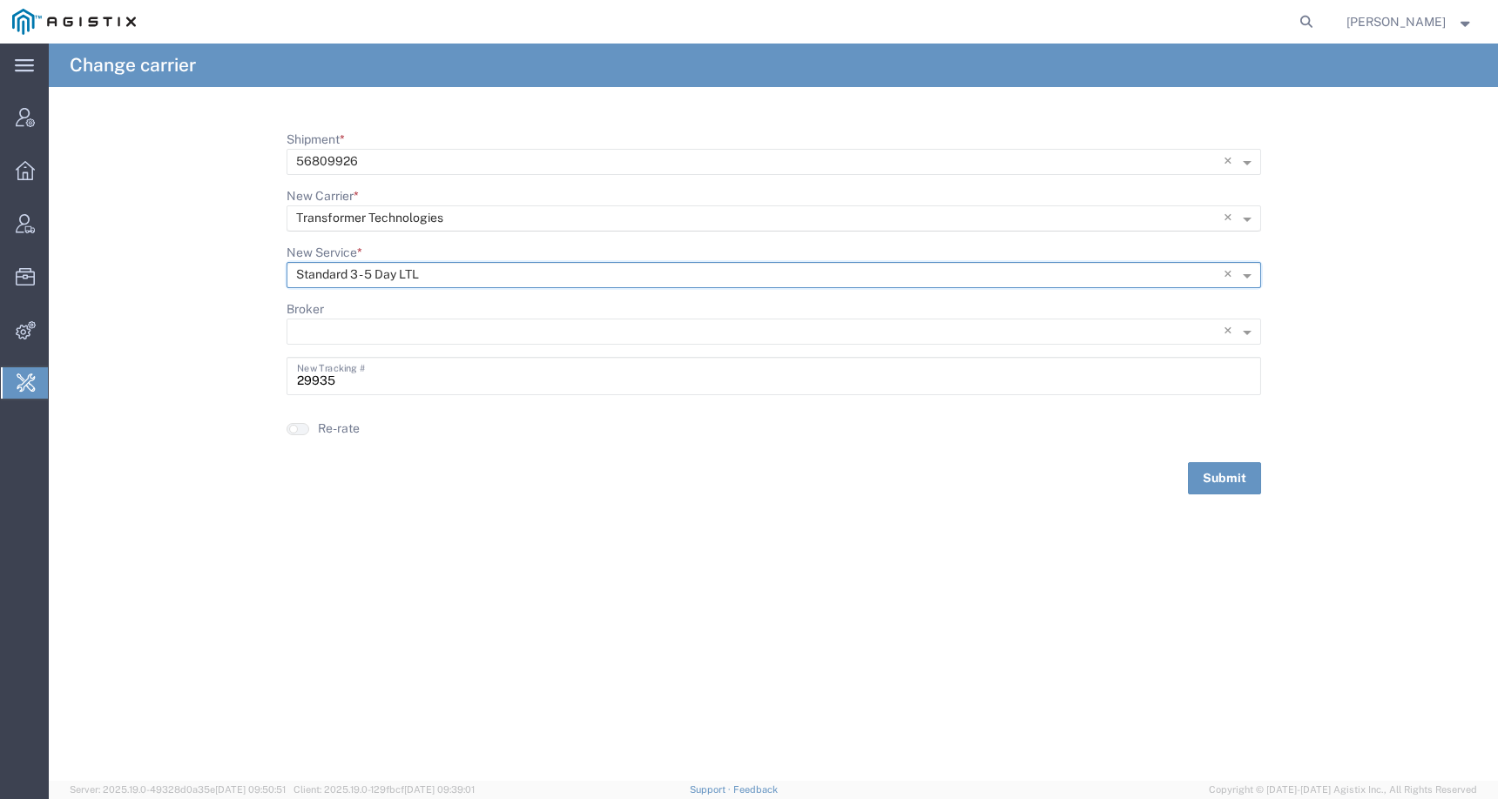
click at [298, 213] on input "New Carrier *" at bounding box center [738, 218] width 884 height 24
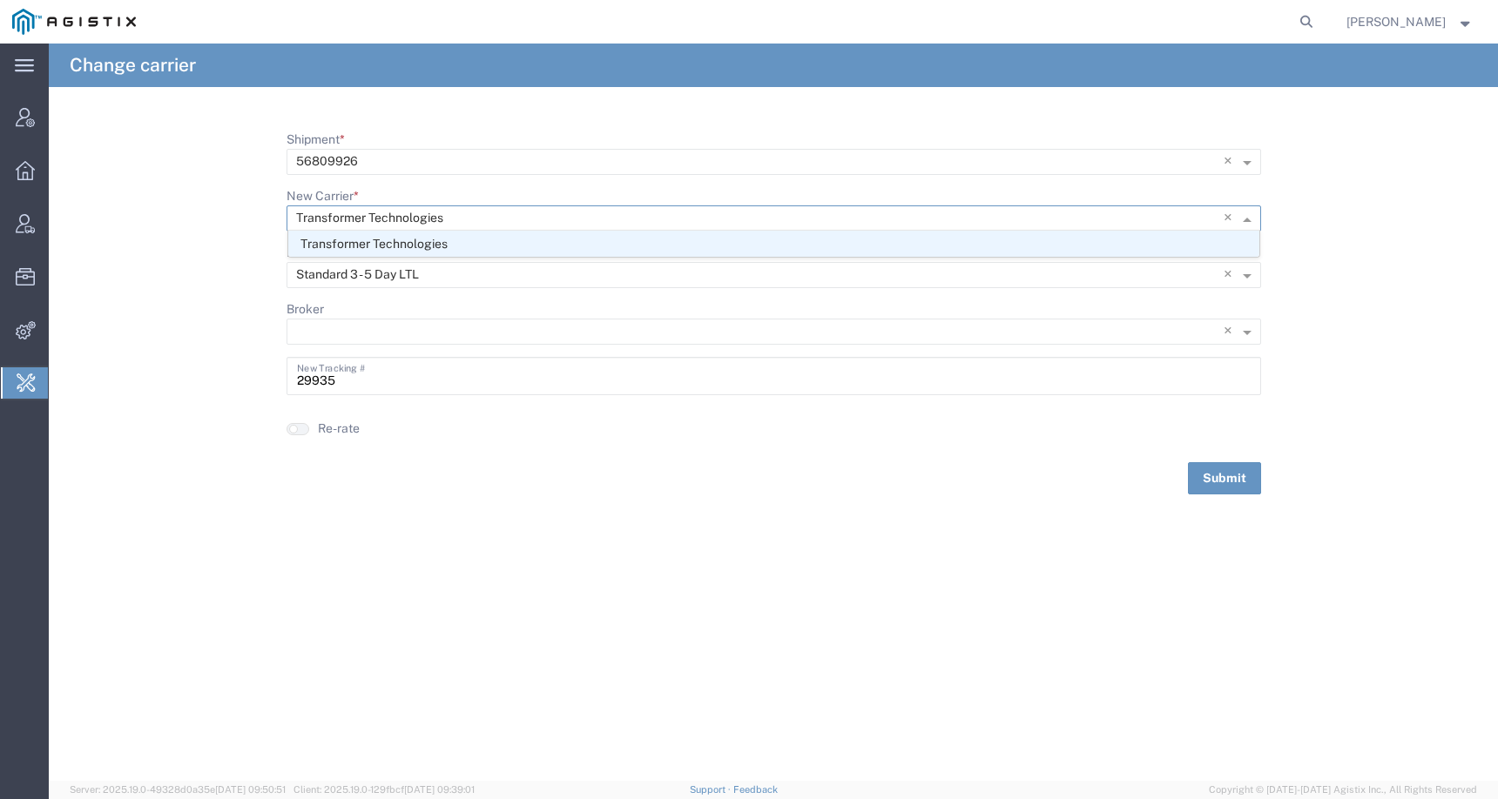
click at [316, 248] on span "Transformer Technologies" at bounding box center [373, 244] width 147 height 14
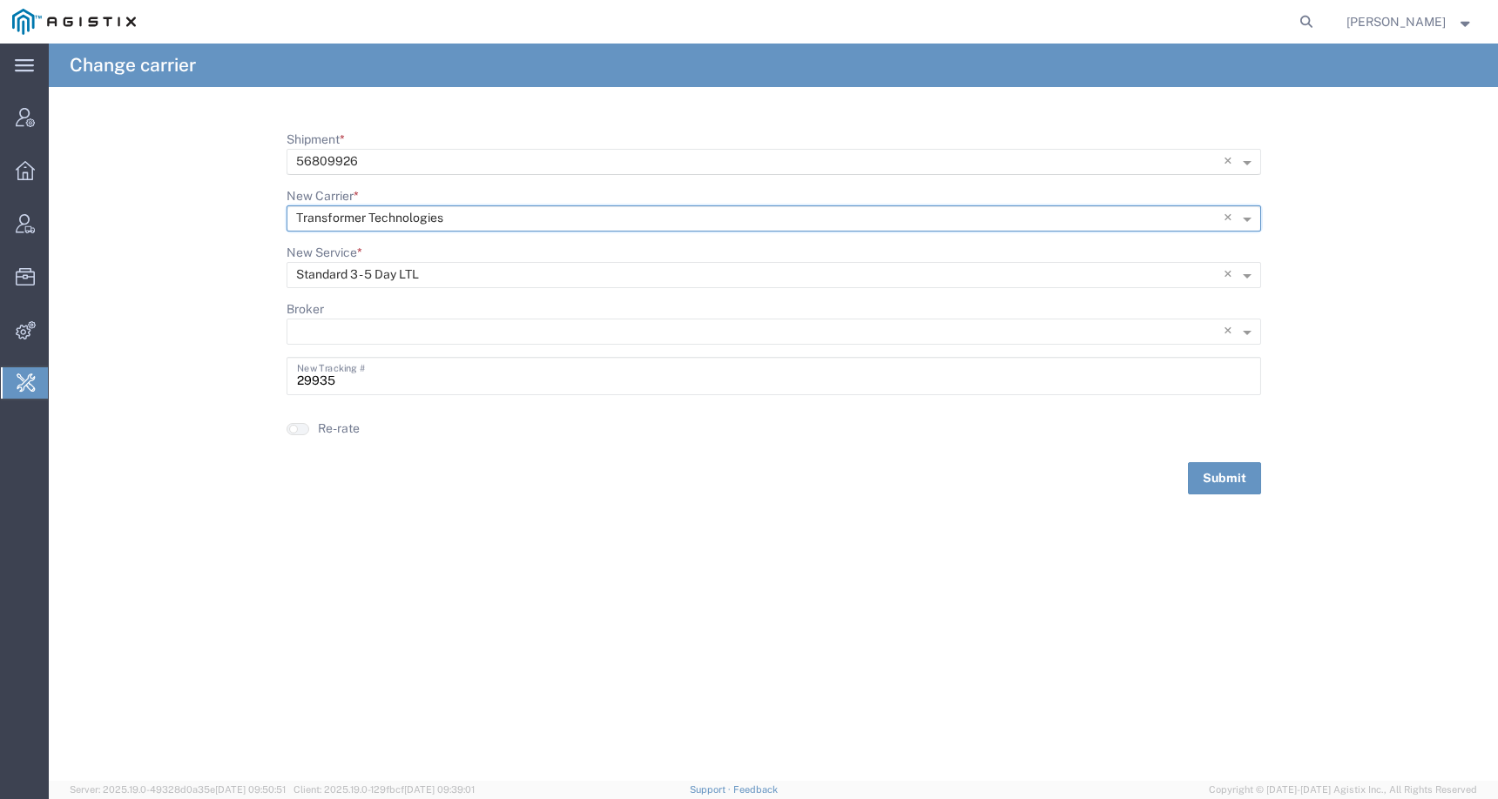
click at [372, 162] on input "Shipment *" at bounding box center [738, 162] width 884 height 24
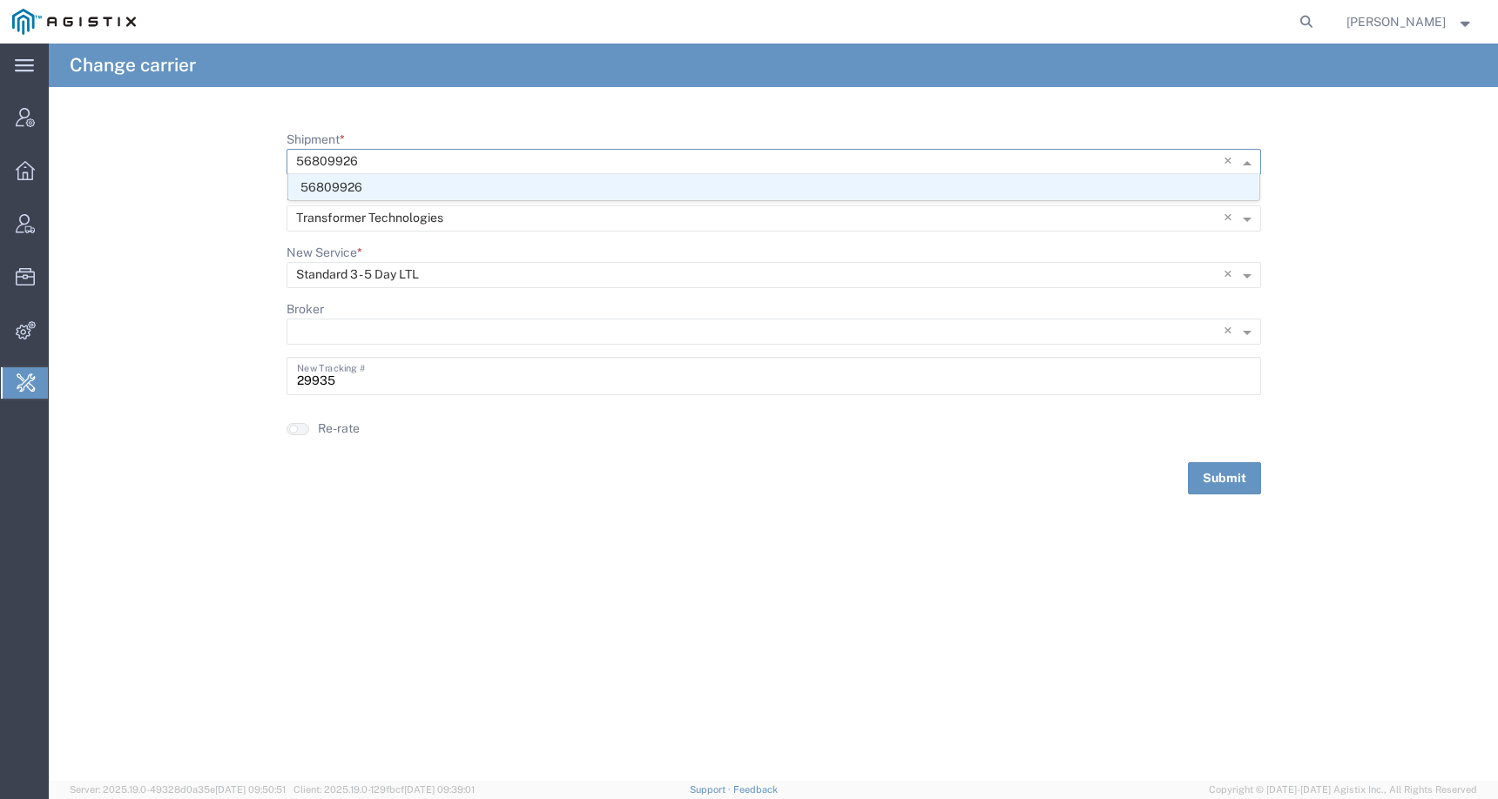
drag, startPoint x: 363, startPoint y: 164, endPoint x: 259, endPoint y: 163, distance: 104.5
click at [259, 163] on form "Shipment * × 56809926 × 56809926 New Carrier * Type to see more options × Trans…" at bounding box center [773, 313] width 1449 height 364
click at [1215, 481] on button "Submit" at bounding box center [1224, 478] width 73 height 32
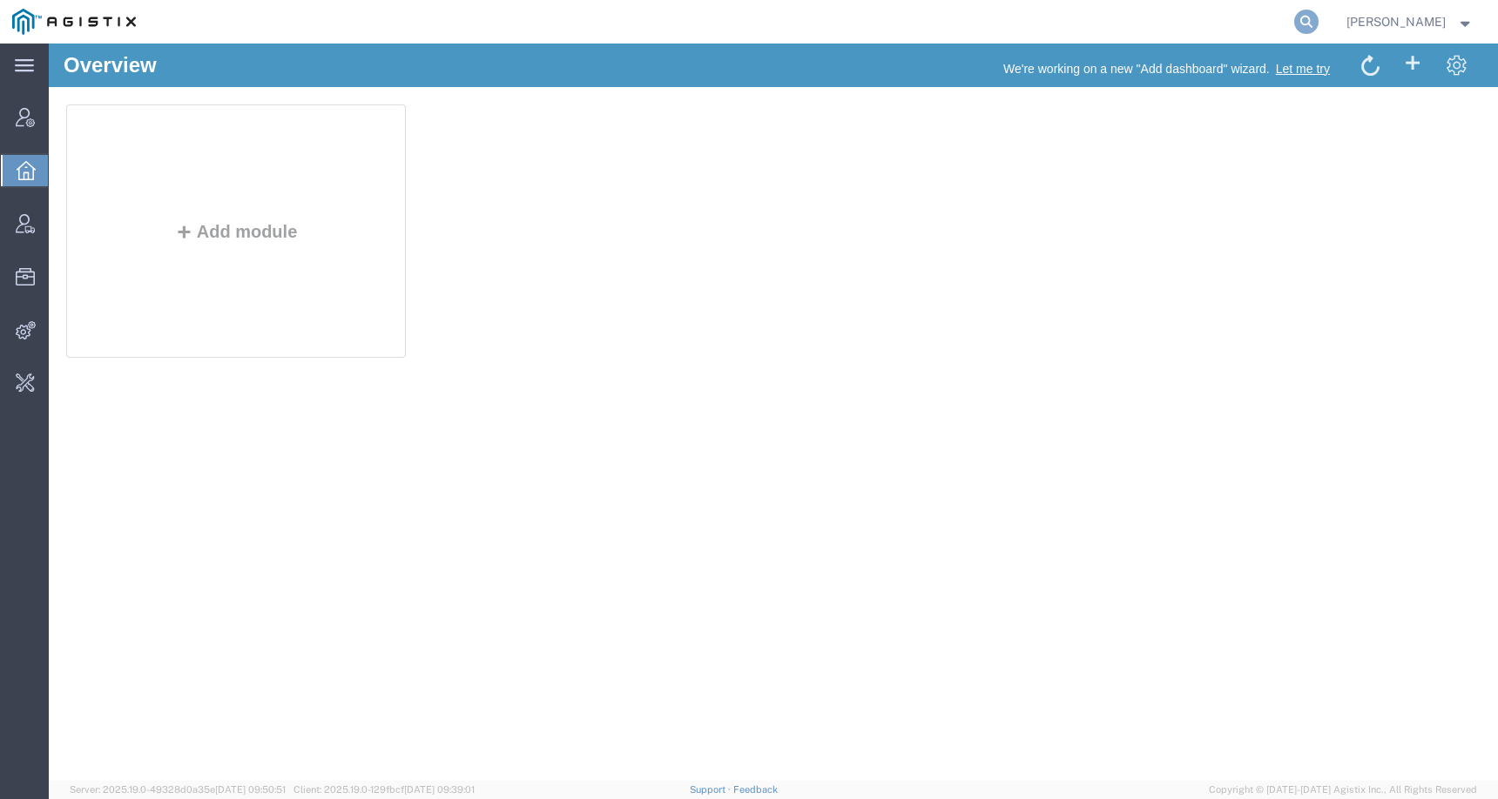
click at [1318, 22] on icon at bounding box center [1306, 22] width 24 height 24
click at [1261, 22] on input "search" at bounding box center [1029, 22] width 529 height 42
paste input "56809212"
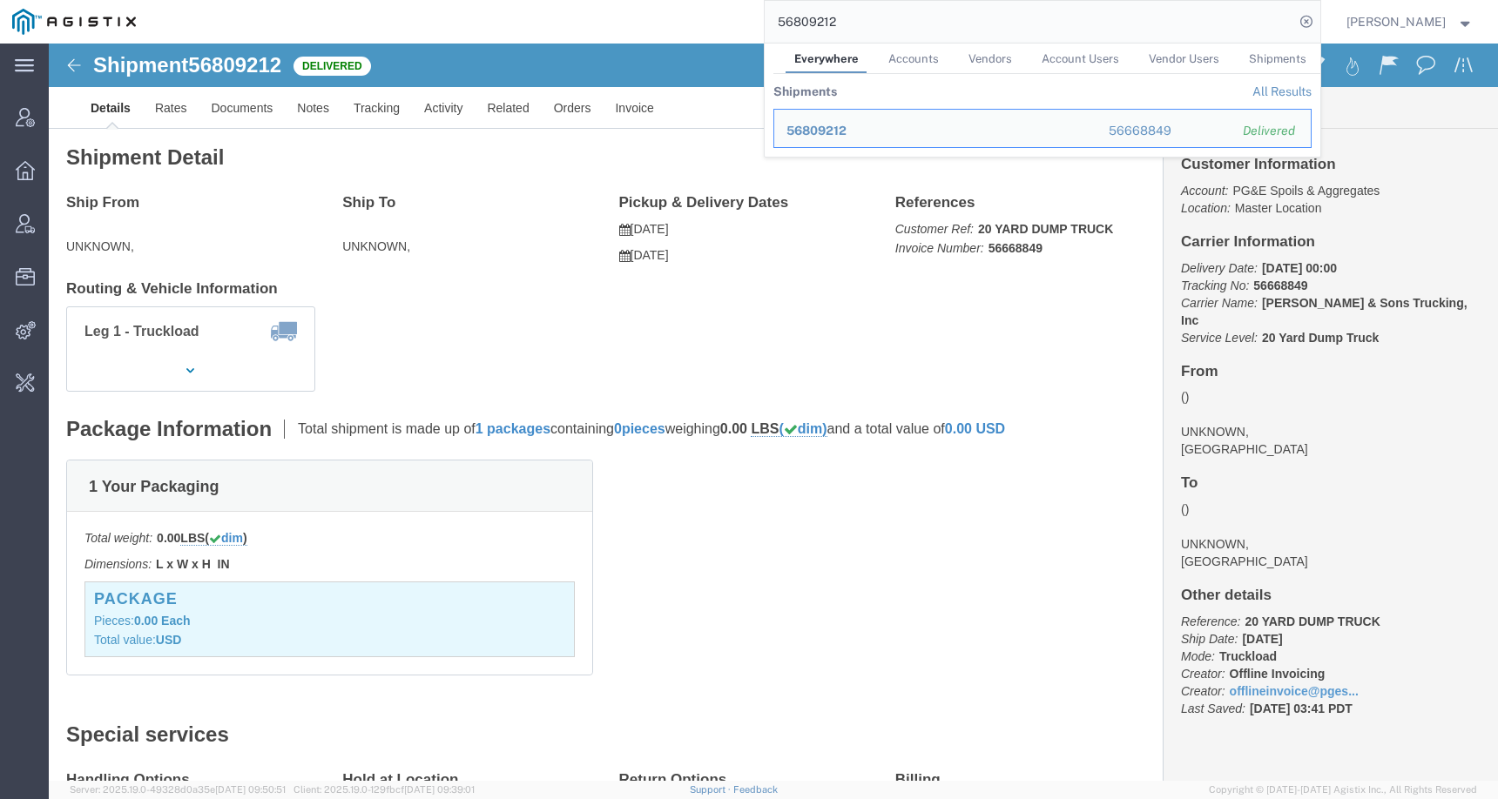
drag, startPoint x: 901, startPoint y: 11, endPoint x: 865, endPoint y: 27, distance: 39.8
click at [865, 27] on input "56809212" at bounding box center [1029, 22] width 529 height 42
paste input "926"
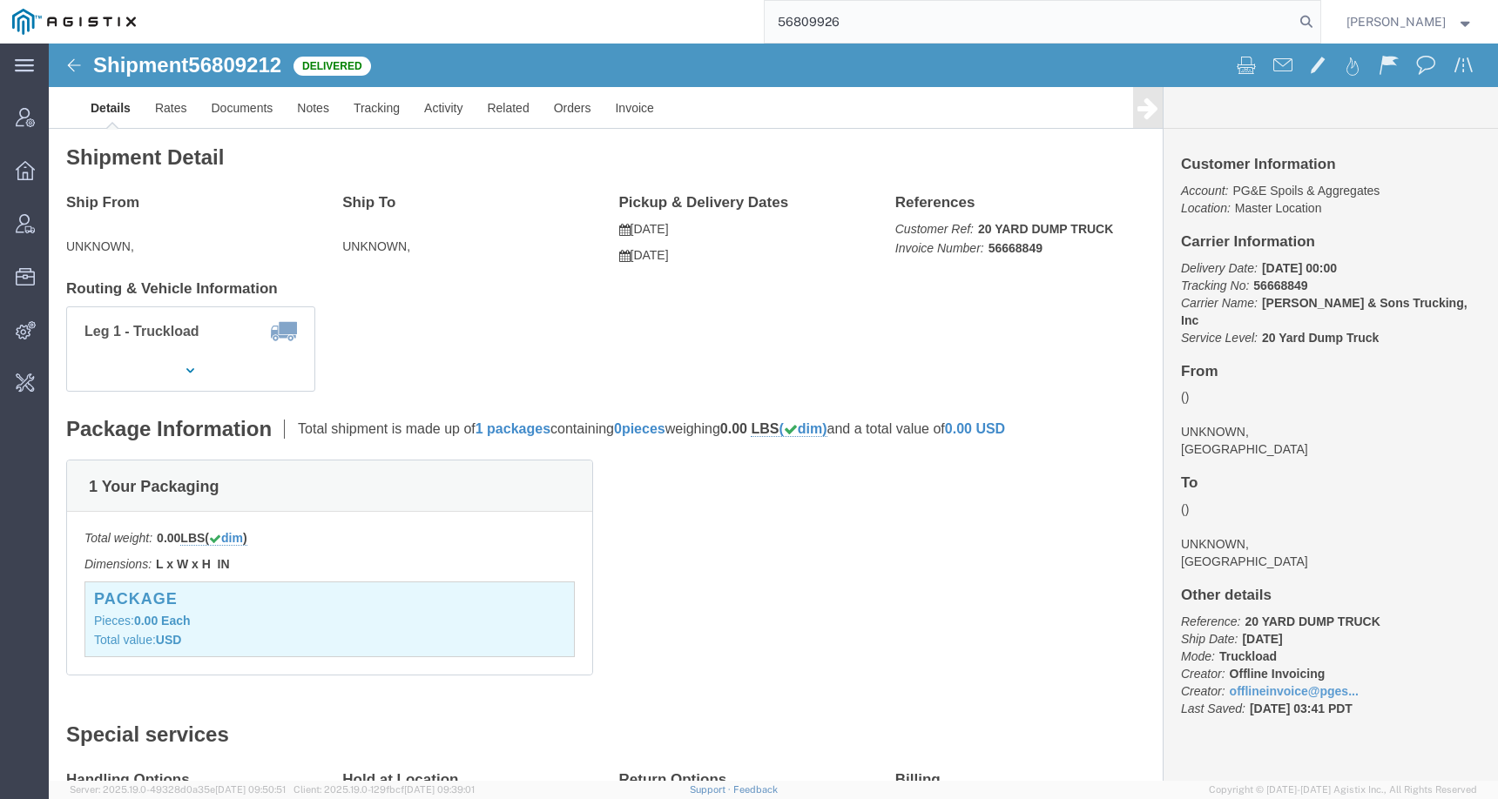
type input "56809926"
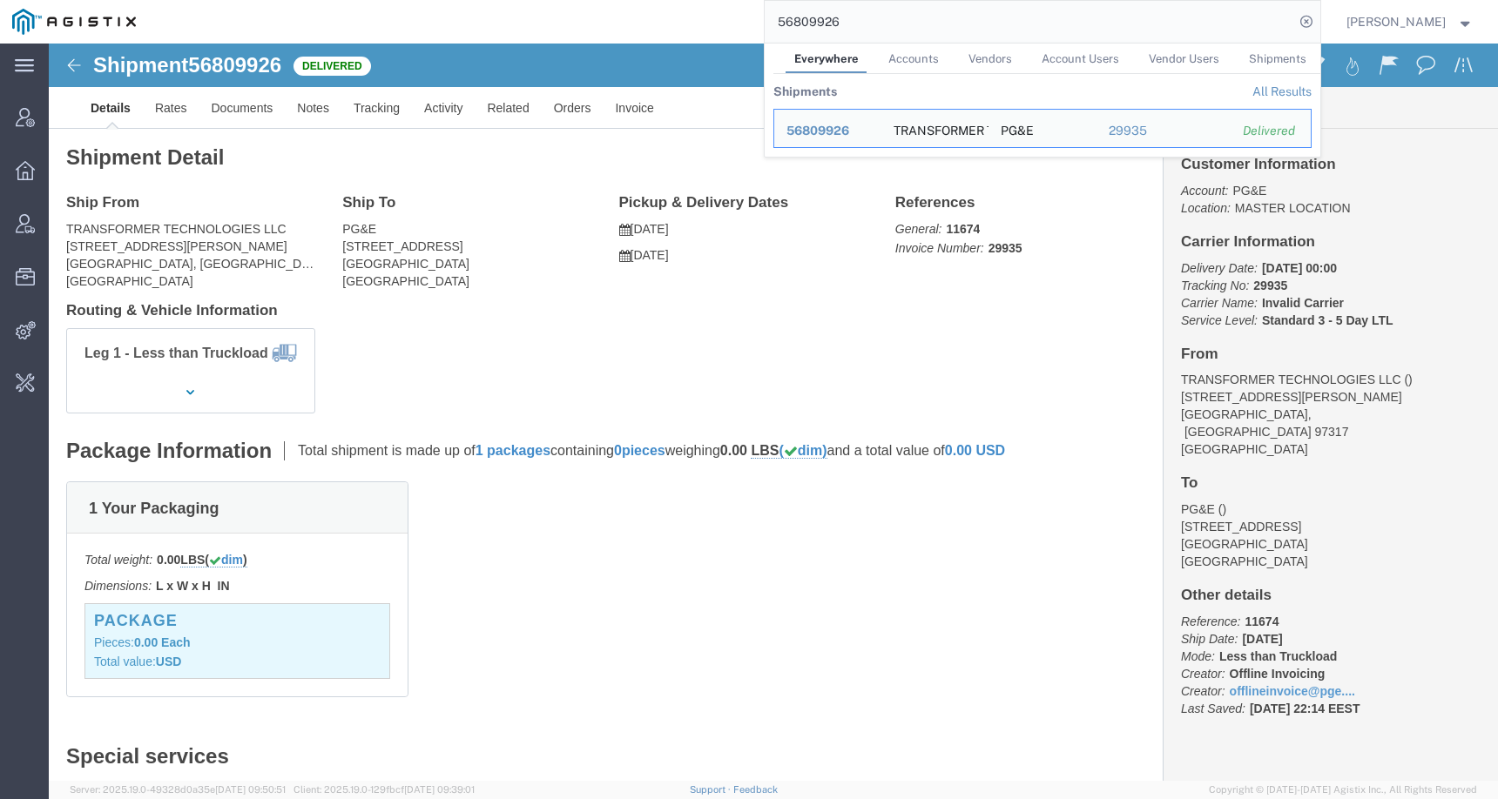
click div "Shipment 56809926 Delivered"
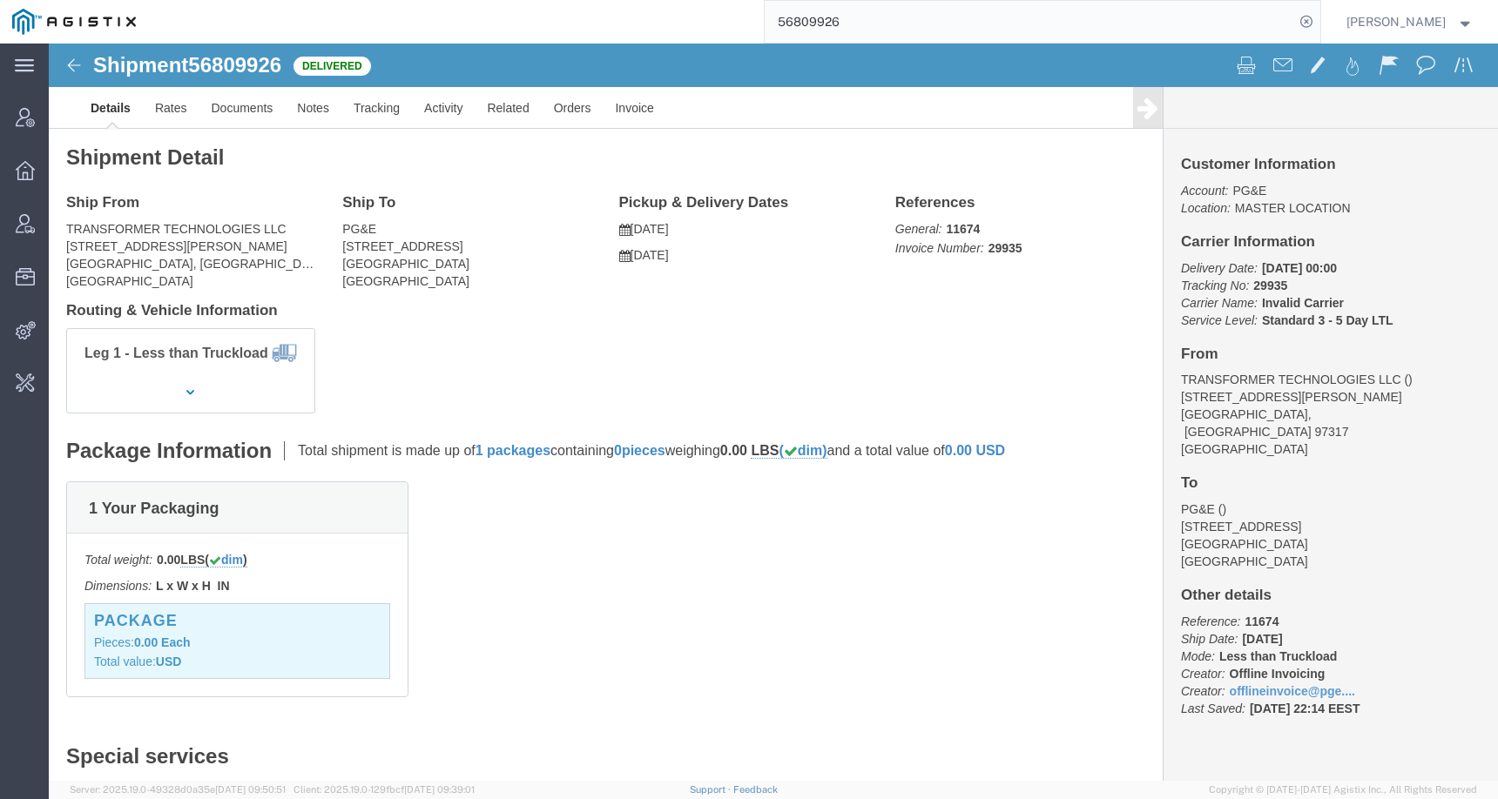
click at [876, 28] on input "56809926" at bounding box center [1029, 22] width 529 height 42
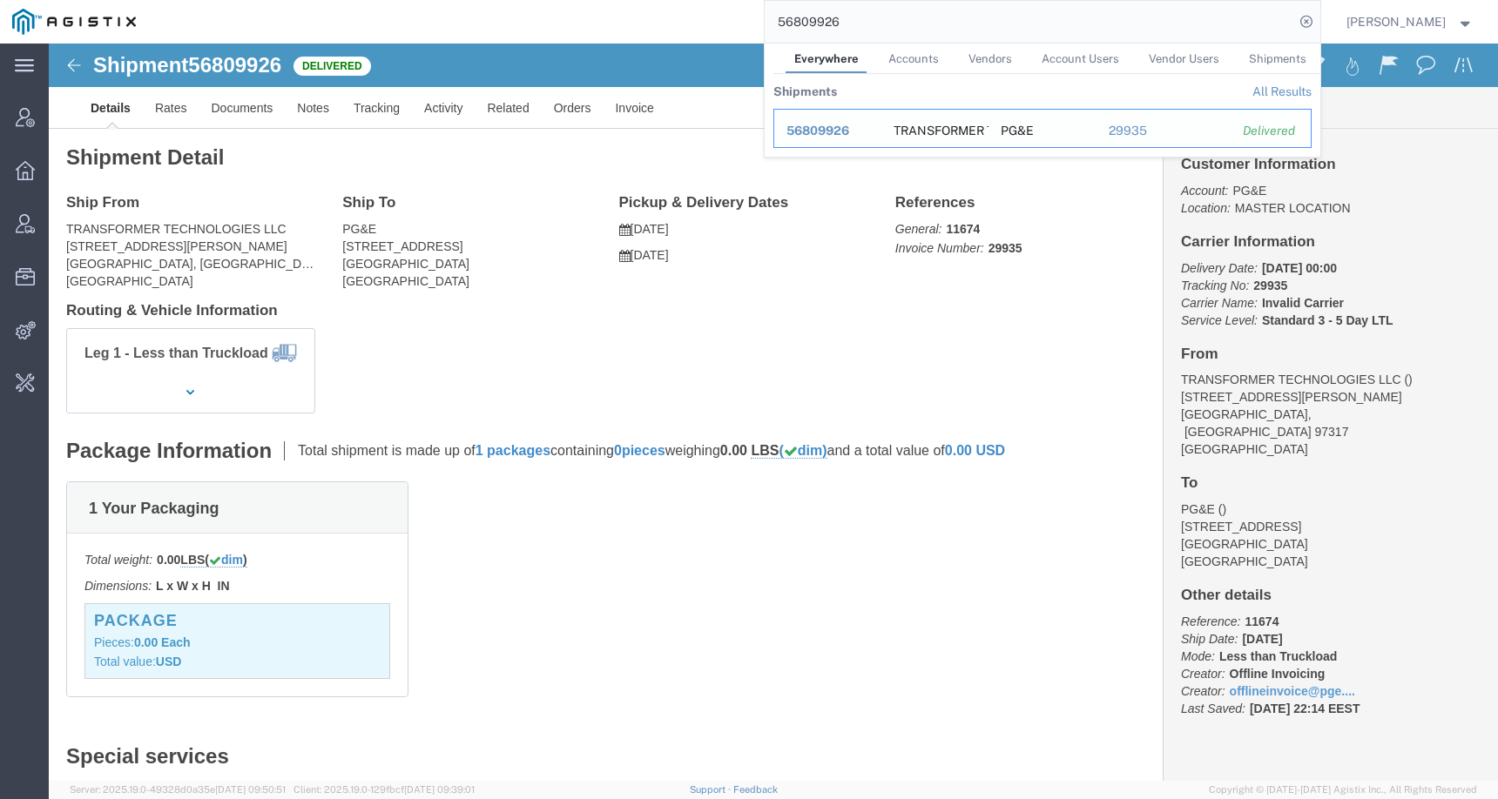
click at [837, 130] on span "56809926" at bounding box center [817, 131] width 63 height 14
click at [873, 25] on input "56809926" at bounding box center [1029, 22] width 529 height 42
click at [817, 128] on span "56809926" at bounding box center [817, 131] width 63 height 14
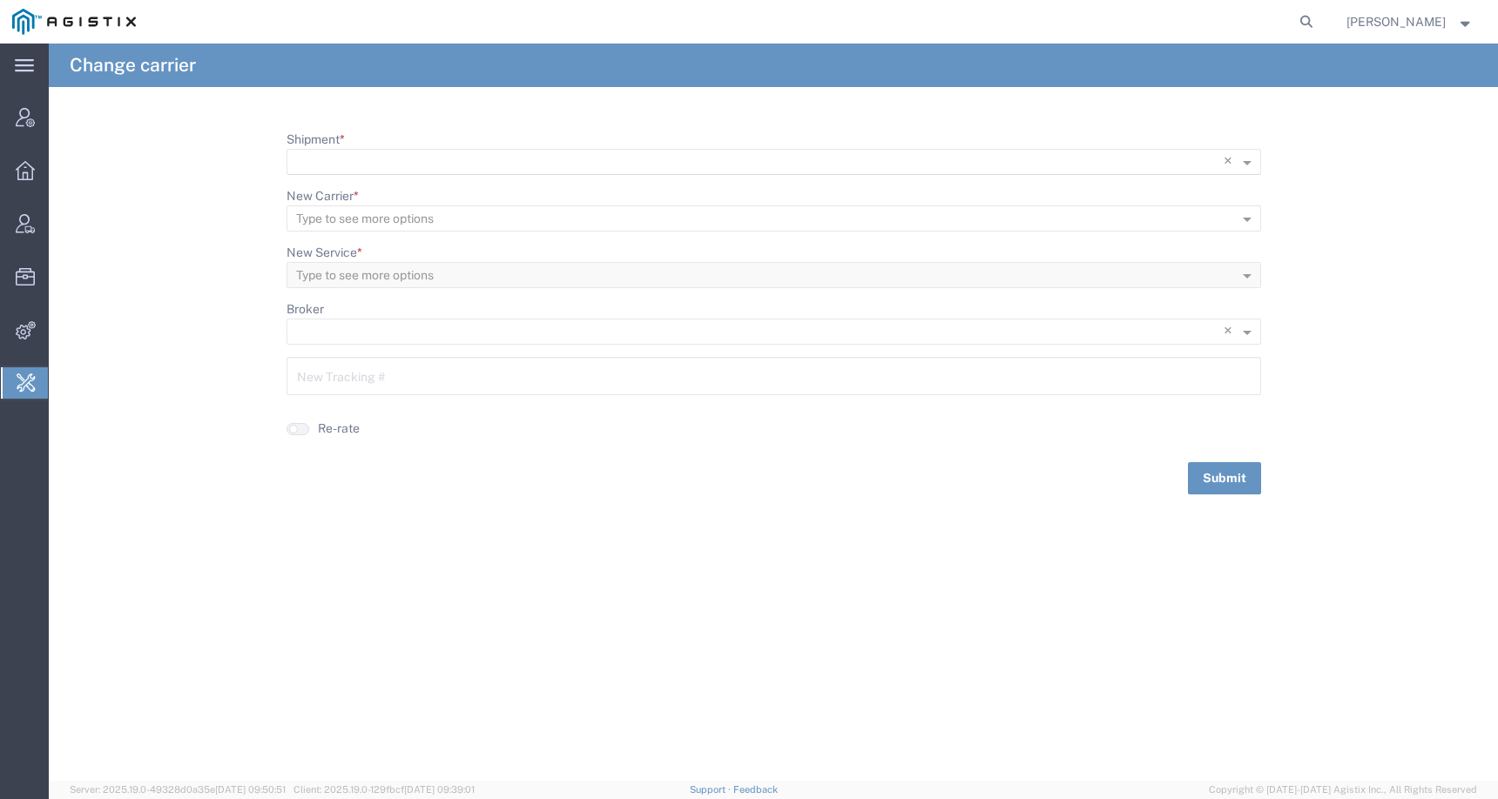
scroll to position [1, 0]
click at [406, 162] on input "Shipment *" at bounding box center [738, 162] width 884 height 24
paste input "56809926"
type input "56809926"
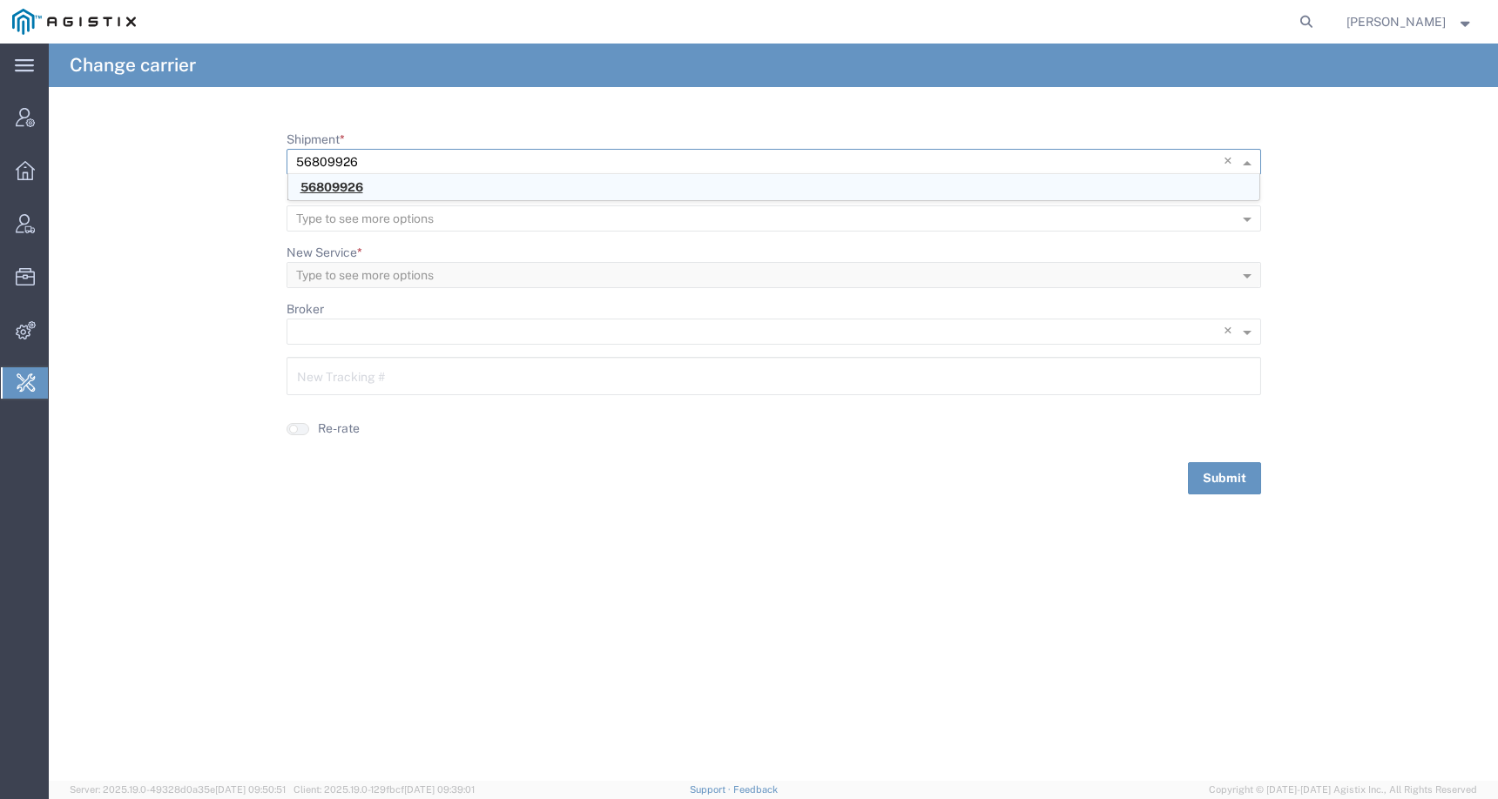
click at [358, 190] on span "56809926" at bounding box center [331, 187] width 63 height 14
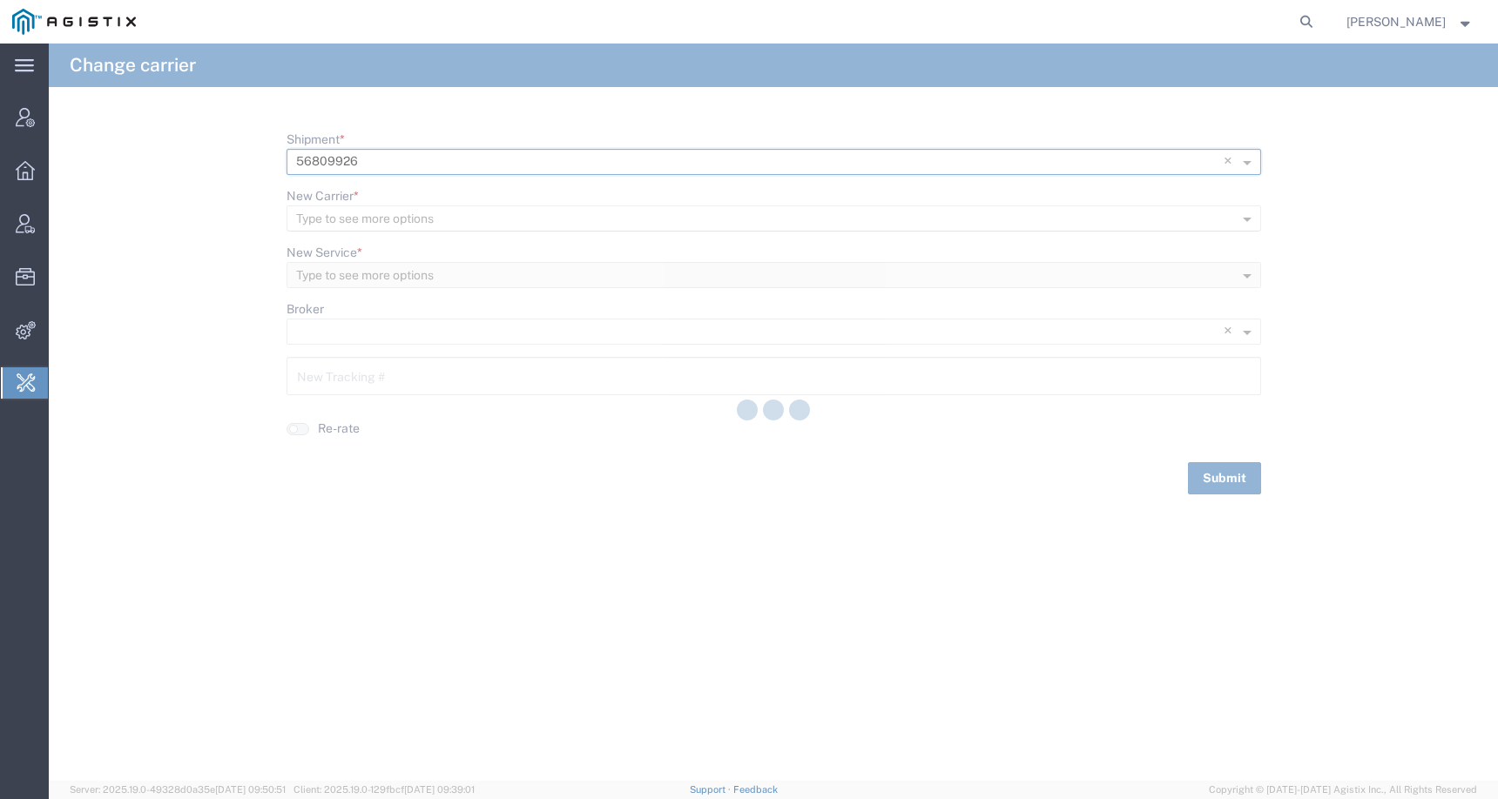
type input "29935"
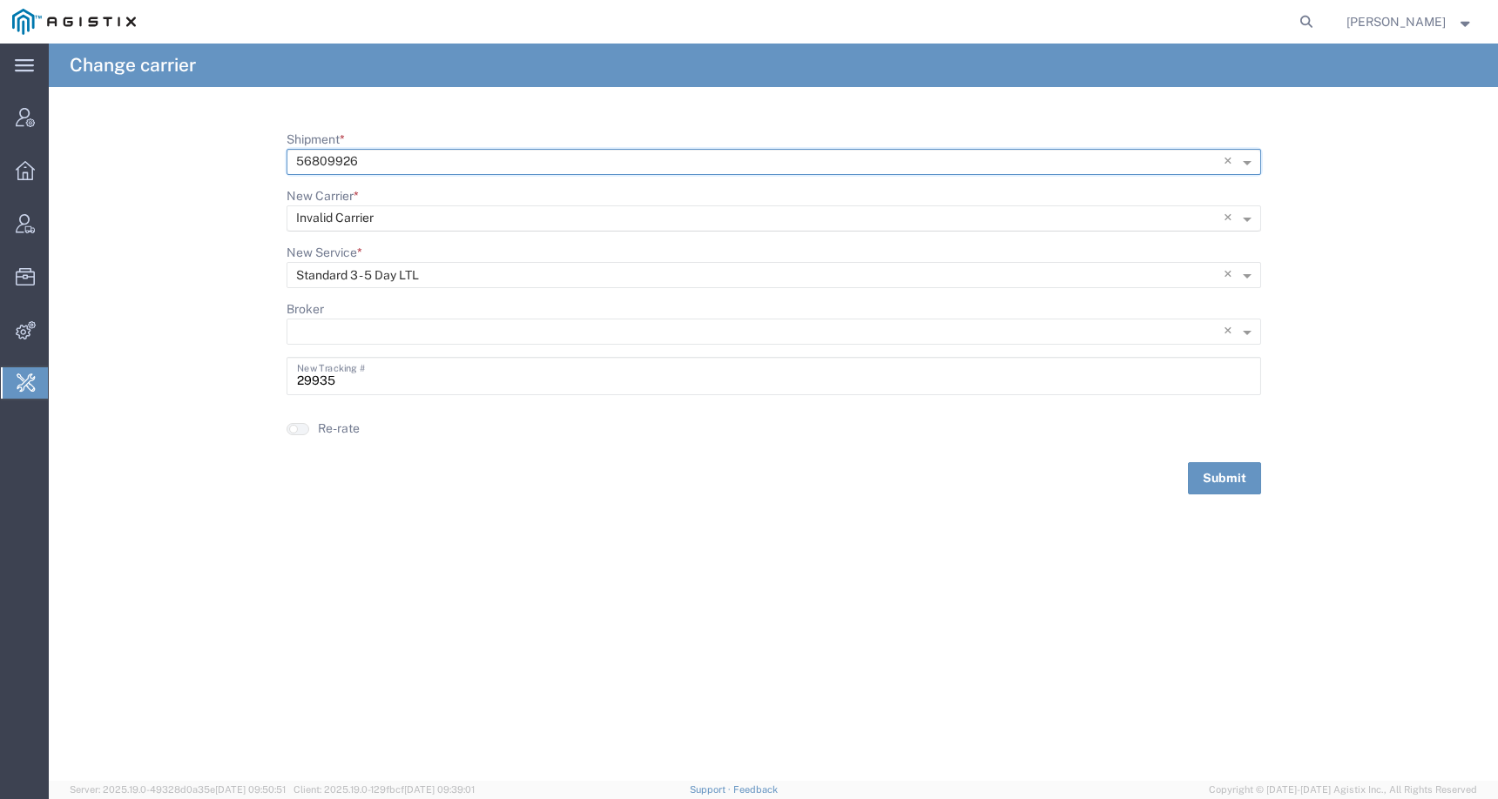
click at [381, 209] on input "New Carrier *" at bounding box center [738, 218] width 884 height 24
type input "Transfer"
drag, startPoint x: 405, startPoint y: 219, endPoint x: 238, endPoint y: 215, distance: 167.2
click at [238, 216] on form "Shipment * × 56809926 × New Carrier * Type to see more options × Invalid Carrie…" at bounding box center [773, 313] width 1449 height 364
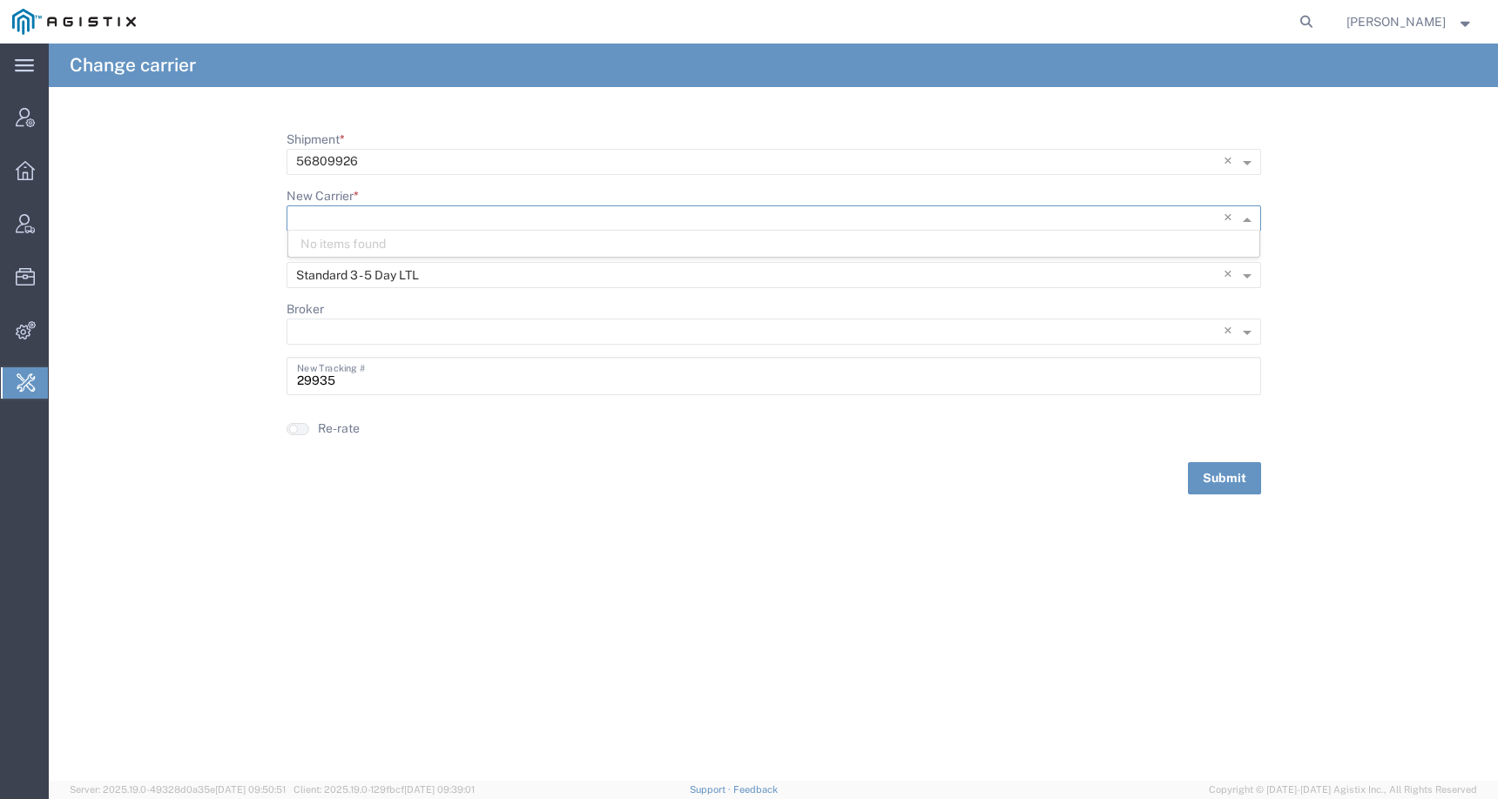
paste input "TRANSFORMER TECHNOLOGIES LLC"
type input "TRANSFORMER TECHNOLOGIES"
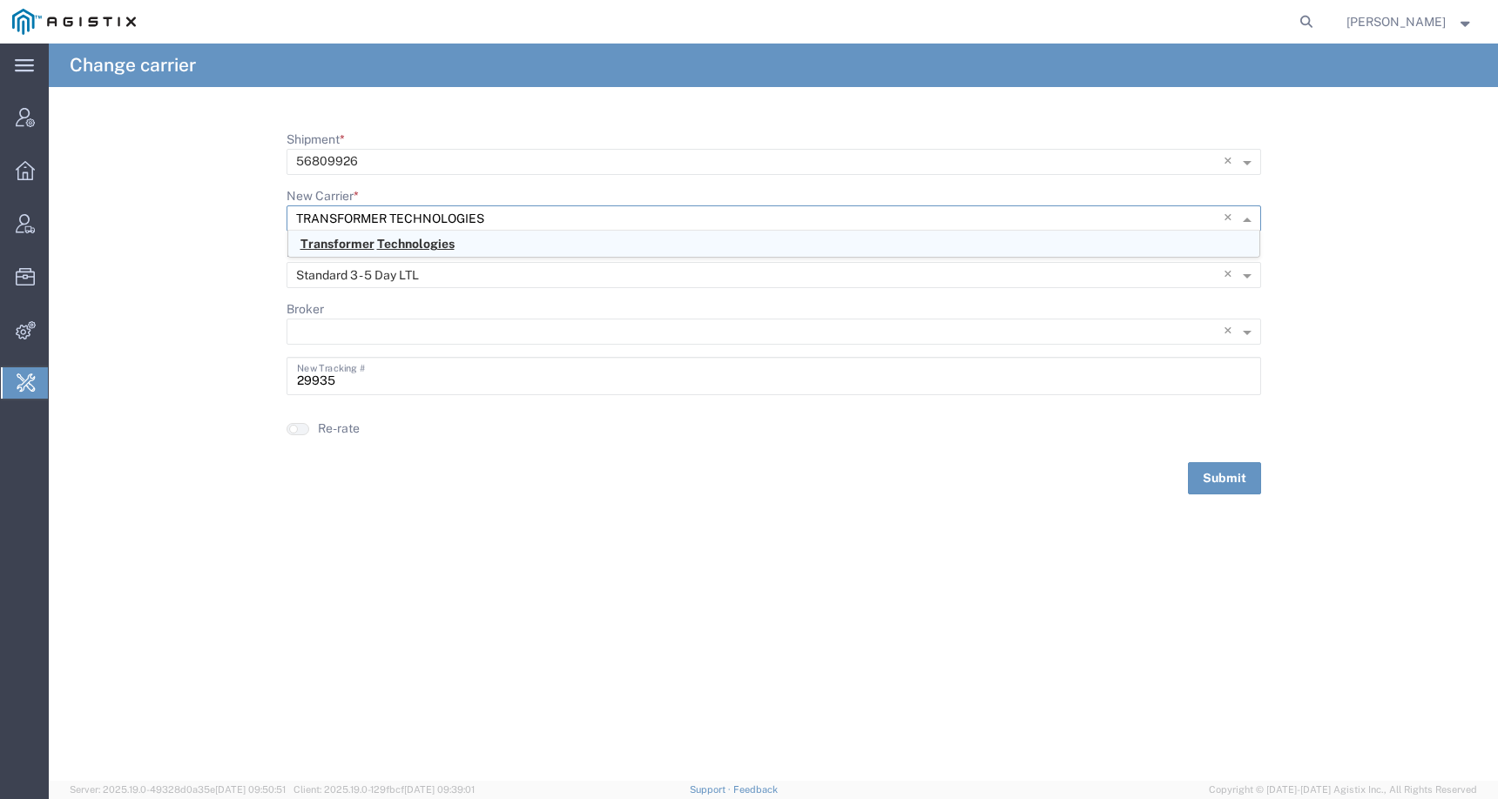
click at [401, 245] on span "Technologies" at bounding box center [415, 244] width 77 height 14
click at [372, 278] on input "New Service *" at bounding box center [745, 275] width 899 height 24
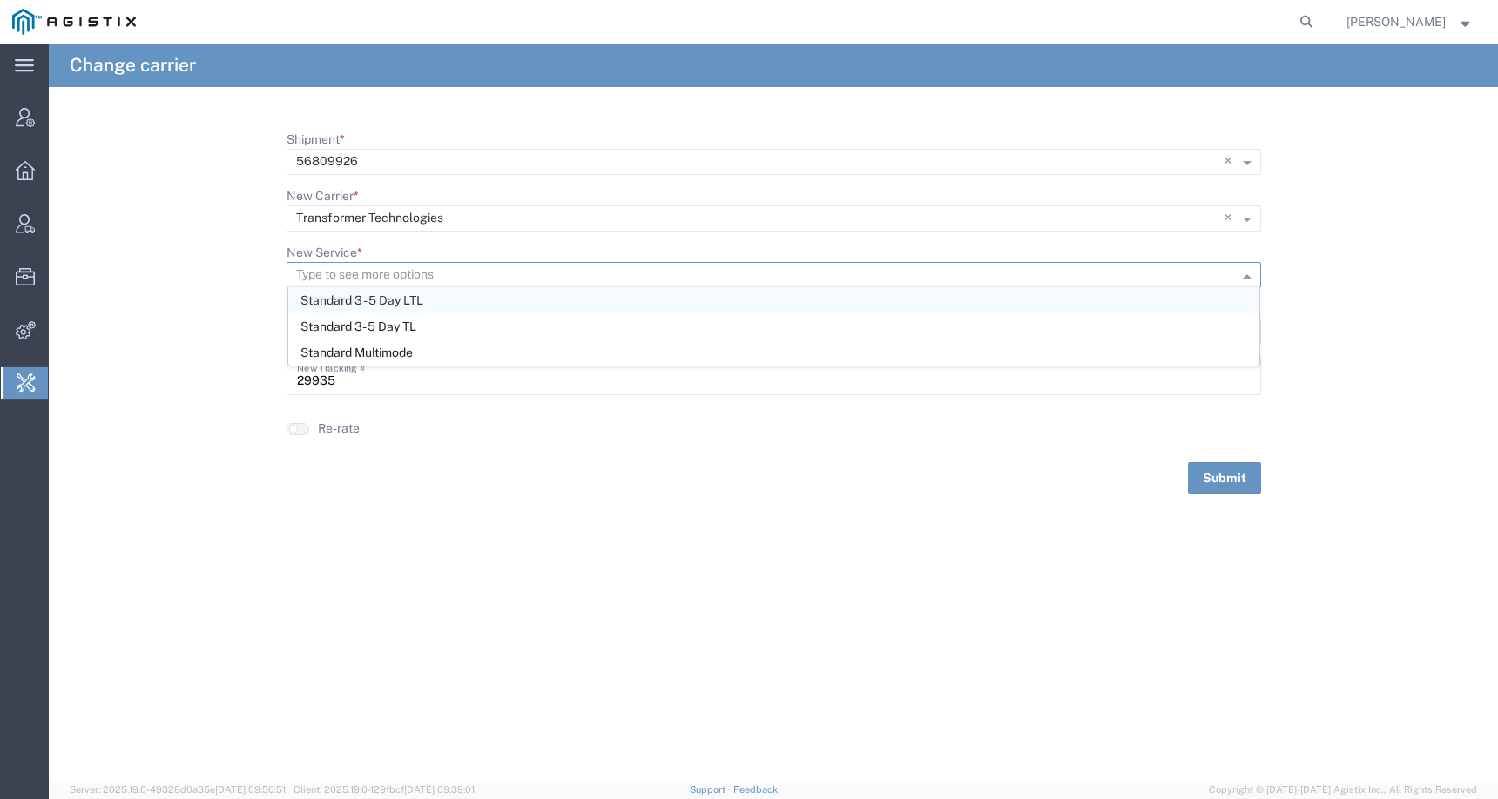
click at [374, 297] on span "Standard 3 - 5 Day LTL" at bounding box center [361, 300] width 123 height 14
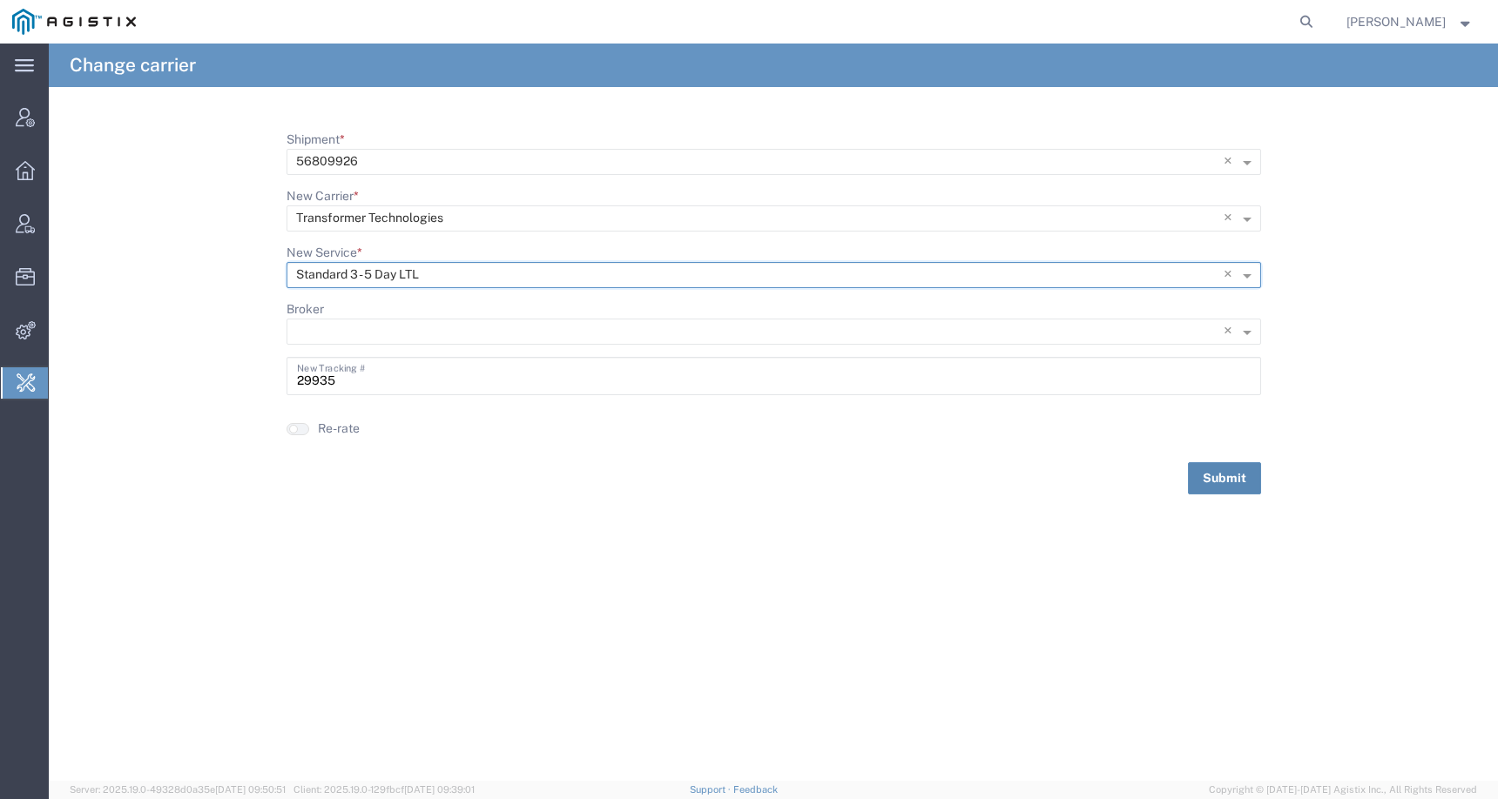
click at [1209, 479] on button "Submit" at bounding box center [1224, 478] width 73 height 32
click at [674, 167] on input "Shipment *" at bounding box center [745, 162] width 899 height 24
paste input "TRANSFORMER TECHNOLOGIES LLC"
type input "TRANSFORMER TECHNOLOGIES LLC"
drag, startPoint x: 524, startPoint y: 160, endPoint x: 222, endPoint y: 159, distance: 302.2
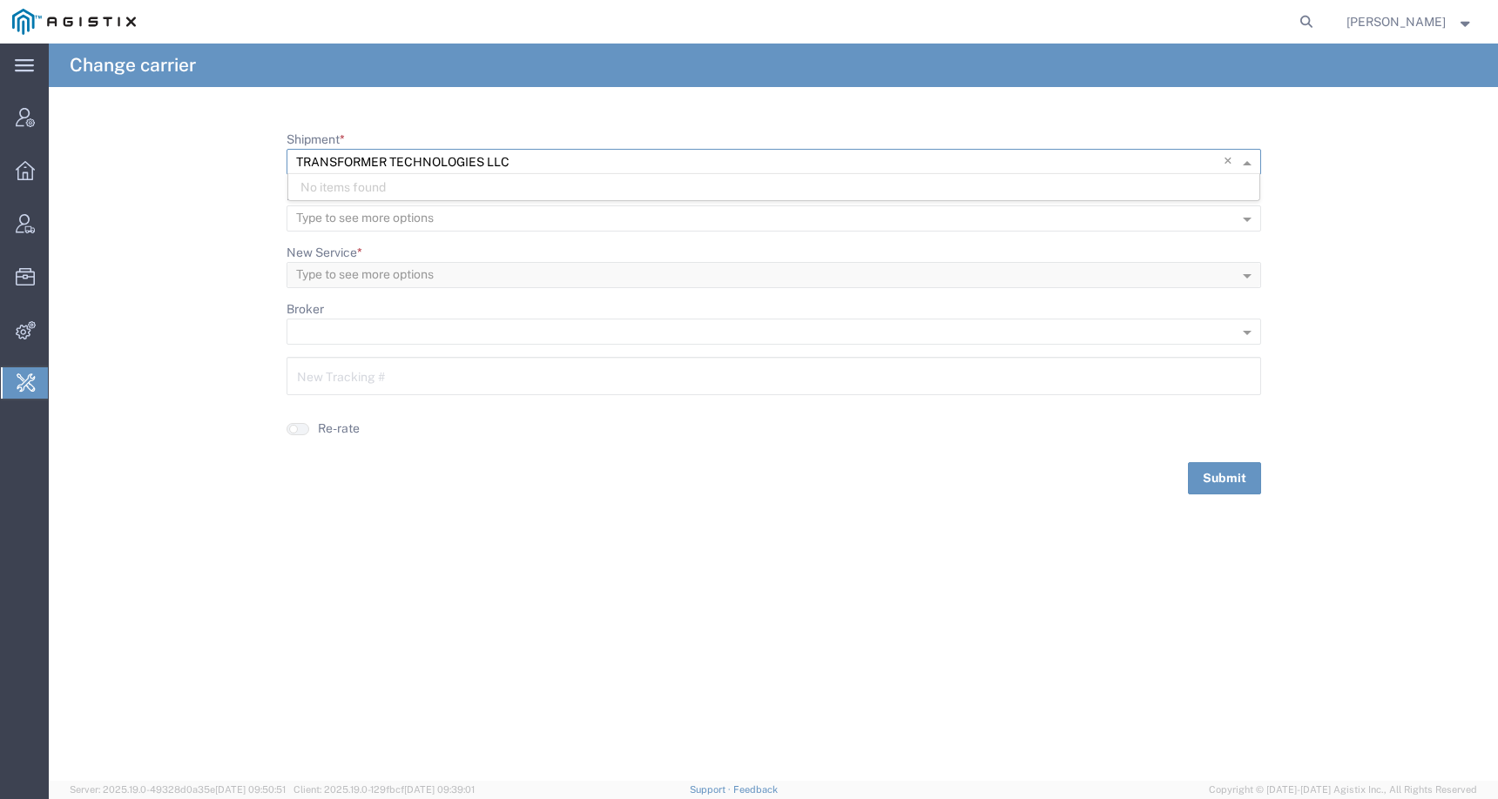
click at [221, 159] on form "Shipment * TRANSFORMER TECHNOLOGIES LLC × No items found No items found New Car…" at bounding box center [773, 313] width 1449 height 364
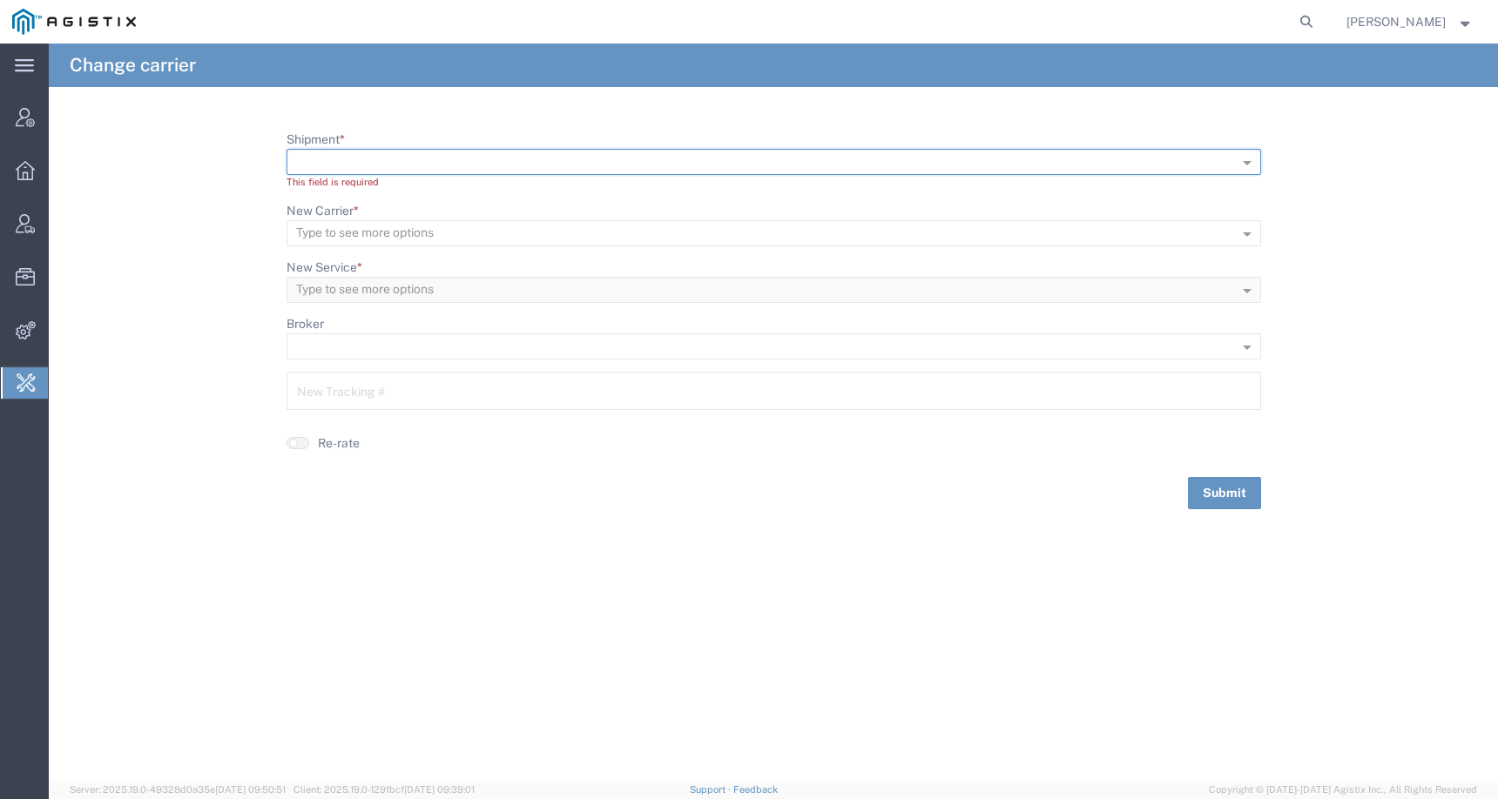
paste input "56809926"
type input "56809926"
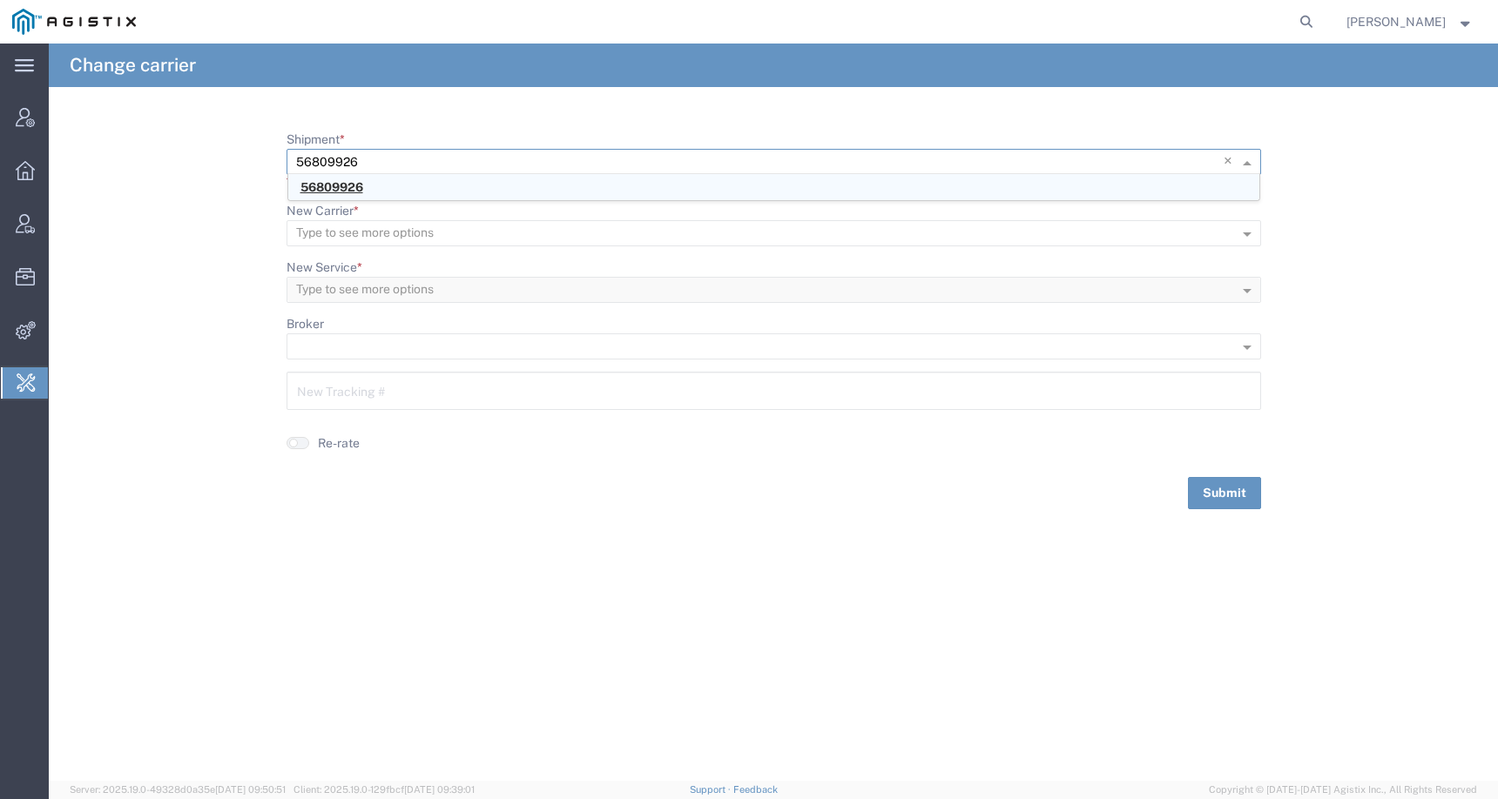
click at [353, 185] on span "56809926" at bounding box center [331, 187] width 63 height 14
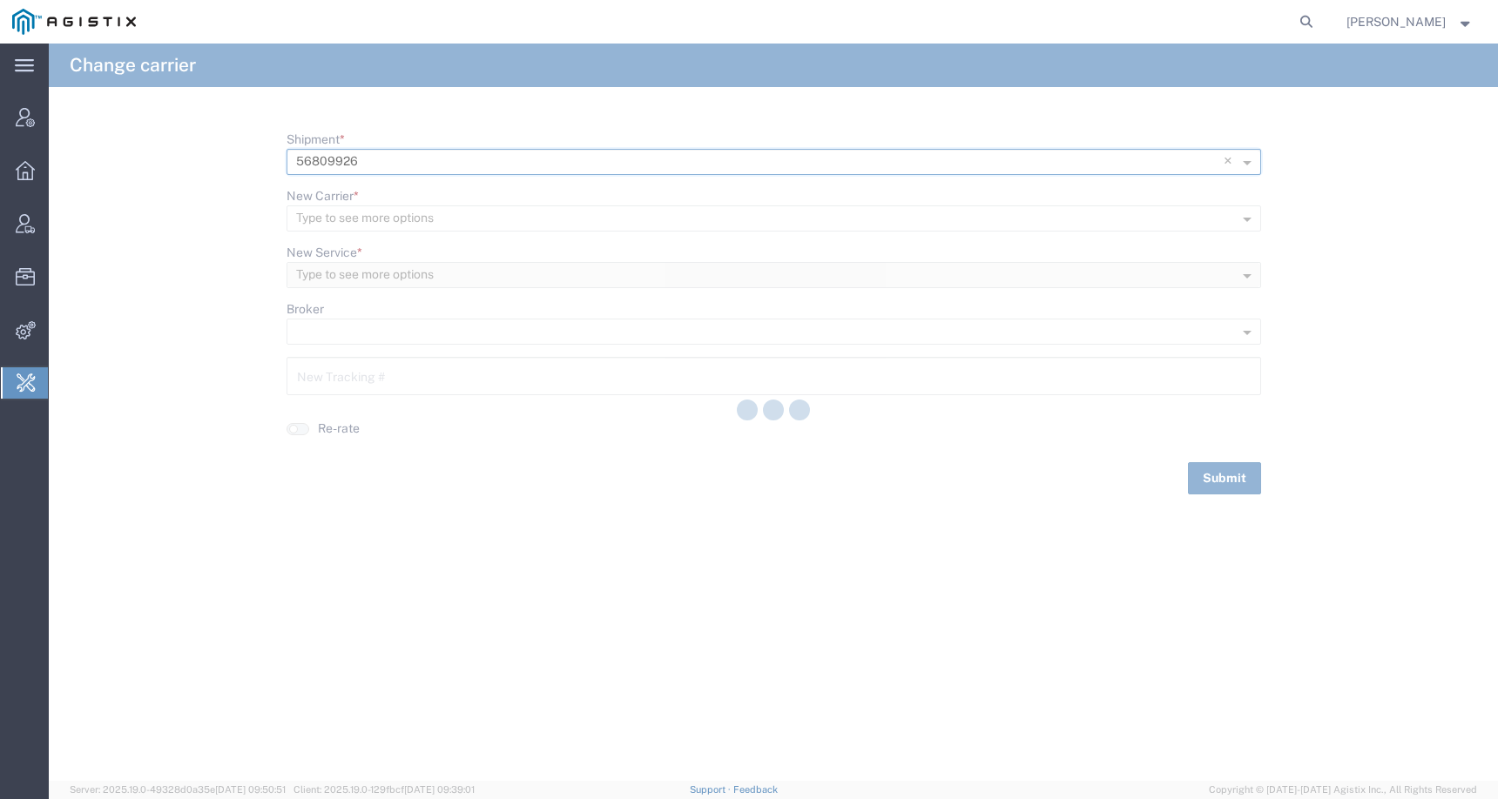
type input "29935"
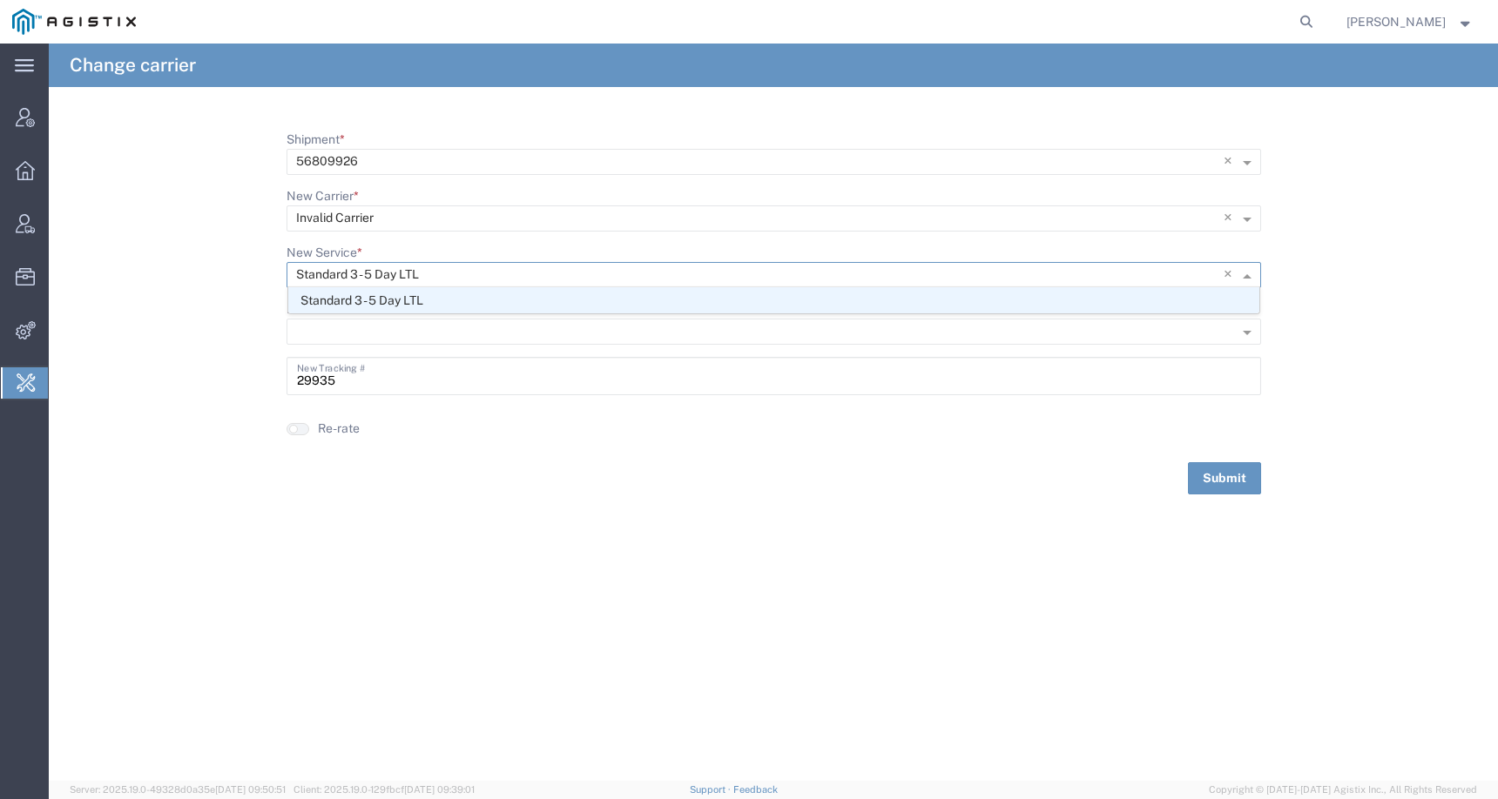
click at [471, 273] on input "New Service *" at bounding box center [738, 275] width 884 height 24
click at [478, 219] on input "New Carrier *" at bounding box center [738, 218] width 884 height 24
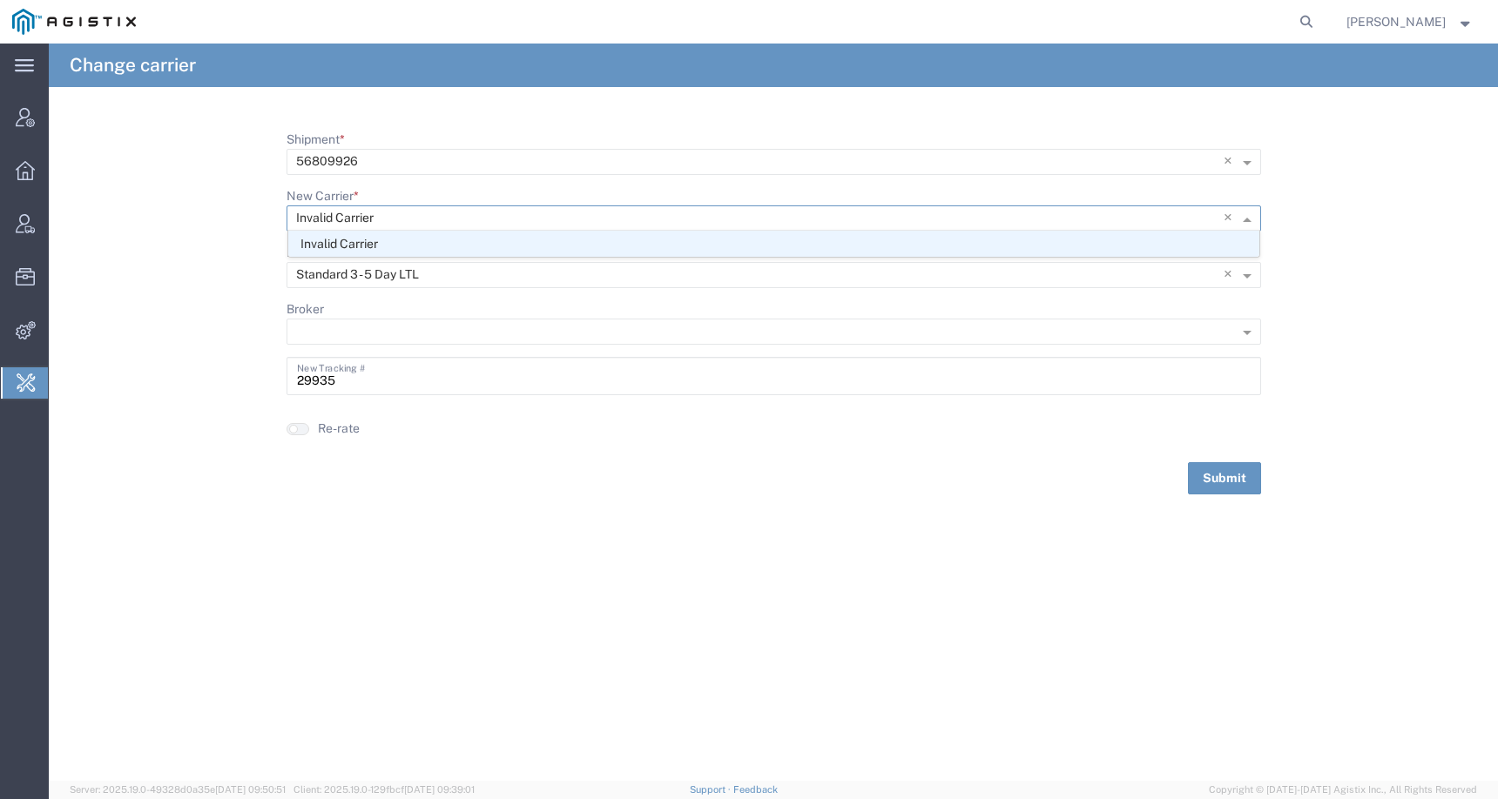
drag, startPoint x: 461, startPoint y: 220, endPoint x: 415, endPoint y: 224, distance: 45.4
click at [415, 224] on input "New Carrier *" at bounding box center [738, 218] width 884 height 24
click at [400, 219] on input "New Carrier *" at bounding box center [738, 218] width 884 height 24
click at [1226, 215] on span "×" at bounding box center [1230, 219] width 15 height 26
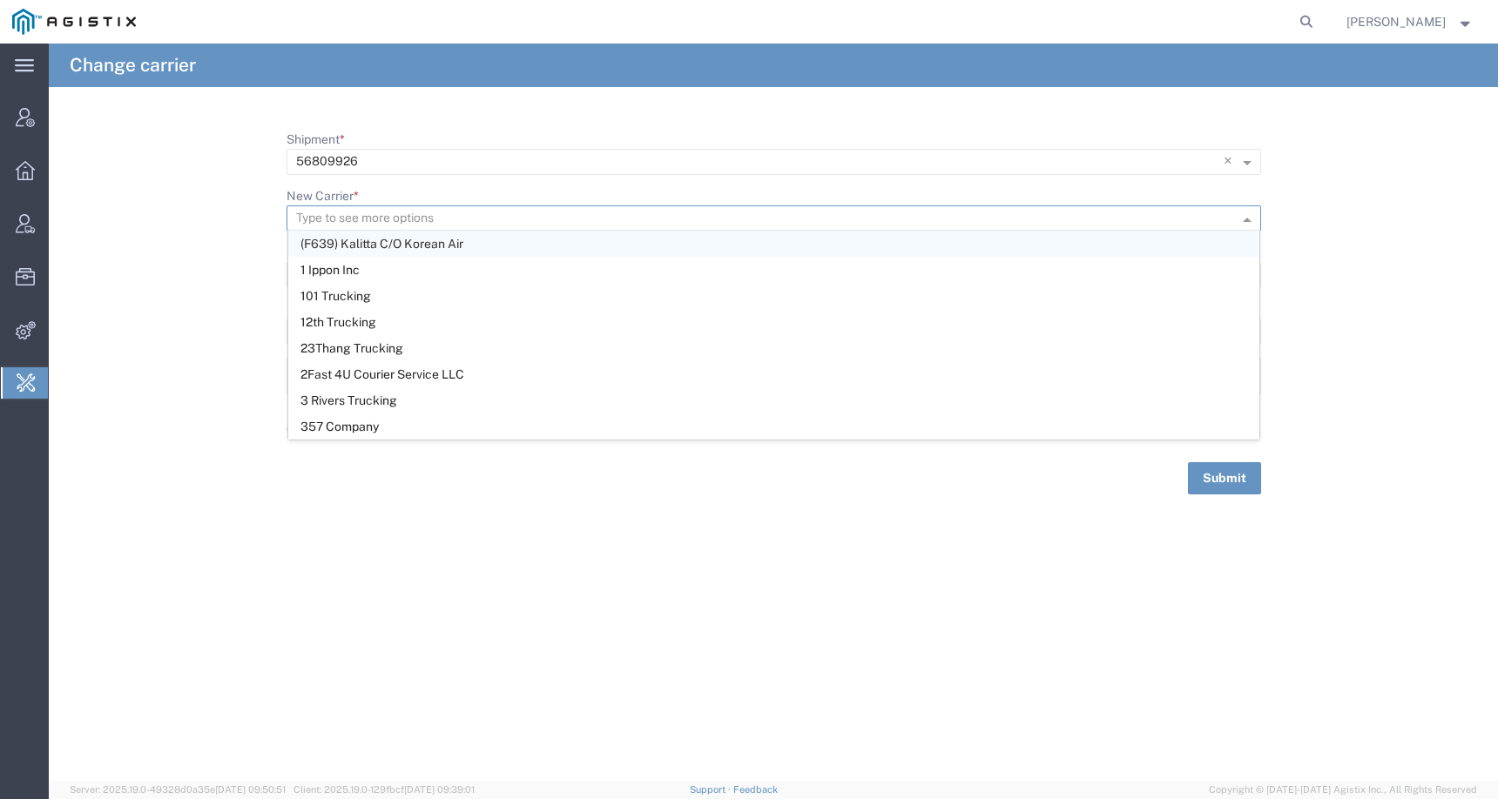
paste input "56809926"
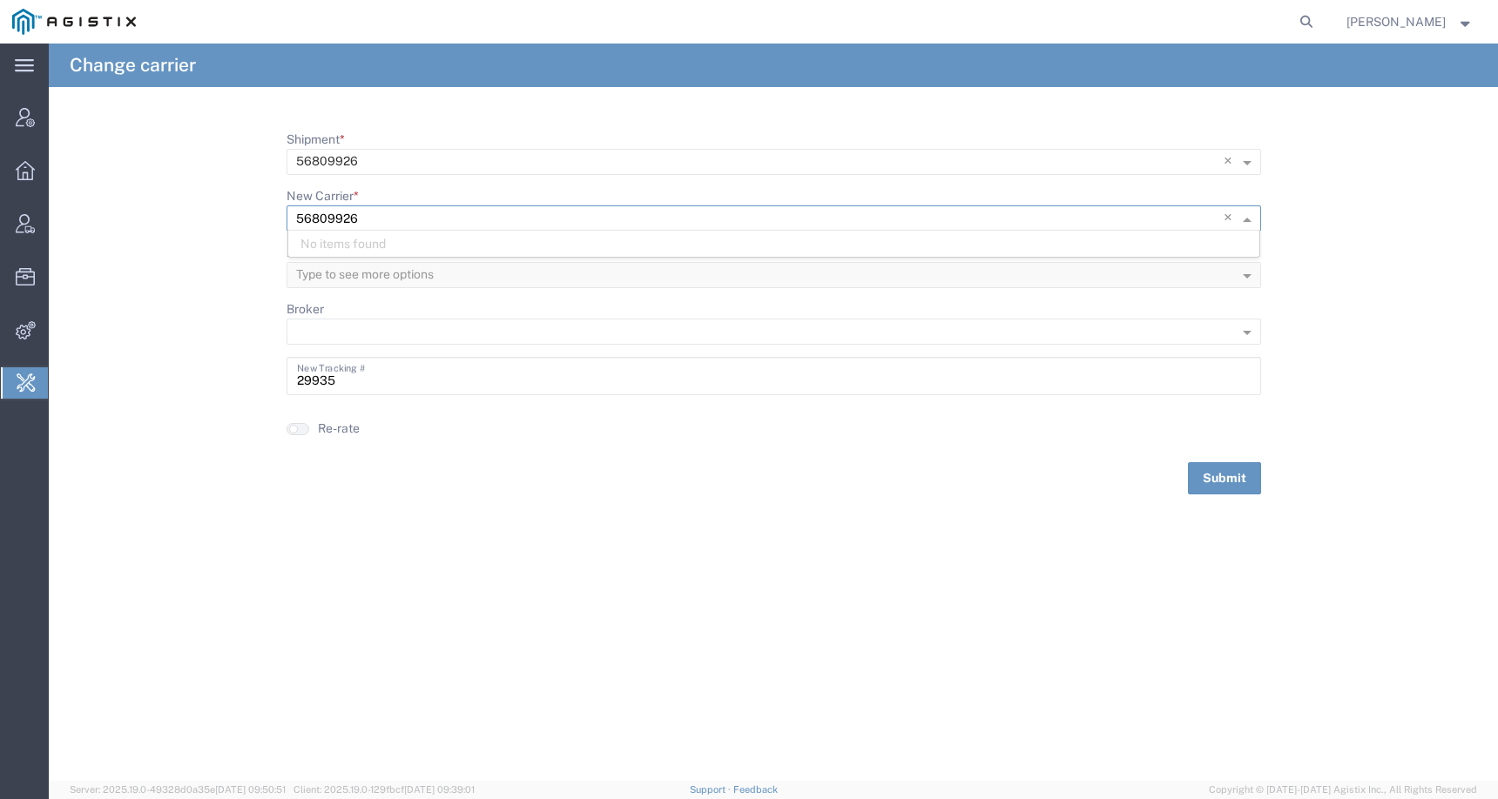
type input "56809926"
drag, startPoint x: 356, startPoint y: 217, endPoint x: 231, endPoint y: 213, distance: 125.4
click at [230, 213] on form "Shipment * × 56809926 × New Carrier * Type to see more options 56809926 × No it…" at bounding box center [773, 313] width 1449 height 364
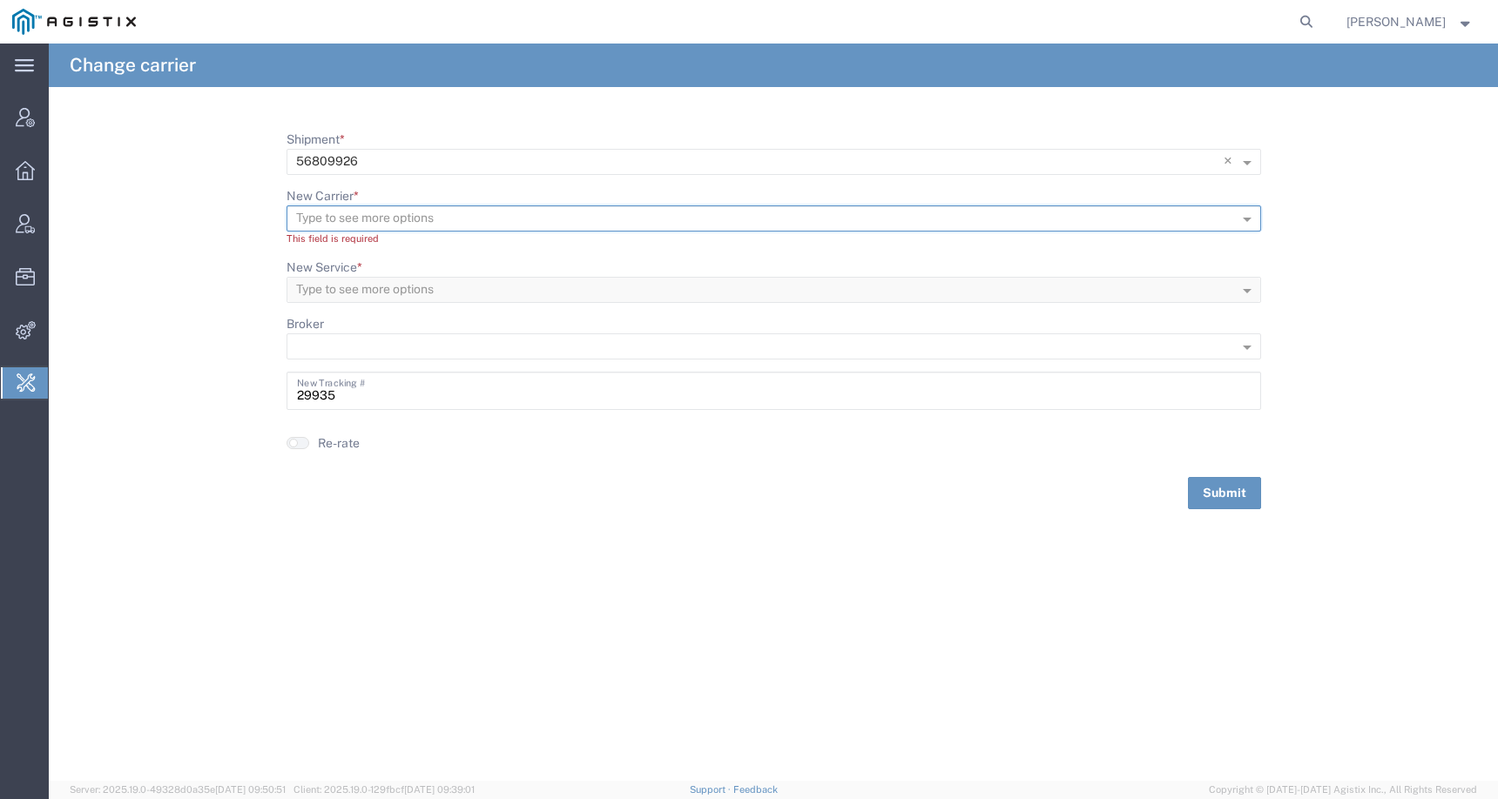
paste input "TRANSFORMER TECHNOLOGIES LLC"
type input "TRANSFORMER TECHNOLOGIE"
click at [430, 245] on span "Technologie" at bounding box center [412, 244] width 71 height 14
click at [1087, 347] on input "Broker" at bounding box center [745, 346] width 899 height 24
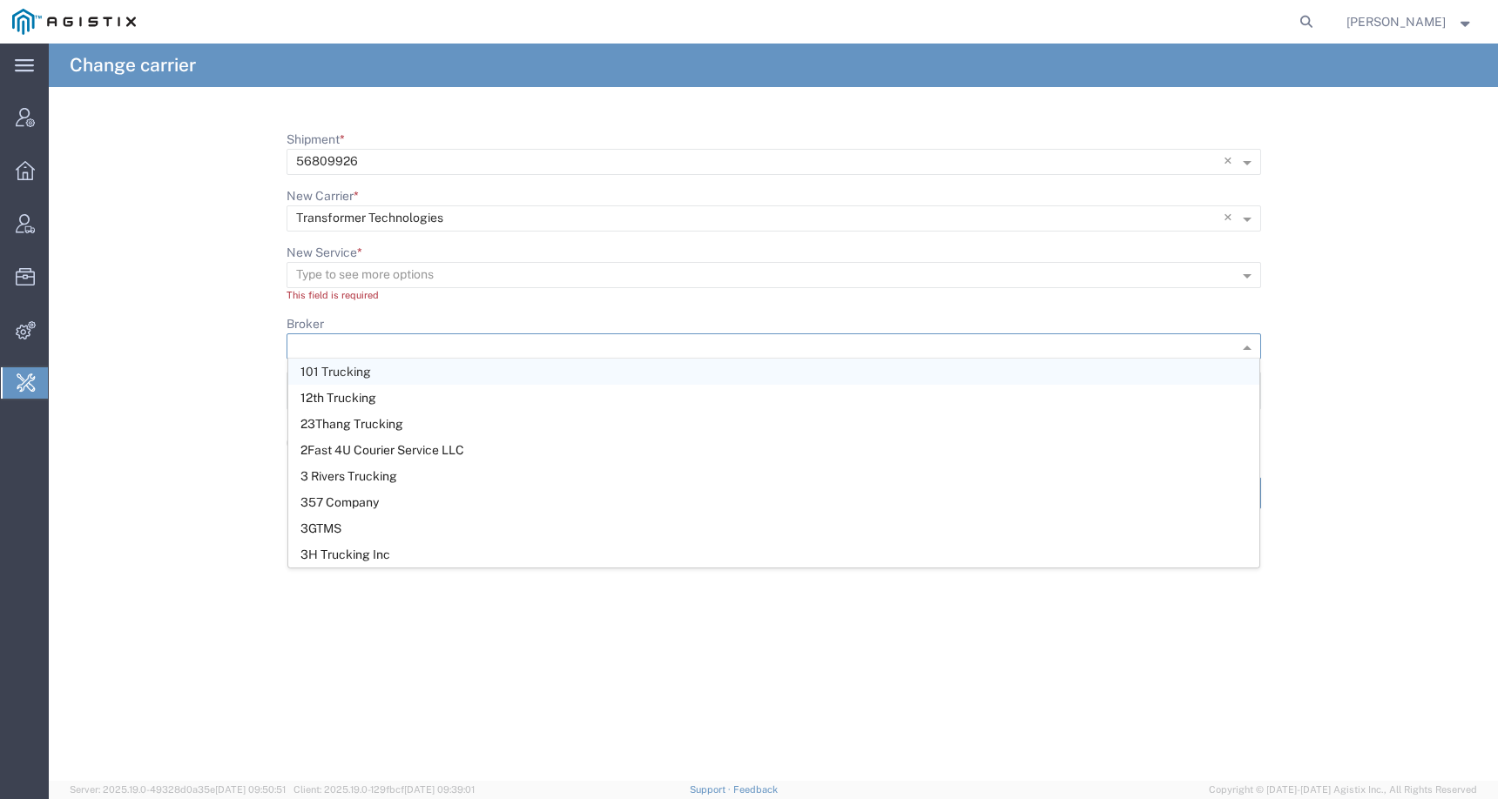
scroll to position [0, 0]
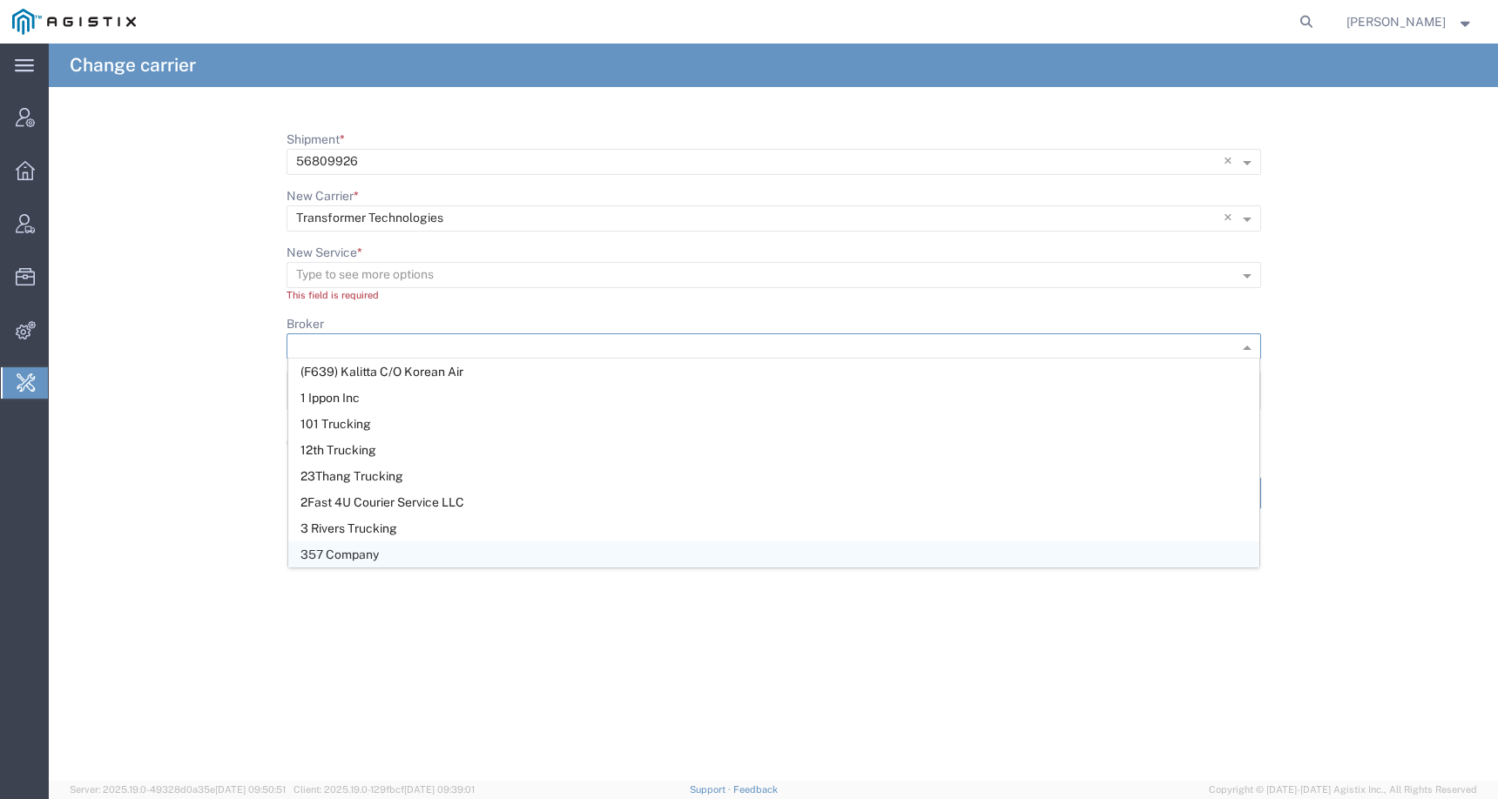
click at [918, 613] on div "Change carrier Shipment * × 56809926 × New Carrier * Type to see more options ×…" at bounding box center [773, 413] width 1449 height 738
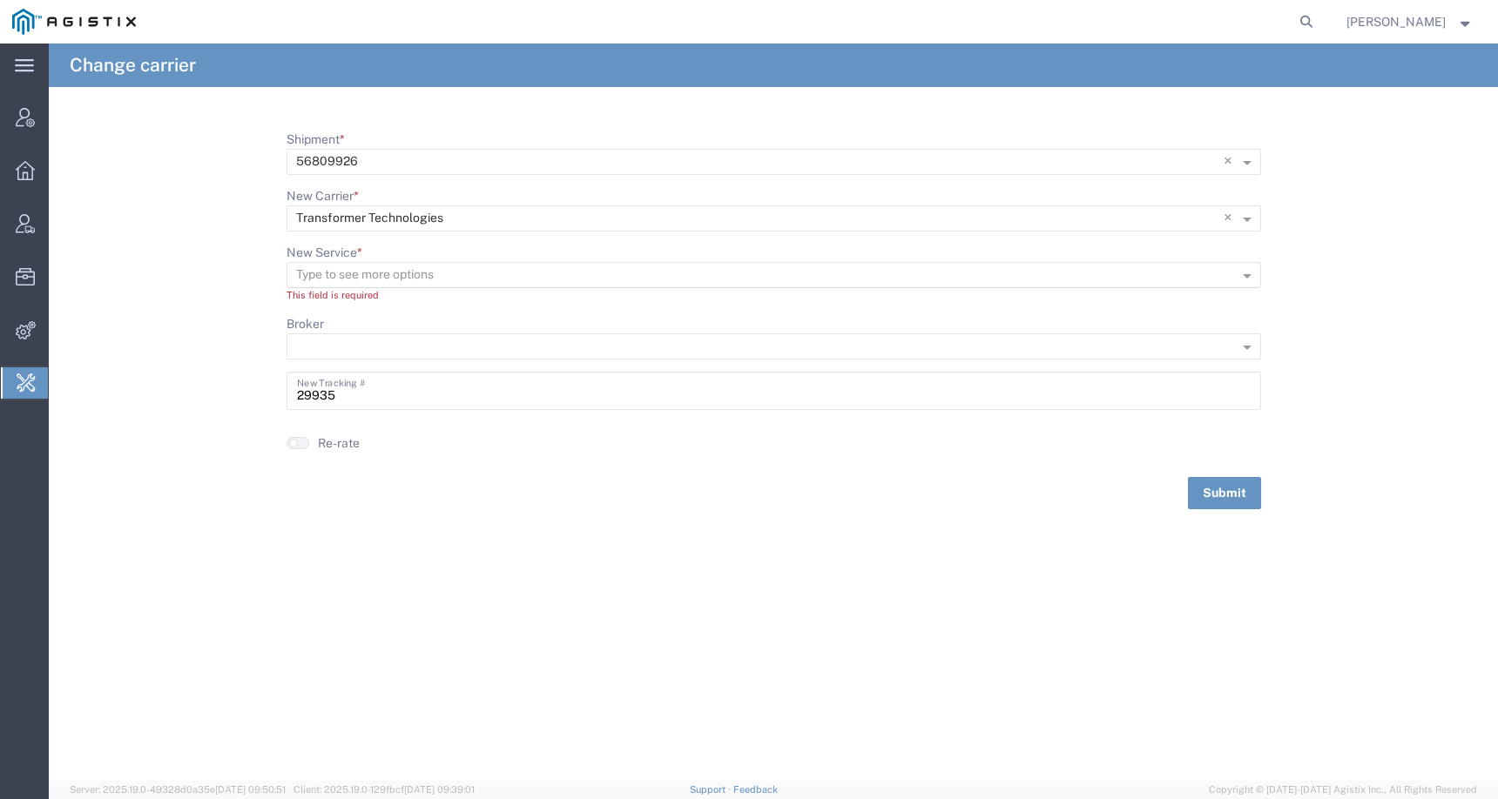
click at [1122, 273] on input "New Service *" at bounding box center [745, 275] width 899 height 24
click at [1091, 300] on div "LTL 3 - 5 Day" at bounding box center [773, 300] width 971 height 26
click at [1210, 476] on button "Submit" at bounding box center [1224, 478] width 73 height 32
click at [667, 161] on input "Shipment *" at bounding box center [745, 162] width 899 height 24
paste input "56809926"
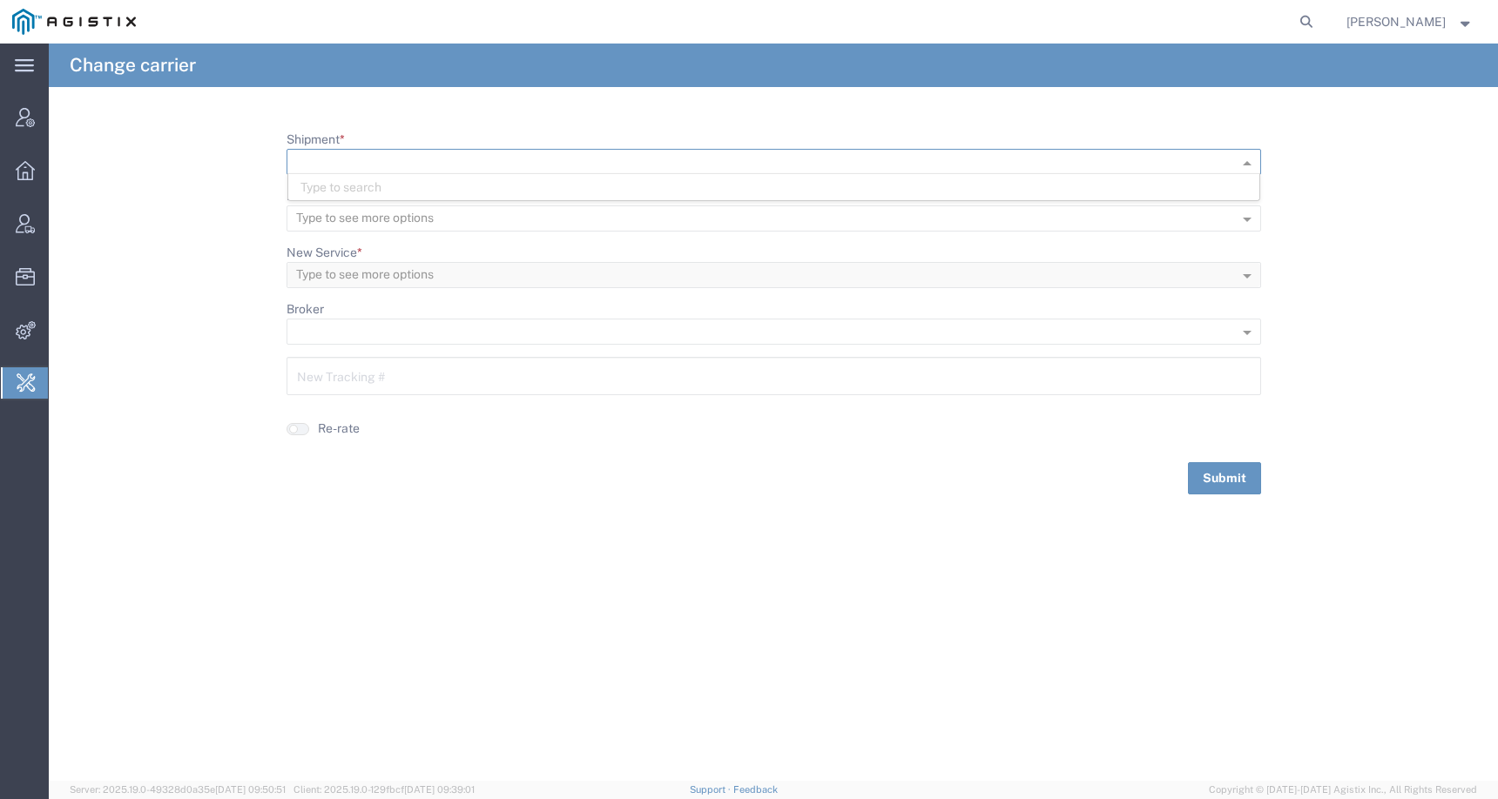
type input "56809926"
click at [366, 185] on div "56809926" at bounding box center [773, 187] width 971 height 26
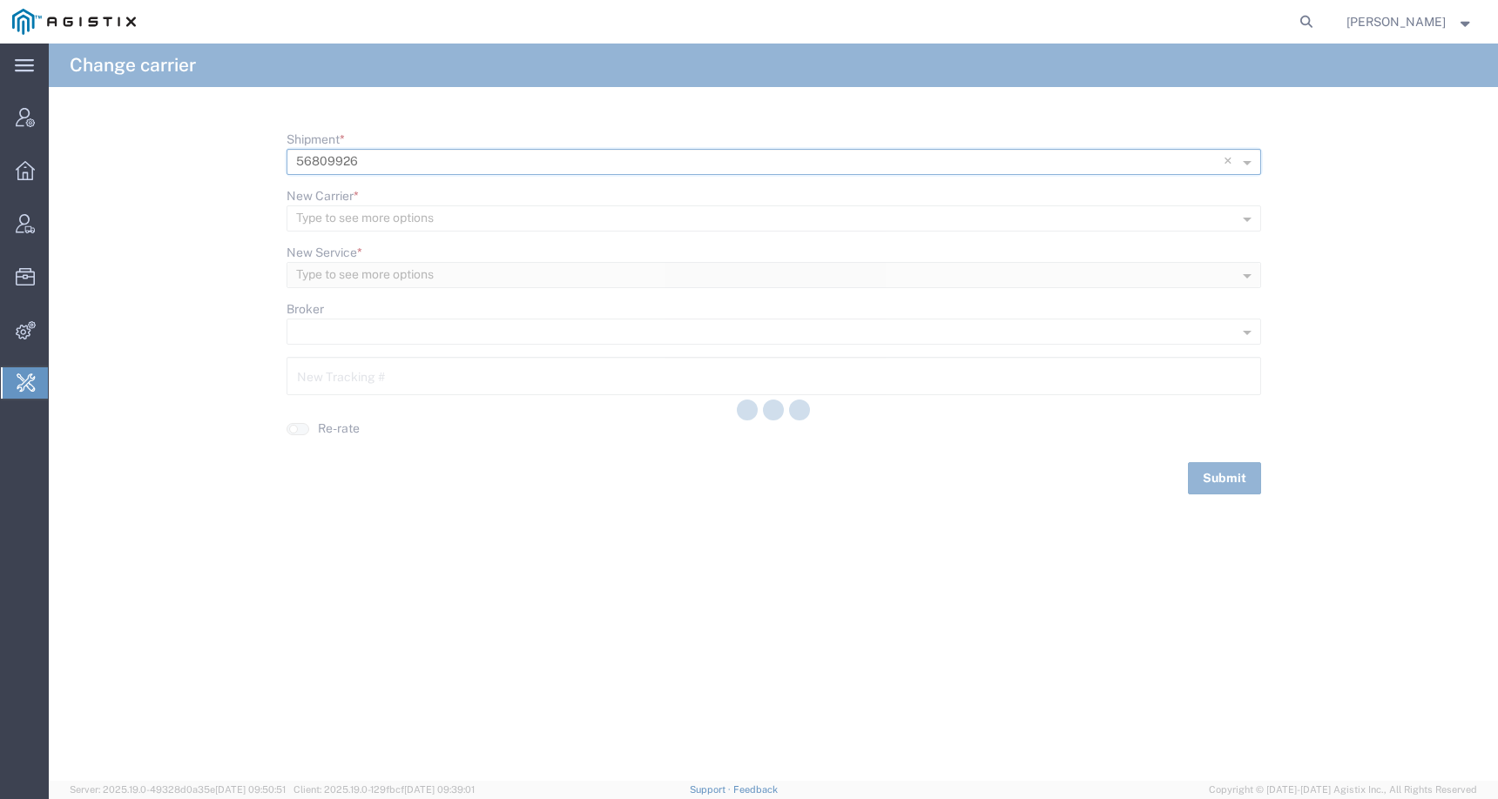
type input "29935"
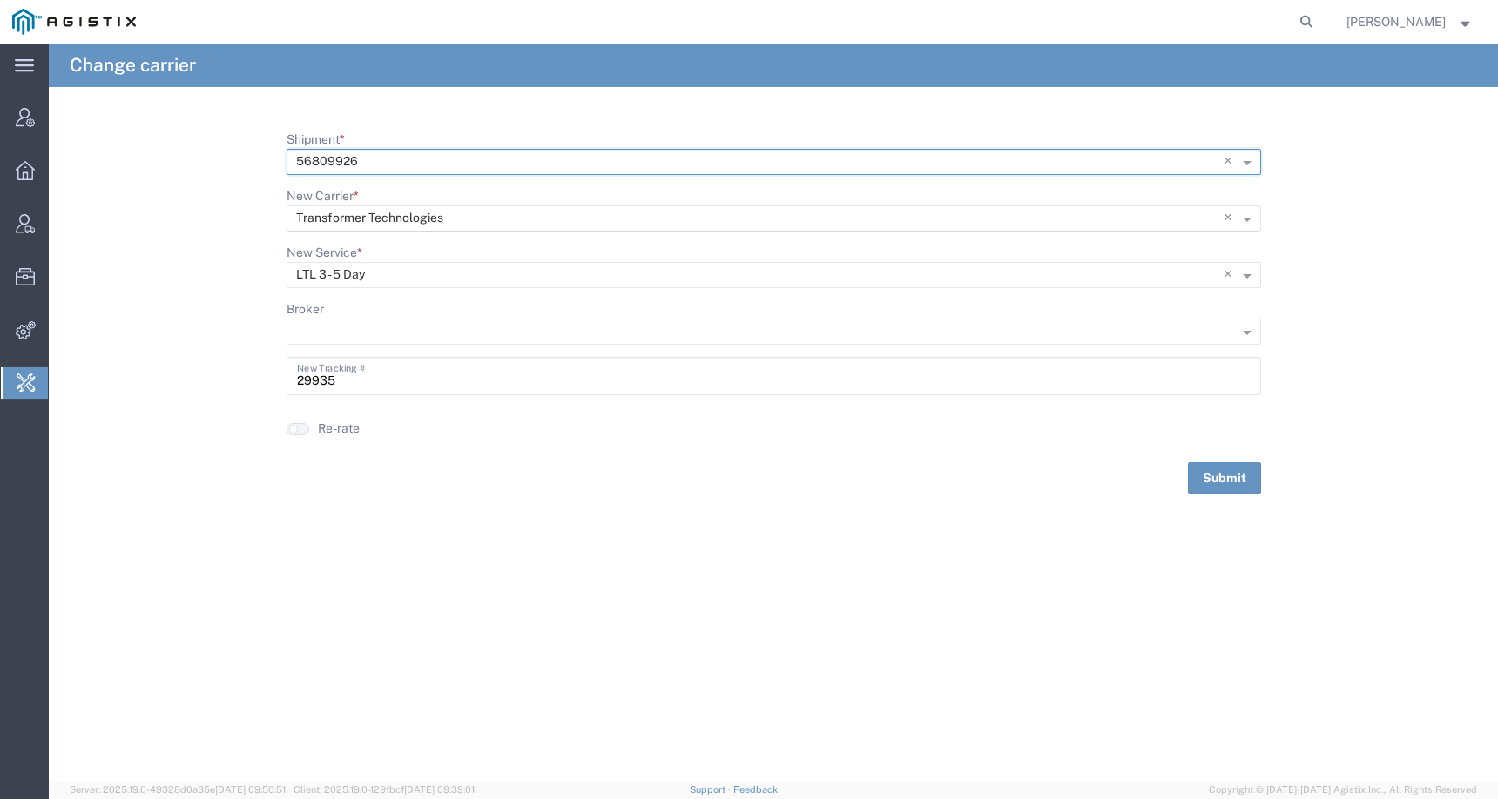
click at [429, 225] on input "New Carrier *" at bounding box center [738, 218] width 884 height 24
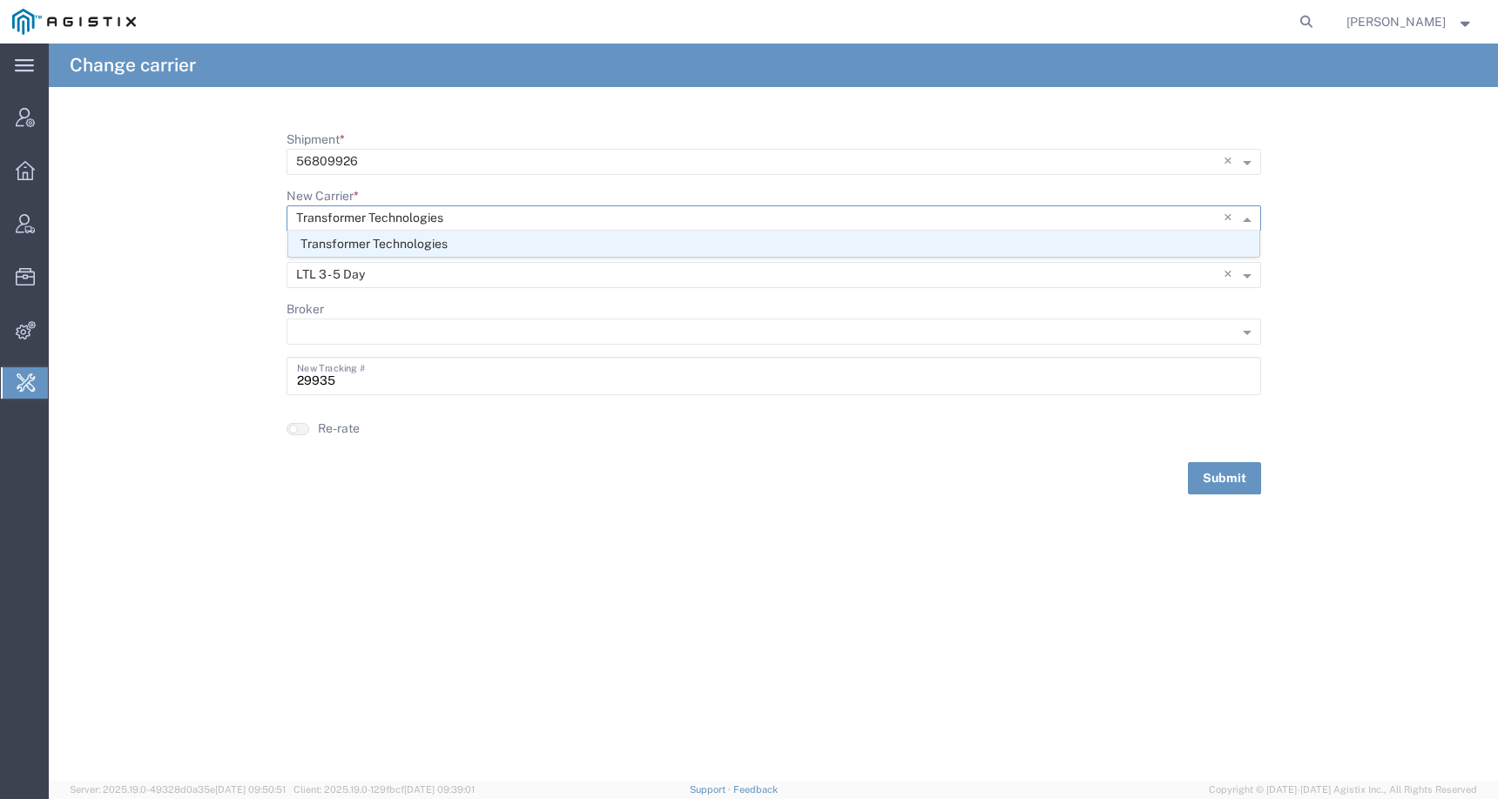
drag, startPoint x: 466, startPoint y: 216, endPoint x: 245, endPoint y: 212, distance: 221.2
click at [245, 212] on form "Shipment * × 56809926 × New Carrier * Type to see more options × Transformer Te…" at bounding box center [773, 313] width 1449 height 364
drag, startPoint x: 462, startPoint y: 213, endPoint x: 305, endPoint y: 211, distance: 157.6
click at [305, 211] on input "New Carrier *" at bounding box center [738, 218] width 884 height 24
click at [1229, 218] on span "×" at bounding box center [1230, 219] width 15 height 26
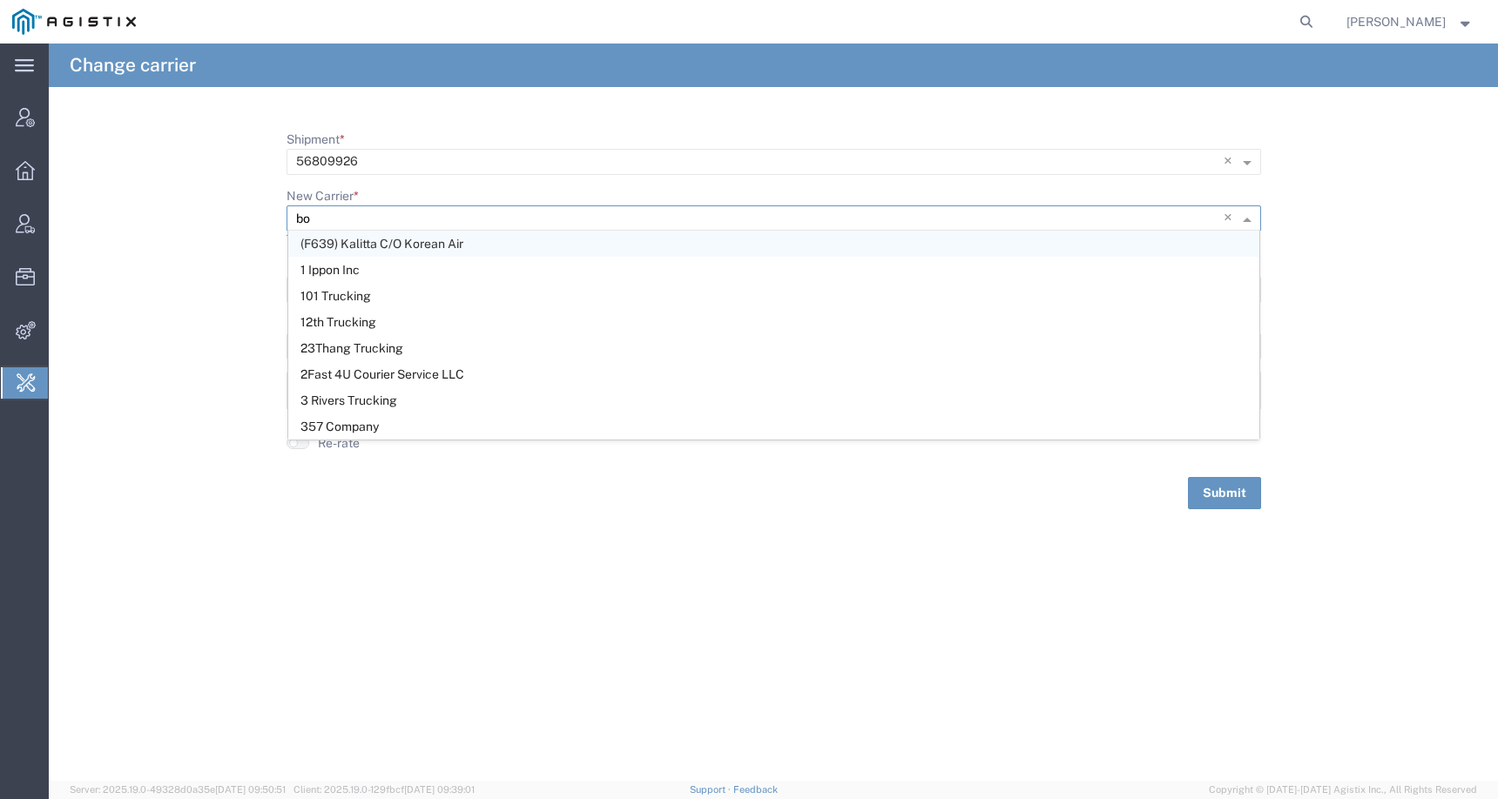
type input "bow"
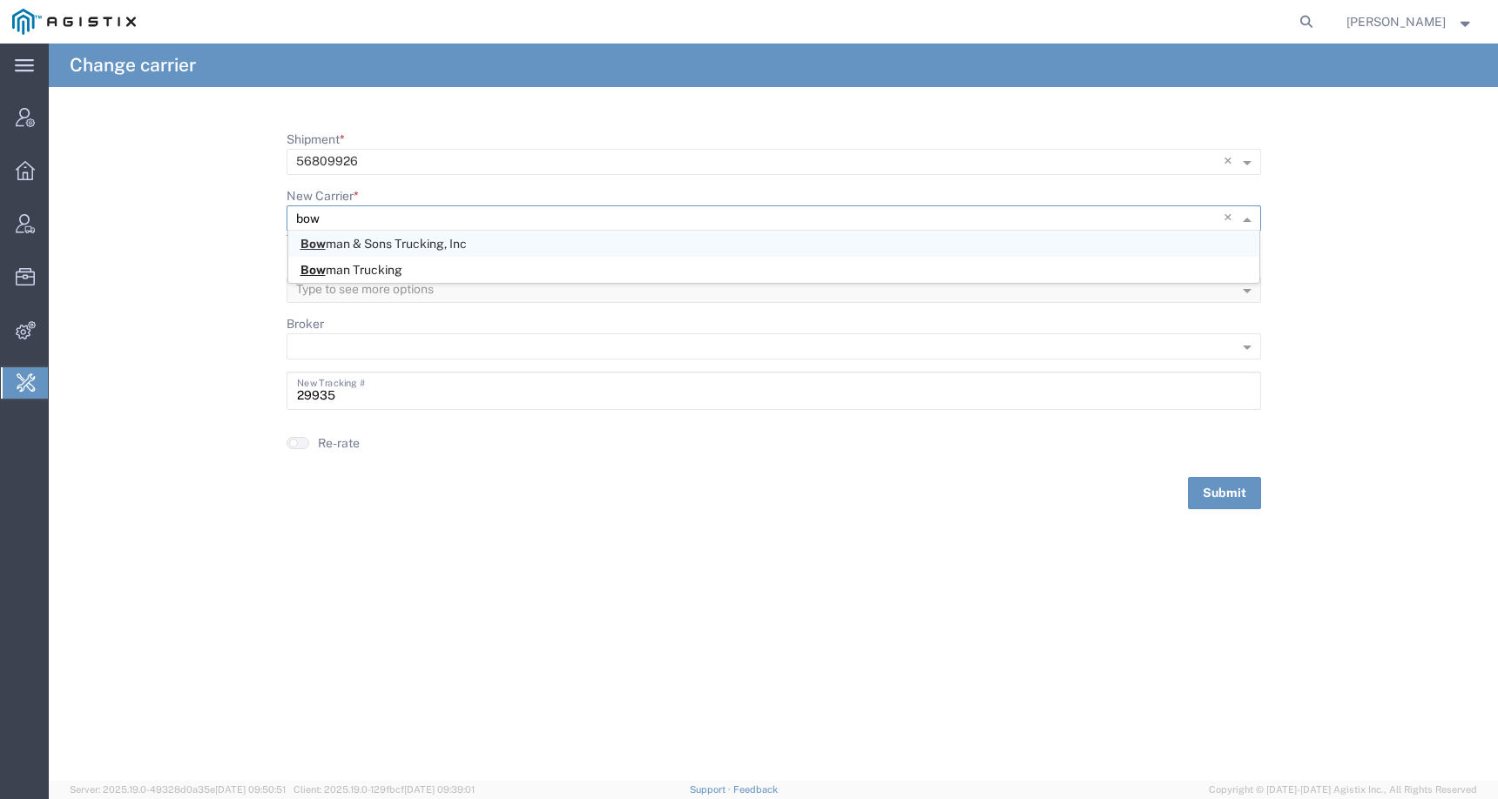
click at [676, 246] on div "Bow man & Sons Trucking, Inc" at bounding box center [773, 244] width 971 height 26
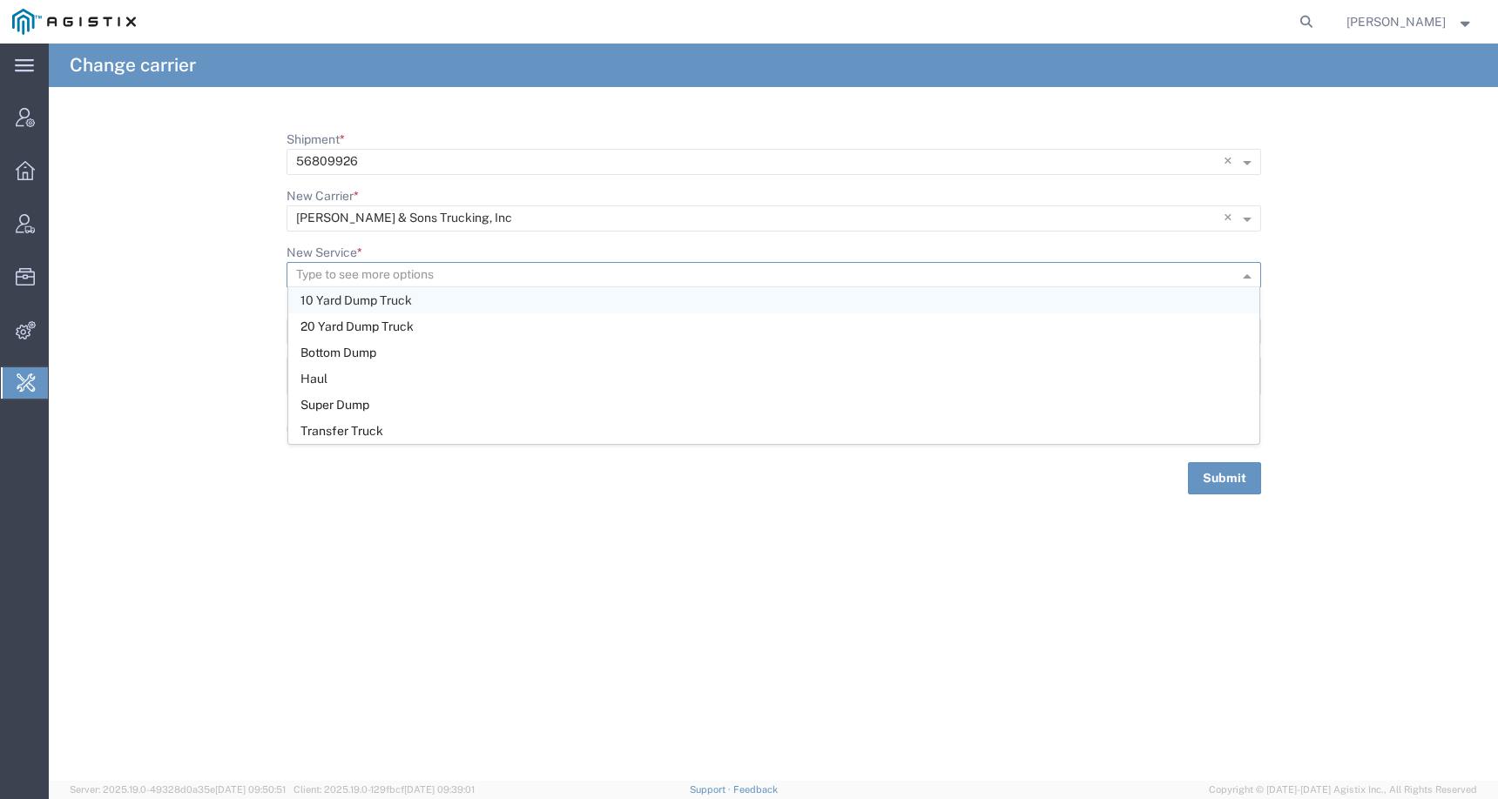
click at [718, 275] on input "New Service *" at bounding box center [745, 275] width 899 height 24
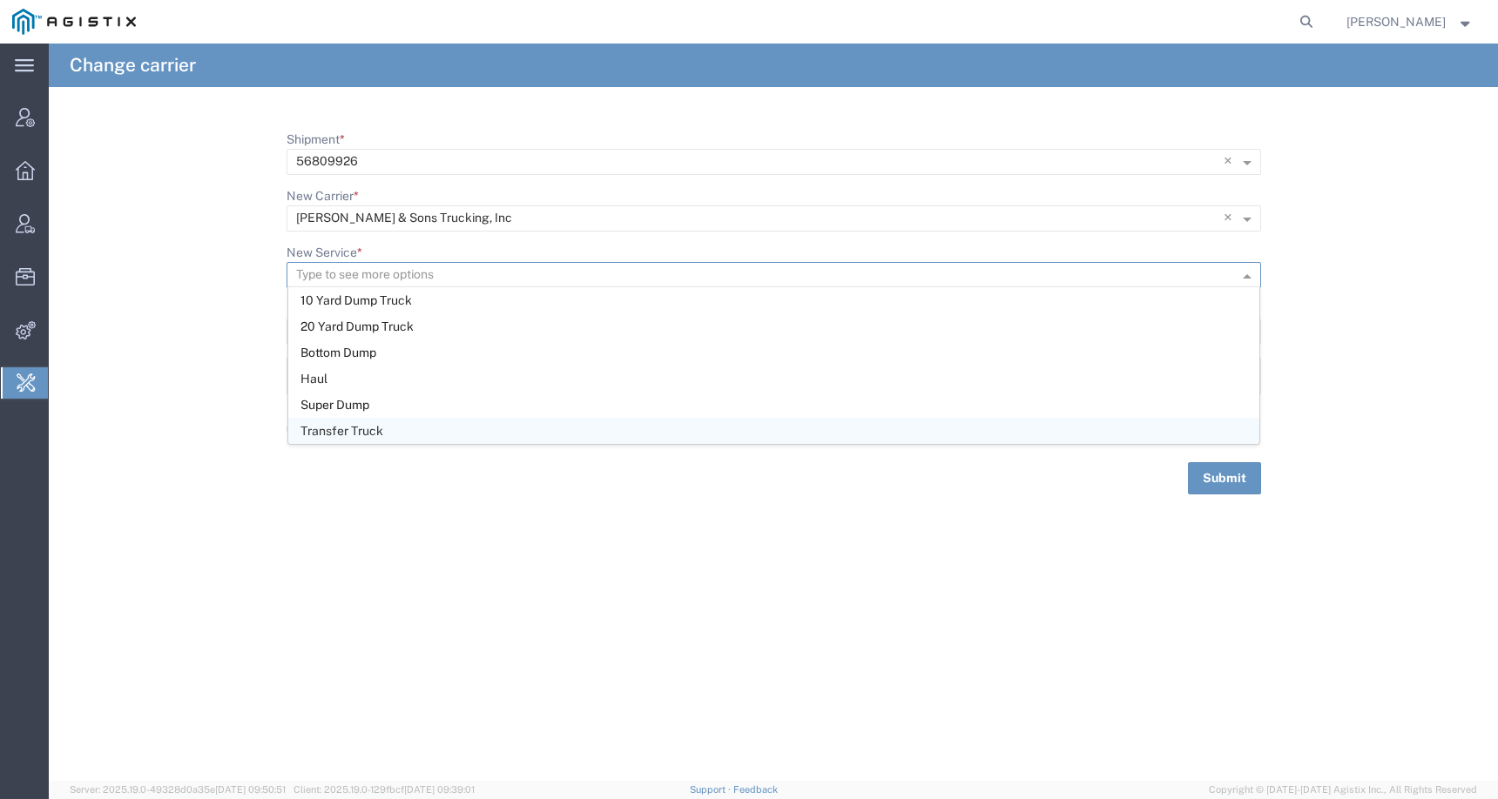
click at [711, 504] on div "Change carrier Shipment * × 56809926 × New Carrier * Type to see more options ×…" at bounding box center [773, 413] width 1449 height 738
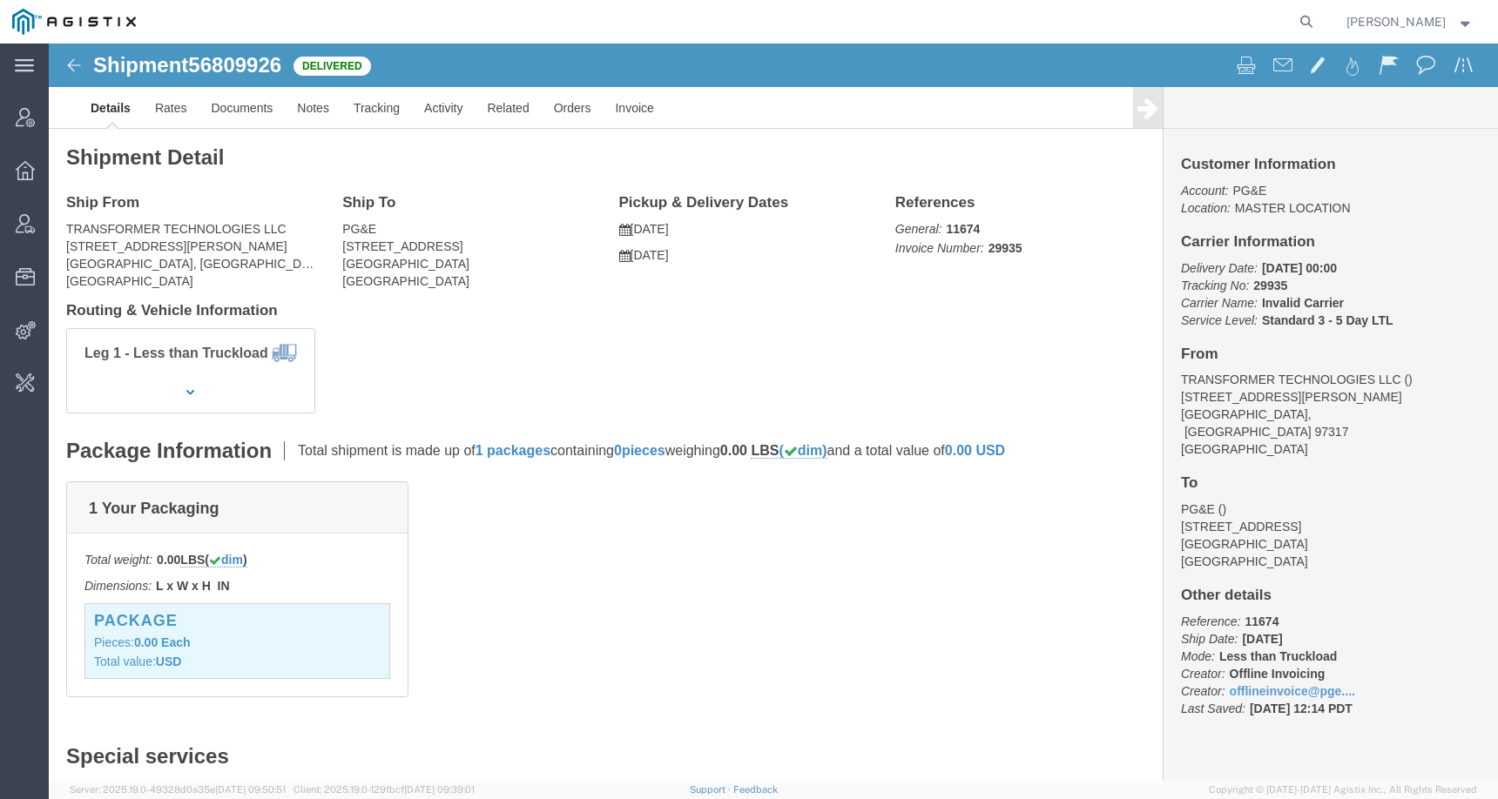
click span "56809926"
copy span "56809926"
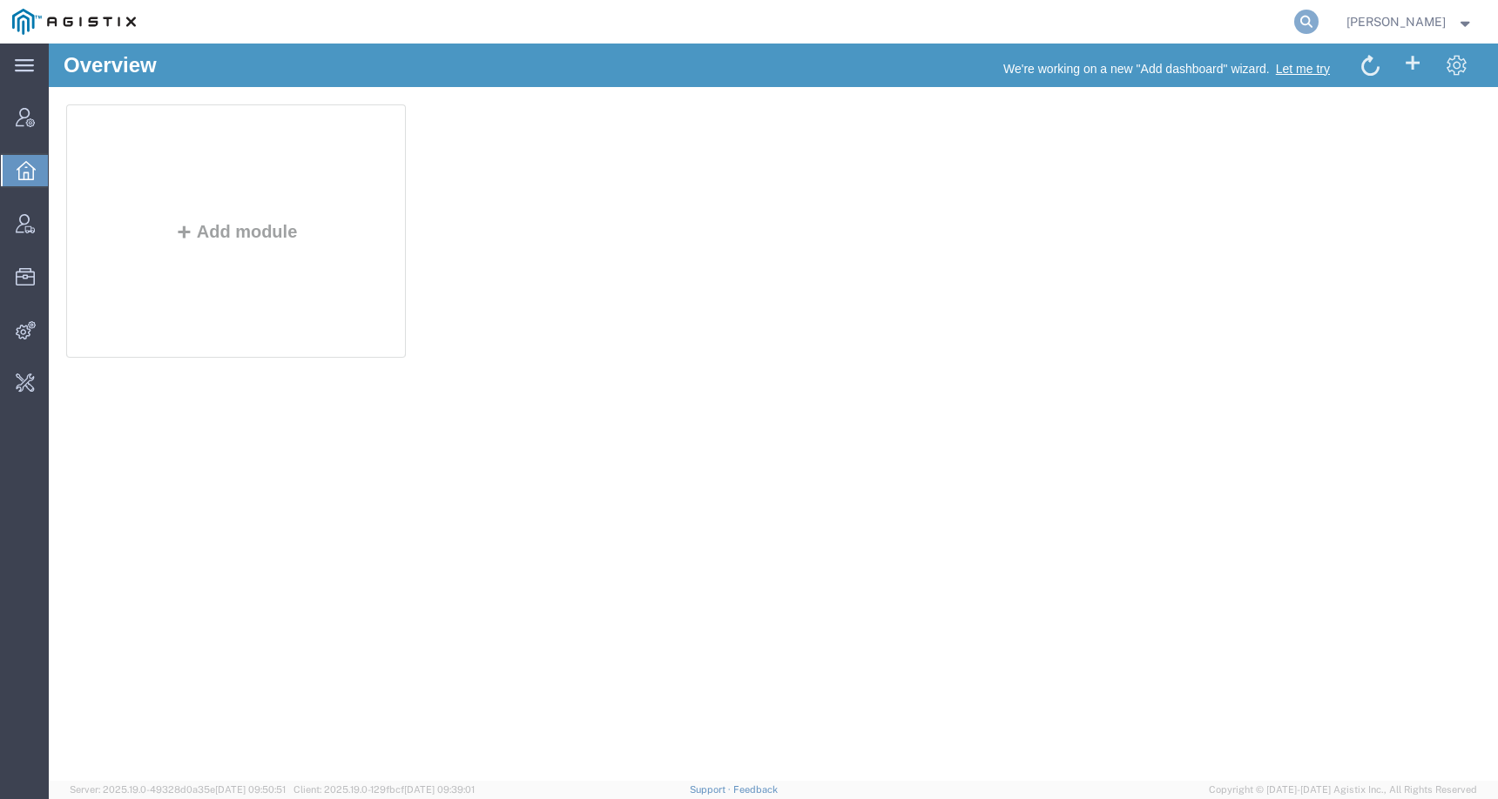
click at [1316, 21] on icon at bounding box center [1306, 22] width 24 height 24
click at [1250, 20] on input "search" at bounding box center [1029, 22] width 529 height 42
paste input "56763613"
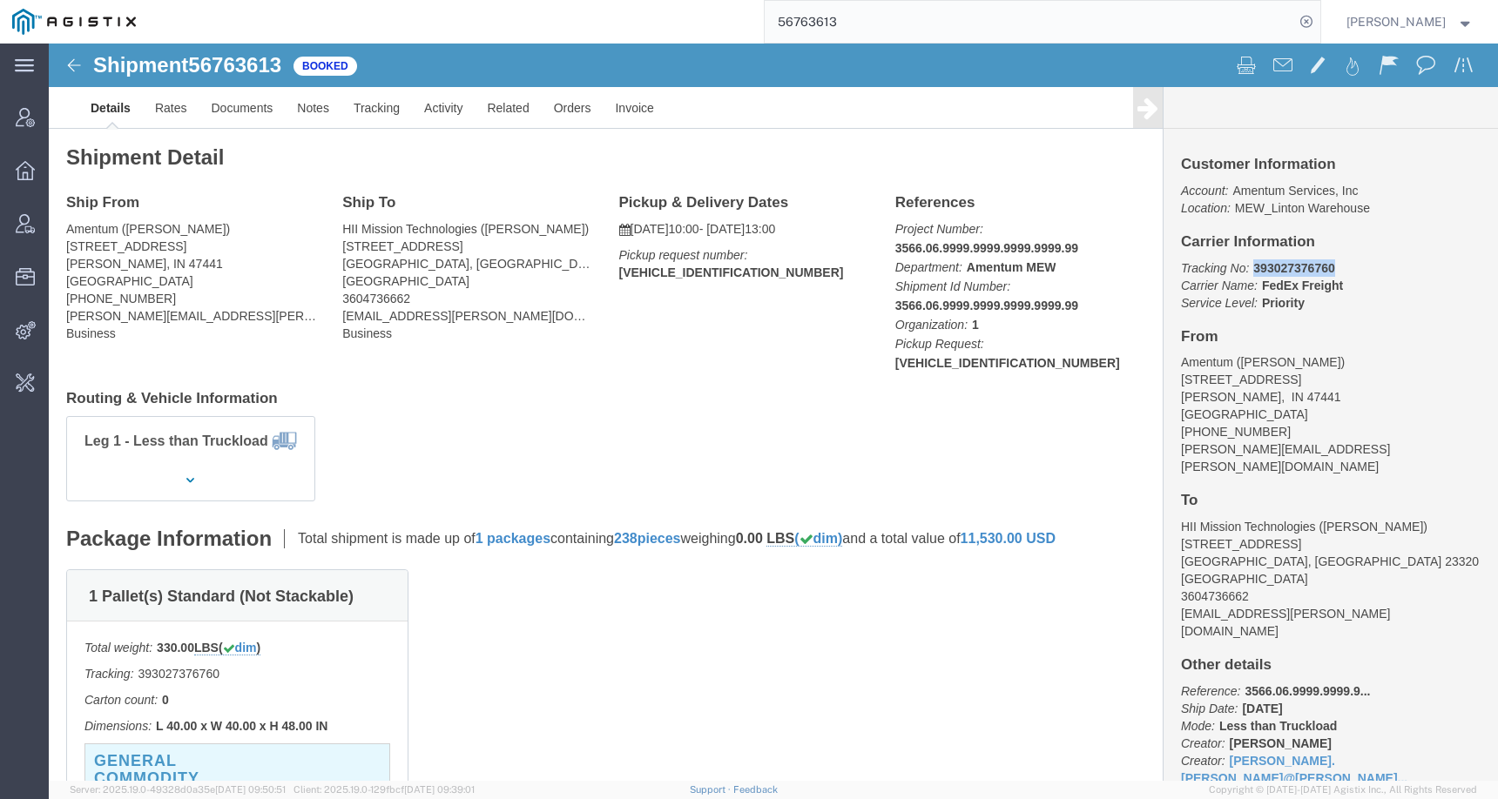
drag, startPoint x: 1196, startPoint y: 222, endPoint x: 1290, endPoint y: 222, distance: 93.2
click p "Tracking No: 393027376760 Carrier Name: FedEx Freight FedEx Freight Service Lev…"
copy b "393027376760"
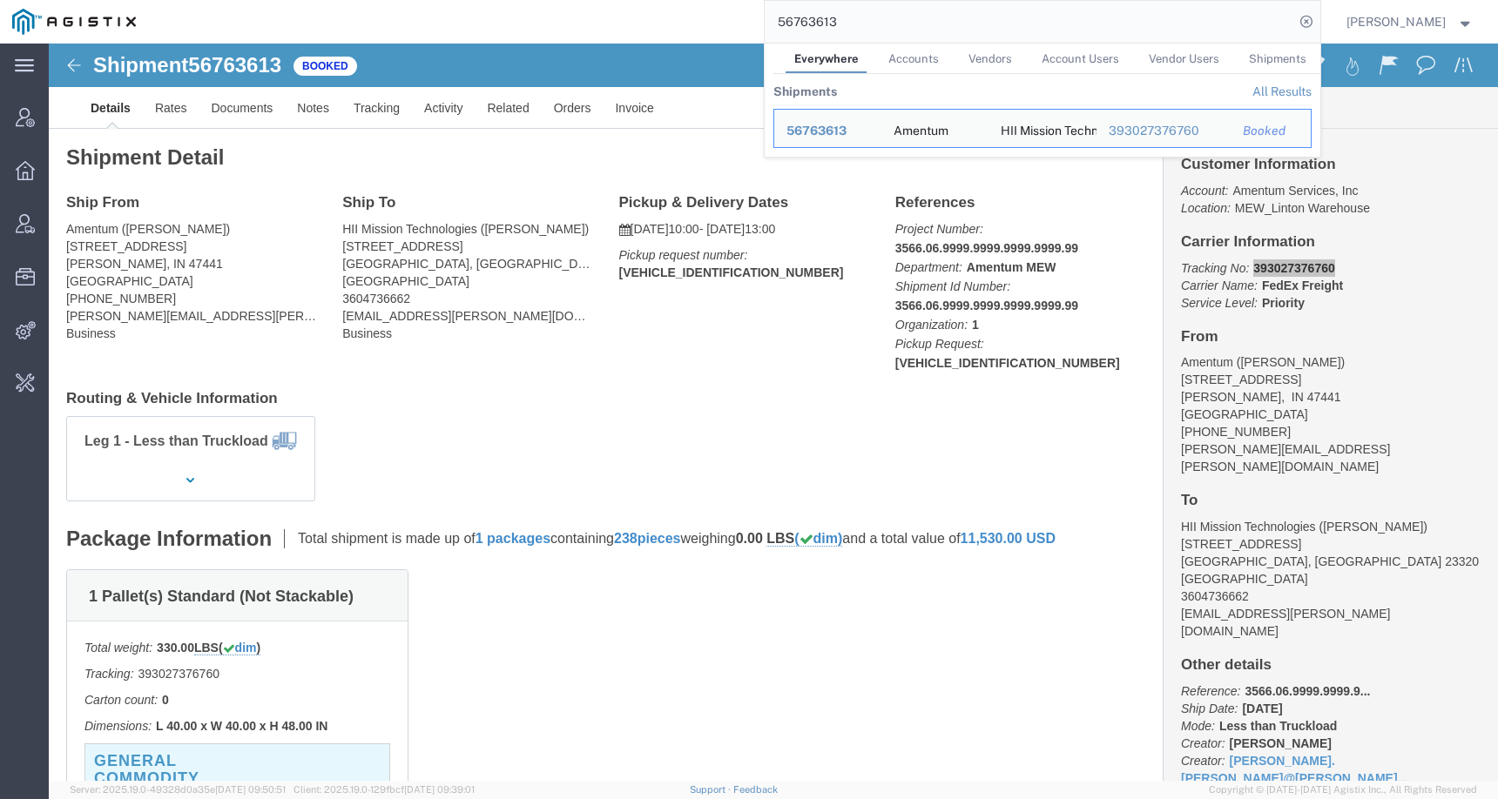
drag, startPoint x: 873, startPoint y: 22, endPoint x: 702, endPoint y: 26, distance: 170.7
click at [710, 26] on div "56763613 Everywhere Accounts Vendors Account Users Vendor Users Shipments Shipm…" at bounding box center [734, 22] width 1172 height 44
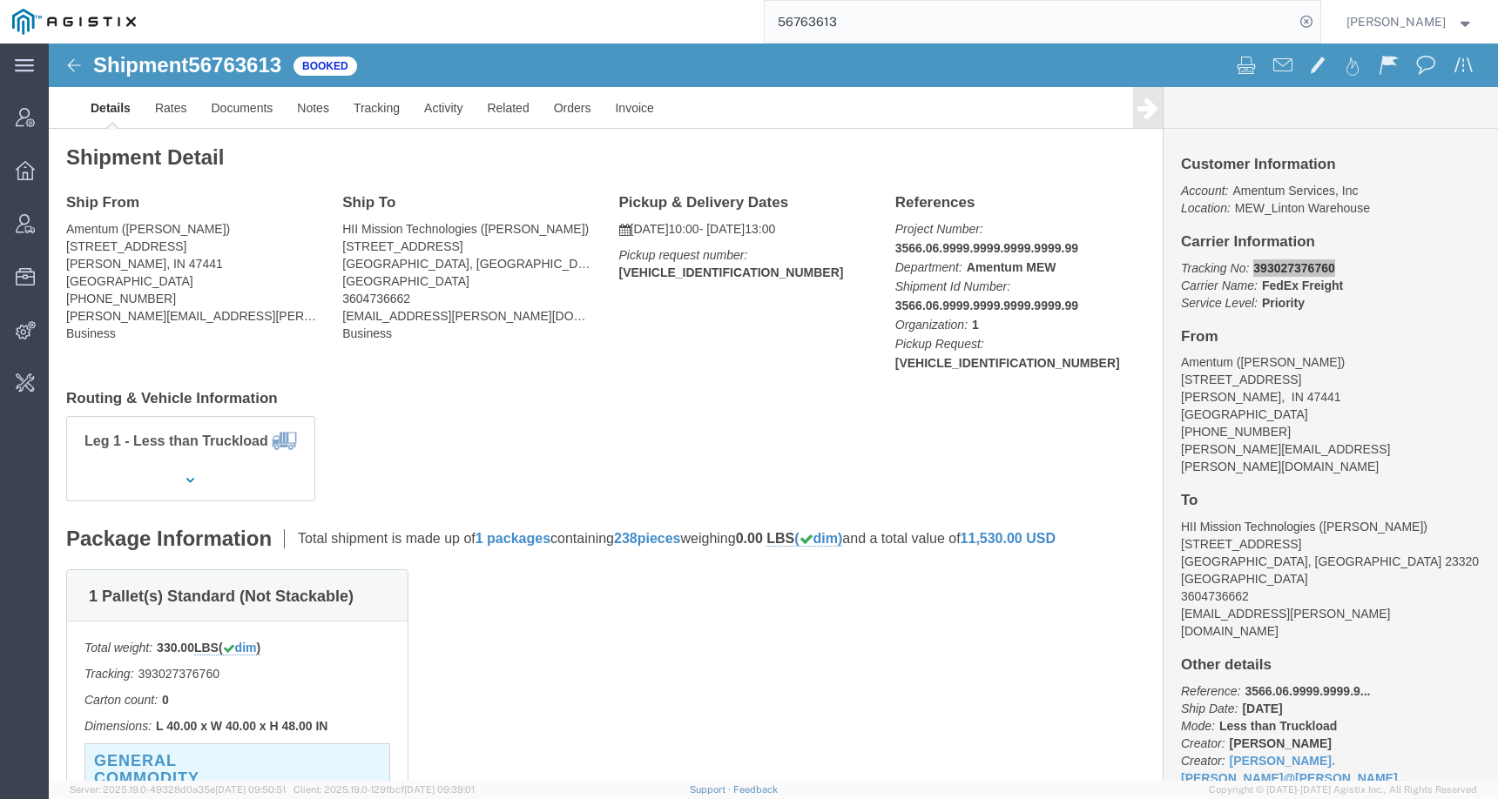
paste input "47876"
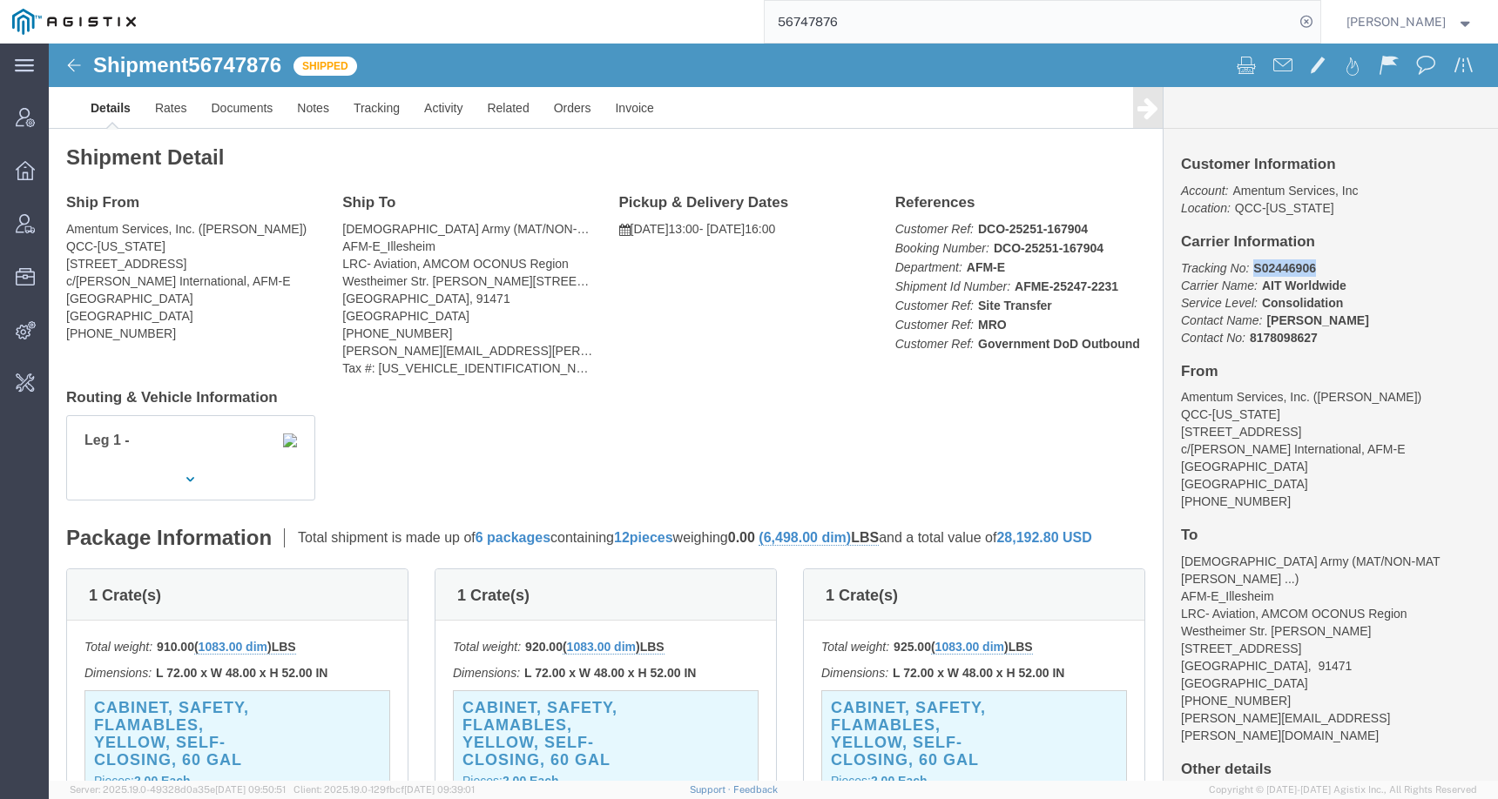
drag, startPoint x: 1197, startPoint y: 224, endPoint x: 1290, endPoint y: 224, distance: 93.2
click p "Tracking No: S02446906 Carrier Name: AIT Worldwide AIT Worldwide Service Level:…"
copy b "S02446906"
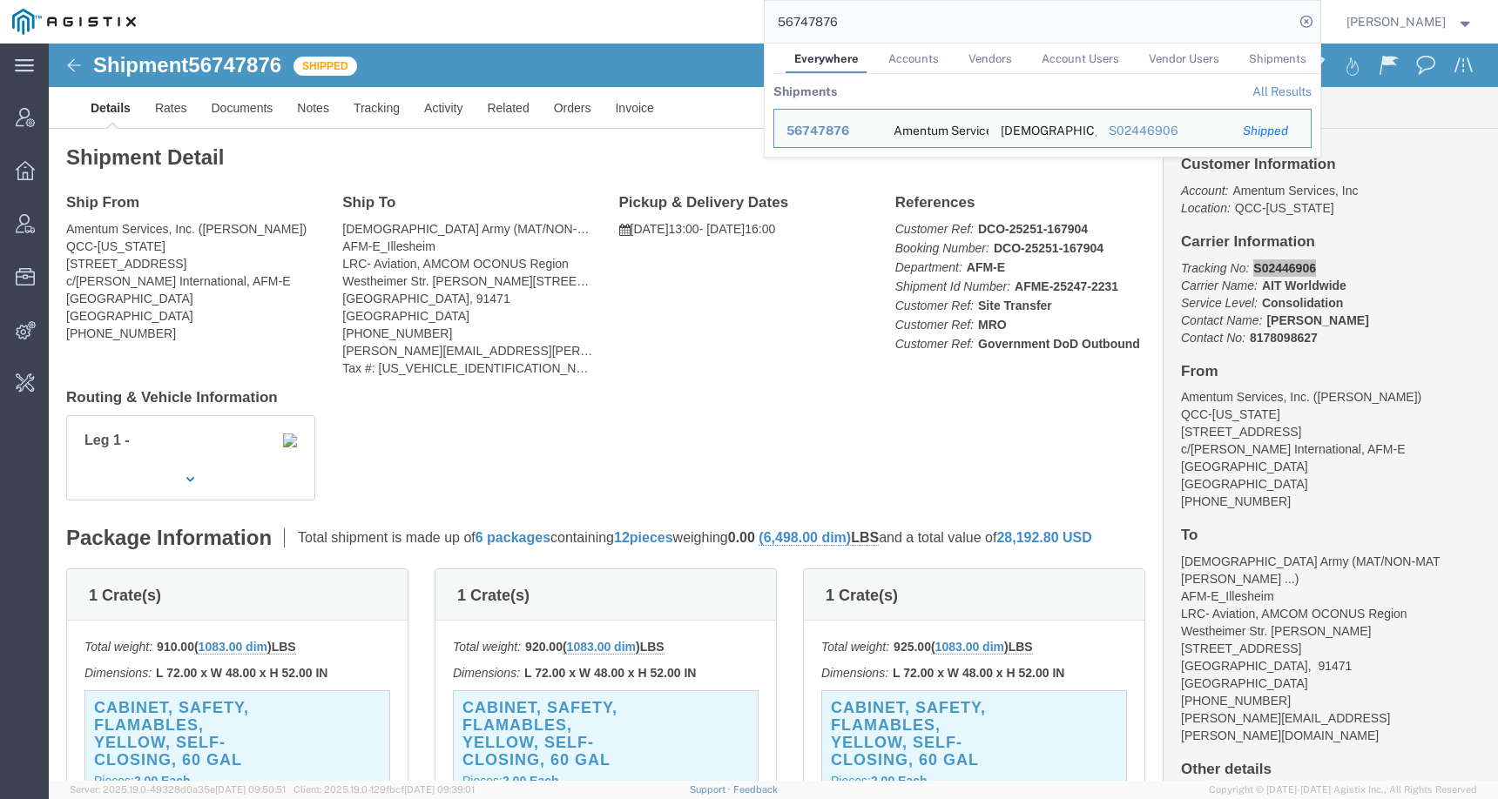
drag, startPoint x: 887, startPoint y: 30, endPoint x: 657, endPoint y: 30, distance: 229.9
click at [657, 30] on div "56747876 Everywhere Accounts Vendors Account Users Vendor Users Shipments Shipm…" at bounding box center [734, 22] width 1172 height 44
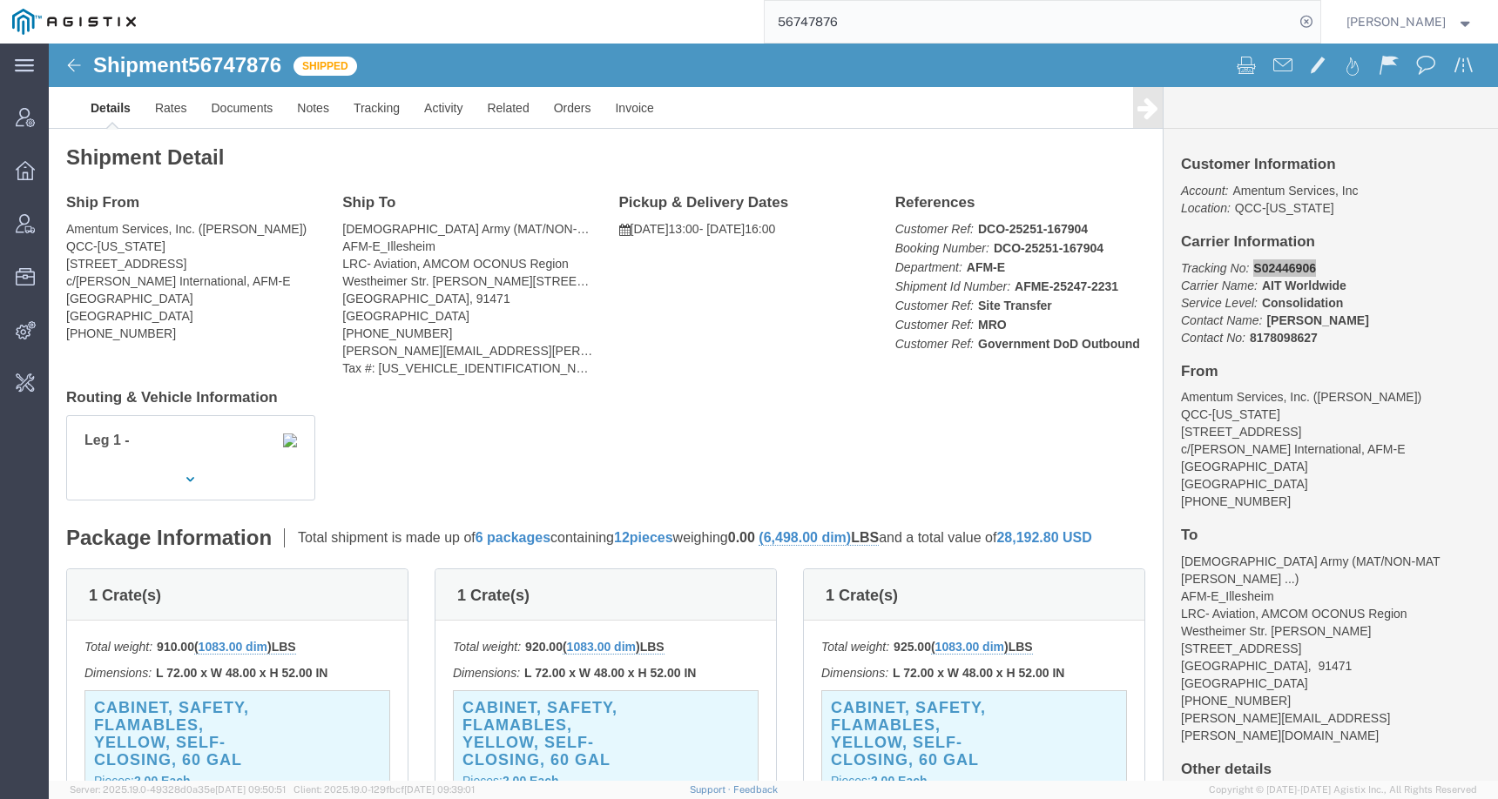
drag, startPoint x: 873, startPoint y: 26, endPoint x: 733, endPoint y: 26, distance: 140.2
click at [733, 26] on div "56747876" at bounding box center [734, 22] width 1172 height 44
paste input "689668"
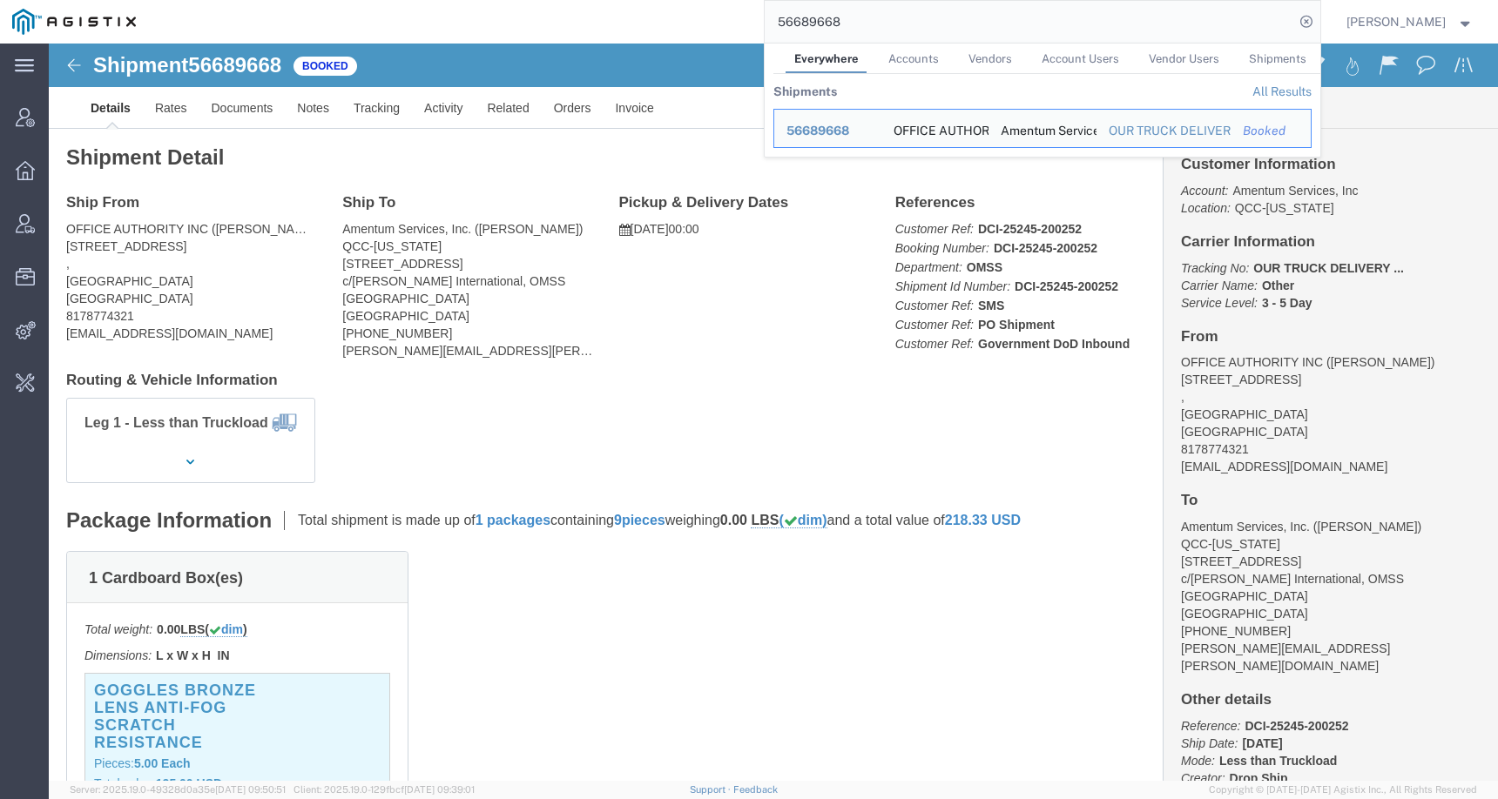
drag, startPoint x: 849, startPoint y: 27, endPoint x: 765, endPoint y: 28, distance: 83.6
click at [765, 27] on div "56689668 Everywhere Accounts Vendors Account Users Vendor Users Shipments Shipm…" at bounding box center [734, 22] width 1172 height 44
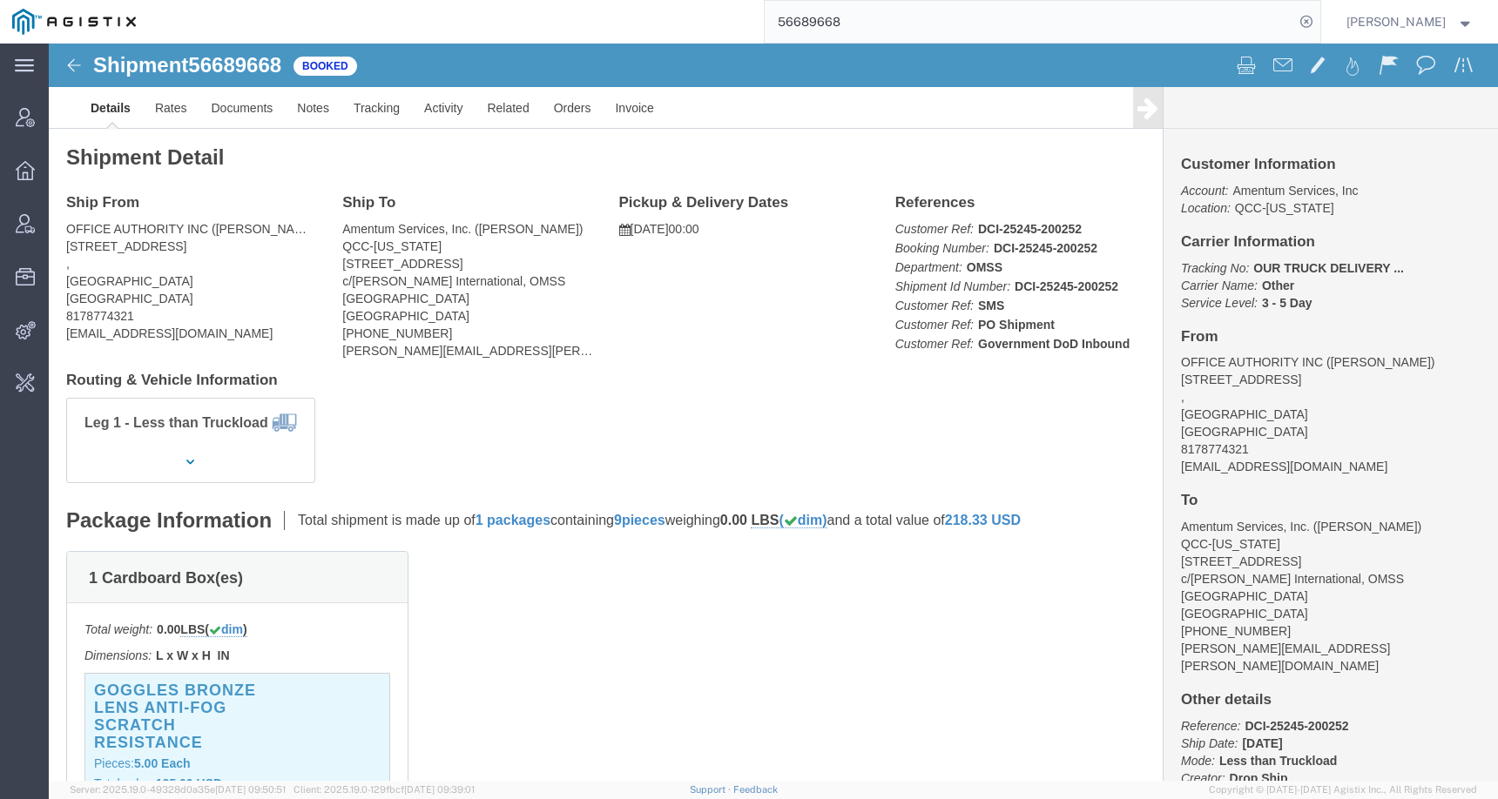
paste input "460372"
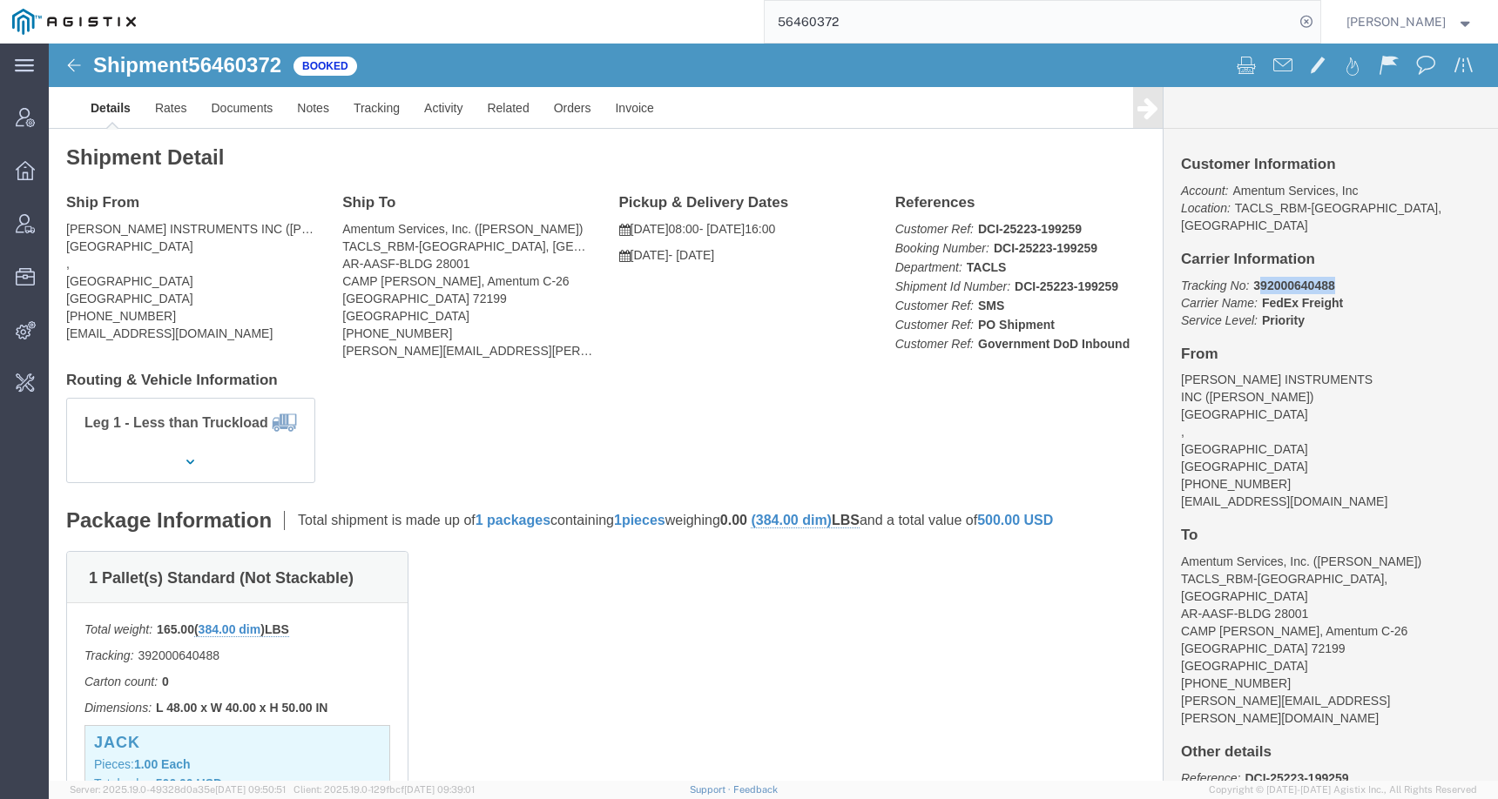
drag, startPoint x: 1198, startPoint y: 226, endPoint x: 1298, endPoint y: 220, distance: 100.3
click p "Tracking No: 392000640488 Carrier Name: FedEx Freight FedEx Freight Service Lev…"
drag, startPoint x: 1191, startPoint y: 224, endPoint x: 1294, endPoint y: 224, distance: 102.8
click p "Tracking No: 392000640488 Carrier Name: FedEx Freight FedEx Freight Service Lev…"
copy b "392000640488"
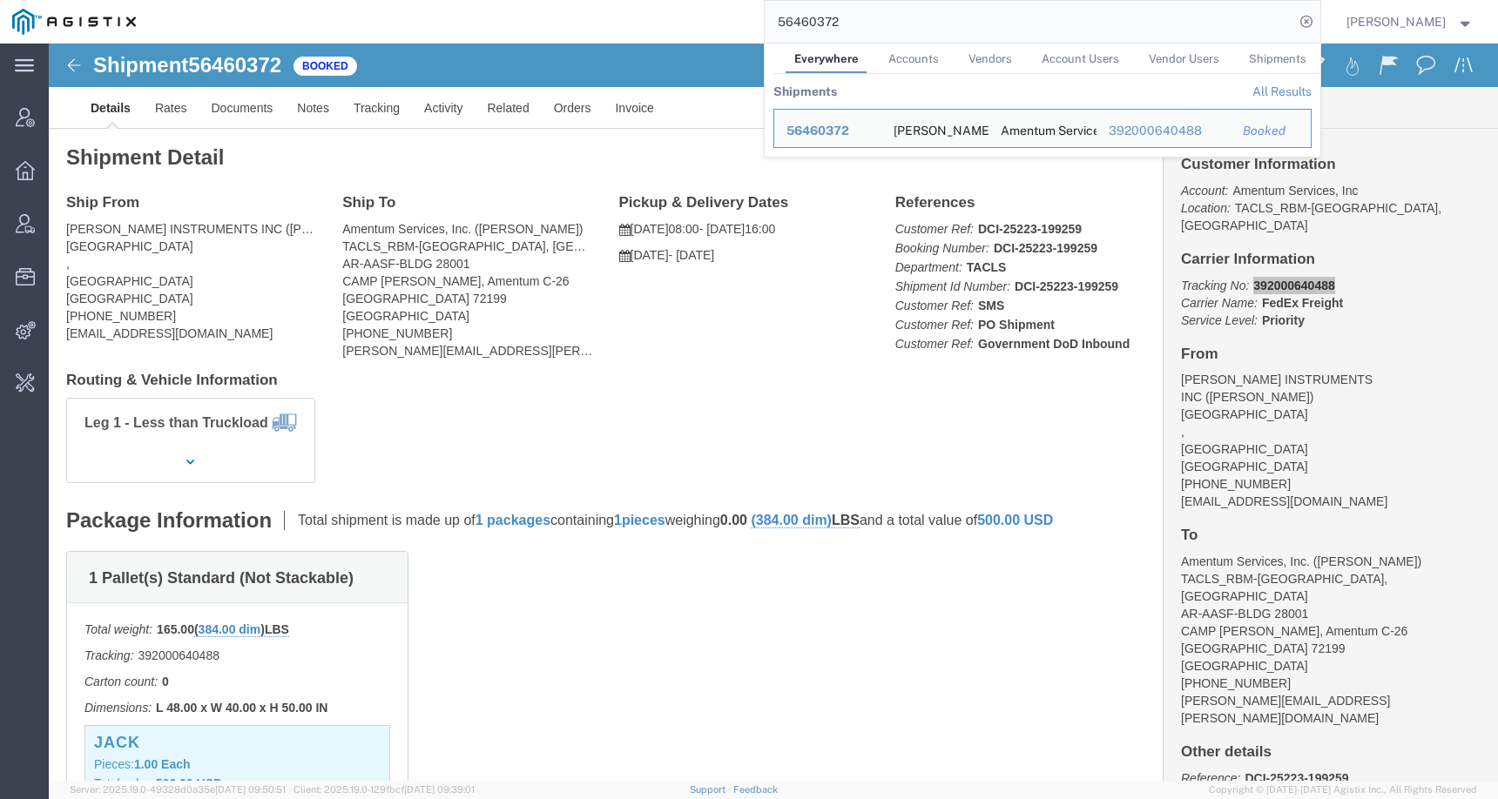
drag, startPoint x: 865, startPoint y: 18, endPoint x: 644, endPoint y: 17, distance: 221.2
click at [644, 17] on div "56460372 Everywhere Accounts Vendors Account Users Vendor Users Shipments Shipm…" at bounding box center [734, 22] width 1172 height 44
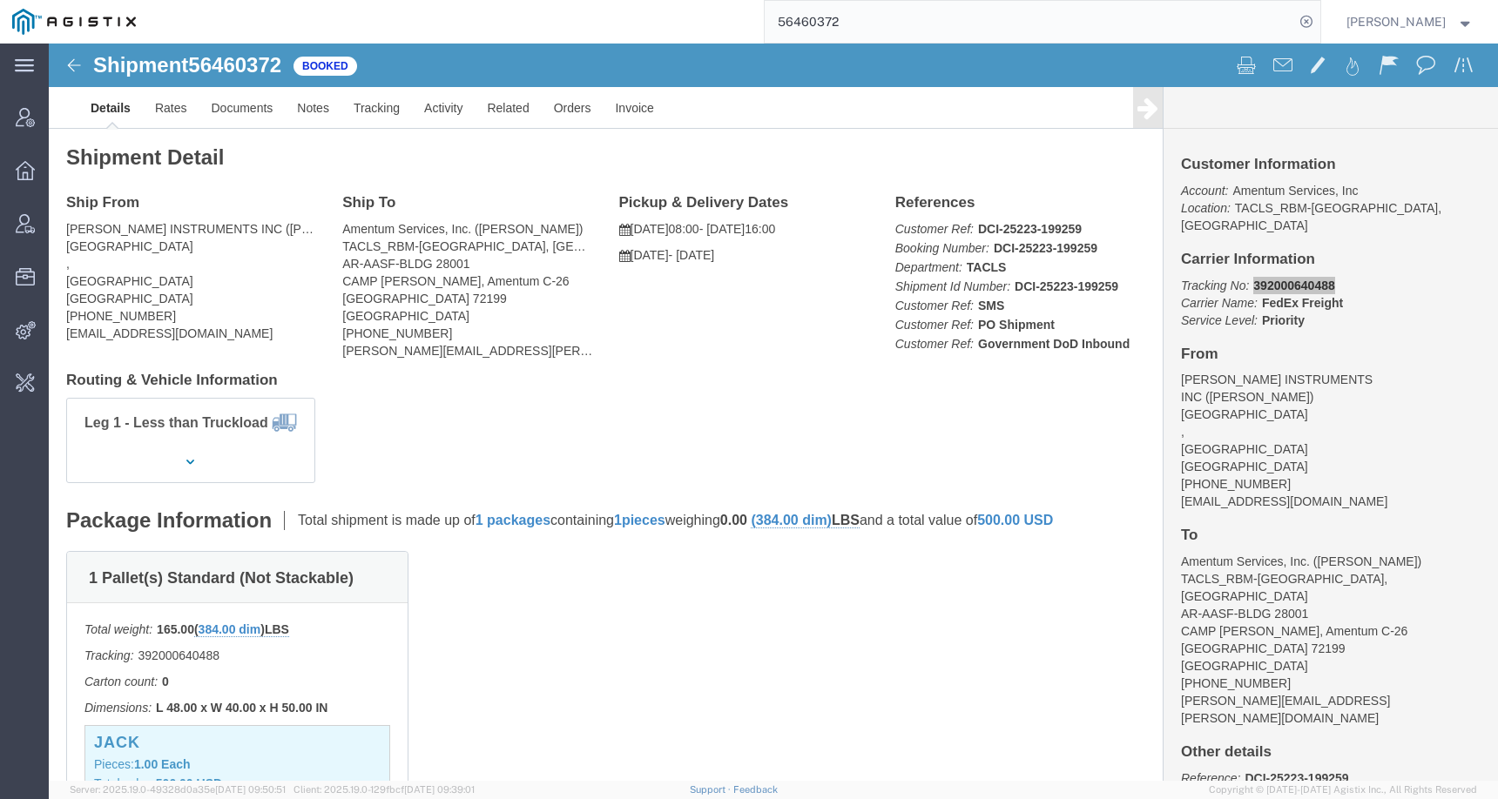
paste input "96423"
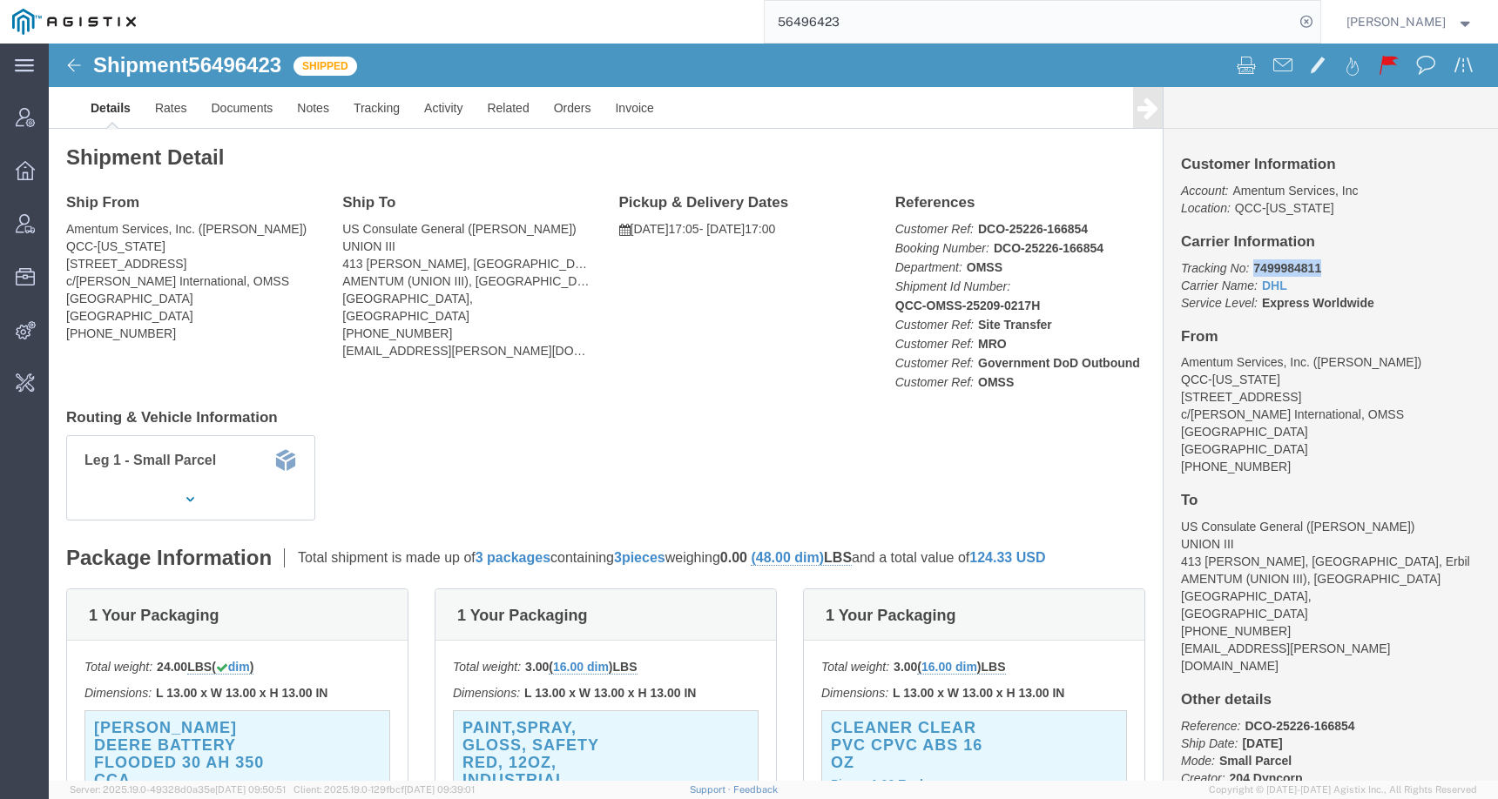
drag, startPoint x: 1196, startPoint y: 223, endPoint x: 1282, endPoint y: 223, distance: 86.2
click p "Tracking No: 7499984811 Carrier Name: DHL DHL Service Level: Express Worldwide"
copy b "7499984811"
click link "Tracking"
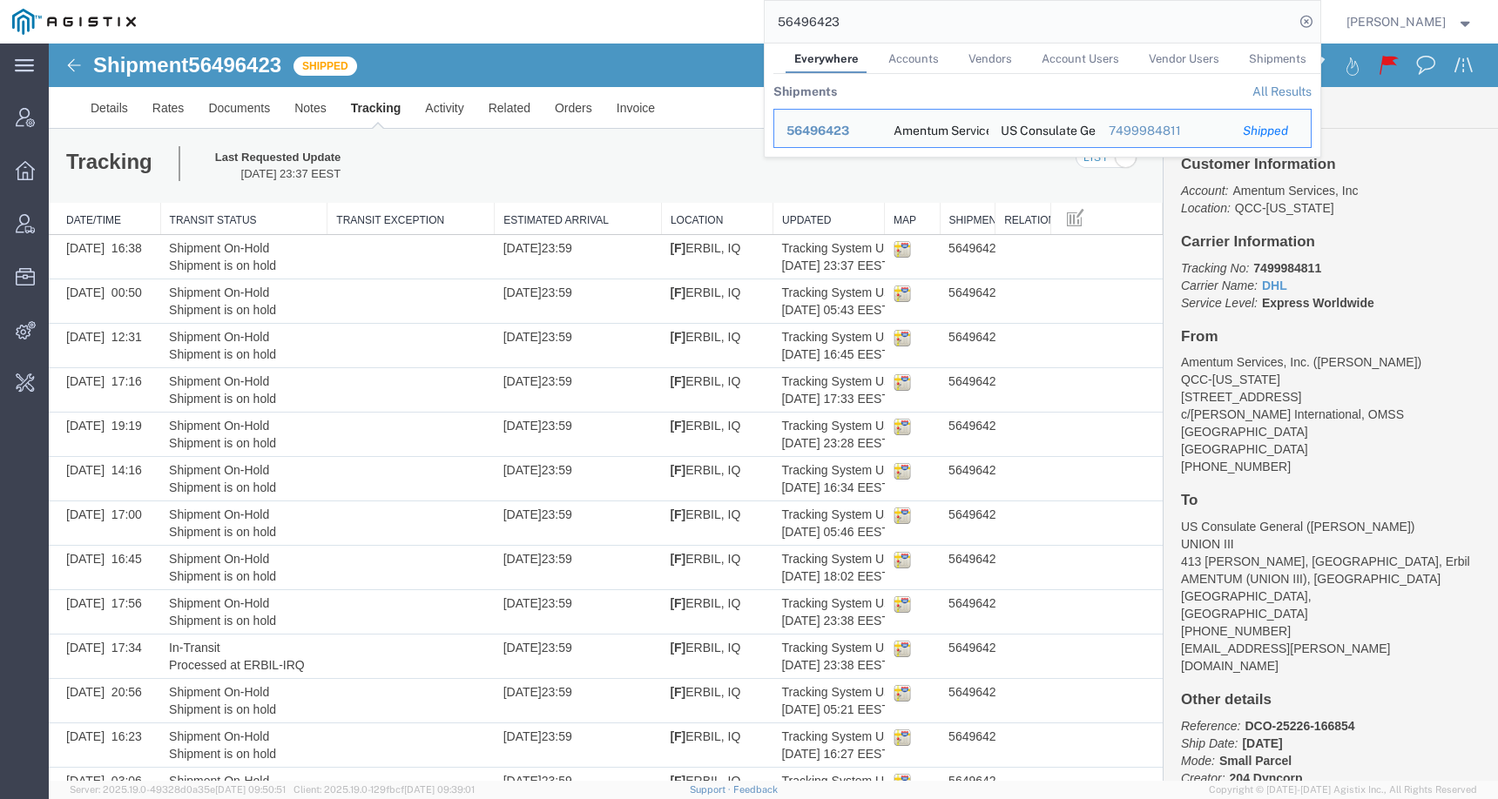
drag, startPoint x: 871, startPoint y: 25, endPoint x: 738, endPoint y: 24, distance: 132.4
click at [738, 24] on div "56496423 Everywhere Accounts Vendors Account Users Vendor Users Shipments Shipm…" at bounding box center [734, 22] width 1172 height 44
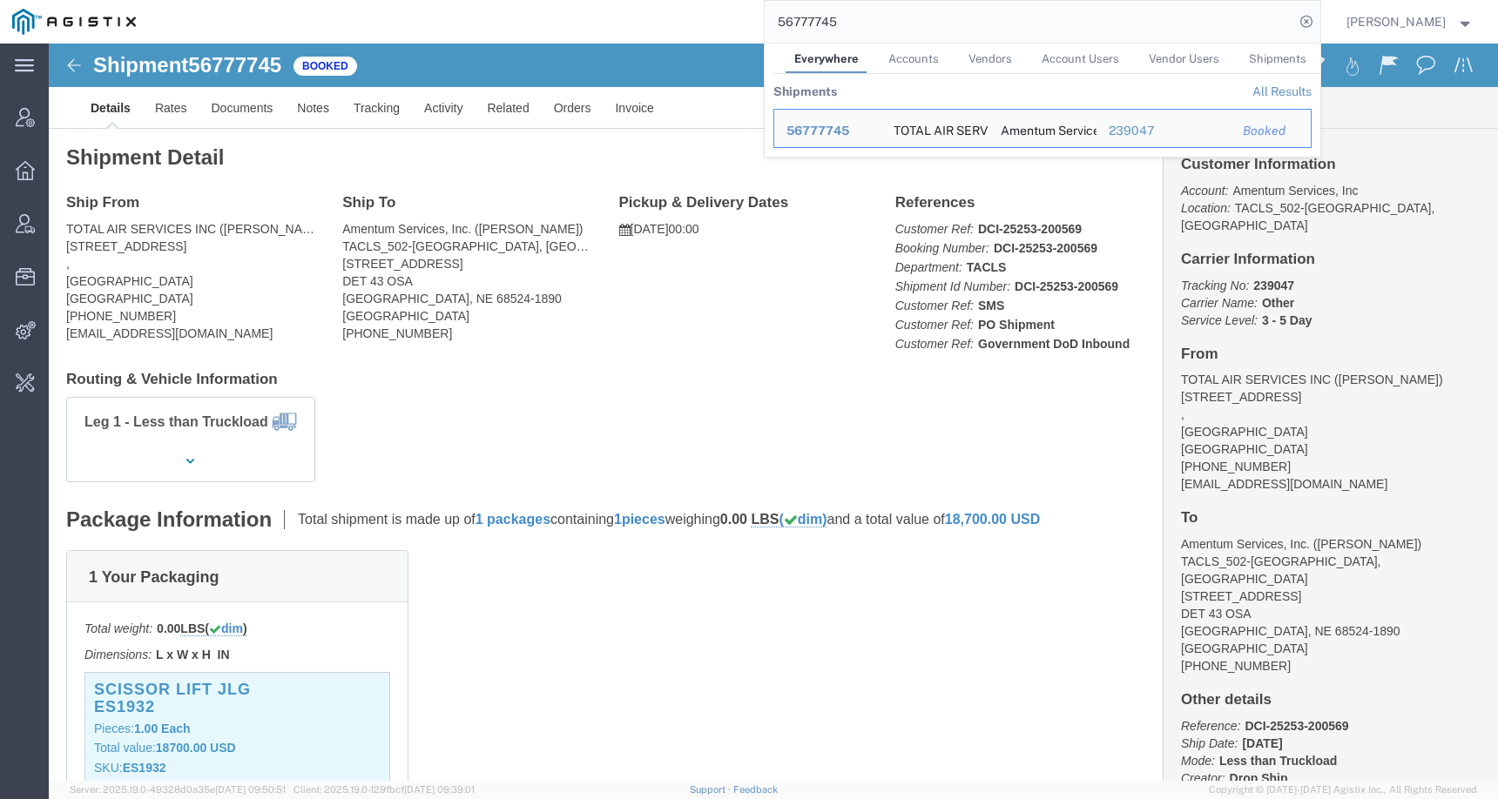
drag, startPoint x: 790, startPoint y: 3, endPoint x: 778, endPoint y: 3, distance: 11.3
click at [778, 3] on div "56777745 Everywhere Accounts Vendors Account Users Vendor Users Shipments Shipm…" at bounding box center [734, 22] width 1172 height 44
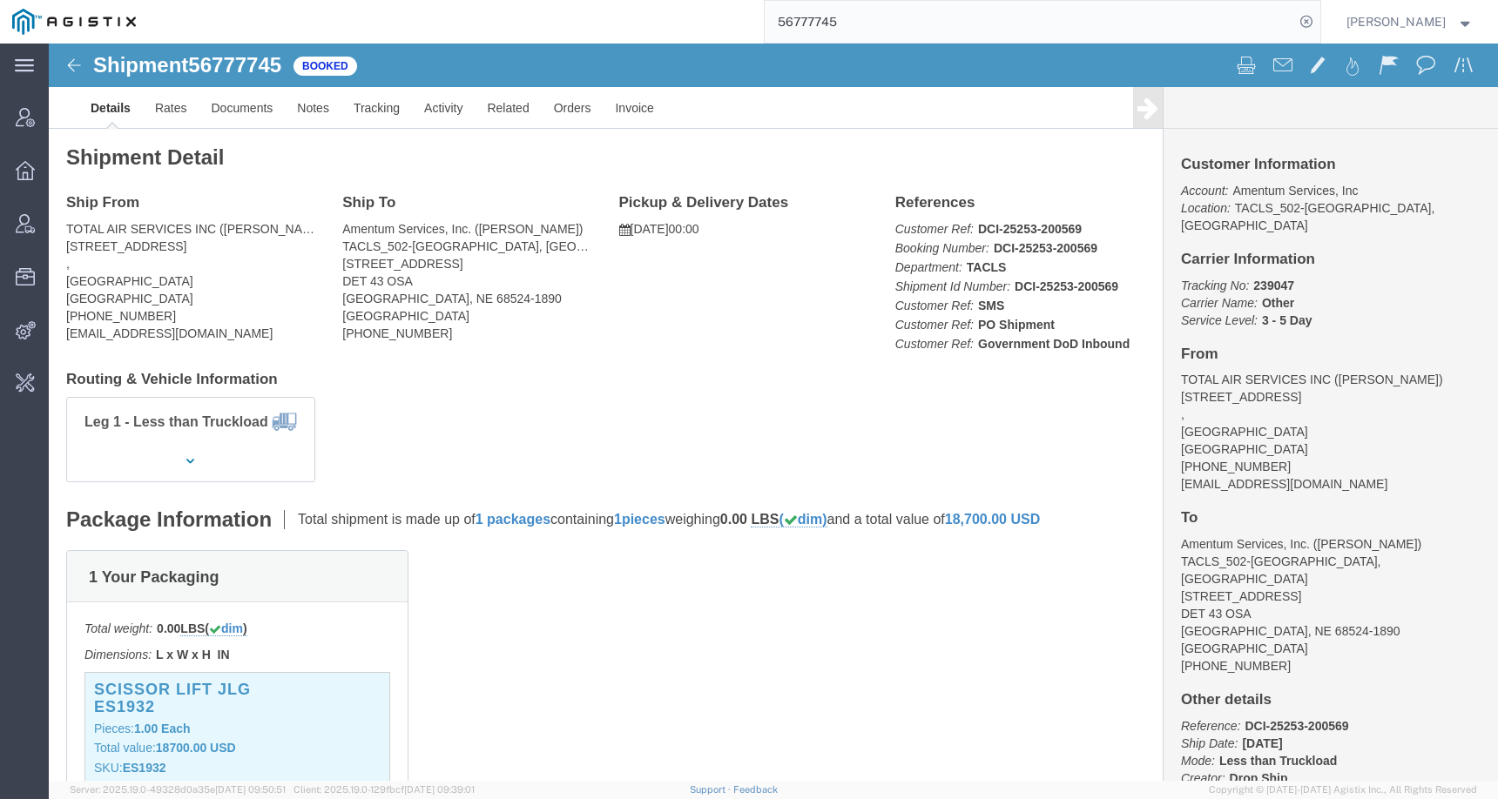
drag, startPoint x: 872, startPoint y: 15, endPoint x: 726, endPoint y: 13, distance: 145.4
click at [726, 13] on div "56777745" at bounding box center [734, 22] width 1172 height 44
paste input "82552"
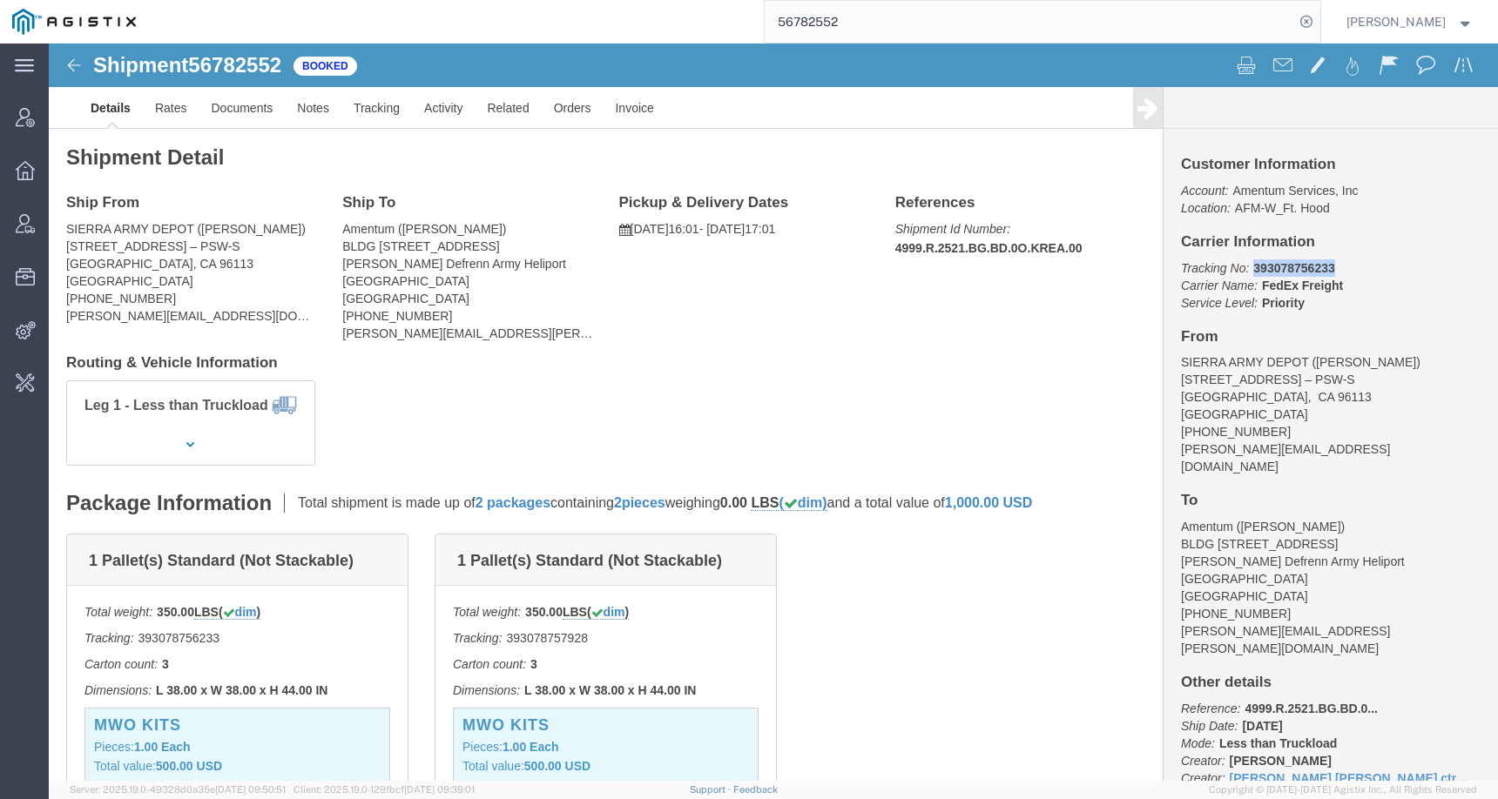
drag, startPoint x: 1191, startPoint y: 225, endPoint x: 1288, endPoint y: 224, distance: 96.7
click p "Tracking No: 393078756233 Carrier Name: FedEx Freight FedEx Freight Service Lev…"
copy b "393078756233"
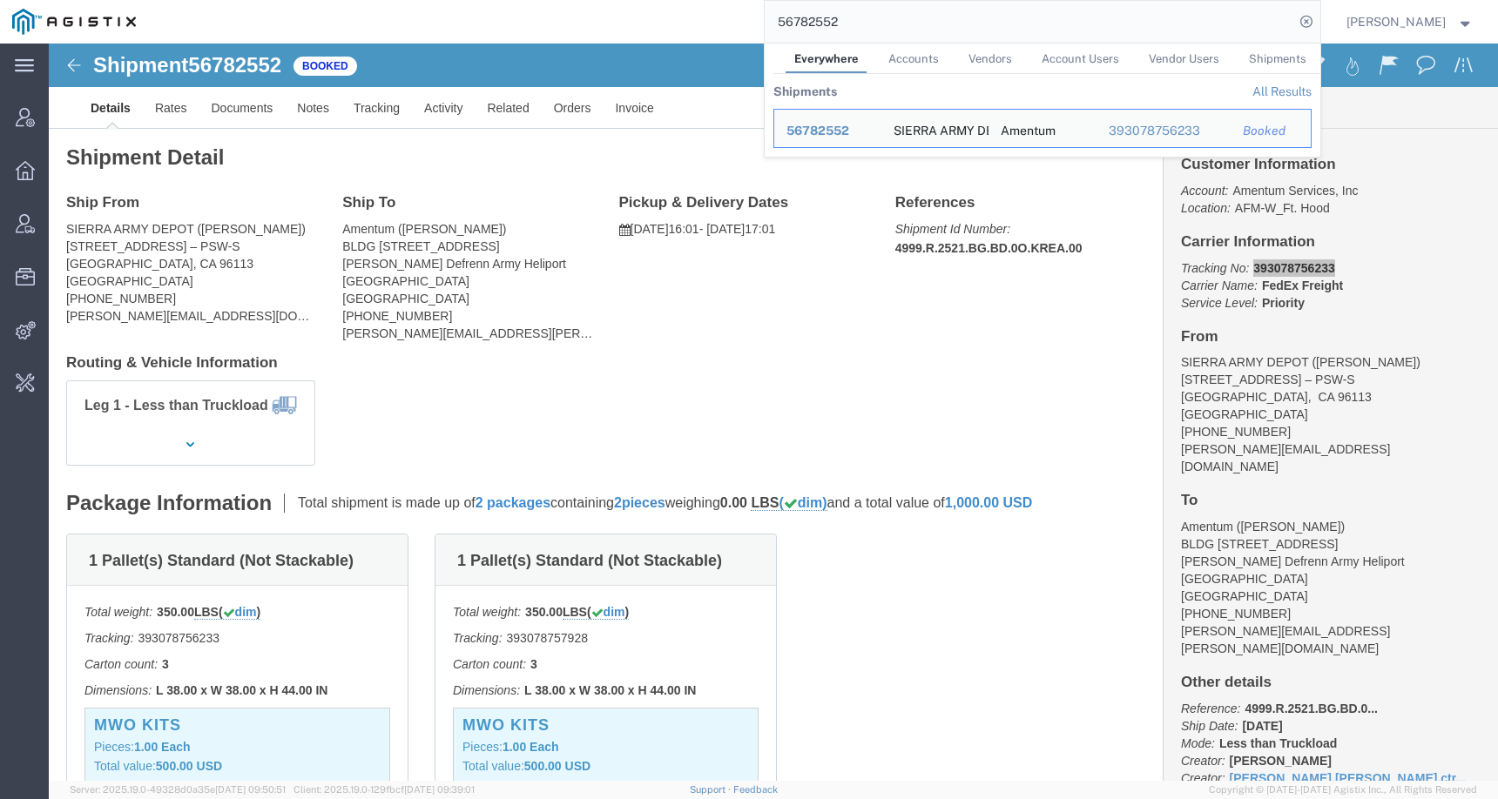
drag, startPoint x: 900, startPoint y: 24, endPoint x: 705, endPoint y: 10, distance: 195.5
click at [706, 12] on div "56782552 Everywhere Accounts Vendors Account Users Vendor Users Shipments Shipm…" at bounding box center [734, 22] width 1172 height 44
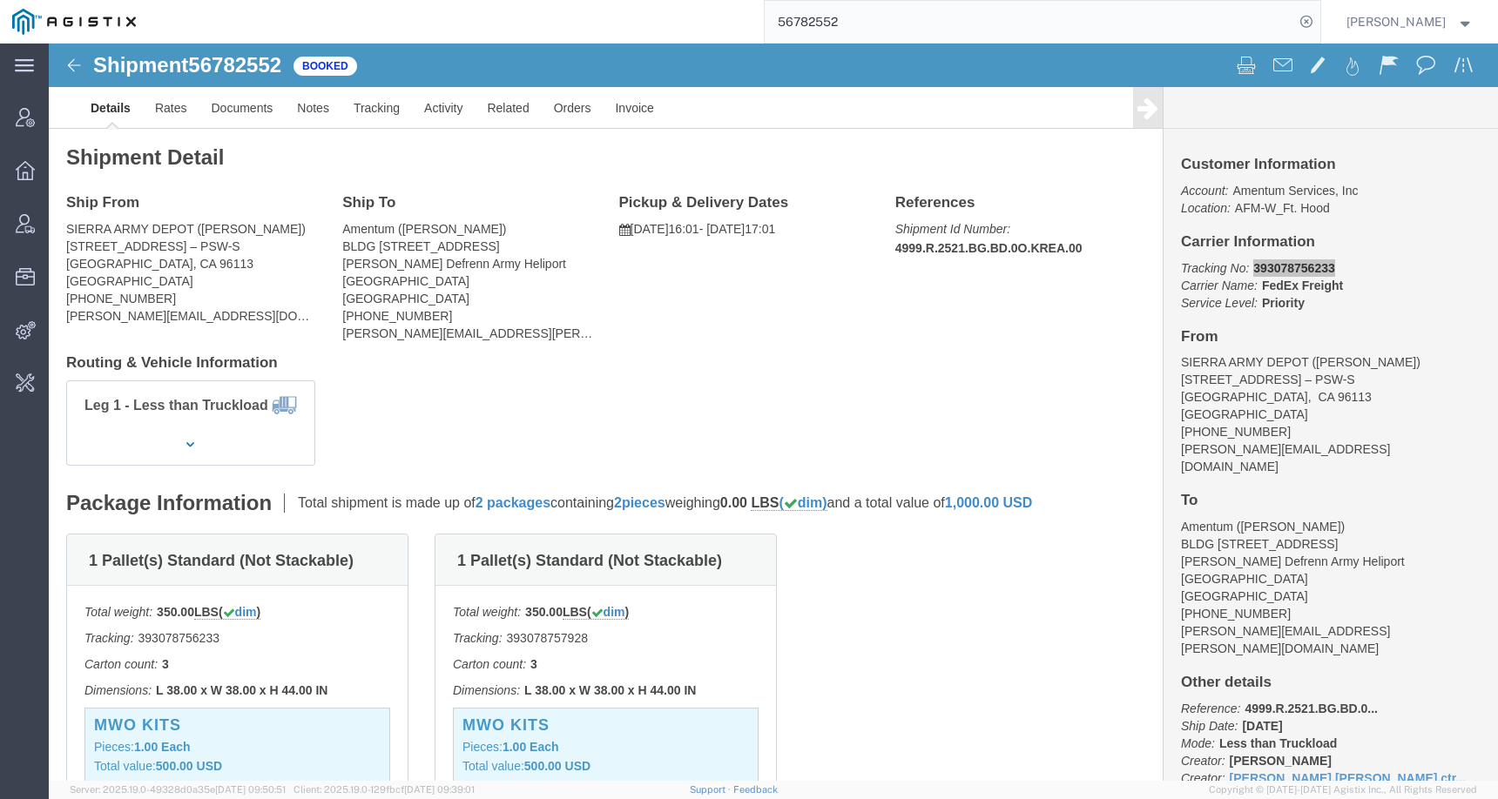
paste input "807725"
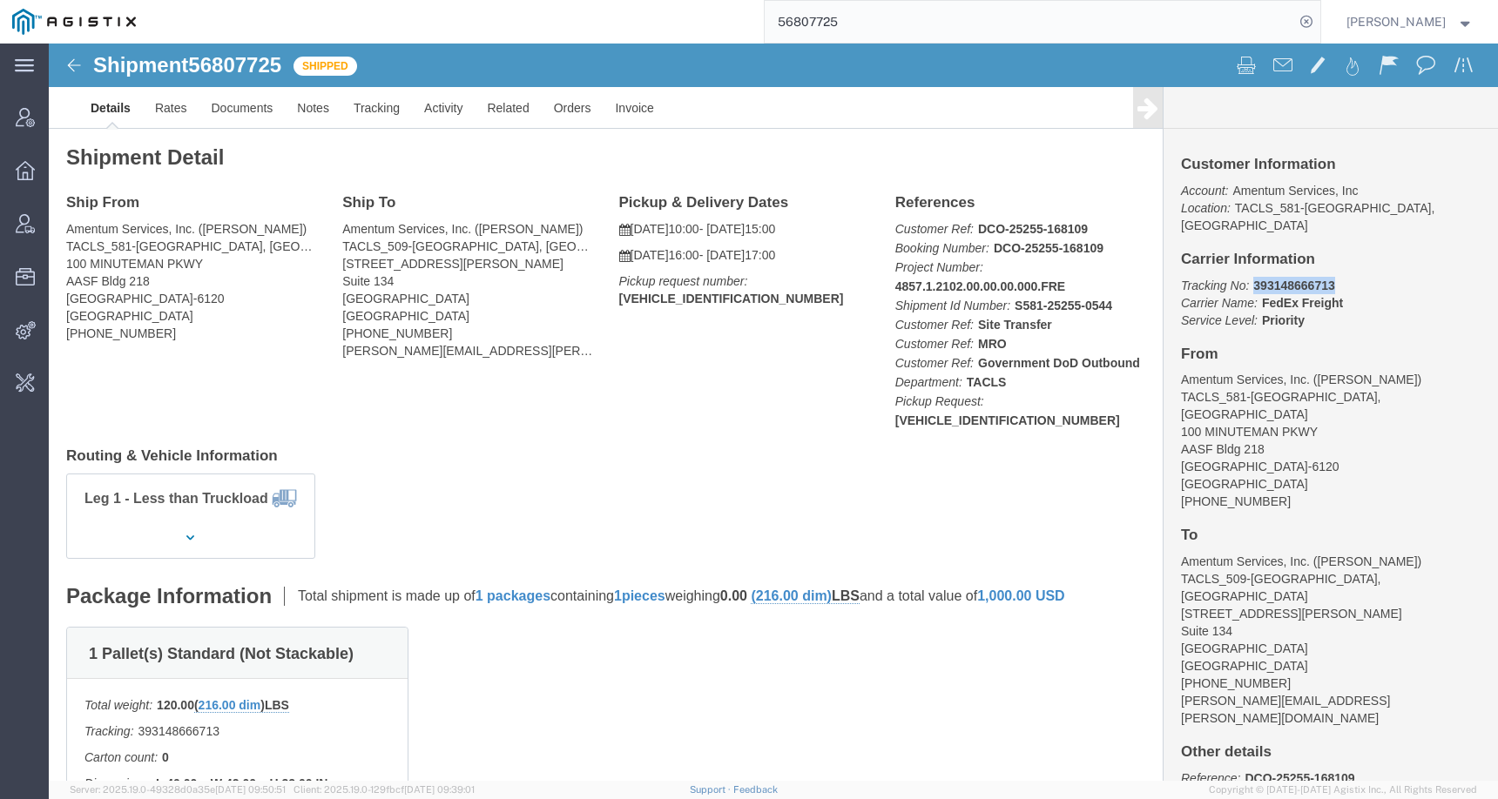
drag, startPoint x: 1194, startPoint y: 227, endPoint x: 1297, endPoint y: 222, distance: 102.9
click p "Tracking No: 393148666713 Carrier Name: FedEx Freight FedEx Freight Service Lev…"
copy b "393148666713"
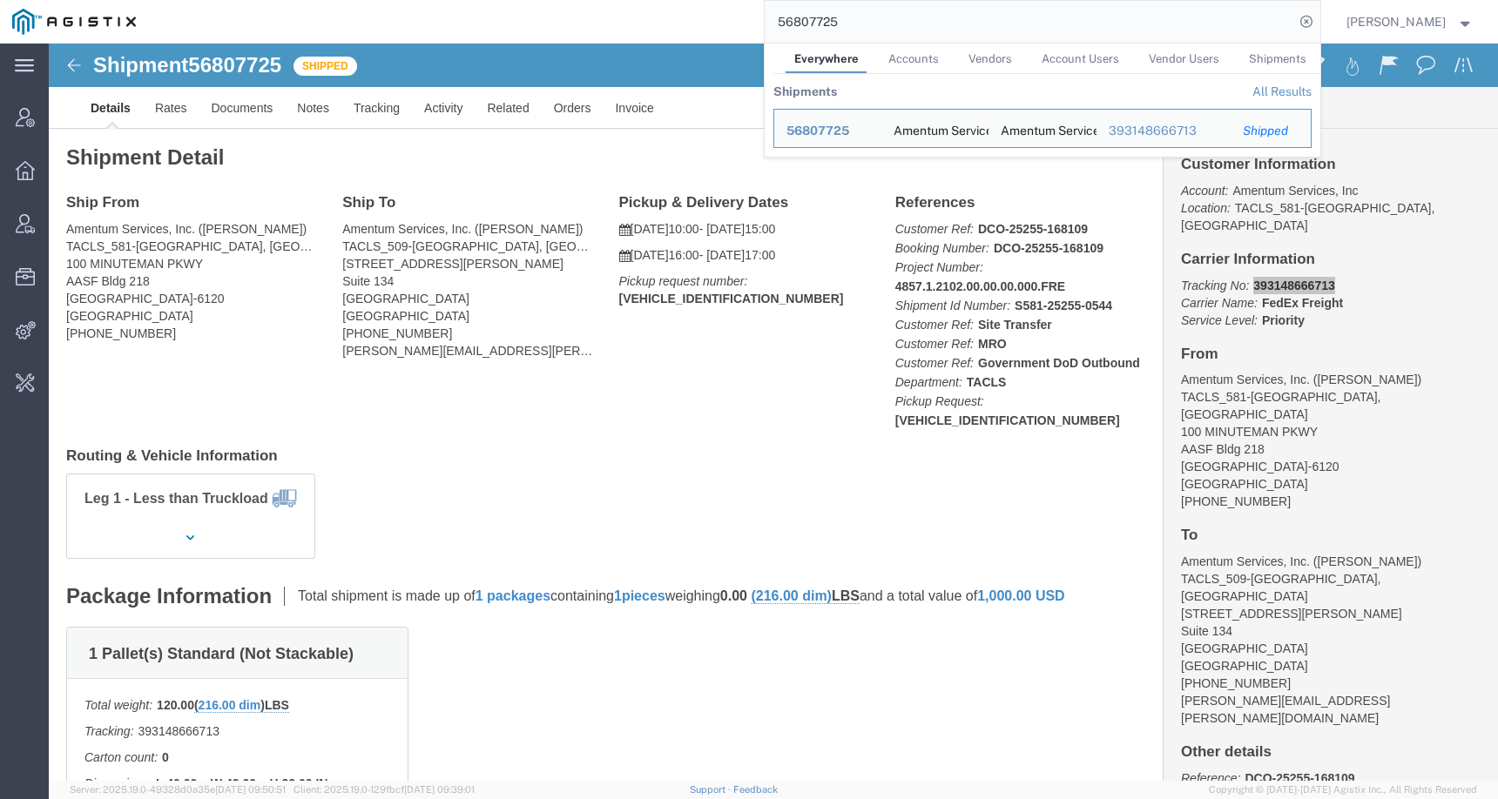
drag, startPoint x: 874, startPoint y: 18, endPoint x: 704, endPoint y: 11, distance: 170.8
click at [704, 11] on div "56807725 Everywhere Accounts Vendors Account Users Vendor Users Shipments Shipm…" at bounding box center [734, 22] width 1172 height 44
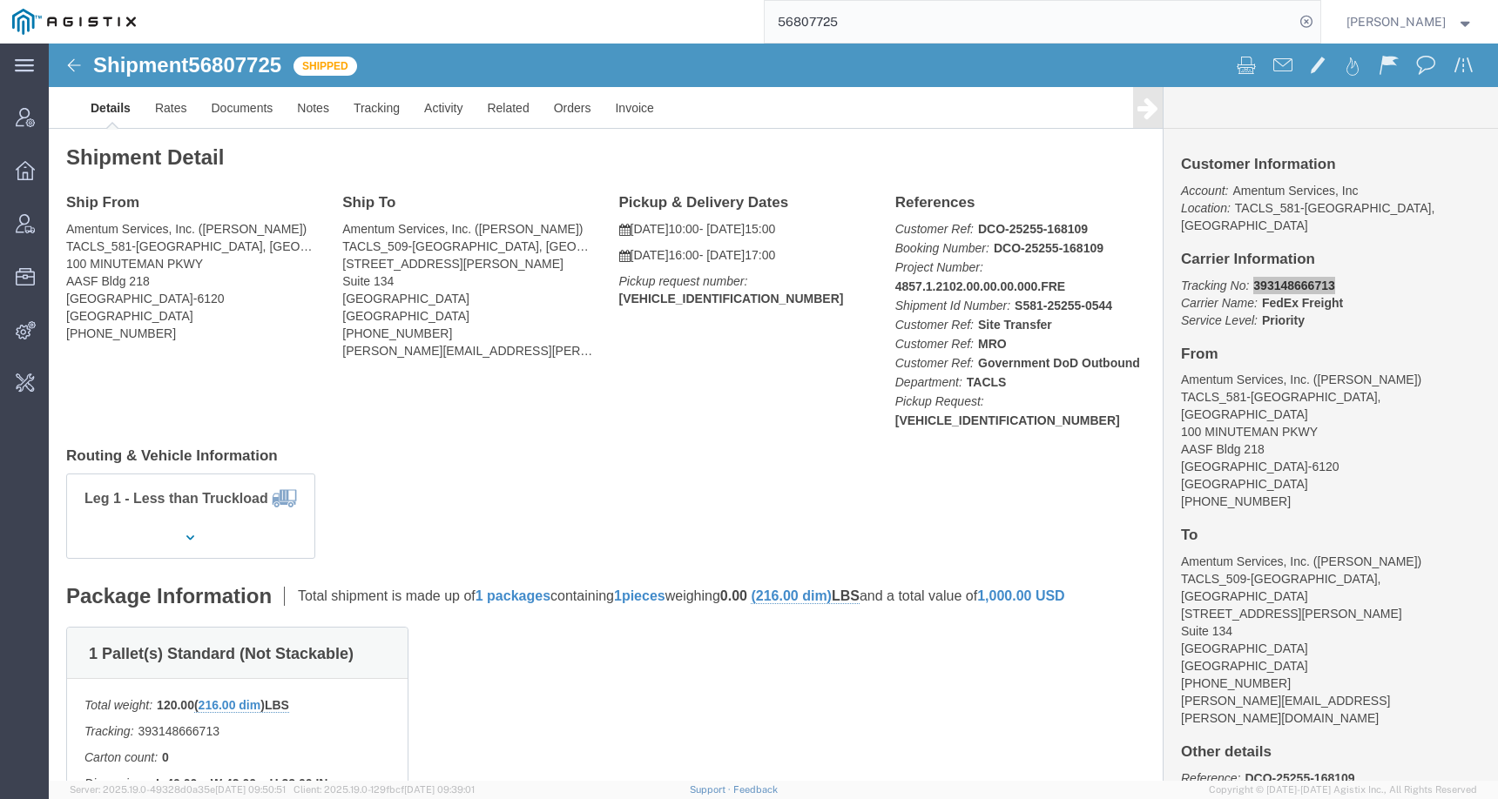
paste input "737851"
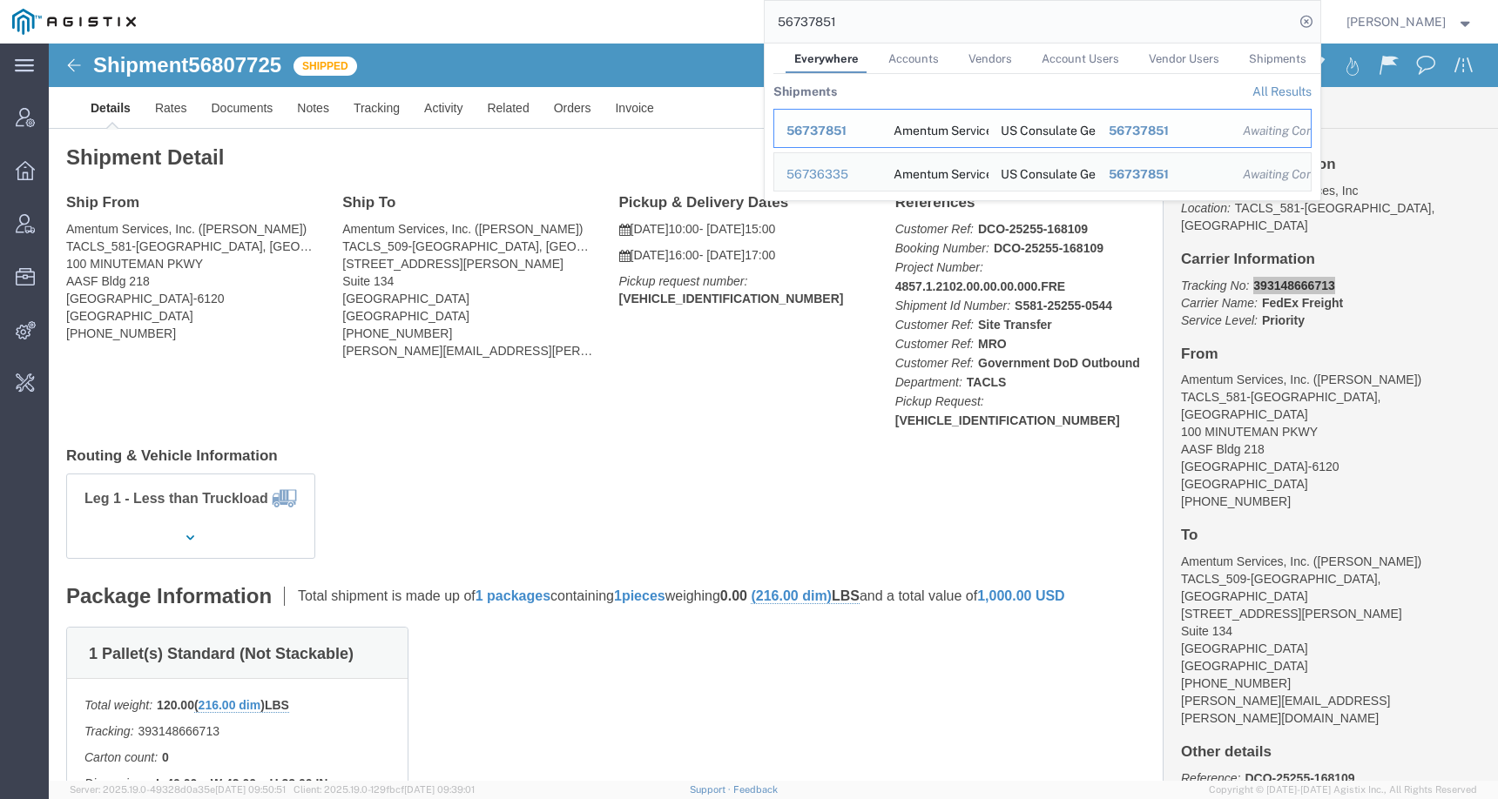
click at [832, 128] on span "56737851" at bounding box center [816, 131] width 60 height 14
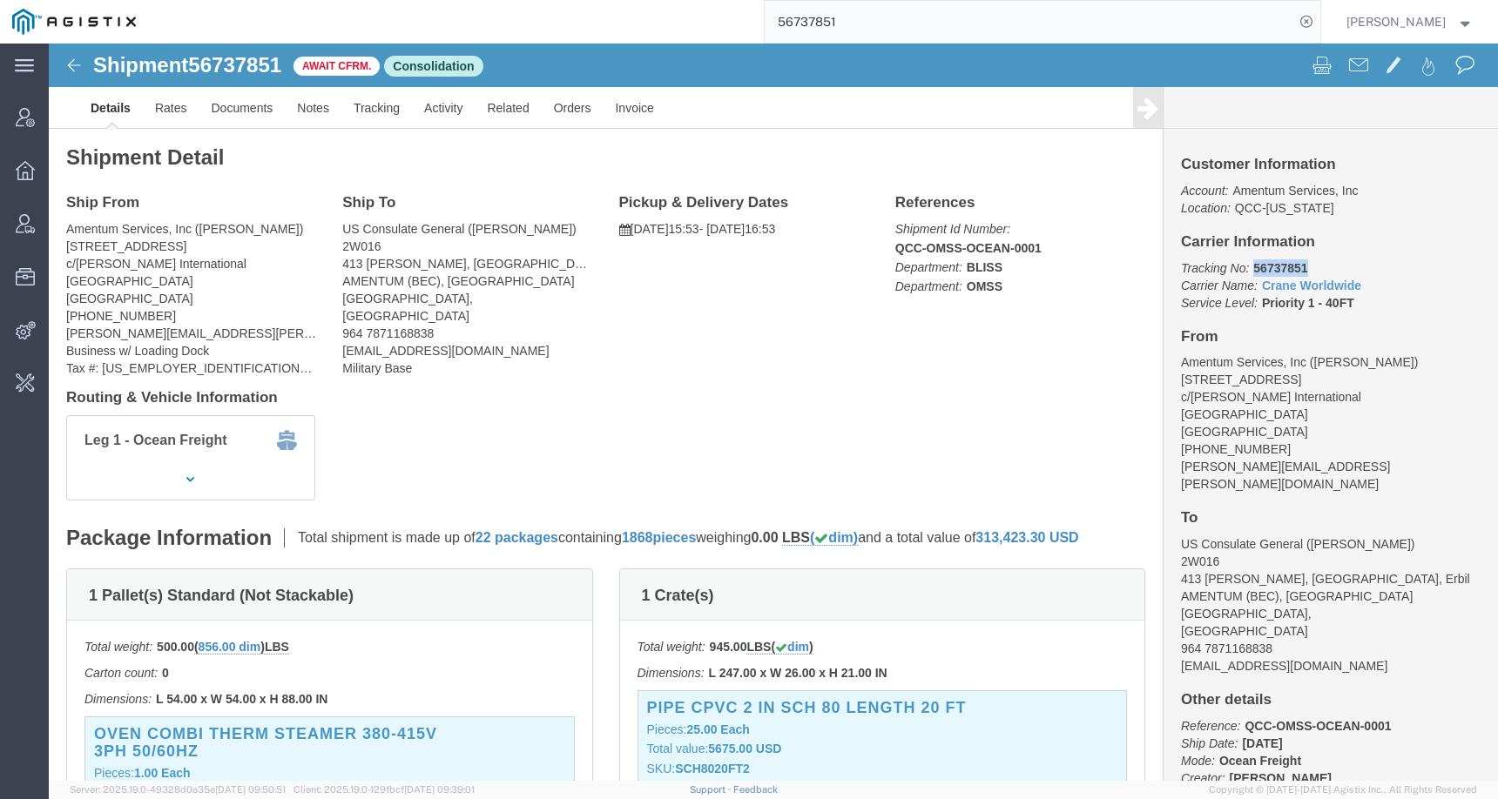
drag, startPoint x: 1196, startPoint y: 224, endPoint x: 1265, endPoint y: 224, distance: 68.8
click p "Tracking No: 56737851 Carrier Name: Crane Worldwide Crane Worldwide Service Lev…"
copy b "56737851"
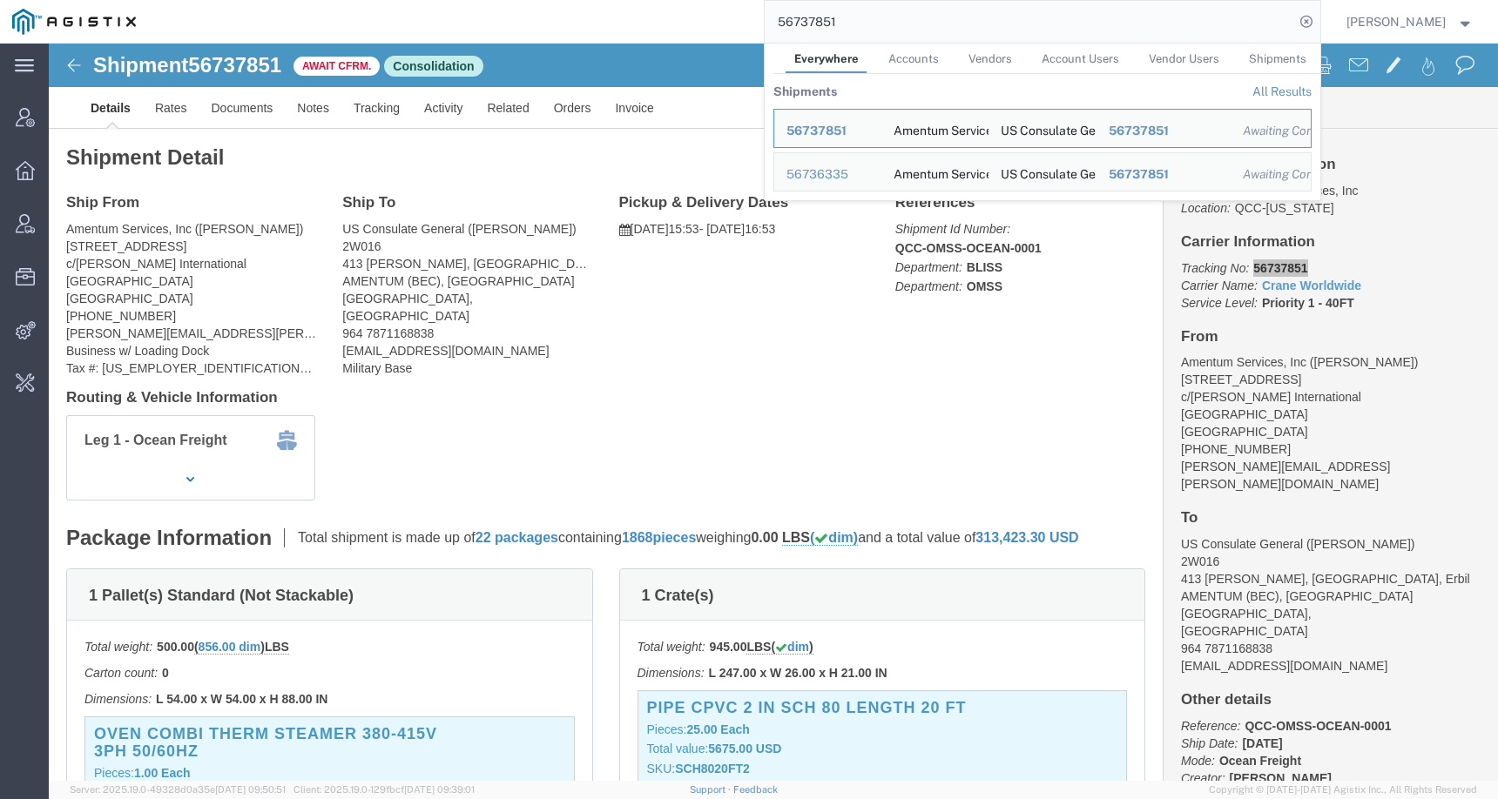
drag, startPoint x: 871, startPoint y: 19, endPoint x: 670, endPoint y: 17, distance: 201.2
click at [670, 17] on div "56737851 Everywhere Accounts Vendors Account Users Vendor Users Shipments Shipm…" at bounding box center [734, 22] width 1172 height 44
paste input "482374"
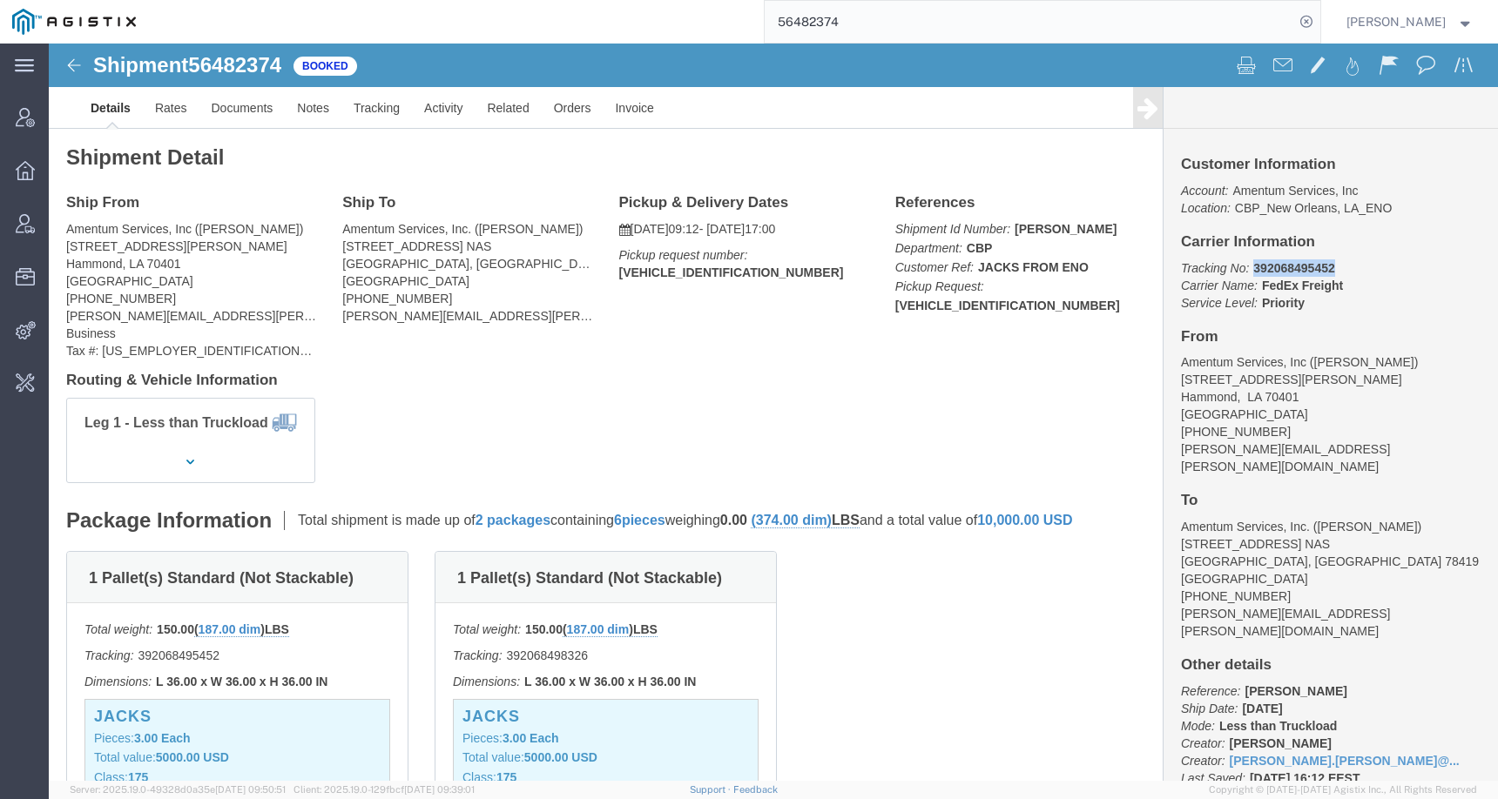
drag, startPoint x: 1195, startPoint y: 225, endPoint x: 1288, endPoint y: 225, distance: 93.2
click p "Tracking No: 392068495452 Carrier Name: FedEx Freight FedEx Freight Service Lev…"
copy b "392068495452"
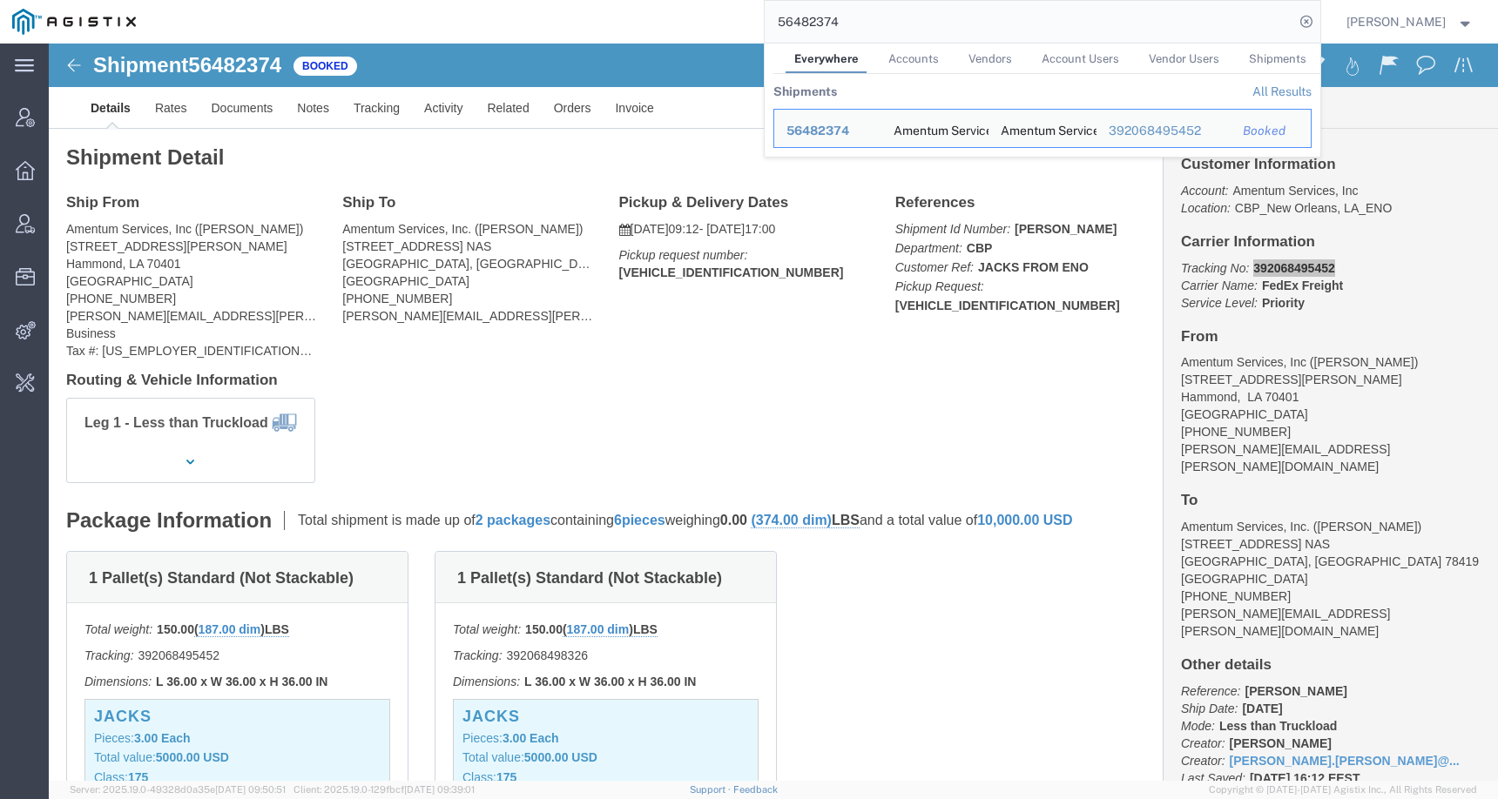
drag, startPoint x: 866, startPoint y: 23, endPoint x: 714, endPoint y: 16, distance: 152.5
click at [714, 16] on div "56482374 Everywhere Accounts Vendors Account Users Vendor Users Shipments Shipm…" at bounding box center [734, 22] width 1172 height 44
paste input "767072"
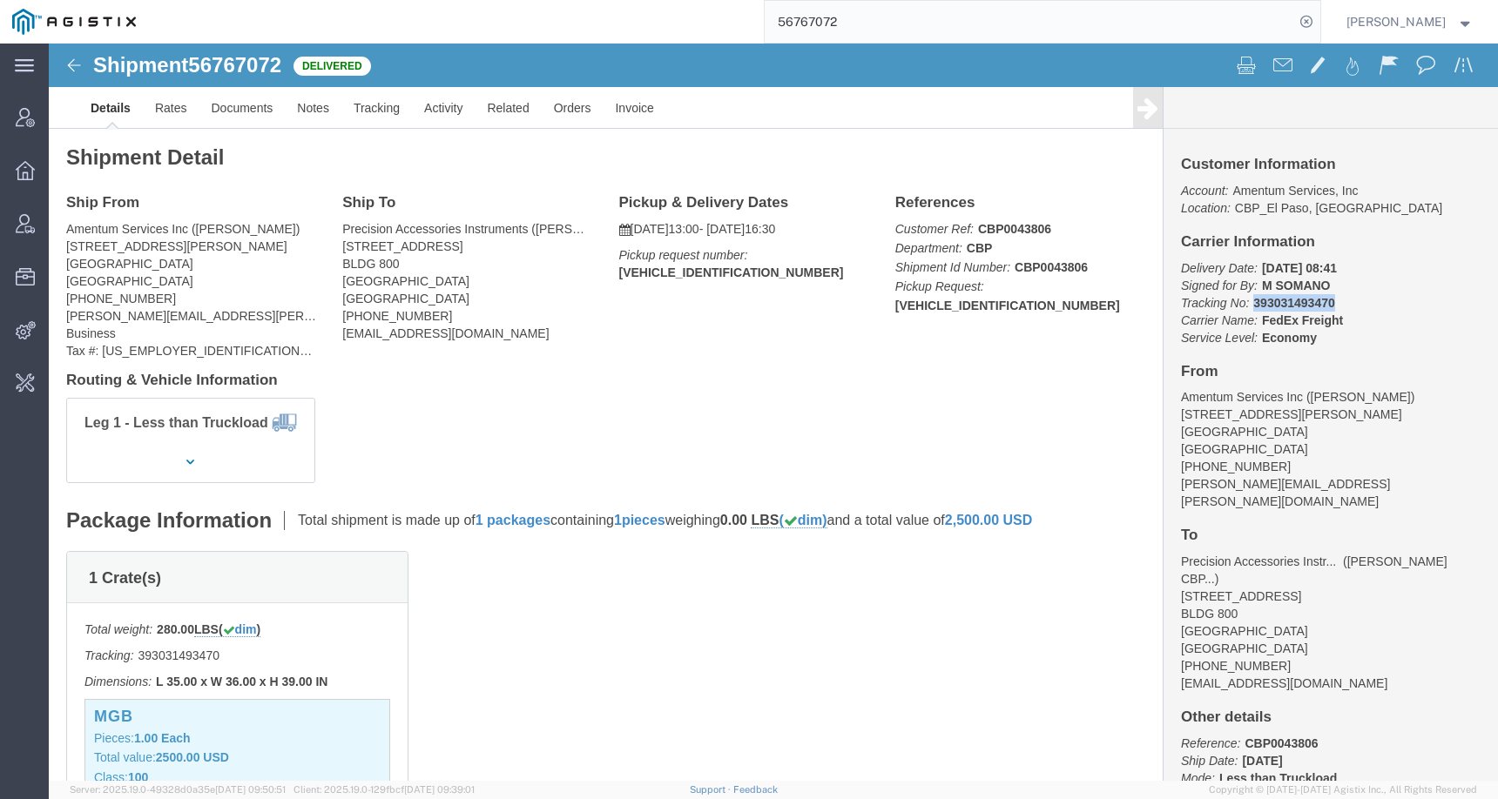
drag, startPoint x: 1196, startPoint y: 259, endPoint x: 1302, endPoint y: 259, distance: 106.2
click p "Delivery Date: [DATE] 08:41 Signed for By: M SOMANO Tracking No: 393031493470 C…"
copy b "393031493470"
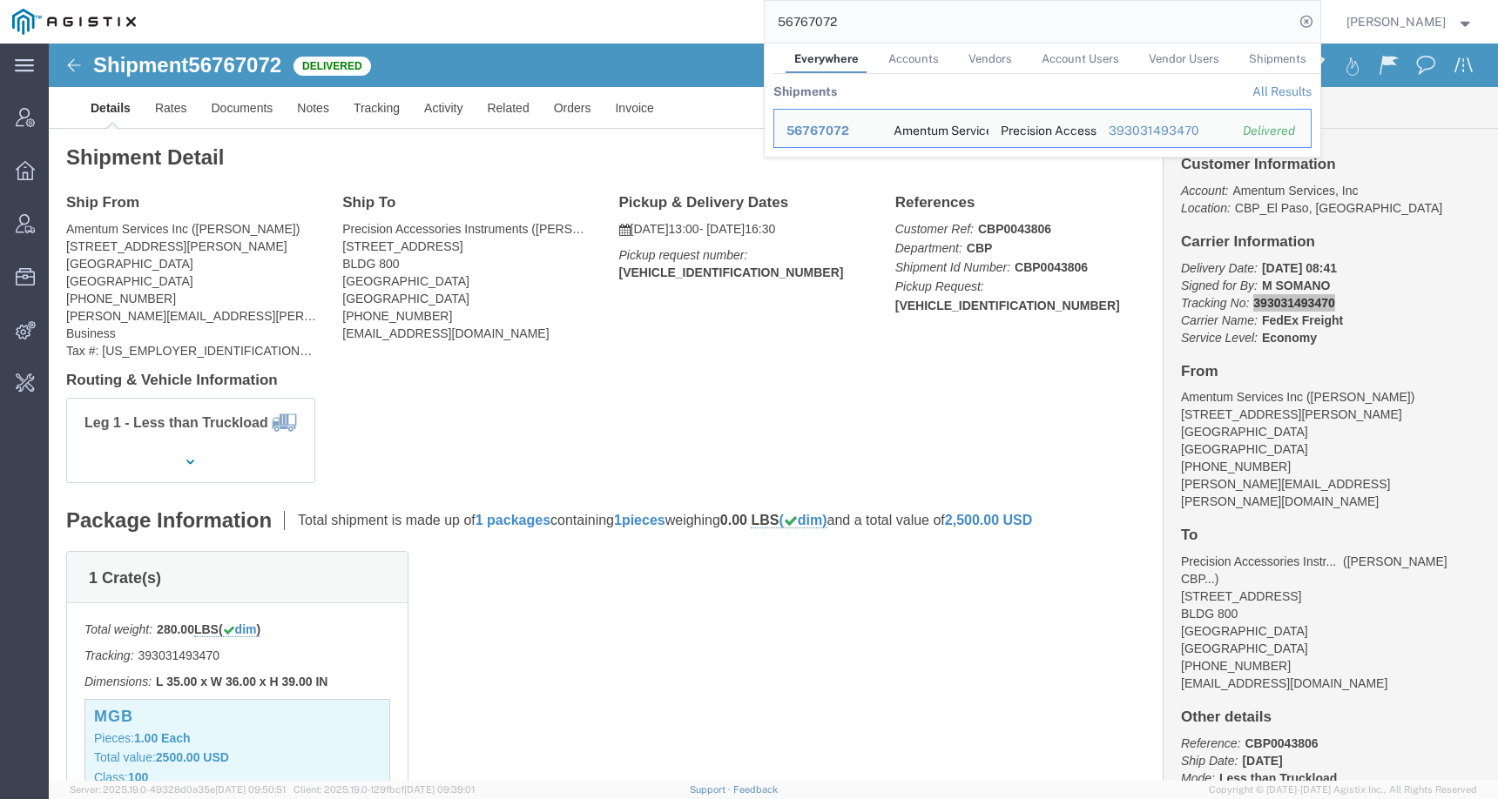
drag, startPoint x: 878, startPoint y: 24, endPoint x: 682, endPoint y: 24, distance: 195.9
click at [682, 24] on div "56767072 Everywhere Accounts Vendors Account Users Vendor Users Shipments Shipm…" at bounding box center [734, 22] width 1172 height 44
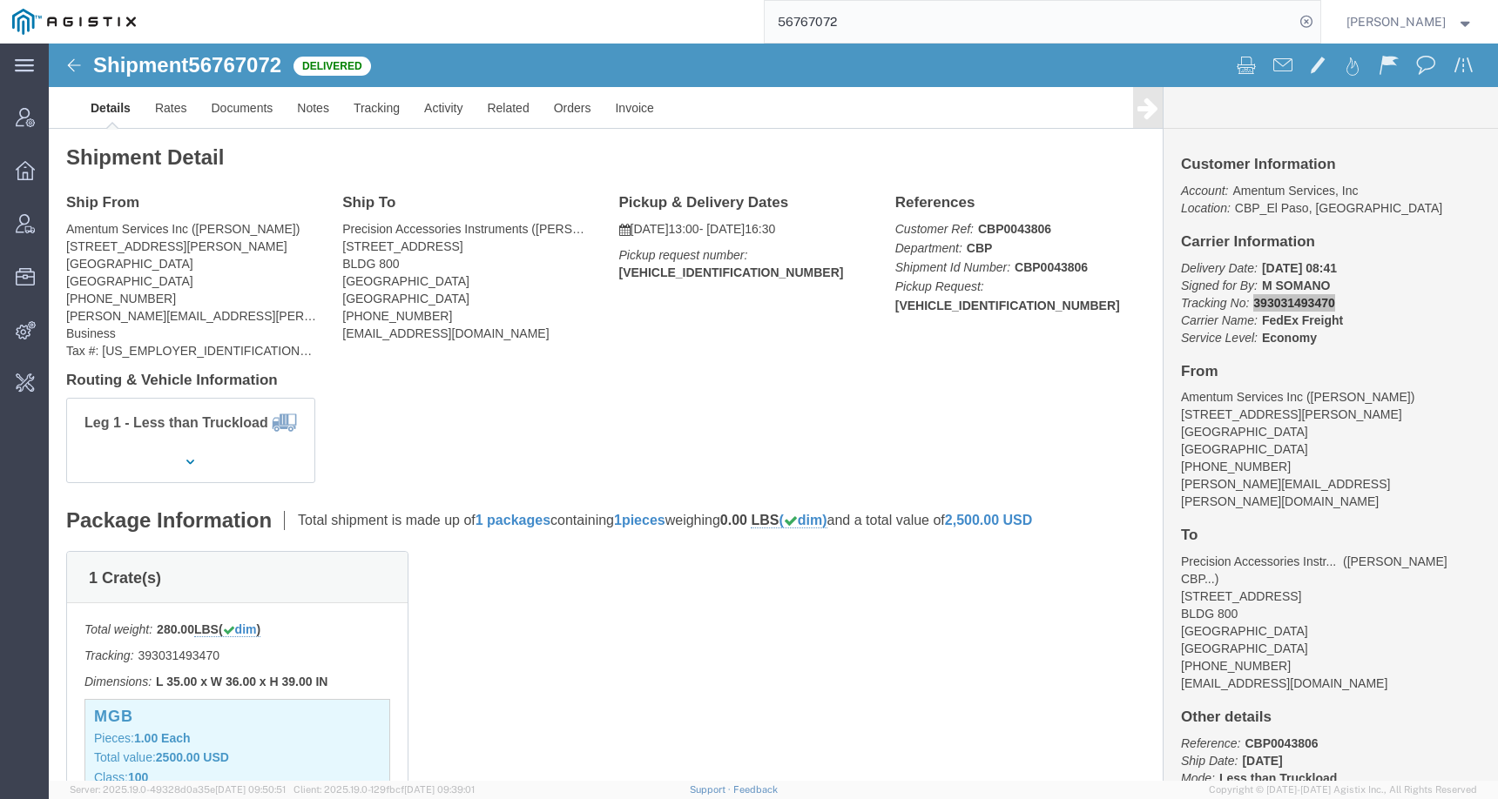
paste input "666940"
type input "56666940"
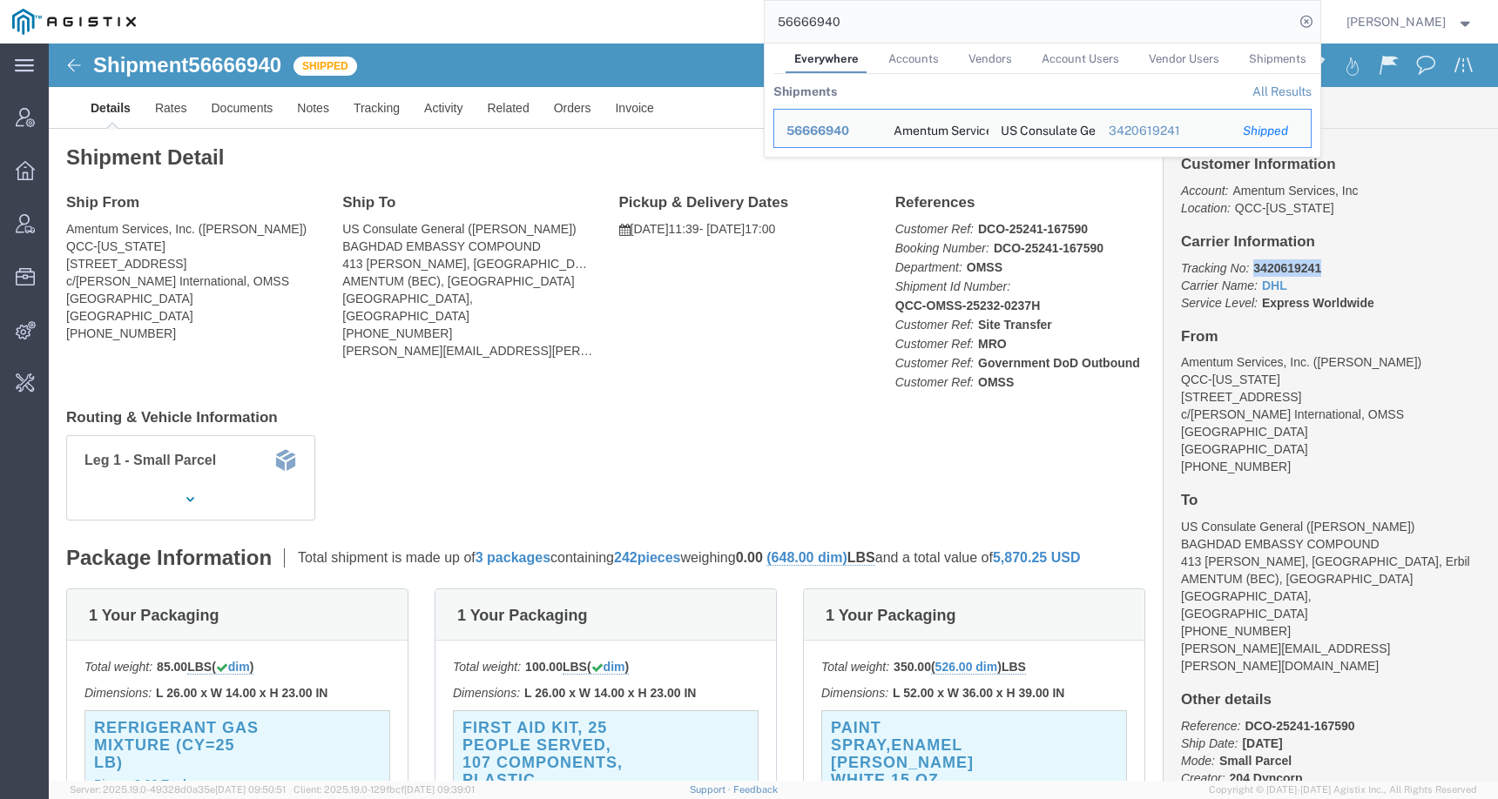
drag, startPoint x: 1192, startPoint y: 220, endPoint x: 1305, endPoint y: 223, distance: 113.2
click p "Tracking No: 3420619241 Carrier Name: DHL DHL Service Level: Express Worldwide"
copy b "3420619241"
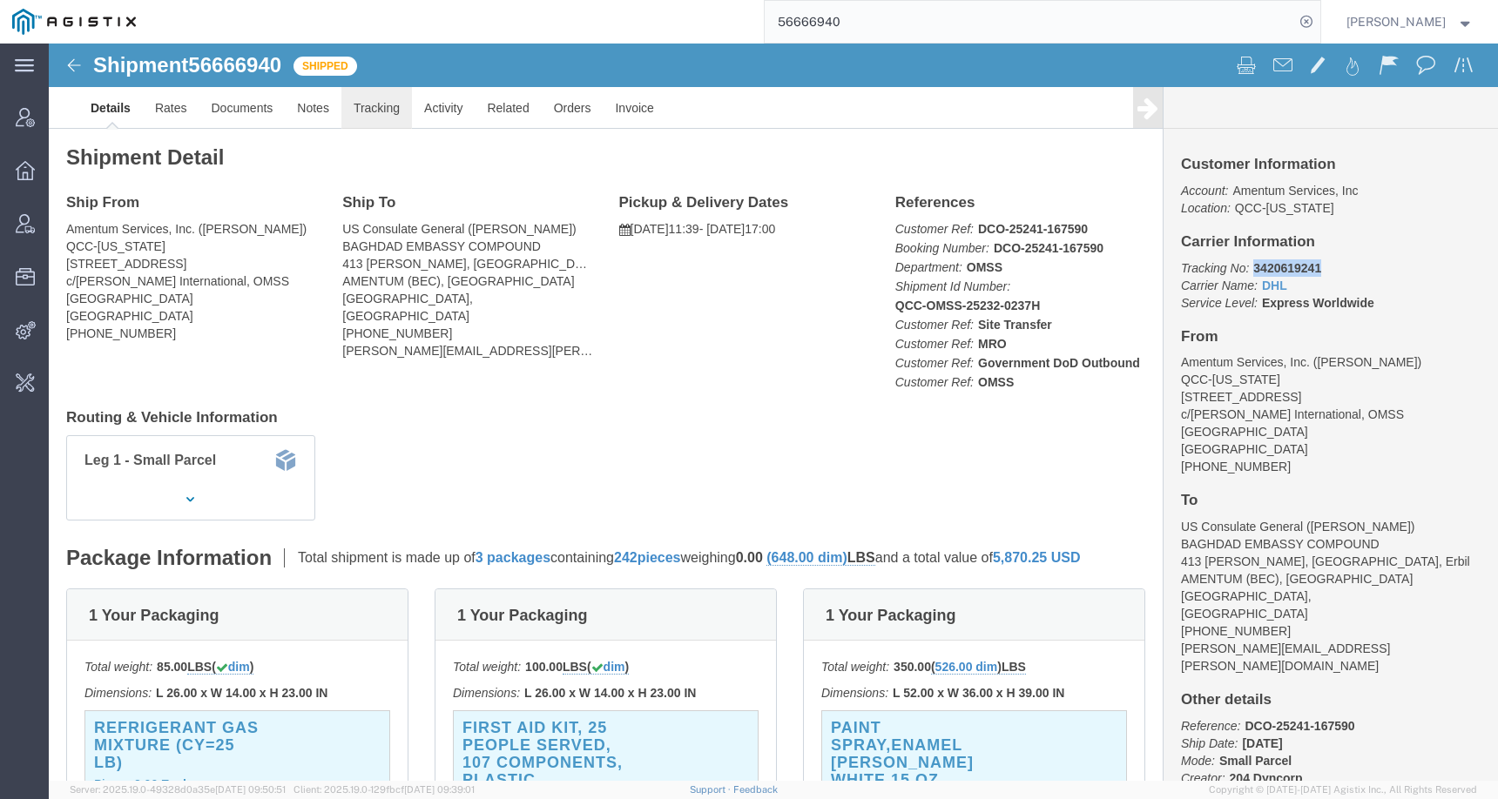
click link "Tracking"
